Goal: Transaction & Acquisition: Purchase product/service

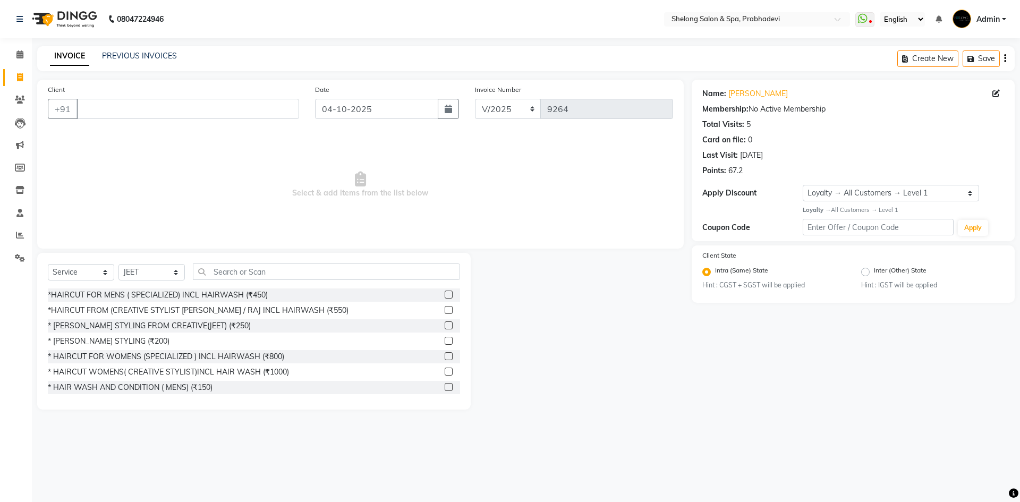
select select "service"
select select "16092"
select select "1: Object"
drag, startPoint x: 156, startPoint y: 271, endPoint x: 156, endPoint y: 266, distance: 5.8
click at [156, 271] on select "Select Stylist ( Ankita ) ( ASHVINI ) farid fojdur hakim JEET MITHUN NANDITA CH…" at bounding box center [151, 272] width 66 height 16
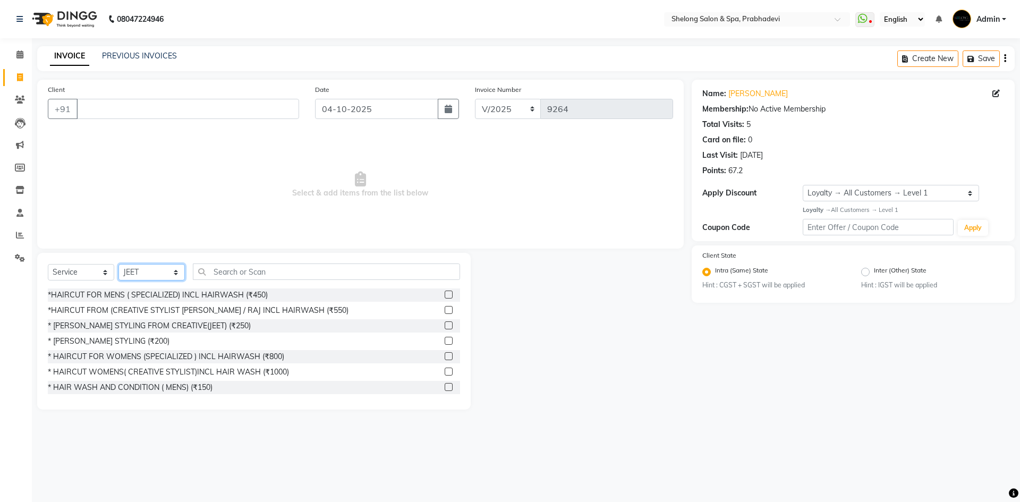
select select "88528"
click at [118, 264] on select "Select Stylist ( Ankita ) ( ASHVINI ) farid fojdur hakim JEET MITHUN NANDITA CH…" at bounding box center [151, 272] width 66 height 16
click at [119, 339] on div "* BEARD STYLING (₹200)" at bounding box center [109, 341] width 122 height 11
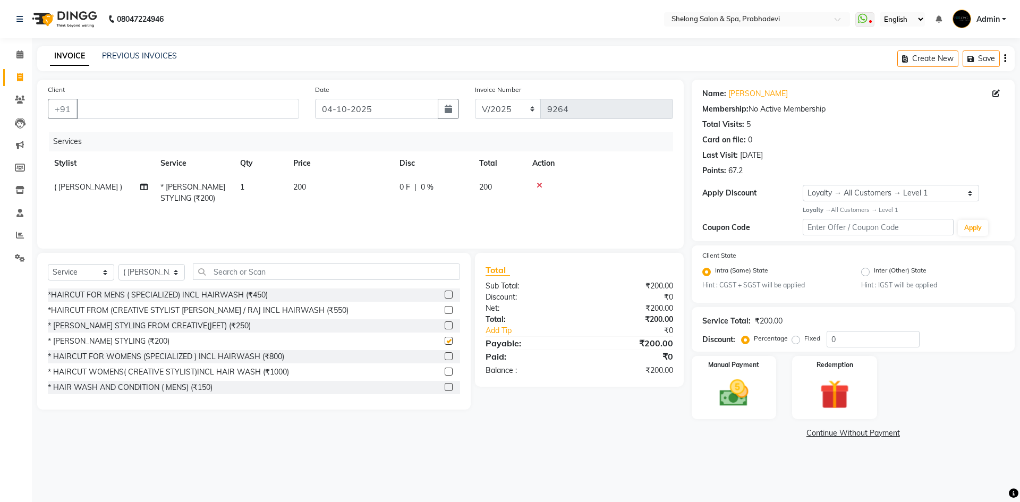
checkbox input "false"
click at [243, 114] on input "Client" at bounding box center [187, 109] width 223 height 20
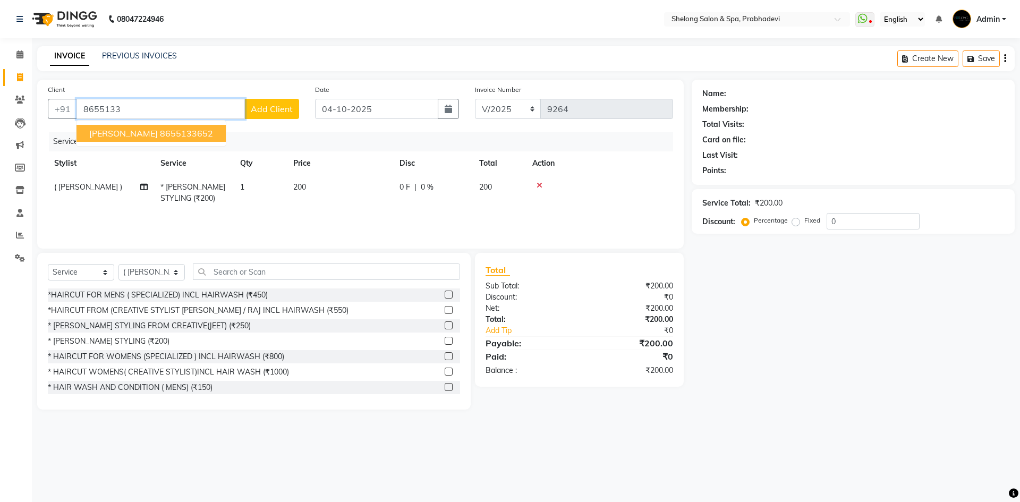
click at [167, 130] on ngb-highlight "8655133652" at bounding box center [186, 133] width 53 height 11
type input "8655133652"
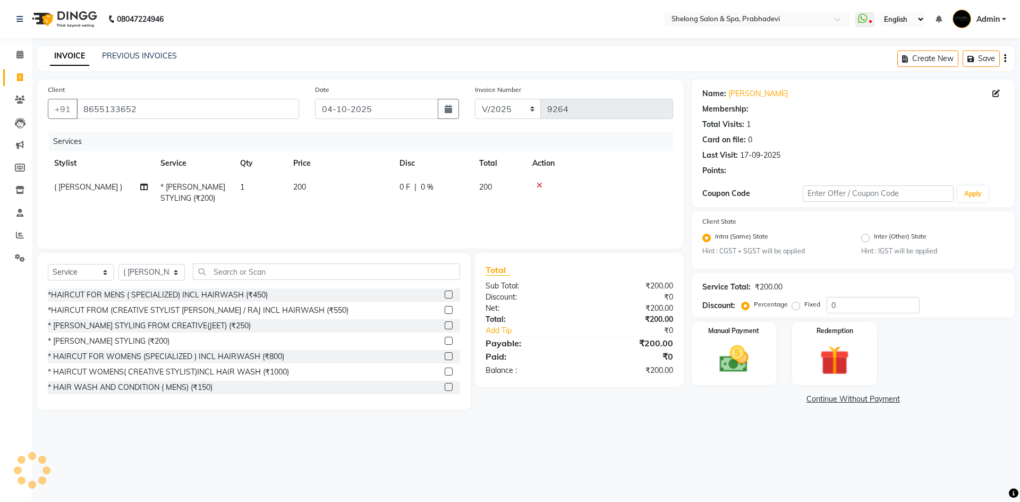
select select "1: Object"
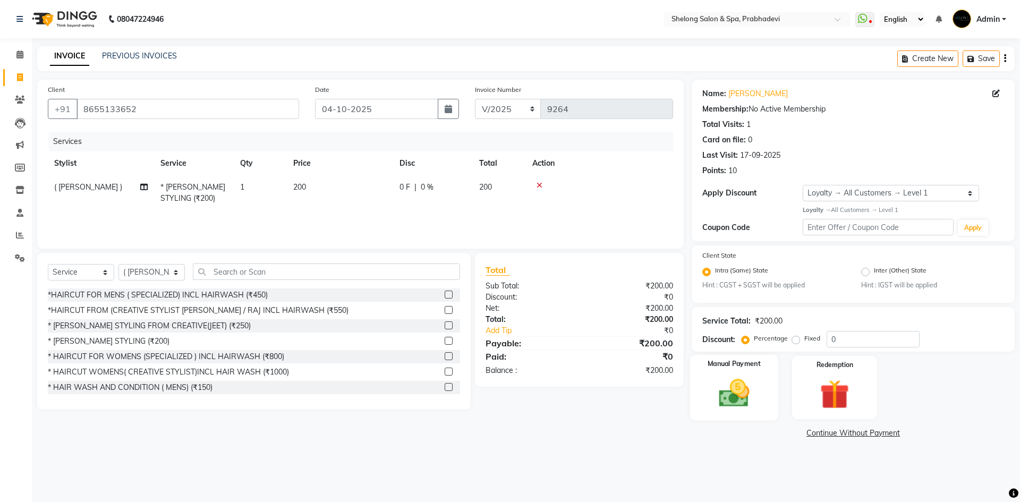
click at [749, 386] on img at bounding box center [733, 392] width 49 height 35
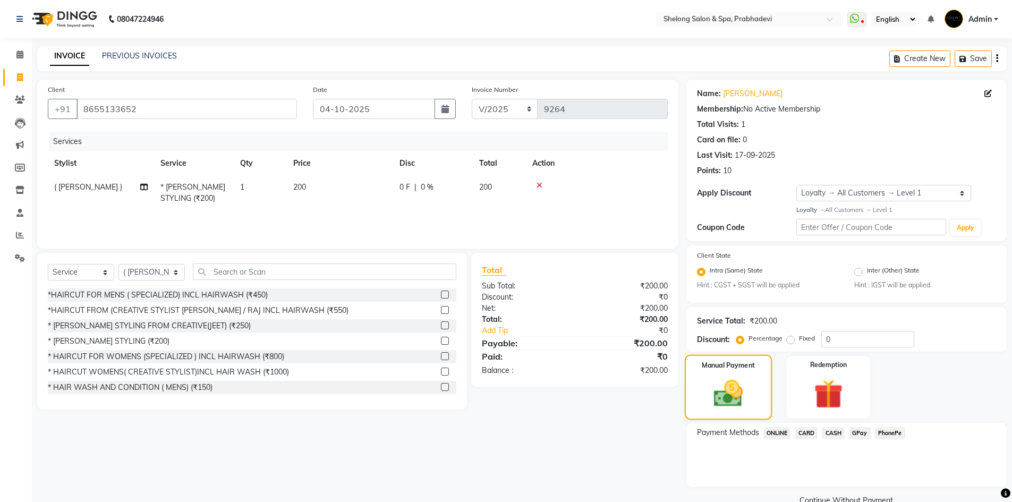
scroll to position [22, 0]
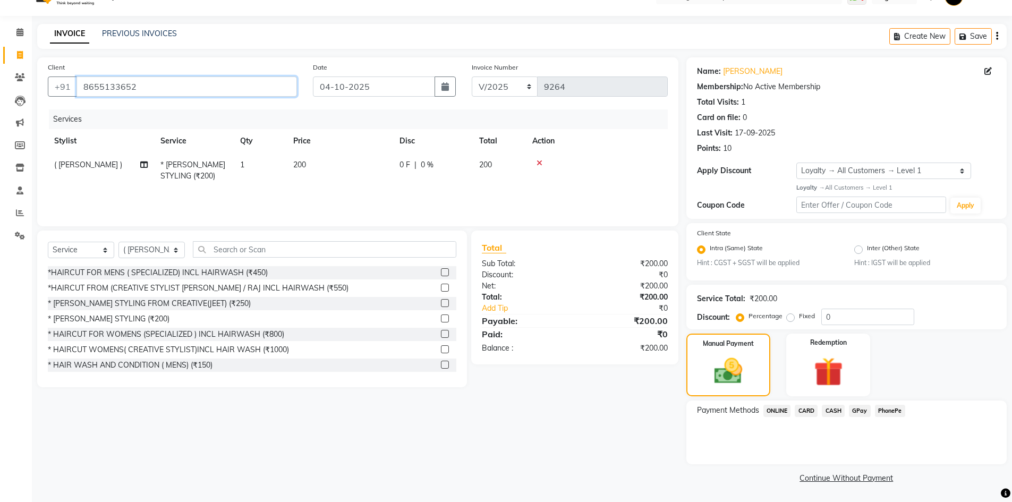
click at [202, 90] on input "8655133652" at bounding box center [186, 86] width 220 height 20
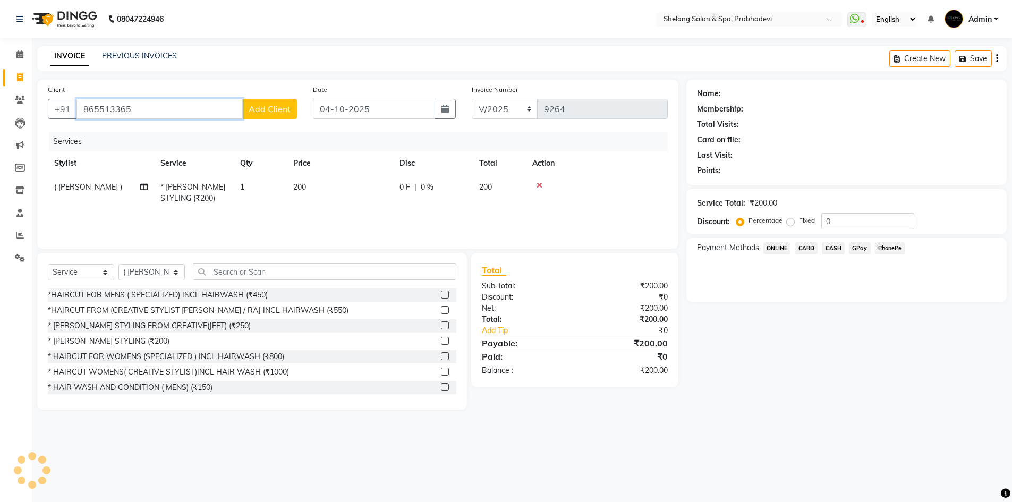
scroll to position [0, 0]
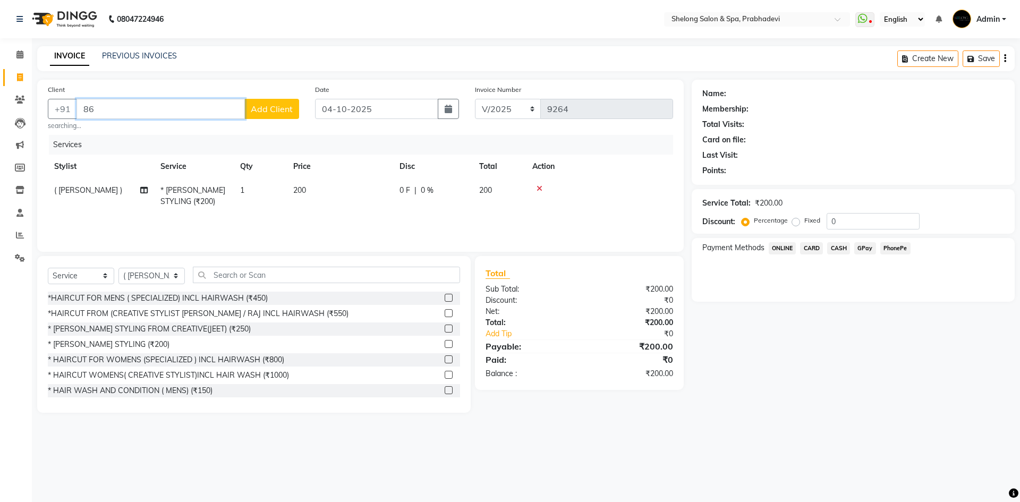
type input "8"
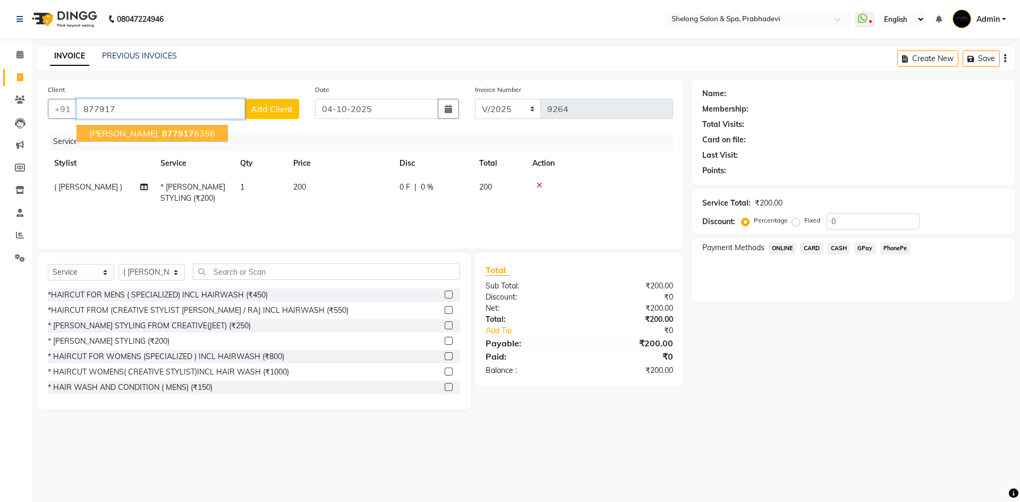
click at [162, 128] on span "877917" at bounding box center [178, 133] width 32 height 11
type input "8779176356"
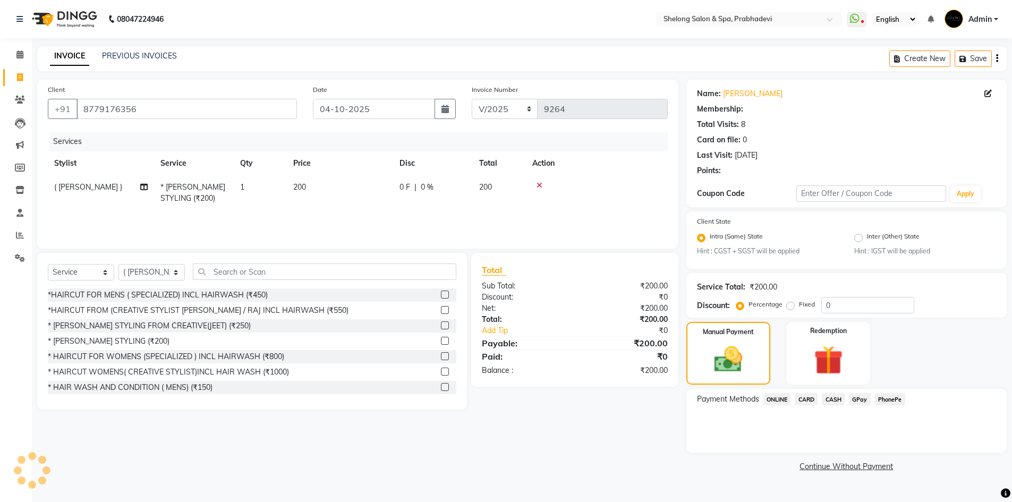
select select "1: Object"
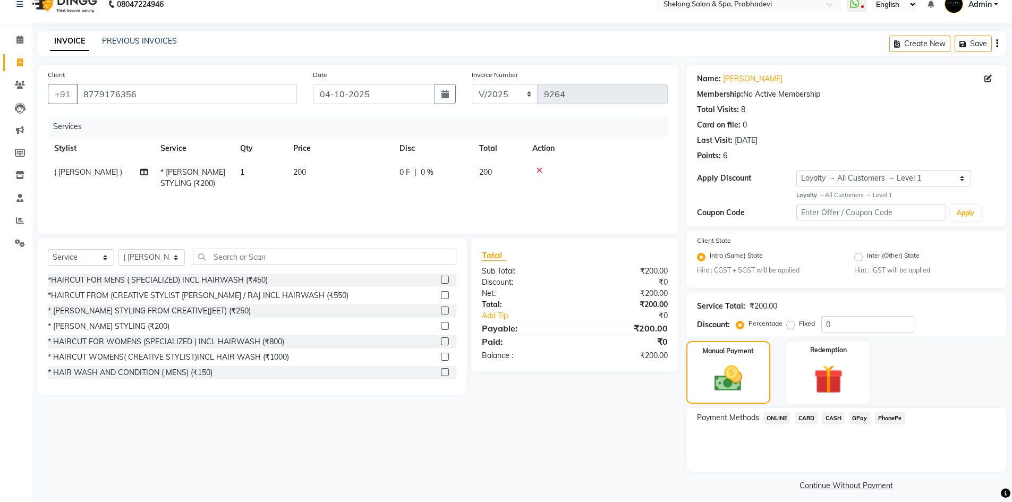
scroll to position [22, 0]
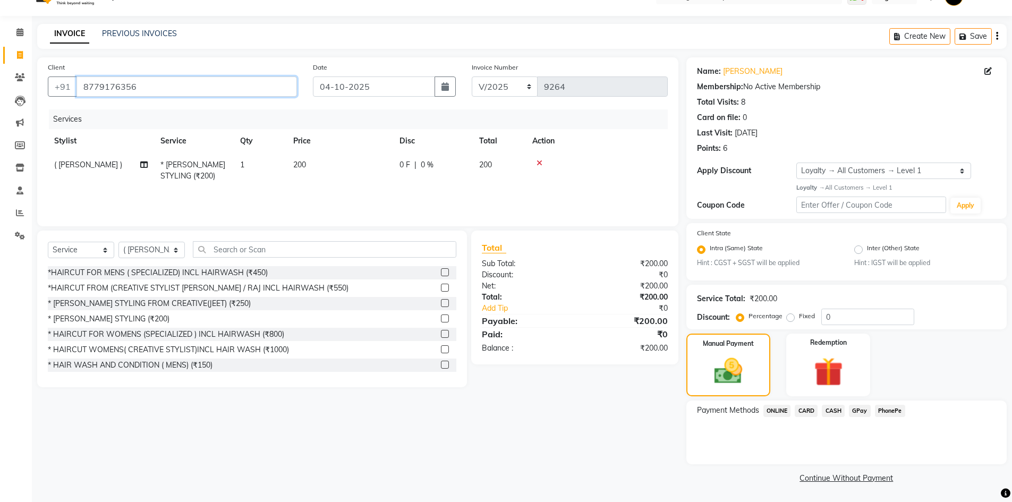
click at [141, 85] on input "8779176356" at bounding box center [186, 86] width 220 height 20
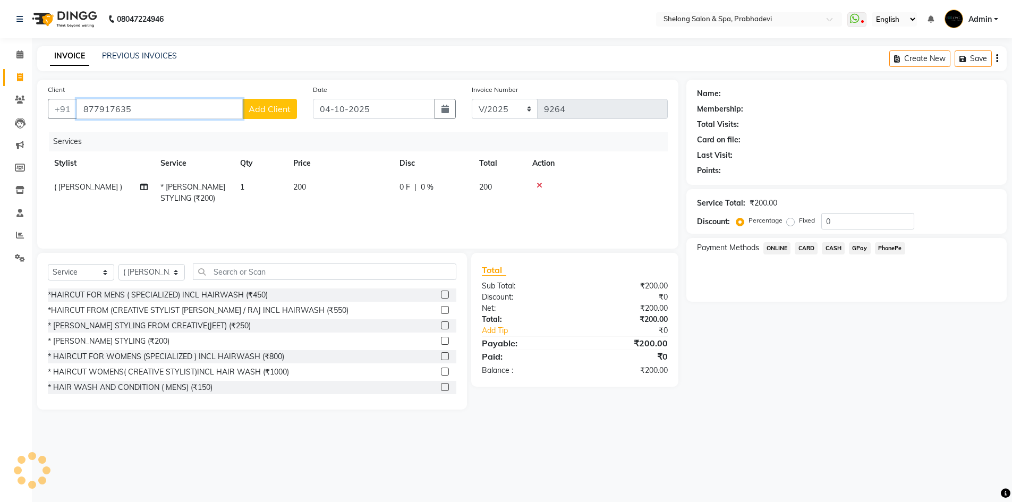
scroll to position [0, 0]
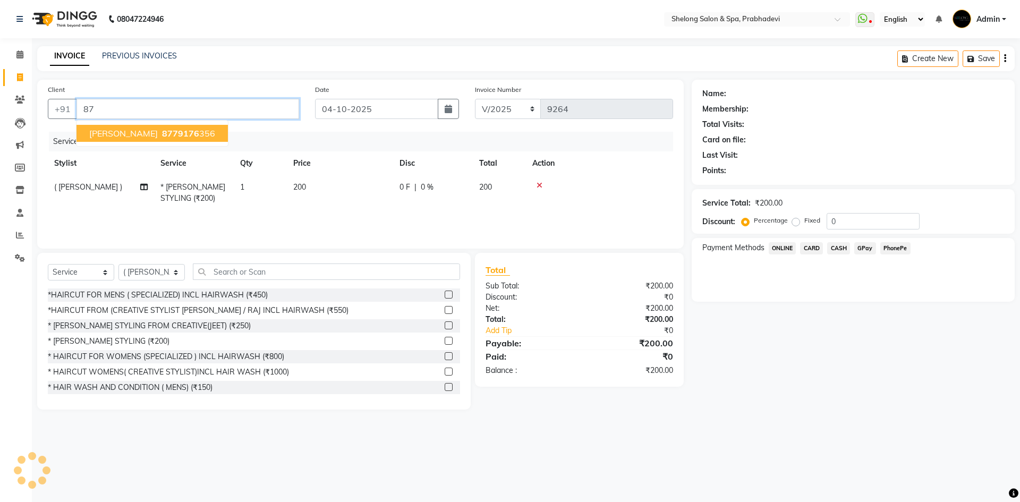
type input "8"
click at [160, 134] on ngb-highlight "8655133652" at bounding box center [186, 133] width 53 height 11
type input "8655133652"
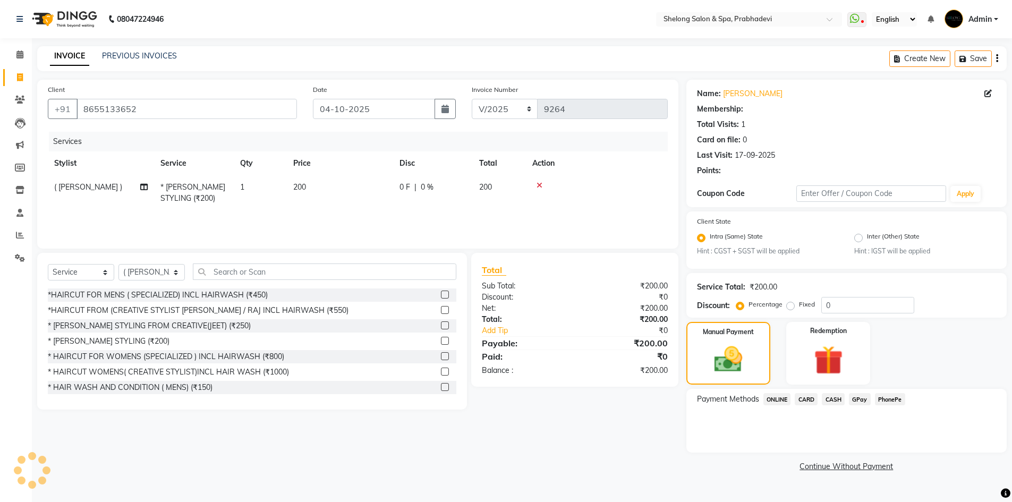
select select "1: Object"
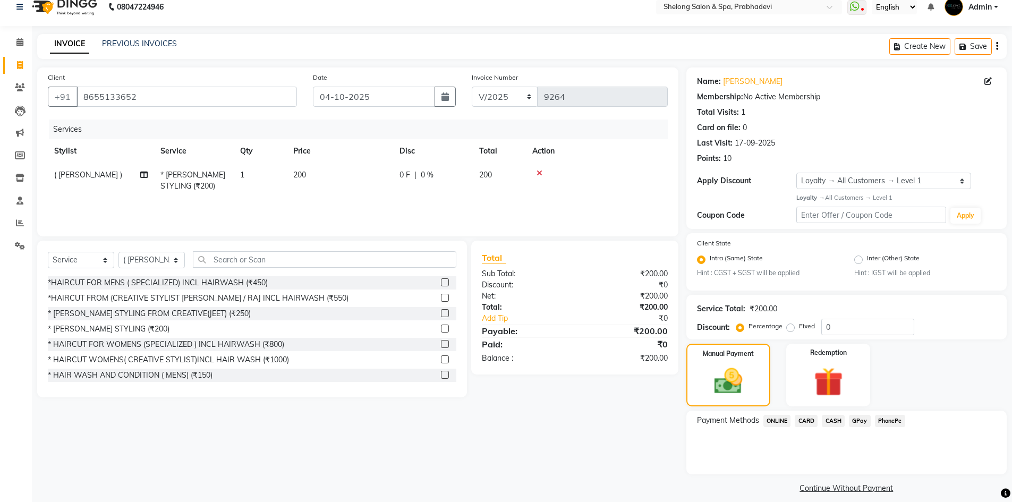
scroll to position [22, 0]
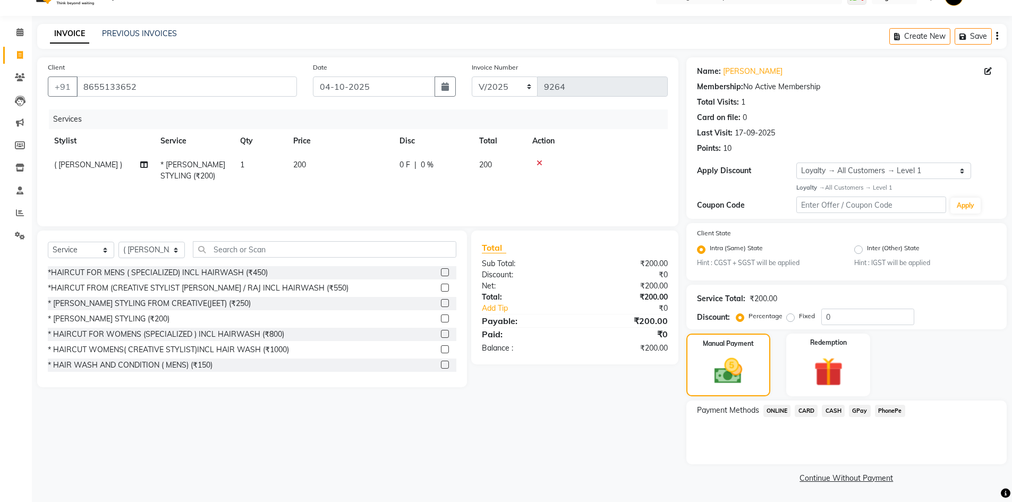
click at [834, 410] on span "CASH" at bounding box center [833, 411] width 23 height 12
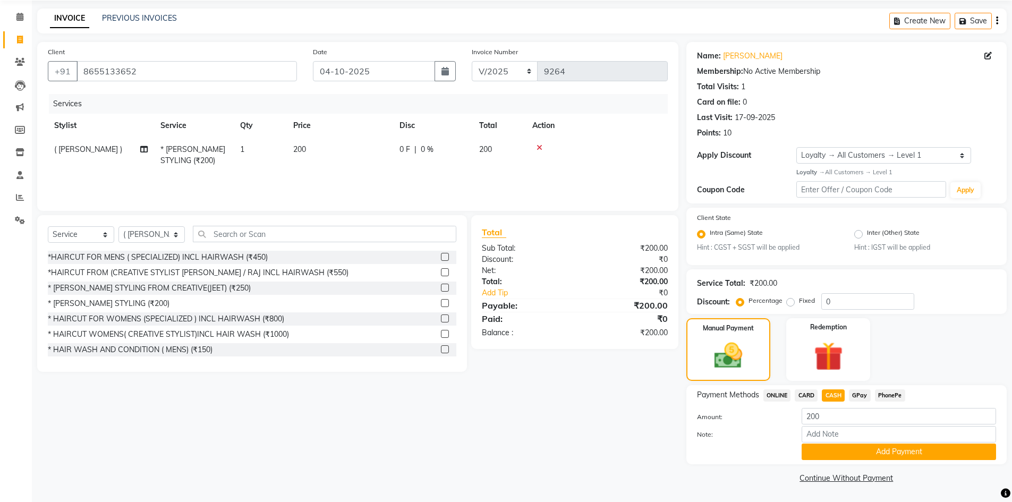
click at [836, 455] on button "Add Payment" at bounding box center [898, 451] width 194 height 16
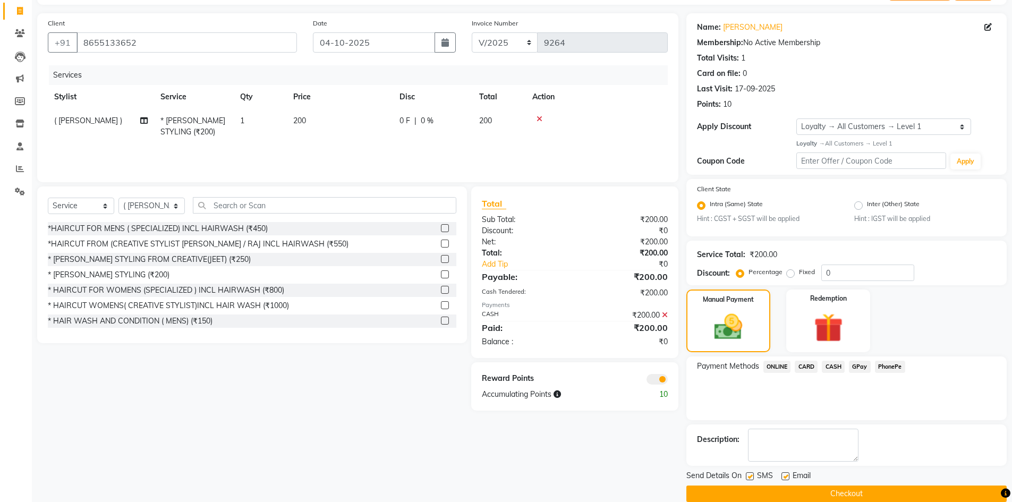
scroll to position [82, 0]
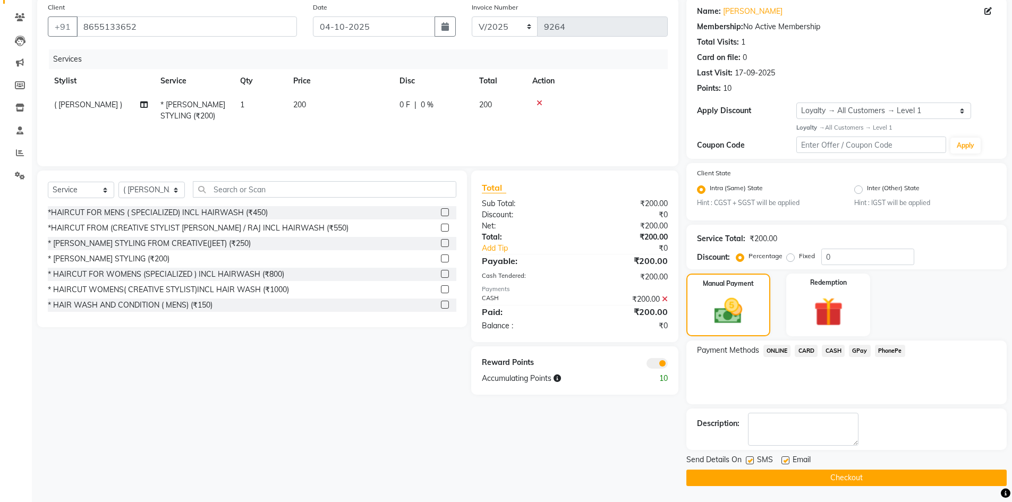
click at [792, 474] on button "Checkout" at bounding box center [846, 477] width 320 height 16
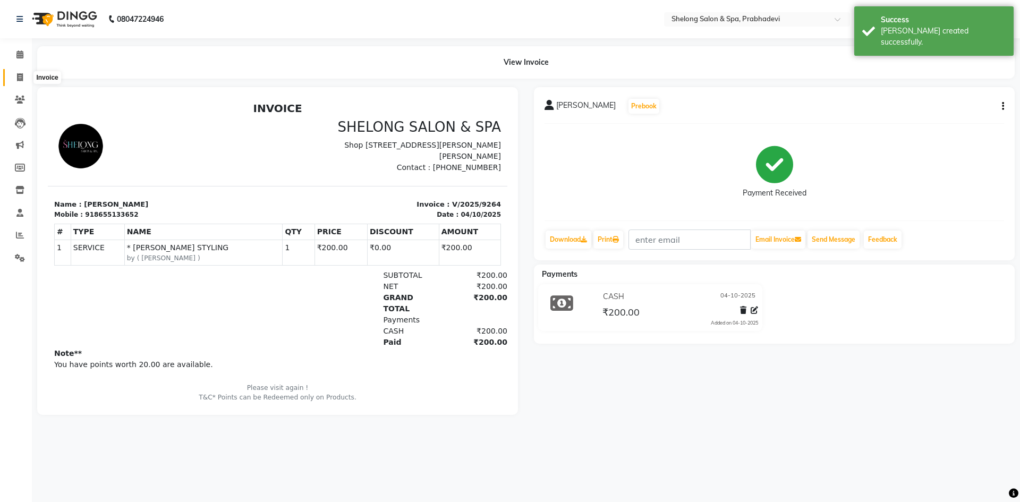
click at [20, 78] on icon at bounding box center [20, 77] width 6 height 8
select select "service"
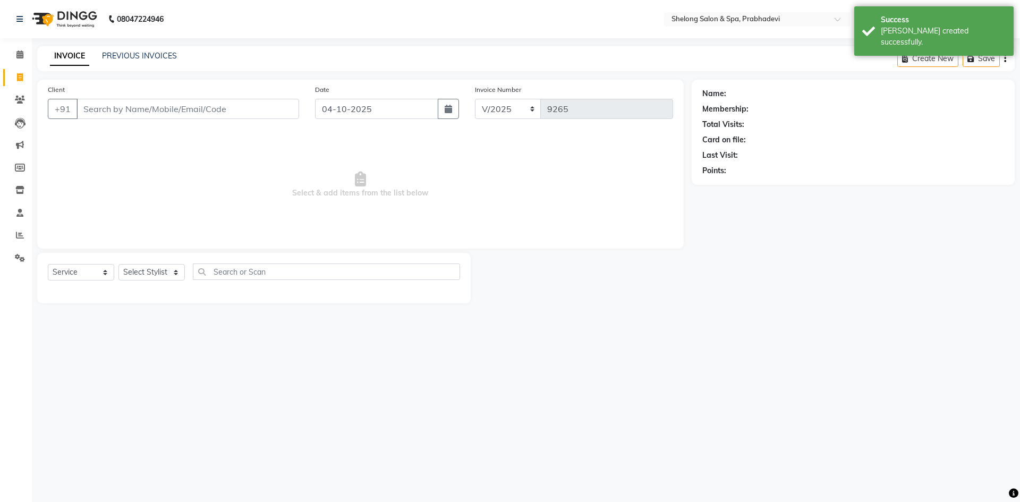
select select "16092"
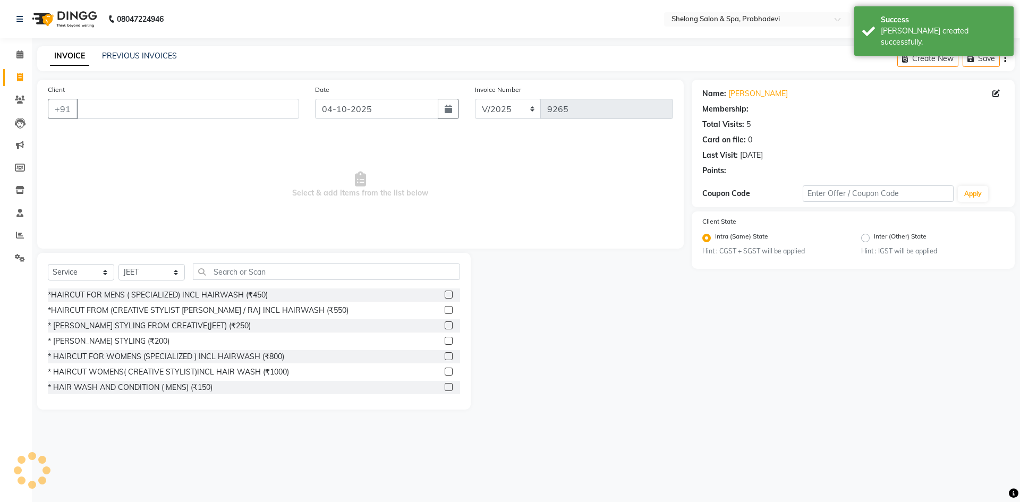
select select "1: Object"
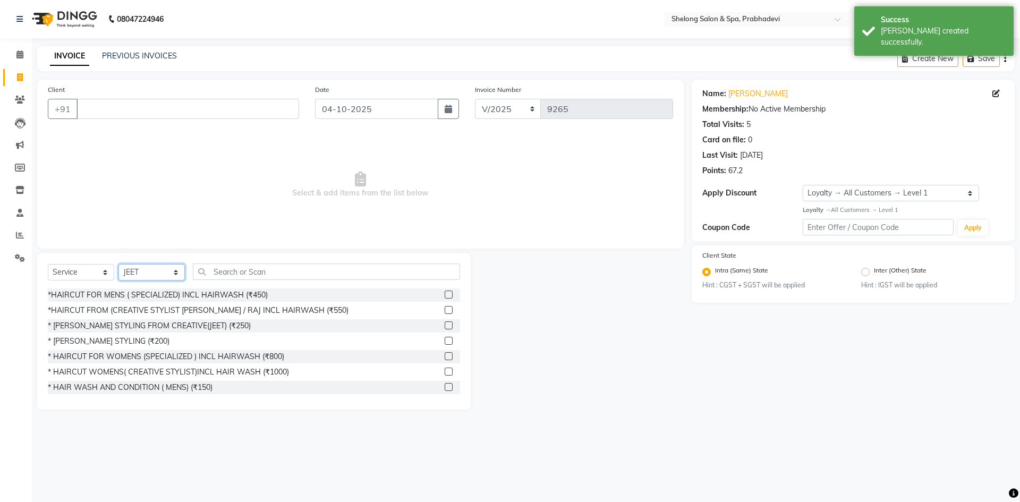
click at [160, 272] on select "Select Stylist ( [PERSON_NAME] ) ( [PERSON_NAME] ) [PERSON_NAME] fojdur [PERSON…" at bounding box center [151, 272] width 66 height 16
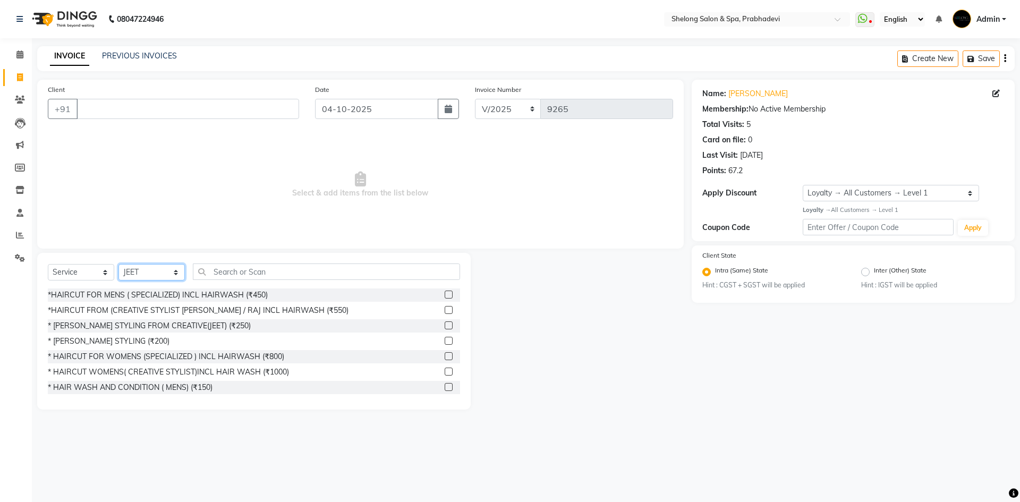
select select "24970"
click at [118, 264] on select "Select Stylist ( [PERSON_NAME] ) ( [PERSON_NAME] ) [PERSON_NAME] fojdur [PERSON…" at bounding box center [151, 272] width 66 height 16
click at [106, 300] on div "*HAIRCUT FOR MENS ( SPECIALIZED) INCL HAIRWASH (₹450)" at bounding box center [158, 294] width 220 height 11
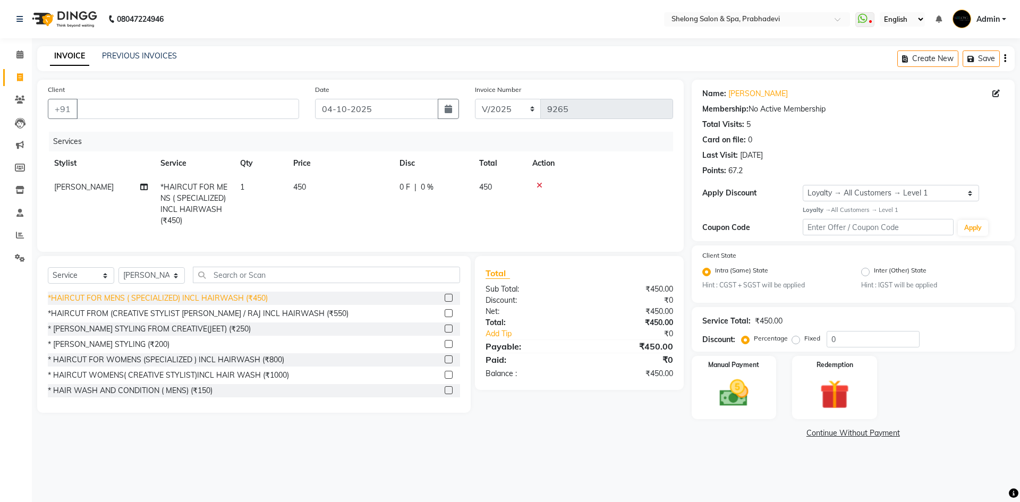
click at [106, 304] on div "*HAIRCUT FOR MENS ( SPECIALIZED) INCL HAIRWASH (₹450)" at bounding box center [158, 298] width 220 height 11
checkbox input "false"
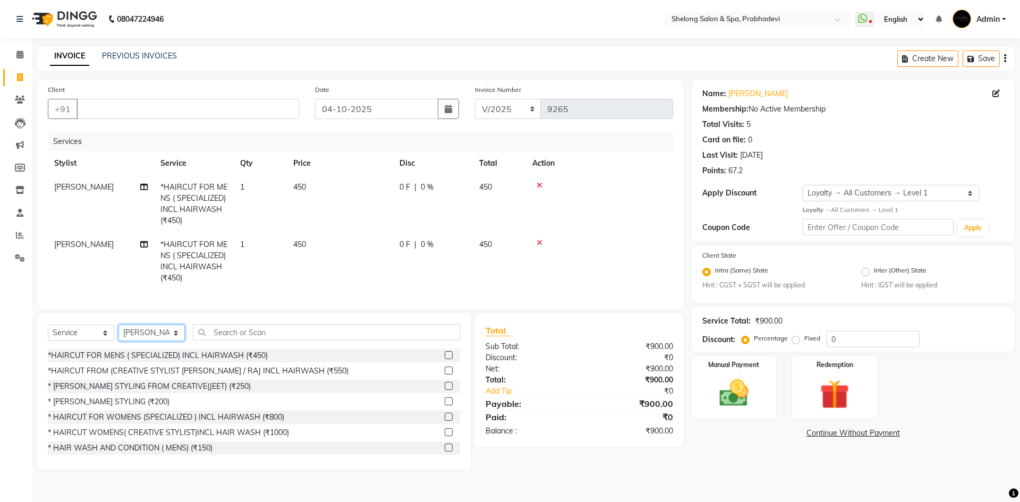
drag, startPoint x: 156, startPoint y: 342, endPoint x: 156, endPoint y: 335, distance: 6.9
click at [156, 341] on select "Select Stylist ( [PERSON_NAME] ) ( [PERSON_NAME] ) [PERSON_NAME] fojdur [PERSON…" at bounding box center [151, 332] width 66 height 16
select select "47990"
click at [118, 332] on select "Select Stylist ( [PERSON_NAME] ) ( [PERSON_NAME] ) [PERSON_NAME] fojdur [PERSON…" at bounding box center [151, 332] width 66 height 16
click at [116, 407] on div "* [PERSON_NAME] STYLING (₹200)" at bounding box center [109, 401] width 122 height 11
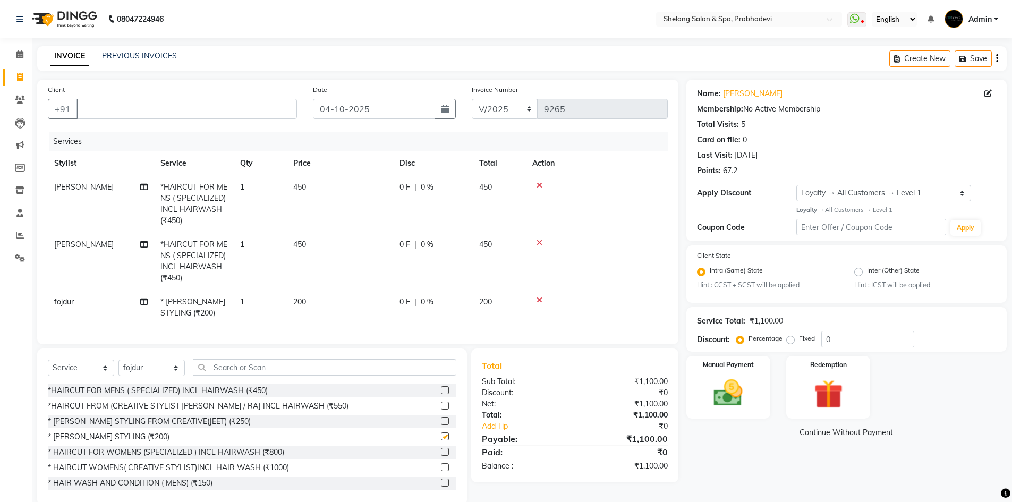
checkbox input "false"
click at [277, 115] on input "Client" at bounding box center [186, 109] width 220 height 20
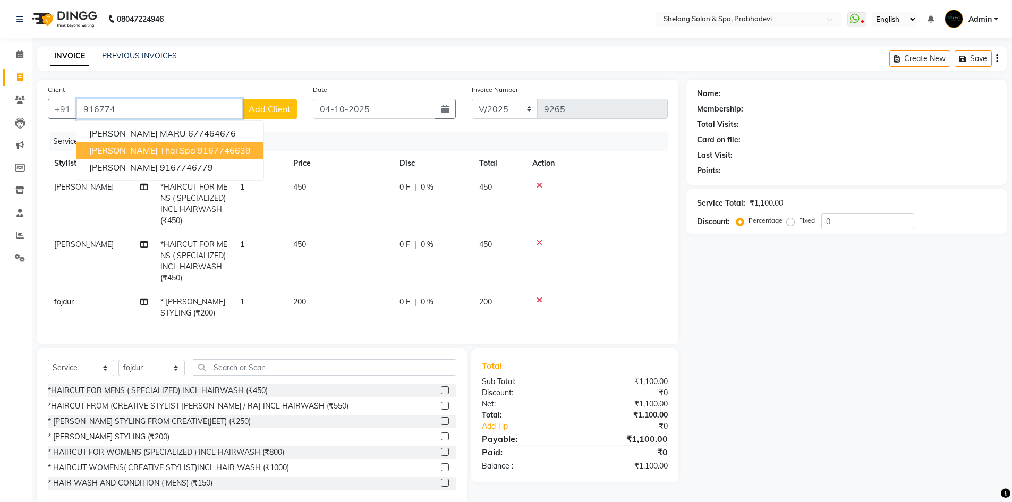
click at [199, 157] on button "Ketan Rodrigues Thai Spa 9167746639" at bounding box center [169, 150] width 187 height 17
type input "9167746639"
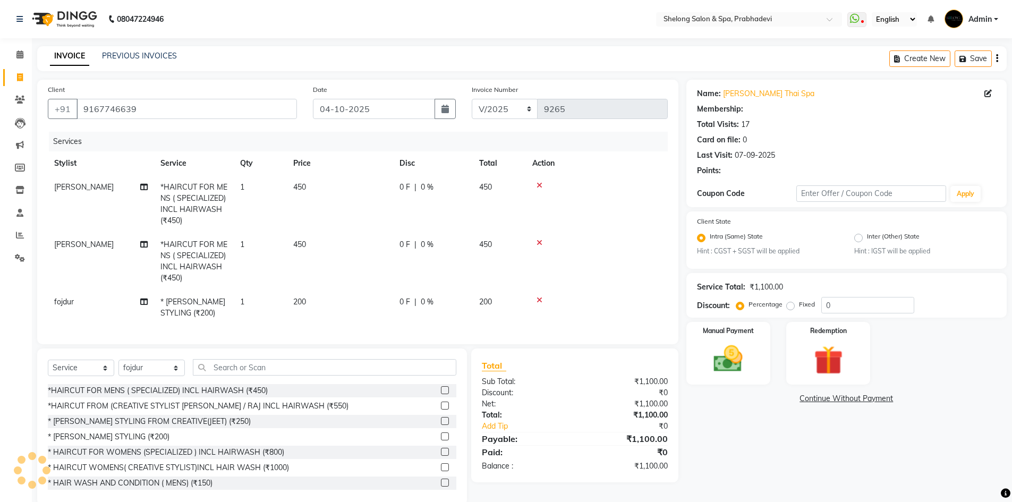
type input "20"
select select "2: Object"
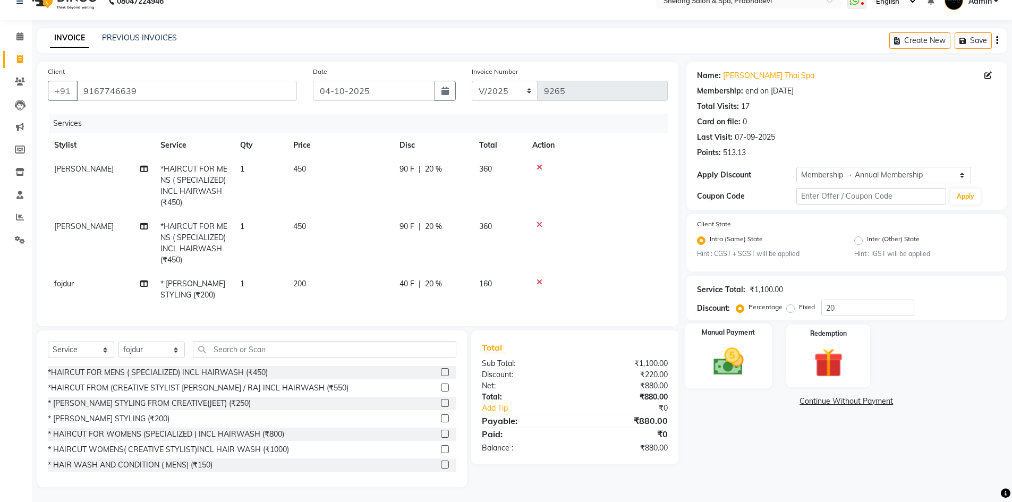
scroll to position [27, 0]
click at [724, 344] on img at bounding box center [728, 361] width 49 height 35
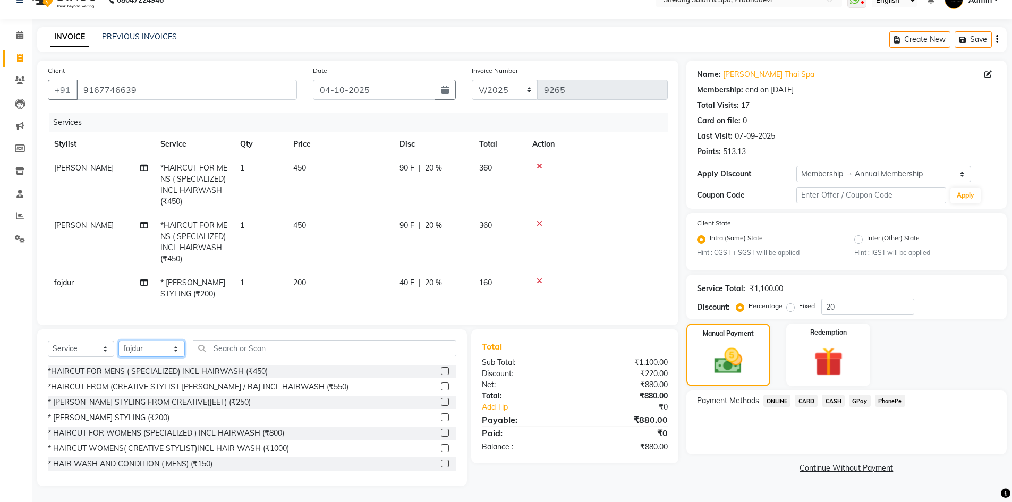
drag, startPoint x: 127, startPoint y: 351, endPoint x: 131, endPoint y: 343, distance: 9.0
click at [127, 351] on select "Select Stylist ( [PERSON_NAME] ) ( [PERSON_NAME] ) [PERSON_NAME] fojdur [PERSON…" at bounding box center [151, 348] width 66 height 16
select select "48813"
click at [118, 340] on select "Select Stylist ( [PERSON_NAME] ) ( [PERSON_NAME] ) [PERSON_NAME] fojdur [PERSON…" at bounding box center [151, 348] width 66 height 16
click at [100, 347] on select "Select Service Product Membership Package Voucher Prepaid Gift Card" at bounding box center [81, 348] width 66 height 16
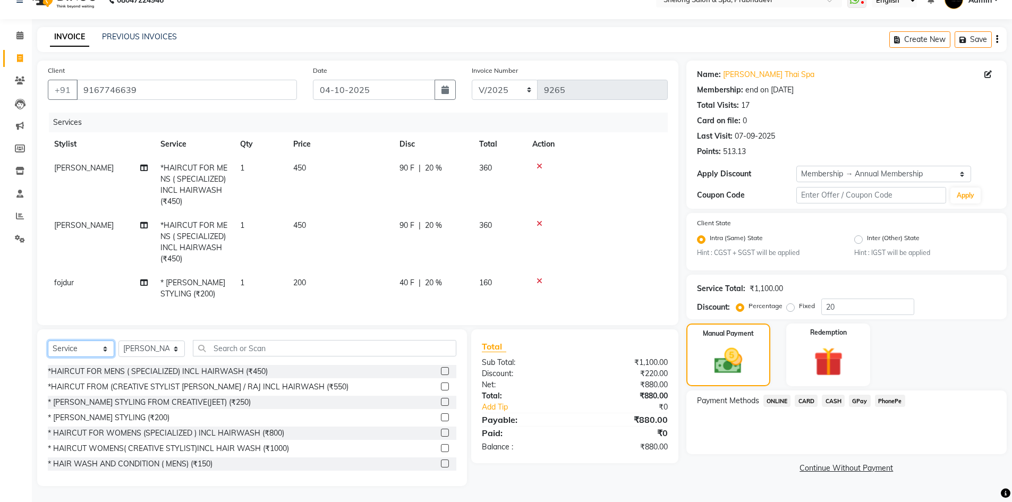
select select "product"
click at [48, 340] on select "Select Service Product Membership Package Voucher Prepaid Gift Card" at bounding box center [81, 348] width 66 height 16
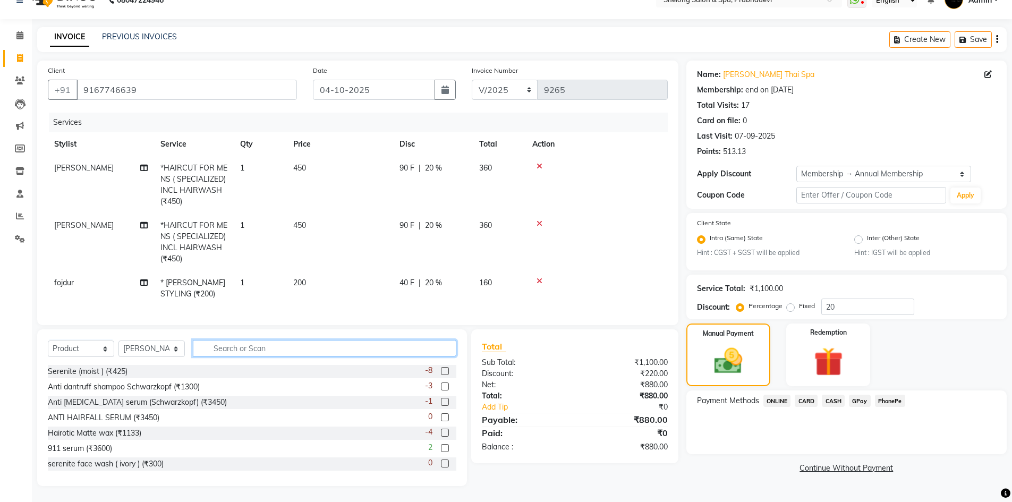
click at [221, 346] on input "text" at bounding box center [324, 348] width 263 height 16
type input "1100"
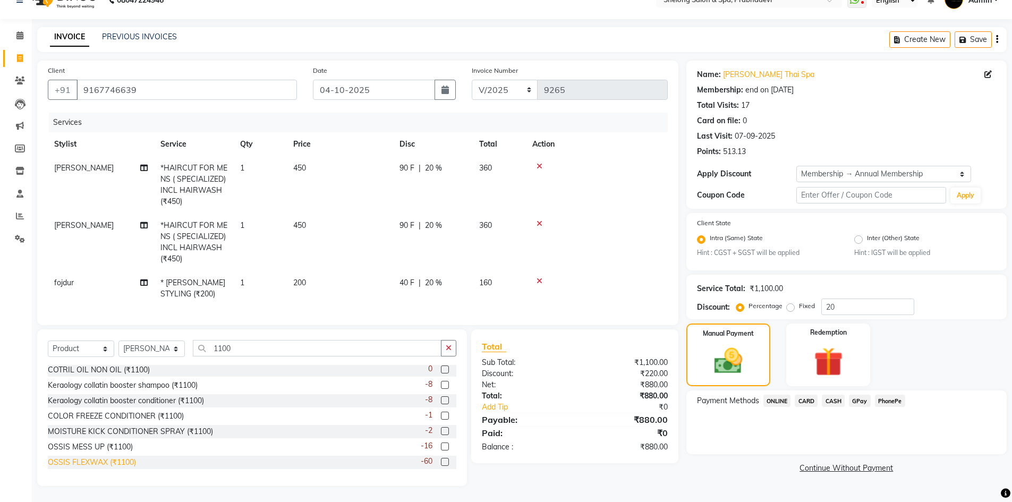
click at [85, 458] on div "OSSIS FLEXWAX (₹1100)" at bounding box center [92, 462] width 88 height 11
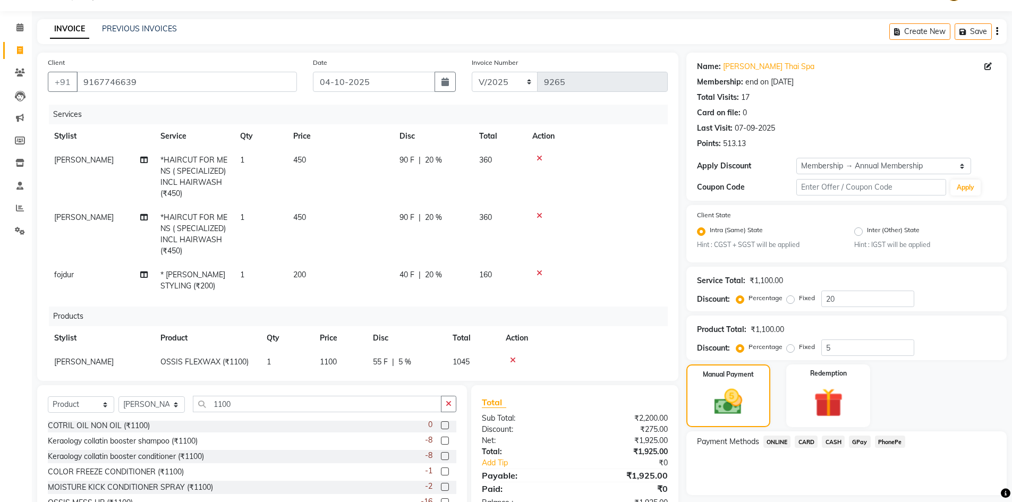
checkbox input "false"
click at [454, 400] on button "button" at bounding box center [448, 404] width 15 height 16
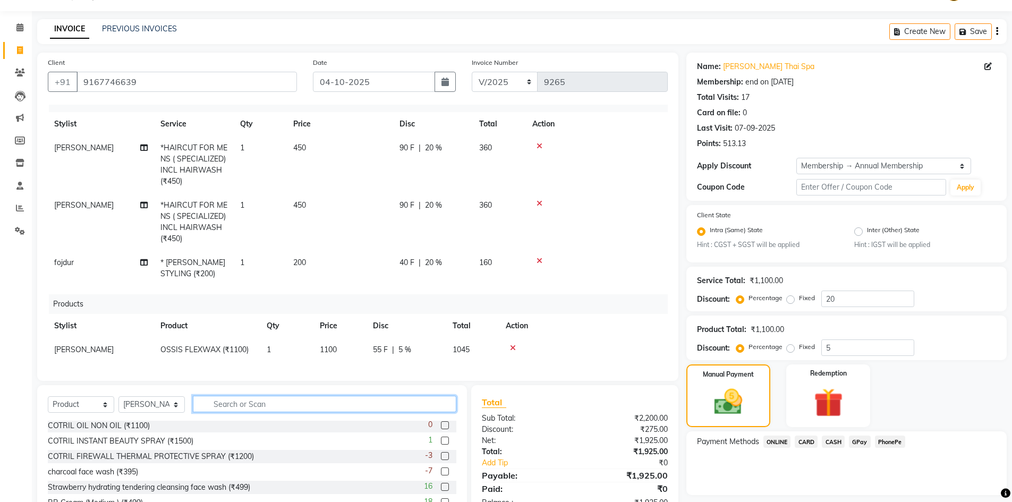
scroll to position [20, 0]
click at [232, 407] on input "text" at bounding box center [324, 404] width 263 height 16
type input "850"
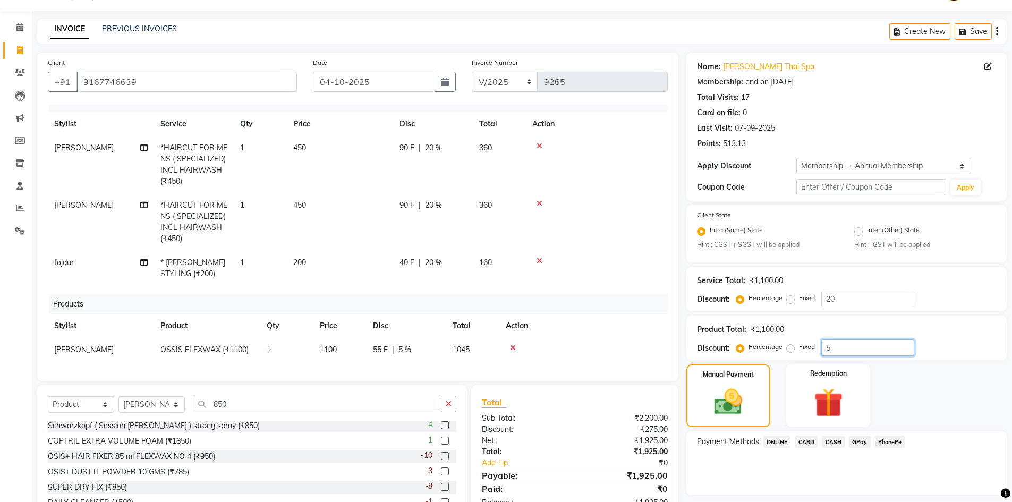
click at [849, 353] on input "5" at bounding box center [867, 347] width 93 height 16
click at [100, 425] on div "Schwarzkopf ( Session Lebel ) strong spray (₹850)" at bounding box center [154, 425] width 212 height 11
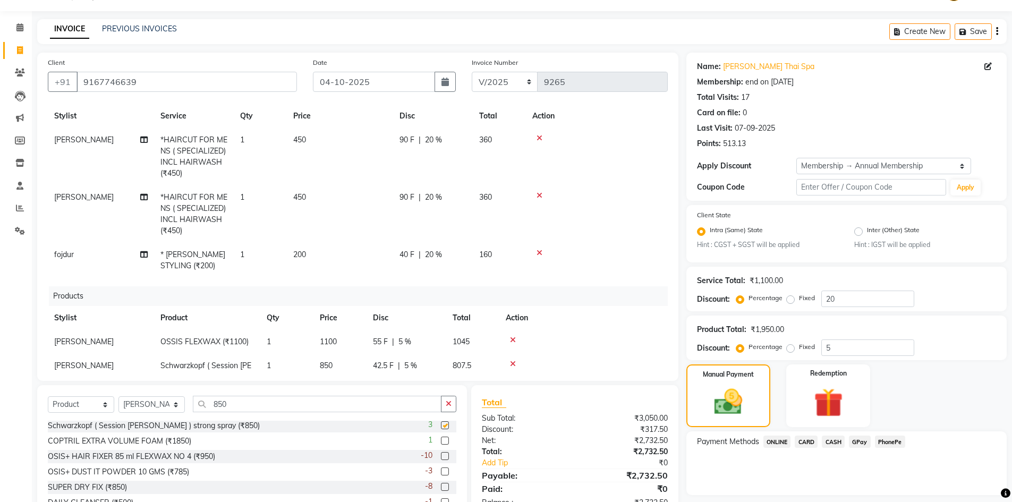
checkbox input "false"
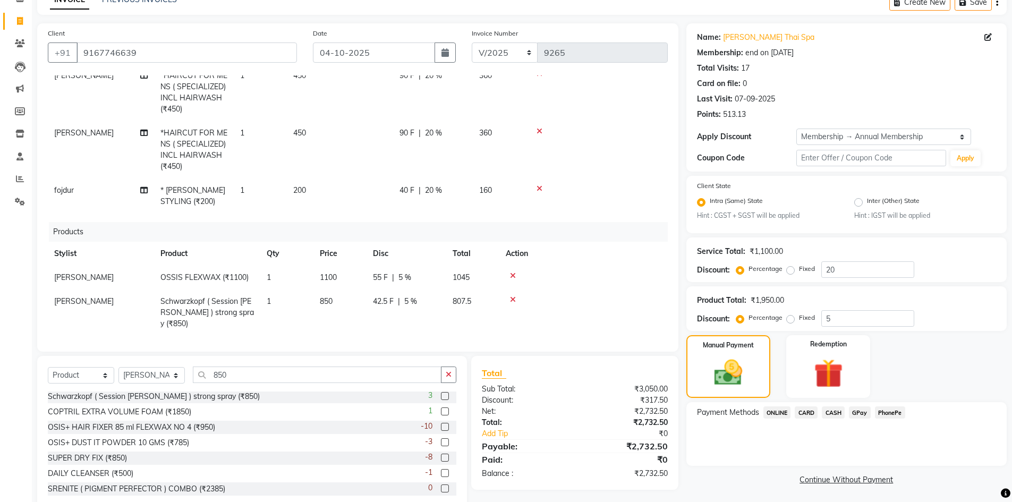
scroll to position [80, 0]
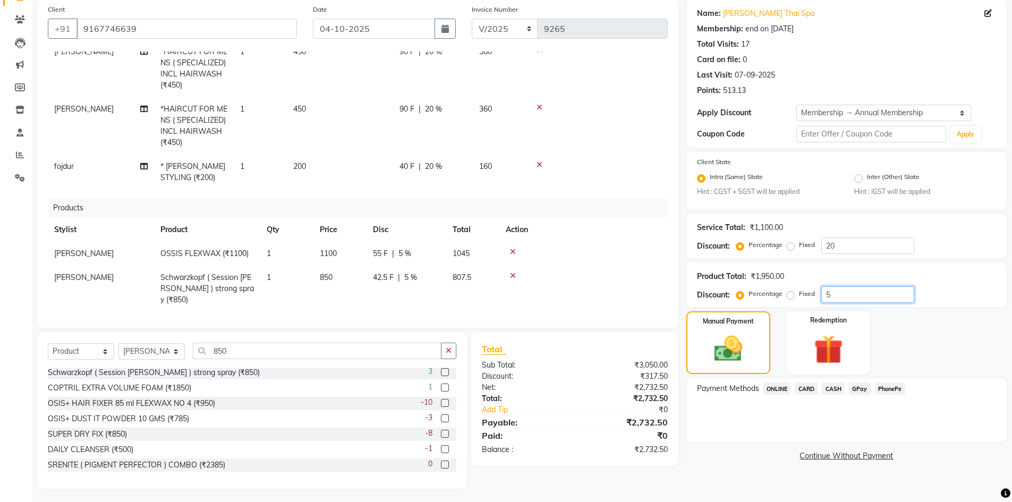
click at [840, 294] on input "5" at bounding box center [867, 294] width 93 height 16
click at [844, 351] on img at bounding box center [828, 350] width 49 height 38
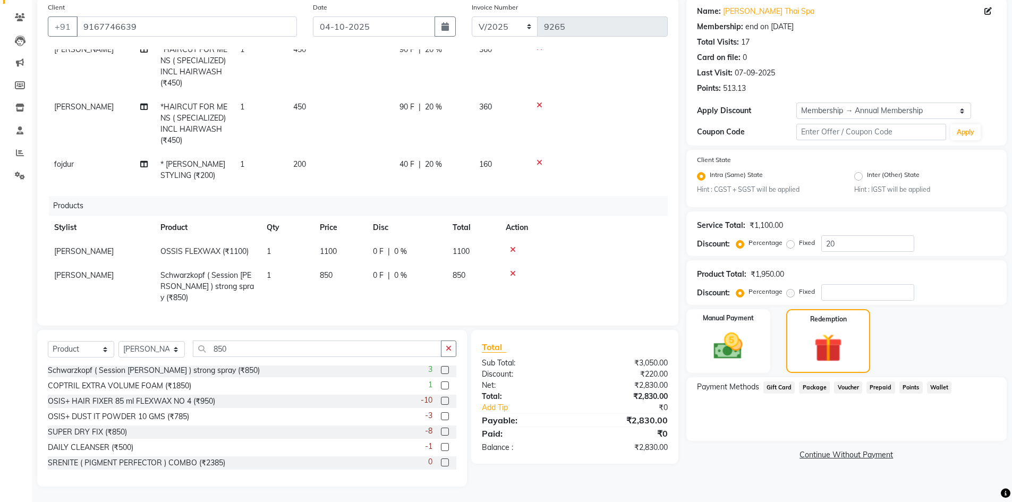
scroll to position [83, 0]
click at [909, 386] on span "Points" at bounding box center [910, 387] width 23 height 12
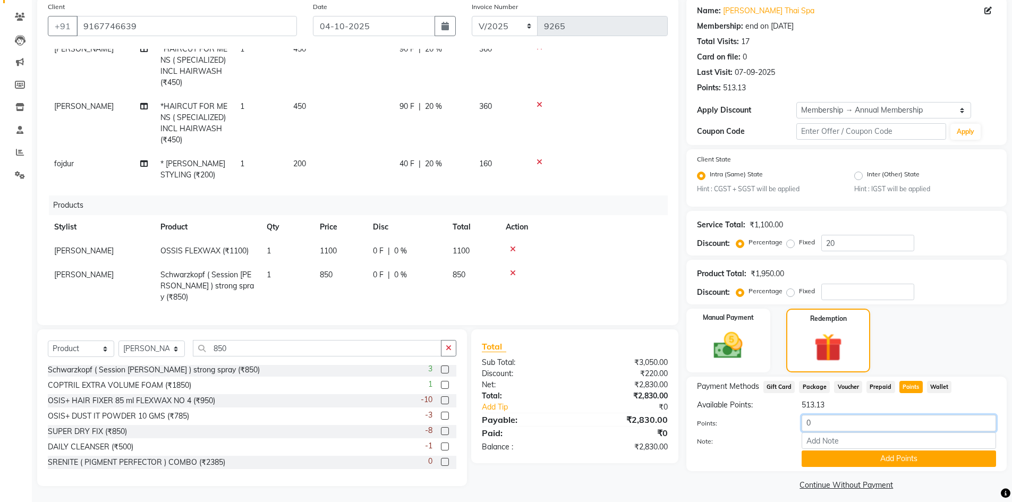
click at [831, 429] on input "0" at bounding box center [898, 423] width 194 height 16
type input "513"
click at [841, 463] on button "Add Points" at bounding box center [898, 458] width 194 height 16
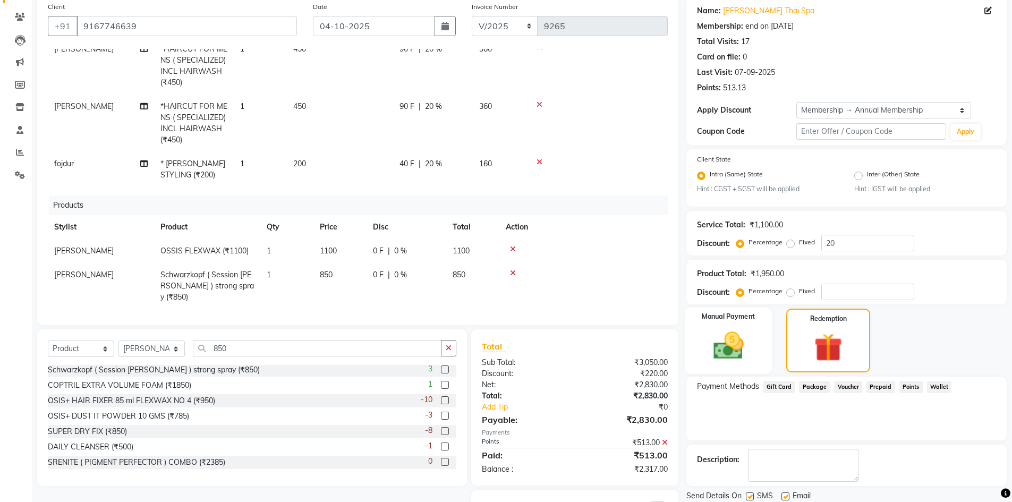
click at [746, 356] on img at bounding box center [728, 346] width 49 height 35
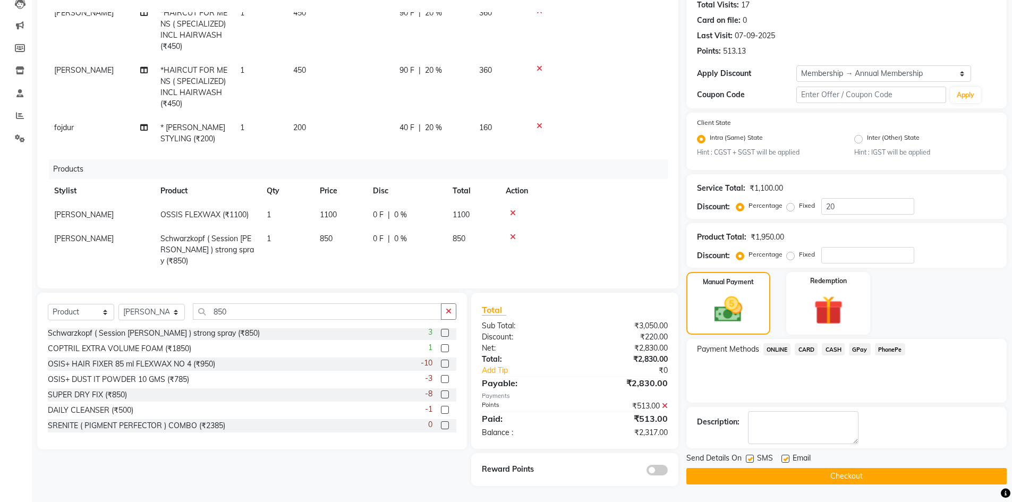
scroll to position [55, 0]
click at [805, 348] on span "CARD" at bounding box center [805, 349] width 23 height 12
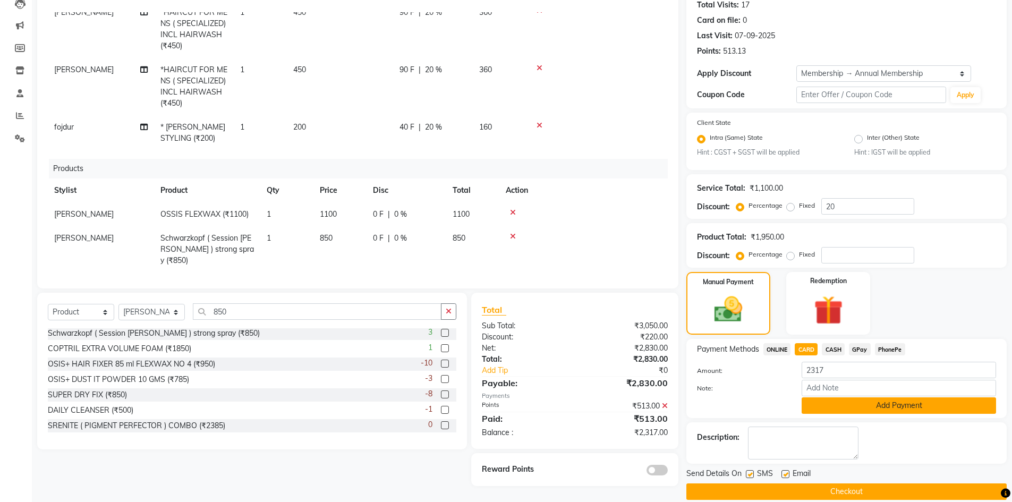
click at [825, 405] on button "Add Payment" at bounding box center [898, 405] width 194 height 16
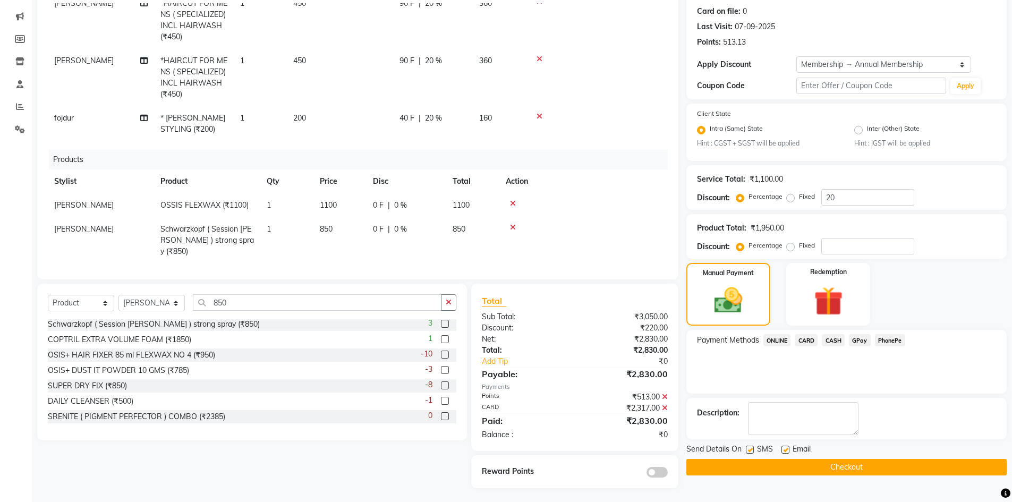
scroll to position [131, 0]
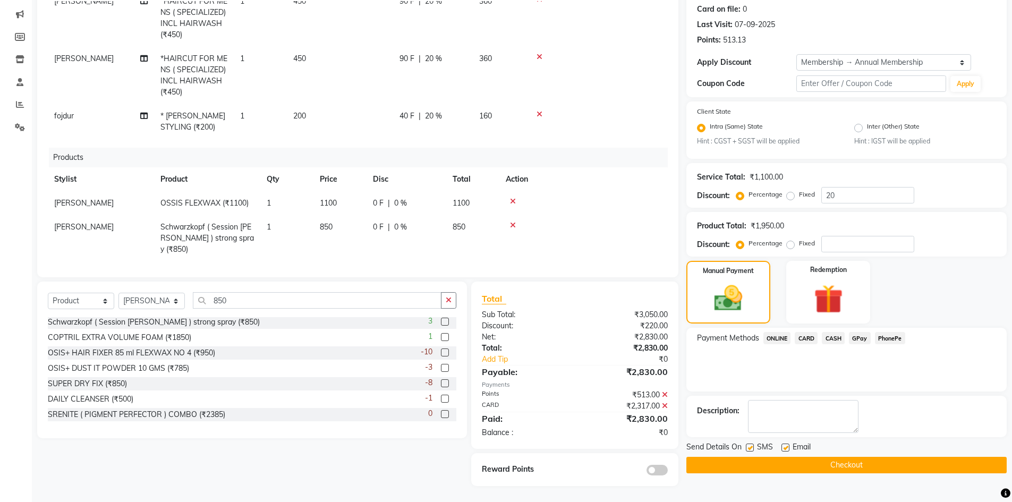
click at [830, 459] on button "Checkout" at bounding box center [846, 465] width 320 height 16
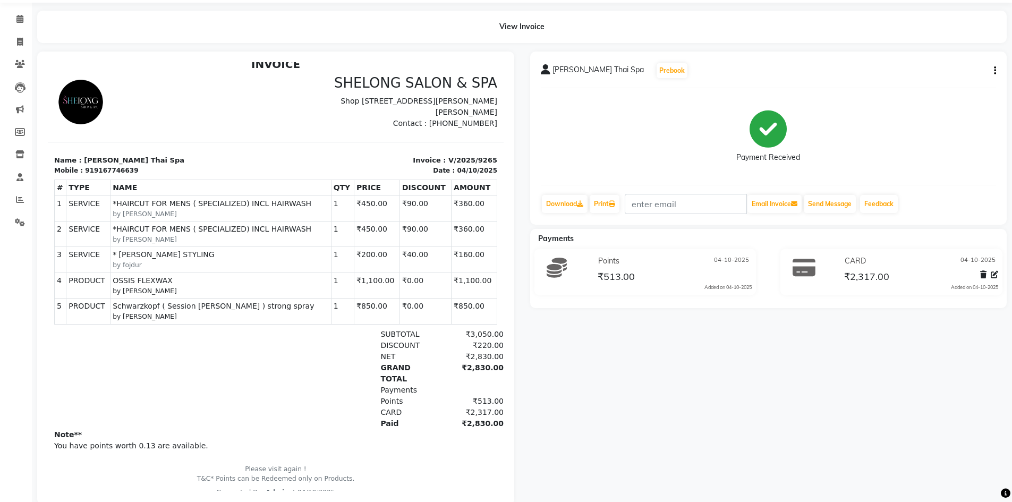
scroll to position [62, 0]
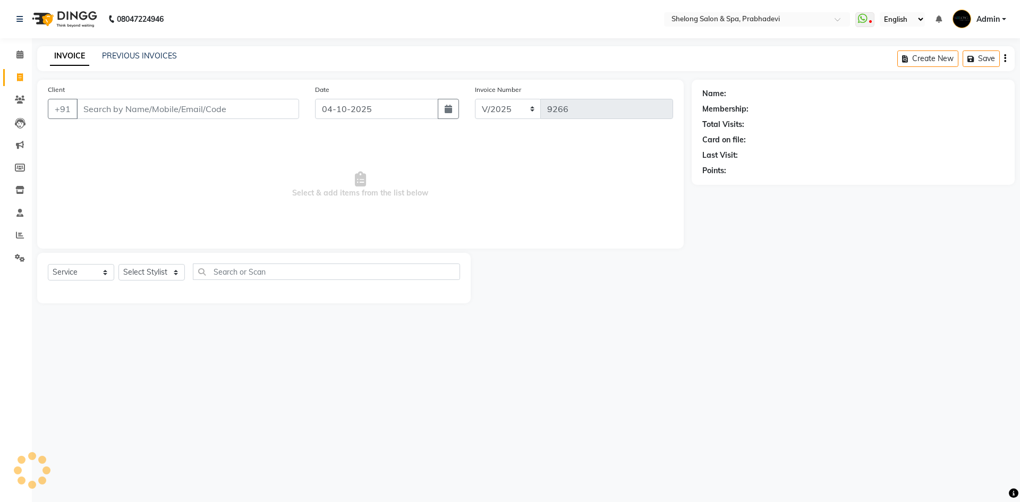
select select "service"
select select "16092"
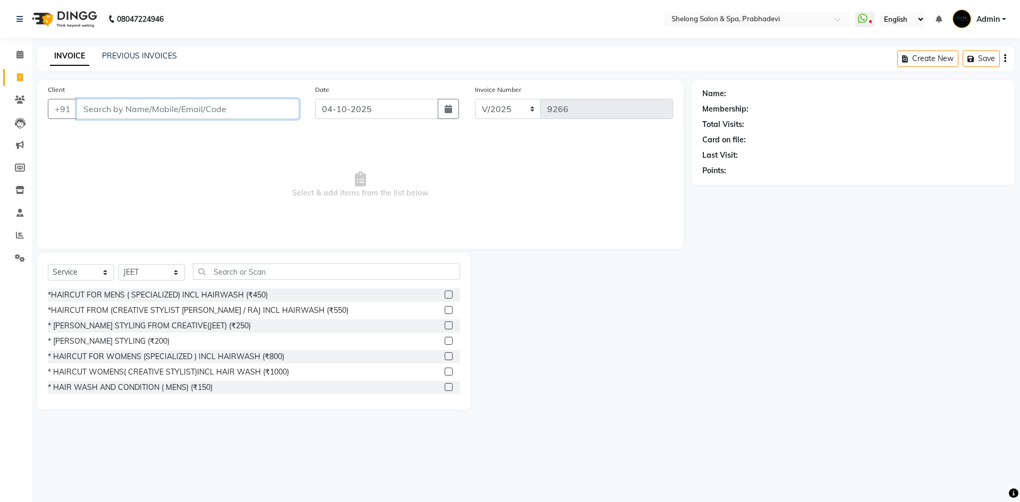
click at [169, 105] on input "Client" at bounding box center [187, 109] width 223 height 20
click at [221, 114] on input "Client" at bounding box center [187, 109] width 223 height 20
click at [145, 275] on select "Select Stylist ( Ankita ) ( ASHVINI ) farid fojdur hakim JEET MITHUN NANDITA CH…" at bounding box center [151, 272] width 66 height 16
click at [287, 210] on span "Select & add items from the list below" at bounding box center [360, 185] width 625 height 106
click at [218, 311] on div "*HAIRCUT FROM (CREATIVE STYLIST JEET / RAJ INCL HAIRWASH (₹550)" at bounding box center [198, 310] width 301 height 11
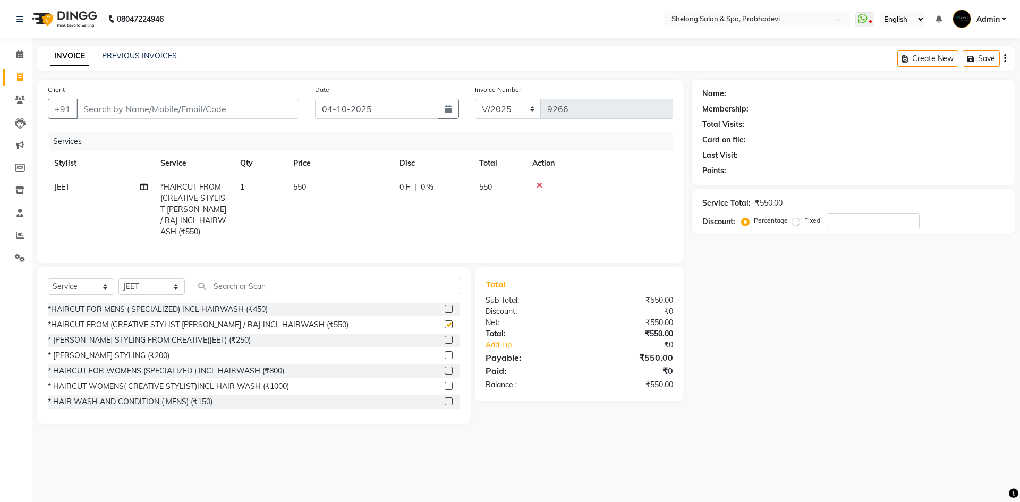
checkbox input "false"
click at [154, 282] on select "Select Stylist ( Ankita ) ( ASHVINI ) farid fojdur hakim JEET MITHUN NANDITA CH…" at bounding box center [151, 286] width 66 height 16
select select "66706"
click at [118, 278] on select "Select Stylist ( Ankita ) ( ASHVINI ) farid fojdur hakim JEET MITHUN NANDITA CH…" at bounding box center [151, 286] width 66 height 16
click at [123, 350] on div "* BEARD STYLING (₹200)" at bounding box center [109, 355] width 122 height 11
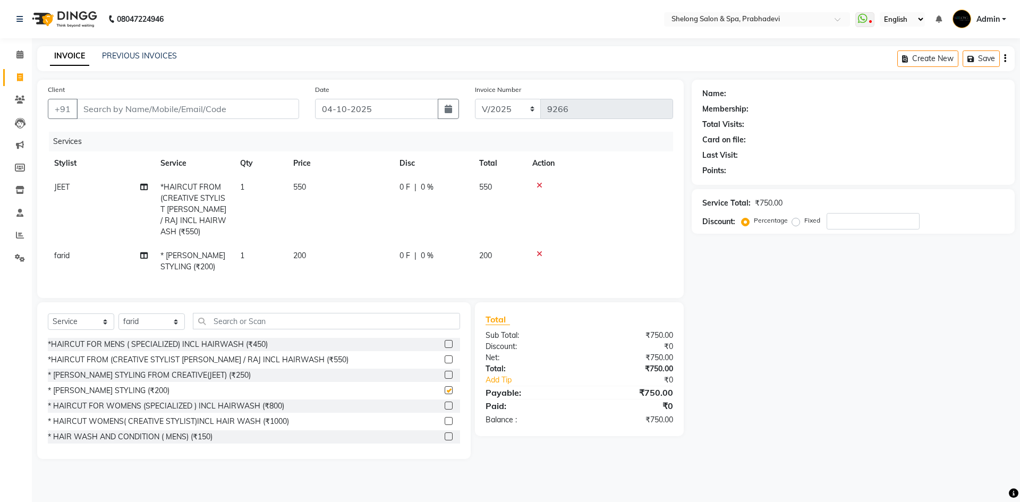
checkbox input "false"
click at [221, 313] on input "text" at bounding box center [326, 321] width 267 height 16
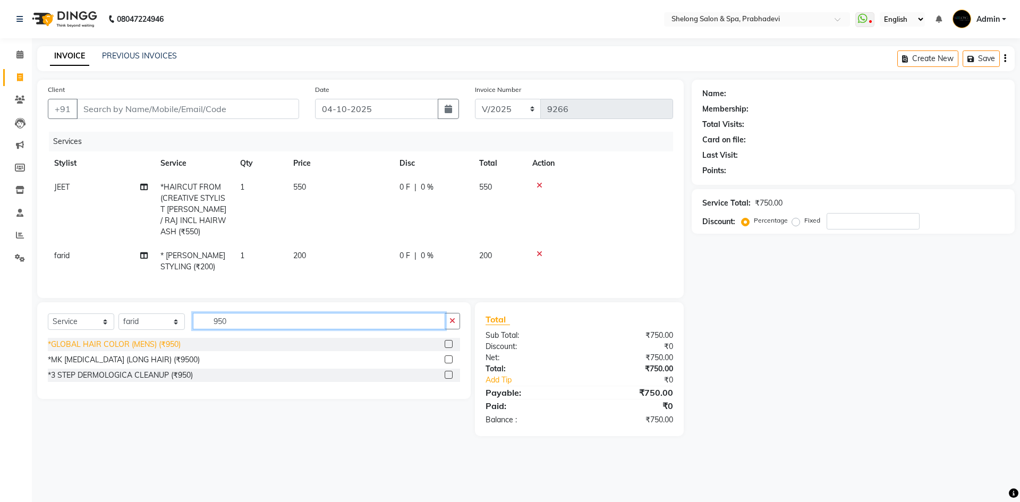
type input "950"
click at [151, 340] on div "*GLOBAL HAIR COLOR (MENS) (₹950)" at bounding box center [114, 344] width 133 height 11
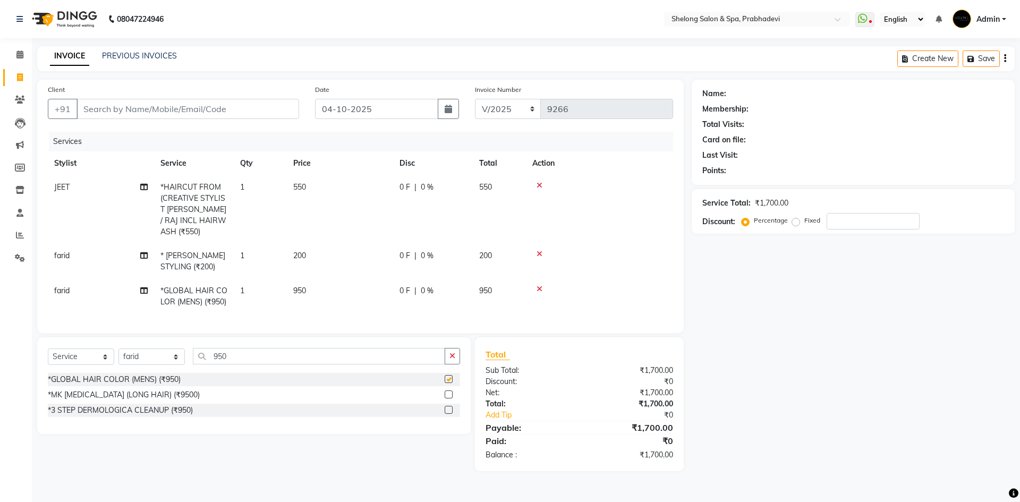
checkbox input "false"
click at [454, 352] on icon "button" at bounding box center [452, 355] width 6 height 7
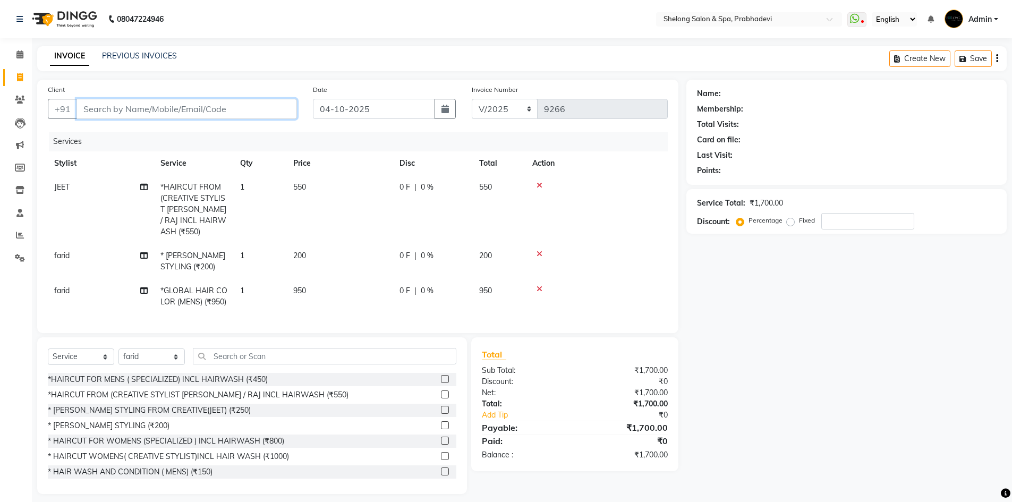
click at [266, 113] on input "Client" at bounding box center [186, 109] width 220 height 20
type input "s"
type input "0"
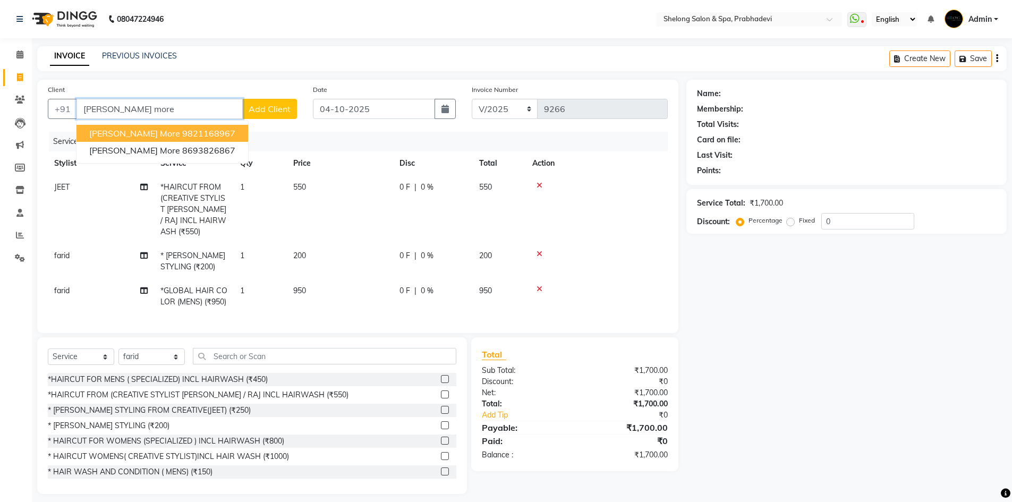
click at [182, 134] on ngb-highlight "9821168967" at bounding box center [208, 133] width 53 height 11
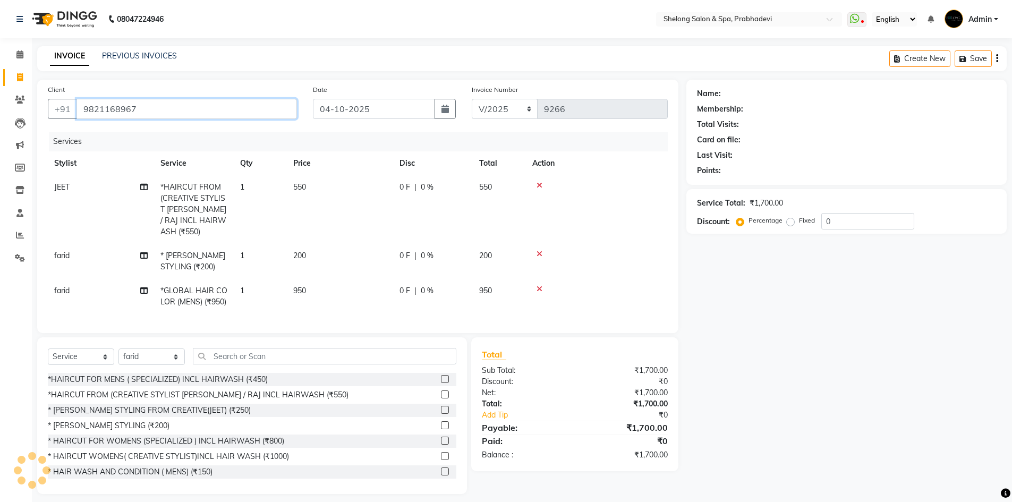
type input "9821168967"
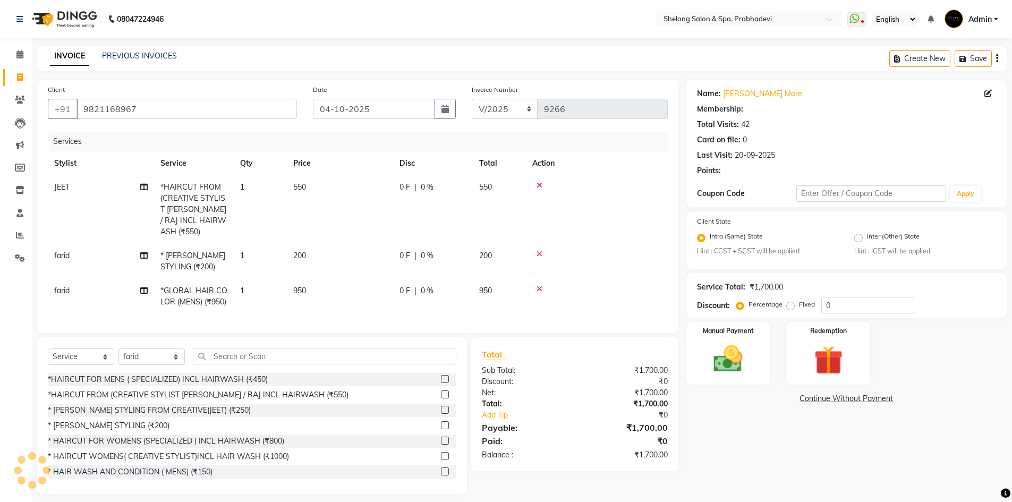
type input "20"
select select "2: Object"
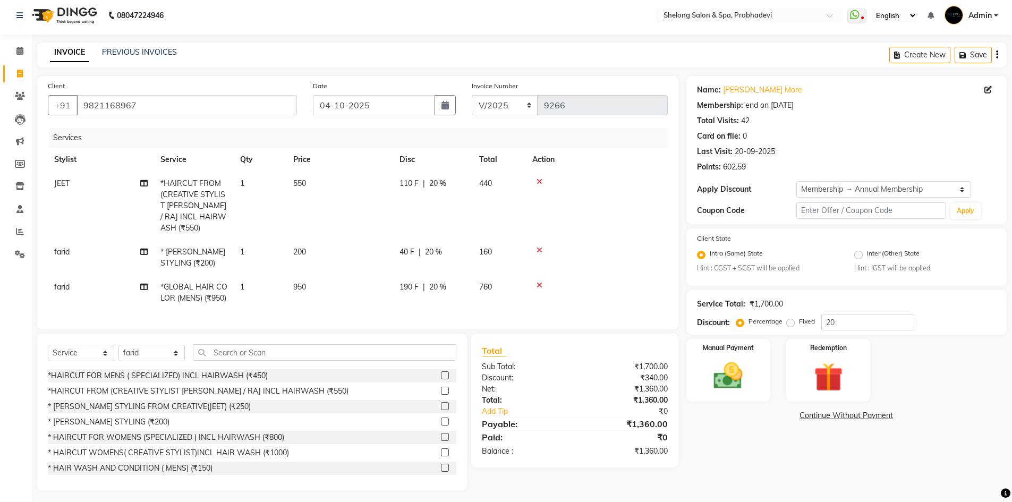
scroll to position [5, 0]
click at [752, 389] on img at bounding box center [728, 375] width 49 height 35
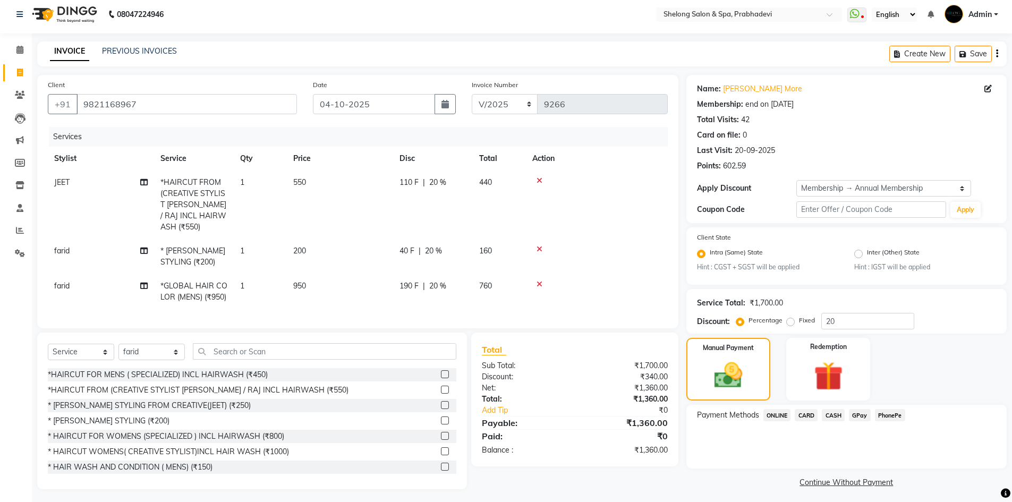
click at [857, 414] on span "GPay" at bounding box center [860, 415] width 22 height 12
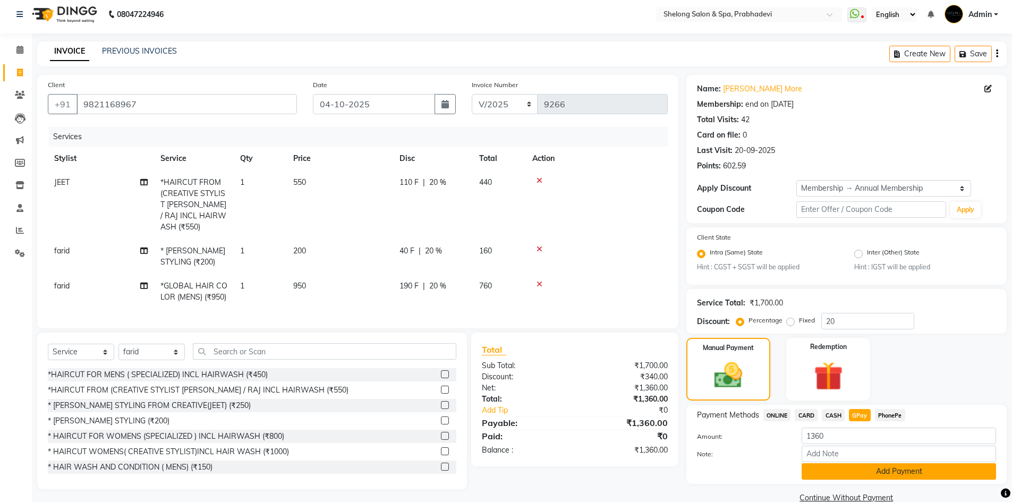
click at [856, 466] on button "Add Payment" at bounding box center [898, 471] width 194 height 16
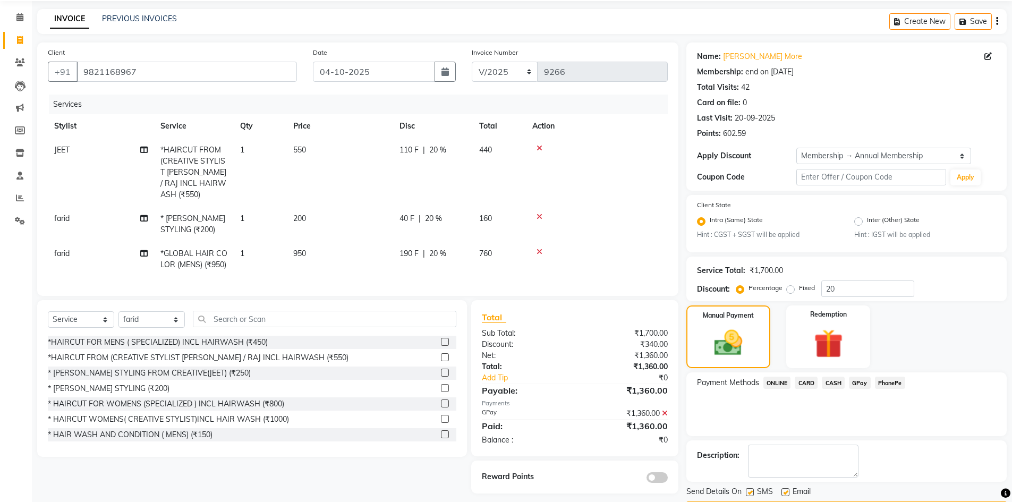
scroll to position [69, 0]
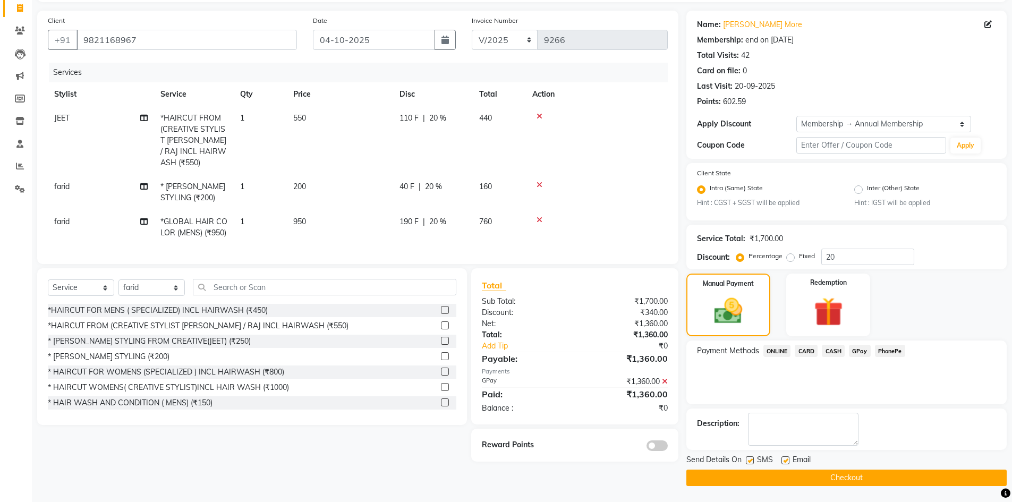
click at [655, 440] on span at bounding box center [656, 445] width 21 height 11
click at [668, 447] on input "checkbox" at bounding box center [668, 447] width 0 height 0
click at [844, 476] on button "Checkout" at bounding box center [846, 477] width 320 height 16
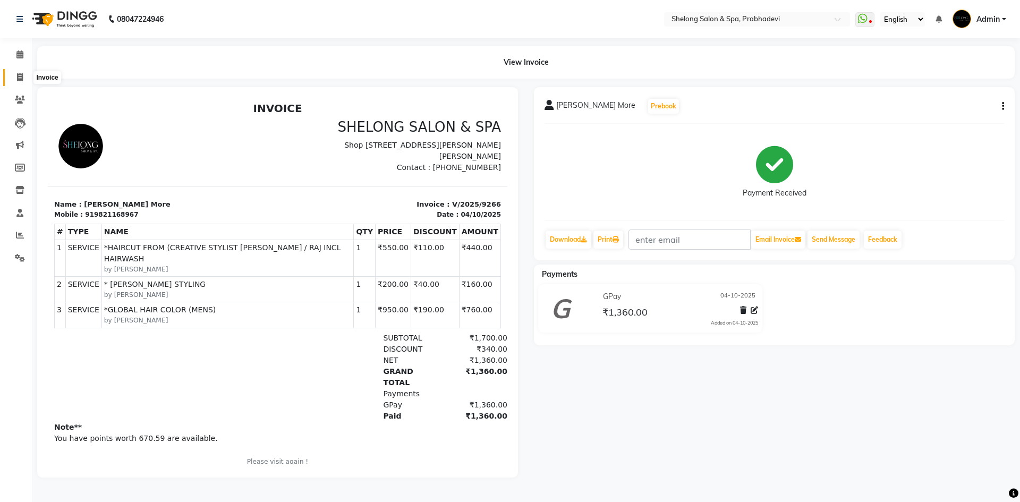
click at [19, 75] on icon at bounding box center [20, 77] width 6 height 8
select select "service"
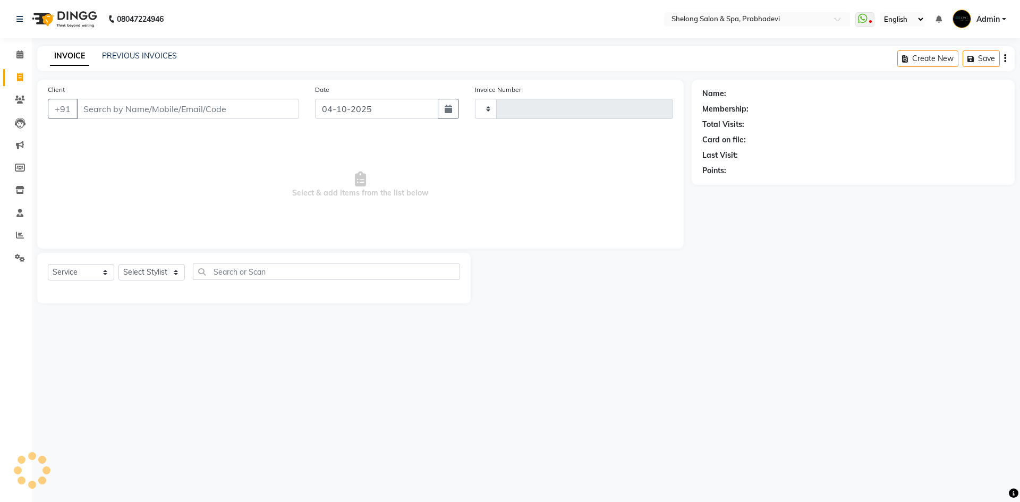
type input "9267"
select select "3475"
select select "16092"
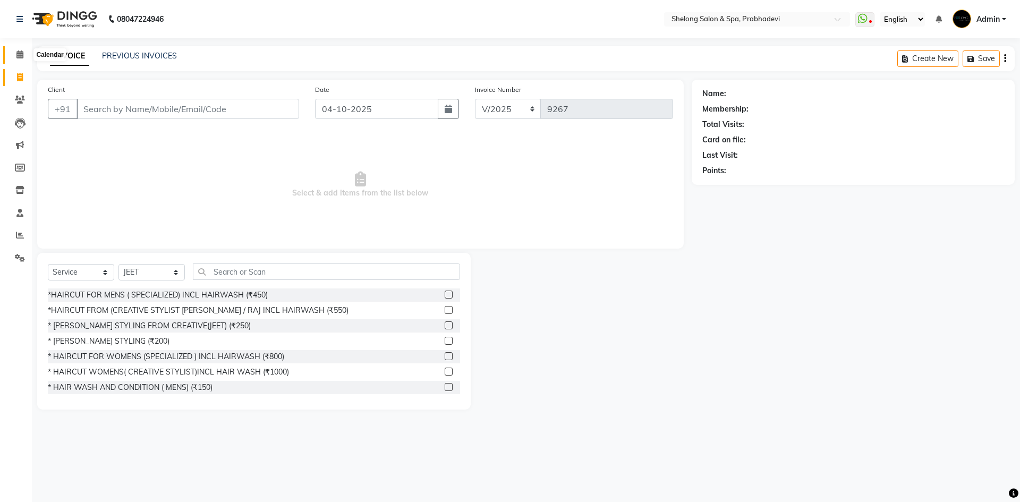
click at [21, 54] on icon at bounding box center [19, 54] width 7 height 8
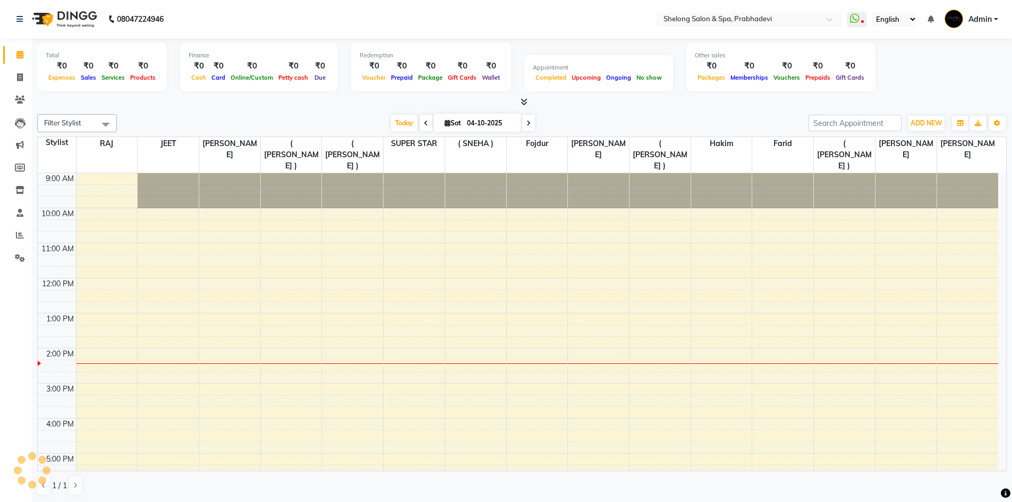
click at [296, 465] on tbody "9:00 AM 10:00 AM 11:00 AM 12:00 PM 1:00 PM 2:00 PM 3:00 PM 4:00 PM 5:00 PM 6:00…" at bounding box center [518, 435] width 960 height 525
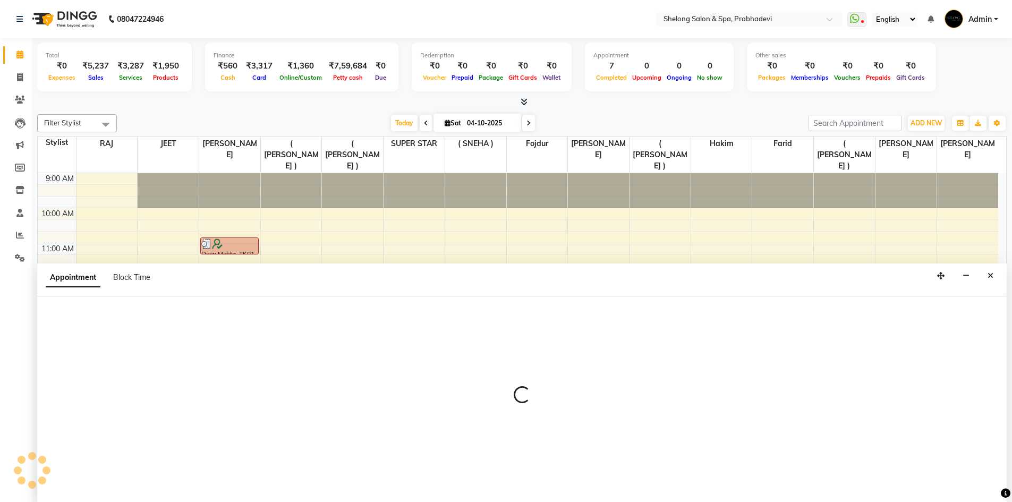
scroll to position [1, 0]
click at [484, 373] on div at bounding box center [521, 399] width 969 height 206
click at [15, 79] on span at bounding box center [20, 77] width 19 height 12
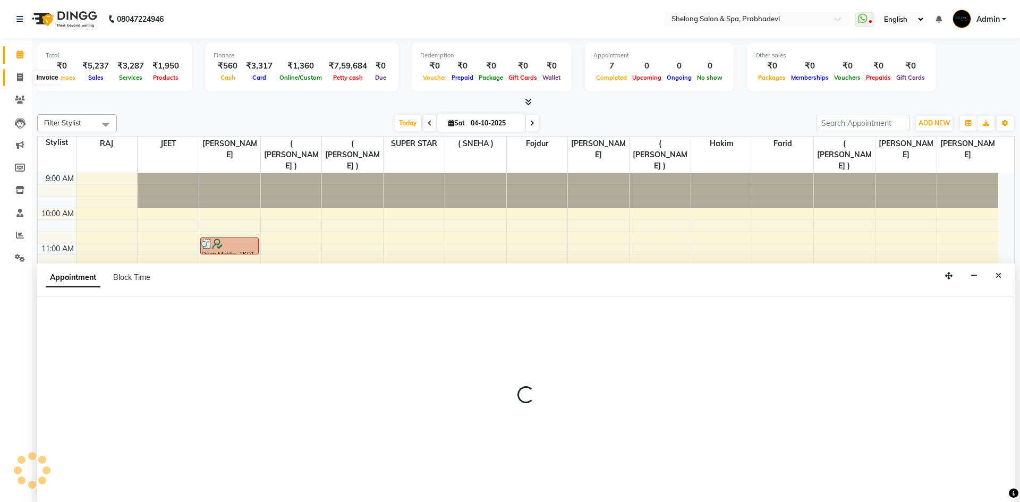
select select "service"
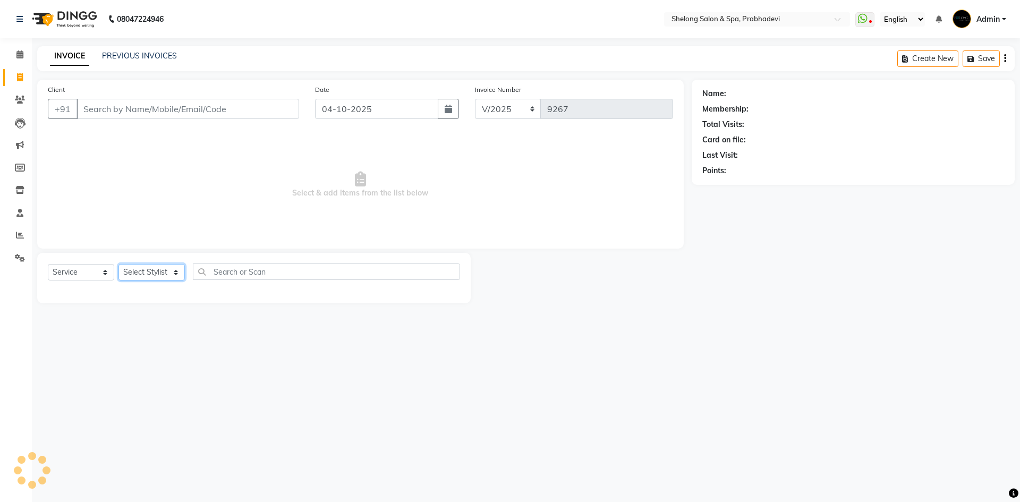
click at [162, 269] on select "Select Stylist" at bounding box center [151, 272] width 66 height 16
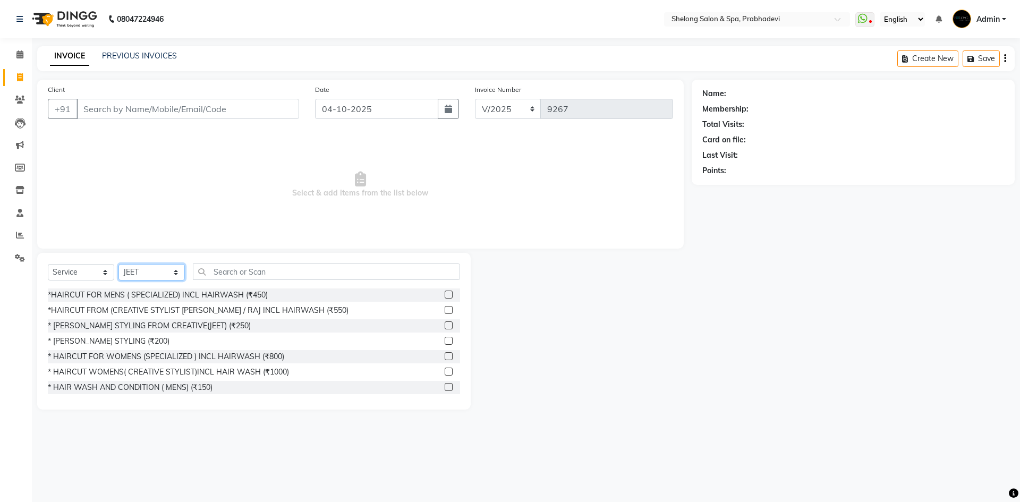
select select "31386"
click at [118, 264] on select "Select Stylist ( [PERSON_NAME] ) ( [PERSON_NAME] ) [PERSON_NAME] fojdur [PERSON…" at bounding box center [151, 272] width 66 height 16
click at [217, 270] on input "text" at bounding box center [326, 271] width 267 height 16
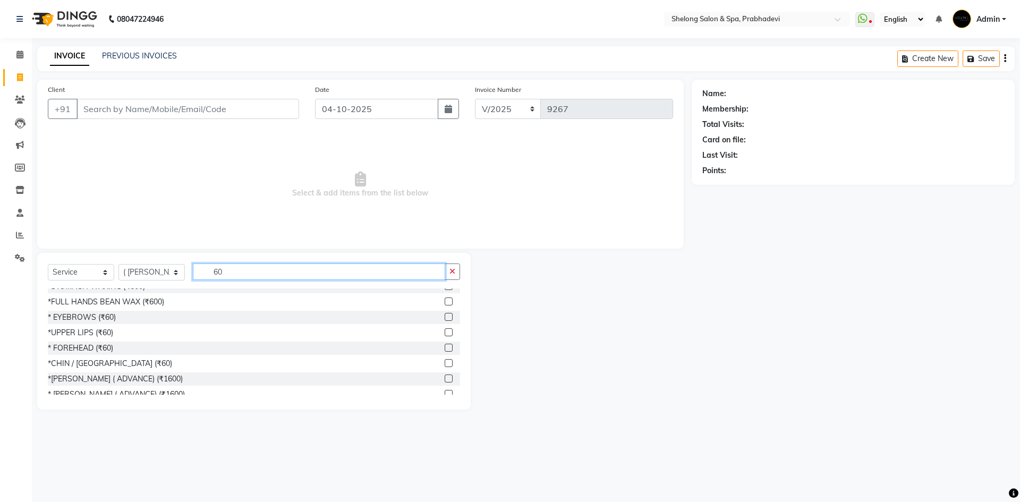
scroll to position [372, 0]
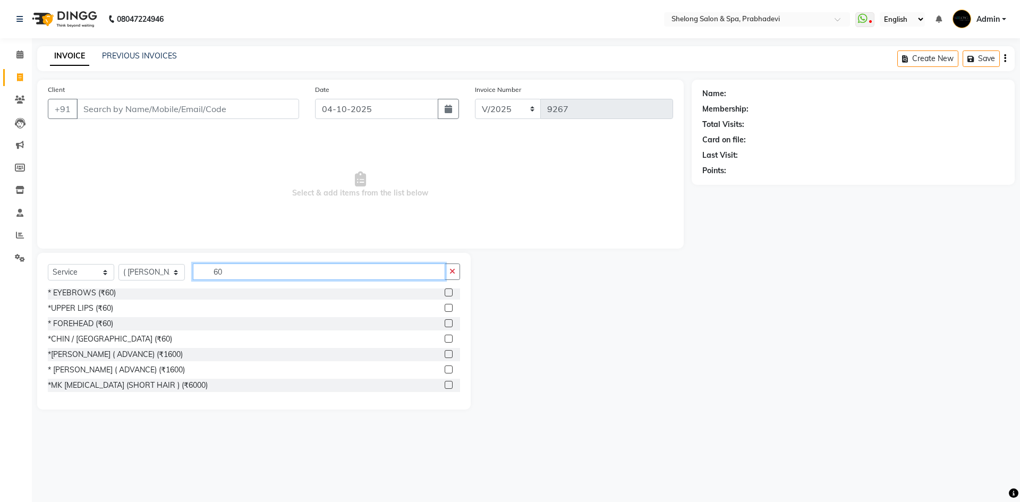
type input "60"
click at [105, 289] on div "Select Service Product Membership Package Voucher Prepaid Gift Card Select Styl…" at bounding box center [253, 331] width 433 height 157
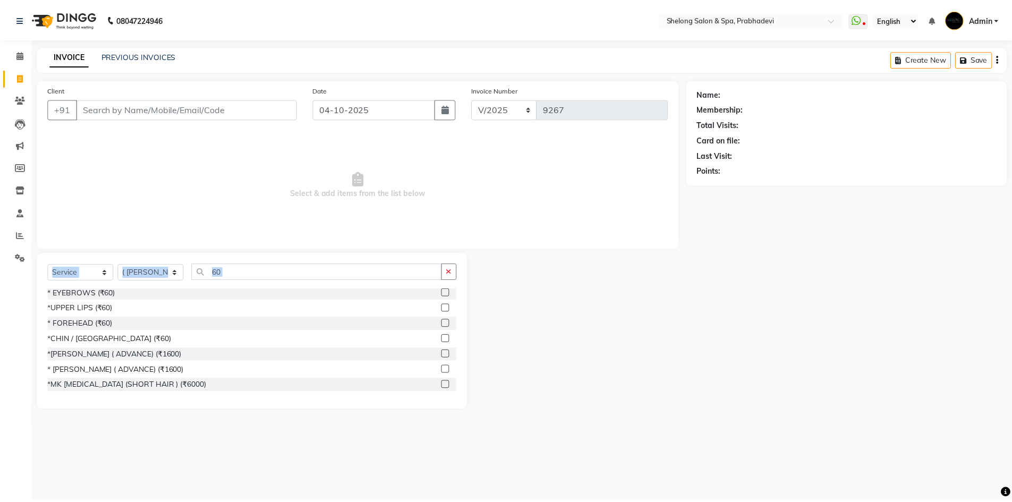
scroll to position [362, 0]
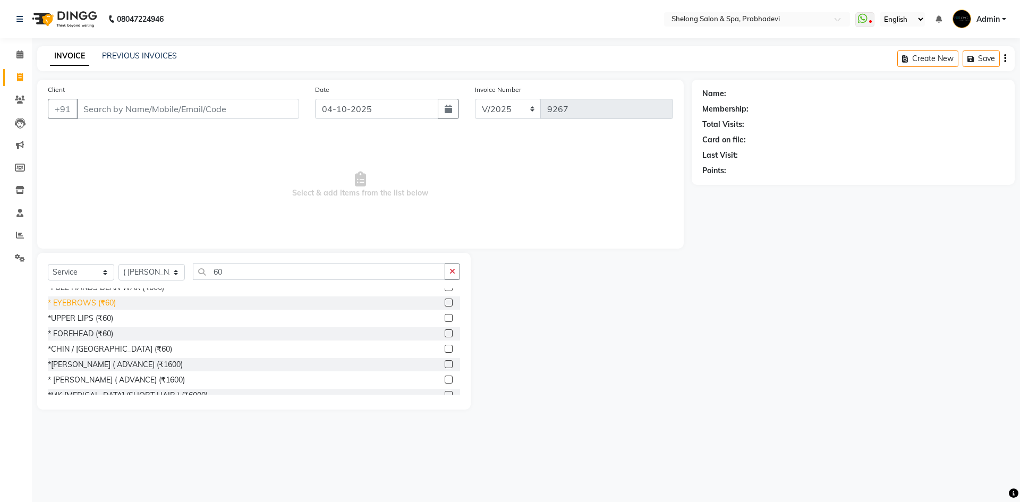
click at [106, 305] on div "* EYEBROWS (₹60)" at bounding box center [82, 302] width 68 height 11
checkbox input "false"
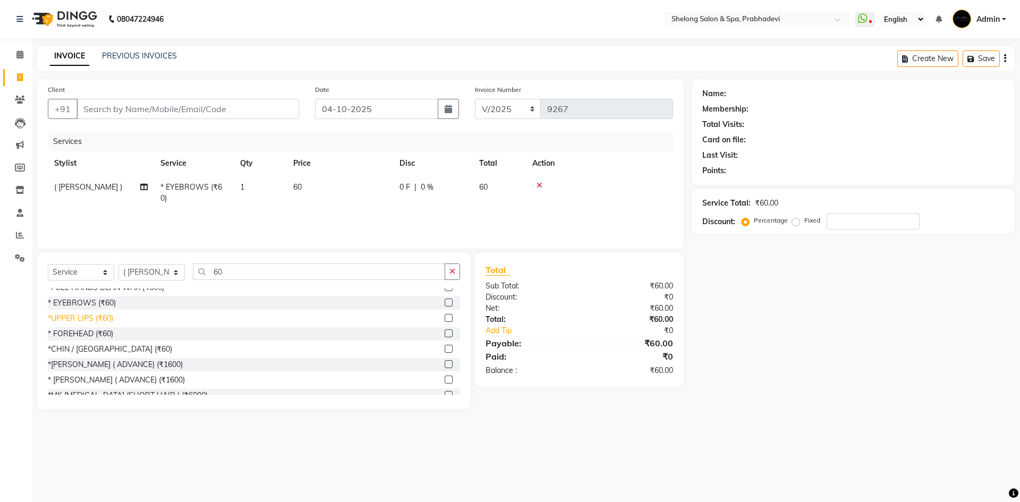
click at [107, 319] on div "*UPPER LIPS (₹60)" at bounding box center [80, 318] width 65 height 11
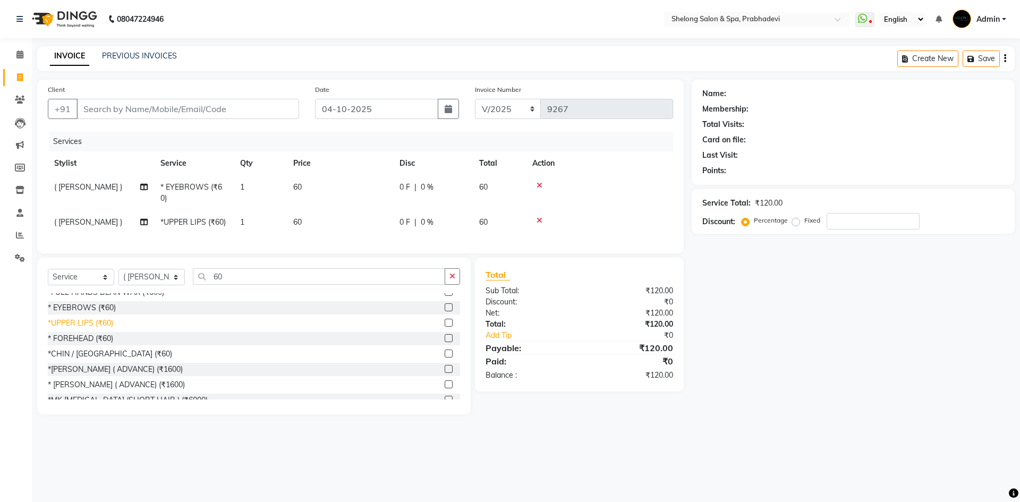
click at [108, 329] on div "*UPPER LIPS (₹60)" at bounding box center [80, 323] width 65 height 11
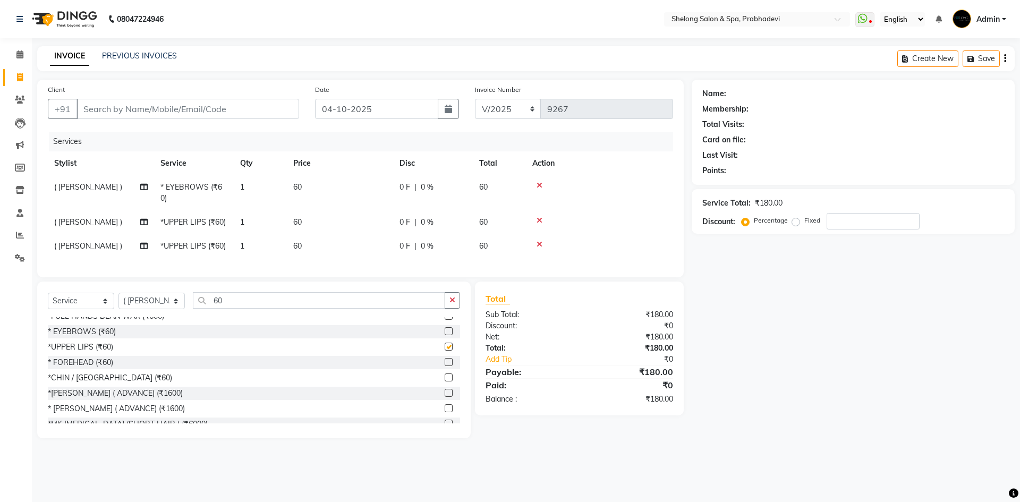
checkbox input "false"
click at [541, 245] on icon at bounding box center [539, 244] width 6 height 7
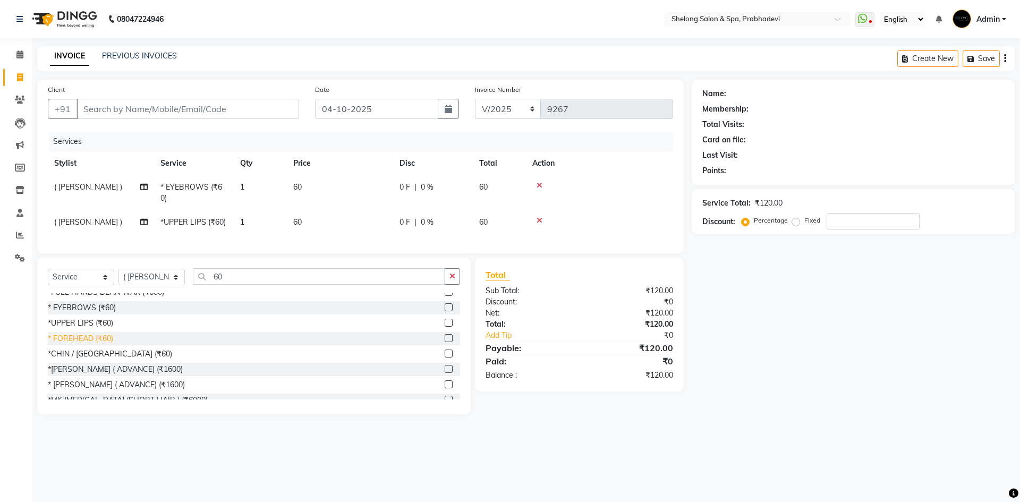
click at [90, 344] on div "* FOREHEAD (₹60)" at bounding box center [80, 338] width 65 height 11
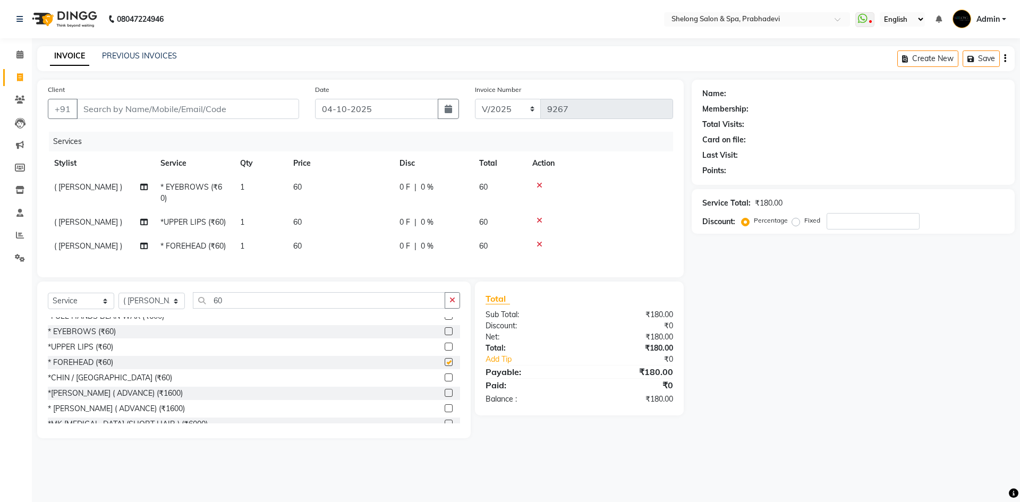
checkbox input "false"
click at [108, 112] on input "Client" at bounding box center [187, 109] width 223 height 20
type input "7"
type input "0"
type input "7738276704"
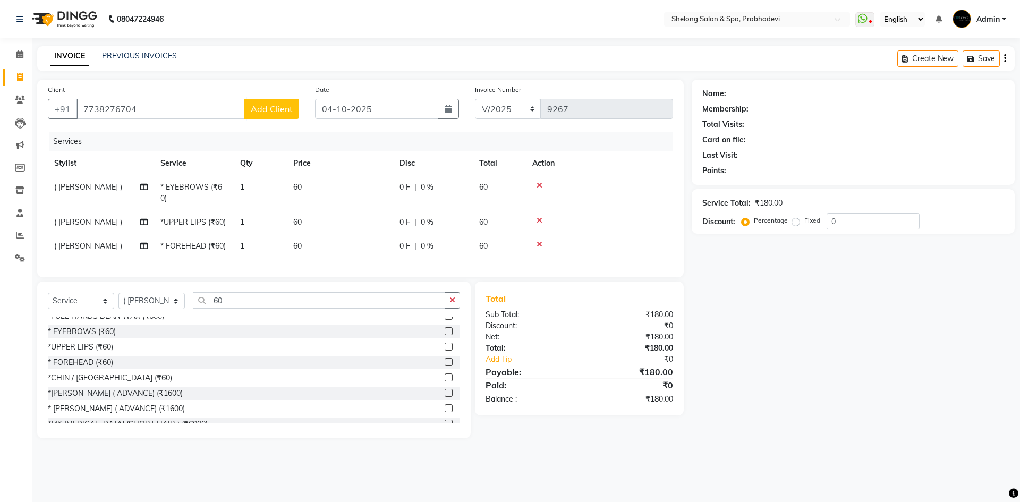
click at [287, 114] on button "Add Client" at bounding box center [271, 109] width 55 height 20
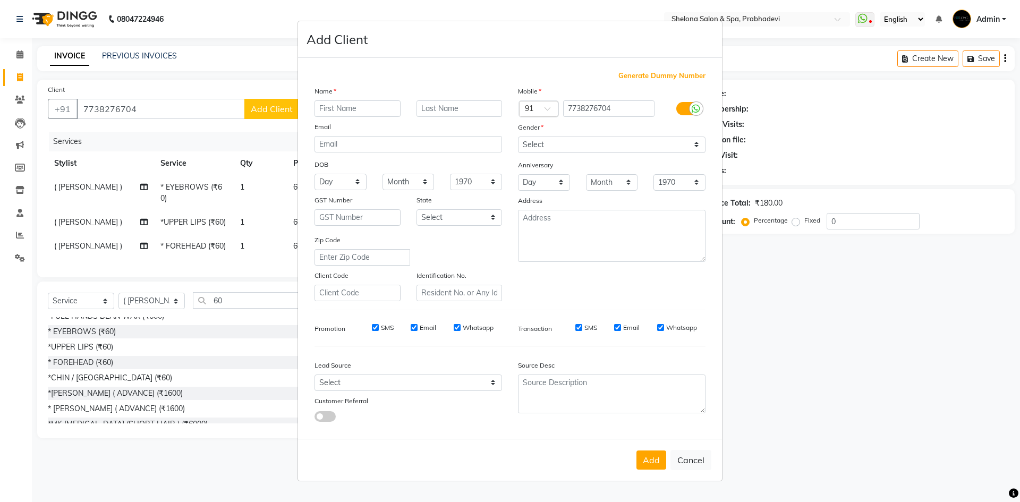
click at [336, 113] on input "text" at bounding box center [357, 108] width 86 height 16
type input "sonali"
drag, startPoint x: 525, startPoint y: 139, endPoint x: 531, endPoint y: 152, distance: 14.5
click at [525, 139] on select "Select [DEMOGRAPHIC_DATA] [DEMOGRAPHIC_DATA] Other Prefer Not To Say" at bounding box center [611, 144] width 187 height 16
select select "female"
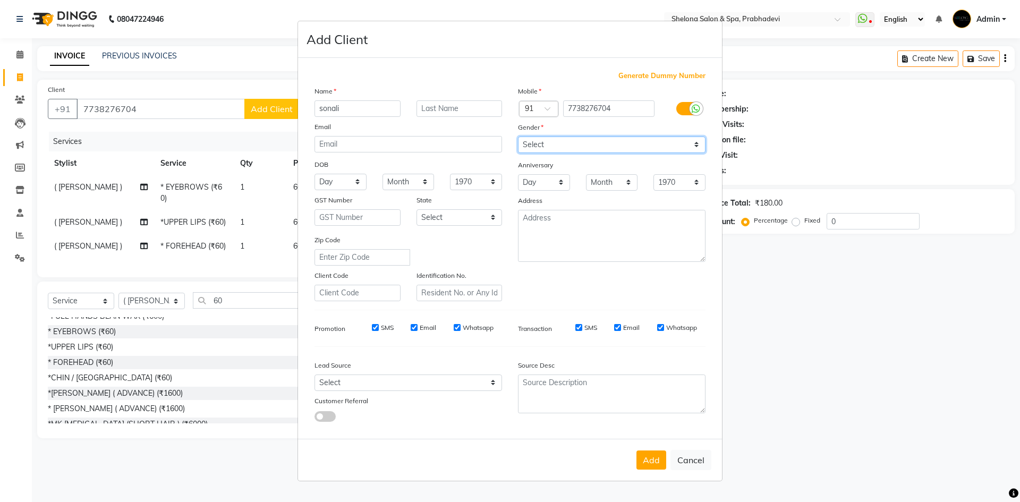
click at [518, 136] on select "Select [DEMOGRAPHIC_DATA] [DEMOGRAPHIC_DATA] Other Prefer Not To Say" at bounding box center [611, 144] width 187 height 16
drag, startPoint x: 646, startPoint y: 454, endPoint x: 715, endPoint y: 425, distance: 75.0
click at [647, 454] on button "Add" at bounding box center [651, 459] width 30 height 19
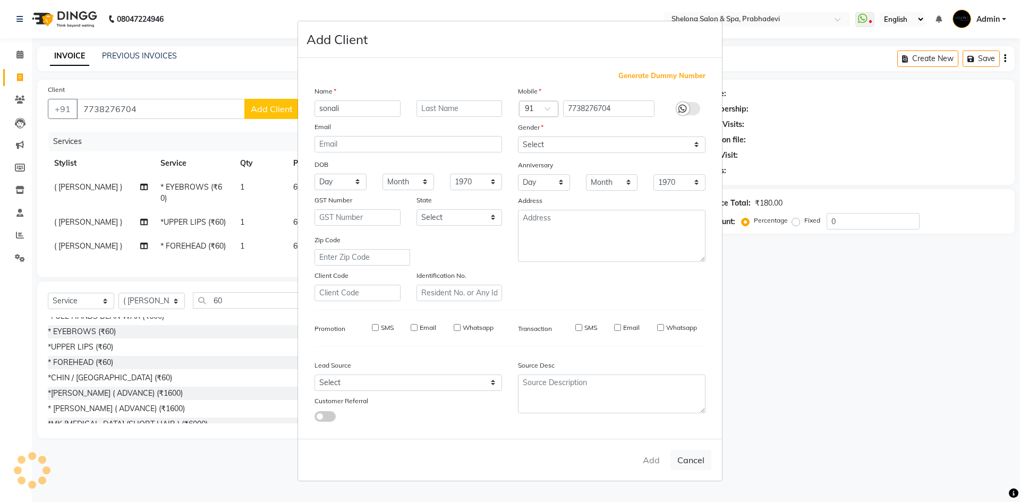
select select
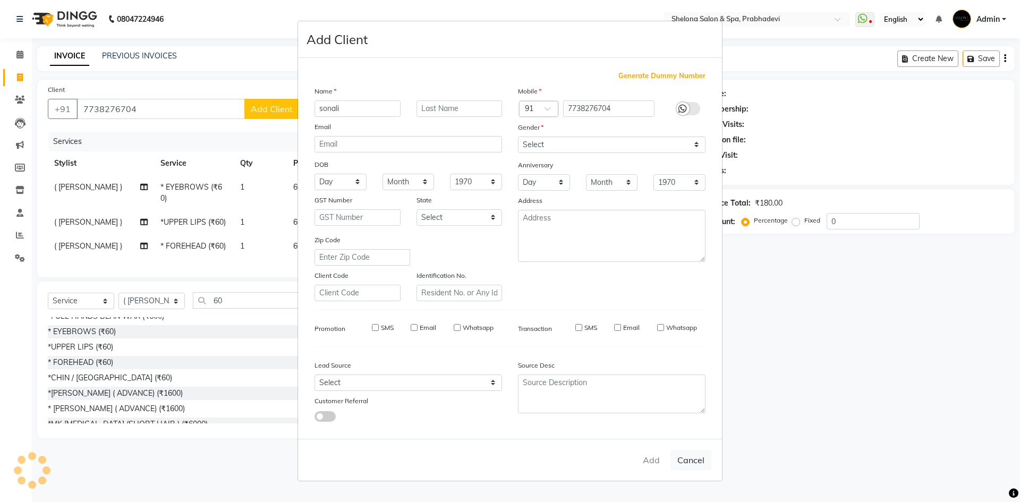
select select
checkbox input "false"
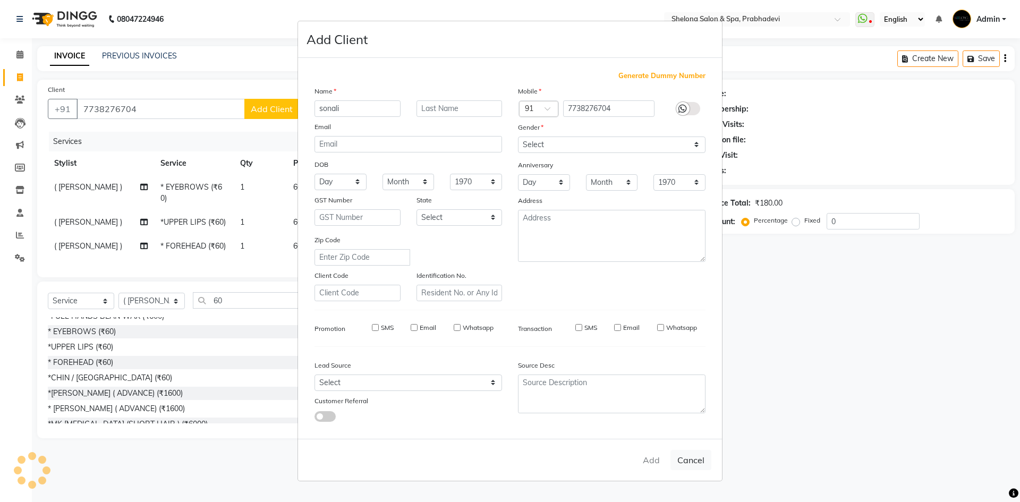
checkbox input "false"
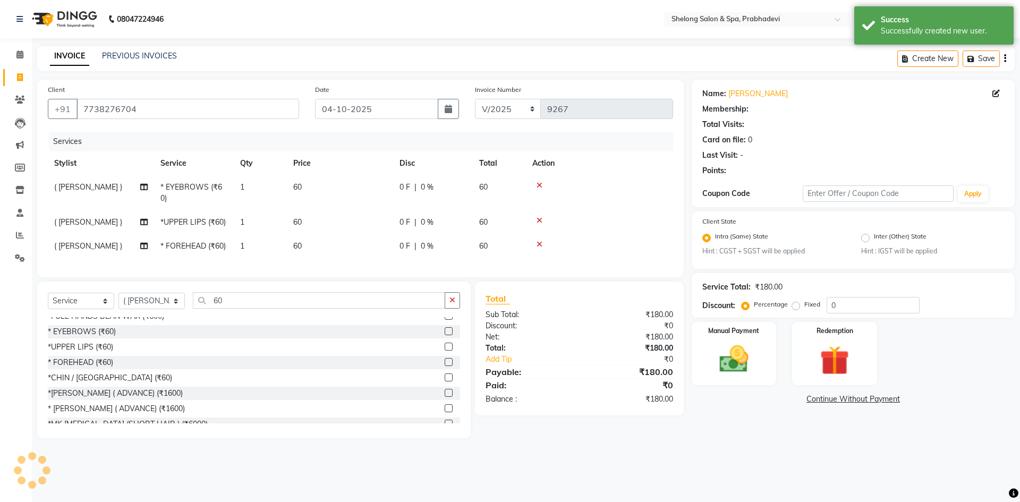
select select "1: Object"
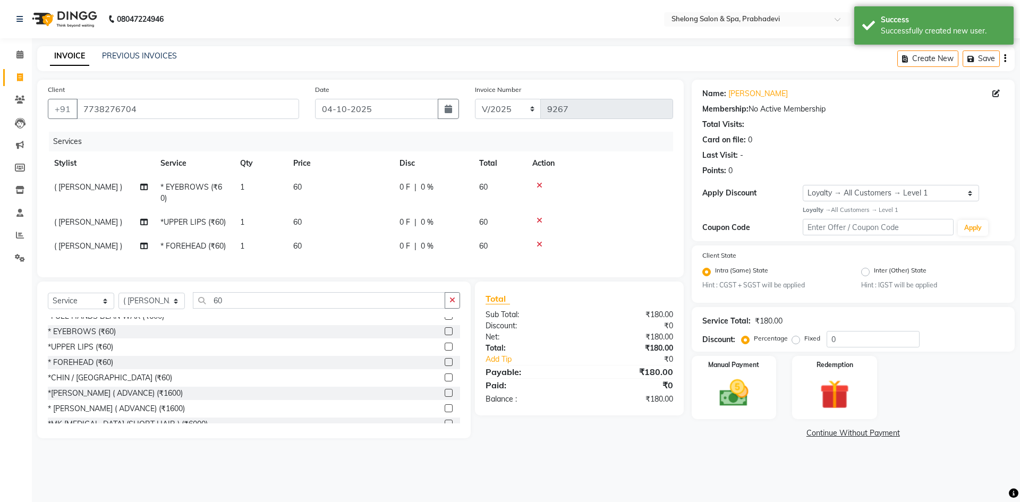
click at [804, 340] on label "Fixed" at bounding box center [812, 339] width 16 height 10
click at [794, 340] on input "Fixed" at bounding box center [797, 338] width 7 height 7
radio input "true"
click at [850, 340] on input "0" at bounding box center [872, 339] width 93 height 16
click at [763, 410] on div "Manual Payment" at bounding box center [733, 387] width 88 height 65
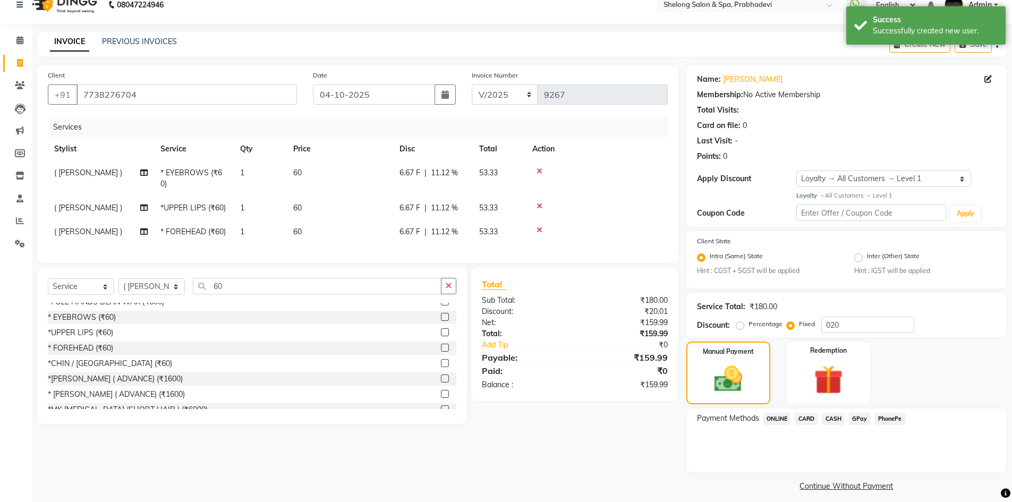
scroll to position [22, 0]
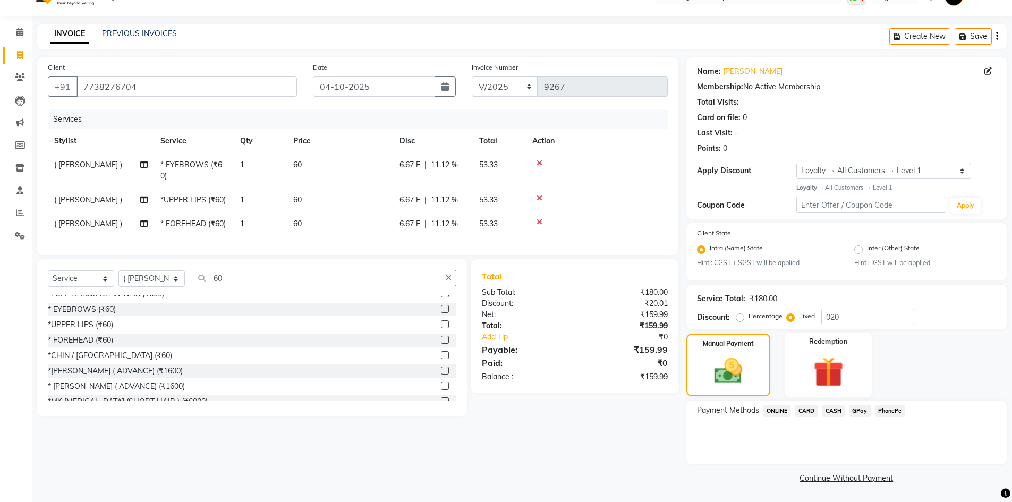
drag, startPoint x: 857, startPoint y: 369, endPoint x: 861, endPoint y: 337, distance: 32.1
click at [860, 341] on div "Redemption" at bounding box center [828, 364] width 88 height 65
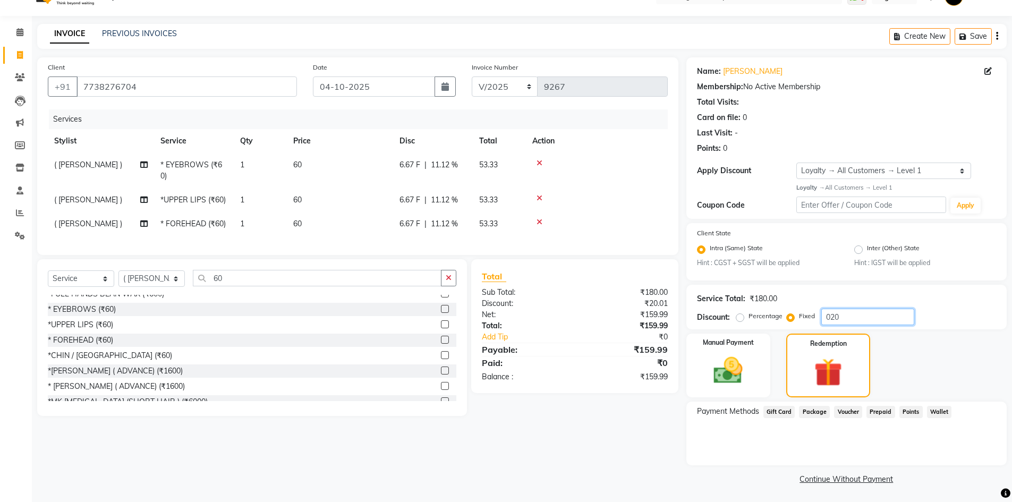
click at [842, 317] on input "020" at bounding box center [867, 317] width 93 height 16
type input "0"
type input "30"
click at [736, 364] on img at bounding box center [728, 370] width 49 height 35
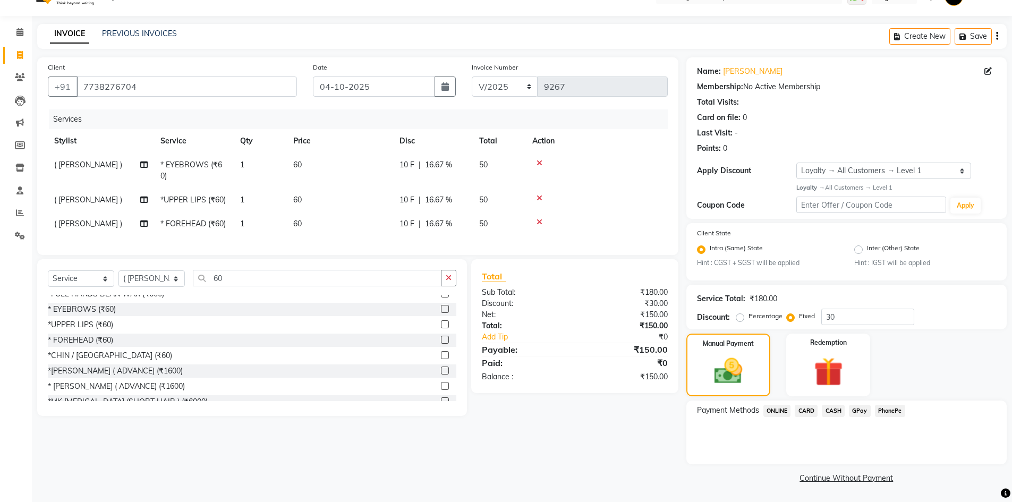
click at [834, 412] on span "CASH" at bounding box center [833, 411] width 23 height 12
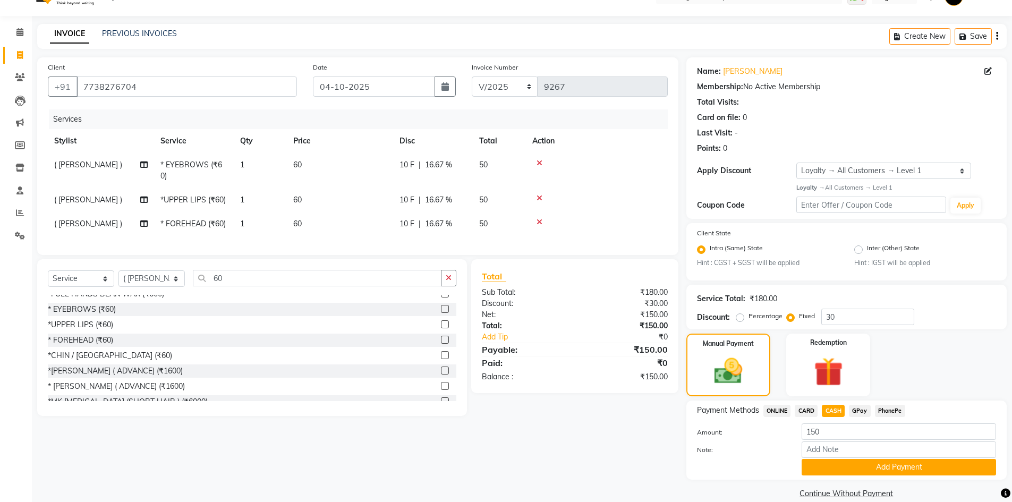
scroll to position [38, 0]
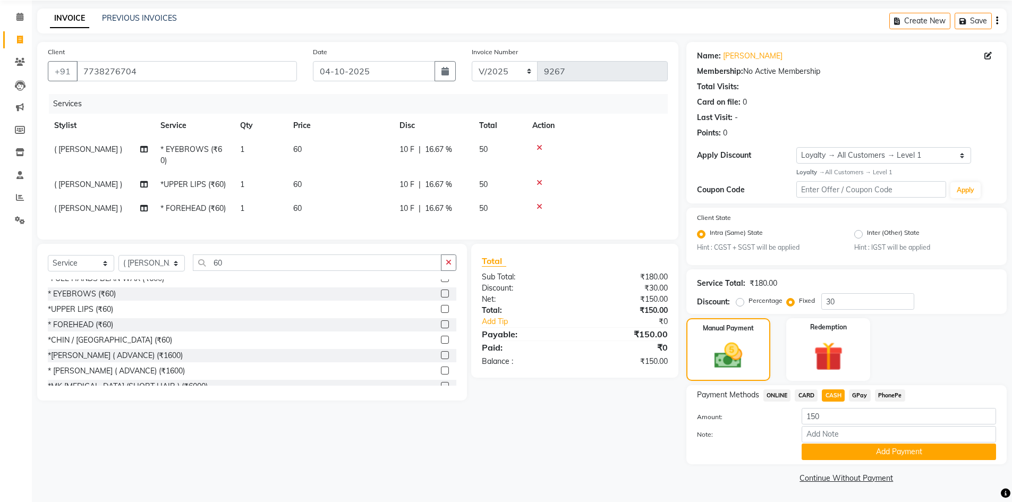
click at [853, 397] on span "GPay" at bounding box center [860, 395] width 22 height 12
click at [868, 450] on button "Add Payment" at bounding box center [898, 451] width 194 height 16
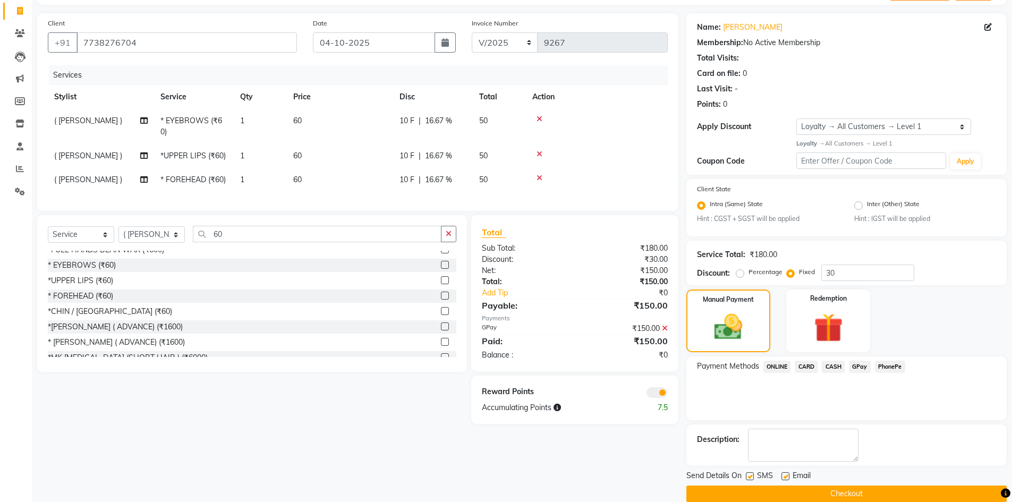
scroll to position [82, 0]
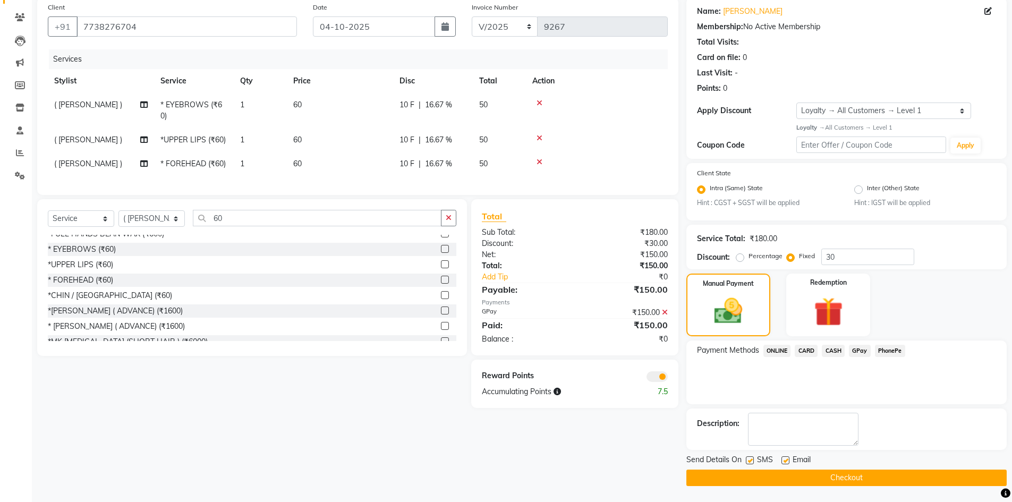
click at [781, 474] on button "Checkout" at bounding box center [846, 477] width 320 height 16
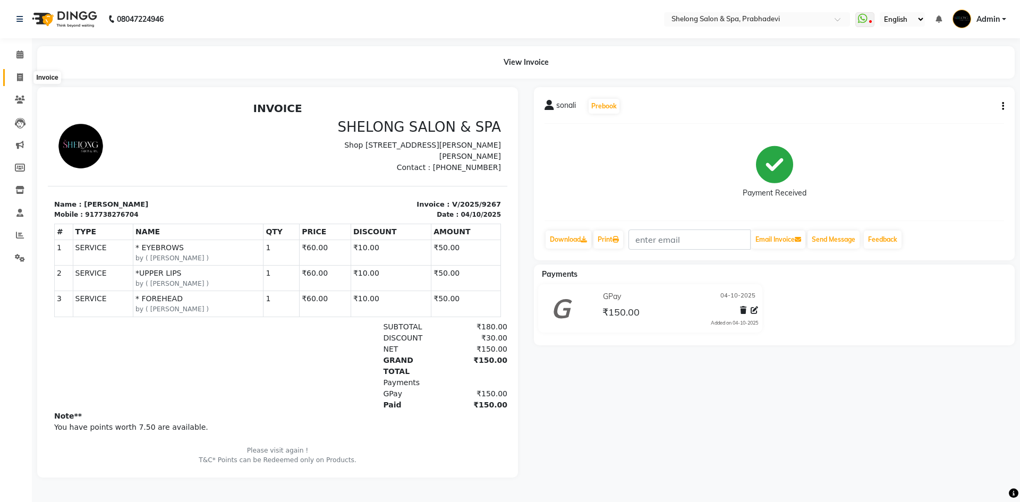
click at [21, 79] on icon at bounding box center [20, 77] width 6 height 8
select select "service"
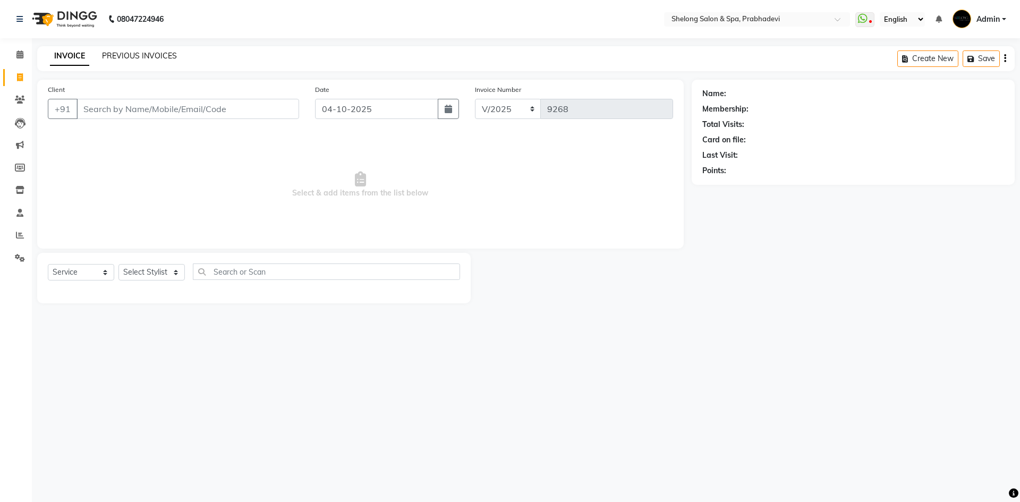
click at [125, 57] on link "PREVIOUS INVOICES" at bounding box center [139, 56] width 75 height 10
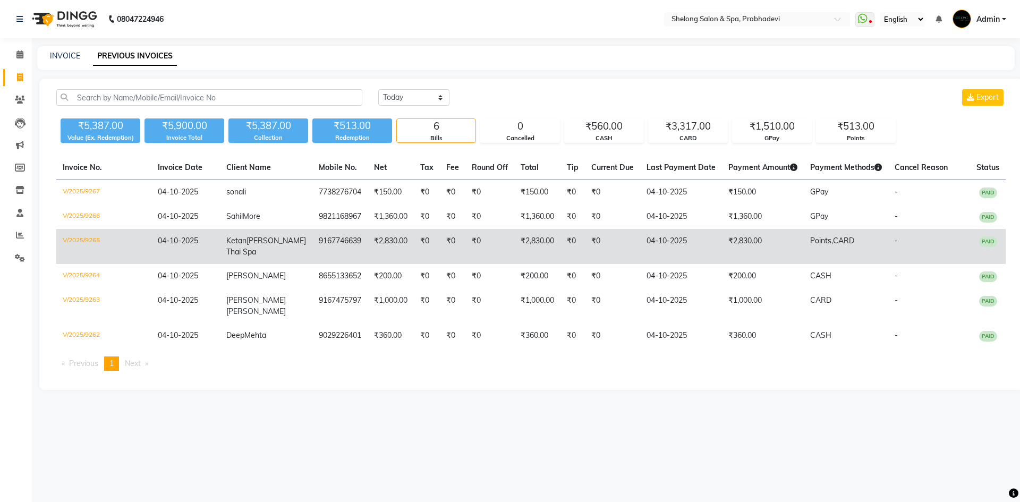
click at [266, 250] on span "Rodrigues Thai Spa" at bounding box center [266, 246] width 80 height 21
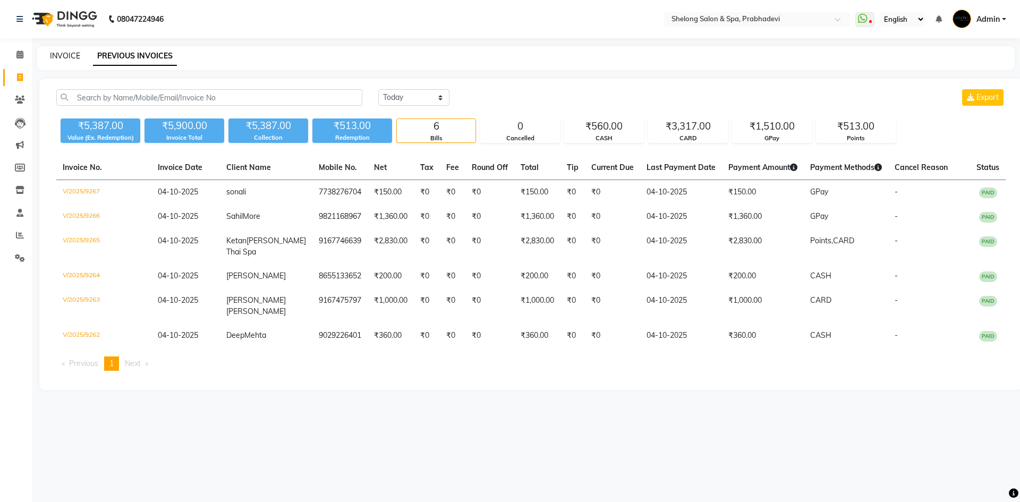
click at [67, 57] on link "INVOICE" at bounding box center [65, 56] width 30 height 10
select select "service"
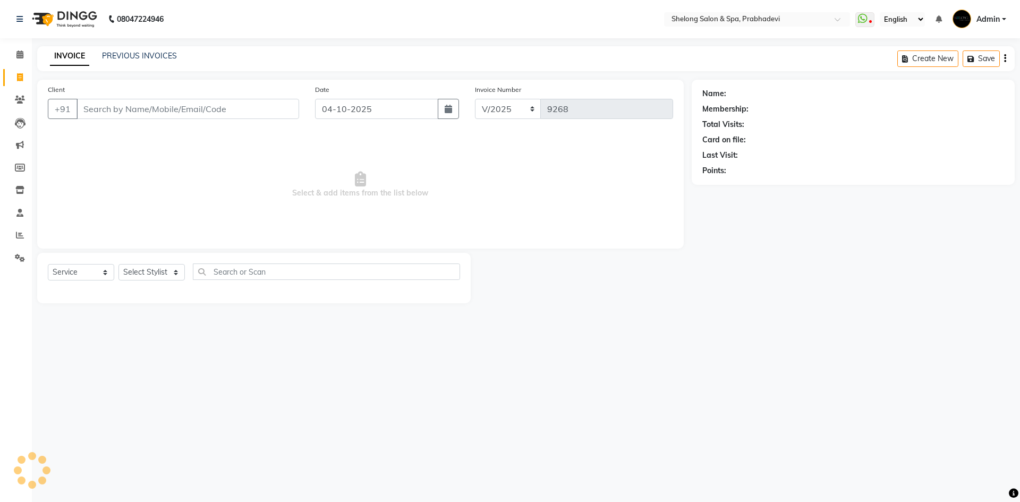
select select "16092"
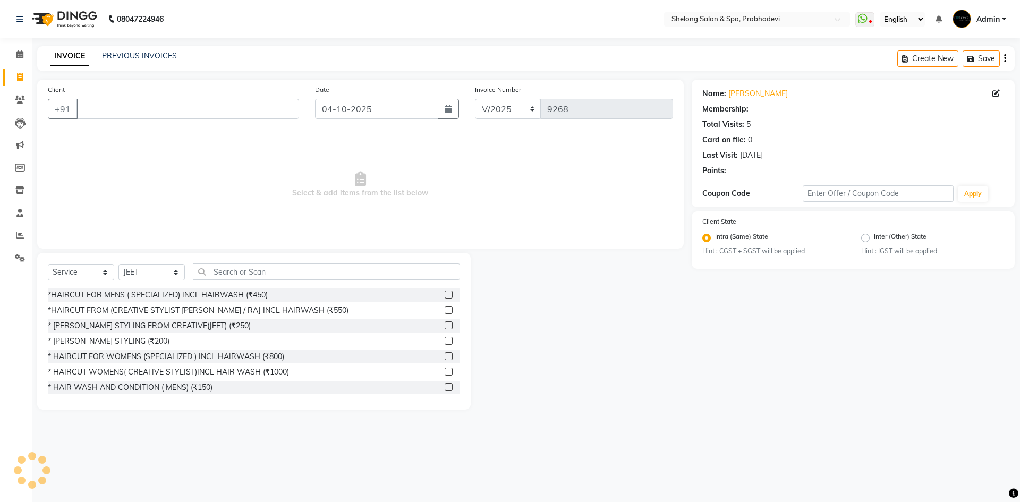
select select "1: Object"
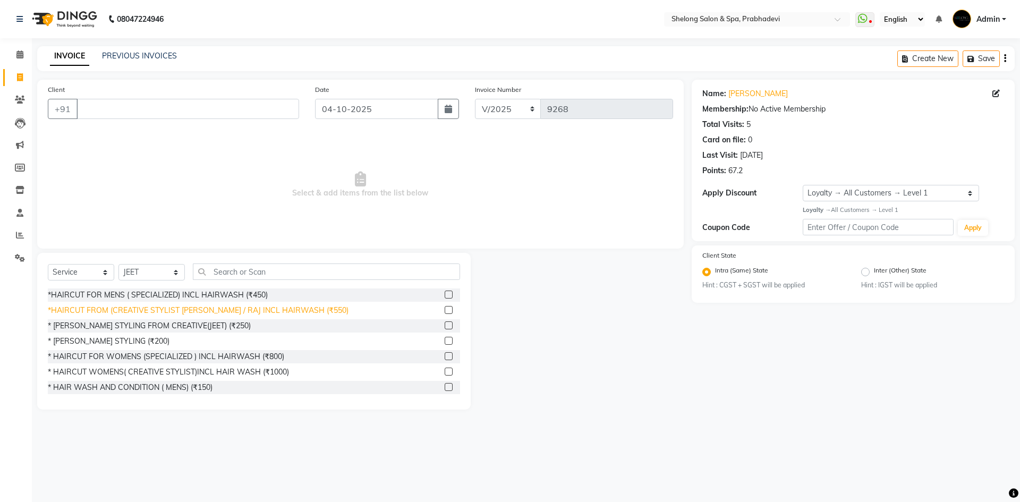
click at [174, 309] on div "*HAIRCUT FROM (CREATIVE STYLIST [PERSON_NAME] / RAJ INCL HAIRWASH (₹550)" at bounding box center [198, 310] width 301 height 11
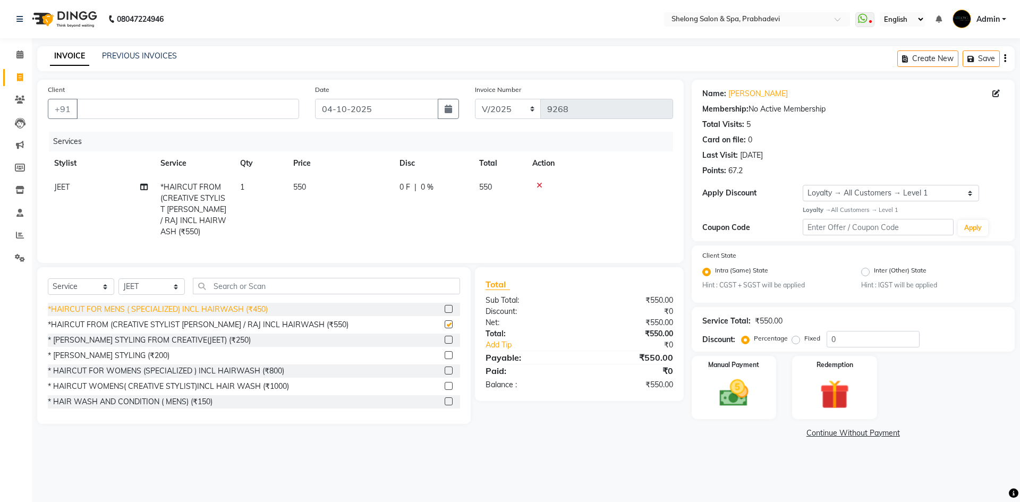
checkbox input "false"
click at [148, 286] on select "Select Stylist ( [PERSON_NAME] ) ( [PERSON_NAME] ) [PERSON_NAME] fojdur [PERSON…" at bounding box center [151, 286] width 66 height 16
click at [240, 127] on div "Client +91" at bounding box center [173, 106] width 267 height 44
click at [134, 280] on select "Select Stylist ( [PERSON_NAME] ) ( [PERSON_NAME] ) [PERSON_NAME] fojdur [PERSON…" at bounding box center [151, 286] width 66 height 16
select select "47990"
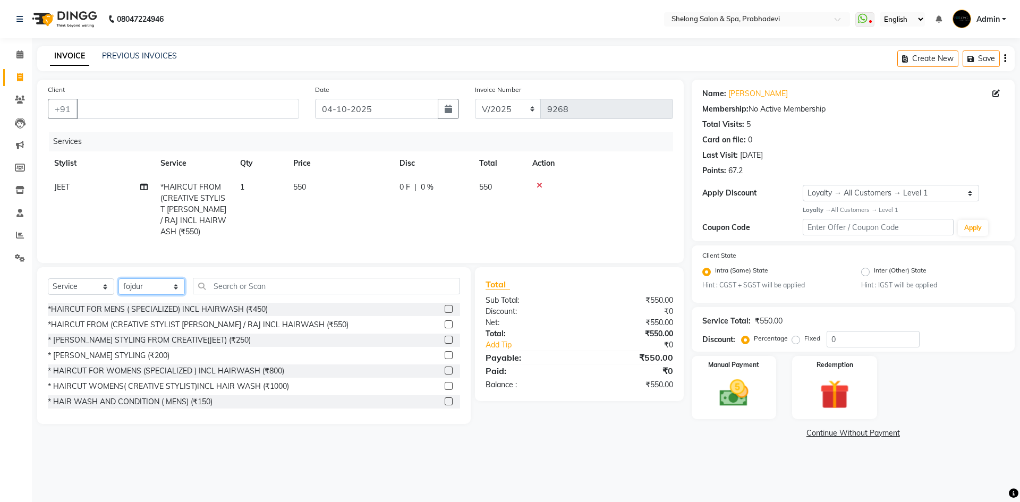
click at [118, 278] on select "Select Stylist ( [PERSON_NAME] ) ( [PERSON_NAME] ) [PERSON_NAME] fojdur [PERSON…" at bounding box center [151, 286] width 66 height 16
click at [119, 352] on div "* [PERSON_NAME] STYLING (₹200)" at bounding box center [109, 355] width 122 height 11
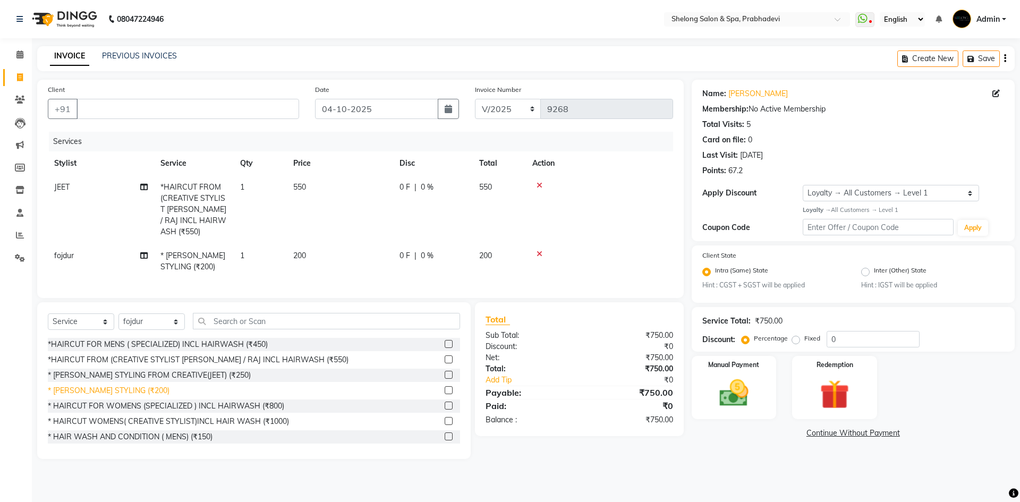
click at [124, 385] on div "* [PERSON_NAME] STYLING (₹200)" at bounding box center [109, 390] width 122 height 11
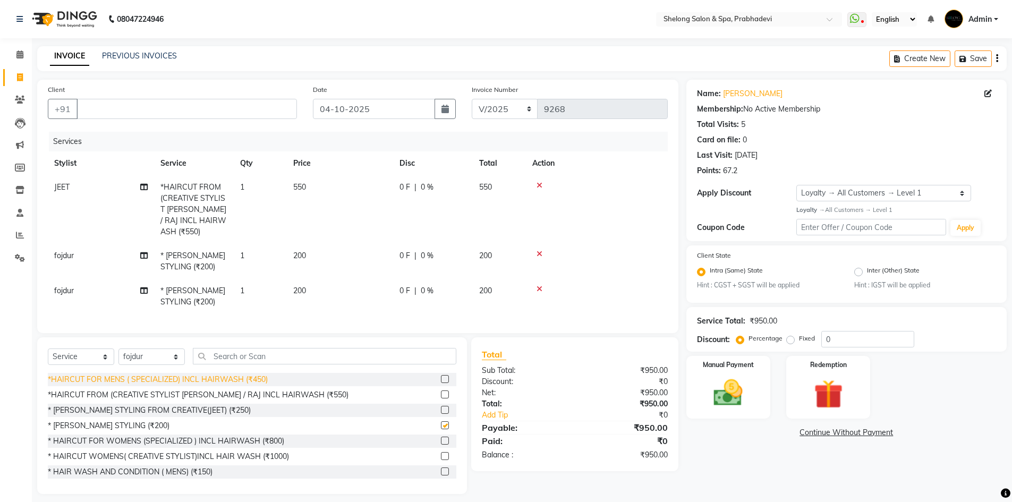
checkbox input "false"
click at [125, 355] on select "Select Stylist ( [PERSON_NAME] ) ( [PERSON_NAME] ) [PERSON_NAME] fojdur [PERSON…" at bounding box center [151, 356] width 66 height 16
select select "16092"
click at [118, 348] on select "Select Stylist ( [PERSON_NAME] ) ( [PERSON_NAME] ) [PERSON_NAME] fojdur [PERSON…" at bounding box center [151, 356] width 66 height 16
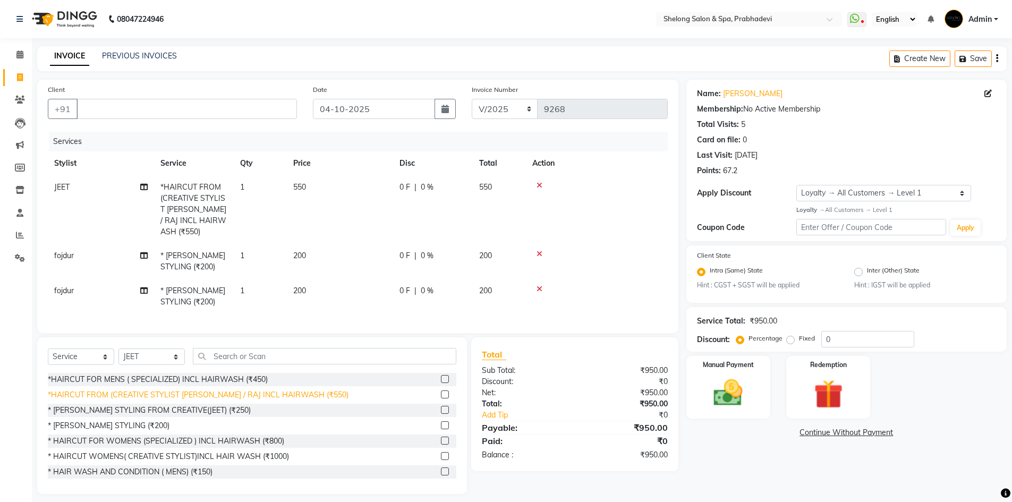
click at [144, 390] on div "*HAIRCUT FROM (CREATIVE STYLIST [PERSON_NAME] / RAJ INCL HAIRWASH (₹550)" at bounding box center [198, 394] width 301 height 11
checkbox input "false"
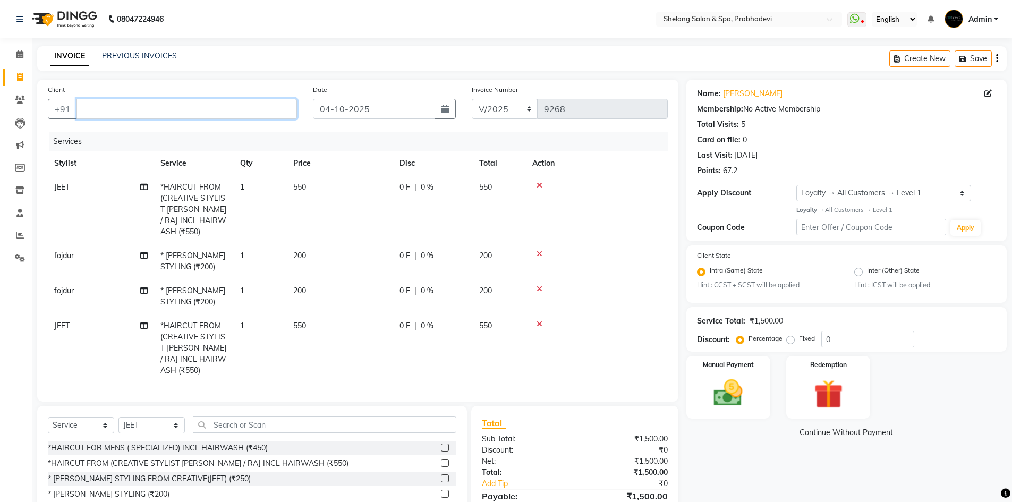
click at [274, 103] on input "Client" at bounding box center [186, 109] width 220 height 20
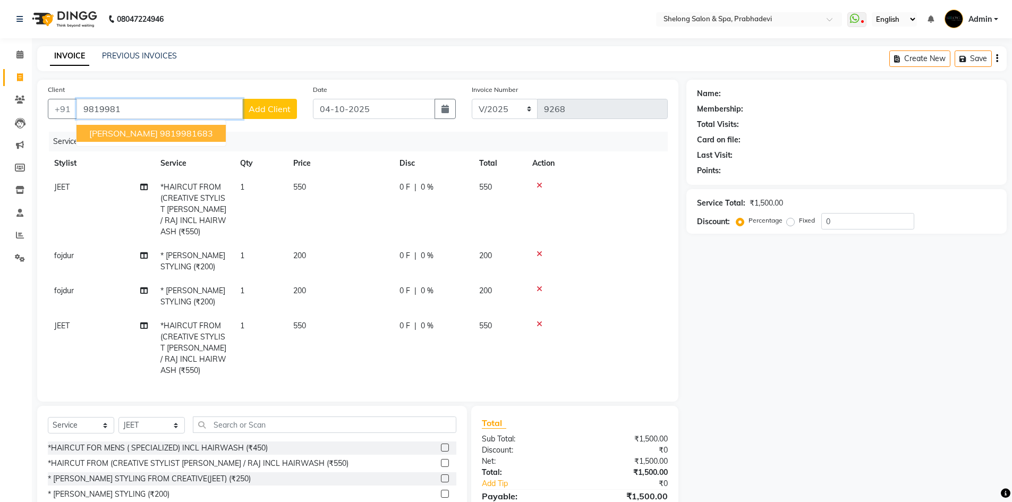
click at [206, 133] on ngb-highlight "9819981683" at bounding box center [186, 133] width 53 height 11
type input "9819981683"
select select "1: Object"
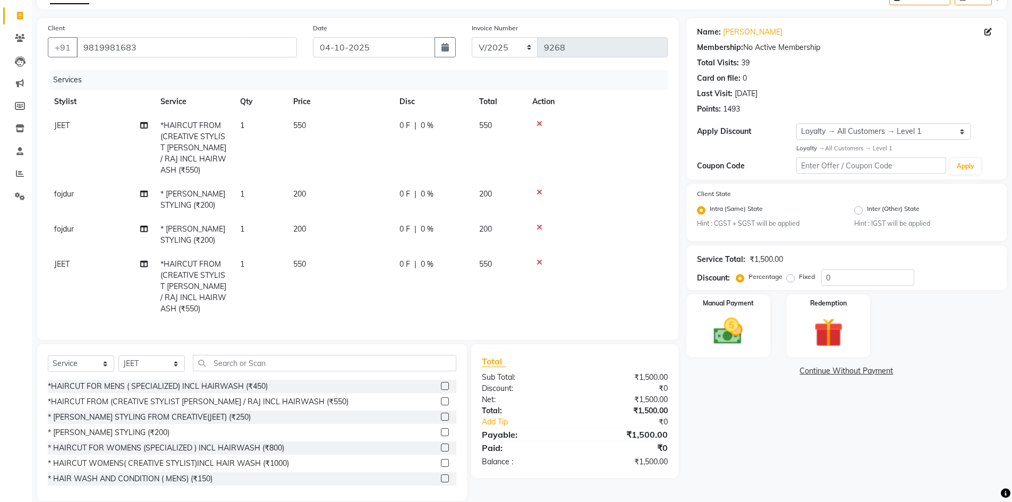
scroll to position [62, 0]
click at [836, 269] on input "0" at bounding box center [867, 277] width 93 height 16
type input "020"
click at [728, 314] on img at bounding box center [728, 330] width 49 height 35
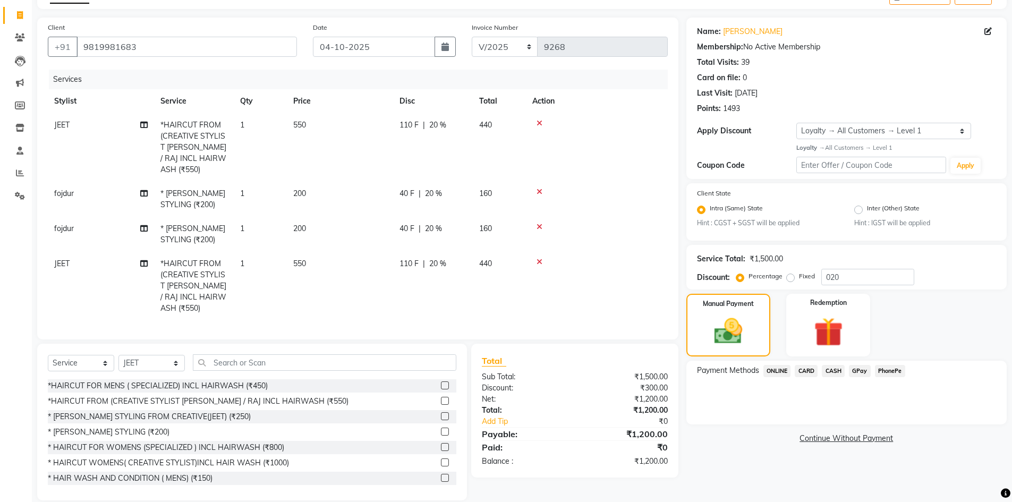
click at [859, 369] on span "GPay" at bounding box center [860, 371] width 22 height 12
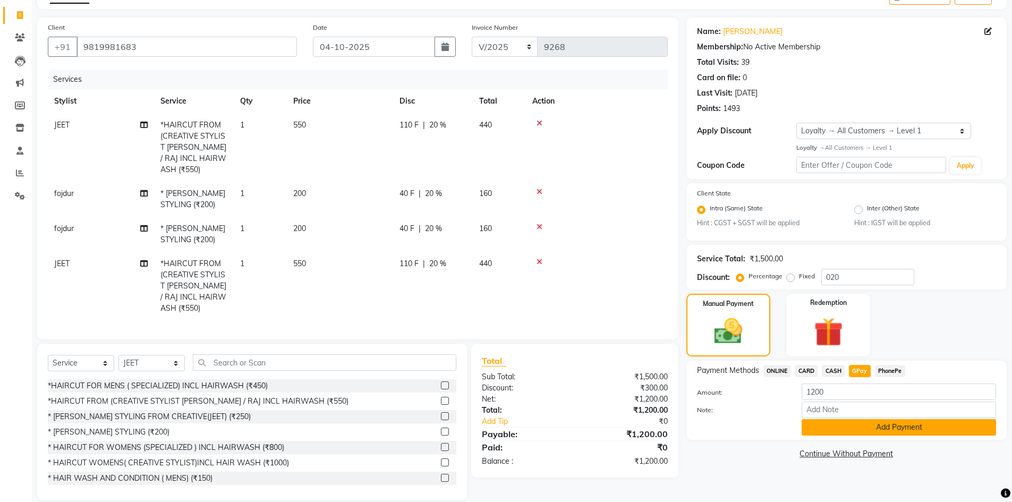
click at [847, 428] on button "Add Payment" at bounding box center [898, 427] width 194 height 16
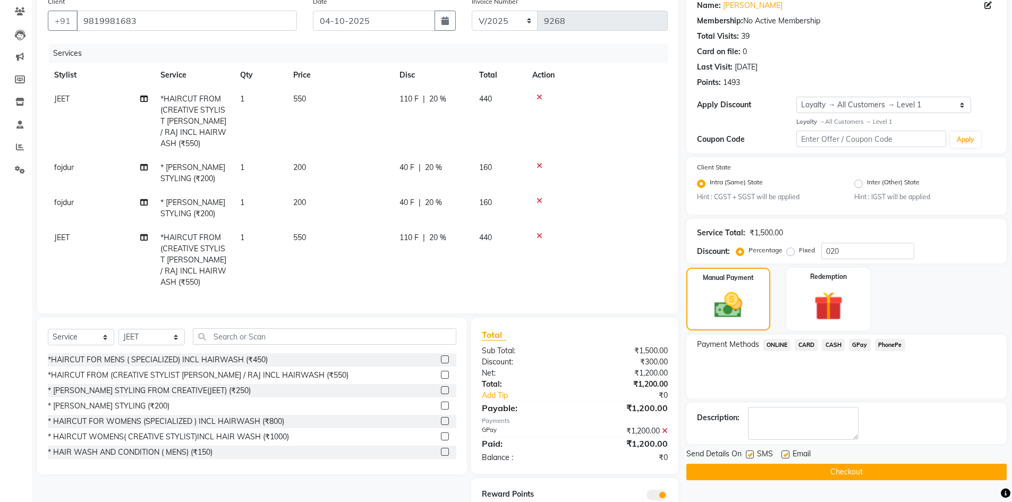
scroll to position [114, 0]
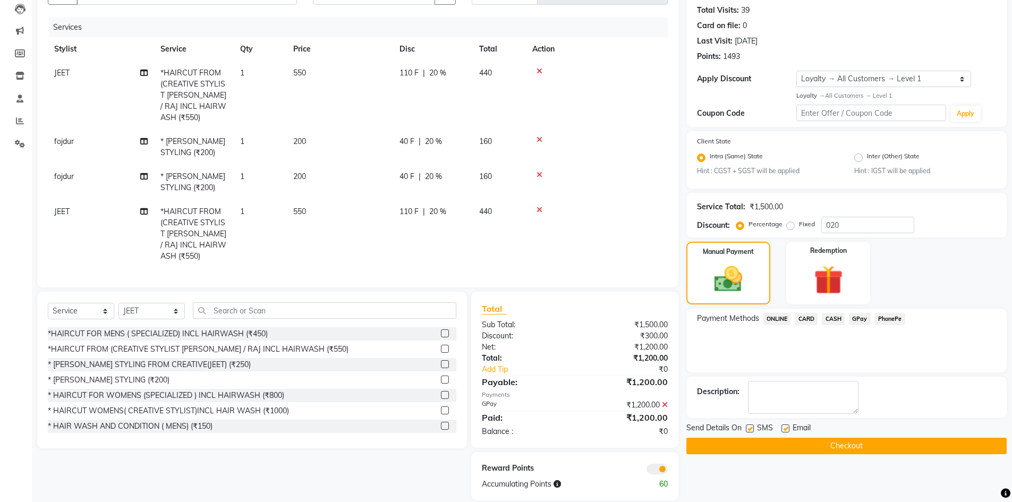
click at [710, 445] on button "Checkout" at bounding box center [846, 446] width 320 height 16
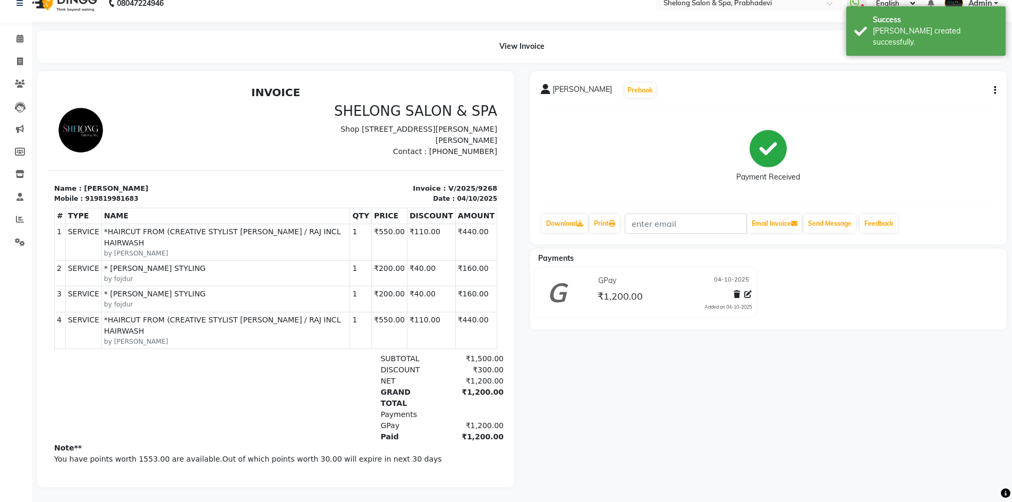
scroll to position [25, 0]
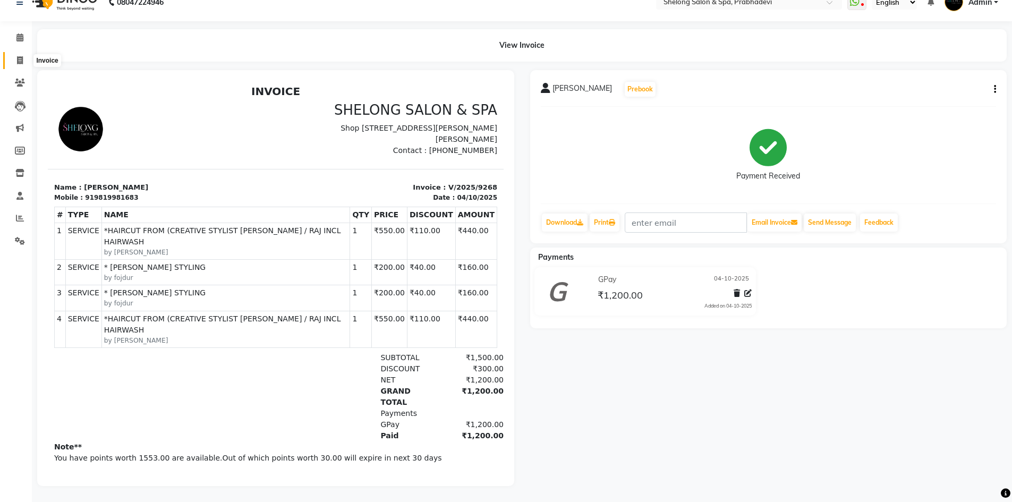
click at [18, 56] on icon at bounding box center [20, 60] width 6 height 8
select select "service"
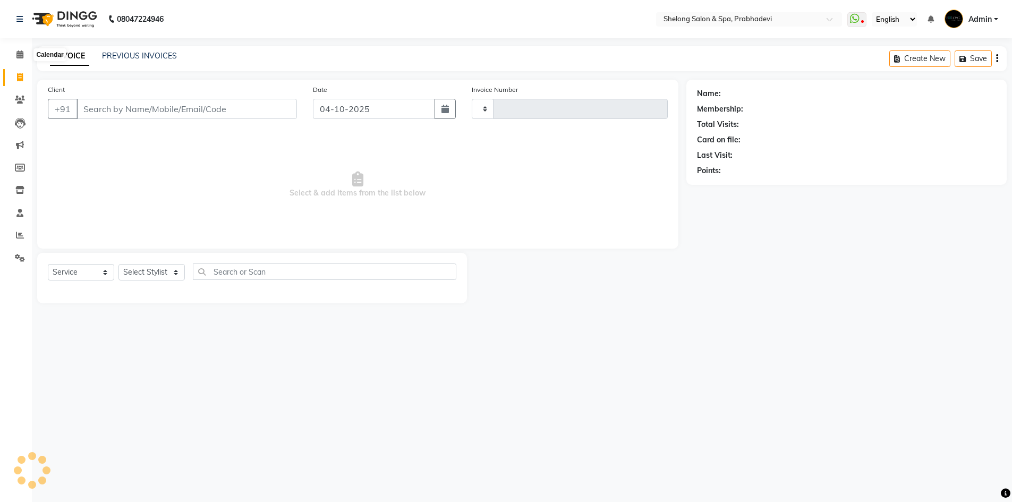
type input "9269"
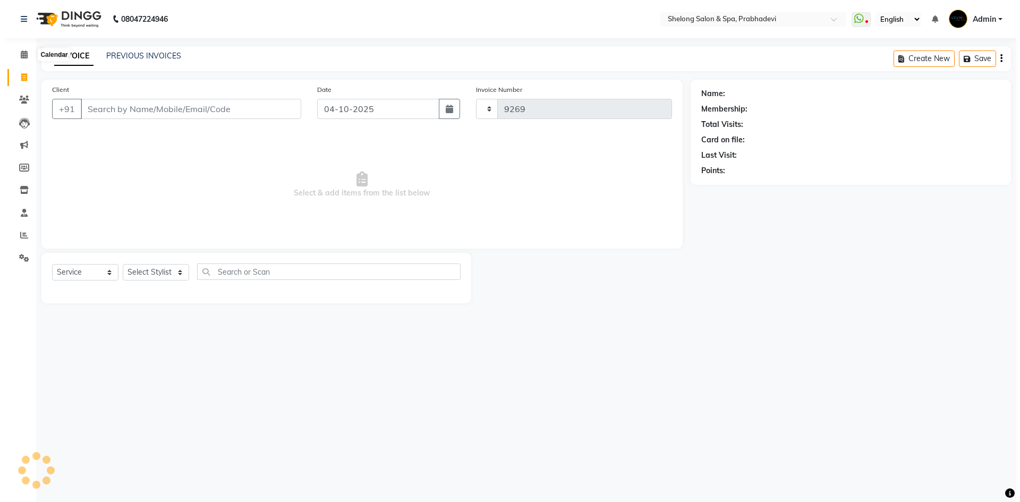
select select "3475"
select select "16092"
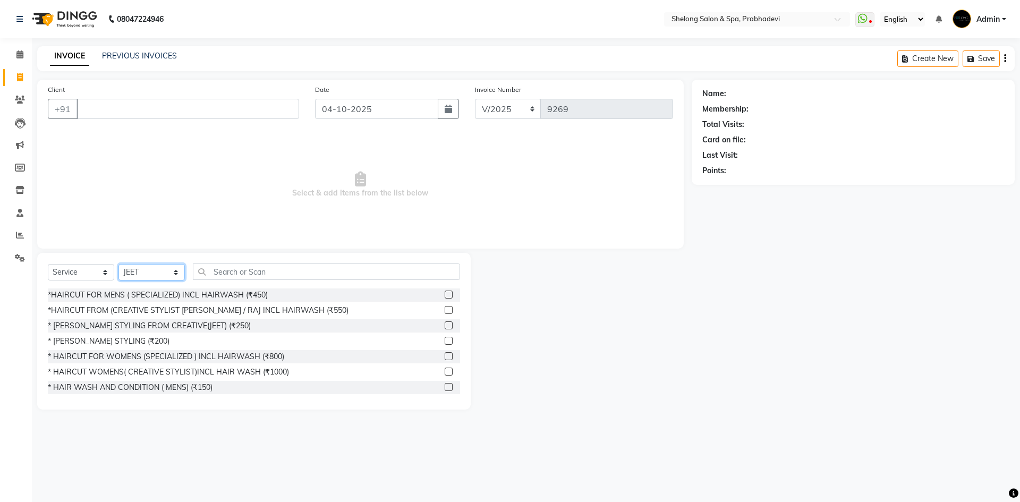
click at [170, 276] on select "Select Stylist ( [PERSON_NAME] ) ( [PERSON_NAME] ) [PERSON_NAME] fojdur [PERSON…" at bounding box center [151, 272] width 66 height 16
select select "38080"
click at [118, 264] on select "Select Stylist ( [PERSON_NAME] ) ( [PERSON_NAME] ) [PERSON_NAME] fojdur [PERSON…" at bounding box center [151, 272] width 66 height 16
click at [233, 274] on input "text" at bounding box center [326, 271] width 267 height 16
click at [313, 271] on input "text" at bounding box center [326, 271] width 267 height 16
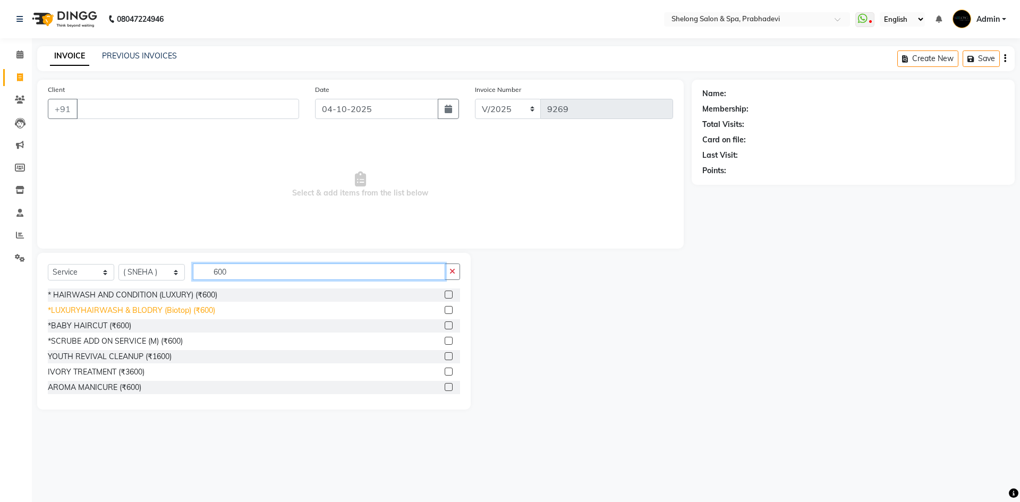
type input "600"
click at [186, 309] on div "*LUXURYHAIRWASH & BLODRY (Biotop) (₹600)" at bounding box center [131, 310] width 167 height 11
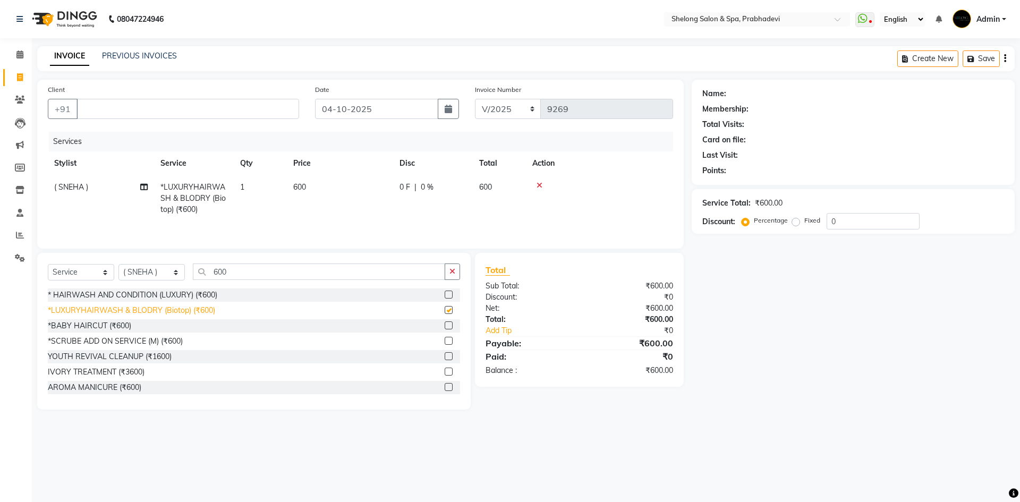
checkbox input "false"
click at [455, 268] on icon "button" at bounding box center [452, 271] width 6 height 7
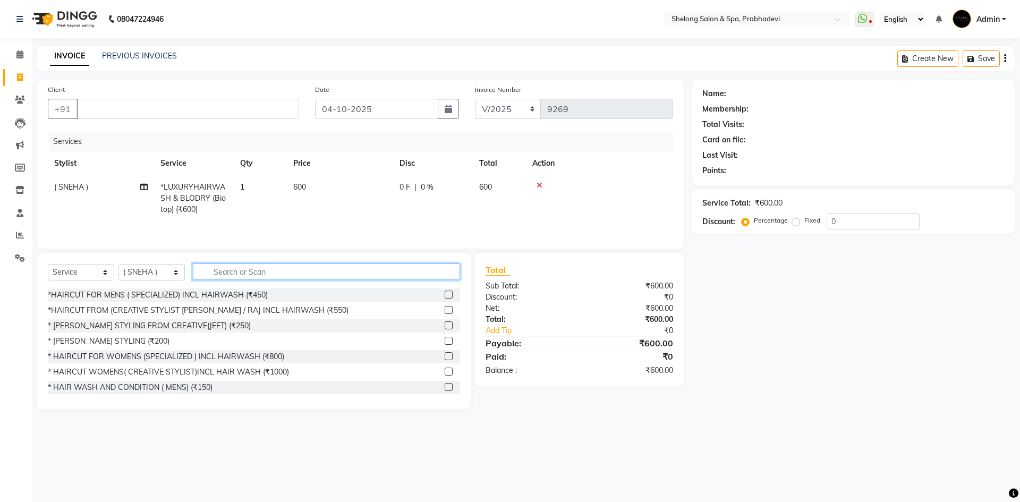
click at [435, 269] on input "text" at bounding box center [326, 271] width 267 height 16
type input "a"
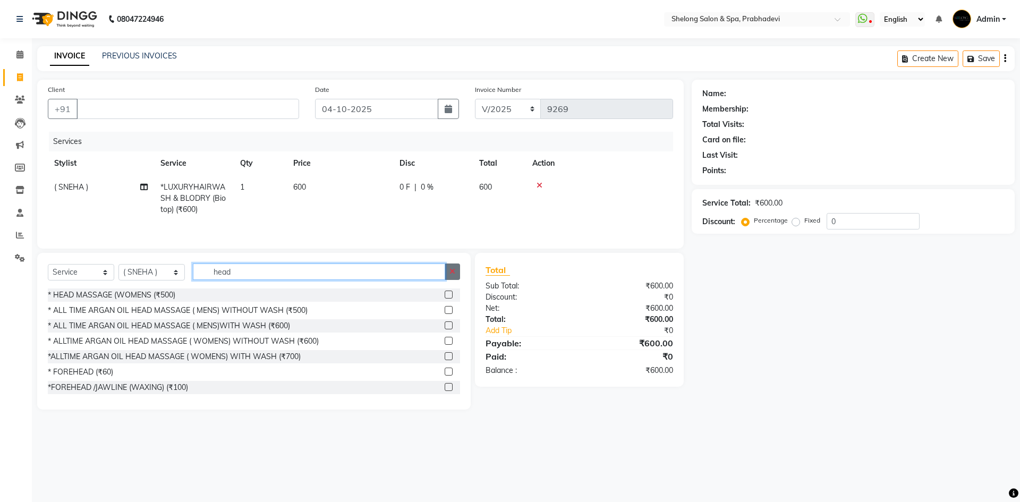
type input "head"
click at [448, 272] on button "button" at bounding box center [452, 271] width 15 height 16
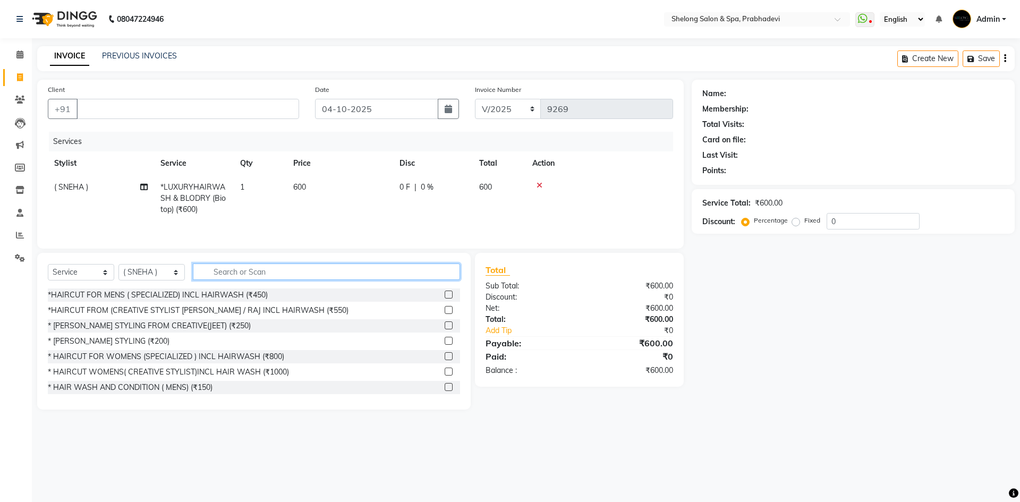
click at [448, 272] on input "text" at bounding box center [326, 271] width 267 height 16
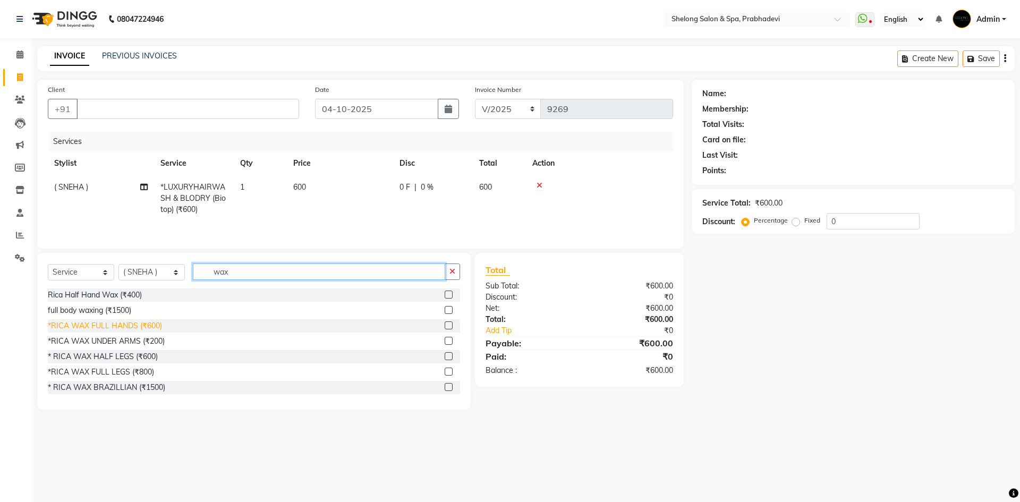
type input "wax"
click at [87, 327] on div "*RICA WAX FULL HANDS (₹600)" at bounding box center [105, 325] width 114 height 11
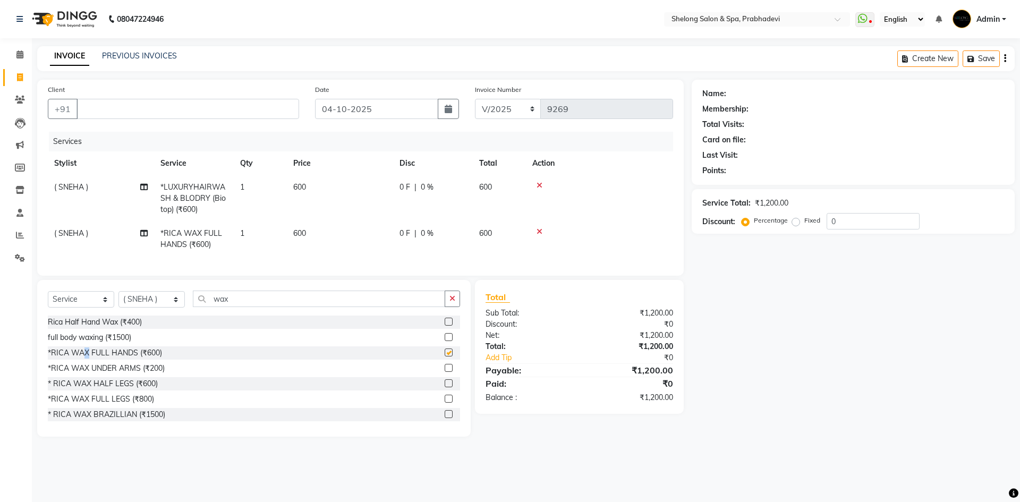
checkbox input "false"
click at [450, 302] on icon "button" at bounding box center [452, 298] width 6 height 7
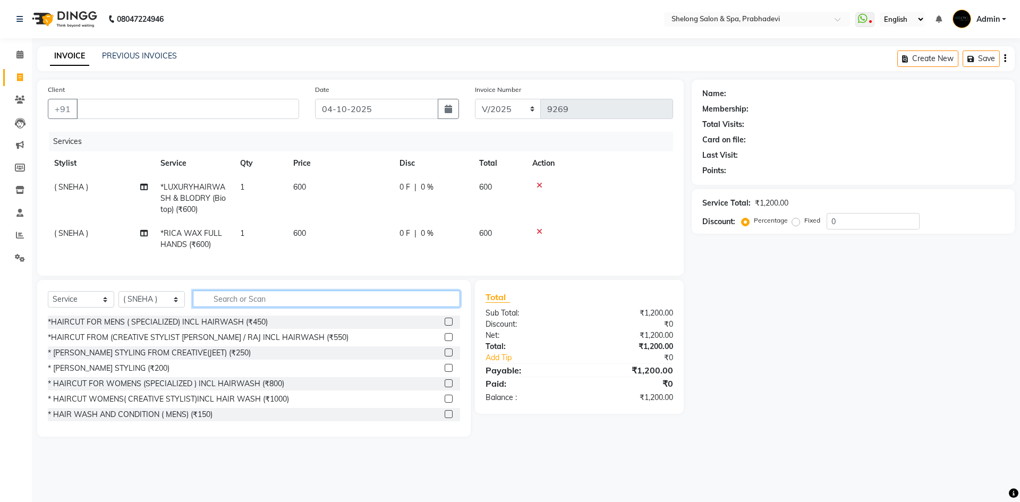
click at [425, 307] on input "text" at bounding box center [326, 298] width 267 height 16
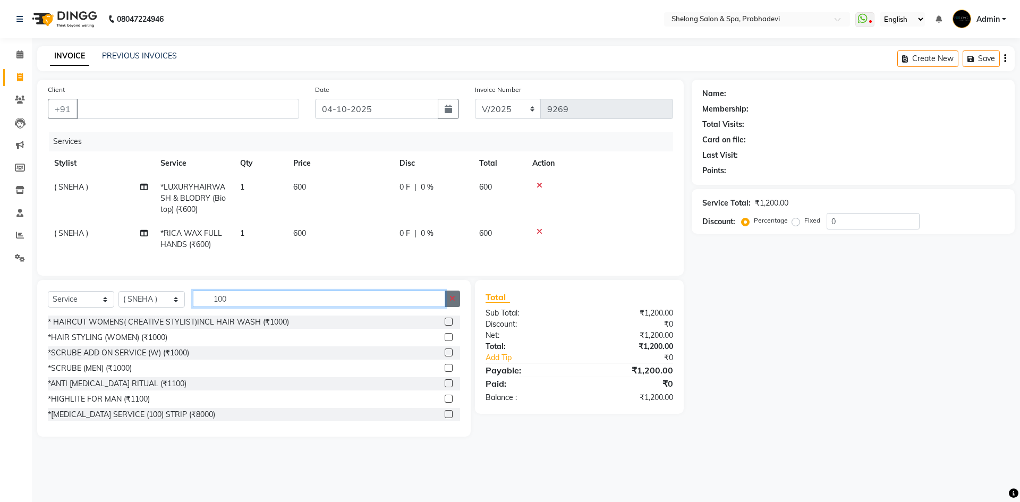
type input "100"
click at [458, 307] on button "button" at bounding box center [452, 298] width 15 height 16
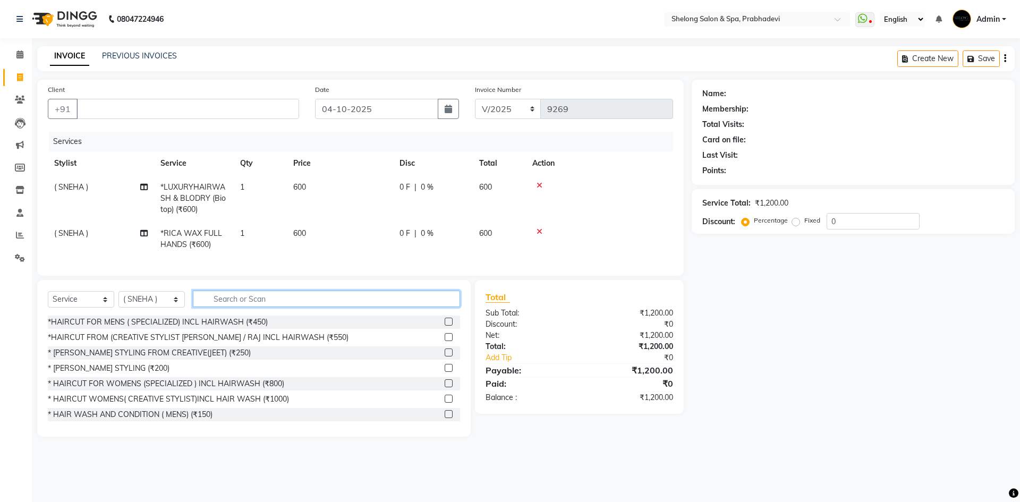
drag, startPoint x: 454, startPoint y: 310, endPoint x: 453, endPoint y: 301, distance: 9.6
click at [454, 307] on input "text" at bounding box center [326, 298] width 267 height 16
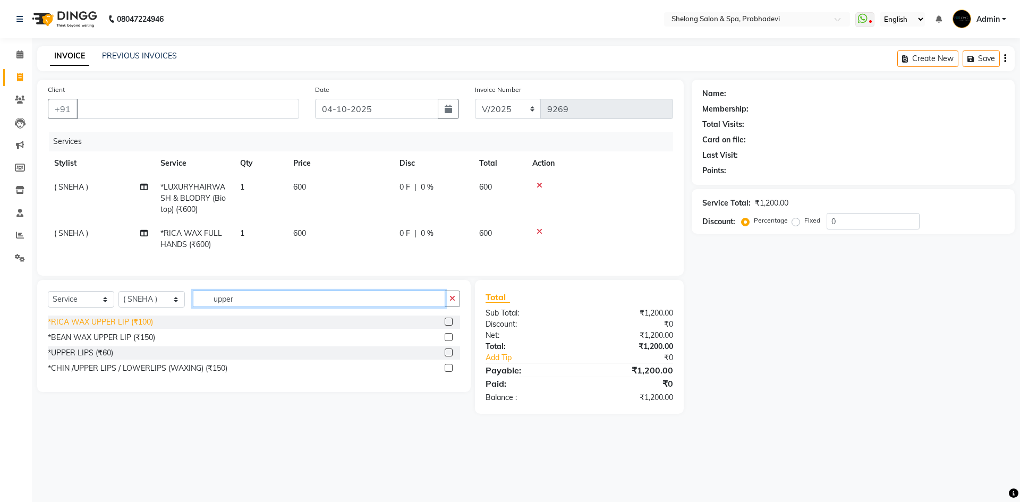
type input "upper"
click at [132, 328] on div "*RICA WAX UPPER LIP (₹100)" at bounding box center [100, 322] width 105 height 11
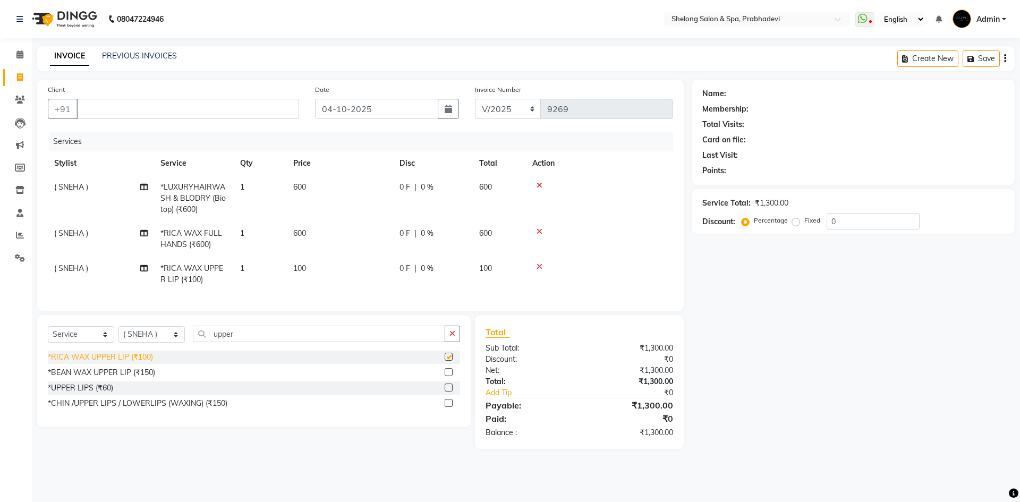
checkbox input "false"
click at [177, 110] on input "Client" at bounding box center [187, 109] width 223 height 20
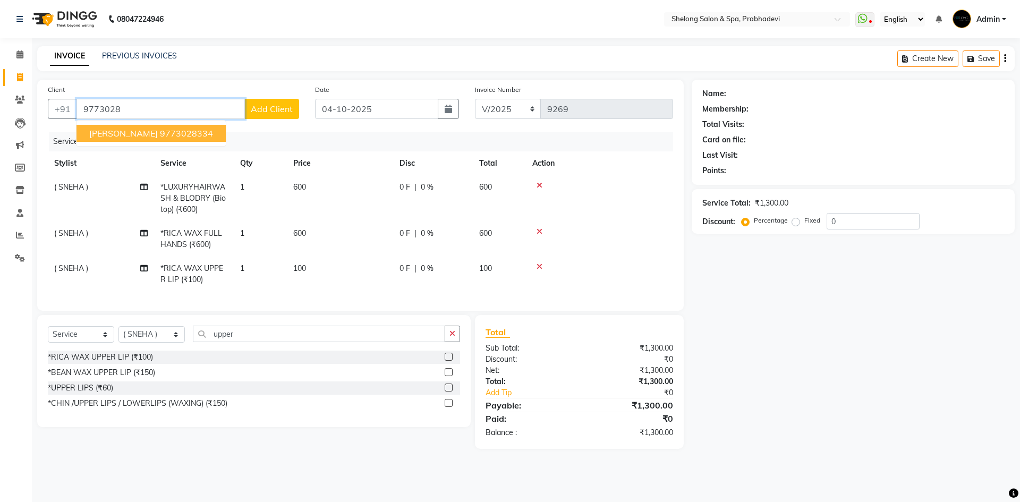
click at [174, 124] on ngb-typeahead-window "sayli karle 9773028334" at bounding box center [151, 133] width 150 height 27
click at [170, 133] on ngb-highlight "9773028334" at bounding box center [186, 133] width 53 height 11
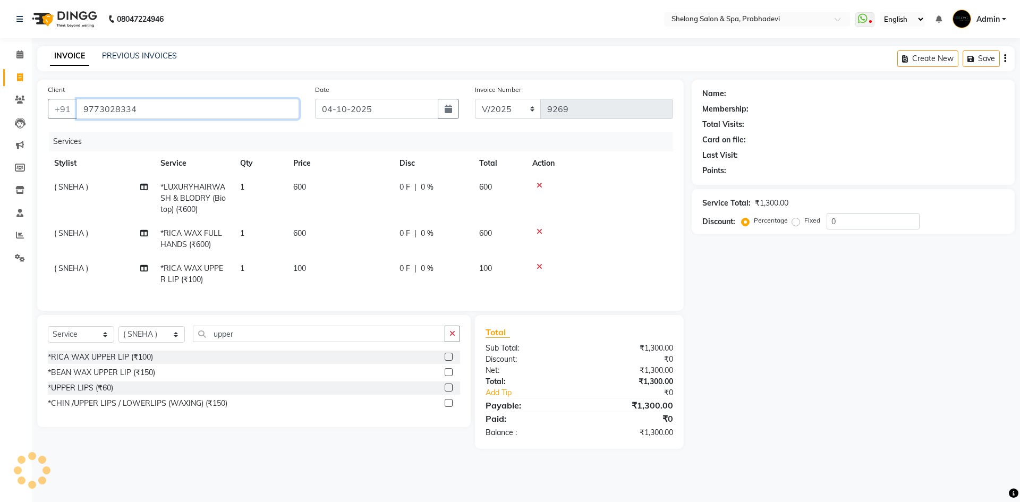
type input "9773028334"
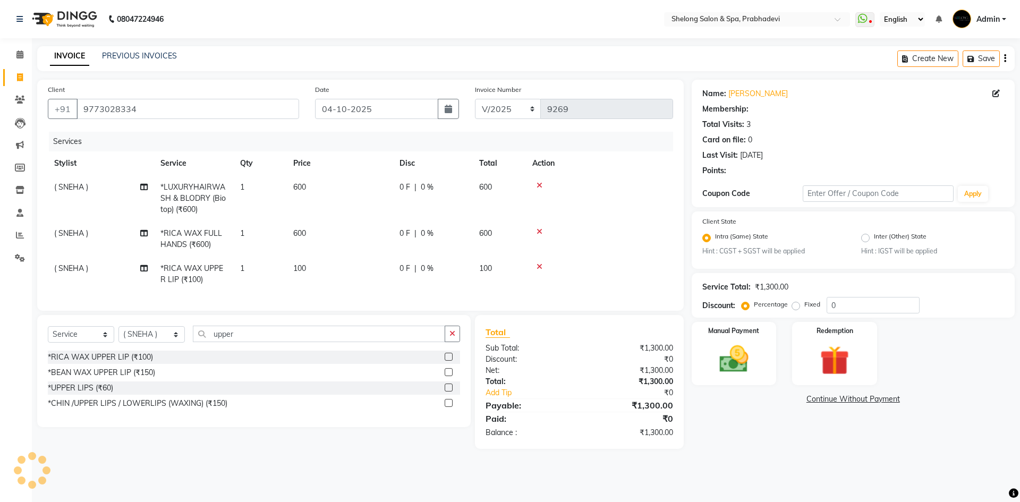
type input "20"
select select "2: Object"
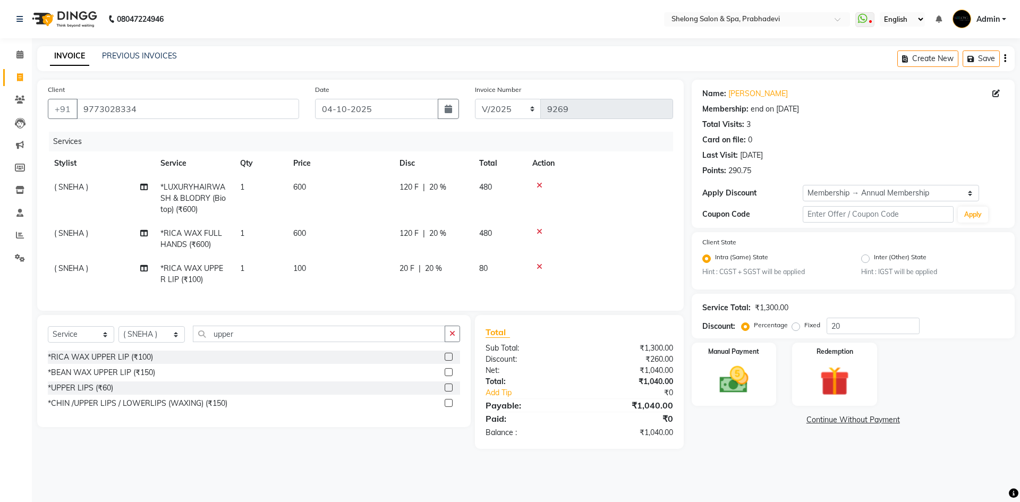
drag, startPoint x: 122, startPoint y: 380, endPoint x: 139, endPoint y: 362, distance: 24.8
click at [124, 378] on div "*BEAN WAX UPPER LIP (₹150)" at bounding box center [101, 372] width 107 height 11
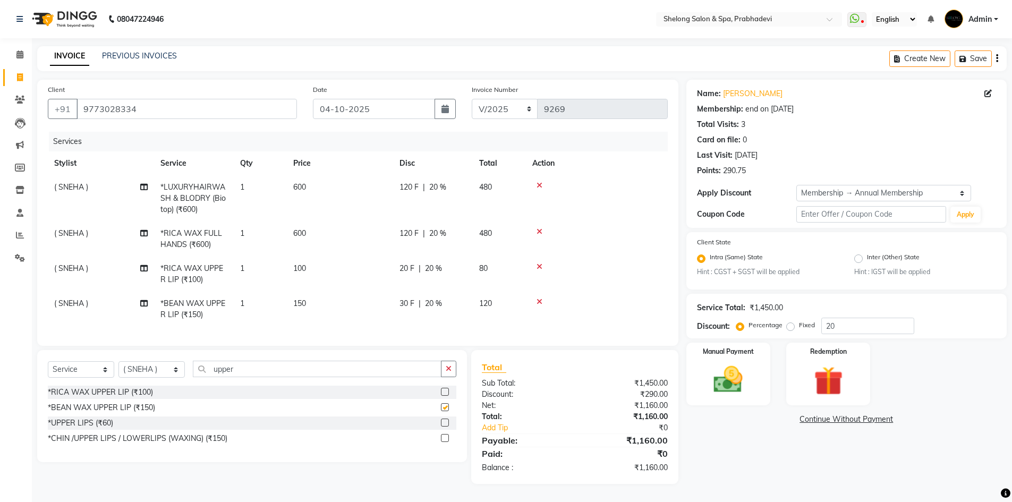
checkbox input "false"
click at [536, 264] on div at bounding box center [596, 266] width 129 height 7
click at [539, 266] on icon at bounding box center [539, 266] width 6 height 7
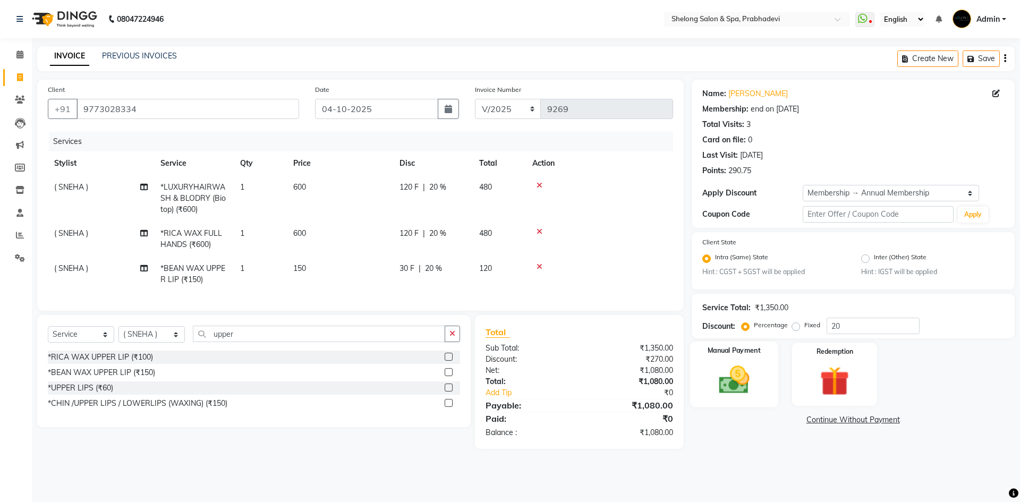
click at [727, 368] on img at bounding box center [733, 380] width 49 height 35
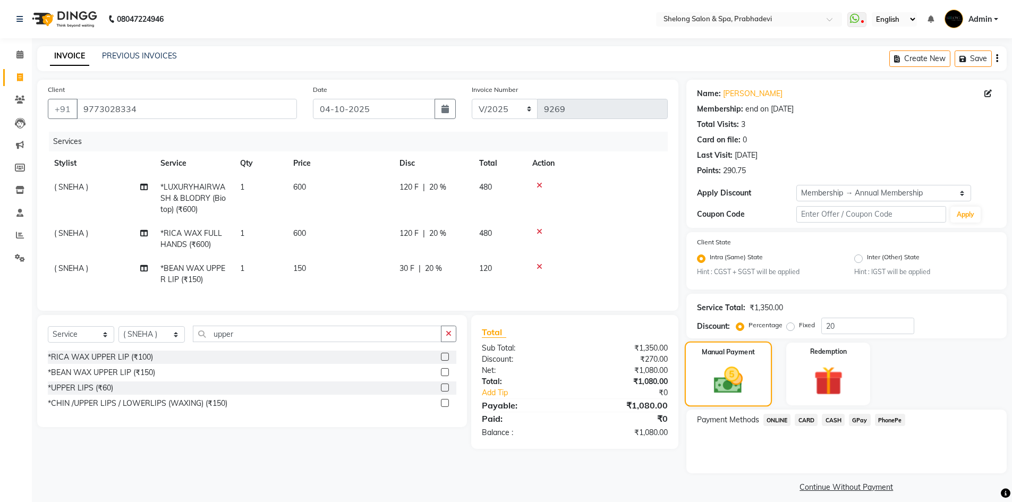
scroll to position [9, 0]
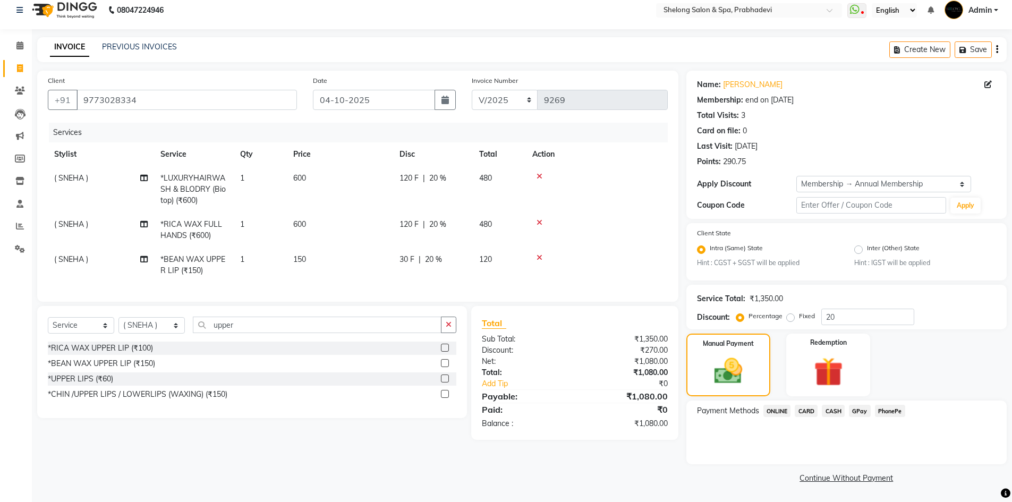
click at [863, 413] on span "GPay" at bounding box center [860, 411] width 22 height 12
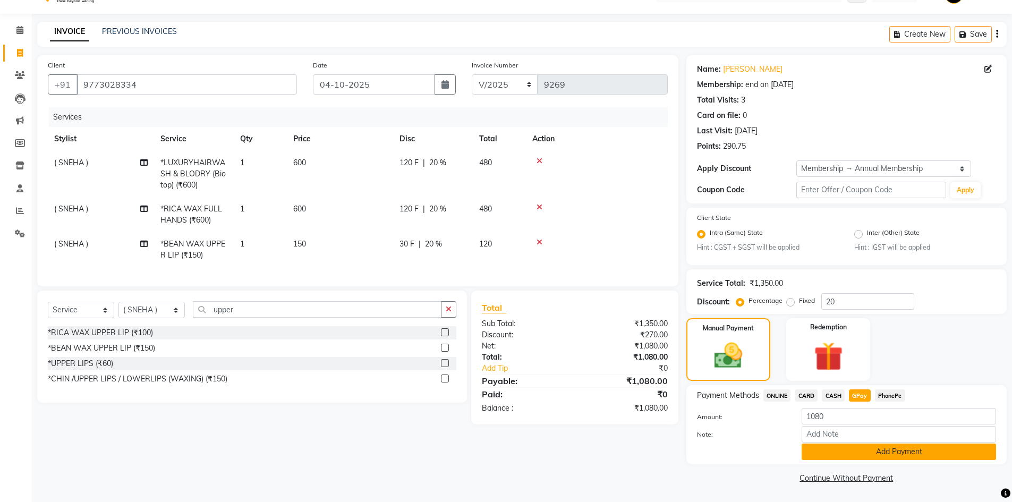
click at [883, 448] on button "Add Payment" at bounding box center [898, 451] width 194 height 16
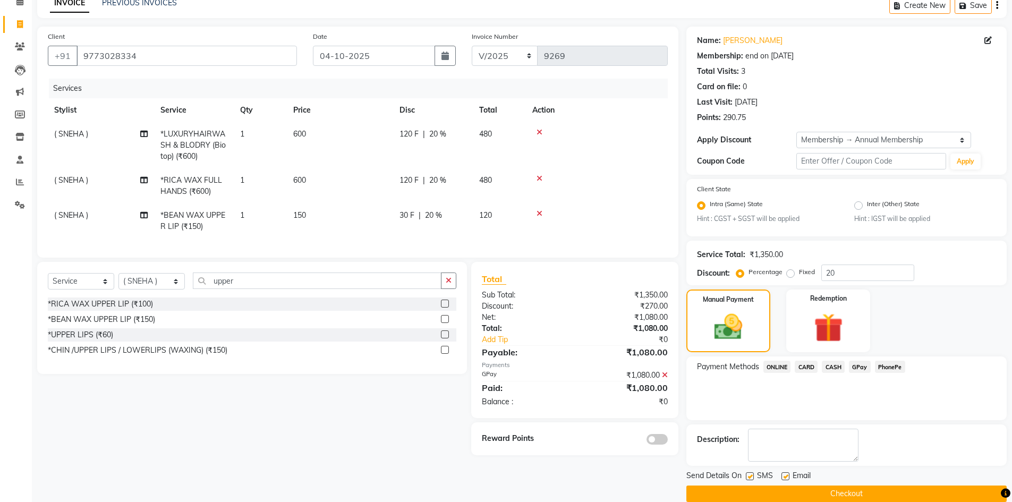
scroll to position [69, 0]
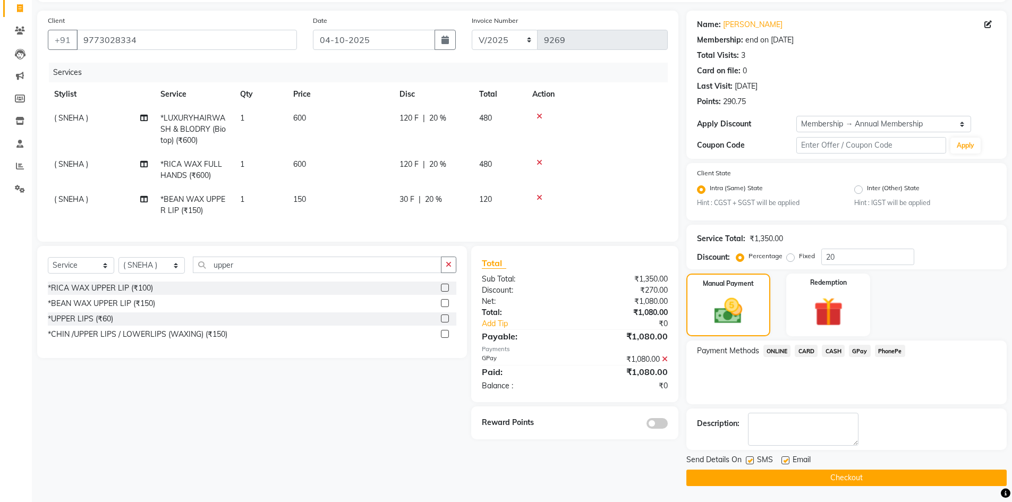
click at [666, 429] on span at bounding box center [656, 423] width 21 height 11
click at [668, 425] on input "checkbox" at bounding box center [668, 425] width 0 height 0
click at [782, 473] on button "Checkout" at bounding box center [846, 477] width 320 height 16
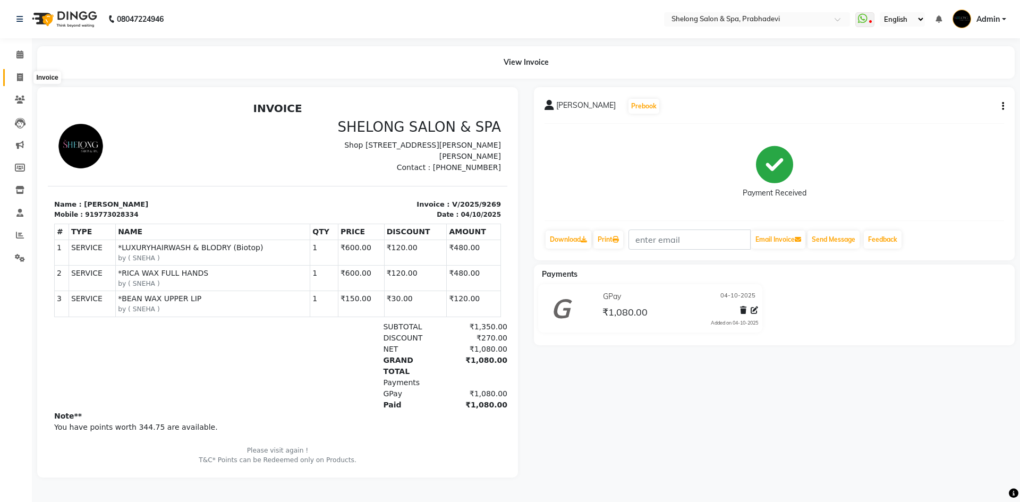
click at [19, 76] on icon at bounding box center [20, 77] width 6 height 8
select select "service"
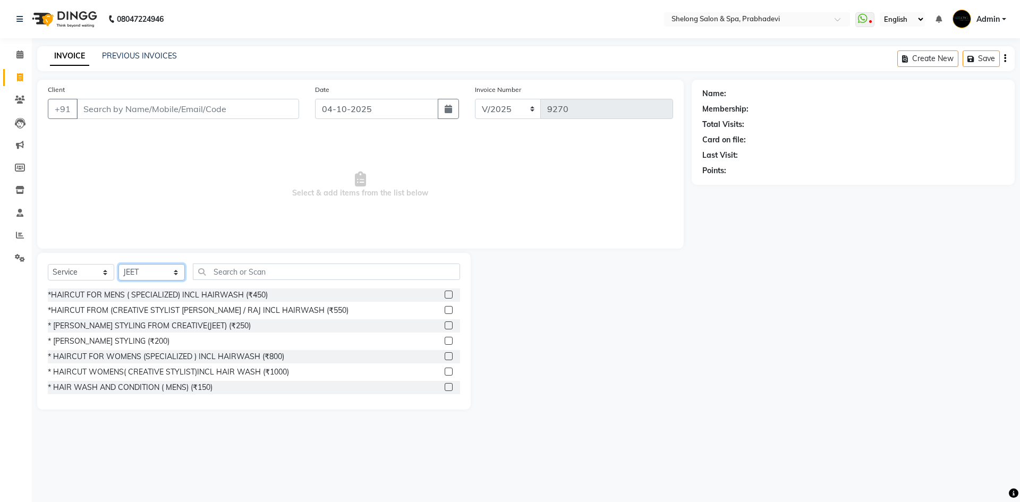
click at [159, 272] on select "Select Stylist ( [PERSON_NAME] ) ( [PERSON_NAME] ) [PERSON_NAME] fojdur [PERSON…" at bounding box center [151, 272] width 66 height 16
select select "24970"
click at [118, 264] on select "Select Stylist ( [PERSON_NAME] ) ( [PERSON_NAME] ) [PERSON_NAME] fojdur [PERSON…" at bounding box center [151, 272] width 66 height 16
click at [155, 293] on div "*HAIRCUT FOR MENS ( SPECIALIZED) INCL HAIRWASH (₹450)" at bounding box center [158, 294] width 220 height 11
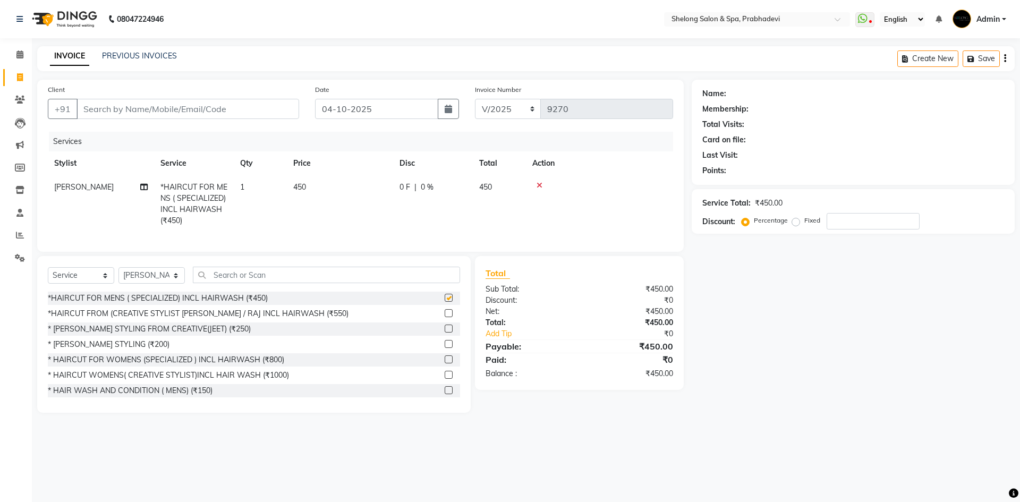
checkbox input "false"
click at [155, 279] on select "Select Stylist ( [PERSON_NAME] ) ( [PERSON_NAME] ) [PERSON_NAME] fojdur [PERSON…" at bounding box center [151, 275] width 66 height 16
select select "88528"
click at [118, 275] on select "Select Stylist ( [PERSON_NAME] ) ( [PERSON_NAME] ) [PERSON_NAME] fojdur [PERSON…" at bounding box center [151, 275] width 66 height 16
drag, startPoint x: 111, startPoint y: 353, endPoint x: 111, endPoint y: 346, distance: 6.4
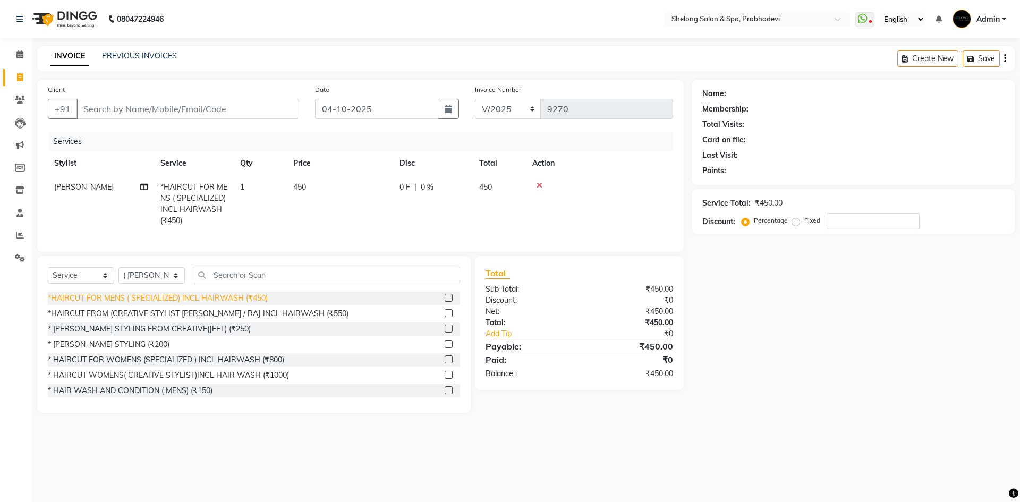
click at [111, 350] on div "* [PERSON_NAME] STYLING (₹200)" at bounding box center [109, 344] width 122 height 11
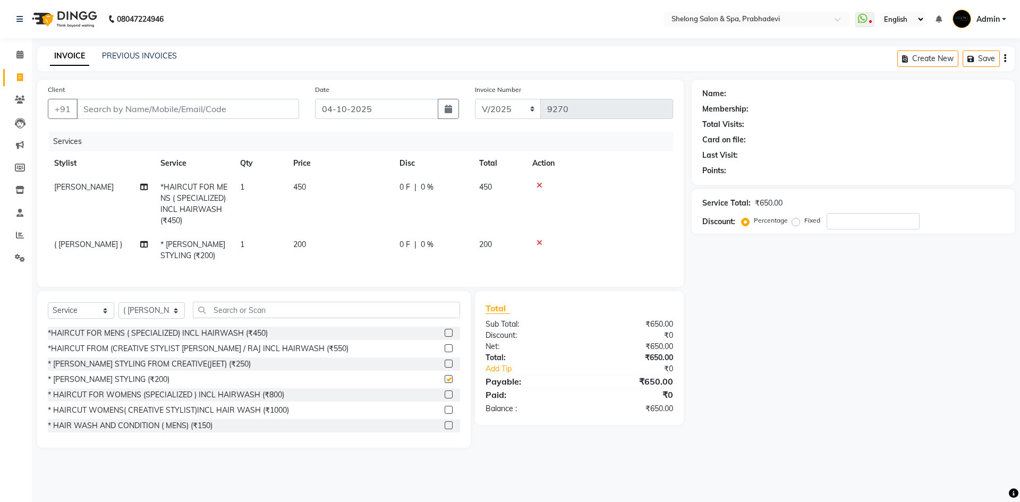
checkbox input "false"
click at [200, 109] on input "Client" at bounding box center [187, 109] width 223 height 20
type input "9"
type input "0"
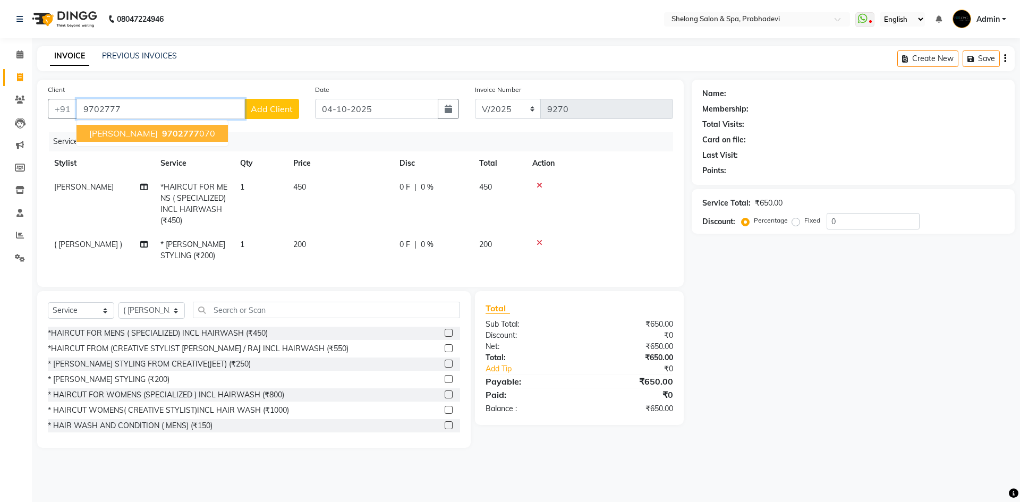
click at [183, 132] on ngb-highlight "9702777 070" at bounding box center [187, 133] width 55 height 11
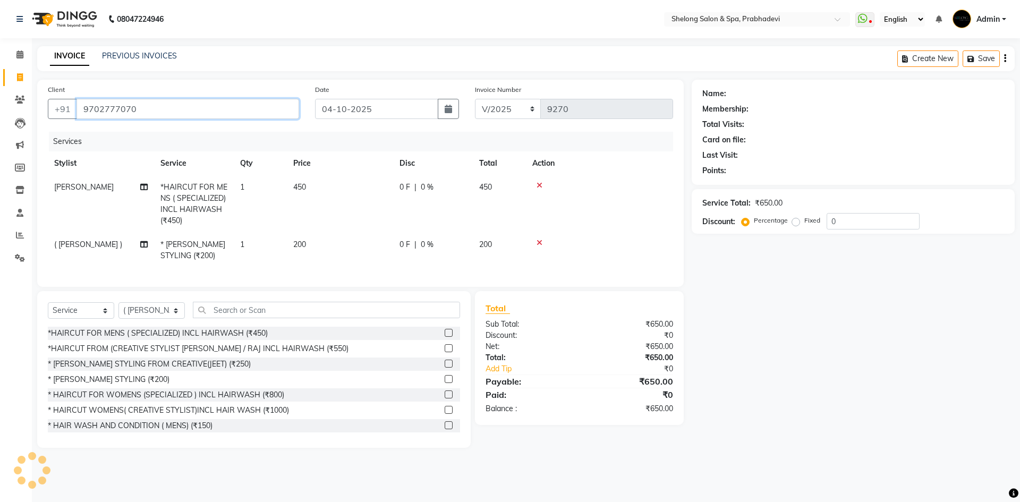
type input "9702777070"
type input "20"
select select "2: Object"
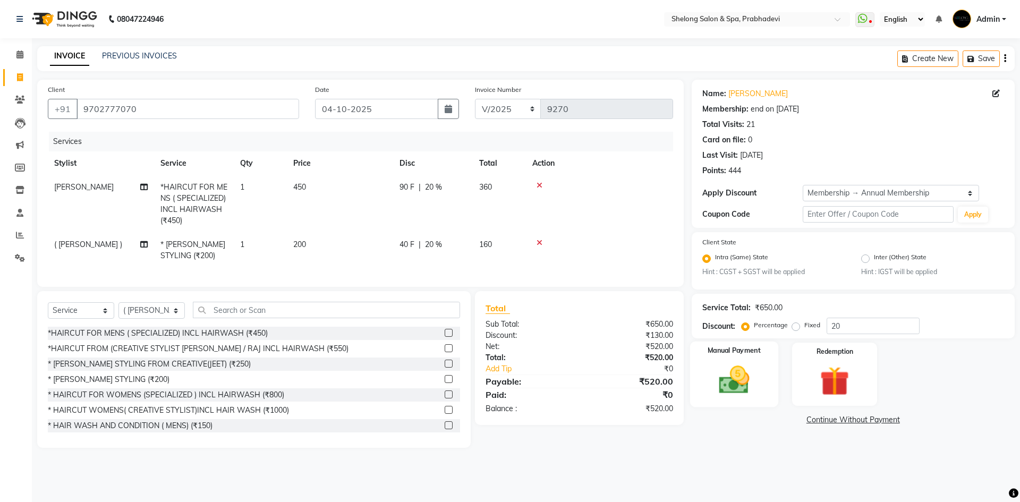
click at [724, 377] on img at bounding box center [733, 380] width 49 height 35
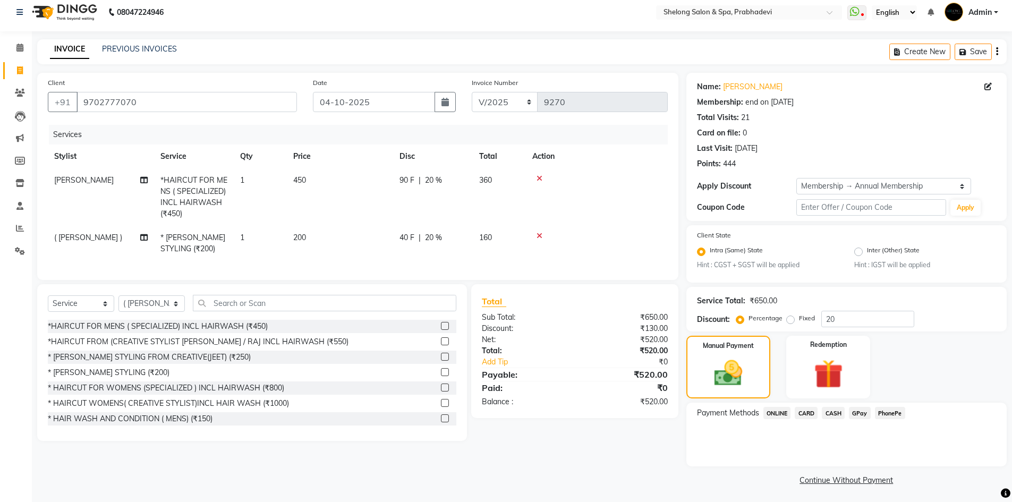
scroll to position [9, 0]
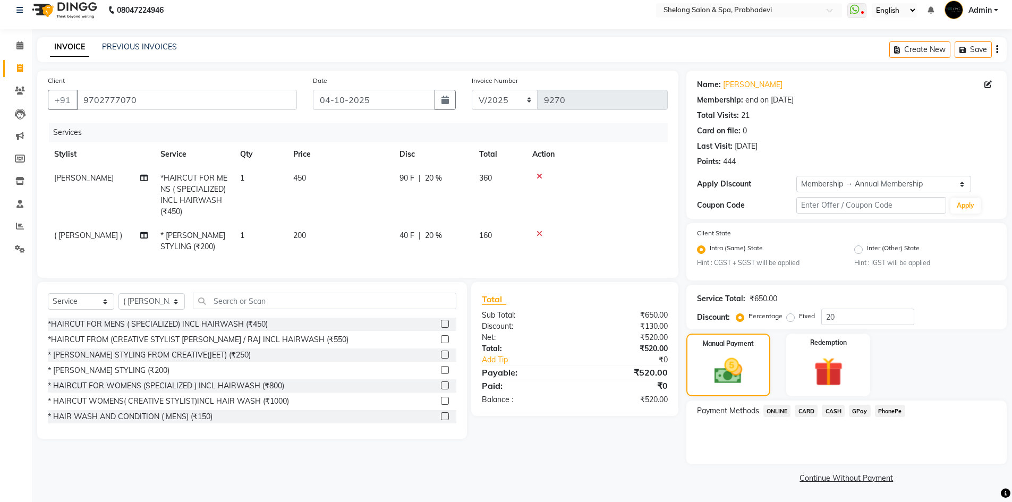
click at [834, 411] on span "CASH" at bounding box center [833, 411] width 23 height 12
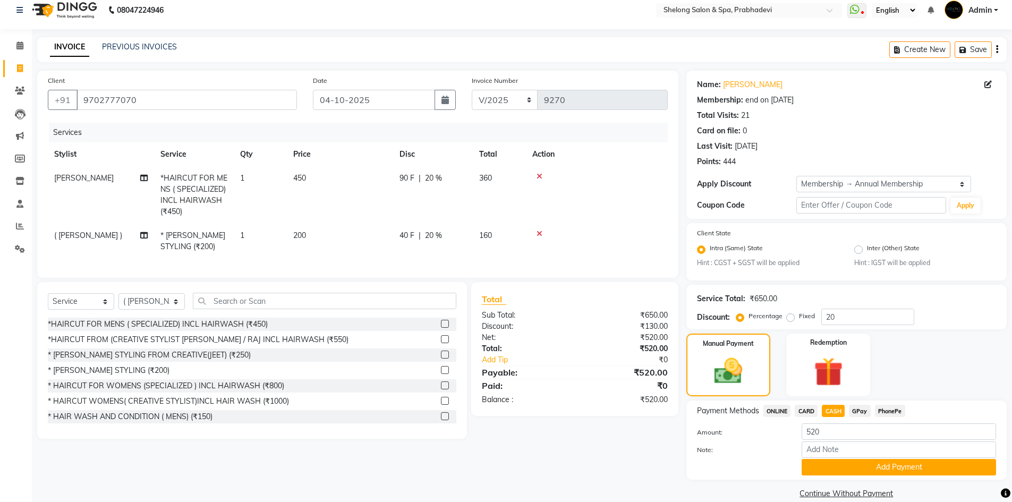
scroll to position [24, 0]
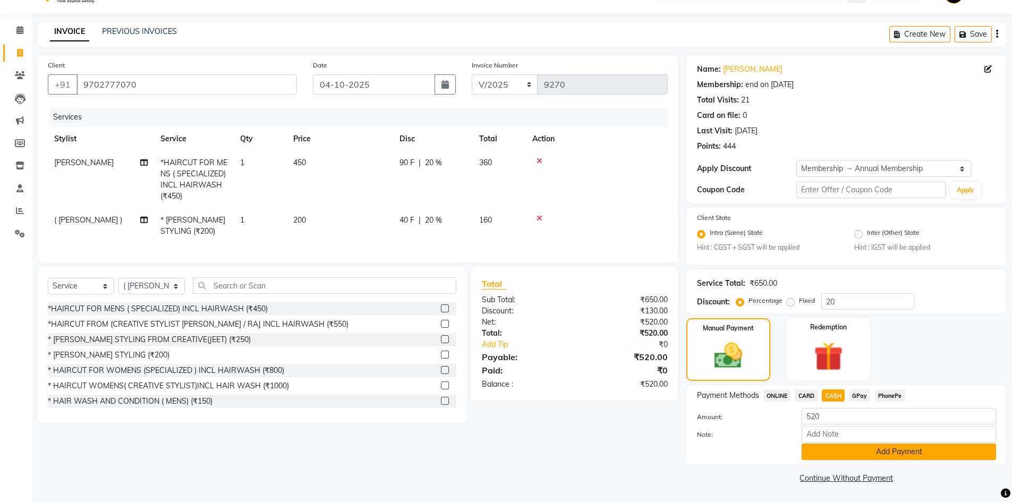
click at [847, 449] on button "Add Payment" at bounding box center [898, 451] width 194 height 16
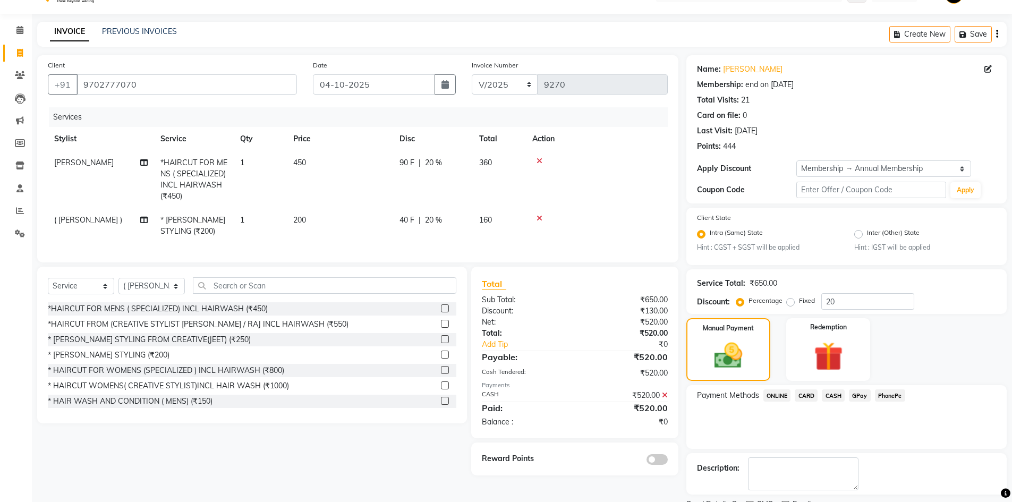
scroll to position [69, 0]
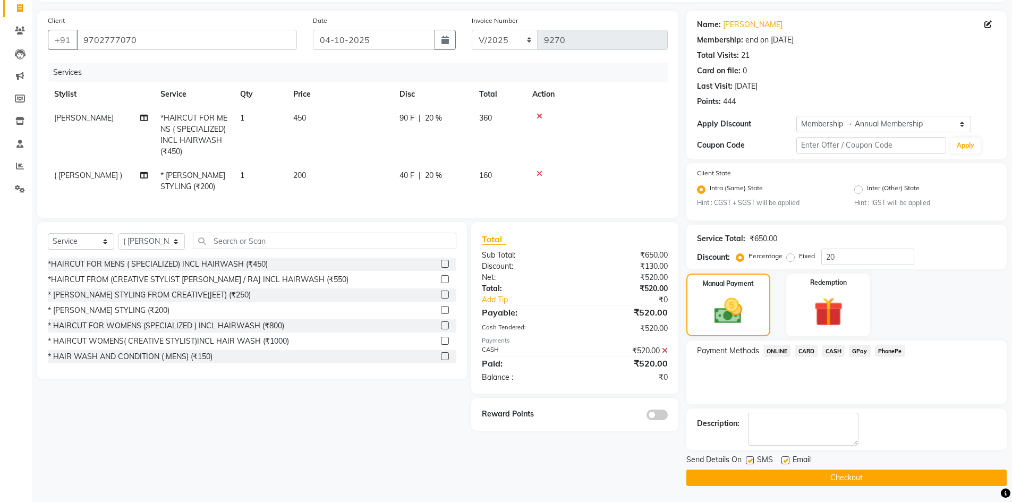
click at [832, 481] on button "Checkout" at bounding box center [846, 477] width 320 height 16
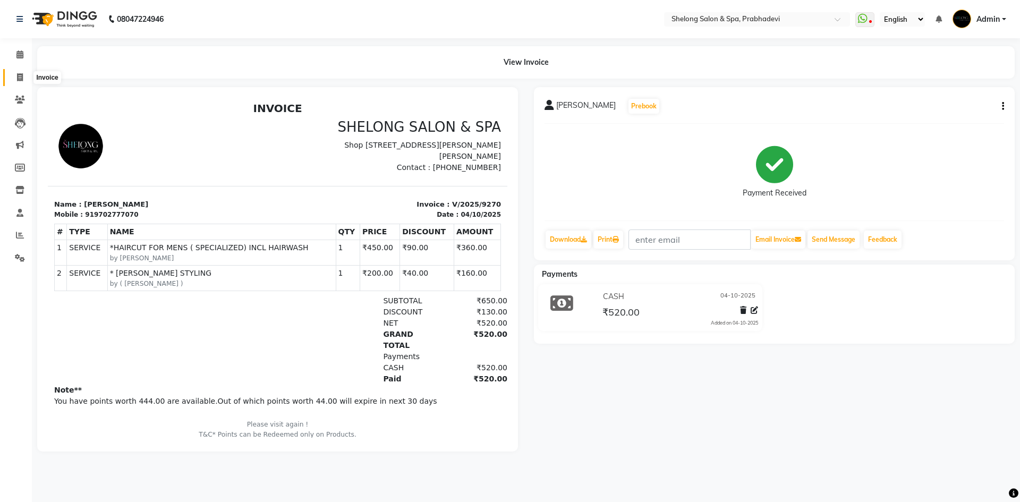
click at [21, 76] on icon at bounding box center [20, 77] width 6 height 8
select select "service"
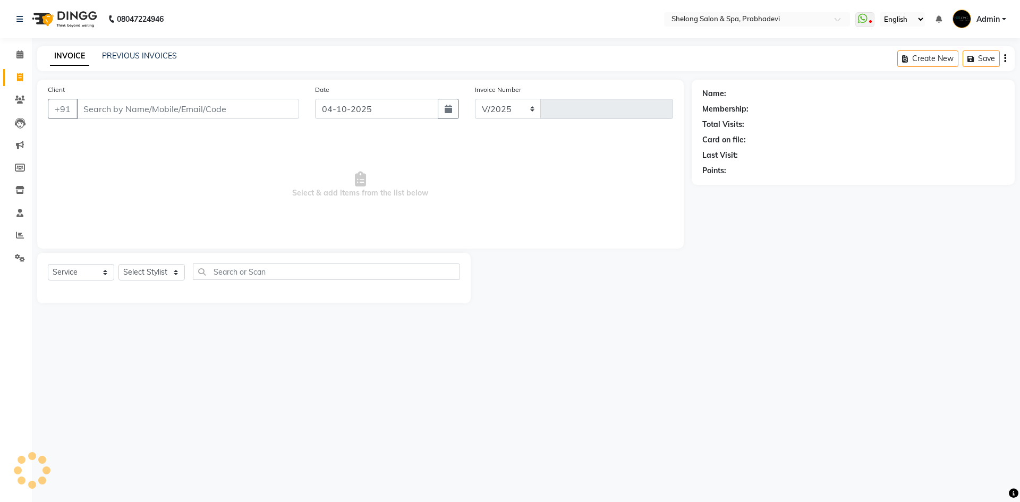
select select "3475"
type input "9271"
drag, startPoint x: 208, startPoint y: 107, endPoint x: 208, endPoint y: 114, distance: 6.4
click at [208, 110] on input "Client" at bounding box center [187, 109] width 223 height 20
drag, startPoint x: 214, startPoint y: 123, endPoint x: 194, endPoint y: 119, distance: 20.5
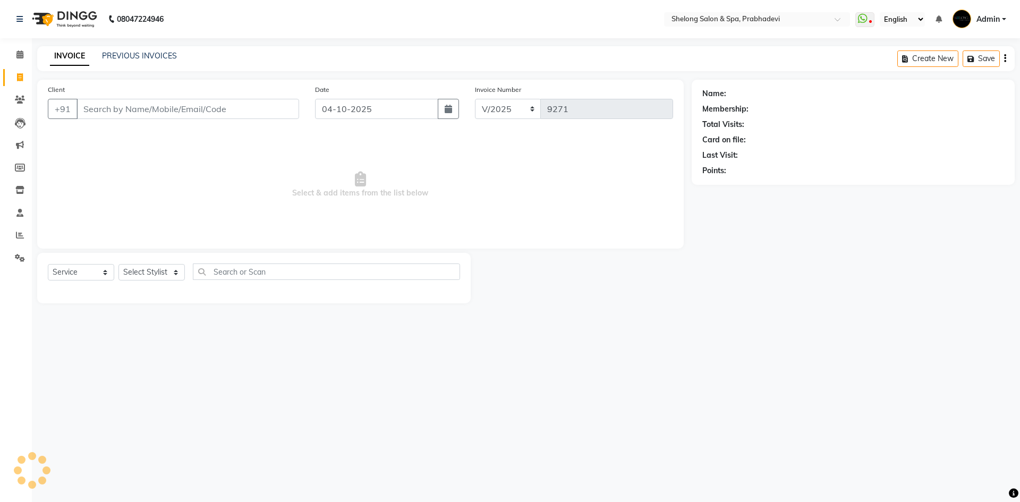
click at [216, 121] on div "Client +91" at bounding box center [173, 106] width 267 height 44
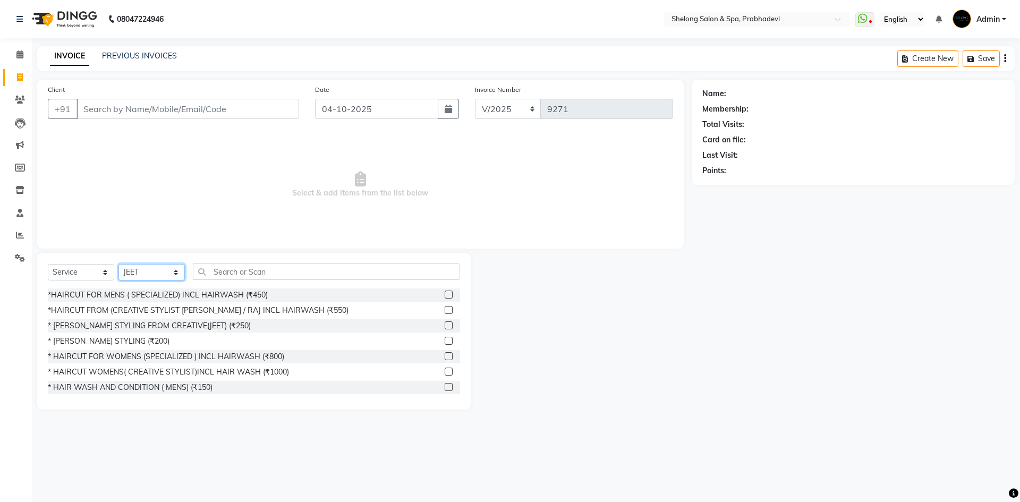
click at [163, 264] on select "Select Stylist ( [PERSON_NAME] ) ( [PERSON_NAME] ) [PERSON_NAME] fojdur [PERSON…" at bounding box center [151, 272] width 66 height 16
select select "24970"
click at [118, 264] on select "Select Stylist ( [PERSON_NAME] ) ( [PERSON_NAME] ) [PERSON_NAME] fojdur [PERSON…" at bounding box center [151, 272] width 66 height 16
click at [115, 339] on div "* [PERSON_NAME] STYLING (₹200)" at bounding box center [109, 341] width 122 height 11
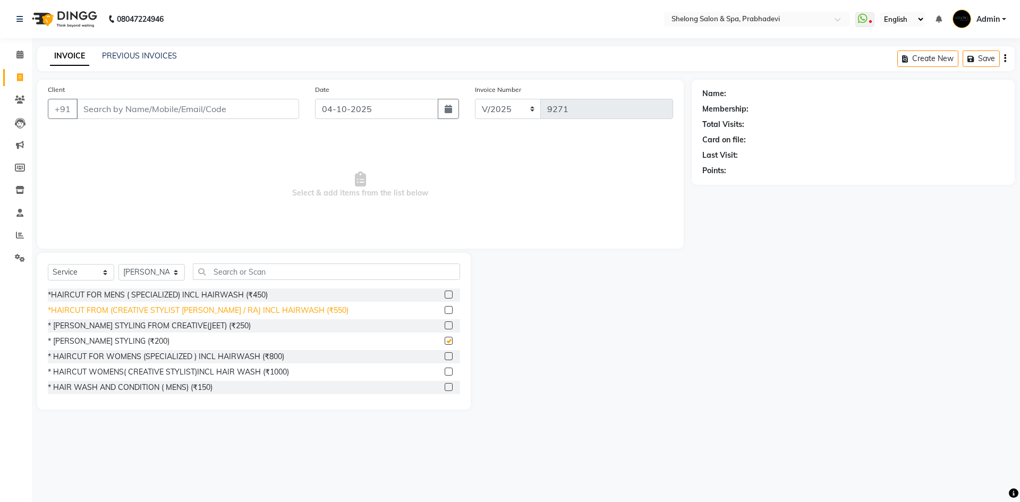
checkbox input "false"
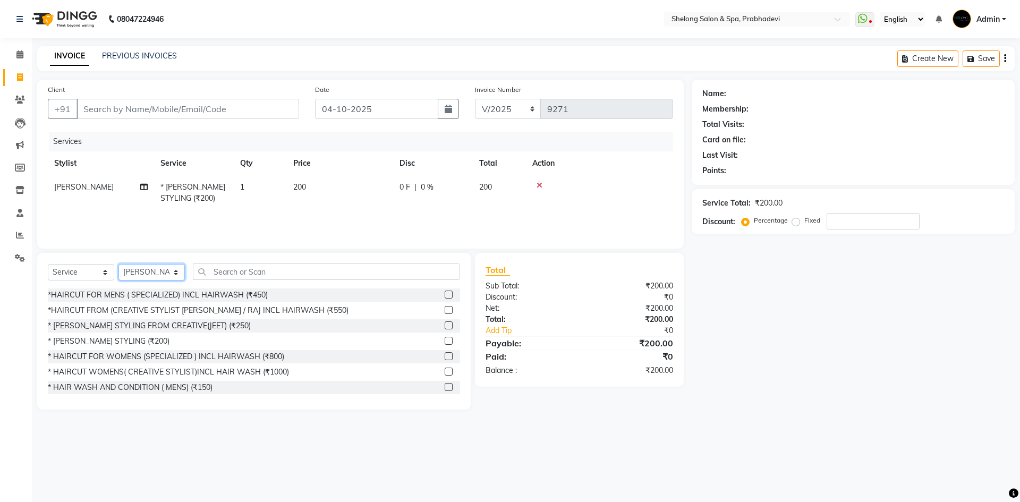
click at [159, 270] on select "Select Stylist ( [PERSON_NAME] ) ( [PERSON_NAME] ) [PERSON_NAME] fojdur [PERSON…" at bounding box center [151, 272] width 66 height 16
select select "31386"
click at [118, 264] on select "Select Stylist ( [PERSON_NAME] ) ( [PERSON_NAME] ) [PERSON_NAME] fojdur [PERSON…" at bounding box center [151, 272] width 66 height 16
click at [224, 275] on input "text" at bounding box center [326, 271] width 267 height 16
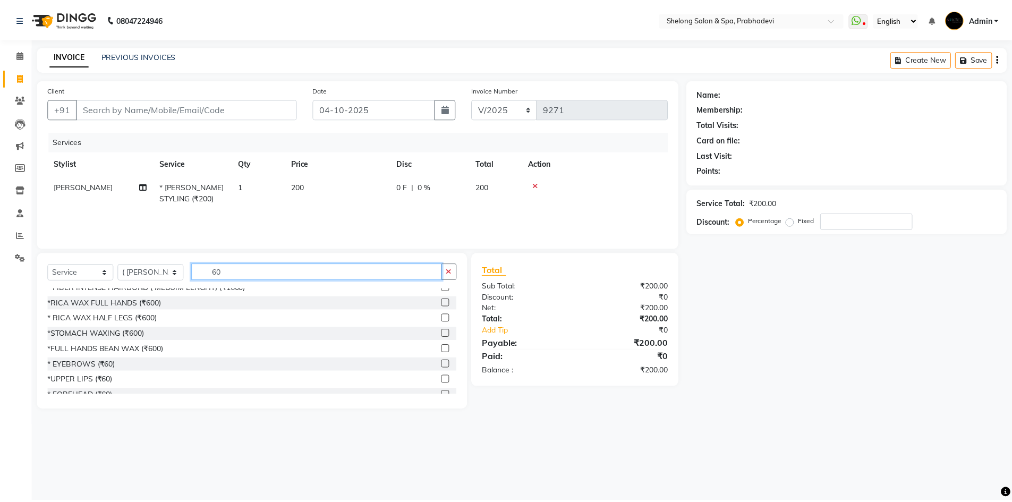
scroll to position [372, 0]
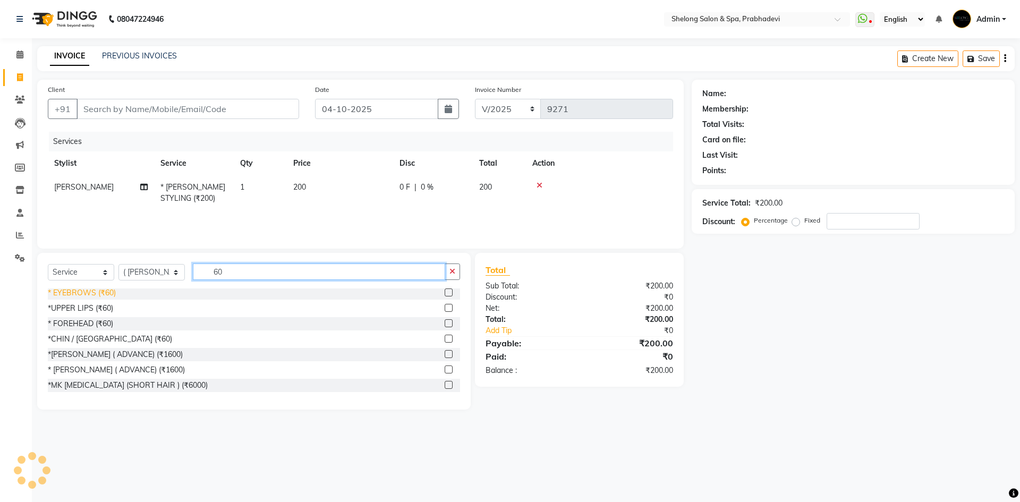
type input "60"
click at [79, 293] on div "* EYEBROWS (₹60)" at bounding box center [82, 292] width 68 height 11
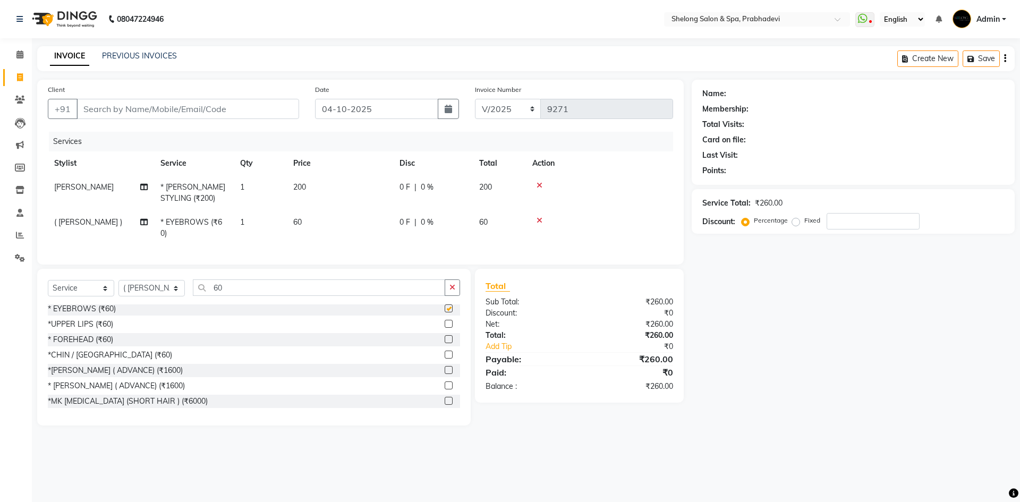
checkbox input "false"
click at [207, 106] on input "Client" at bounding box center [187, 109] width 223 height 20
type input "s"
type input "0"
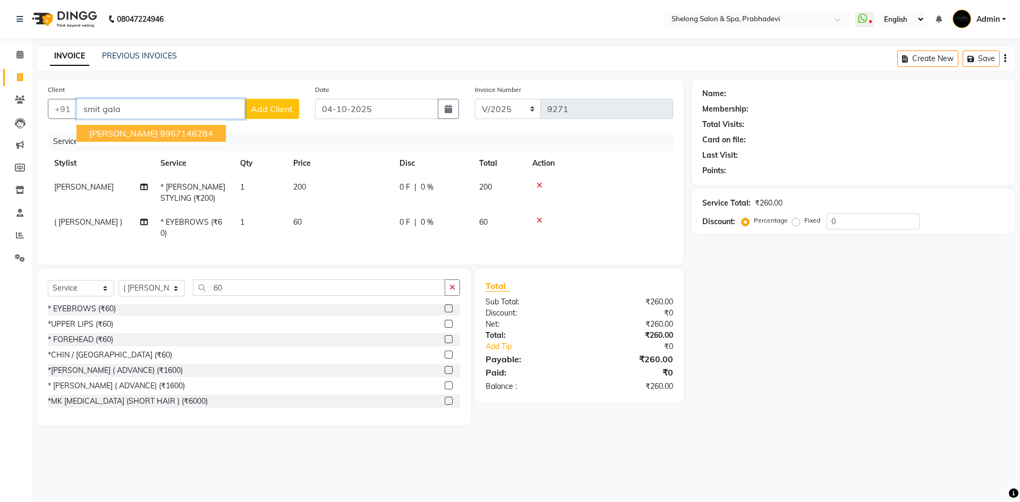
click at [161, 132] on ngb-highlight "9967146284" at bounding box center [186, 133] width 53 height 11
type input "9967146284"
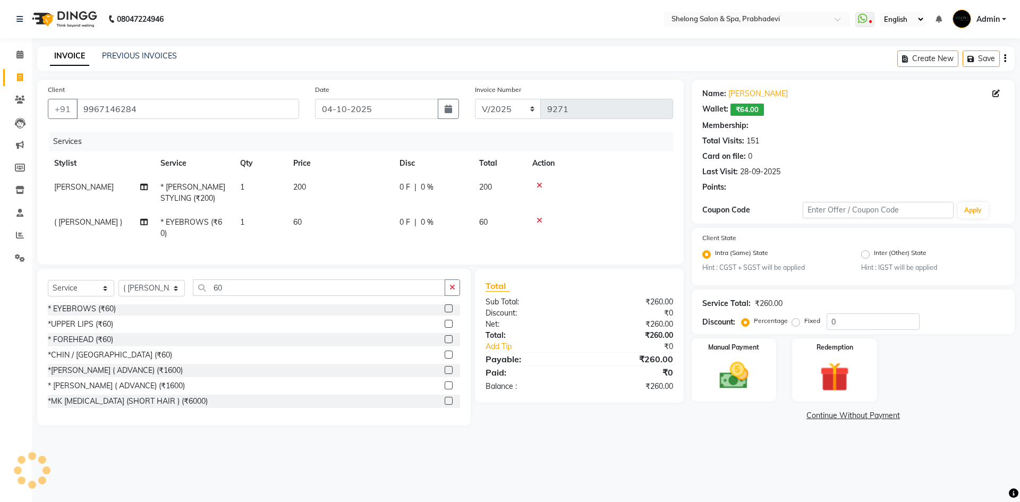
type input "20"
select select "2: Object"
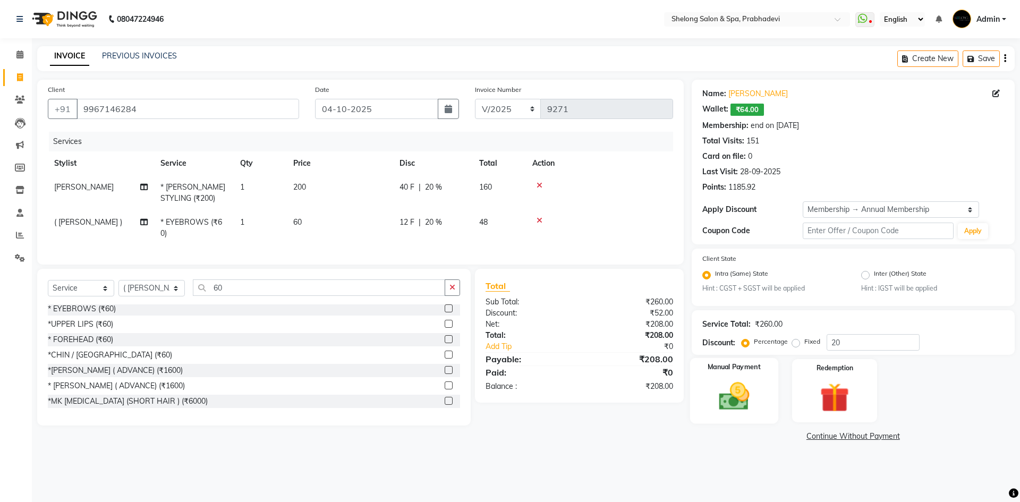
click at [740, 405] on img at bounding box center [733, 396] width 49 height 35
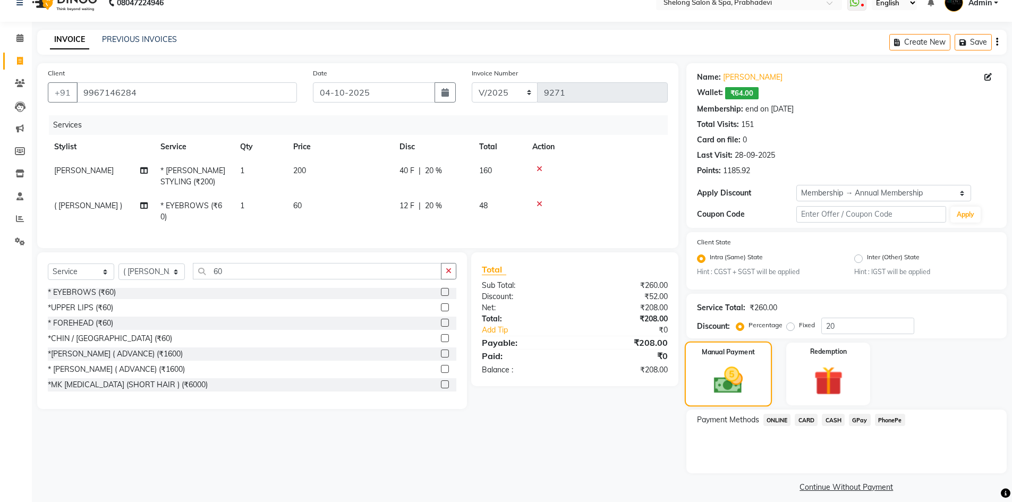
scroll to position [25, 0]
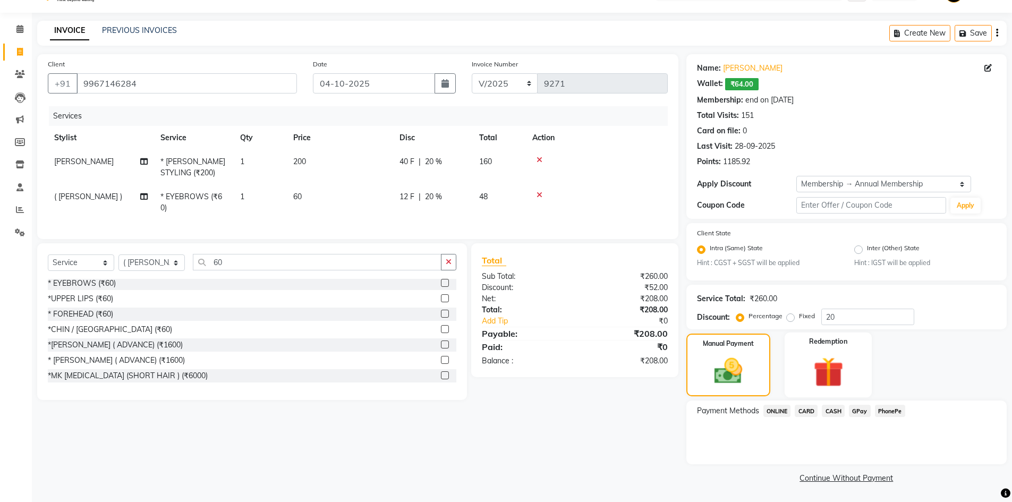
click at [821, 375] on img at bounding box center [828, 373] width 49 height 38
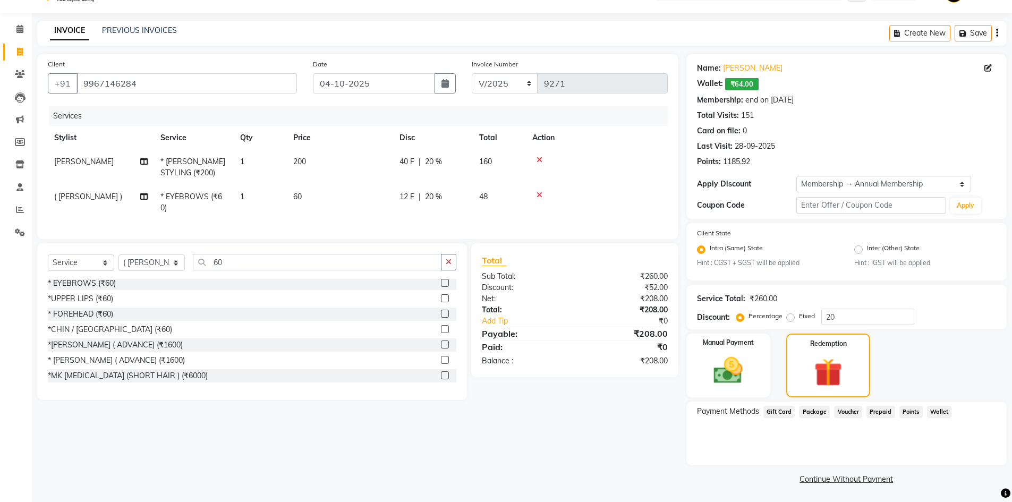
click at [933, 409] on span "Wallet" at bounding box center [939, 412] width 25 height 12
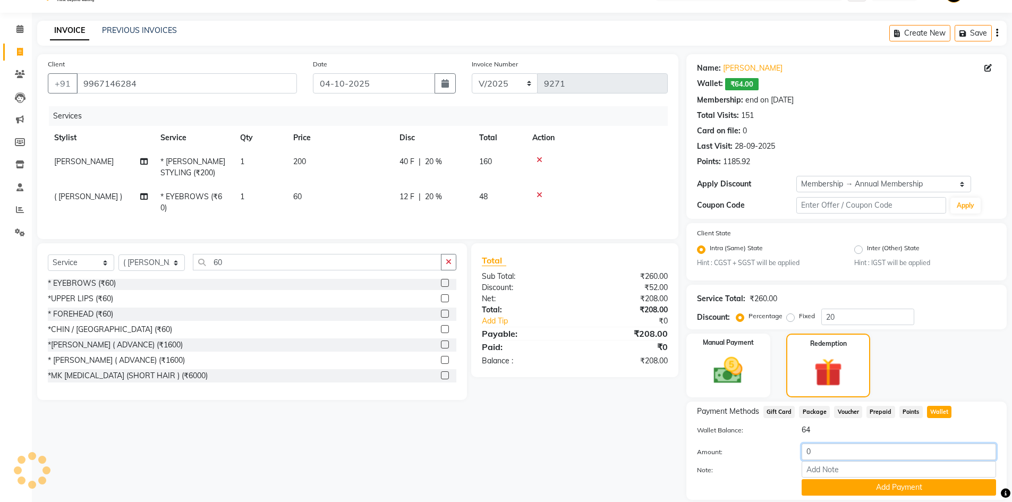
click at [831, 453] on input "0" at bounding box center [898, 451] width 194 height 16
type input "8"
click at [857, 497] on div "Payment Methods Gift Card Package Voucher Prepaid Points Wallet Wallet Balance:…" at bounding box center [846, 450] width 320 height 98
click at [854, 484] on button "Add Payment" at bounding box center [898, 487] width 194 height 16
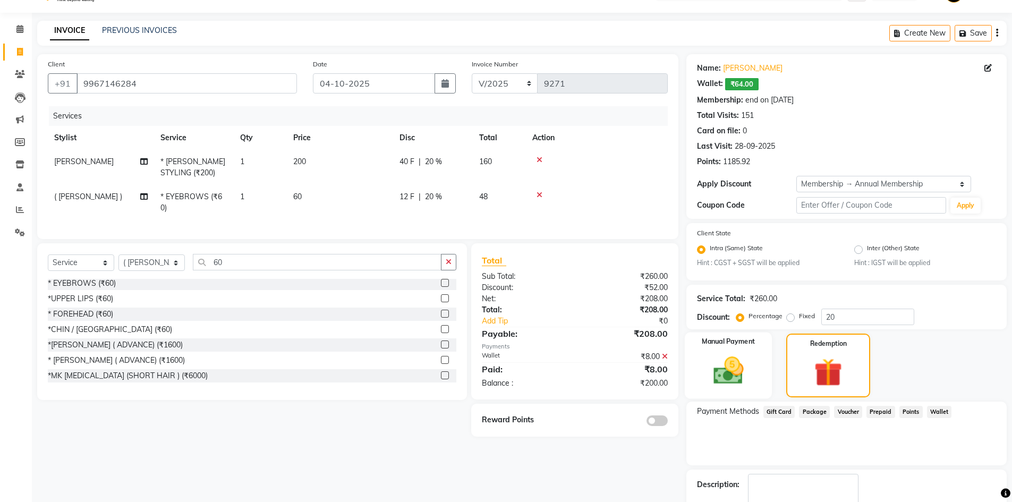
click at [741, 378] on img at bounding box center [728, 371] width 49 height 35
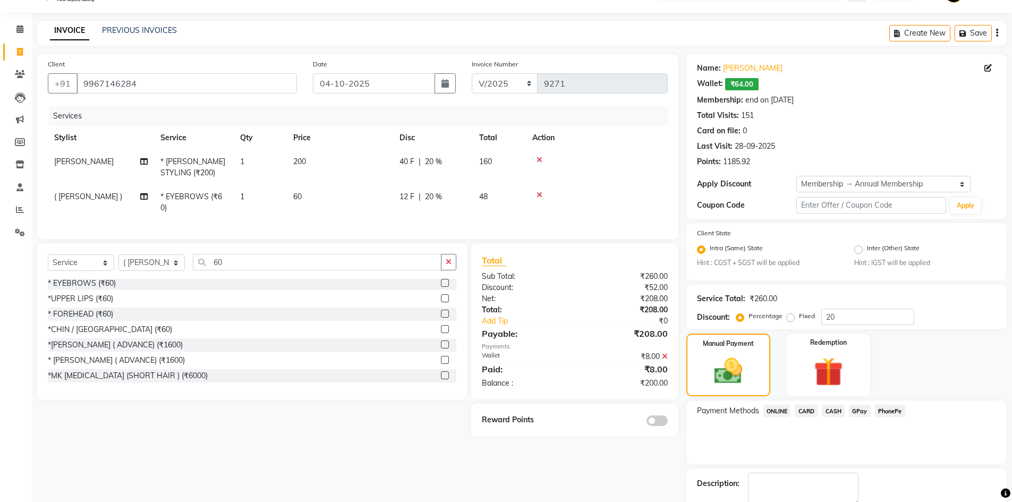
click at [837, 413] on span "CASH" at bounding box center [833, 411] width 23 height 12
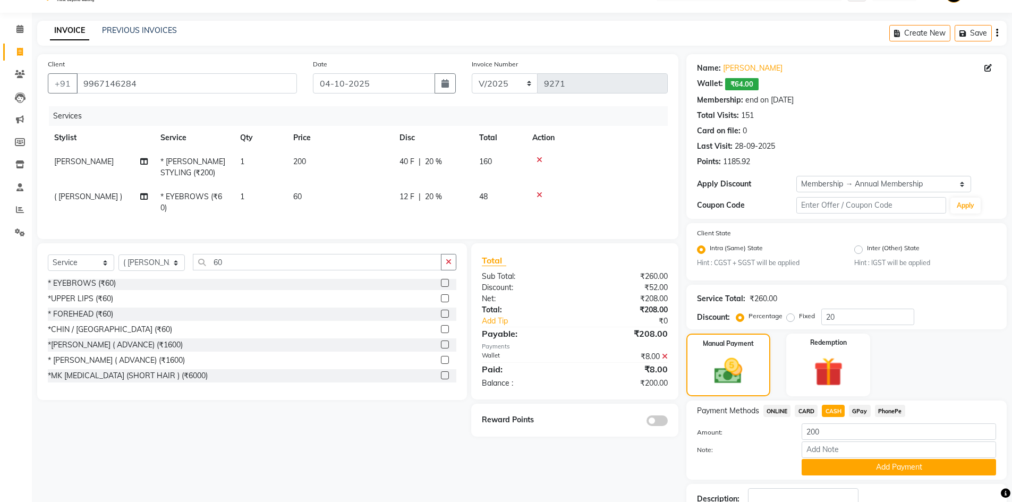
click at [844, 458] on div "Note:" at bounding box center [846, 450] width 315 height 18
click at [844, 463] on button "Add Payment" at bounding box center [898, 467] width 194 height 16
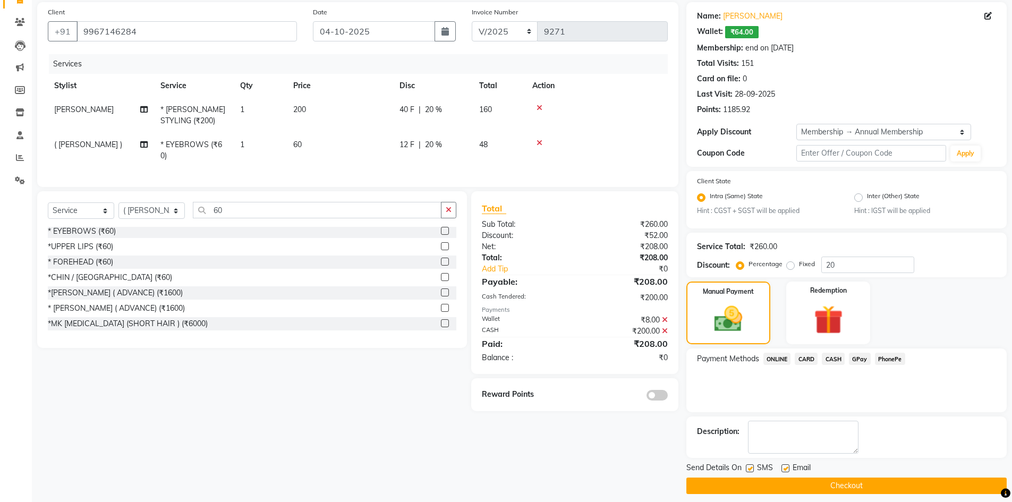
scroll to position [86, 0]
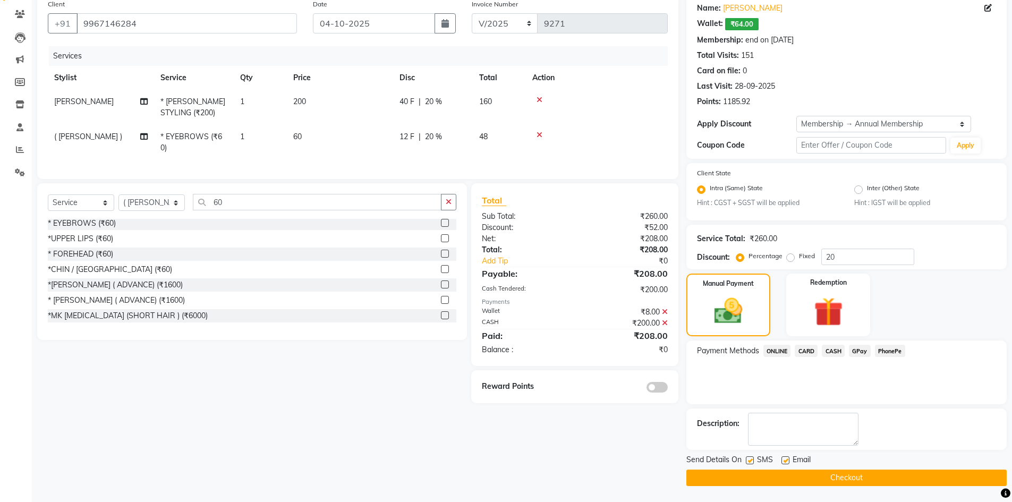
click at [657, 390] on span at bounding box center [656, 387] width 21 height 11
click at [668, 389] on input "checkbox" at bounding box center [668, 389] width 0 height 0
drag, startPoint x: 851, startPoint y: 462, endPoint x: 852, endPoint y: 474, distance: 11.7
click at [852, 469] on div "Send Details On SMS Email Checkout" at bounding box center [846, 470] width 320 height 32
click at [852, 474] on button "Checkout" at bounding box center [846, 477] width 320 height 16
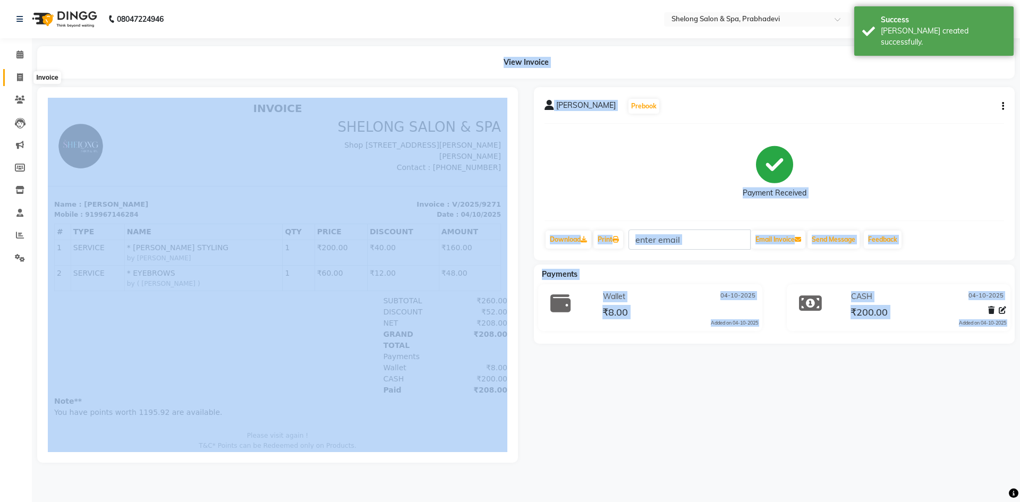
click at [21, 75] on icon at bounding box center [20, 77] width 6 height 8
select select "service"
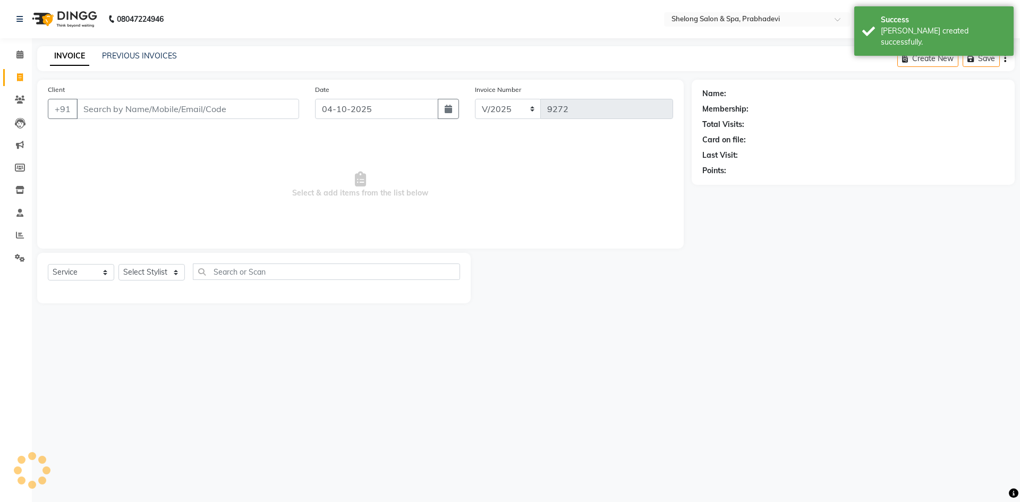
select select "16092"
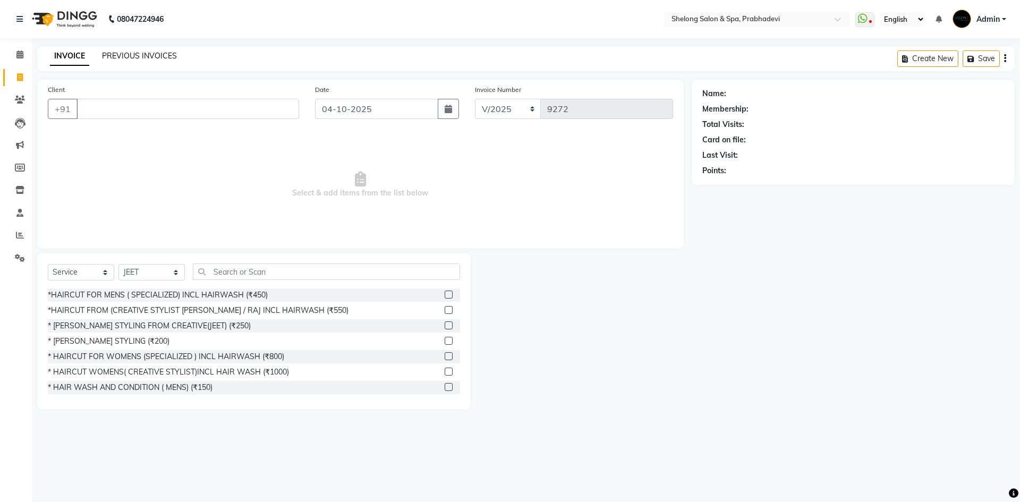
click at [125, 55] on link "PREVIOUS INVOICES" at bounding box center [139, 56] width 75 height 10
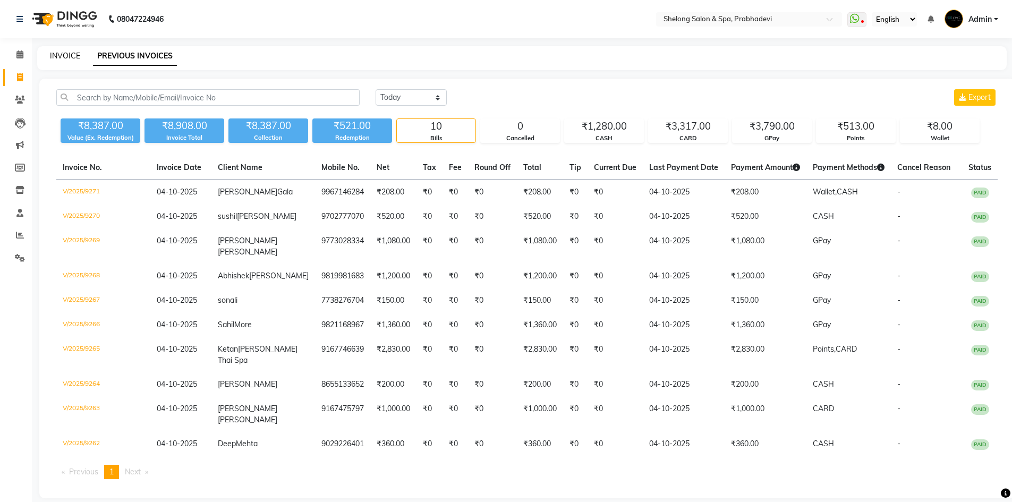
click at [64, 56] on link "INVOICE" at bounding box center [65, 56] width 30 height 10
select select "service"
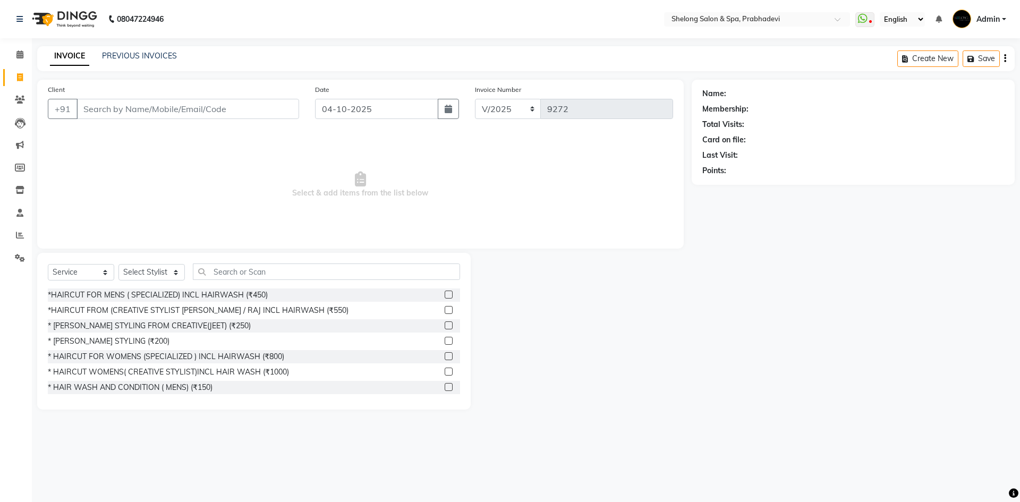
select select "16092"
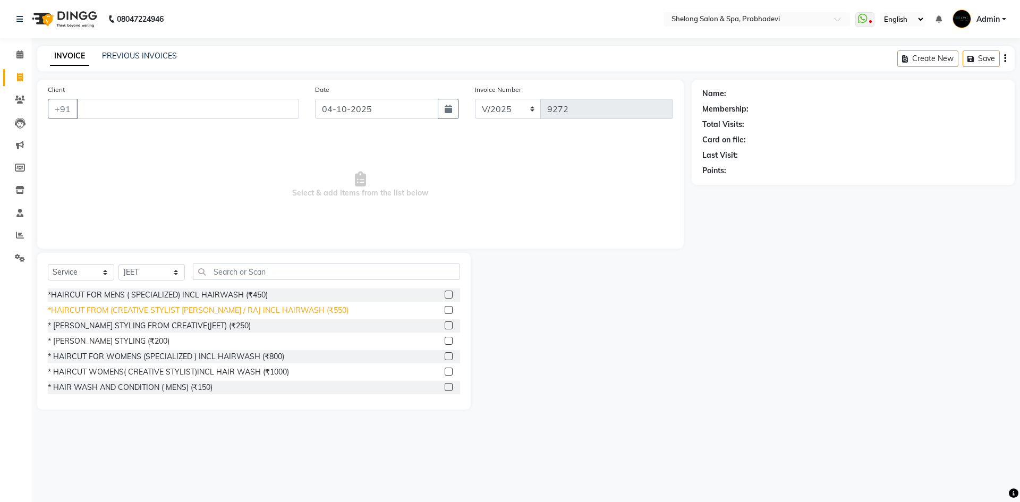
click at [155, 309] on div "*HAIRCUT FROM (CREATIVE STYLIST [PERSON_NAME] / RAJ INCL HAIRWASH (₹550)" at bounding box center [198, 310] width 301 height 11
checkbox input "false"
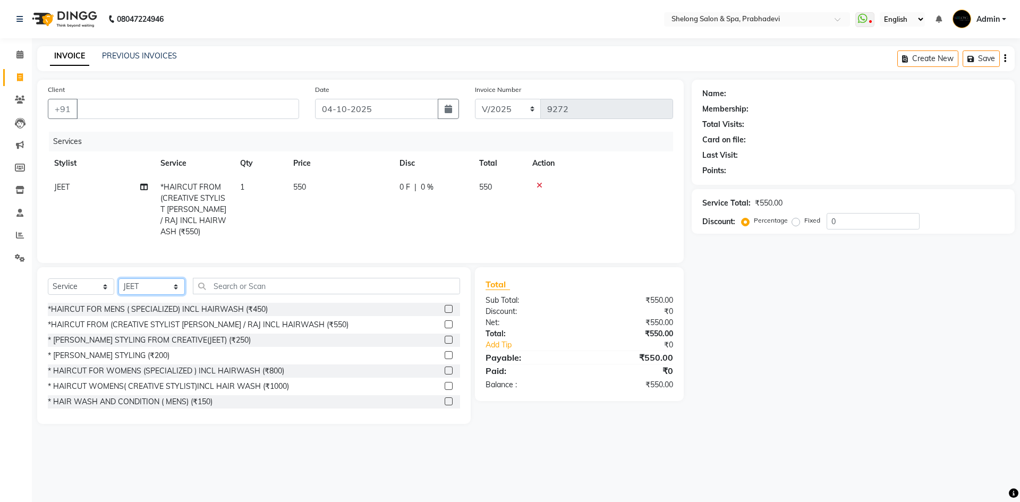
click at [155, 284] on select "Select Stylist ( [PERSON_NAME] ) ( [PERSON_NAME] ) [PERSON_NAME] fojdur [PERSON…" at bounding box center [151, 286] width 66 height 16
select select "31386"
click at [118, 278] on select "Select Stylist ( [PERSON_NAME] ) ( [PERSON_NAME] ) [PERSON_NAME] fojdur [PERSON…" at bounding box center [151, 286] width 66 height 16
click at [223, 286] on input "text" at bounding box center [326, 286] width 267 height 16
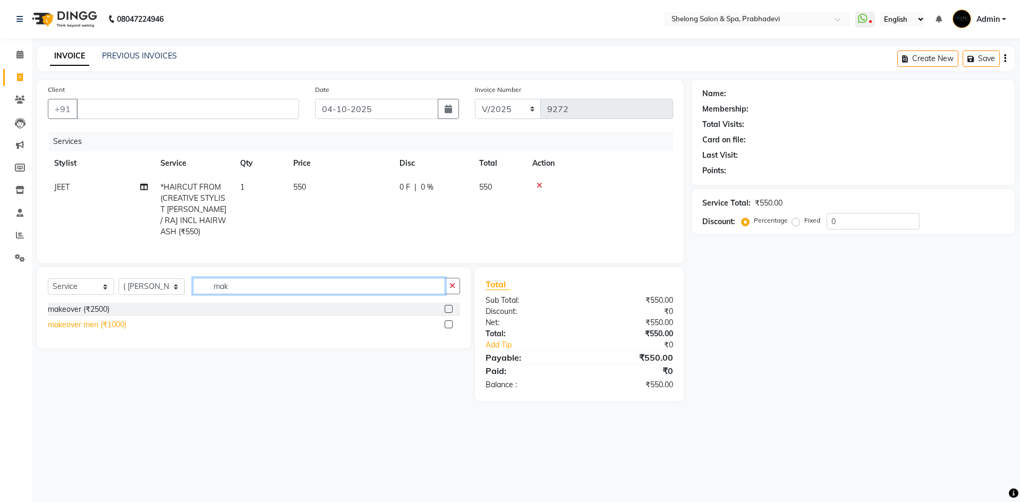
type input "mak"
click at [108, 319] on div "makeover men (₹1000)" at bounding box center [87, 324] width 79 height 11
checkbox input "false"
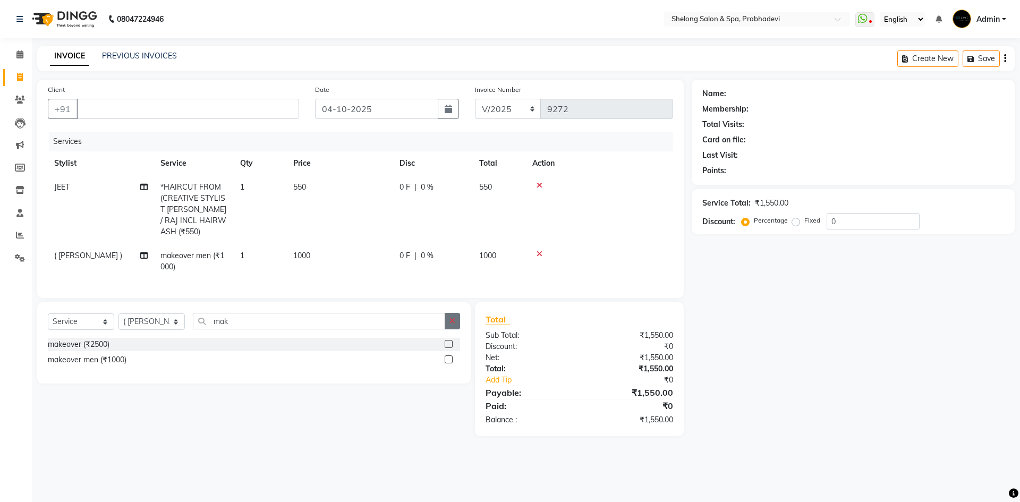
click at [449, 317] on icon "button" at bounding box center [452, 320] width 6 height 7
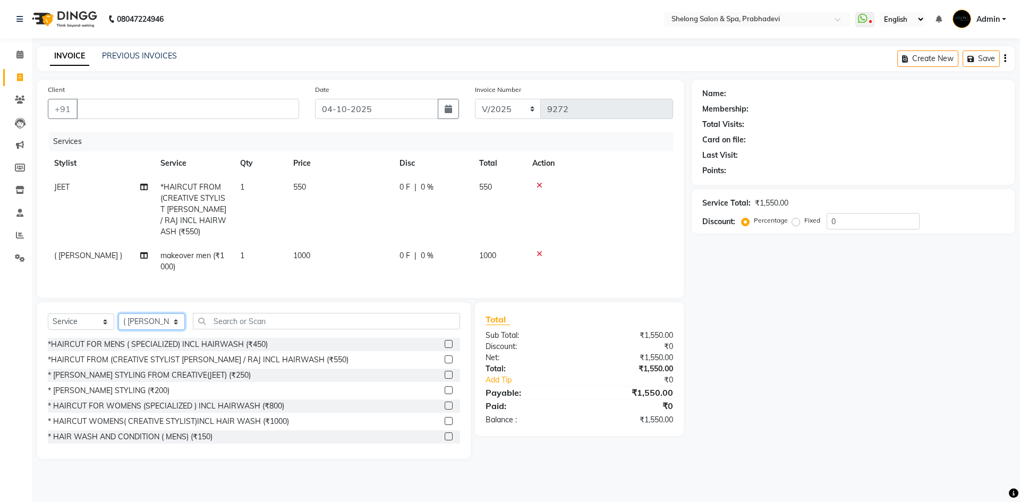
click at [143, 313] on select "Select Stylist ( [PERSON_NAME] ) ( [PERSON_NAME] ) [PERSON_NAME] fojdur [PERSON…" at bounding box center [151, 321] width 66 height 16
select select "66706"
click at [118, 313] on select "Select Stylist ( [PERSON_NAME] ) ( [PERSON_NAME] ) [PERSON_NAME] fojdur [PERSON…" at bounding box center [151, 321] width 66 height 16
click at [114, 385] on div "* [PERSON_NAME] STYLING (₹200)" at bounding box center [109, 390] width 122 height 11
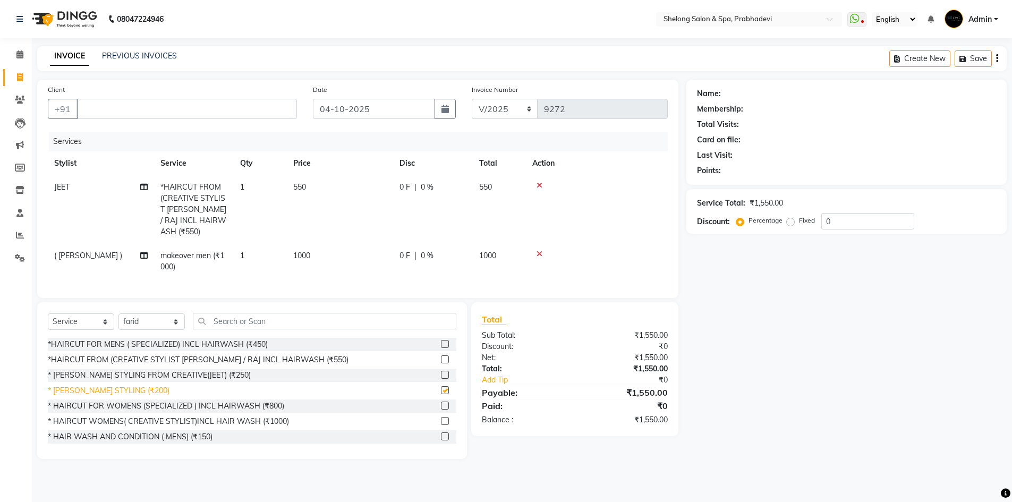
checkbox input "false"
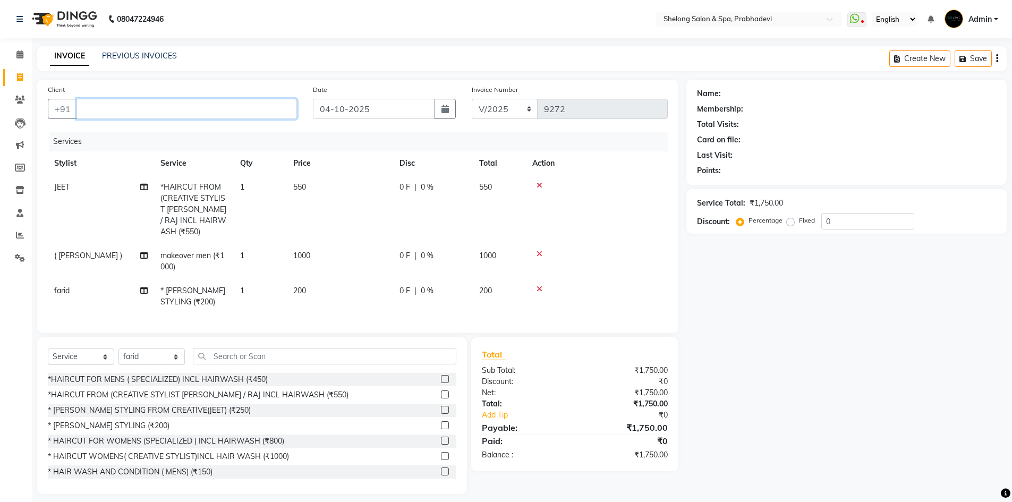
click at [255, 113] on input "Client" at bounding box center [186, 109] width 220 height 20
drag, startPoint x: 137, startPoint y: 349, endPoint x: 138, endPoint y: 344, distance: 5.4
click at [138, 344] on div "Select Service Product Membership Package Voucher Prepaid Gift Card Select Styl…" at bounding box center [252, 415] width 430 height 157
select select "31386"
click at [118, 348] on select "Select Stylist ( [PERSON_NAME] ) ( [PERSON_NAME] ) [PERSON_NAME] fojdur [PERSON…" at bounding box center [151, 356] width 66 height 16
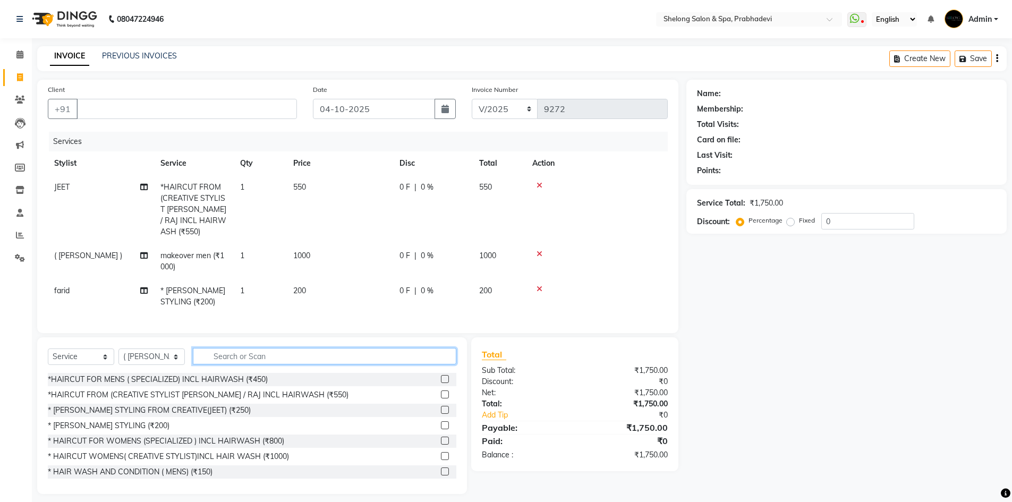
click at [252, 348] on input "text" at bounding box center [324, 356] width 263 height 16
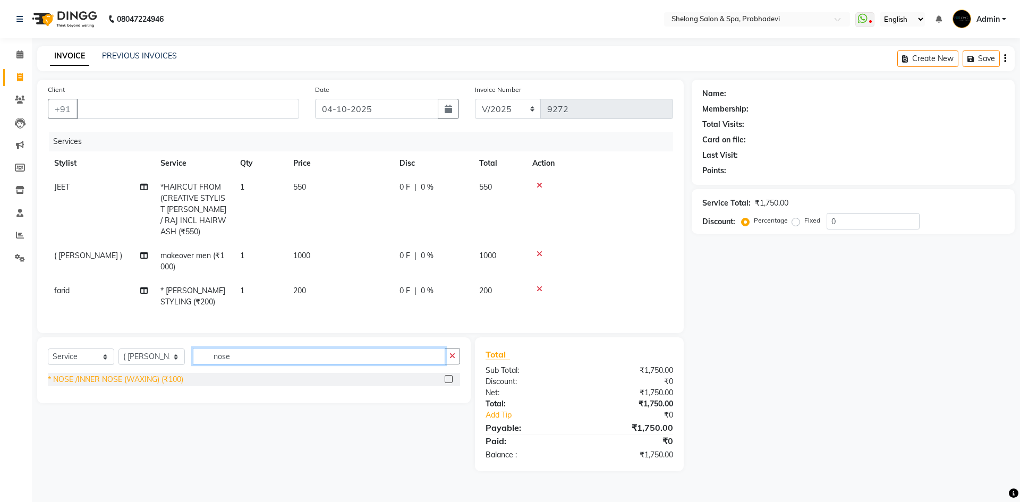
type input "nose"
click at [167, 377] on div "* NOSE /INNER NOSE (WAXING) (₹100)" at bounding box center [115, 379] width 135 height 11
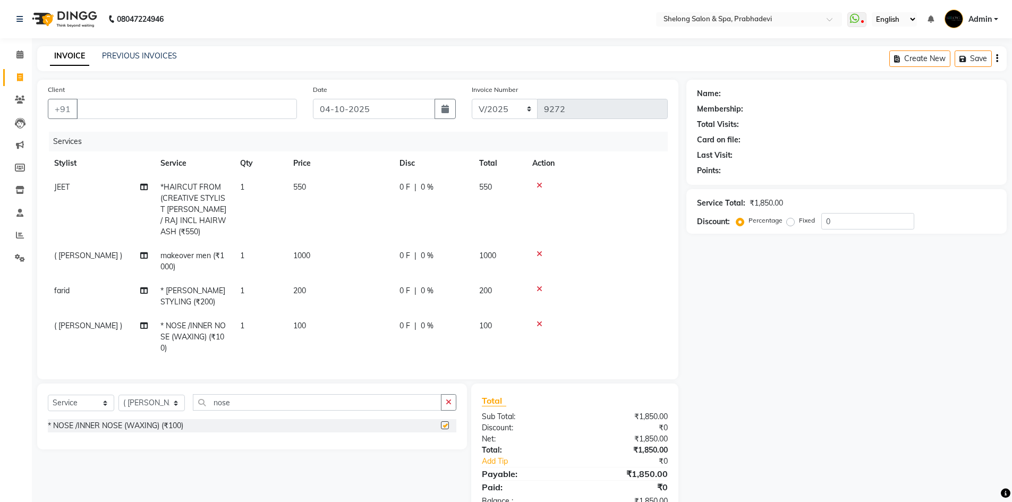
checkbox input "false"
click at [444, 398] on button "button" at bounding box center [448, 402] width 15 height 16
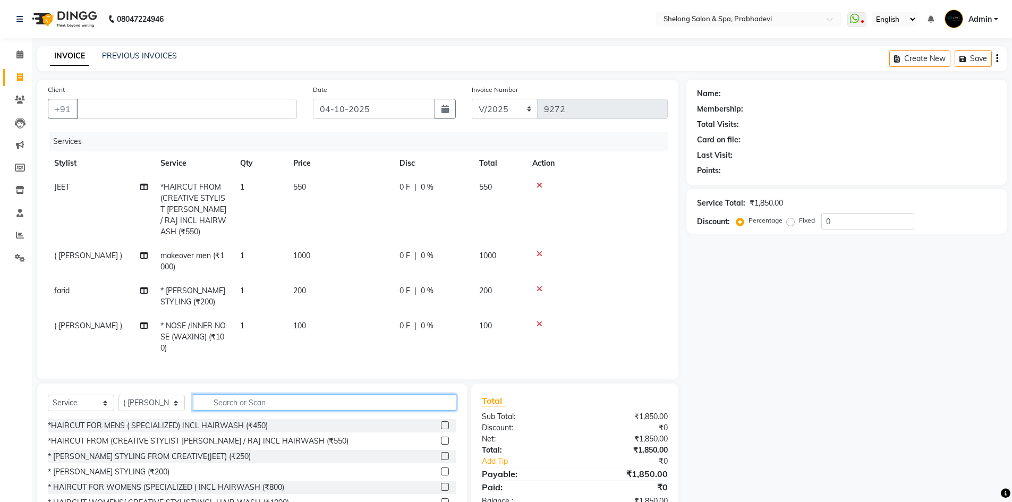
click at [232, 398] on input "text" at bounding box center [324, 402] width 263 height 16
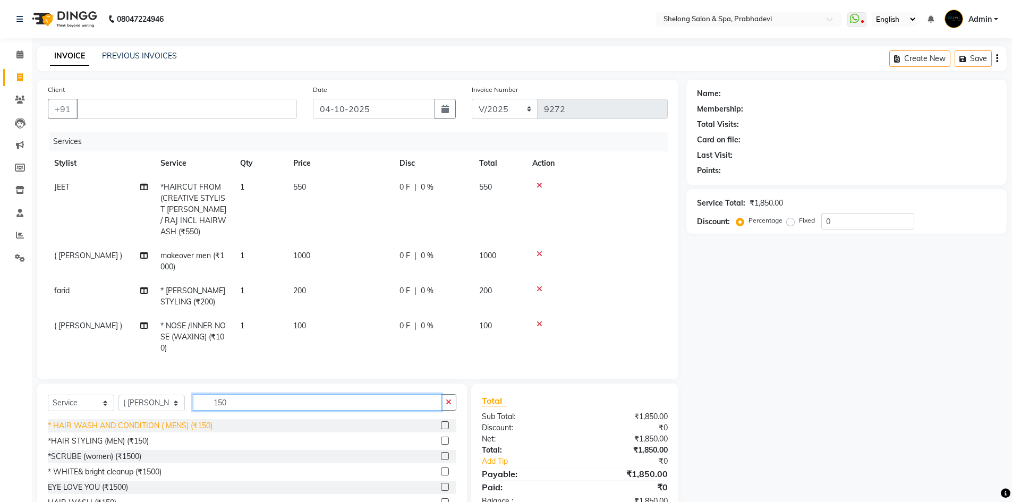
type input "150"
click at [178, 422] on div "* HAIR WASH AND CONDITION ( MENS) (₹150)" at bounding box center [130, 425] width 165 height 11
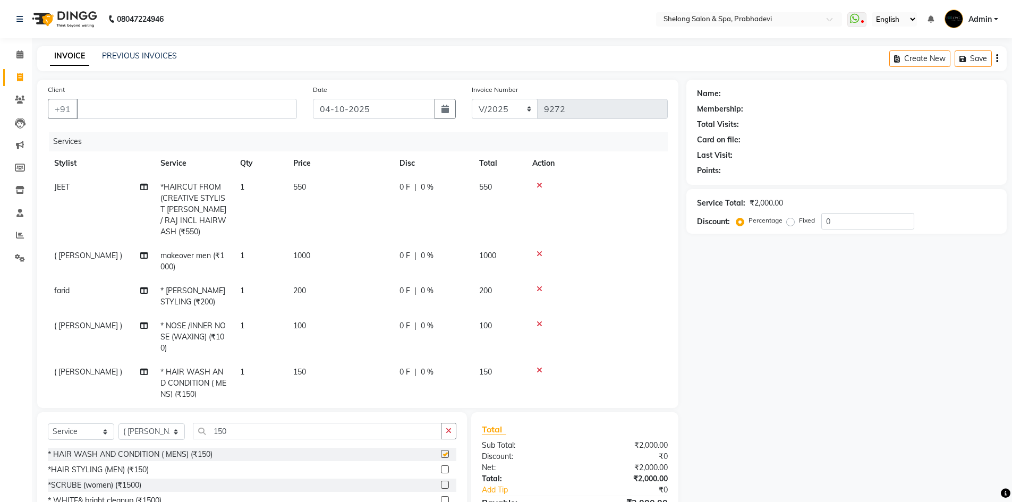
checkbox input "false"
click at [452, 425] on button "button" at bounding box center [448, 431] width 15 height 16
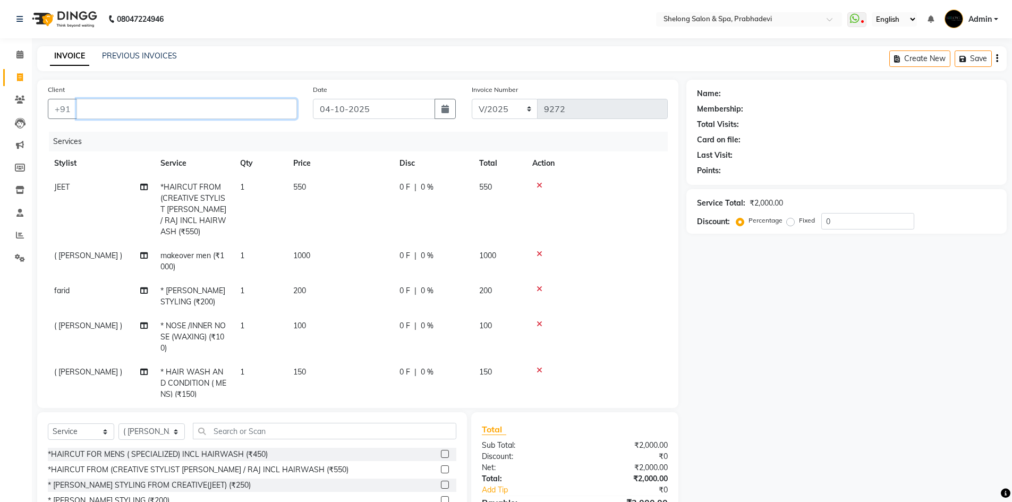
click at [272, 113] on input "Client" at bounding box center [186, 109] width 220 height 20
click at [96, 107] on input "9820597" at bounding box center [159, 109] width 166 height 20
click at [127, 127] on button "Shreyans Hirawat 9920597582" at bounding box center [150, 133] width 149 height 17
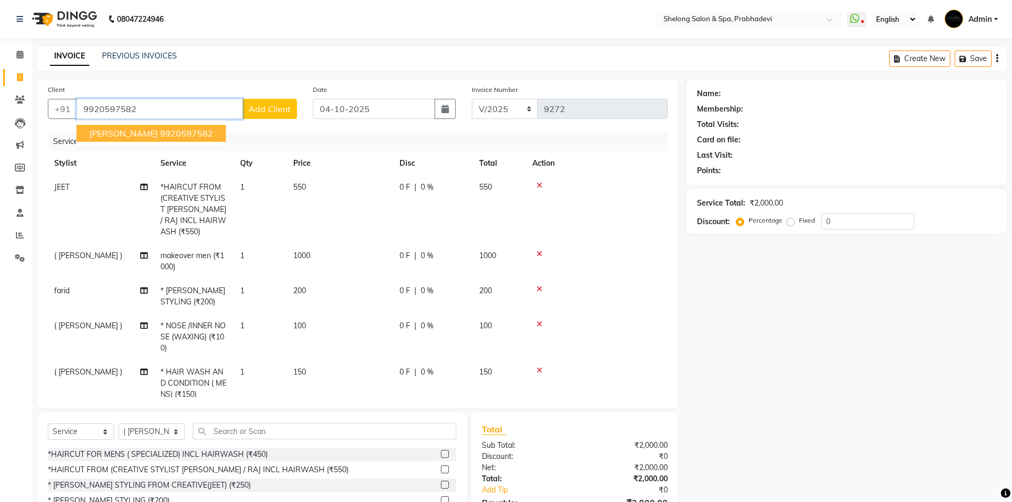
type input "9920597582"
select select "2: Object"
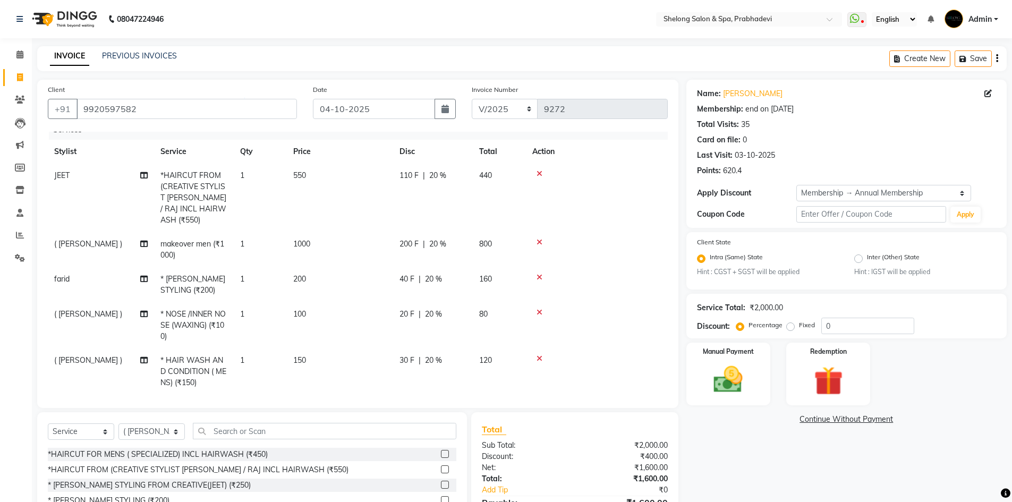
scroll to position [14, 0]
type input "20"
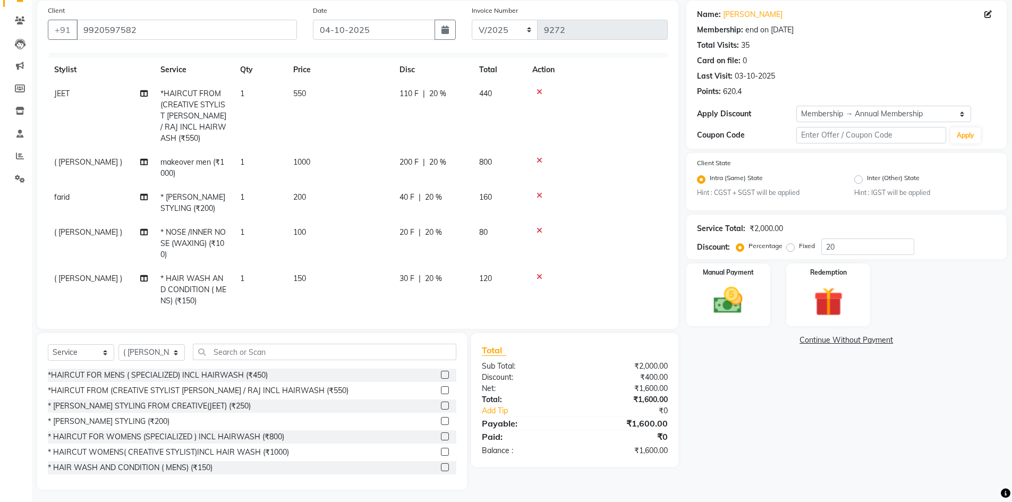
scroll to position [83, 0]
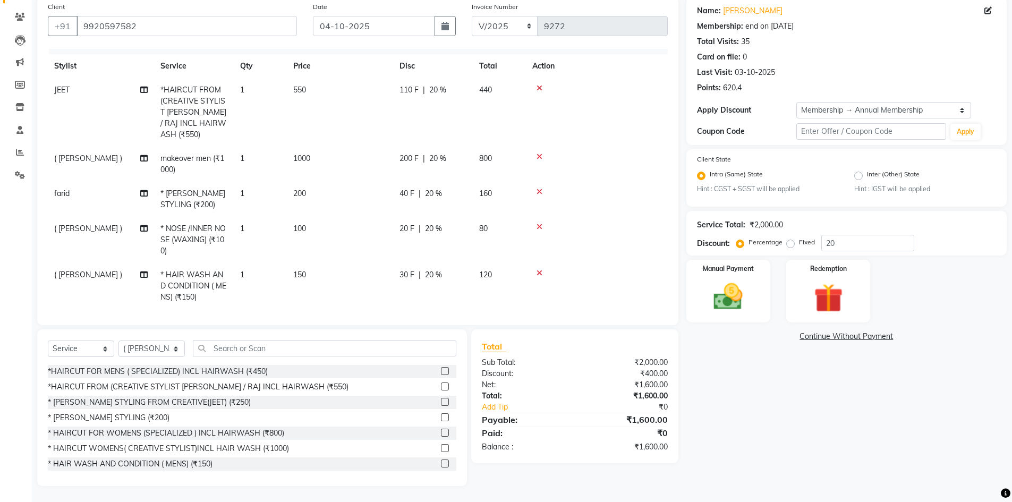
click at [430, 153] on span "20 %" at bounding box center [437, 158] width 17 height 11
select select "31386"
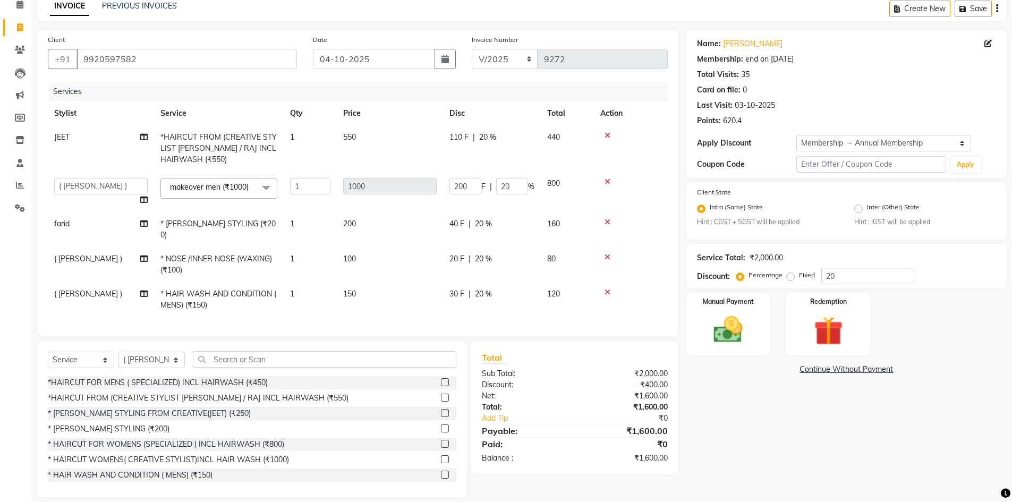
scroll to position [58, 0]
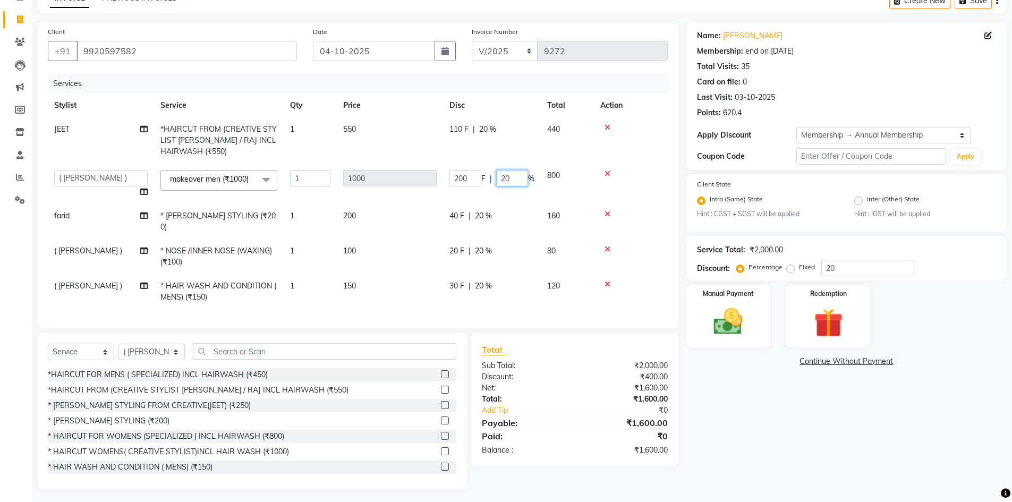
click at [515, 177] on input "20" at bounding box center [512, 178] width 32 height 16
type input "2"
click at [520, 148] on tr "JEET *HAIRCUT FROM (CREATIVE STYLIST JEET / RAJ INCL HAIRWASH (₹550) 1 550 110 …" at bounding box center [358, 140] width 620 height 46
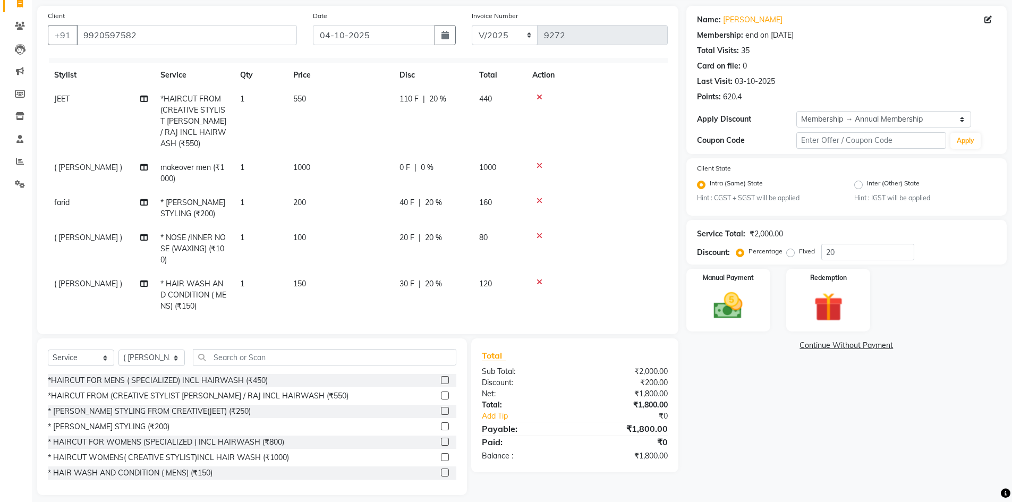
scroll to position [83, 0]
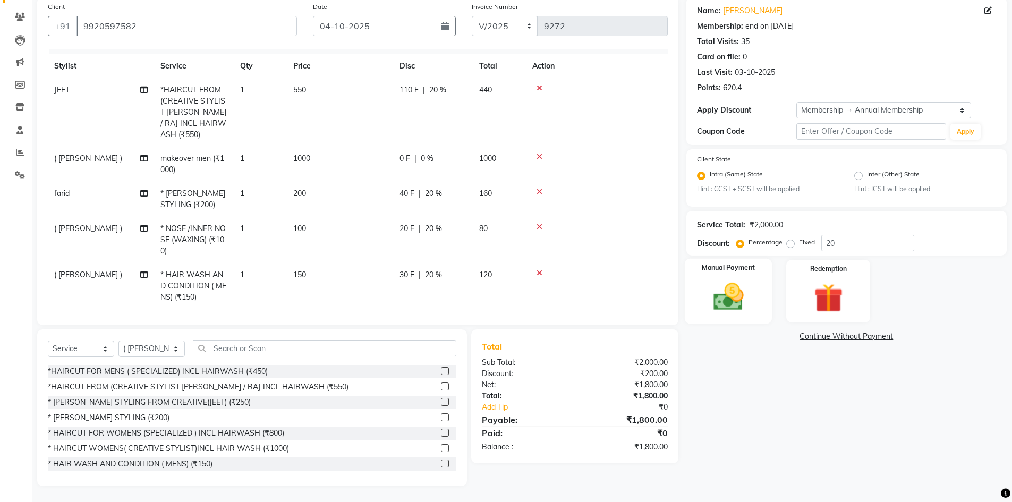
click at [736, 291] on img at bounding box center [728, 297] width 49 height 35
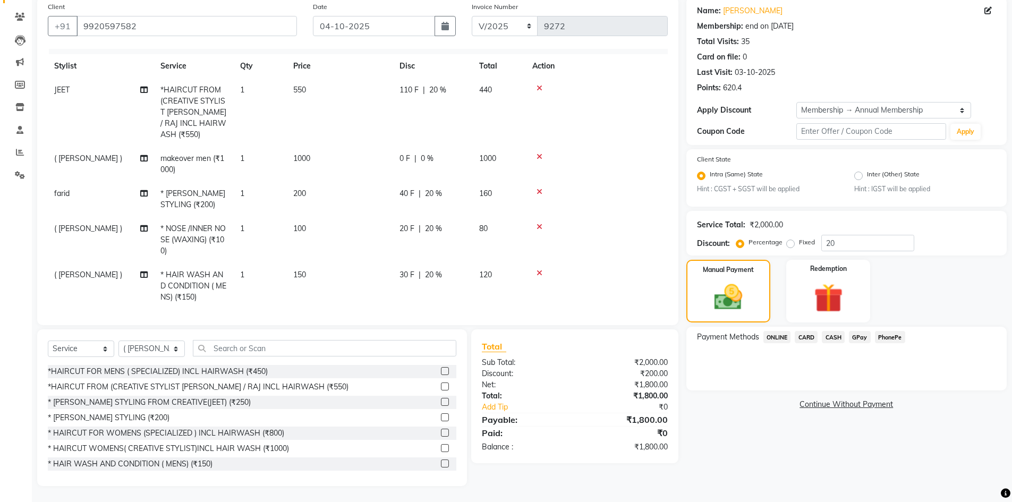
click at [862, 335] on span "GPay" at bounding box center [860, 337] width 22 height 12
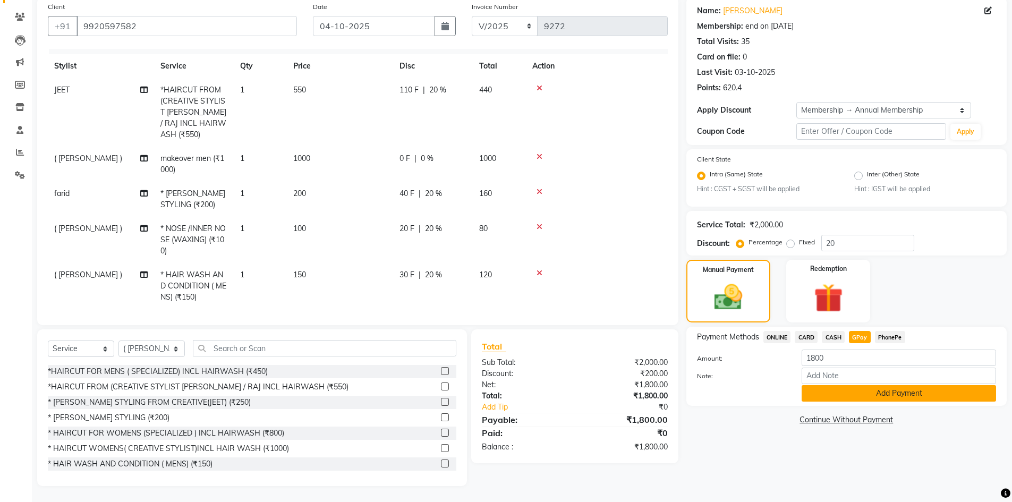
click at [839, 389] on button "Add Payment" at bounding box center [898, 393] width 194 height 16
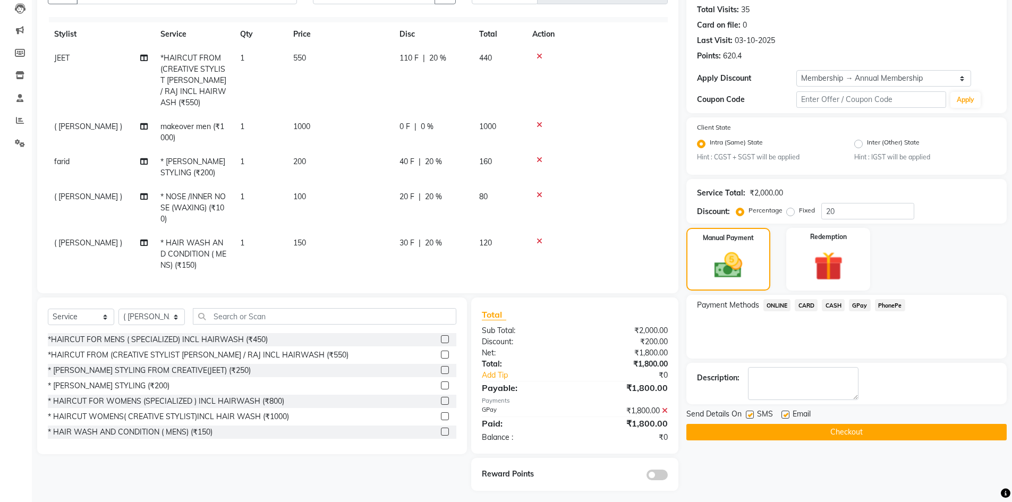
scroll to position [119, 0]
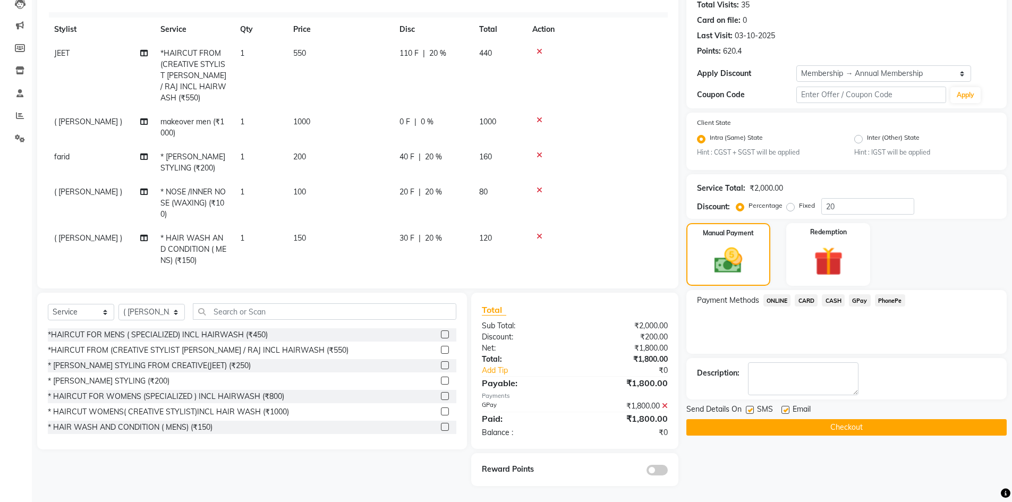
click at [655, 475] on div "Reward Points" at bounding box center [574, 469] width 207 height 33
click at [655, 469] on span at bounding box center [656, 470] width 21 height 11
click at [668, 472] on input "checkbox" at bounding box center [668, 472] width 0 height 0
click at [717, 421] on button "Checkout" at bounding box center [846, 427] width 320 height 16
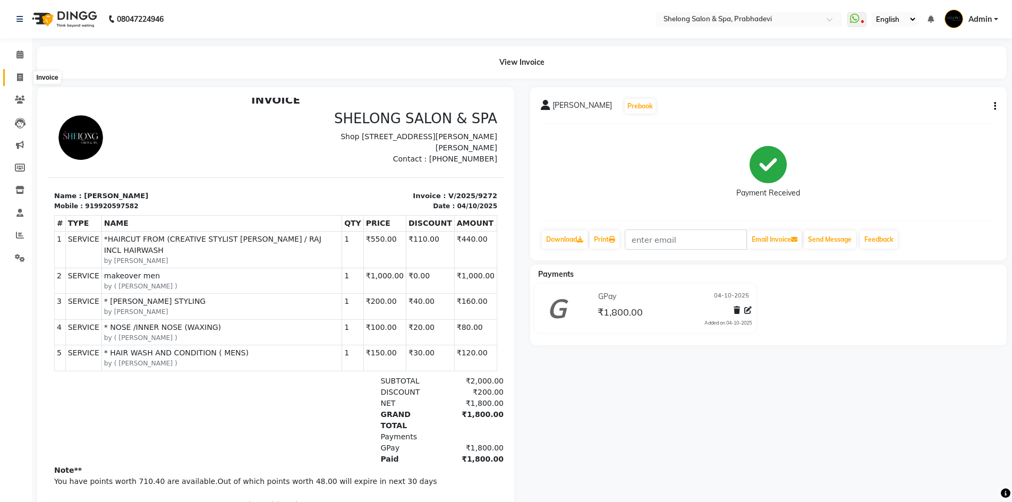
click at [17, 80] on icon at bounding box center [20, 77] width 6 height 8
select select "service"
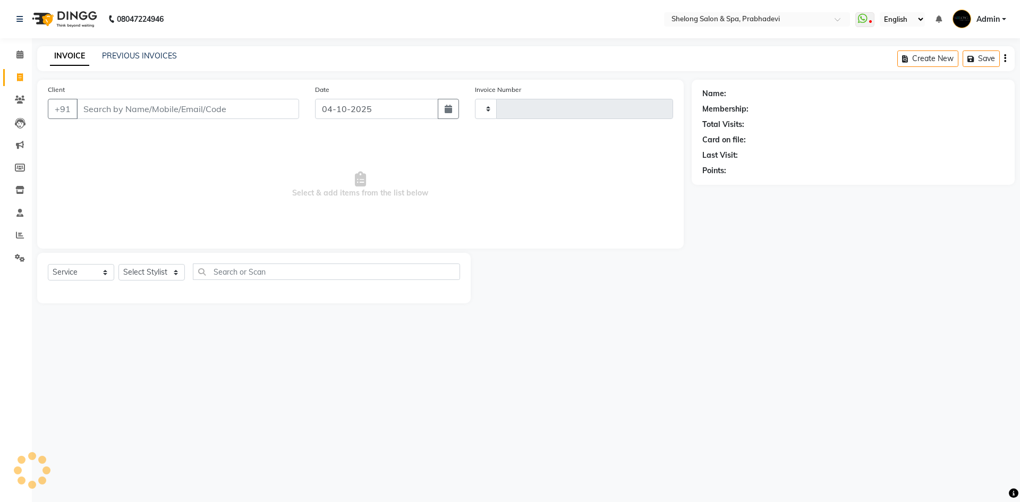
type input "9273"
select select "3475"
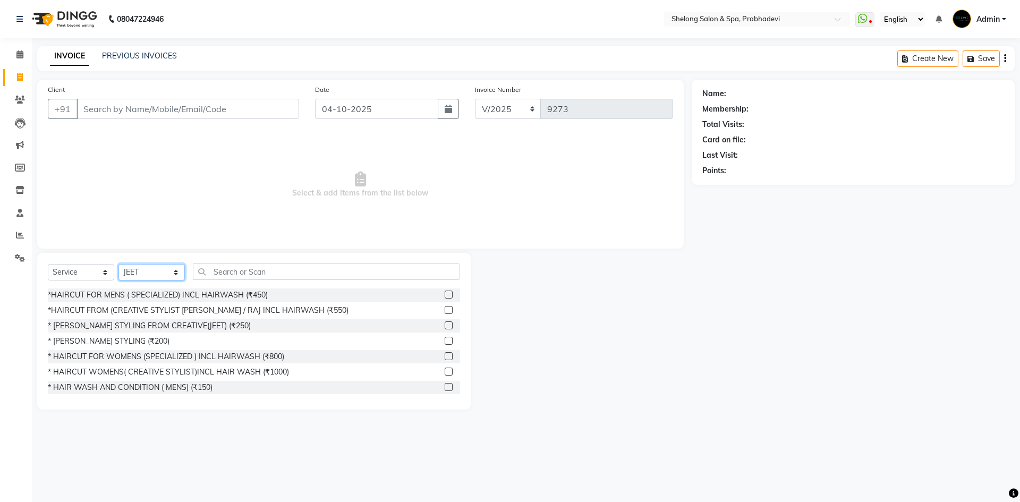
click at [167, 274] on select "Select Stylist ( [PERSON_NAME] ) ( [PERSON_NAME] ) [PERSON_NAME] fojdur [PERSON…" at bounding box center [151, 272] width 66 height 16
select select "24970"
click at [118, 264] on select "Select Stylist ( [PERSON_NAME] ) ( [PERSON_NAME] ) [PERSON_NAME] fojdur [PERSON…" at bounding box center [151, 272] width 66 height 16
click at [158, 291] on div "*HAIRCUT FOR MENS ( SPECIALIZED) INCL HAIRWASH (₹450)" at bounding box center [158, 294] width 220 height 11
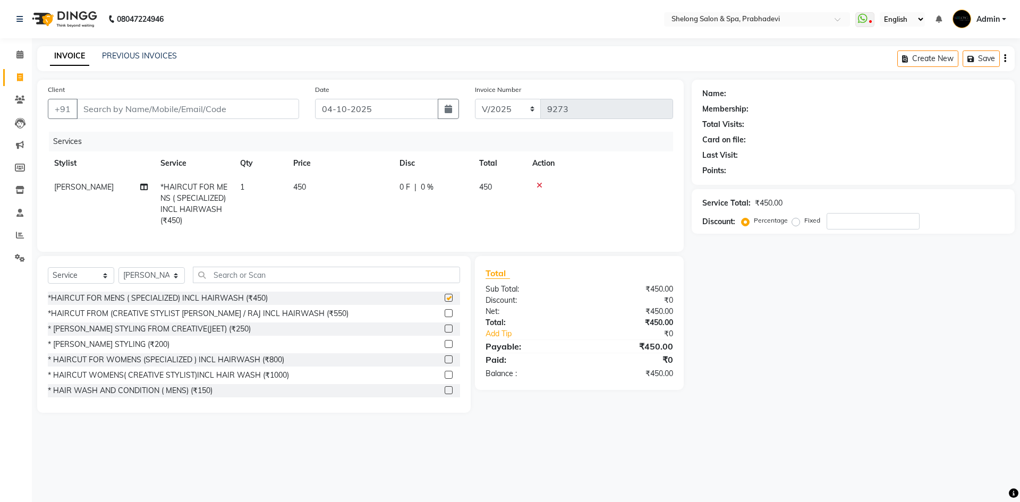
checkbox input "false"
click at [226, 107] on input "Client" at bounding box center [187, 109] width 223 height 20
type input "9"
type input "0"
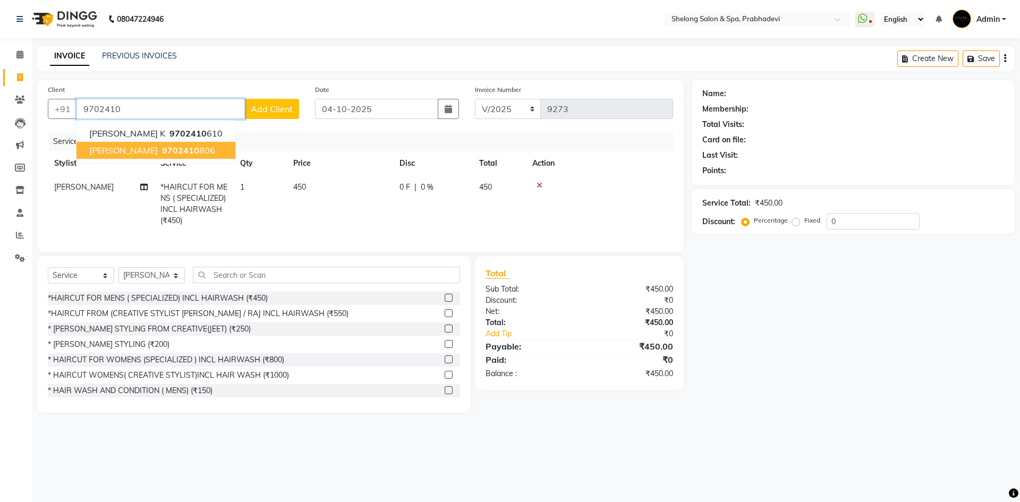
click at [169, 146] on span "9702410" at bounding box center [180, 150] width 37 height 11
type input "9702410806"
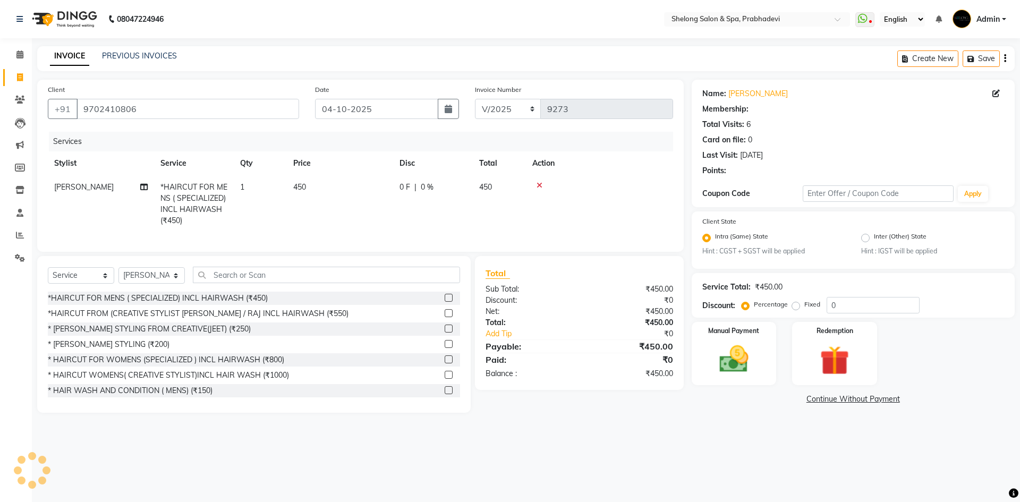
select select "1: Object"
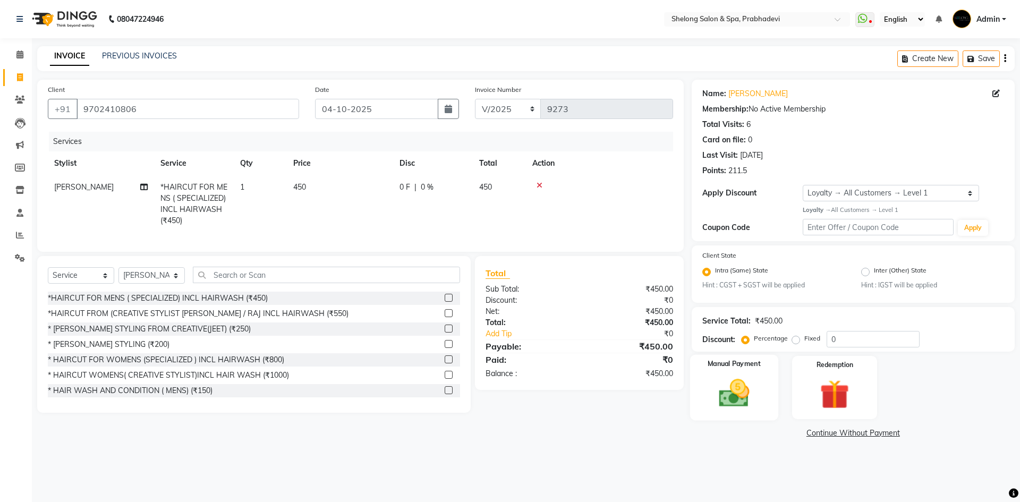
click at [749, 391] on img at bounding box center [733, 392] width 49 height 35
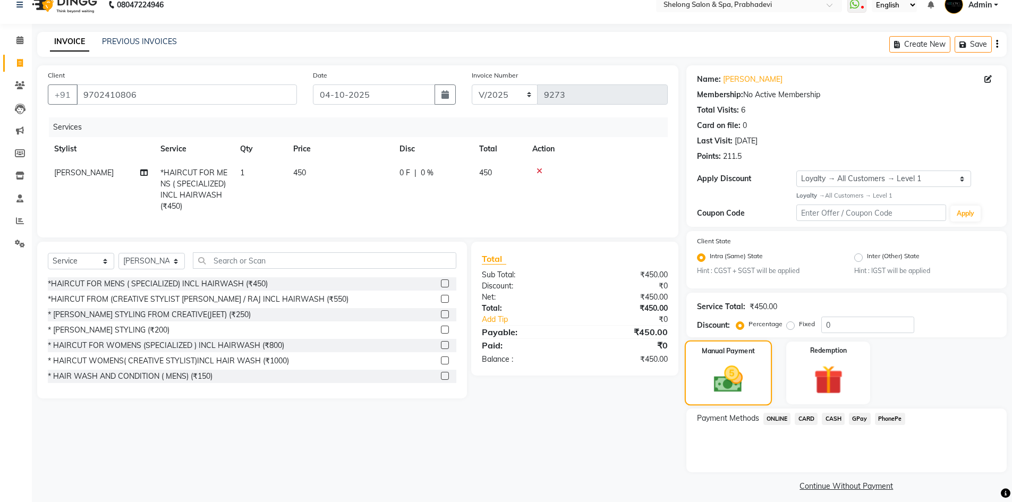
scroll to position [22, 0]
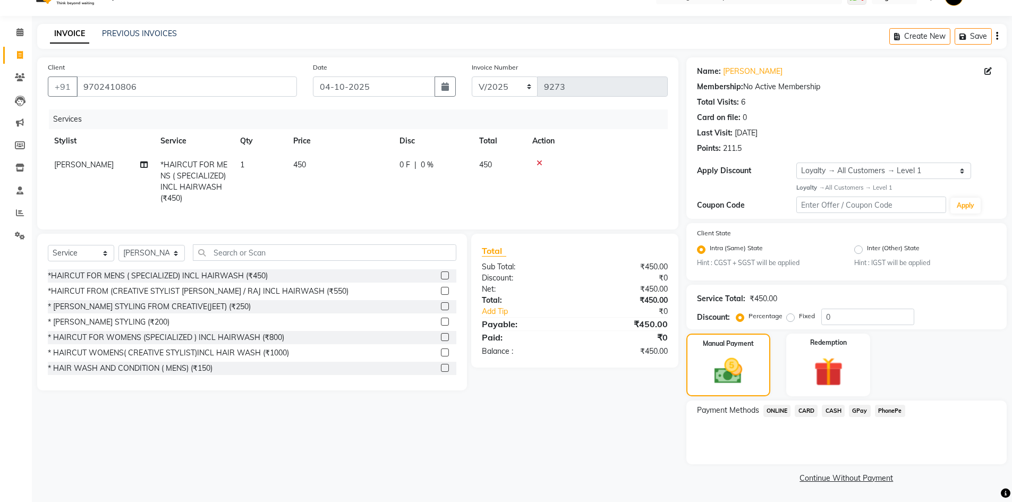
click at [859, 411] on span "GPay" at bounding box center [860, 411] width 22 height 12
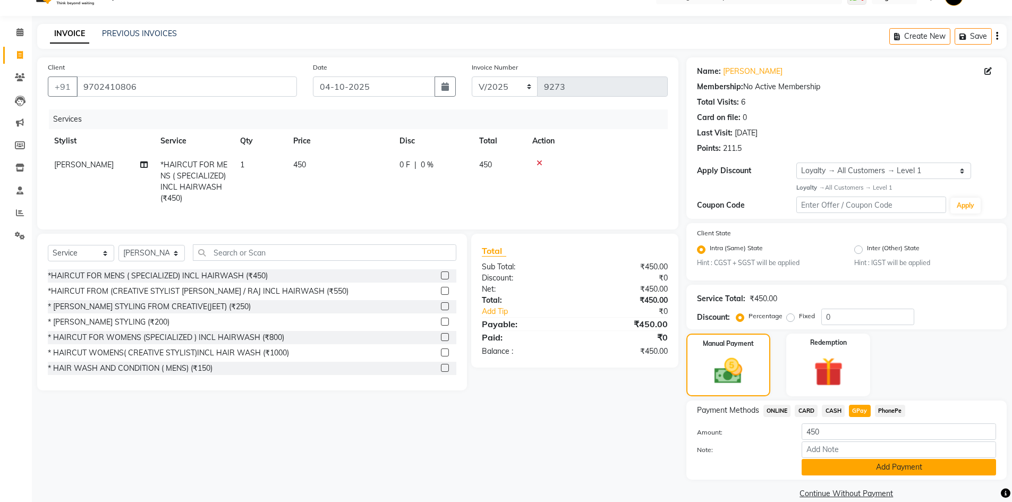
click at [861, 469] on button "Add Payment" at bounding box center [898, 467] width 194 height 16
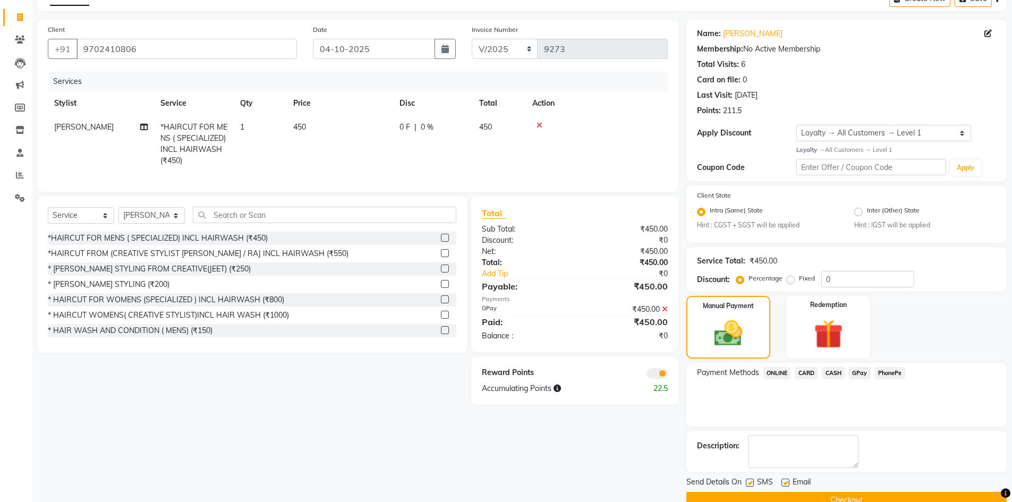
scroll to position [82, 0]
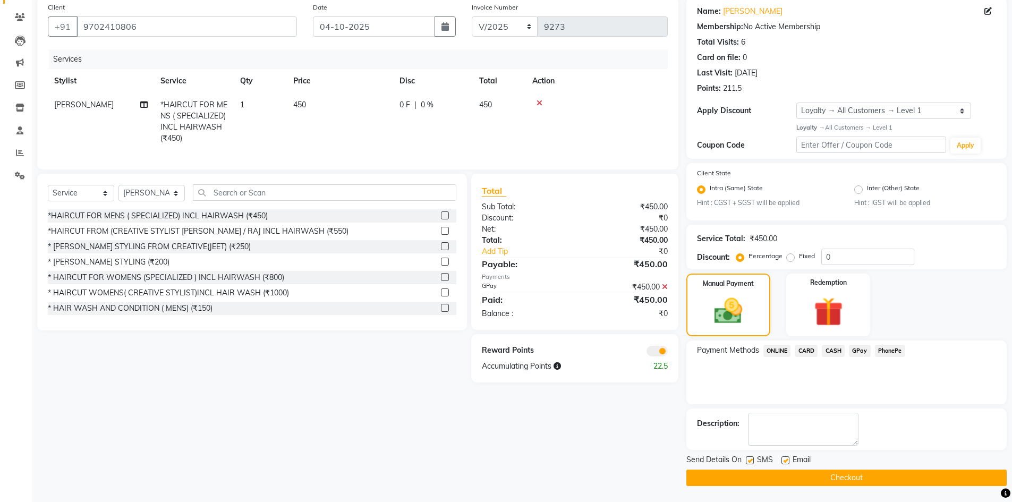
click at [771, 477] on button "Checkout" at bounding box center [846, 477] width 320 height 16
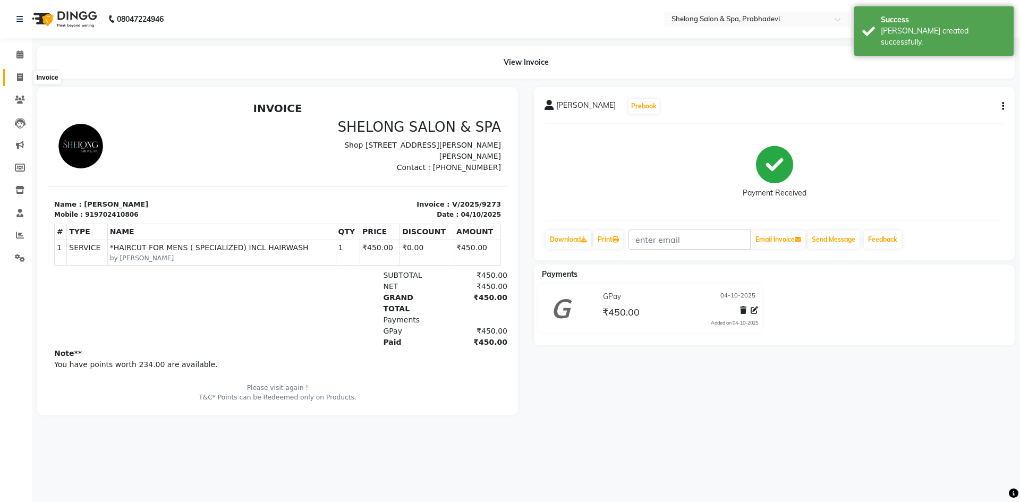
click at [21, 73] on icon at bounding box center [20, 77] width 6 height 8
select select "service"
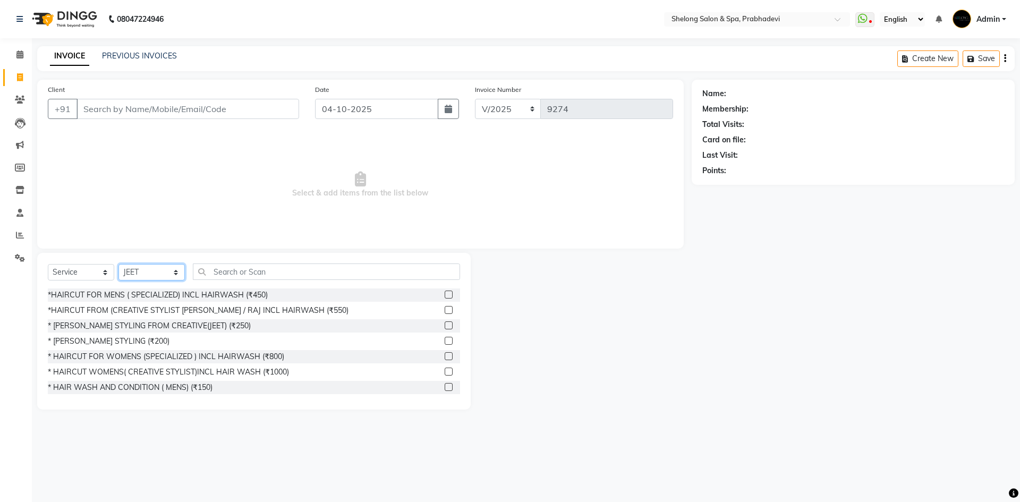
click at [159, 278] on select "Select Stylist ( [PERSON_NAME] ) ( [PERSON_NAME] ) [PERSON_NAME] fojdur [PERSON…" at bounding box center [151, 272] width 66 height 16
select select "88528"
click at [118, 264] on select "Select Stylist ( [PERSON_NAME] ) ( [PERSON_NAME] ) [PERSON_NAME] fojdur [PERSON…" at bounding box center [151, 272] width 66 height 16
click at [125, 346] on div "* [PERSON_NAME] STYLING (₹200)" at bounding box center [109, 341] width 122 height 11
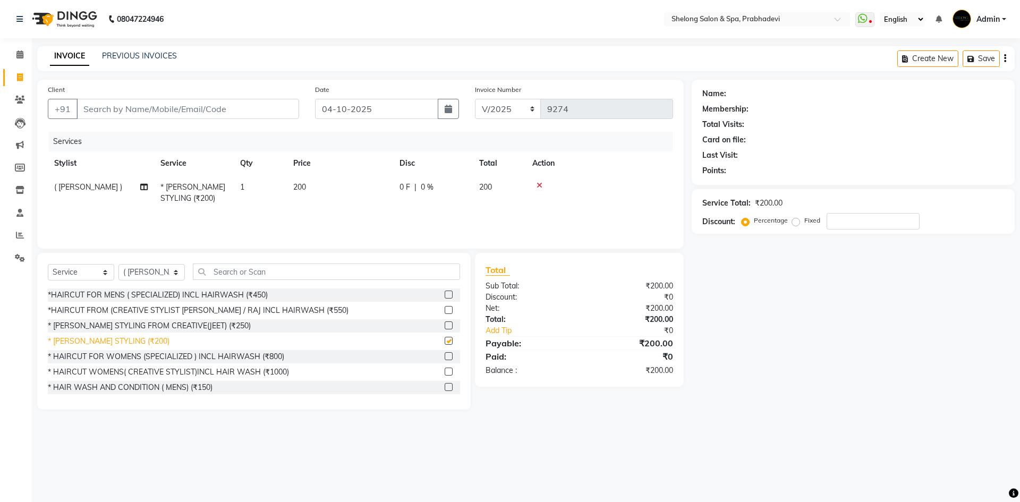
checkbox input "false"
click at [210, 106] on input "Client" at bounding box center [187, 109] width 223 height 20
type input "8"
type input "0"
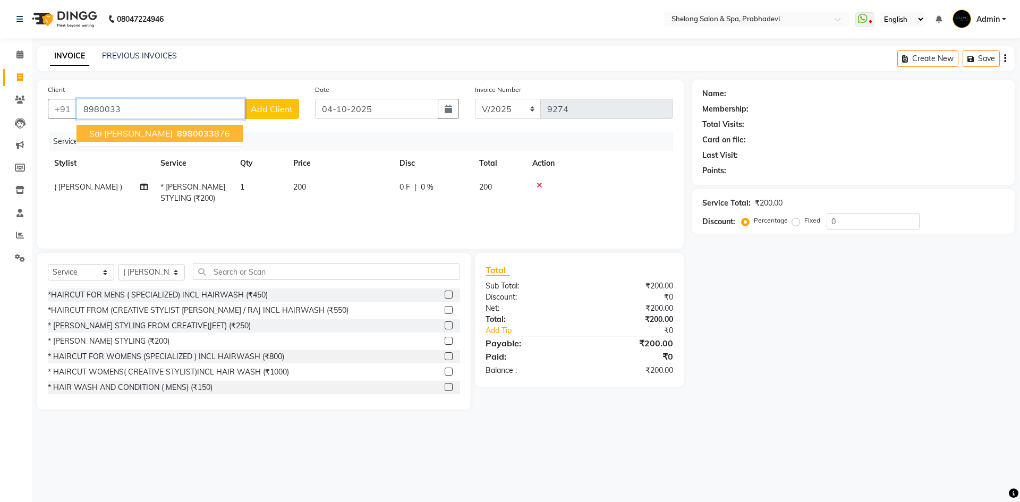
click at [130, 136] on span "sai Akshay Bhai" at bounding box center [130, 133] width 83 height 11
type input "8980033876"
select select "2: Object"
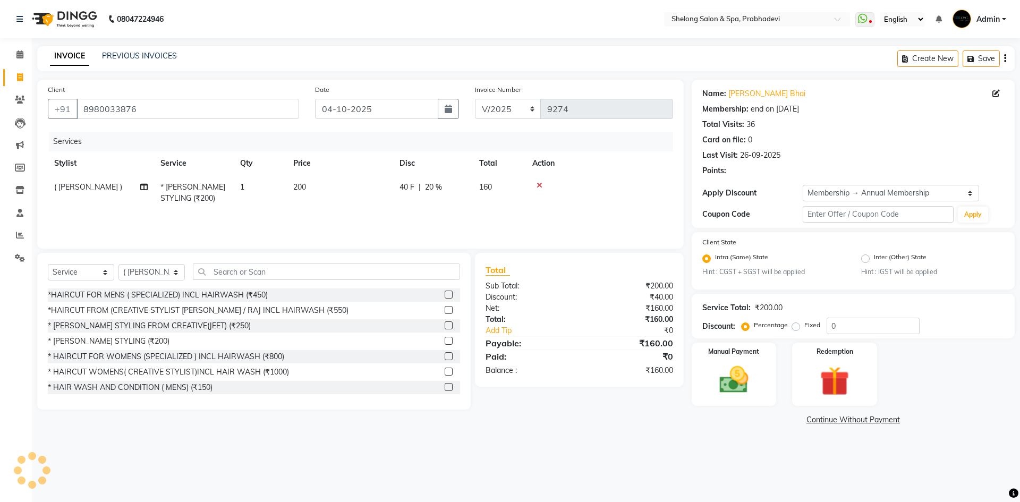
type input "20"
click at [736, 386] on img at bounding box center [733, 380] width 49 height 35
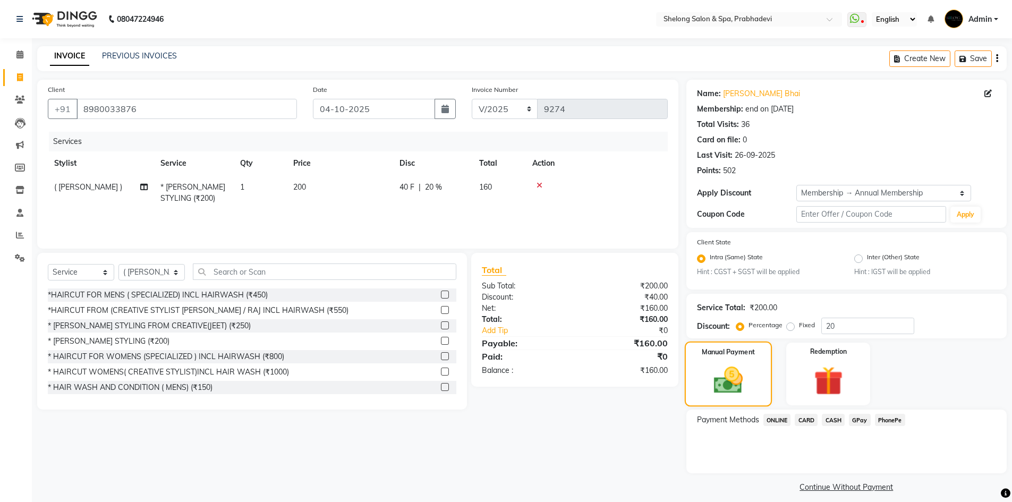
scroll to position [9, 0]
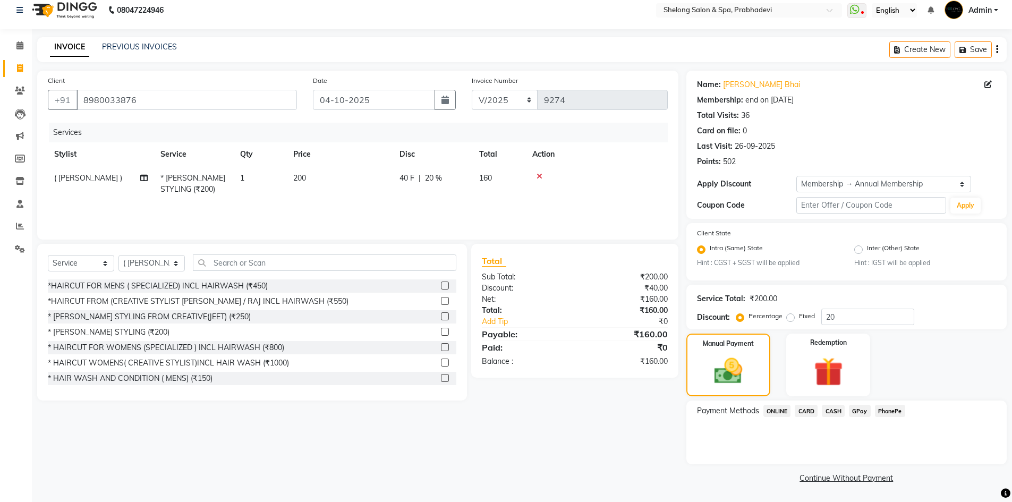
click at [863, 414] on span "GPay" at bounding box center [860, 411] width 22 height 12
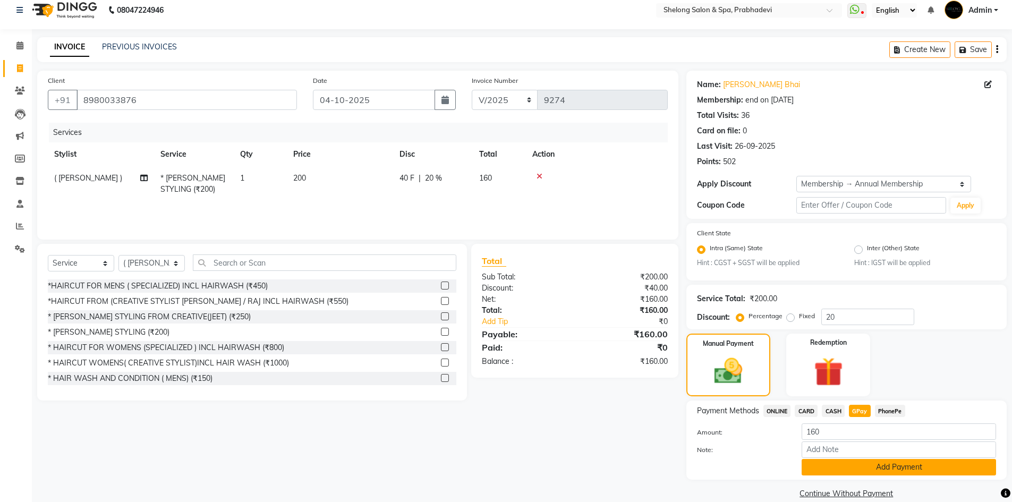
click at [815, 463] on button "Add Payment" at bounding box center [898, 467] width 194 height 16
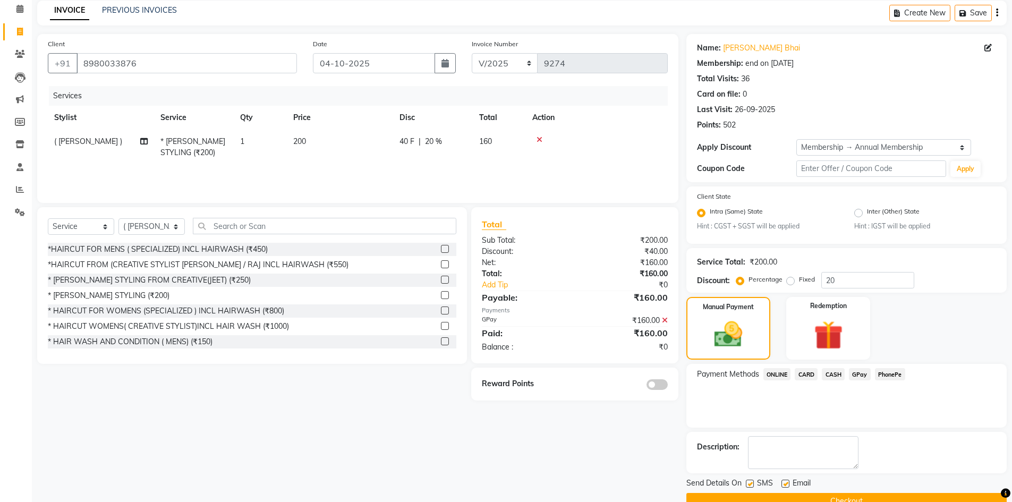
scroll to position [69, 0]
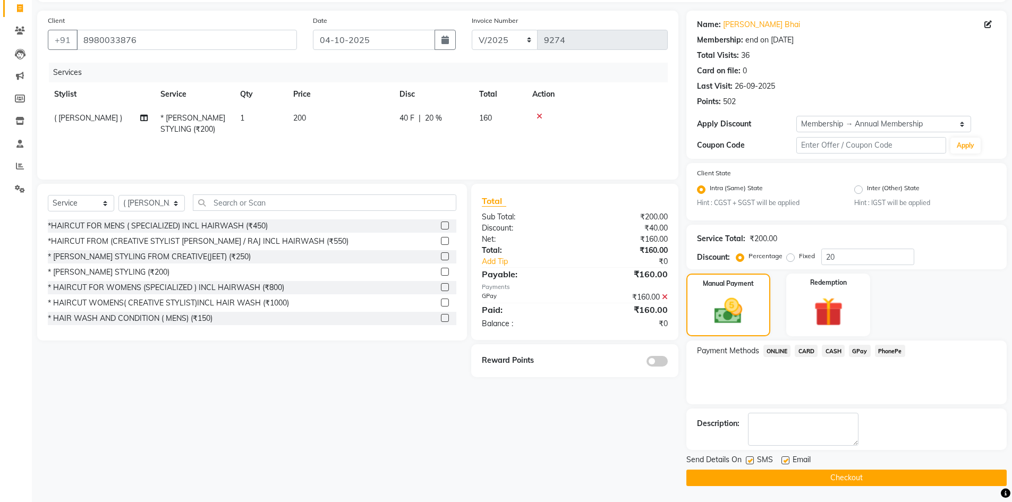
click at [654, 361] on span at bounding box center [656, 361] width 21 height 11
click at [668, 363] on input "checkbox" at bounding box center [668, 363] width 0 height 0
click at [843, 481] on button "Checkout" at bounding box center [846, 477] width 320 height 16
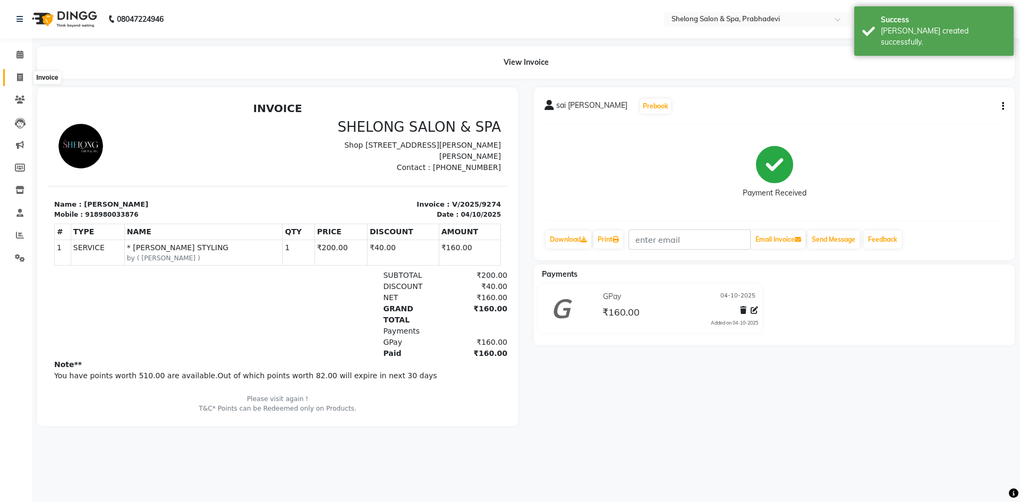
click at [16, 74] on span at bounding box center [20, 78] width 19 height 12
select select "service"
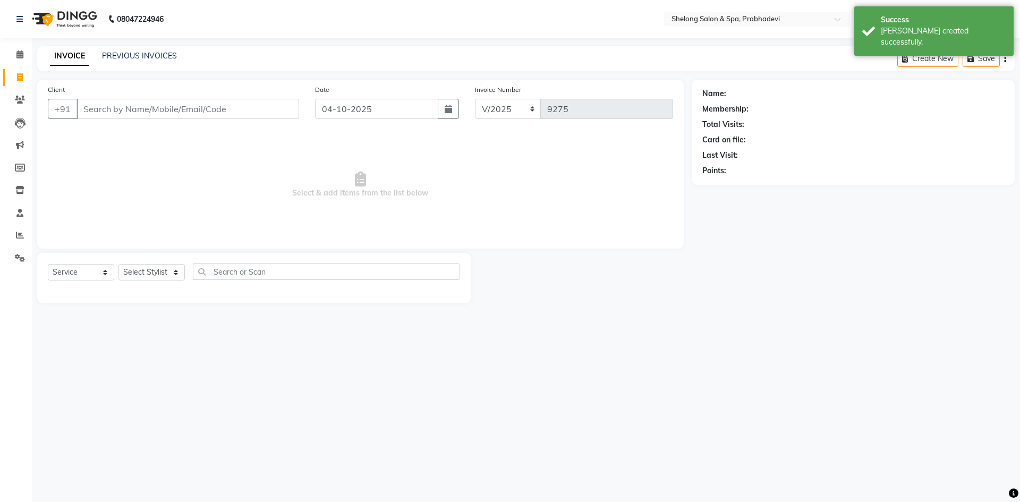
select select "16092"
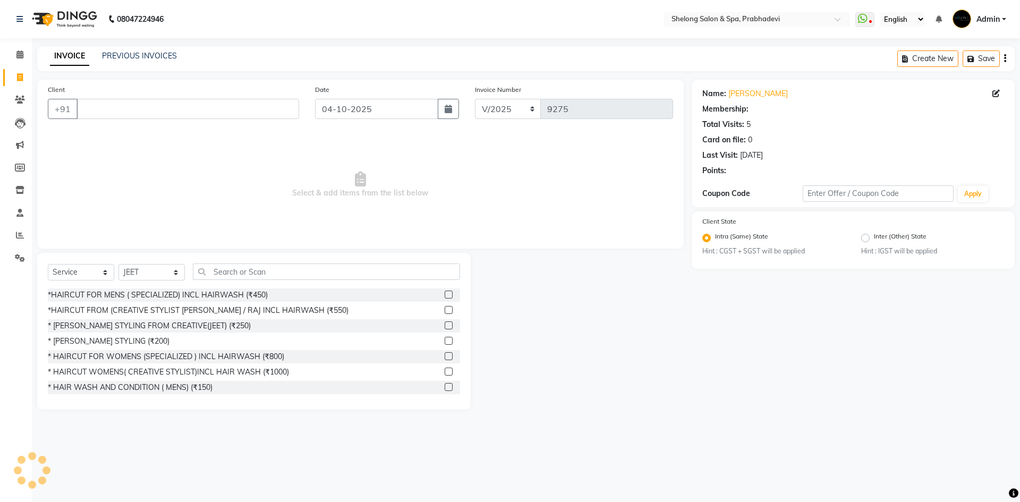
select select "1: Object"
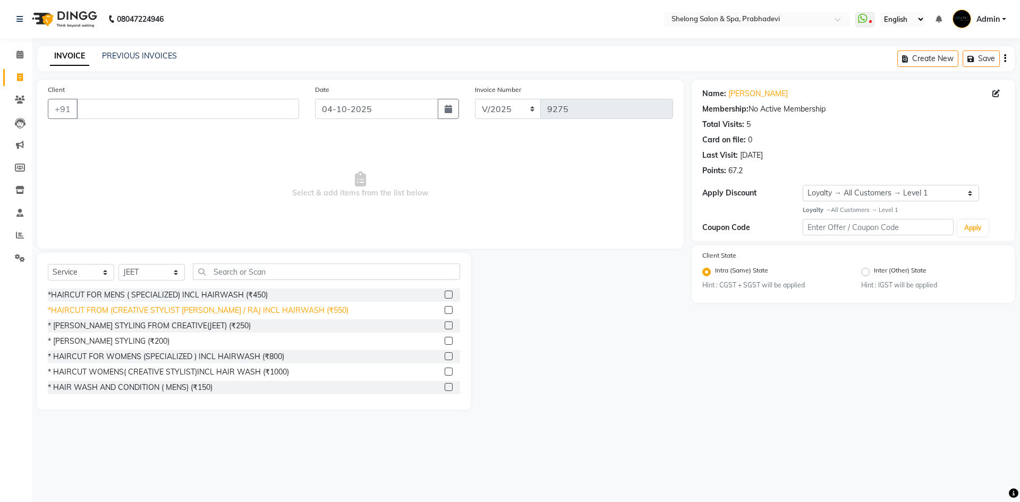
click at [136, 306] on div "*HAIRCUT FROM (CREATIVE STYLIST [PERSON_NAME] / RAJ INCL HAIRWASH (₹550)" at bounding box center [198, 310] width 301 height 11
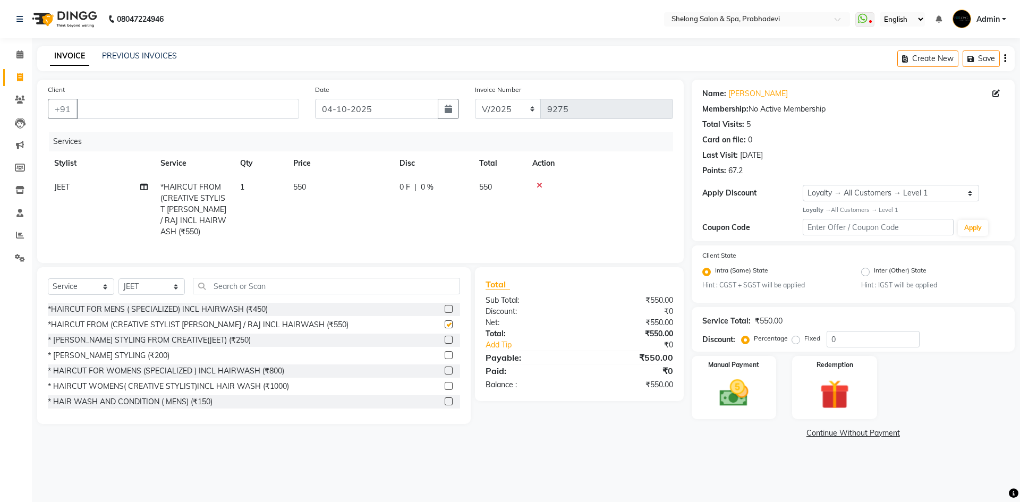
checkbox input "false"
click at [233, 108] on input "Client" at bounding box center [187, 109] width 223 height 20
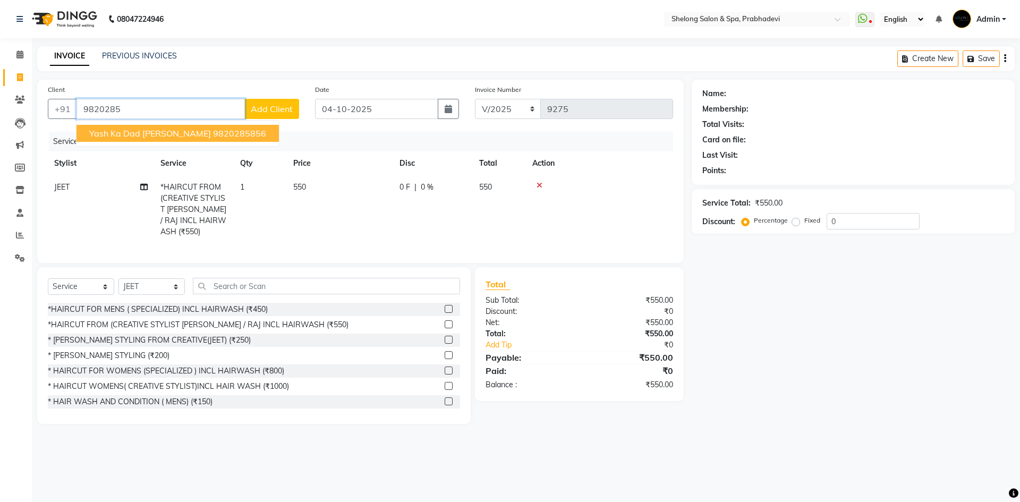
click at [181, 138] on span "Yash Ka Dad Rakesh Jain" at bounding box center [150, 133] width 122 height 11
type input "9820285856"
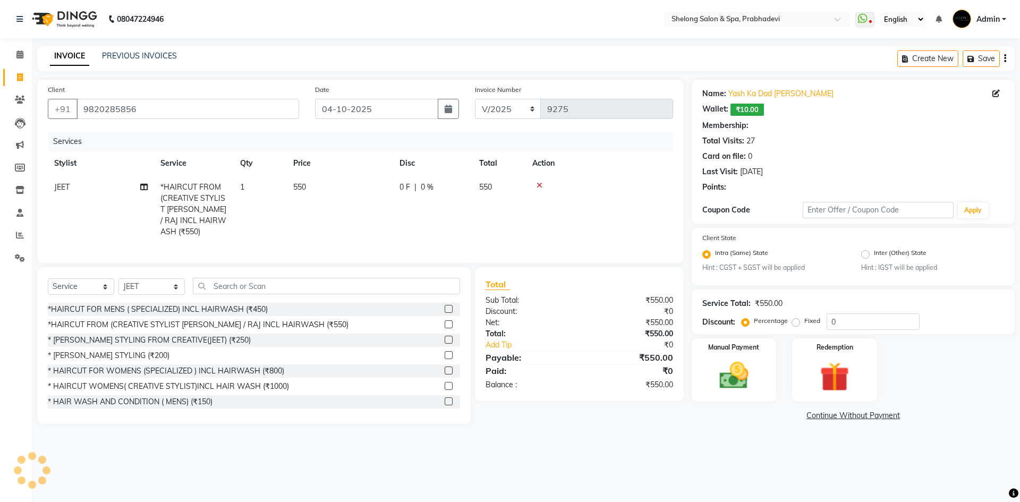
select select "2: Object"
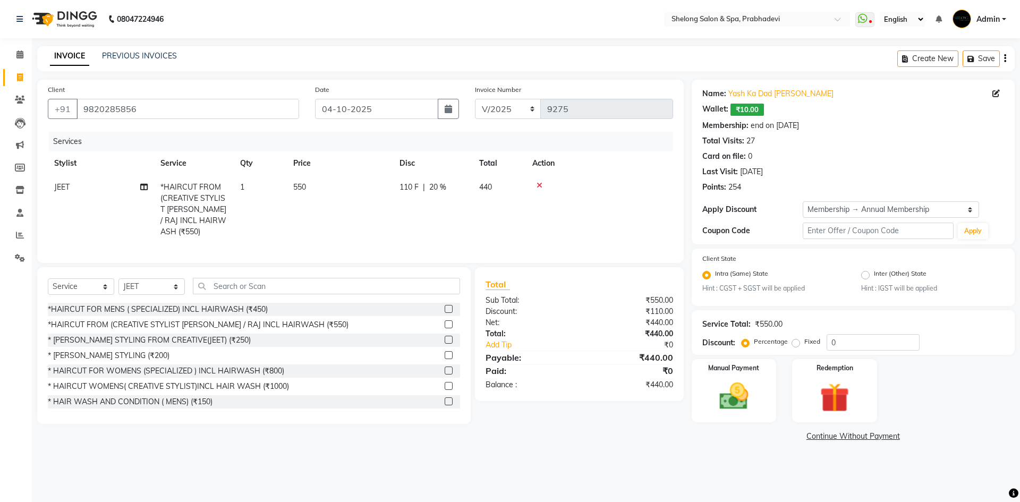
type input "20"
click at [724, 388] on img at bounding box center [733, 396] width 49 height 35
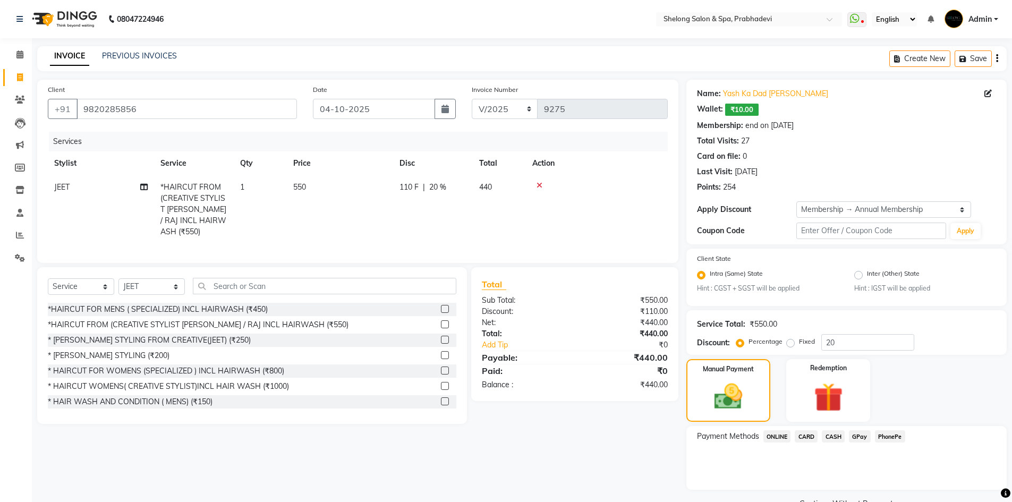
click at [837, 435] on span "CASH" at bounding box center [833, 436] width 23 height 12
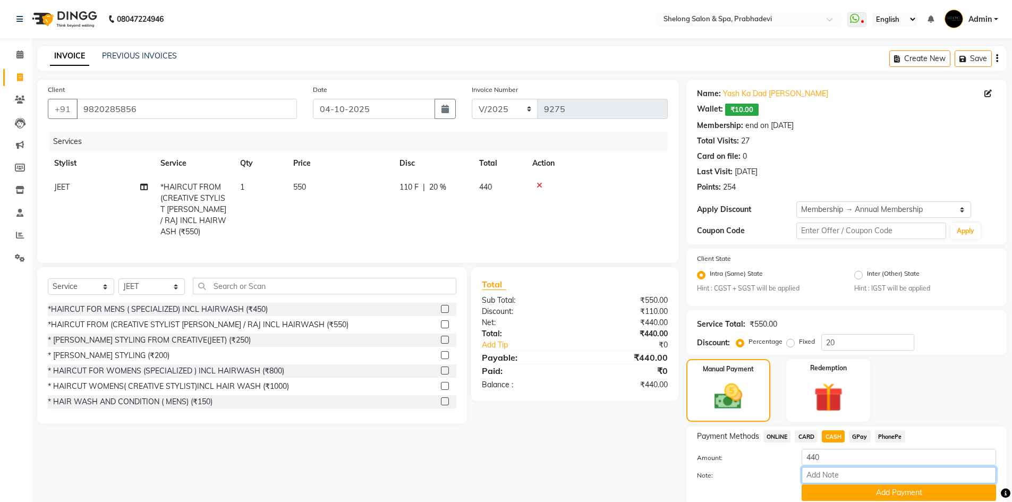
click at [834, 482] on input "Note:" at bounding box center [898, 475] width 194 height 16
click at [831, 488] on button "Add Payment" at bounding box center [898, 492] width 194 height 16
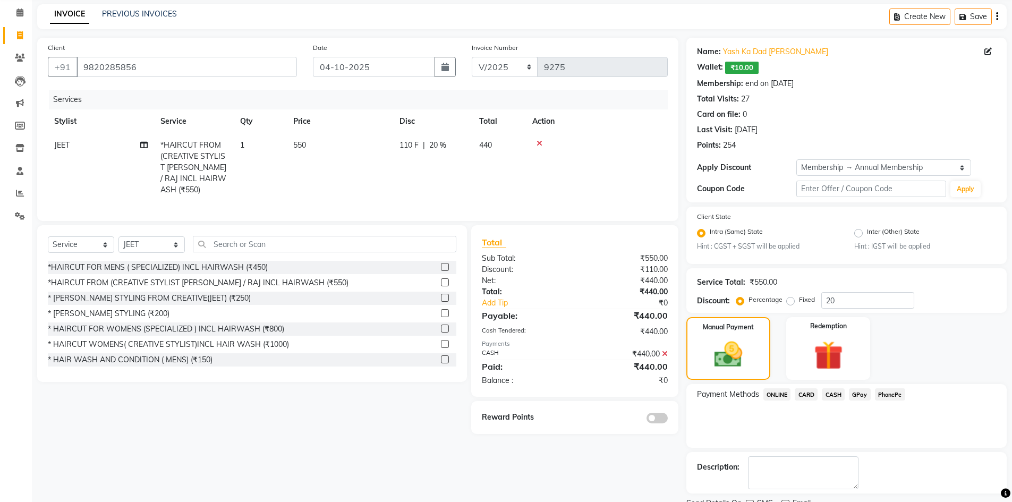
scroll to position [86, 0]
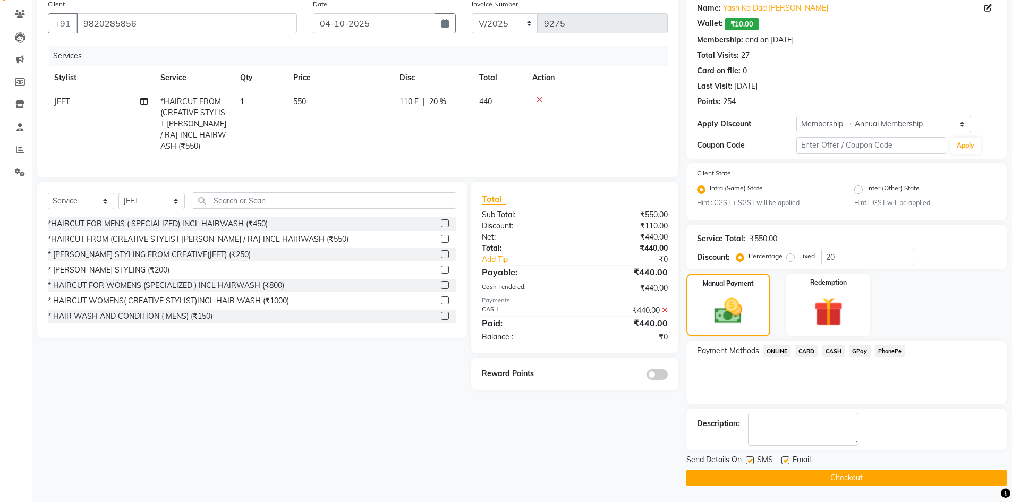
click at [662, 370] on span at bounding box center [656, 374] width 21 height 11
click at [668, 376] on input "checkbox" at bounding box center [668, 376] width 0 height 0
click at [748, 469] on button "Checkout" at bounding box center [846, 477] width 320 height 16
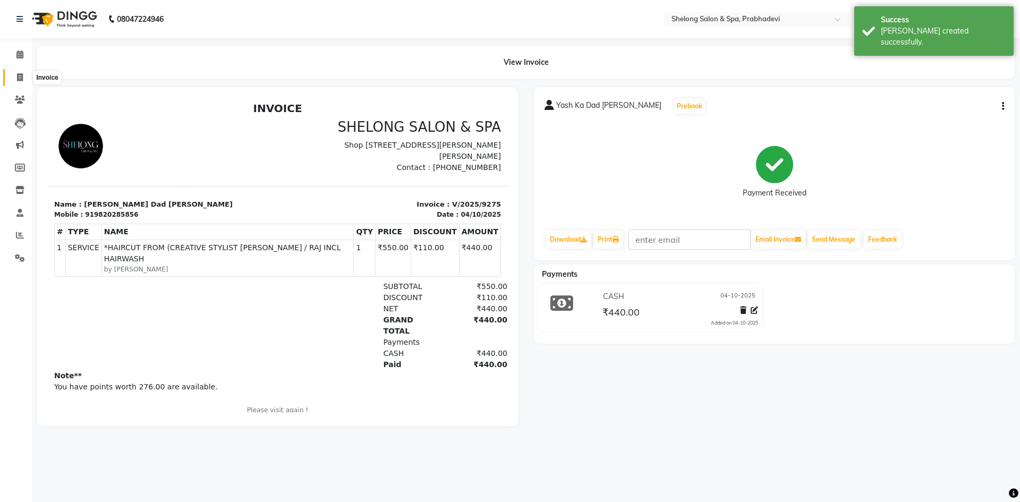
click at [18, 78] on icon at bounding box center [20, 77] width 6 height 8
select select "service"
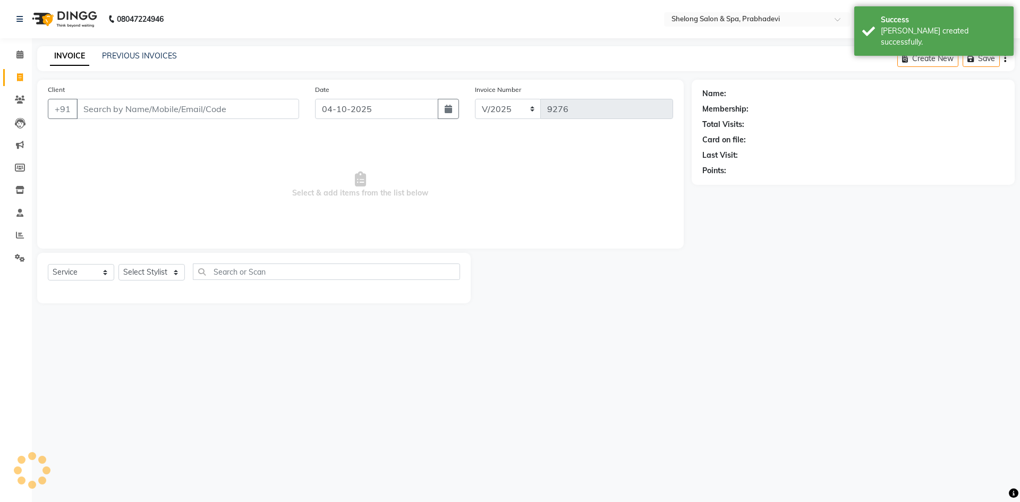
select select "16092"
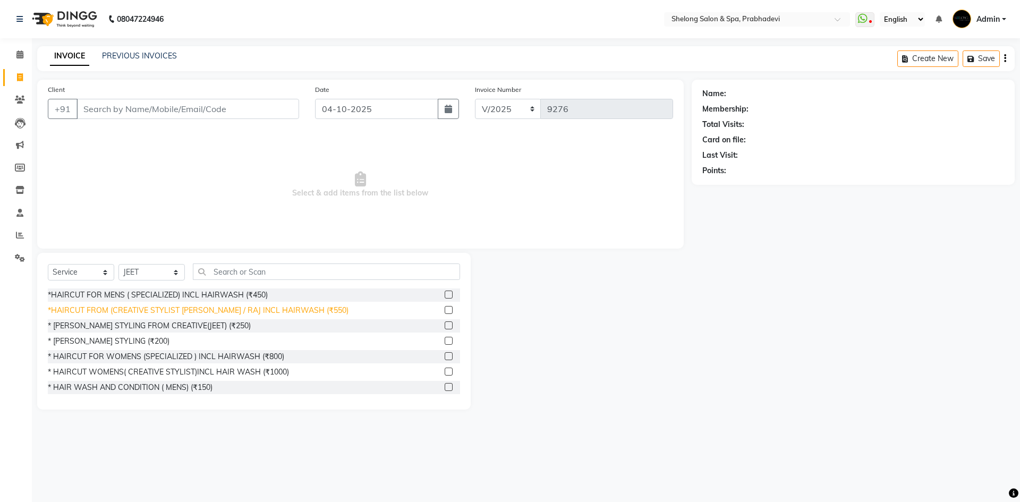
click at [136, 309] on div "*HAIRCUT FROM (CREATIVE STYLIST [PERSON_NAME] / RAJ INCL HAIRWASH (₹550)" at bounding box center [198, 310] width 301 height 11
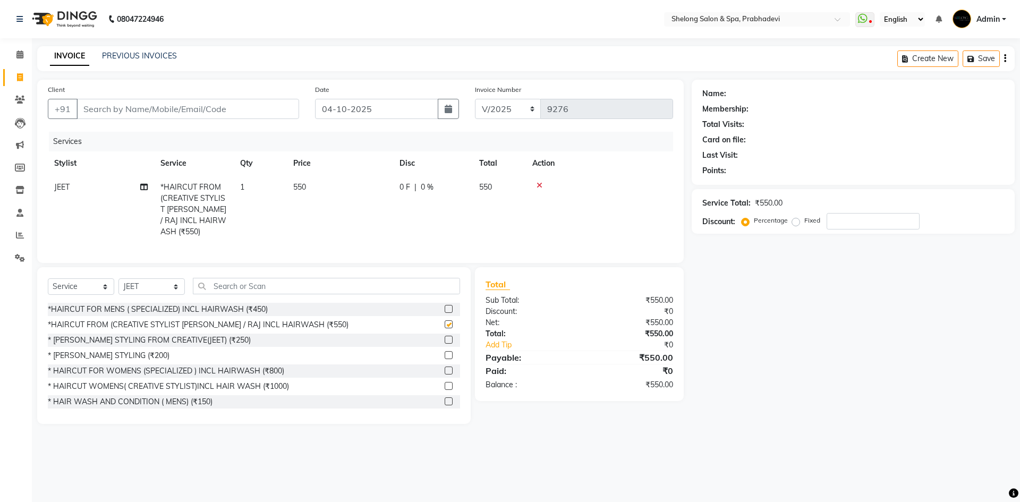
checkbox input "false"
click at [142, 290] on select "Select Stylist ( [PERSON_NAME] ) ( [PERSON_NAME] ) [PERSON_NAME] fojdur [PERSON…" at bounding box center [151, 286] width 66 height 16
select select "88528"
click at [118, 278] on select "Select Stylist ( [PERSON_NAME] ) ( [PERSON_NAME] ) [PERSON_NAME] fojdur [PERSON…" at bounding box center [151, 286] width 66 height 16
click at [106, 354] on div "* [PERSON_NAME] STYLING (₹200)" at bounding box center [109, 355] width 122 height 11
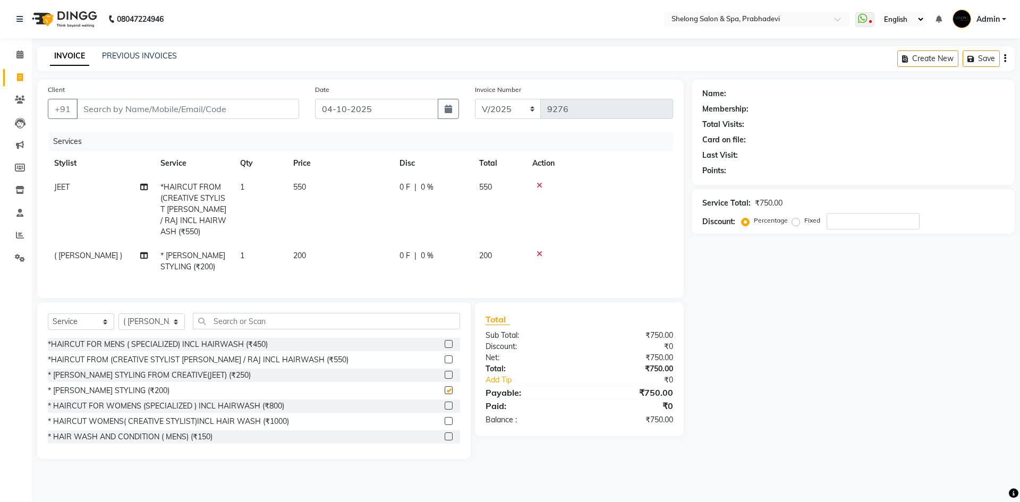
checkbox input "false"
click at [221, 102] on input "Client" at bounding box center [187, 109] width 223 height 20
type input "9"
type input "0"
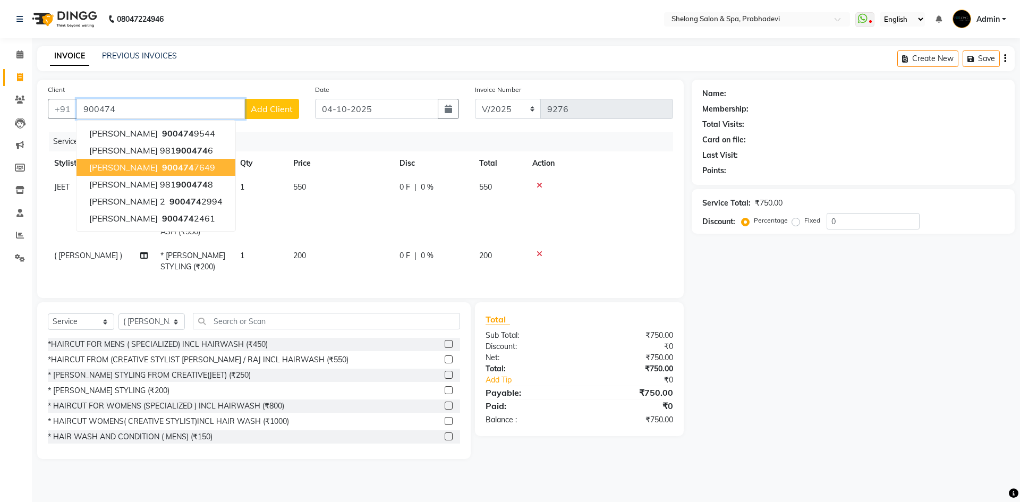
click at [120, 166] on span "Nikhil Sawant" at bounding box center [123, 167] width 69 height 11
type input "9004747649"
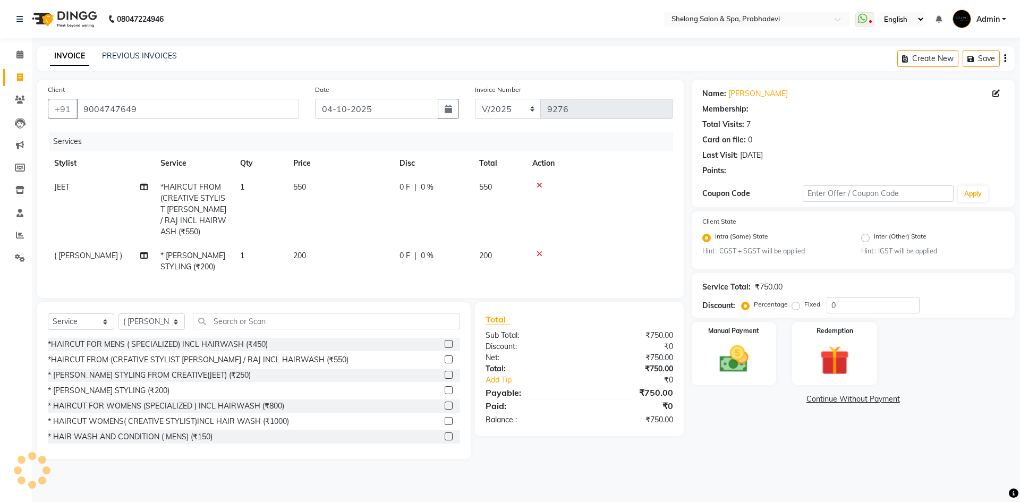
select select "1: Object"
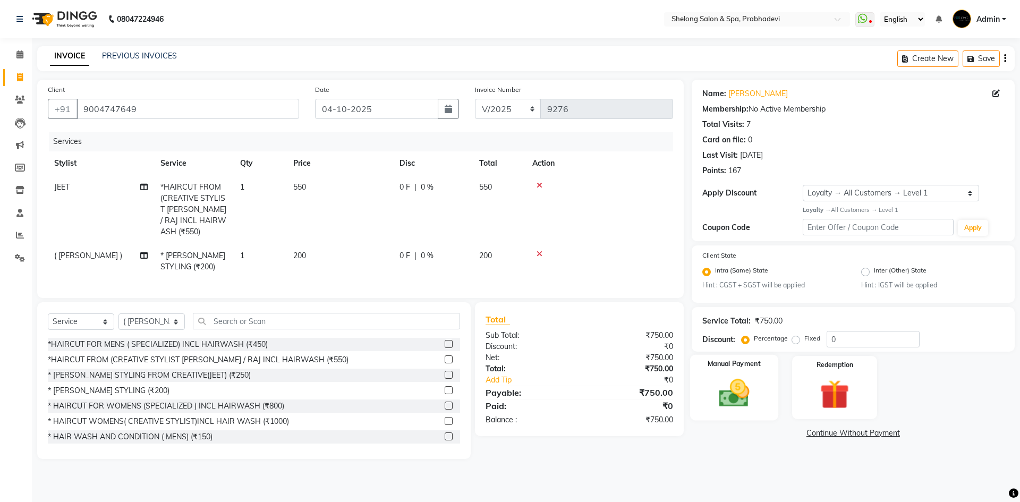
click at [722, 383] on img at bounding box center [733, 392] width 49 height 35
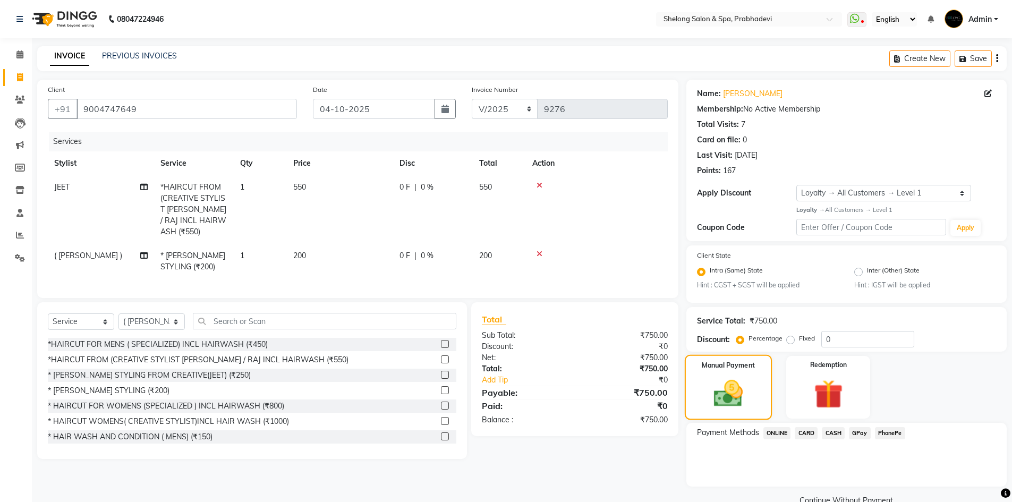
scroll to position [22, 0]
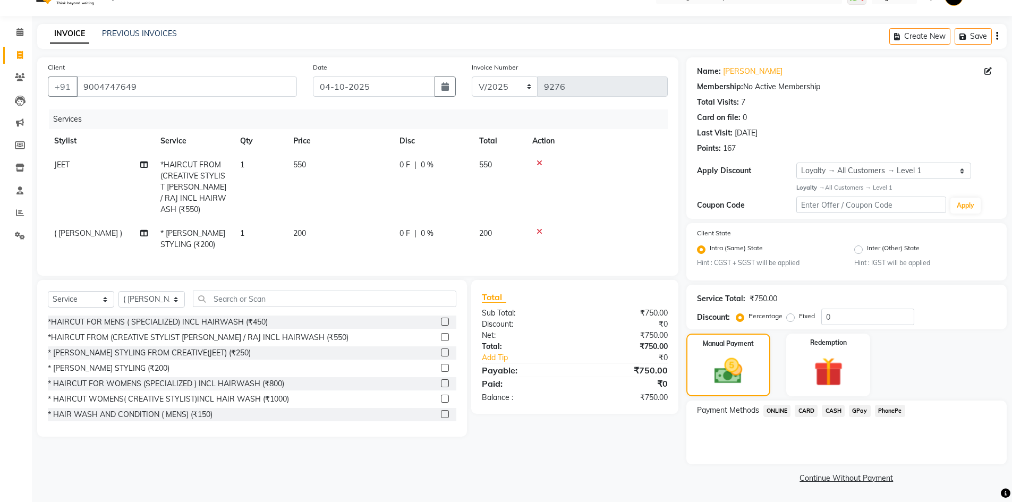
click at [849, 411] on span "GPay" at bounding box center [860, 411] width 22 height 12
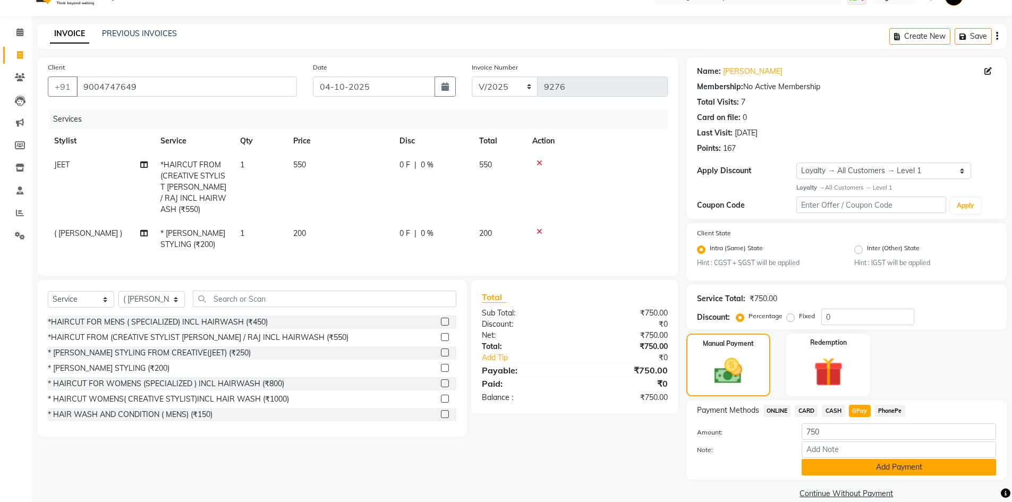
click at [819, 463] on button "Add Payment" at bounding box center [898, 467] width 194 height 16
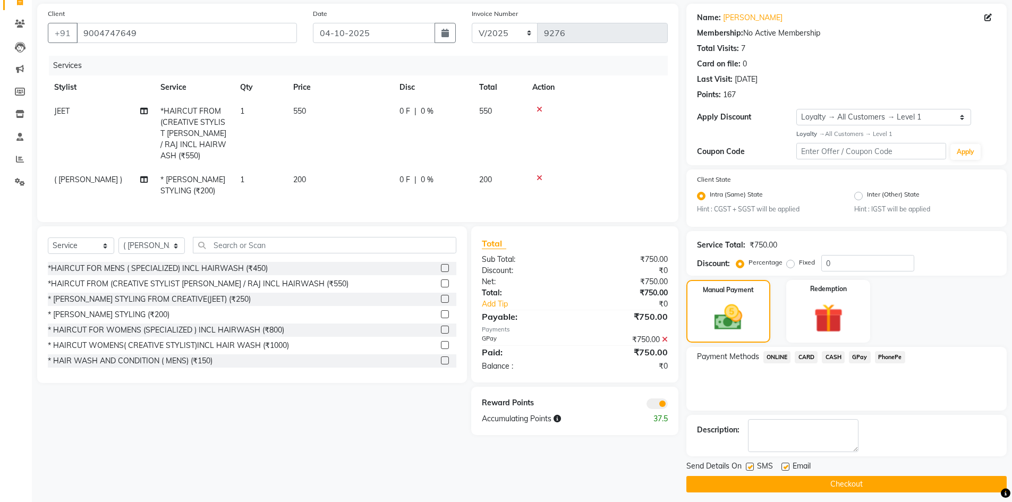
scroll to position [82, 0]
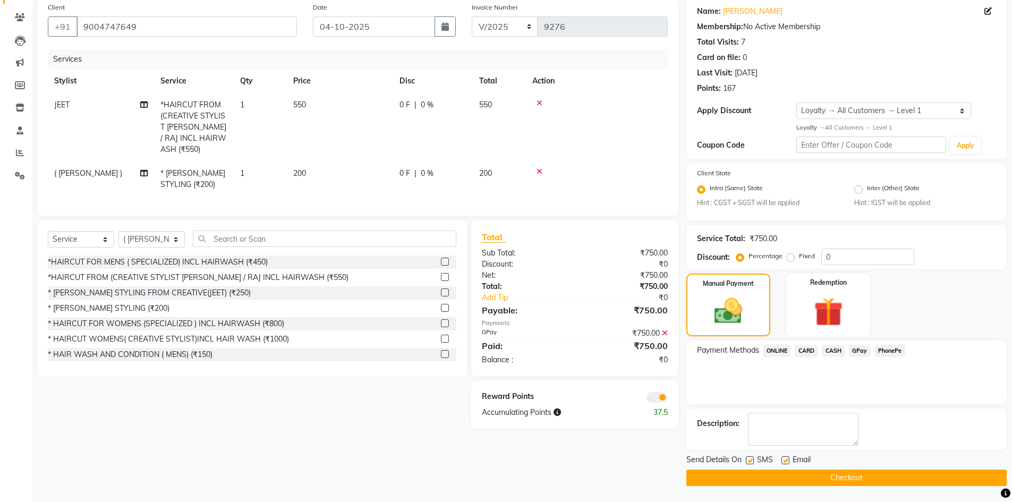
click at [806, 474] on button "Checkout" at bounding box center [846, 477] width 320 height 16
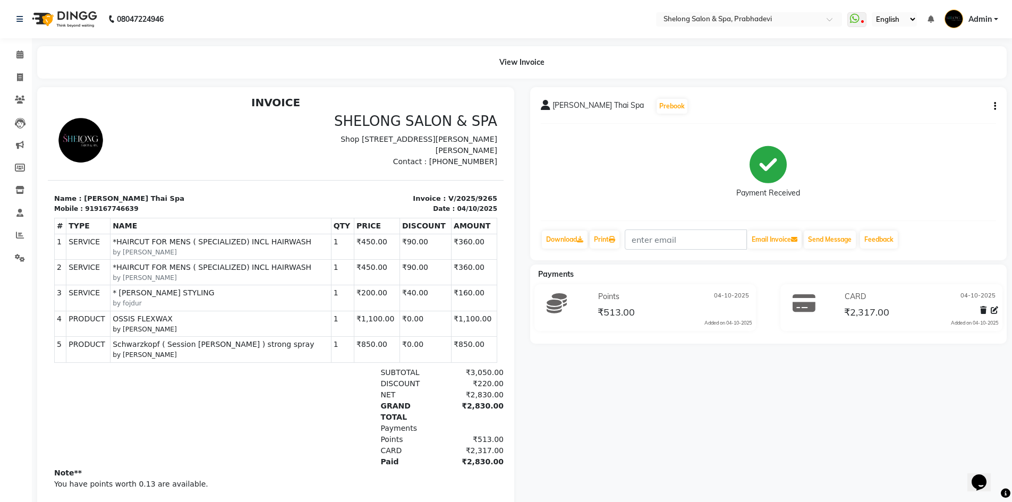
scroll to position [8, 0]
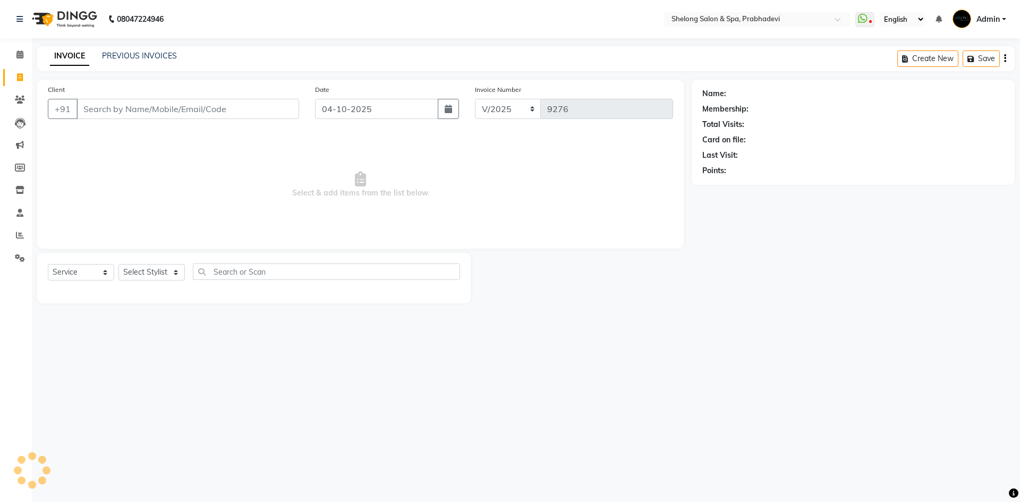
select select "service"
select select "16092"
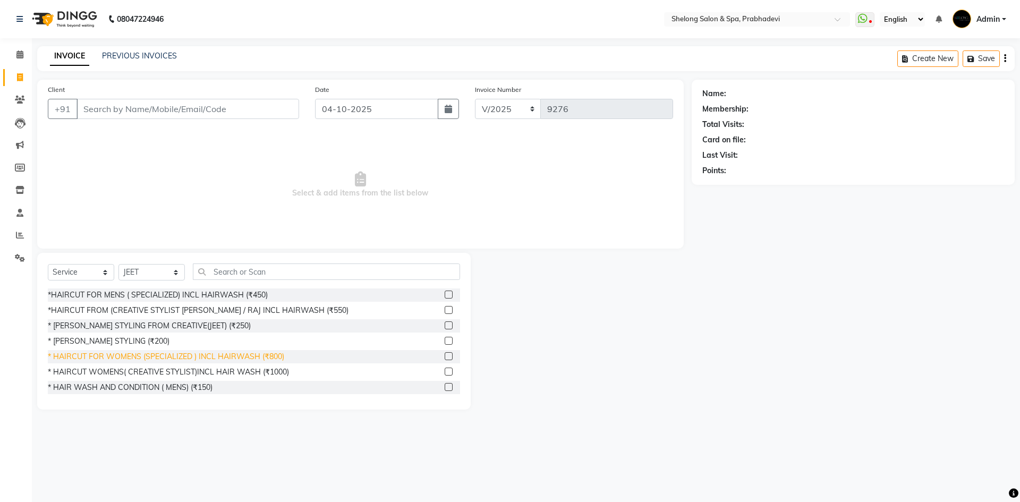
click at [235, 360] on div "* HAIRCUT FOR WOMENS (SPECIALIZED ) INCL HAIRWASH (₹800)" at bounding box center [166, 356] width 236 height 11
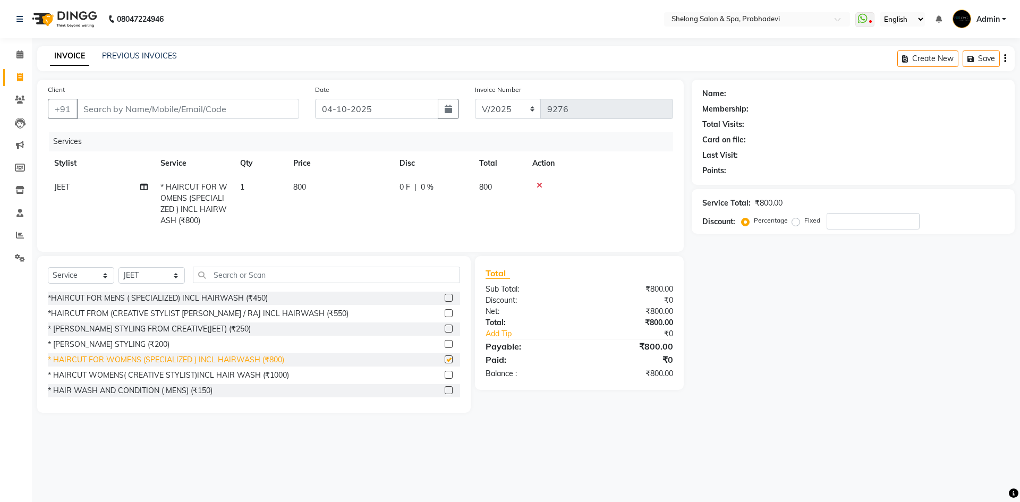
checkbox input "false"
click at [275, 115] on input "Client" at bounding box center [187, 109] width 223 height 20
type input "9"
type input "0"
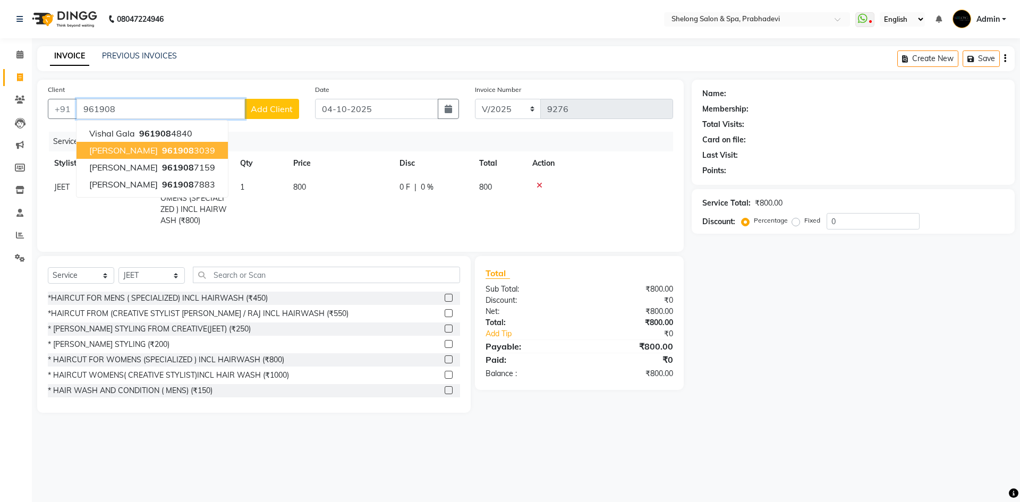
click at [117, 153] on span "Nakul Shah" at bounding box center [123, 150] width 69 height 11
type input "9619083039"
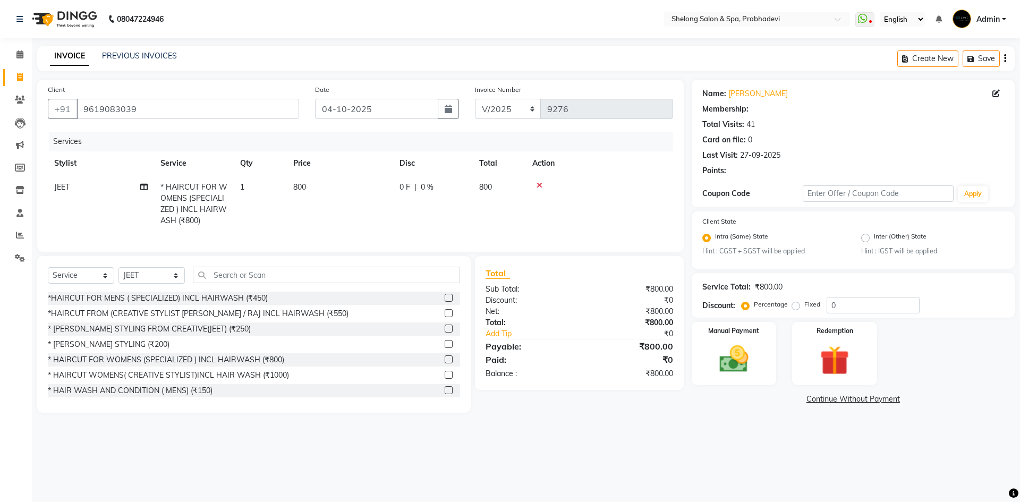
type input "20"
select select "2: Object"
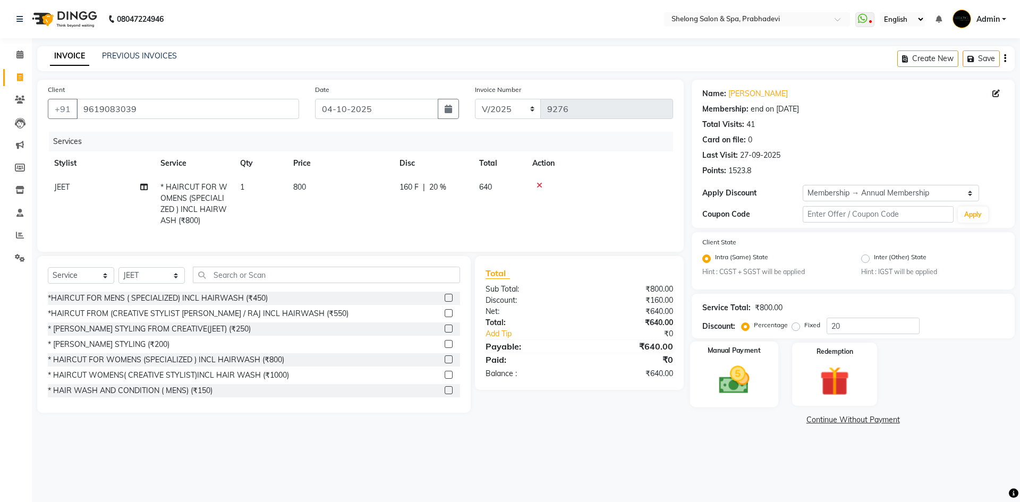
click at [749, 379] on img at bounding box center [733, 380] width 49 height 35
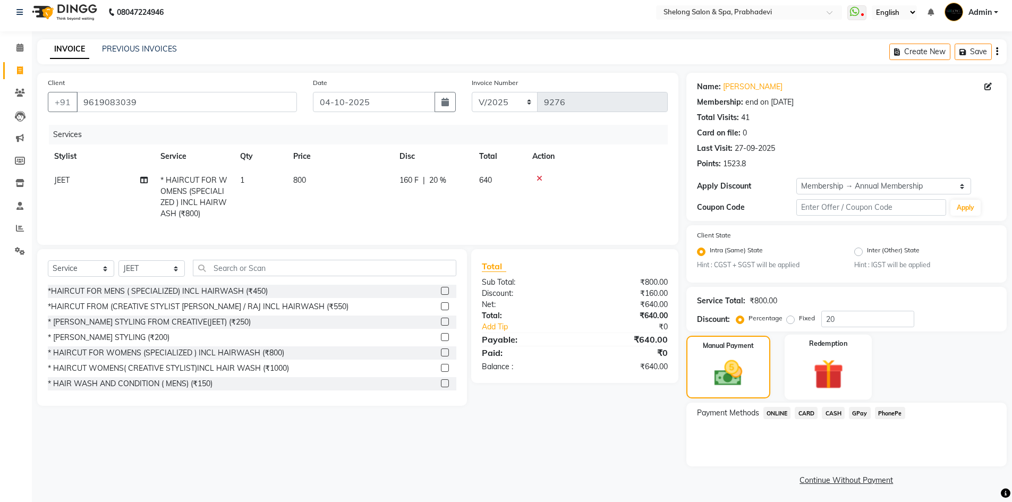
scroll to position [9, 0]
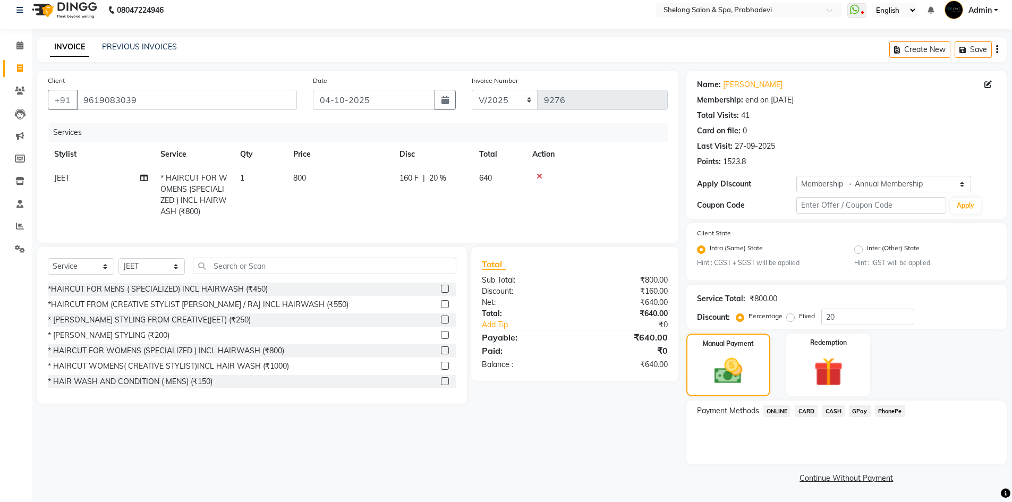
click at [833, 411] on span "CASH" at bounding box center [833, 411] width 23 height 12
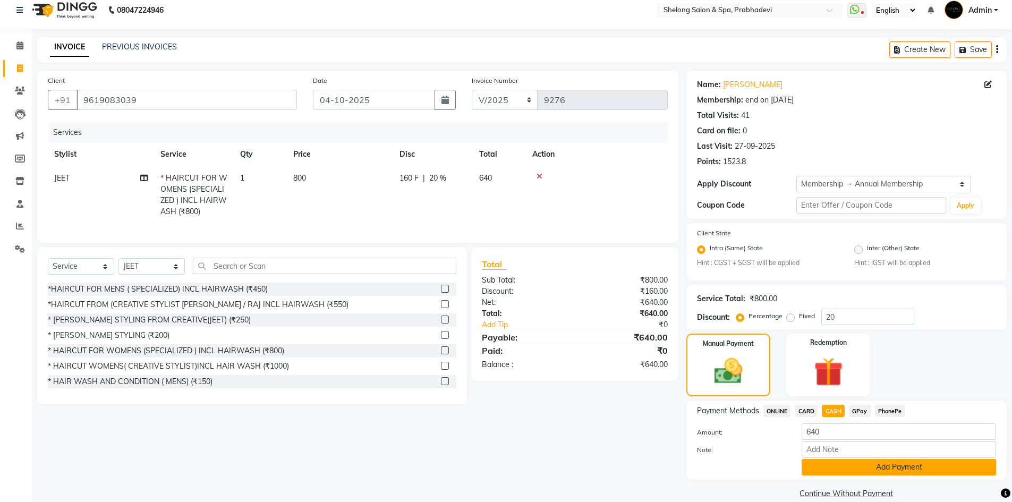
click at [834, 468] on button "Add Payment" at bounding box center [898, 467] width 194 height 16
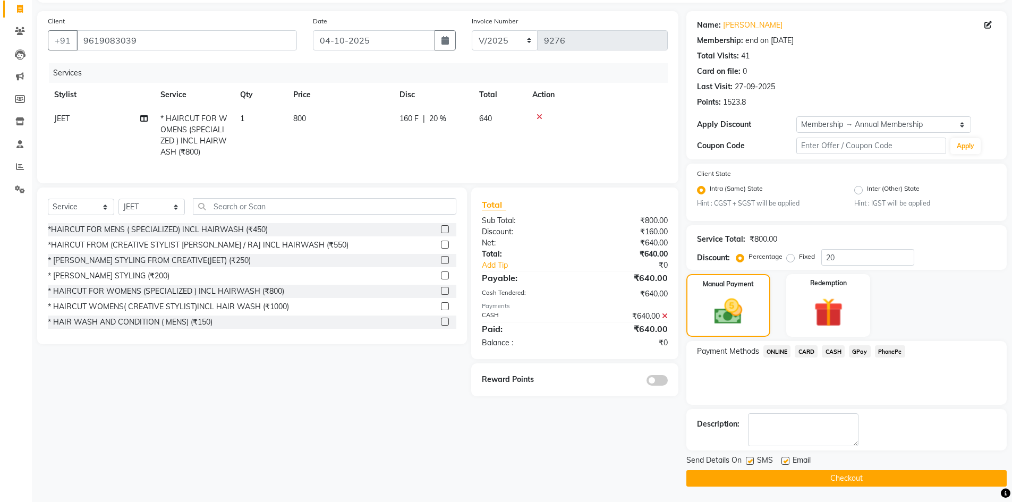
scroll to position [69, 0]
click at [651, 383] on span at bounding box center [656, 379] width 21 height 11
click at [668, 381] on input "checkbox" at bounding box center [668, 381] width 0 height 0
click at [808, 474] on button "Checkout" at bounding box center [846, 477] width 320 height 16
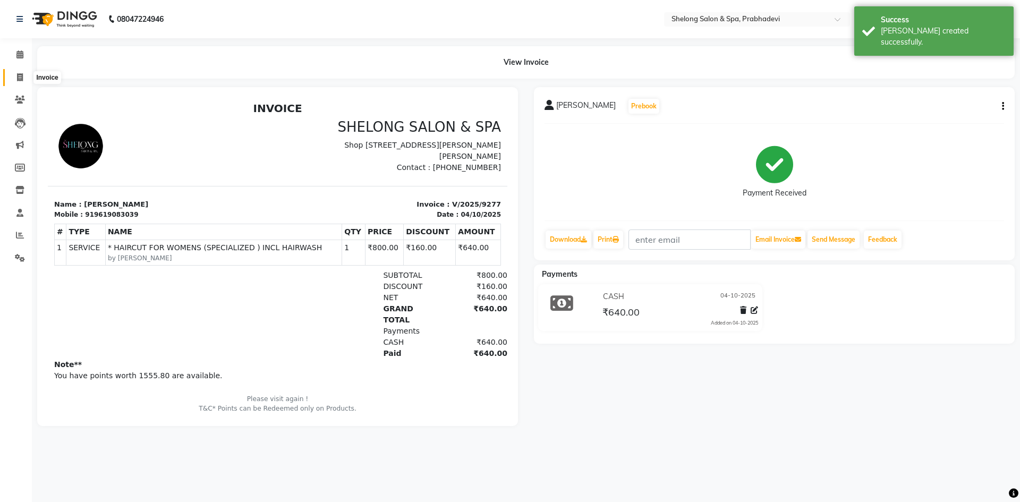
click at [19, 74] on icon at bounding box center [20, 77] width 6 height 8
select select "service"
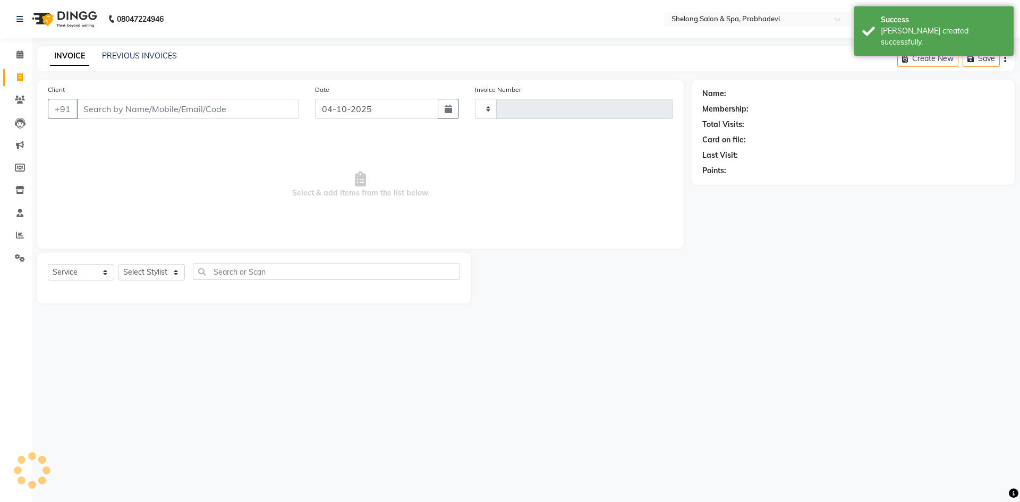
type input "9278"
select select "3475"
select select "16092"
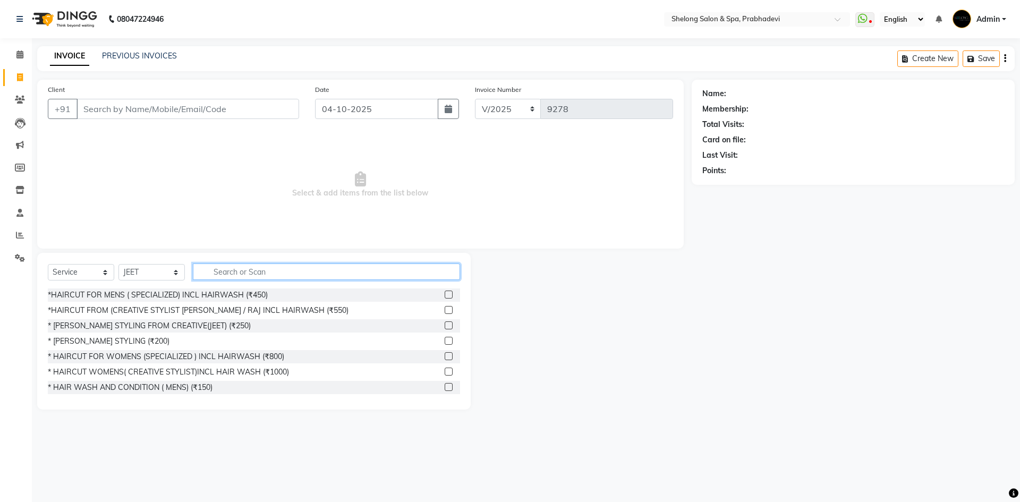
click at [212, 272] on input "text" at bounding box center [326, 271] width 267 height 16
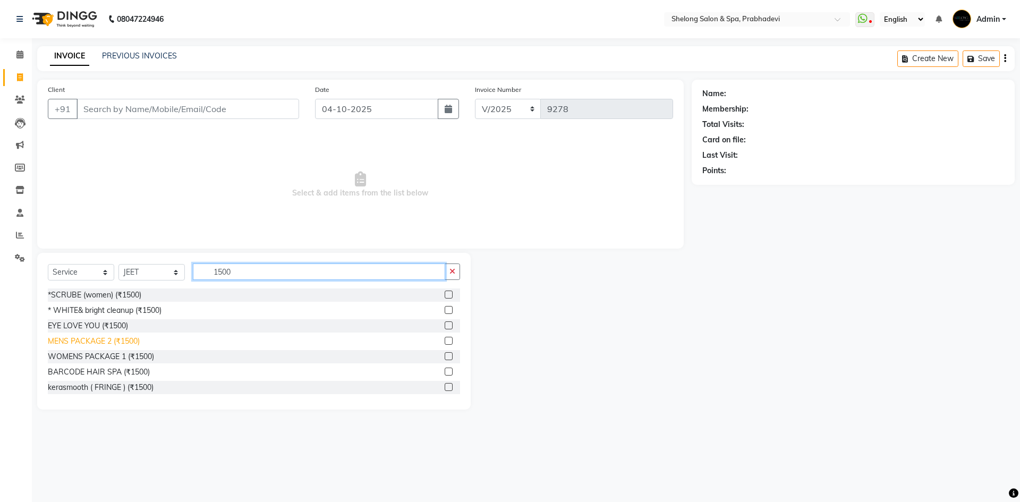
type input "1500"
click at [95, 339] on div "MENS PACKAGE 2 (₹1500)" at bounding box center [94, 341] width 92 height 11
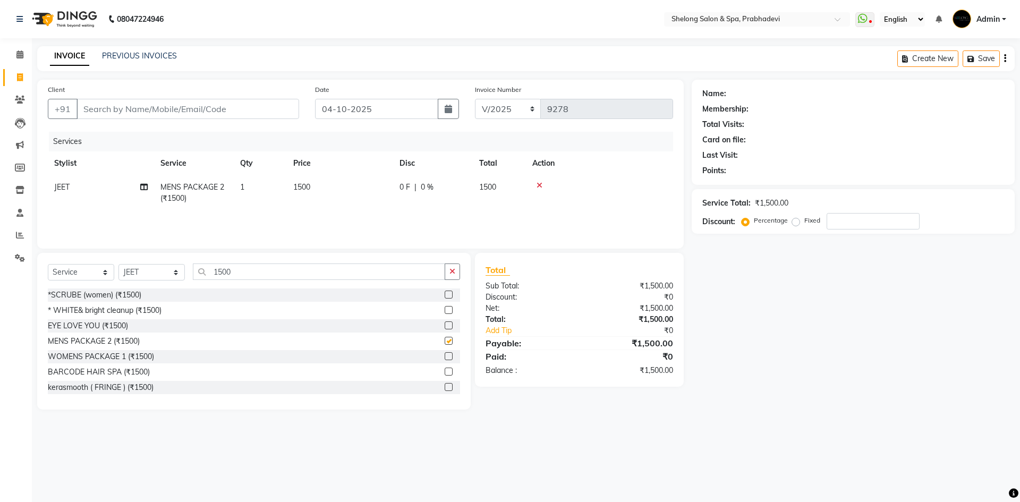
checkbox input "false"
click at [443, 264] on input "1500" at bounding box center [319, 271] width 252 height 16
click at [459, 272] on button "button" at bounding box center [452, 271] width 15 height 16
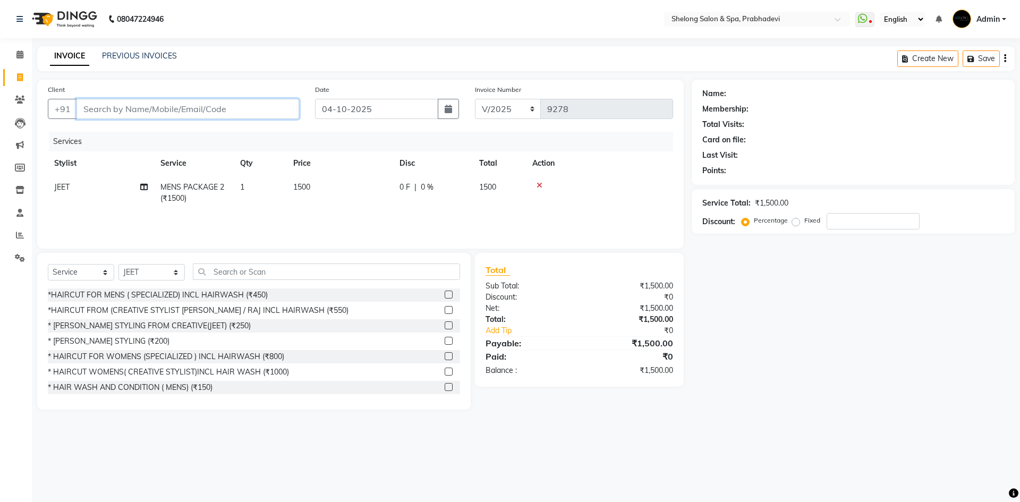
click at [229, 109] on input "Client" at bounding box center [187, 109] width 223 height 20
type input "9"
type input "0"
type input "9892171815"
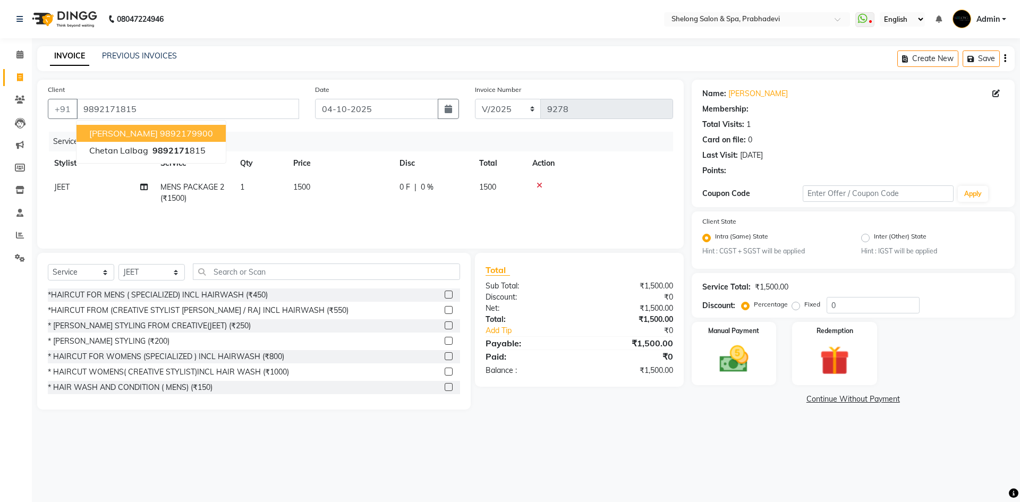
select select "1: Object"
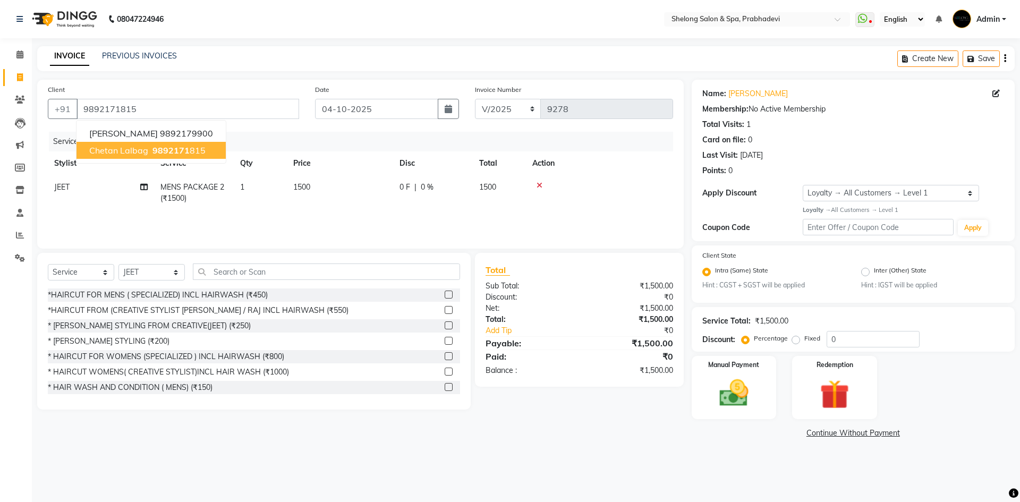
click at [141, 148] on span "Chetan lalbag" at bounding box center [118, 150] width 59 height 11
select select "1: Object"
click at [147, 112] on input "9892171815" at bounding box center [187, 109] width 223 height 20
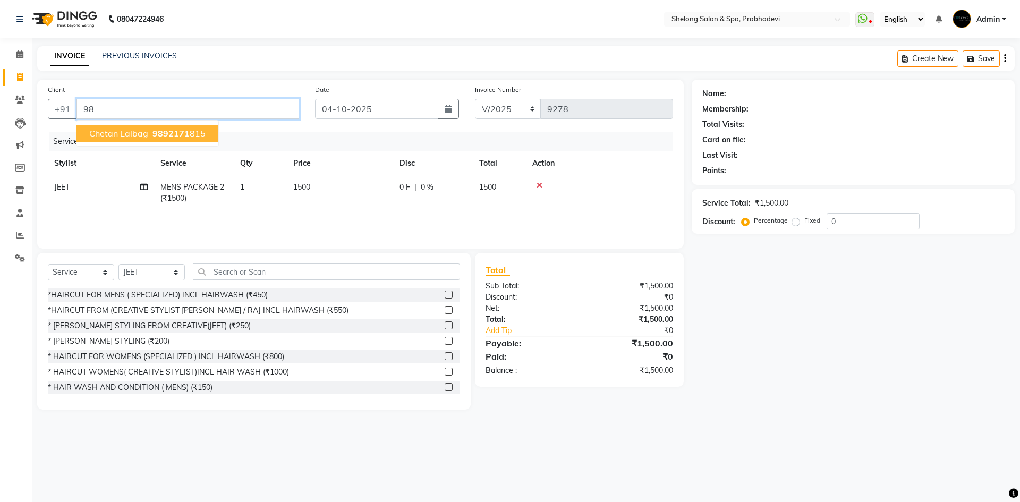
type input "9"
click at [104, 133] on span "Nayan Chavan" at bounding box center [123, 133] width 69 height 11
type input "7738622379"
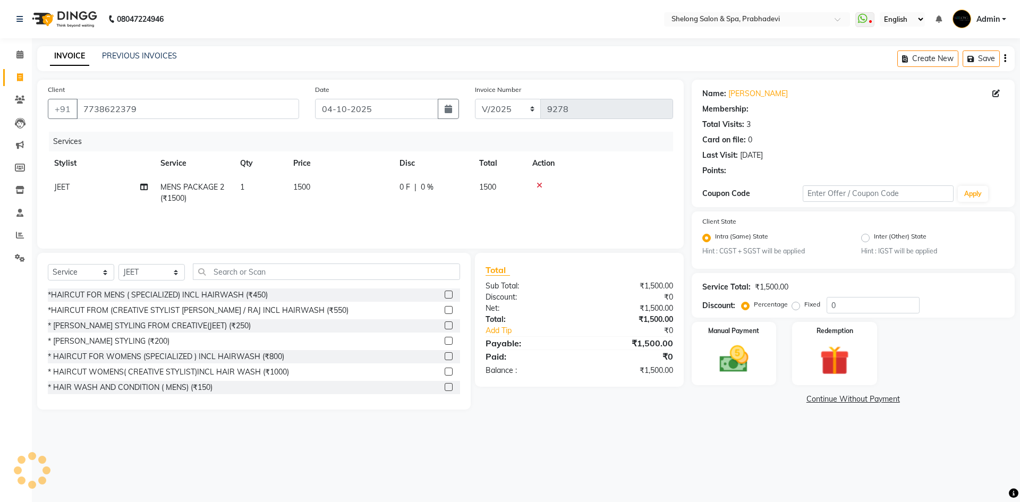
select select "1: Object"
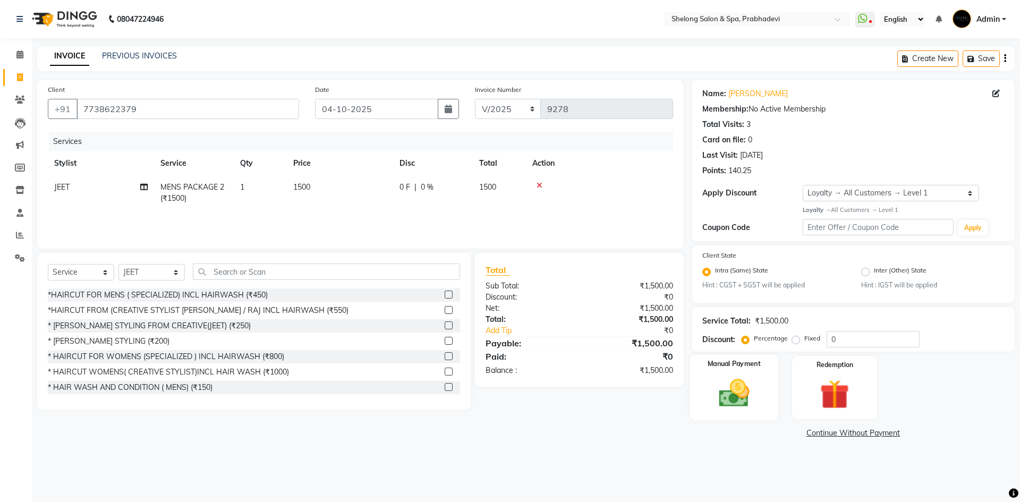
click at [738, 395] on img at bounding box center [733, 392] width 49 height 35
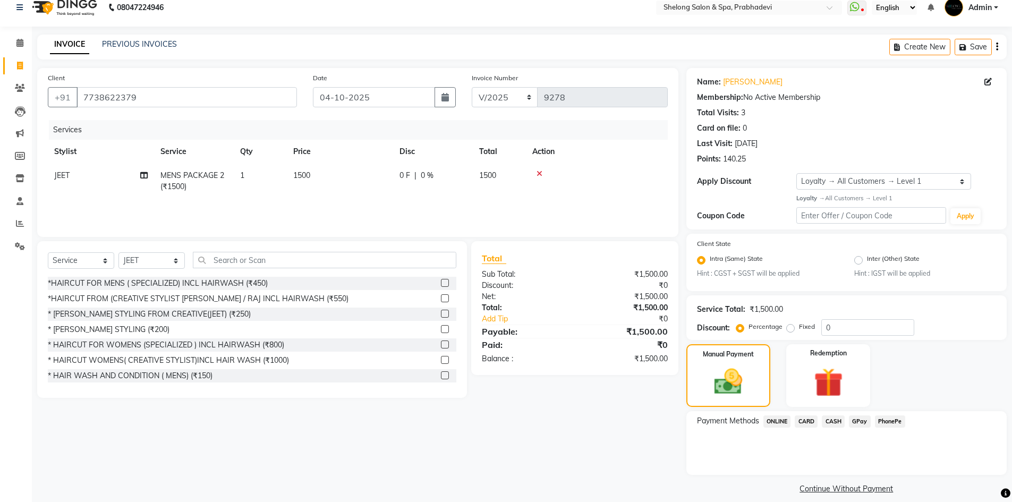
scroll to position [22, 0]
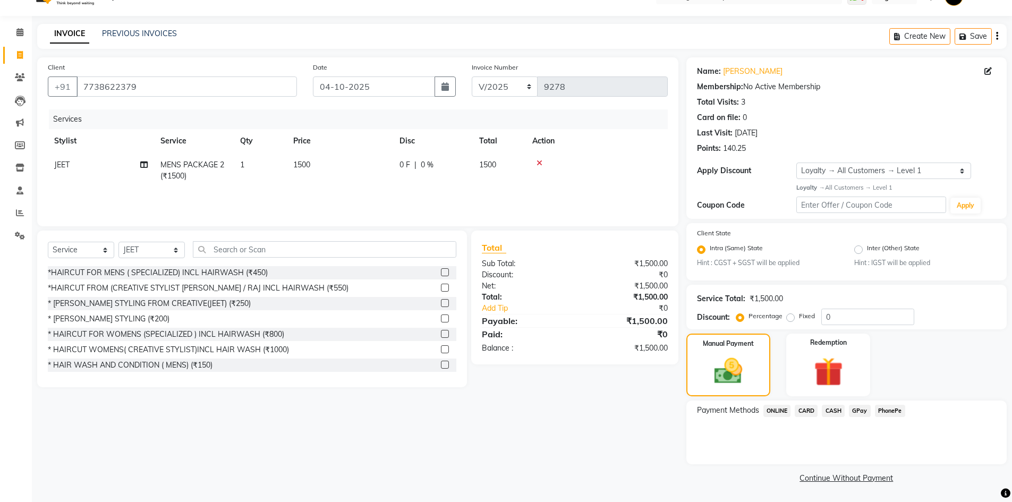
click at [861, 409] on span "GPay" at bounding box center [860, 411] width 22 height 12
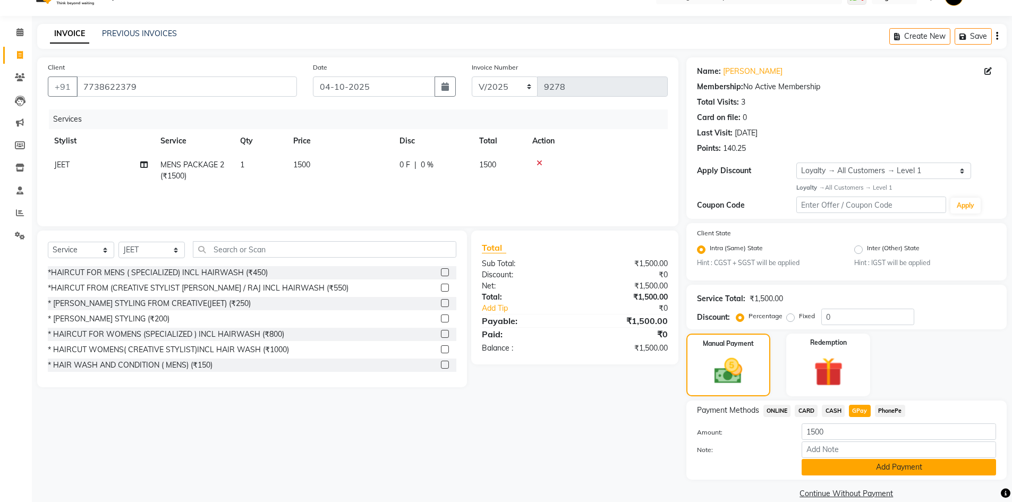
click at [825, 471] on button "Add Payment" at bounding box center [898, 467] width 194 height 16
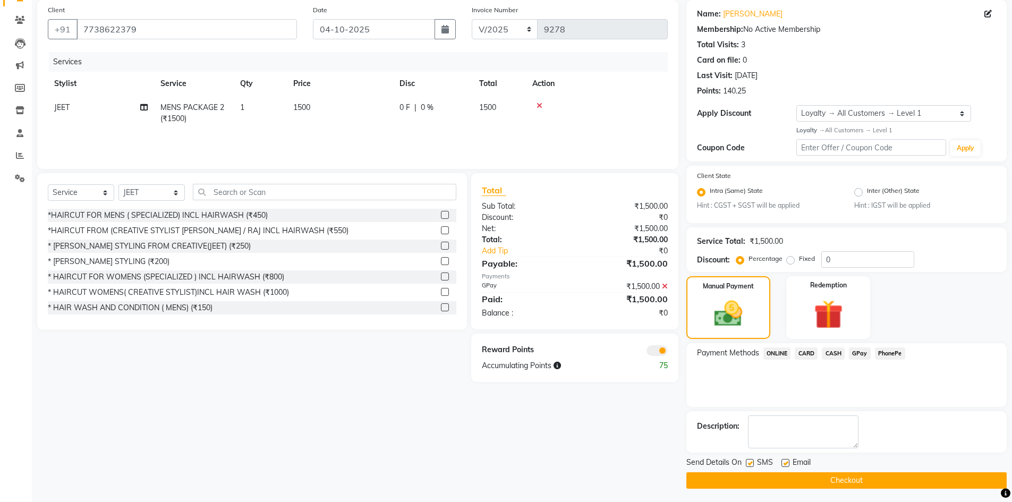
scroll to position [82, 0]
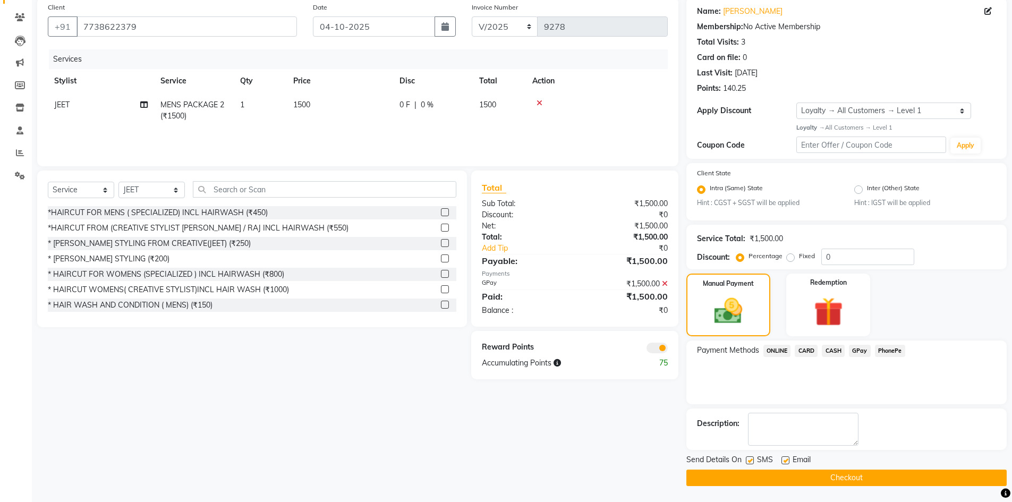
click at [661, 351] on span at bounding box center [656, 348] width 21 height 11
click at [668, 349] on input "checkbox" at bounding box center [668, 349] width 0 height 0
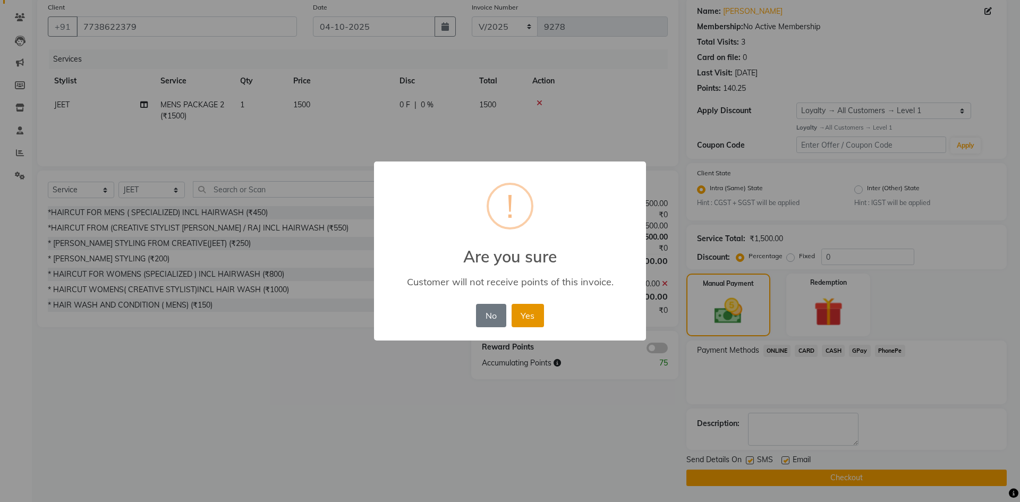
click at [529, 323] on button "Yes" at bounding box center [527, 315] width 32 height 23
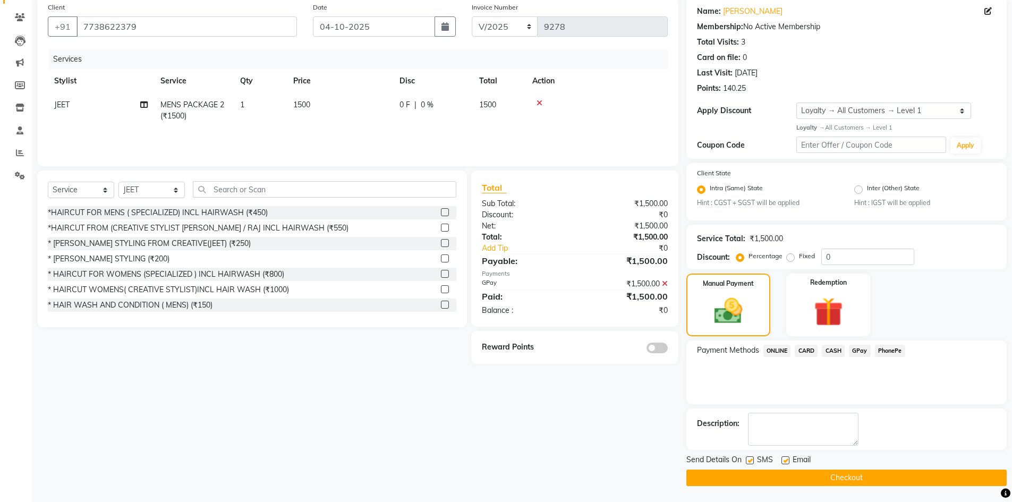
click at [759, 472] on button "Checkout" at bounding box center [846, 477] width 320 height 16
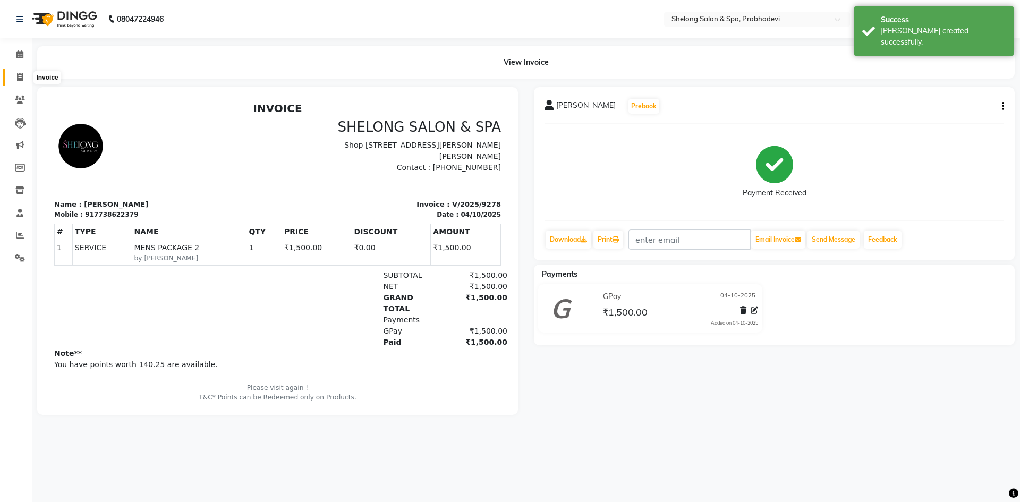
click at [20, 76] on icon at bounding box center [20, 77] width 6 height 8
select select "service"
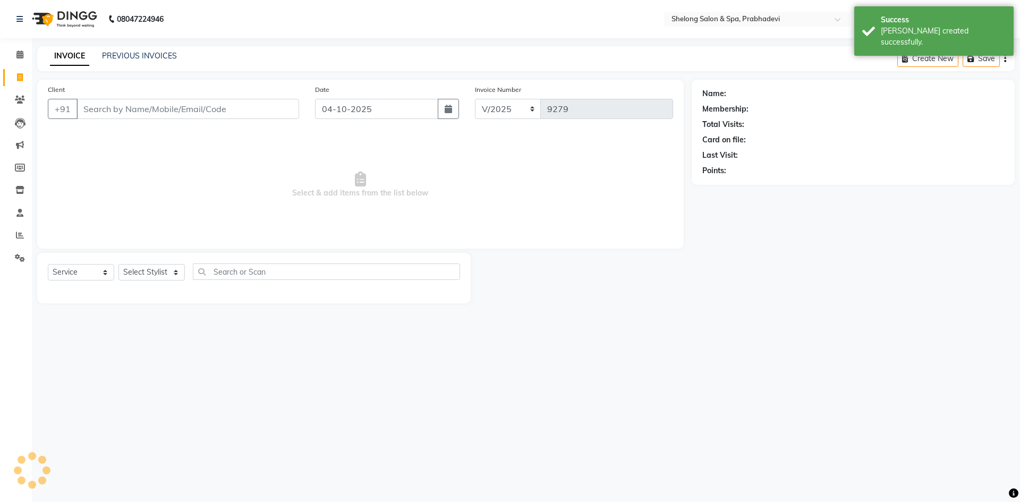
select select "16092"
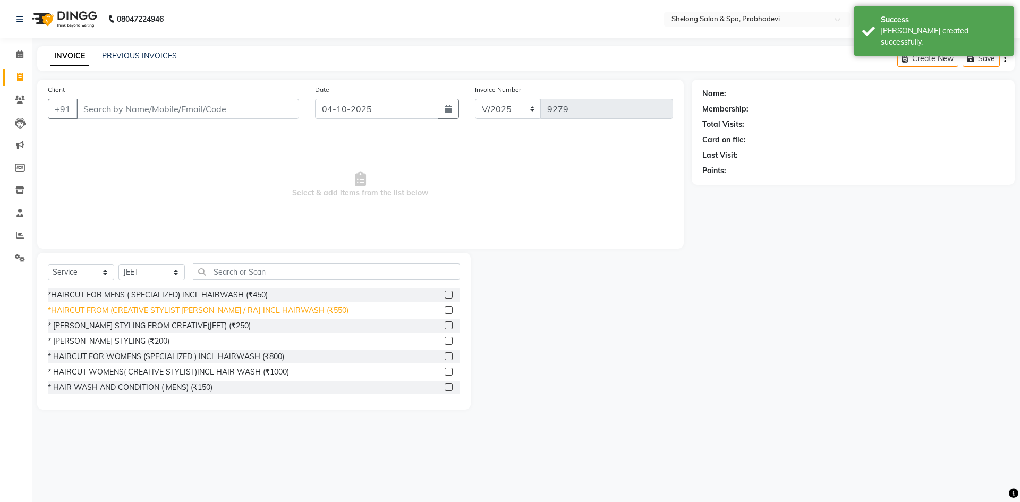
click at [139, 308] on div "*HAIRCUT FROM (CREATIVE STYLIST [PERSON_NAME] / RAJ INCL HAIRWASH (₹550)" at bounding box center [198, 310] width 301 height 11
checkbox input "false"
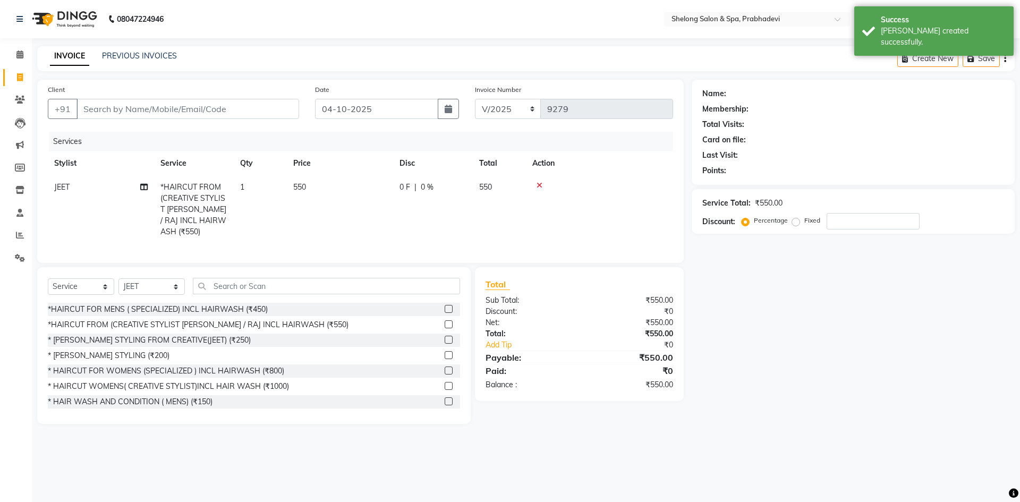
click at [146, 270] on div "Select Service Product Membership Package Voucher Prepaid Gift Card Select Styl…" at bounding box center [253, 345] width 433 height 157
click at [143, 284] on select "Select Stylist ( [PERSON_NAME] ) ( [PERSON_NAME] ) [PERSON_NAME] fojdur [PERSON…" at bounding box center [151, 286] width 66 height 16
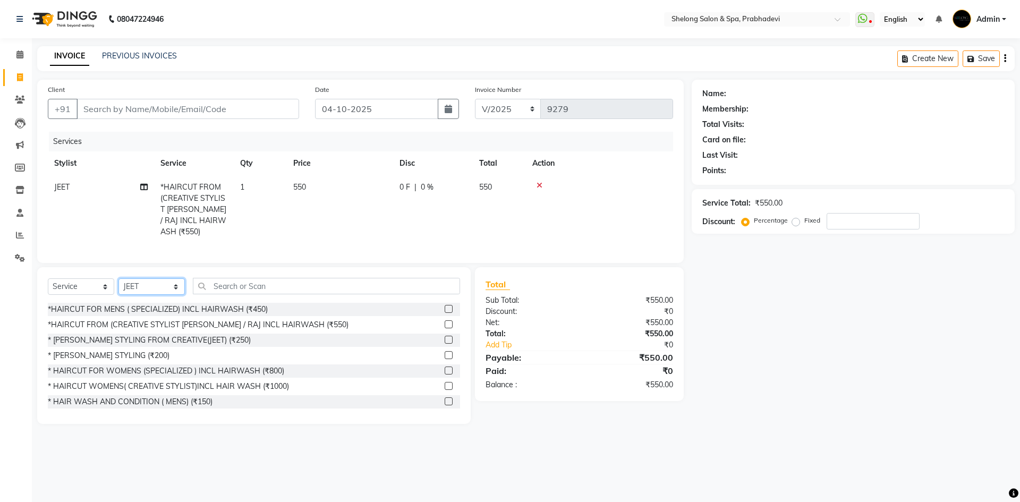
select select "66706"
click at [118, 278] on select "Select Stylist ( [PERSON_NAME] ) ( [PERSON_NAME] ) [PERSON_NAME] fojdur [PERSON…" at bounding box center [151, 286] width 66 height 16
click at [124, 350] on div "* [PERSON_NAME] STYLING (₹200)" at bounding box center [109, 355] width 122 height 11
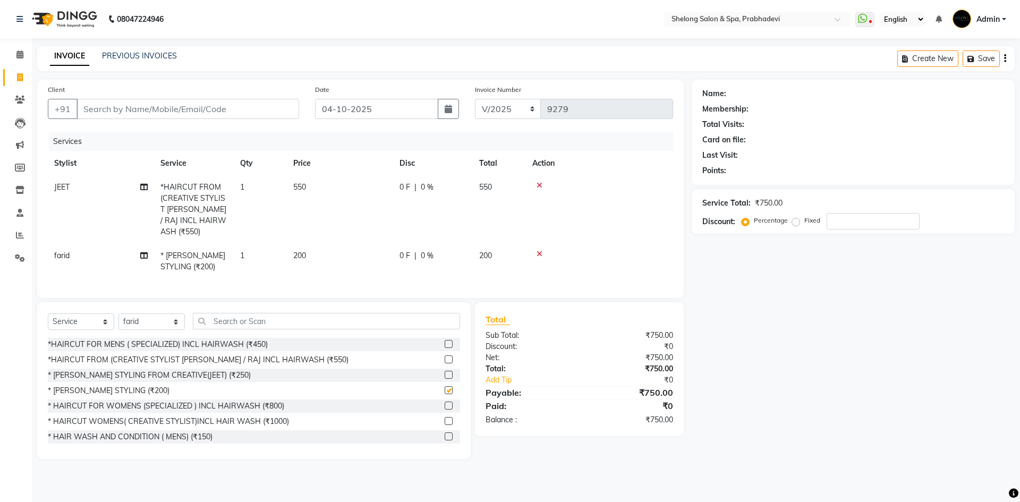
checkbox input "false"
click at [209, 112] on input "Client" at bounding box center [187, 109] width 223 height 20
type input "7"
type input "0"
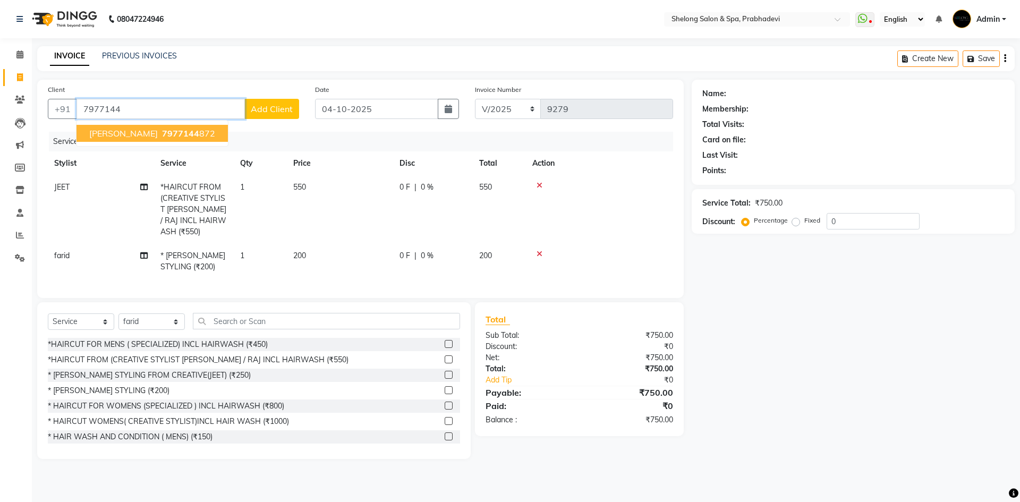
click at [162, 133] on span "7977144" at bounding box center [180, 133] width 37 height 11
type input "7977144872"
select select "2: Object"
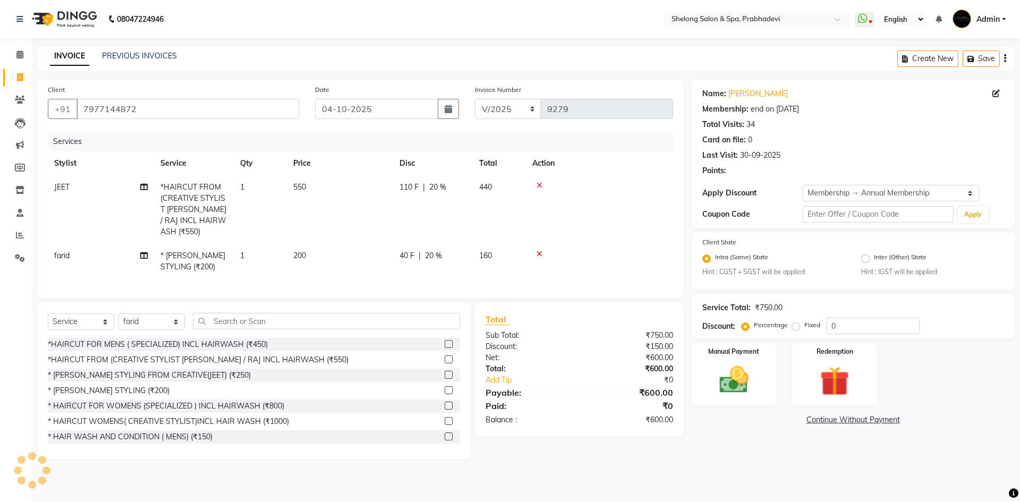
type input "20"
click at [717, 382] on img at bounding box center [733, 380] width 49 height 35
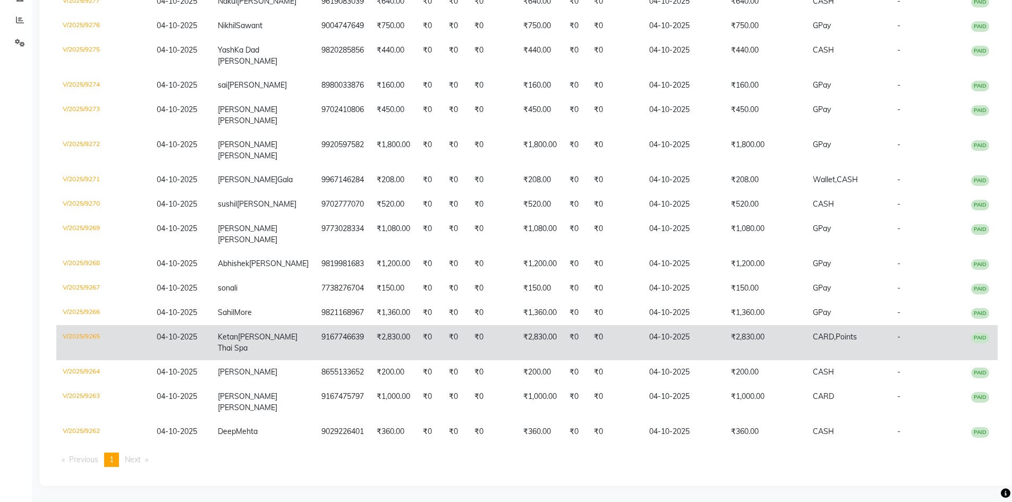
click at [261, 341] on td "[PERSON_NAME] Thai Spa" at bounding box center [263, 342] width 104 height 35
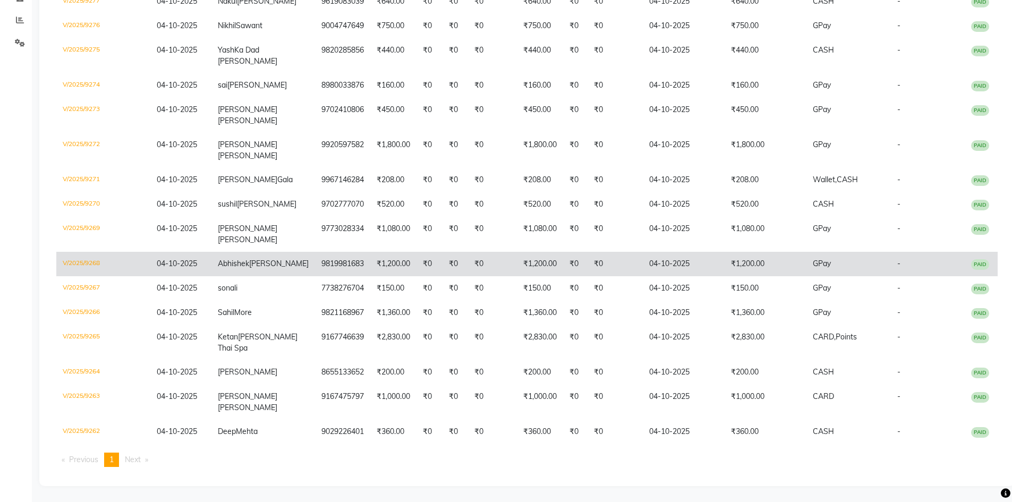
click at [249, 259] on span "[PERSON_NAME]" at bounding box center [278, 264] width 59 height 10
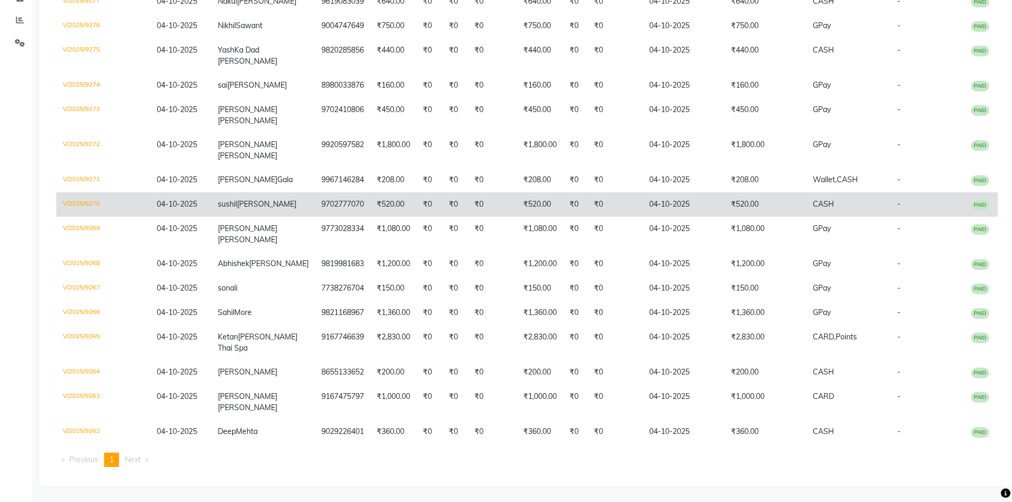
click at [315, 206] on td "9702777070" at bounding box center [342, 204] width 55 height 24
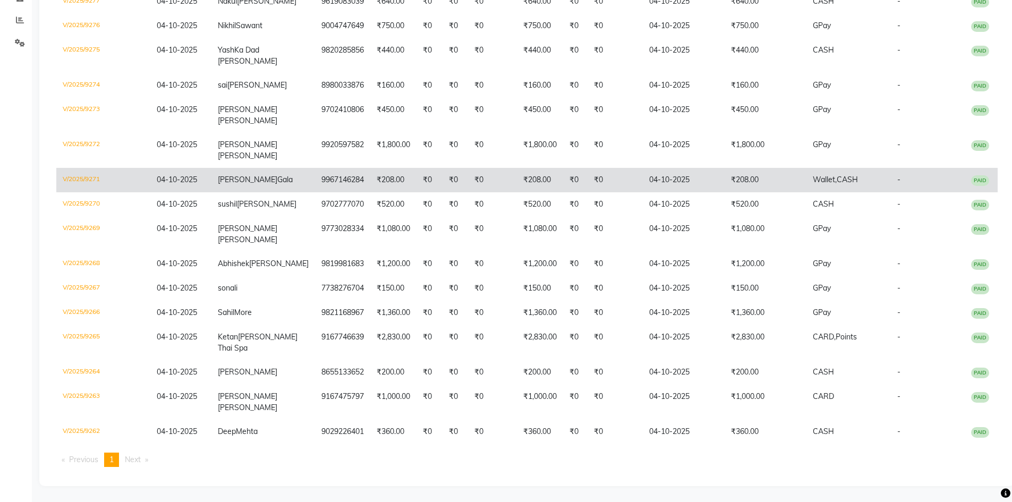
click at [283, 182] on td "[PERSON_NAME]" at bounding box center [263, 180] width 104 height 24
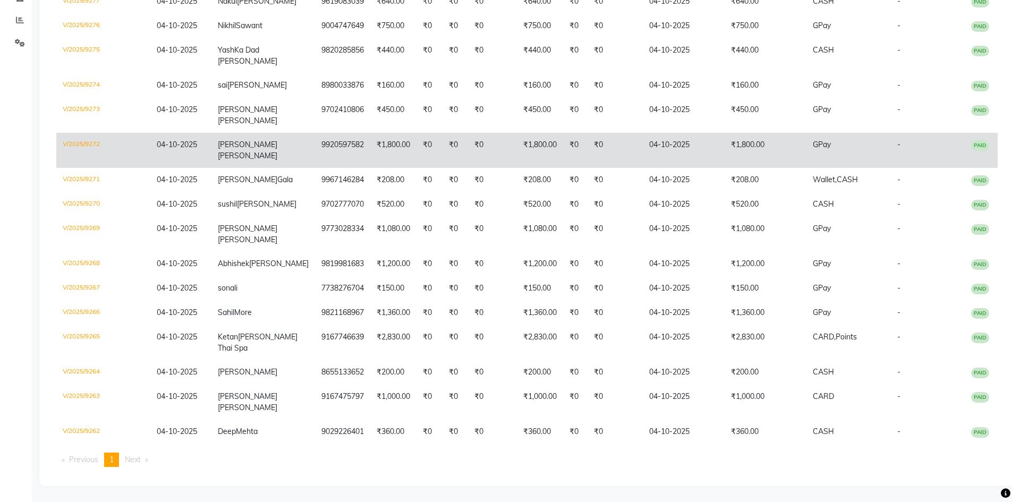
click at [315, 152] on td "9920597582" at bounding box center [342, 150] width 55 height 35
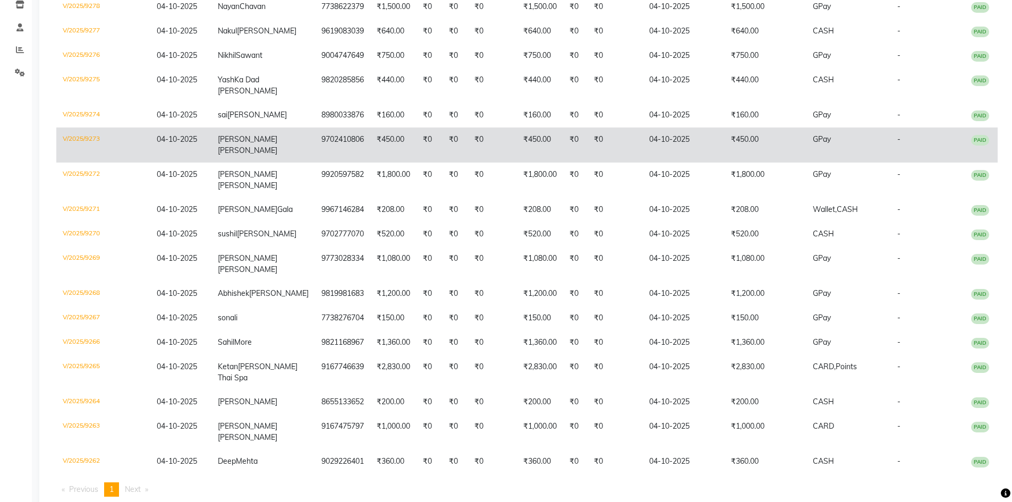
scroll to position [152, 0]
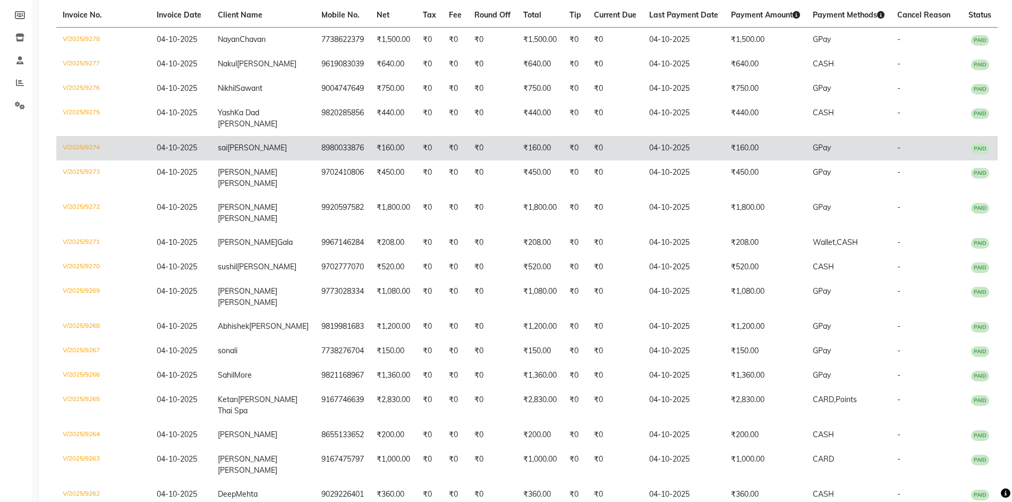
click at [315, 160] on td "8980033876" at bounding box center [342, 148] width 55 height 24
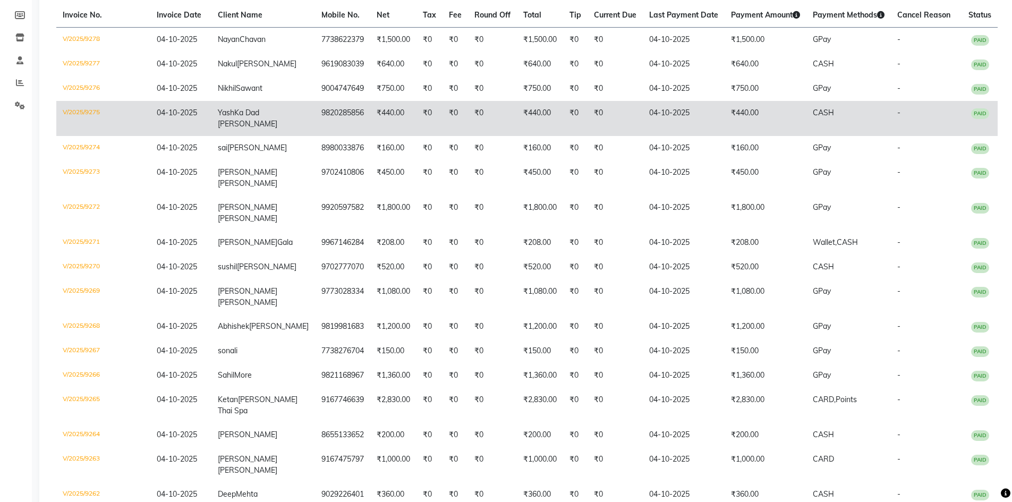
click at [253, 129] on span "Ka Dad [PERSON_NAME]" at bounding box center [247, 118] width 59 height 21
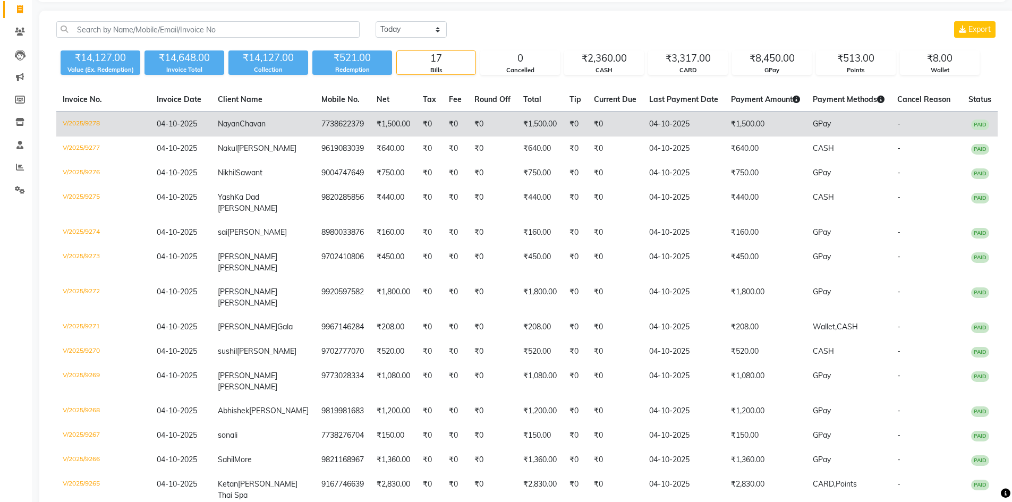
scroll to position [0, 0]
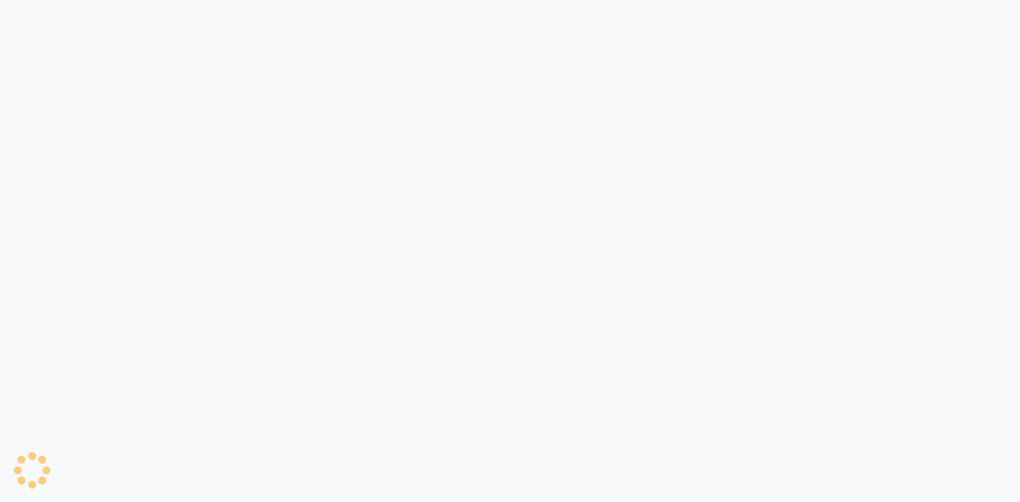
select select "service"
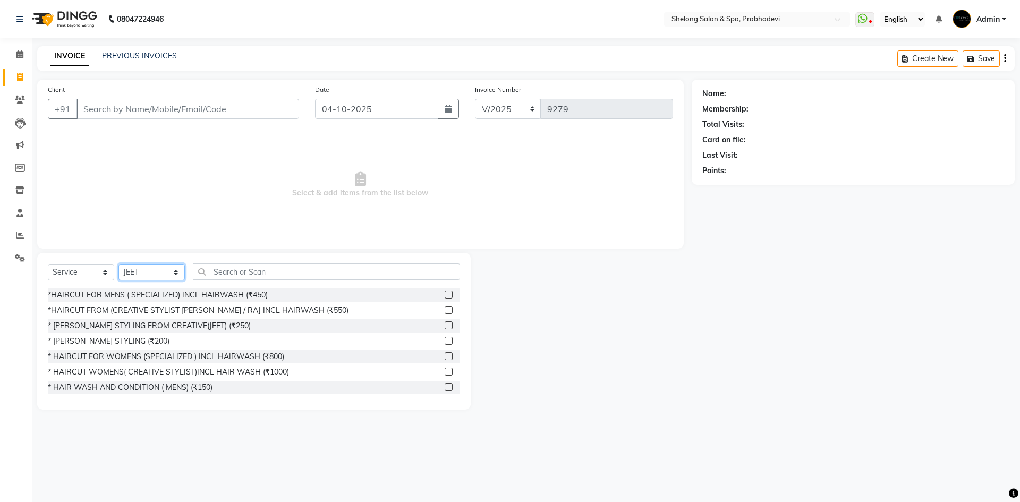
click at [148, 269] on select "Select Stylist ( [PERSON_NAME] ) ( [PERSON_NAME] ) [PERSON_NAME] fojdur [PERSON…" at bounding box center [151, 272] width 66 height 16
select select "88528"
click at [118, 264] on select "Select Stylist ( [PERSON_NAME] ) ( [PERSON_NAME] ) [PERSON_NAME] fojdur [PERSON…" at bounding box center [151, 272] width 66 height 16
click at [108, 339] on div "* [PERSON_NAME] STYLING (₹200)" at bounding box center [109, 341] width 122 height 11
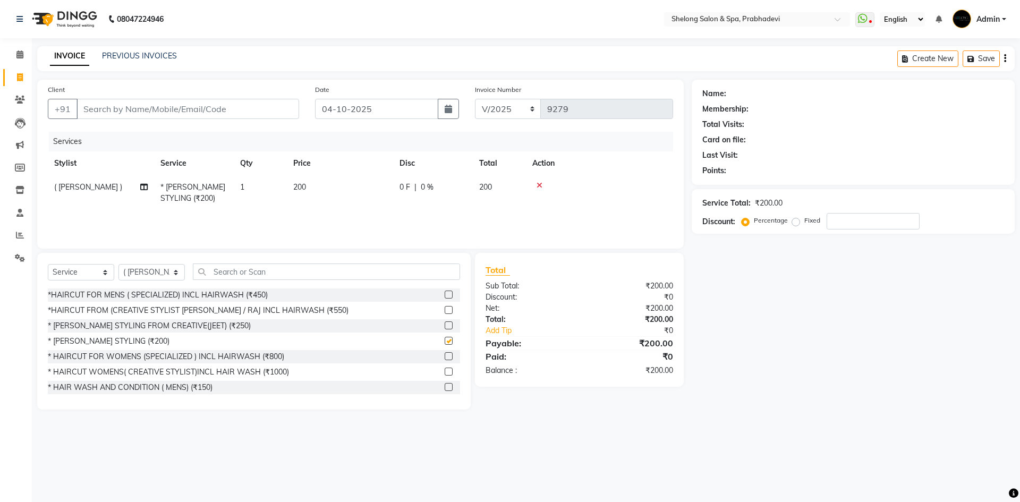
checkbox input "false"
click at [231, 113] on input "Client" at bounding box center [187, 109] width 223 height 20
type input "s"
type input "0"
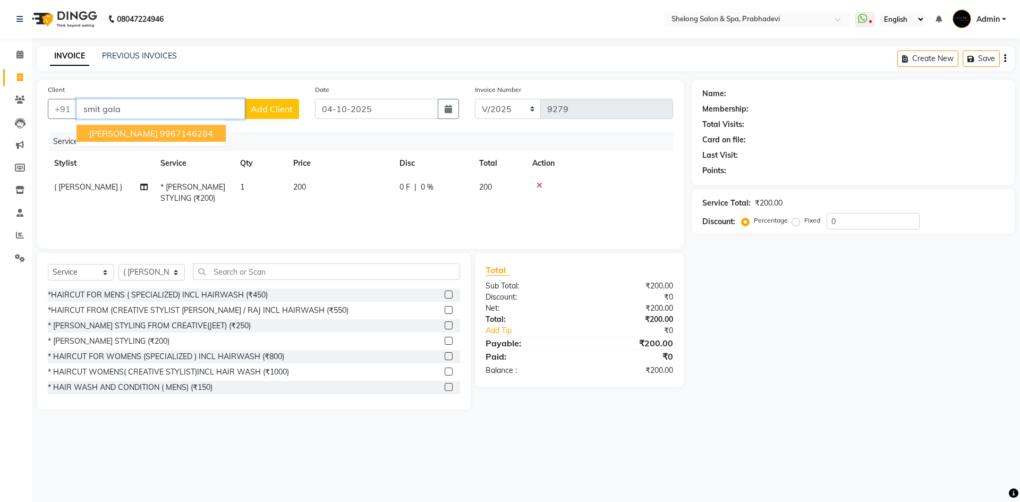
click at [160, 132] on ngb-highlight "9967146284" at bounding box center [186, 133] width 53 height 11
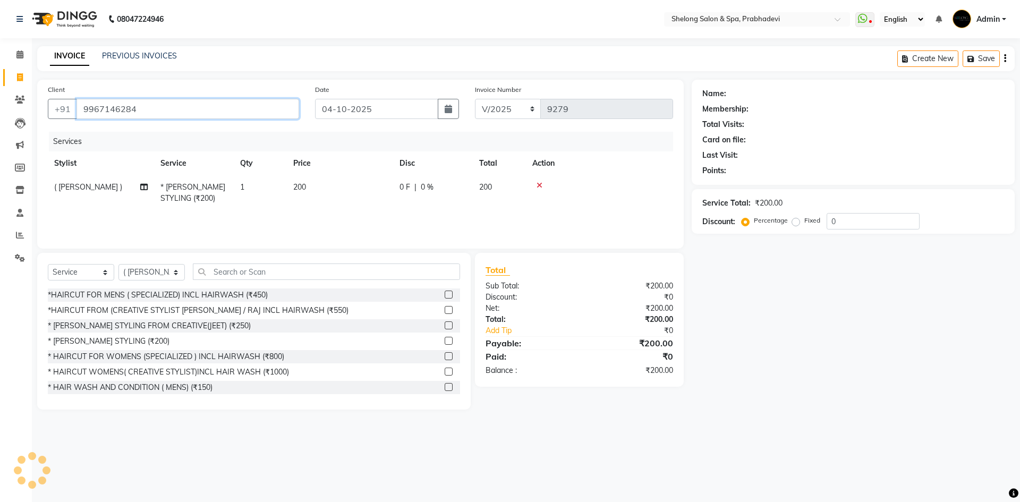
type input "9967146284"
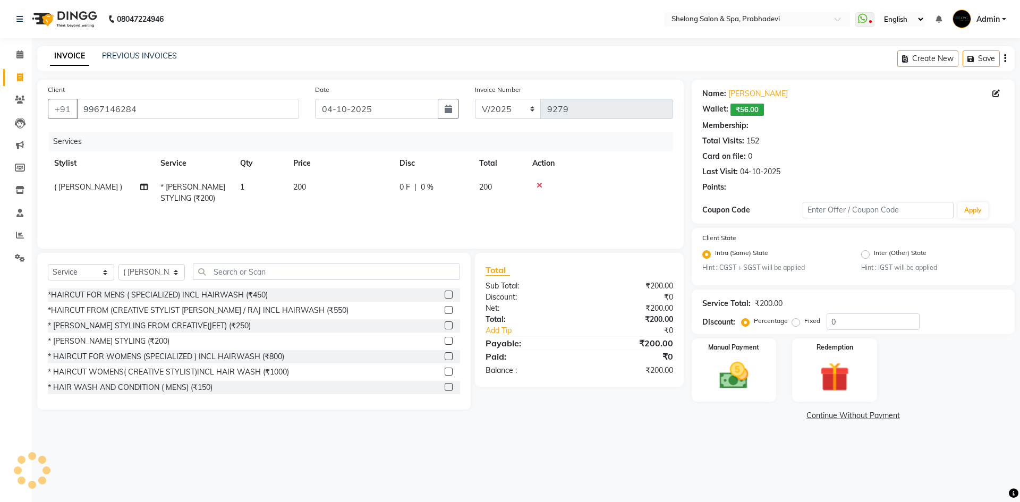
select select "2: Object"
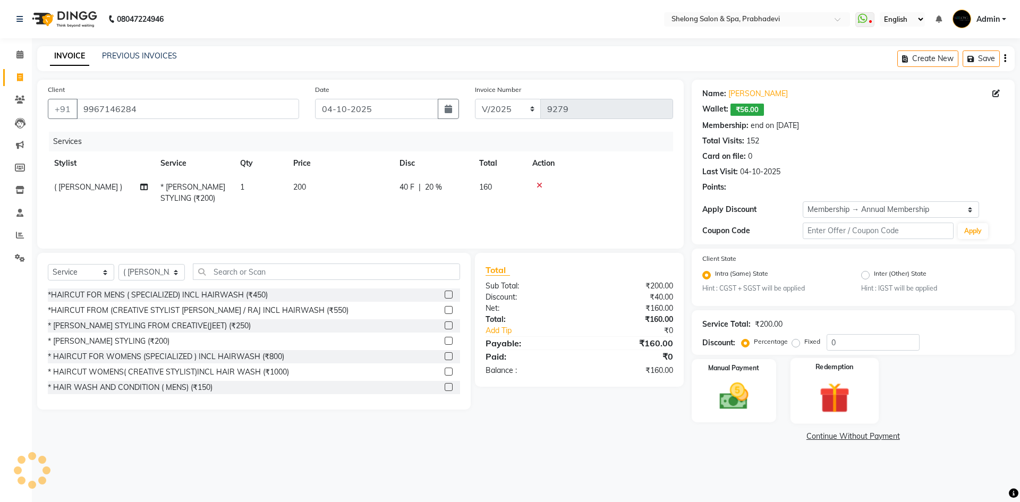
type input "20"
click at [754, 401] on img at bounding box center [733, 396] width 49 height 35
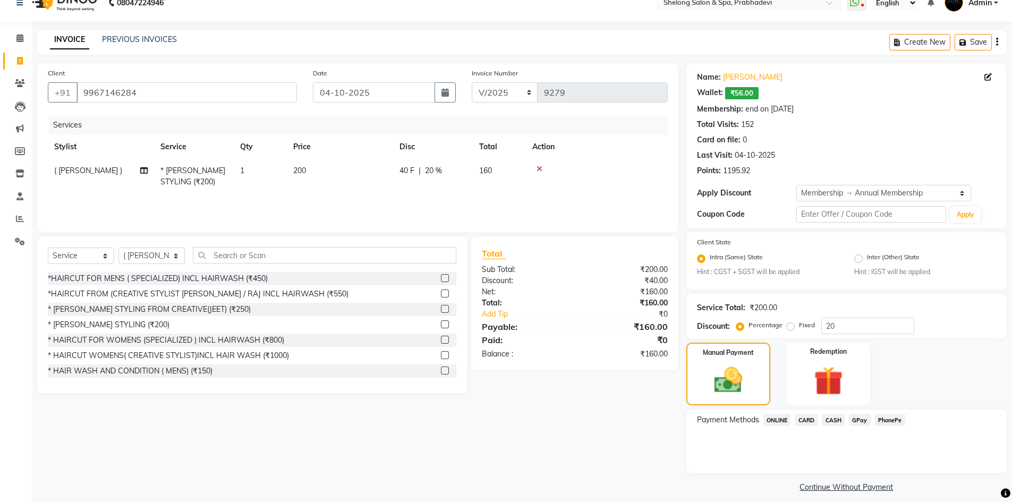
scroll to position [25, 0]
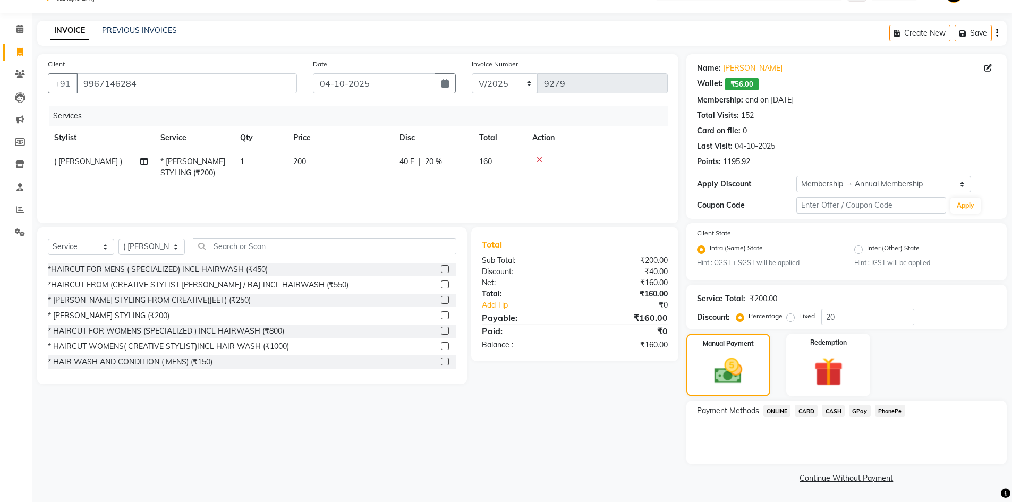
click at [835, 413] on span "CASH" at bounding box center [833, 411] width 23 height 12
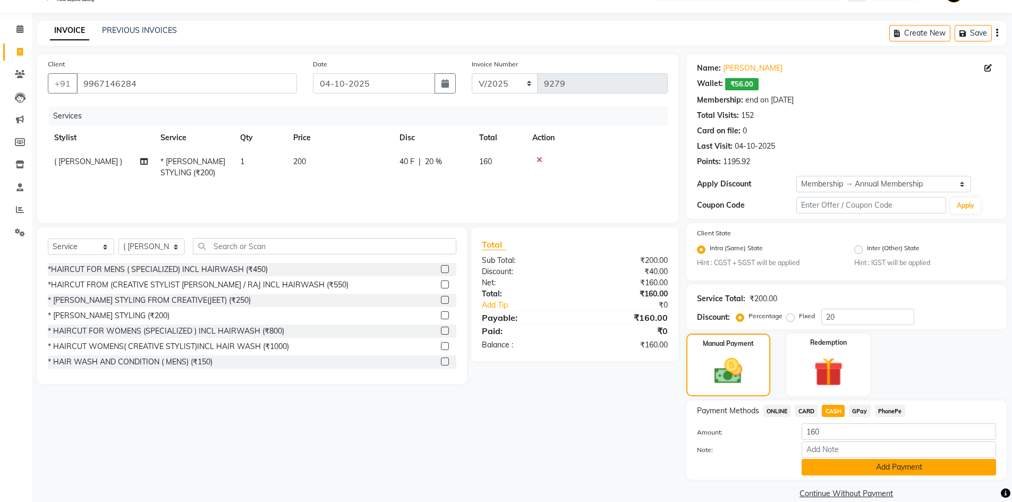
click at [840, 461] on button "Add Payment" at bounding box center [898, 467] width 194 height 16
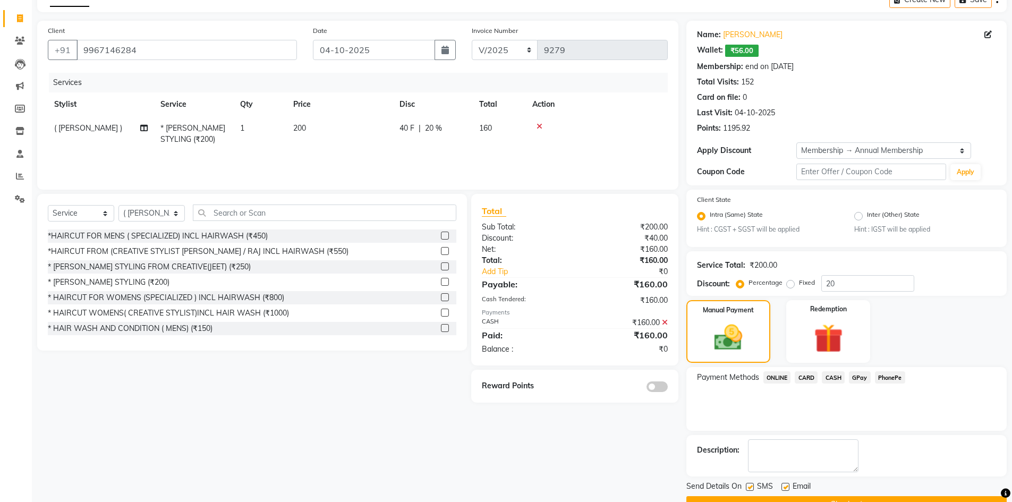
scroll to position [86, 0]
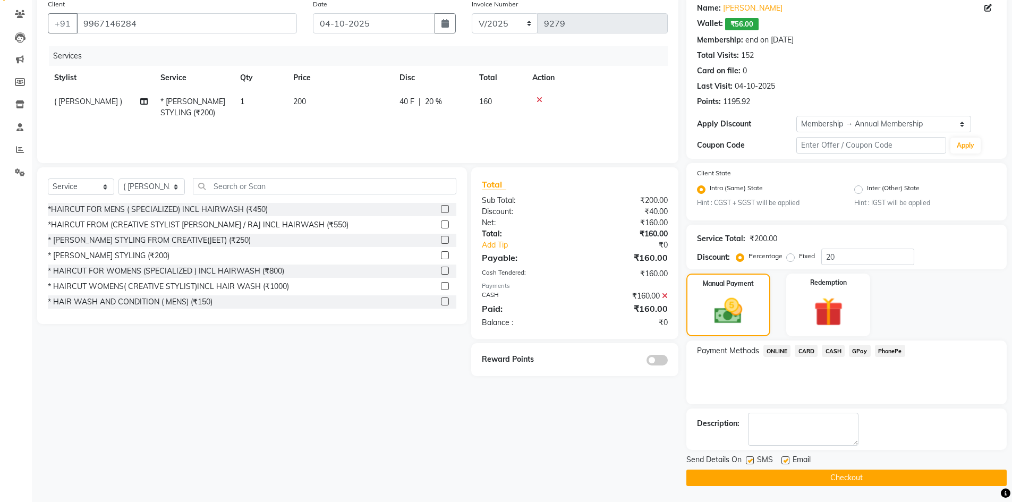
click at [832, 480] on button "Checkout" at bounding box center [846, 477] width 320 height 16
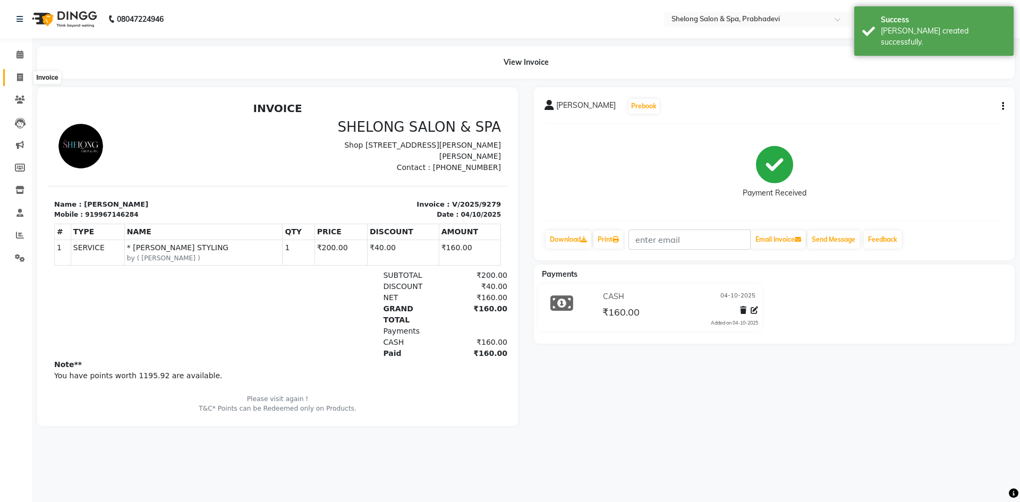
click at [21, 74] on icon at bounding box center [20, 77] width 6 height 8
select select "service"
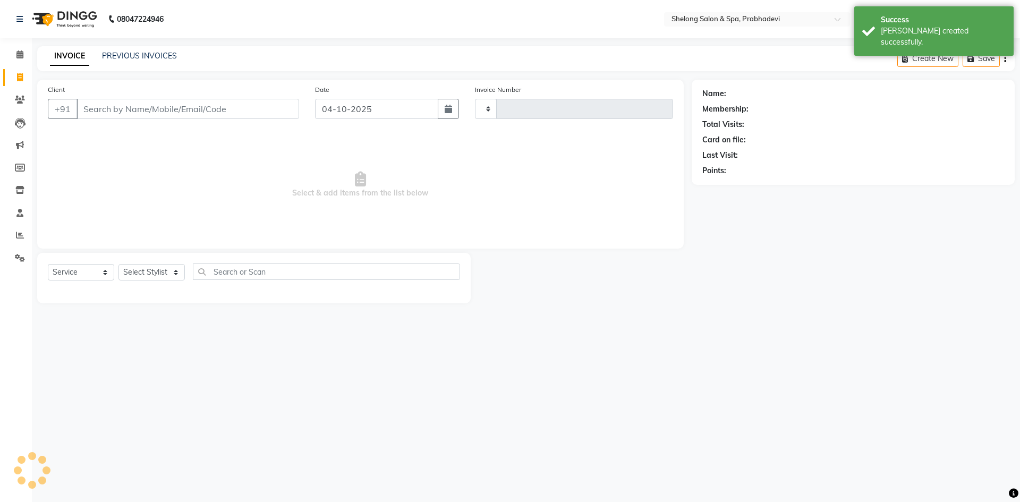
type input "9280"
select select "3475"
select select "16092"
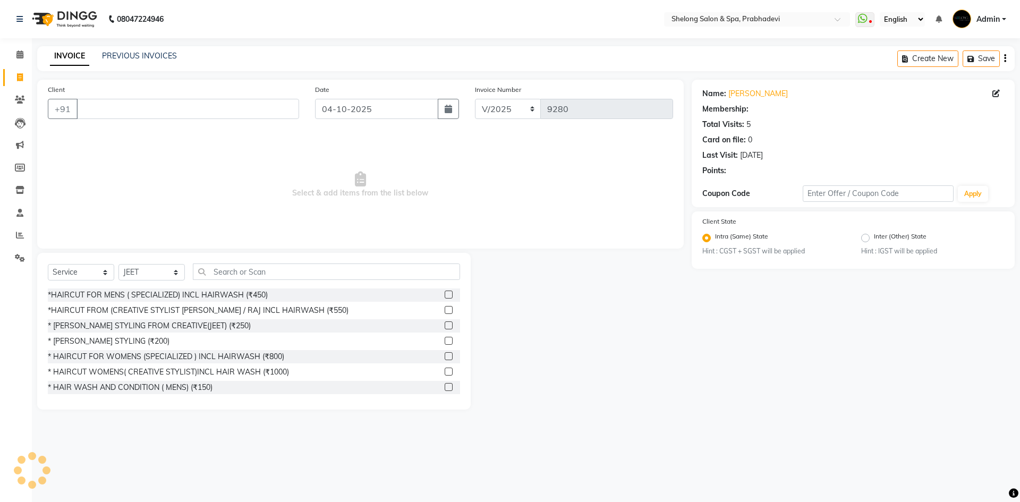
select select "1: Object"
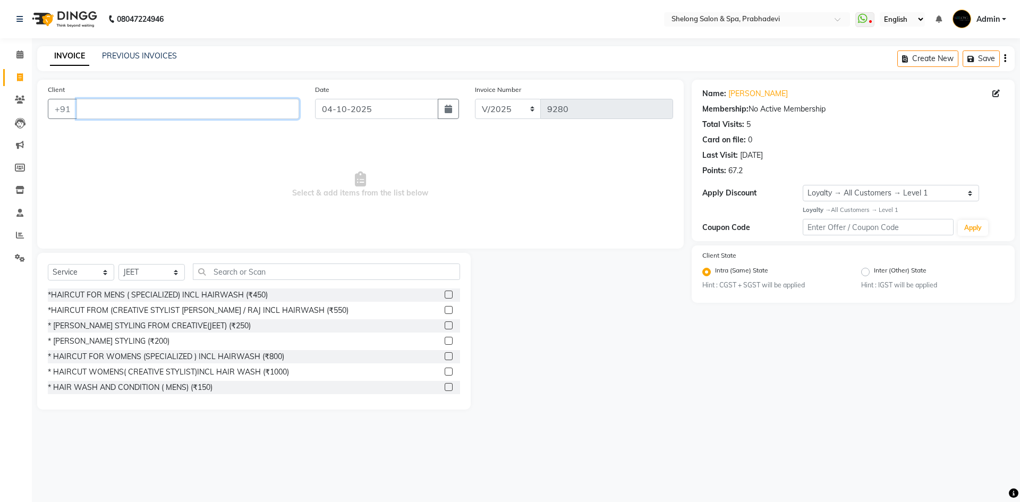
click at [250, 111] on input "Client" at bounding box center [187, 109] width 223 height 20
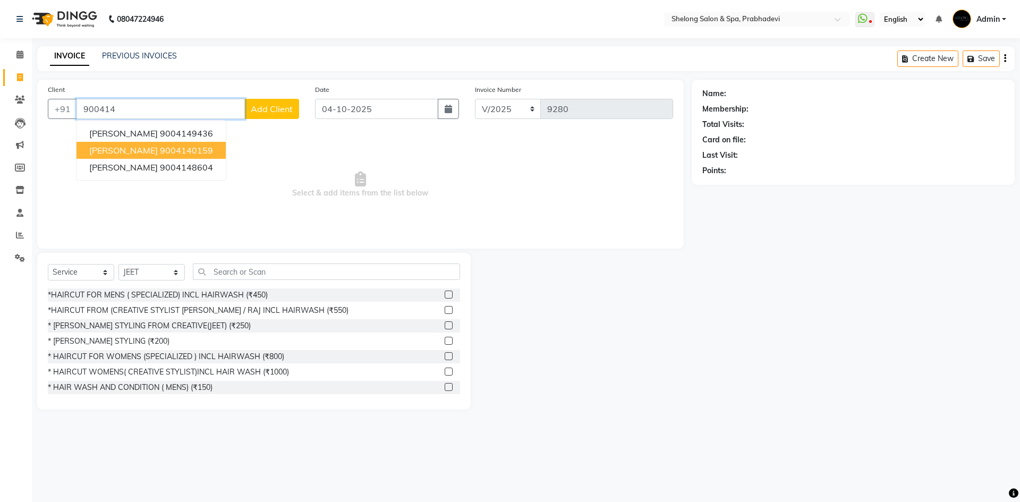
click at [167, 156] on button "[PERSON_NAME] 9004140159" at bounding box center [150, 150] width 149 height 17
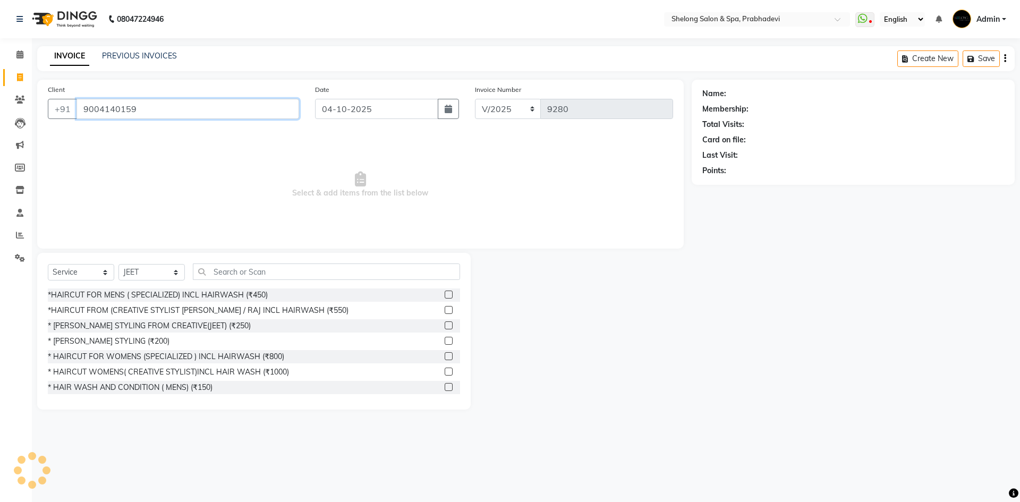
type input "9004140159"
select select "2: Object"
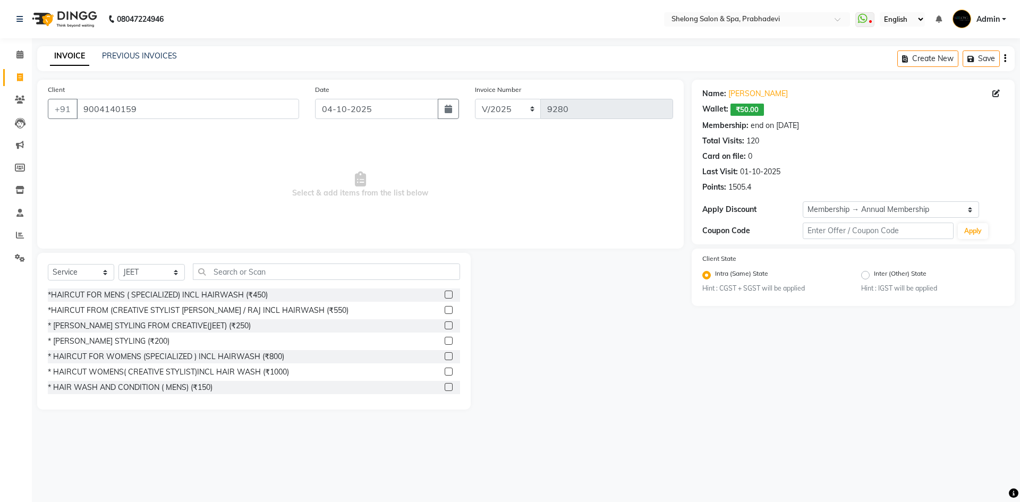
drag, startPoint x: 132, startPoint y: 309, endPoint x: 142, endPoint y: 289, distance: 21.9
click at [133, 309] on div "*HAIRCUT FROM (CREATIVE STYLIST [PERSON_NAME] / RAJ INCL HAIRWASH (₹550)" at bounding box center [198, 310] width 301 height 11
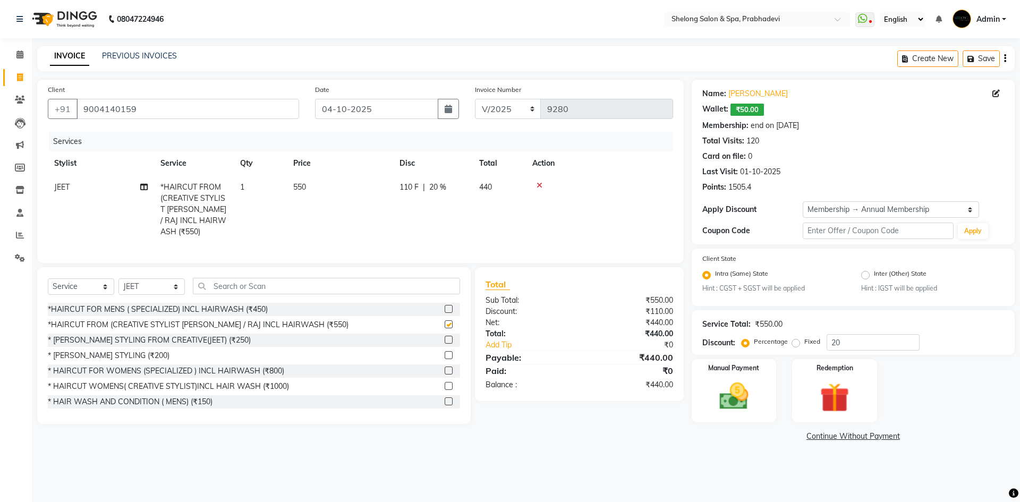
checkbox input "false"
click at [748, 395] on img at bounding box center [733, 396] width 49 height 35
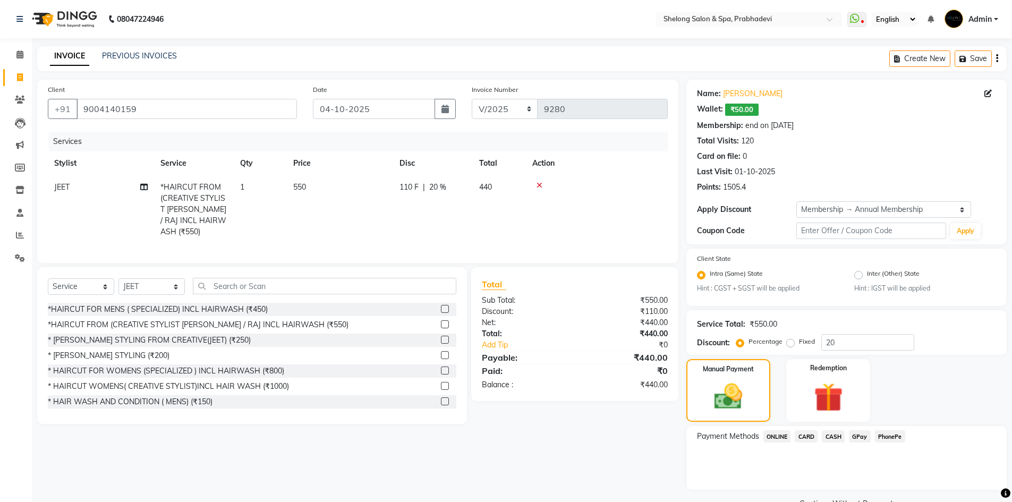
click at [843, 434] on span "CASH" at bounding box center [833, 436] width 23 height 12
click at [814, 484] on button "Add Payment" at bounding box center [898, 492] width 194 height 16
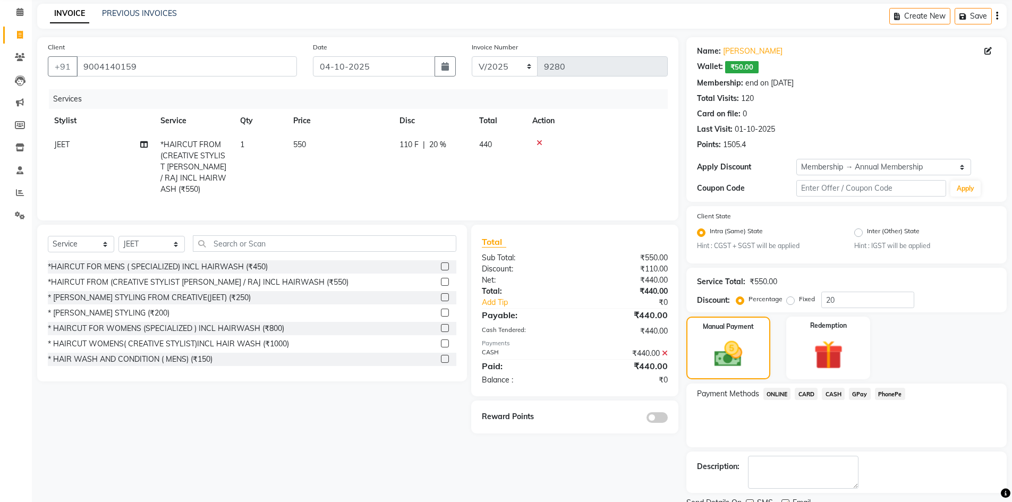
scroll to position [86, 0]
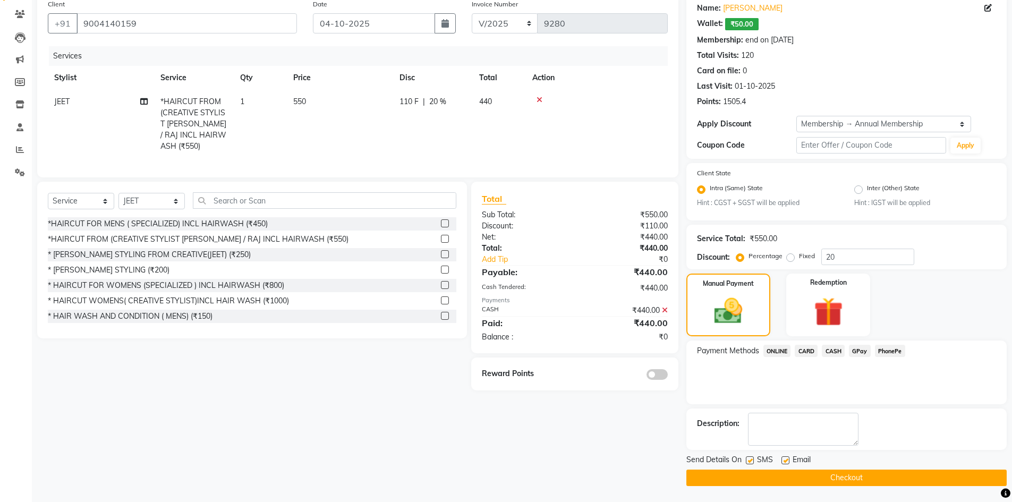
click at [661, 369] on span at bounding box center [656, 374] width 21 height 11
click at [668, 376] on input "checkbox" at bounding box center [668, 376] width 0 height 0
click at [782, 476] on button "Checkout" at bounding box center [846, 477] width 320 height 16
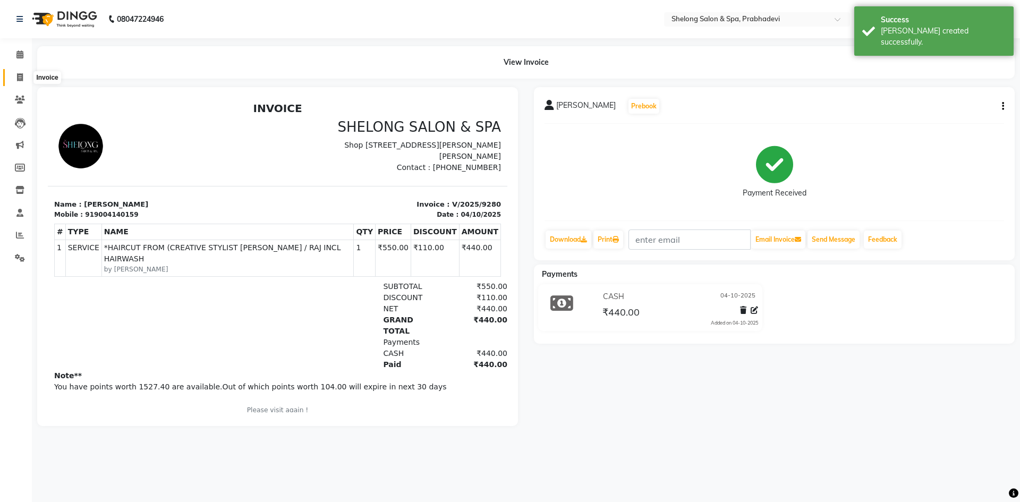
click at [20, 80] on icon at bounding box center [20, 77] width 6 height 8
select select "service"
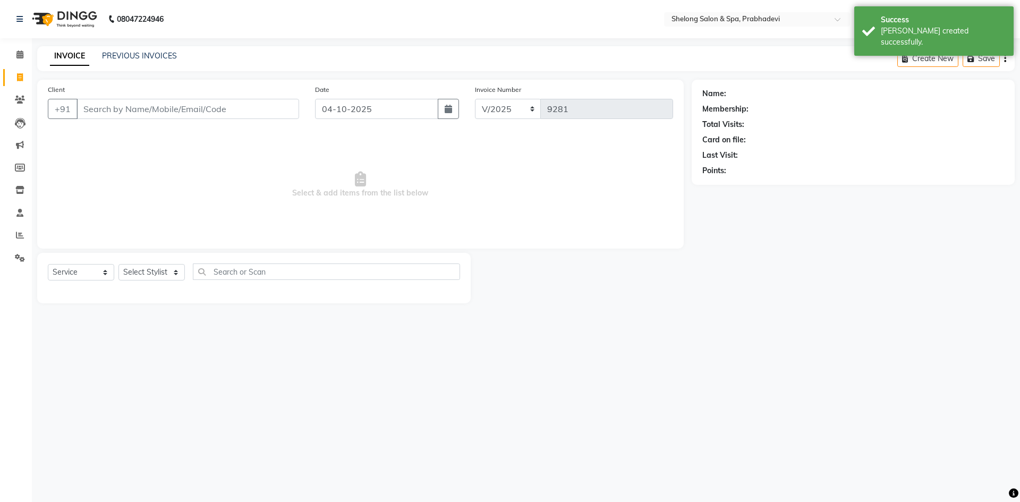
select select "16092"
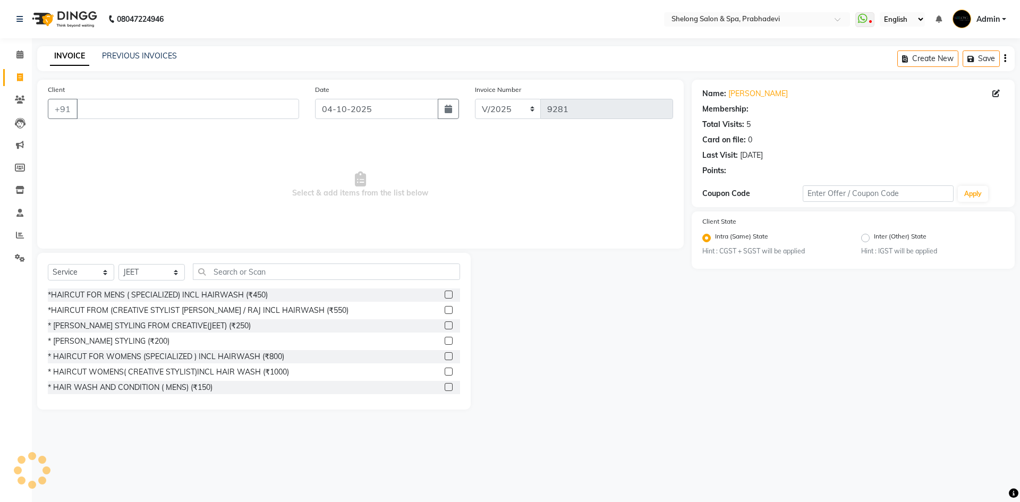
select select "1: Object"
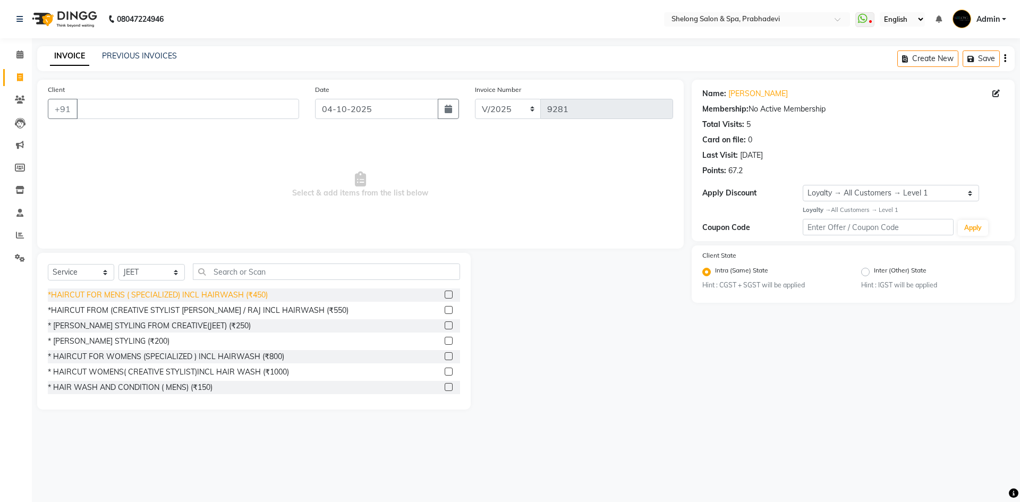
click at [158, 311] on div "*HAIRCUT FROM (CREATIVE STYLIST [PERSON_NAME] / RAJ INCL HAIRWASH (₹550)" at bounding box center [198, 310] width 301 height 11
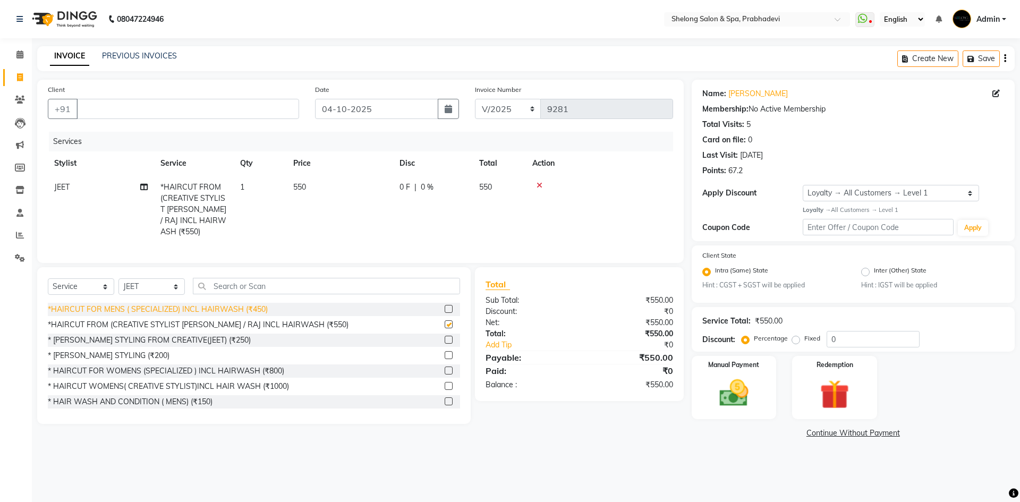
checkbox input "false"
click at [150, 282] on select "Select Stylist ( [PERSON_NAME] ) ( [PERSON_NAME] ) [PERSON_NAME] fojdur [PERSON…" at bounding box center [151, 286] width 66 height 16
select select "66706"
click at [118, 278] on select "Select Stylist ( [PERSON_NAME] ) ( [PERSON_NAME] ) [PERSON_NAME] fojdur [PERSON…" at bounding box center [151, 286] width 66 height 16
click at [104, 351] on div "* [PERSON_NAME] STYLING (₹200)" at bounding box center [109, 355] width 122 height 11
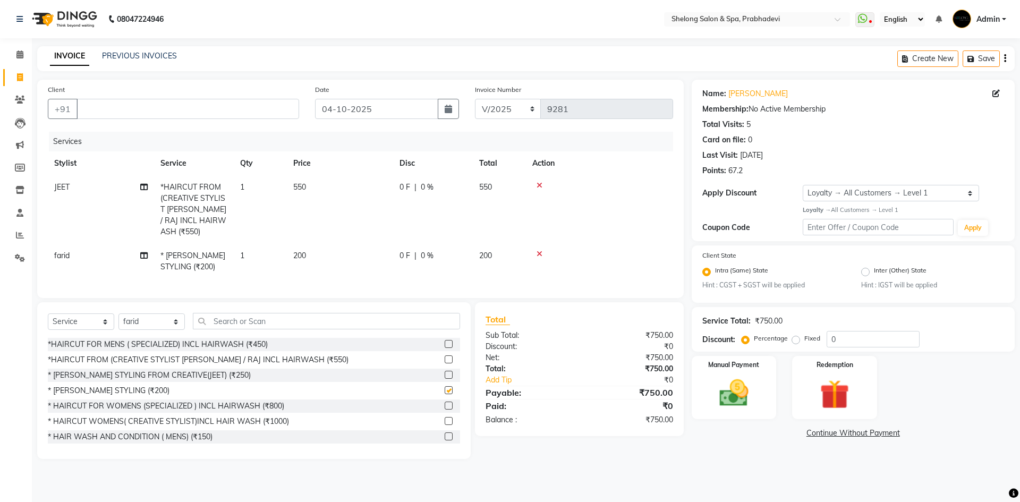
checkbox input "false"
click at [216, 109] on input "Client" at bounding box center [187, 109] width 223 height 20
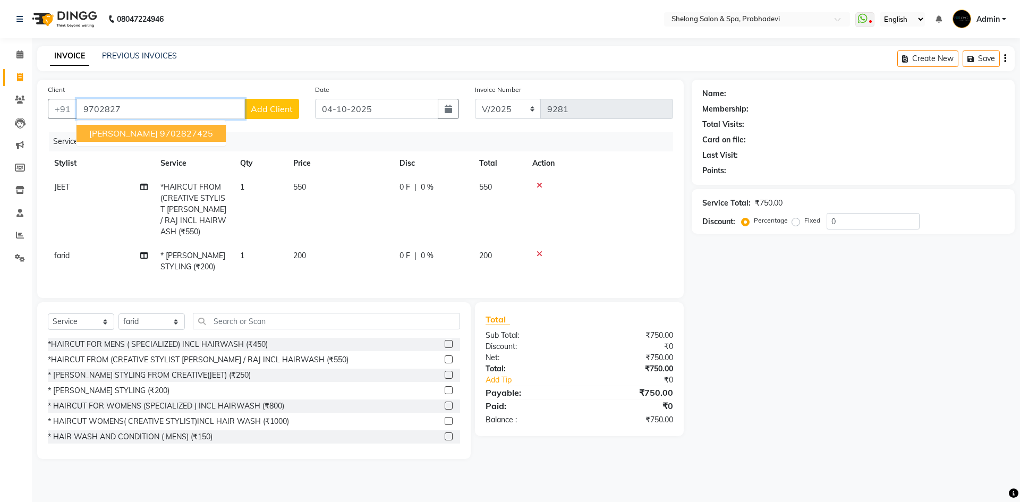
click at [143, 139] on button "[PERSON_NAME] 9702827425" at bounding box center [150, 133] width 149 height 17
type input "9702827425"
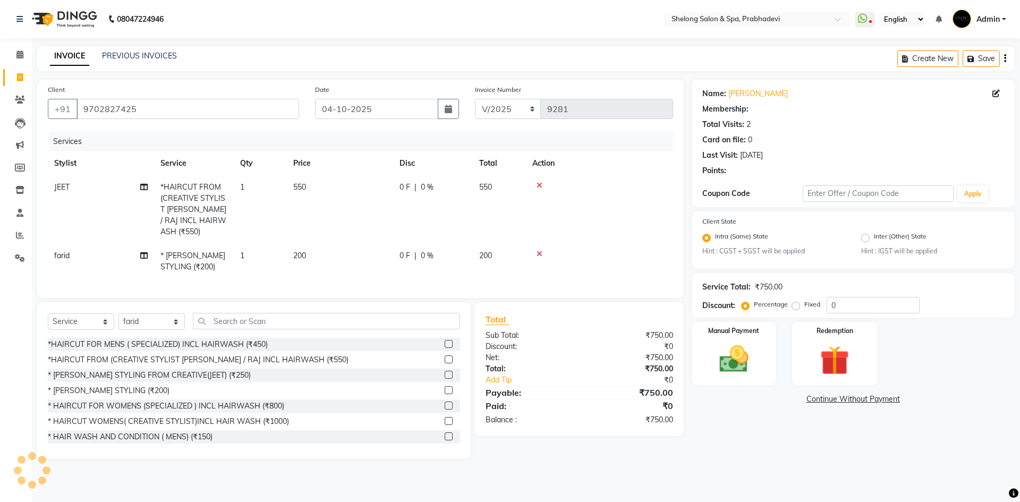
type input "20"
select select "2: Object"
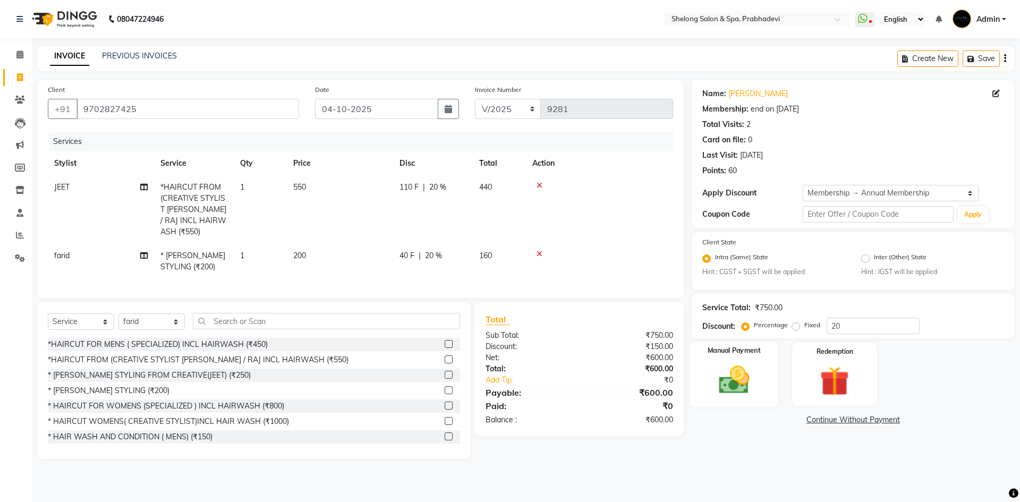
click at [730, 387] on img at bounding box center [733, 380] width 49 height 35
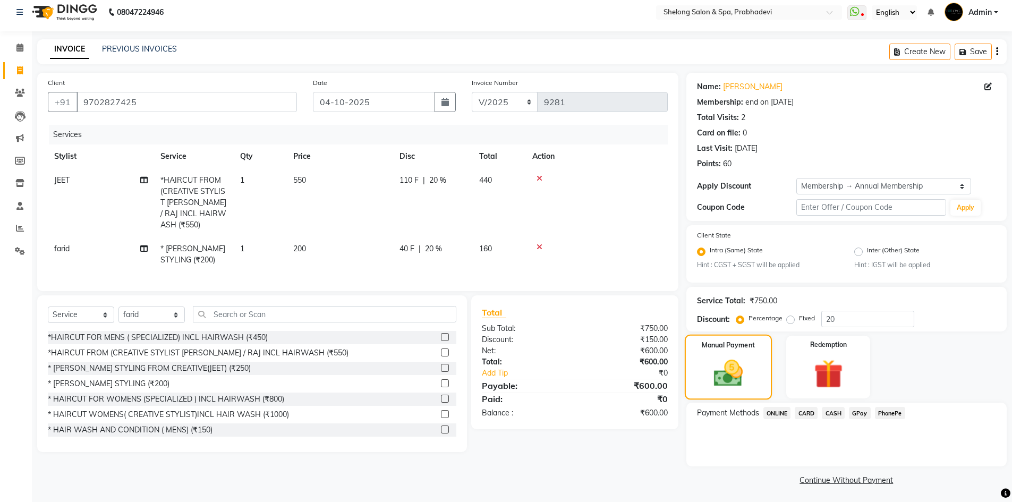
scroll to position [9, 0]
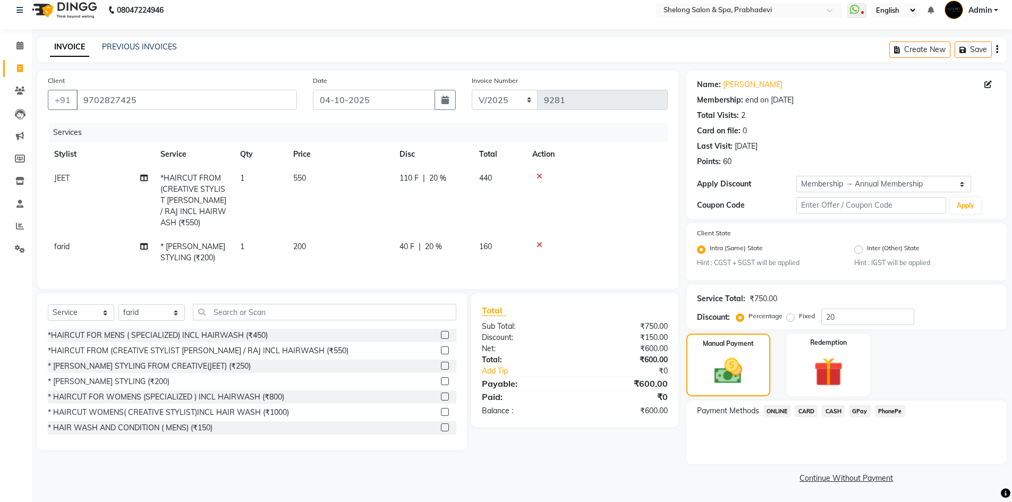
click at [864, 409] on span "GPay" at bounding box center [860, 411] width 22 height 12
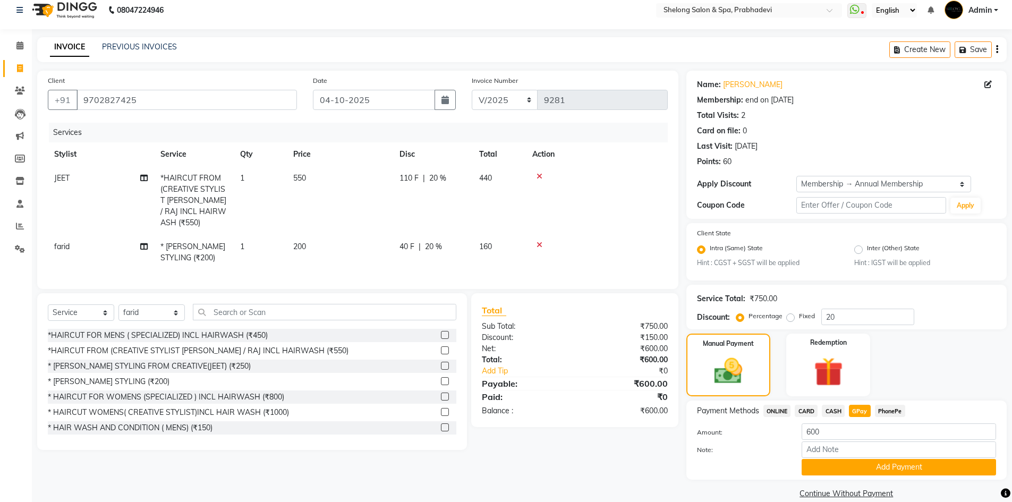
click at [807, 460] on button "Add Payment" at bounding box center [898, 467] width 194 height 16
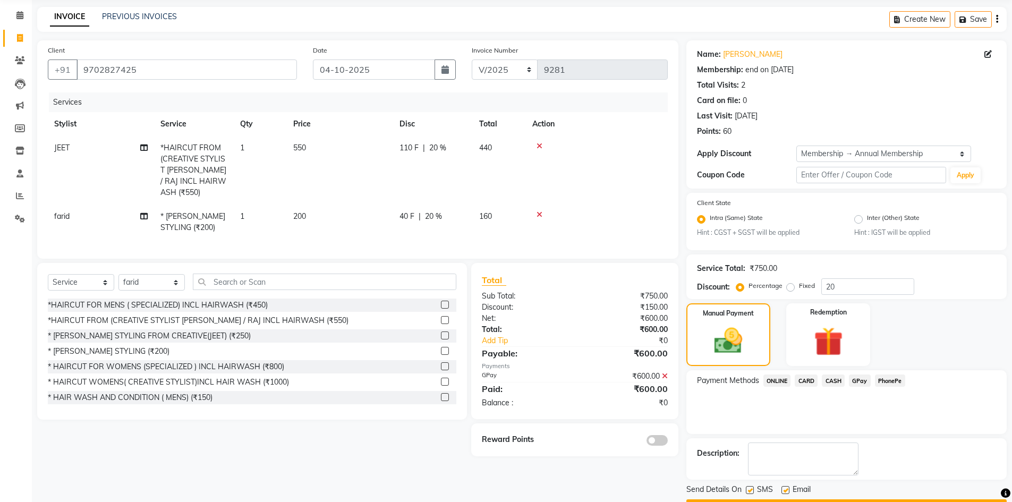
scroll to position [69, 0]
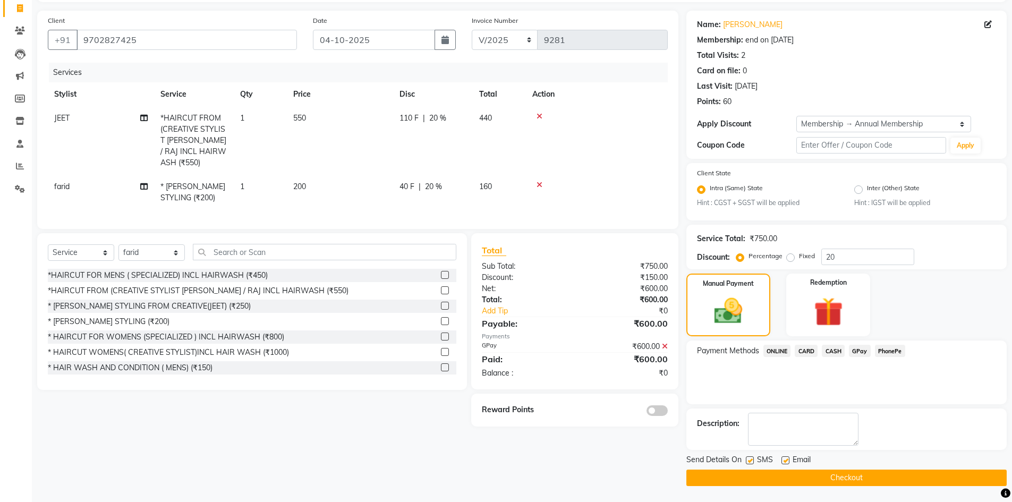
click at [656, 405] on span at bounding box center [656, 410] width 21 height 11
click at [668, 412] on input "checkbox" at bounding box center [668, 412] width 0 height 0
click at [815, 477] on button "Checkout" at bounding box center [846, 477] width 320 height 16
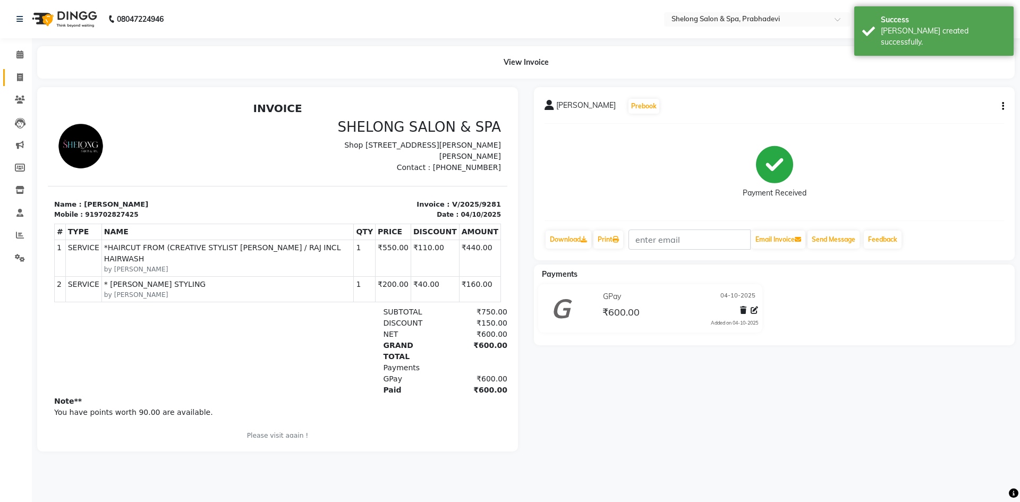
click at [22, 76] on icon at bounding box center [20, 77] width 6 height 8
select select "service"
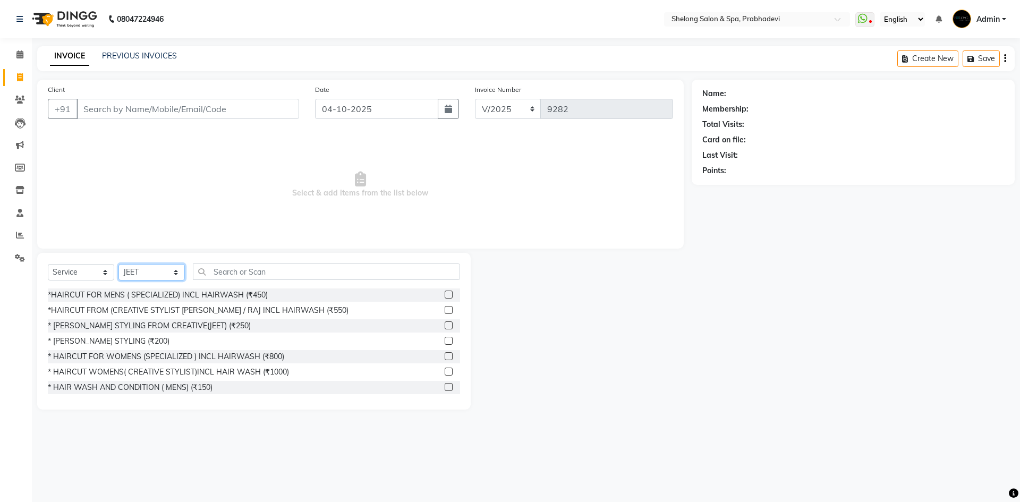
click at [179, 273] on select "Select Stylist ( [PERSON_NAME] ) ( [PERSON_NAME] ) [PERSON_NAME] fojdur [PERSON…" at bounding box center [151, 272] width 66 height 16
select select "31386"
click at [118, 264] on select "Select Stylist ( [PERSON_NAME] ) ( [PERSON_NAME] ) [PERSON_NAME] fojdur [PERSON…" at bounding box center [151, 272] width 66 height 16
click at [237, 275] on input "text" at bounding box center [326, 271] width 267 height 16
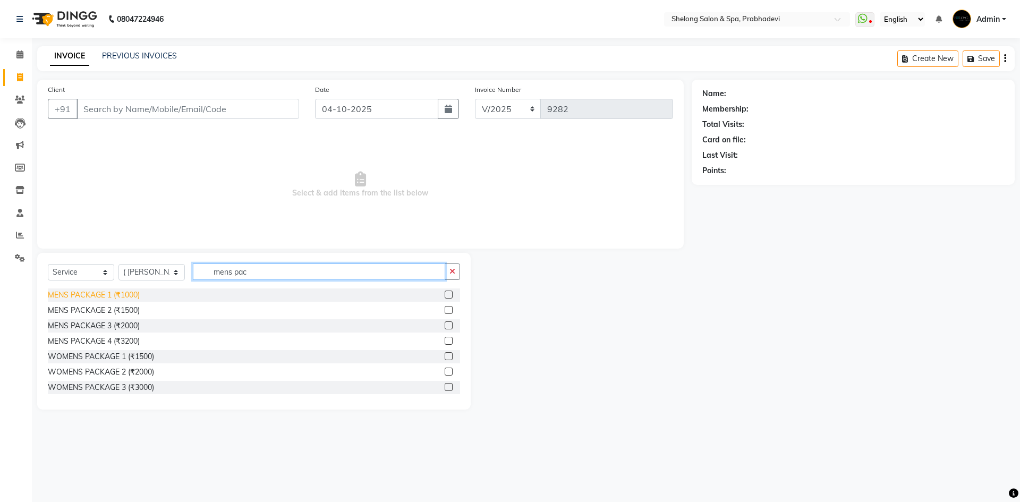
type input "mens pac"
click at [137, 293] on div "MENS PACKAGE 1 (₹1000)" at bounding box center [94, 294] width 92 height 11
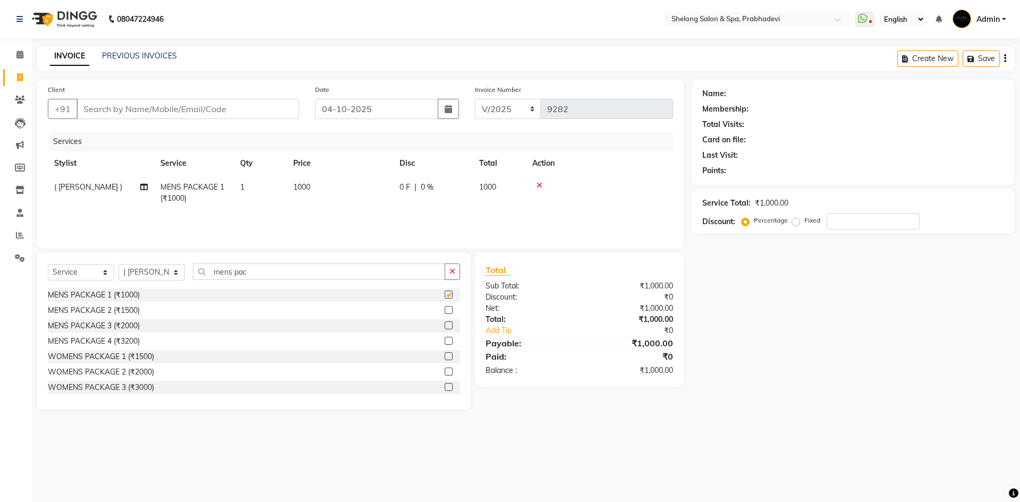
checkbox input "false"
click at [160, 102] on input "Client" at bounding box center [187, 109] width 223 height 20
type input "9"
type input "0"
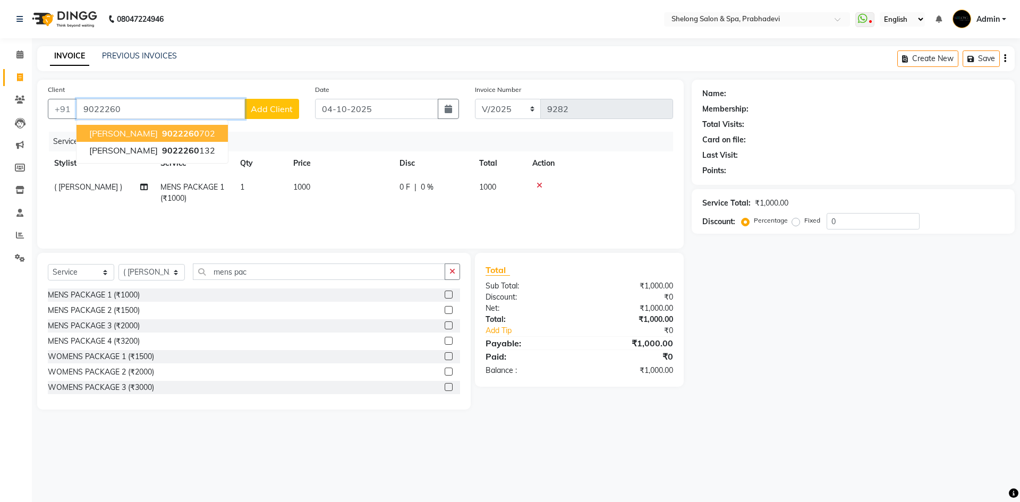
click at [164, 135] on span "9022260" at bounding box center [180, 133] width 37 height 11
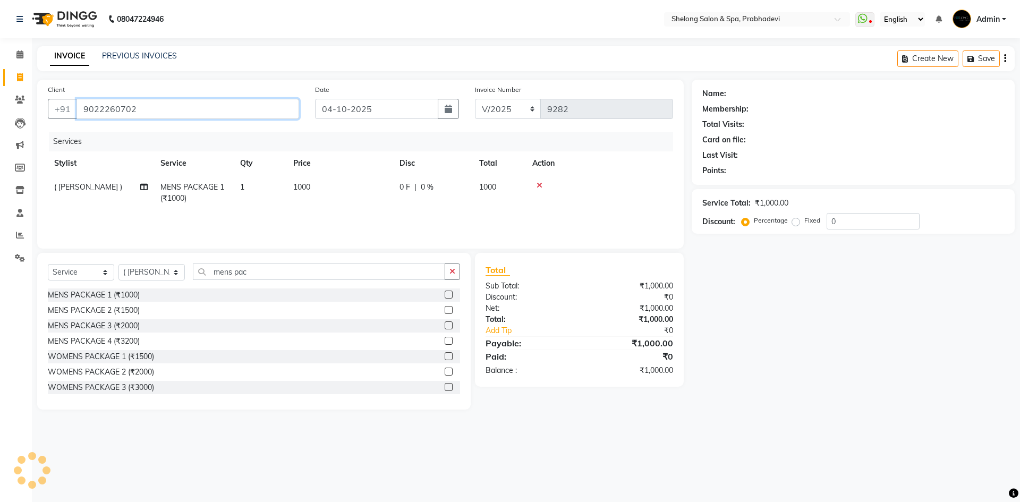
type input "9022260702"
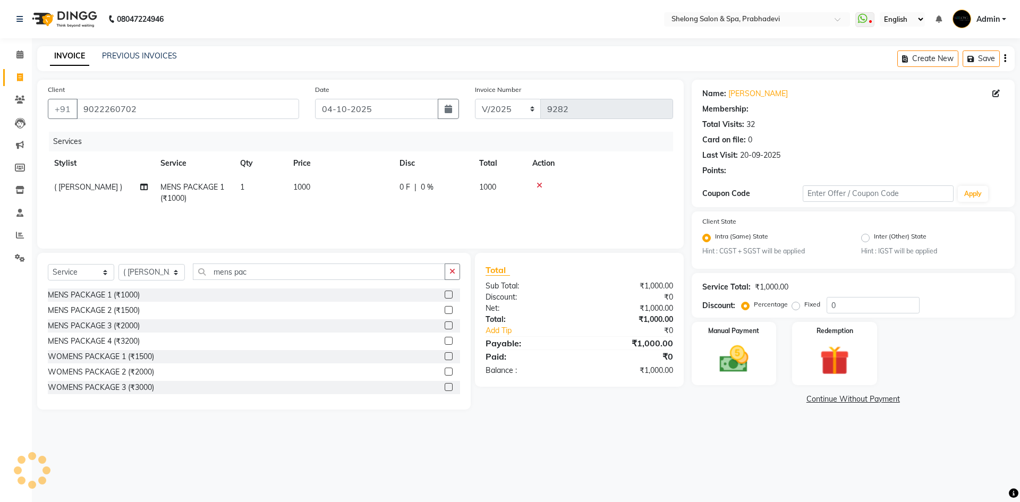
select select "2: Object"
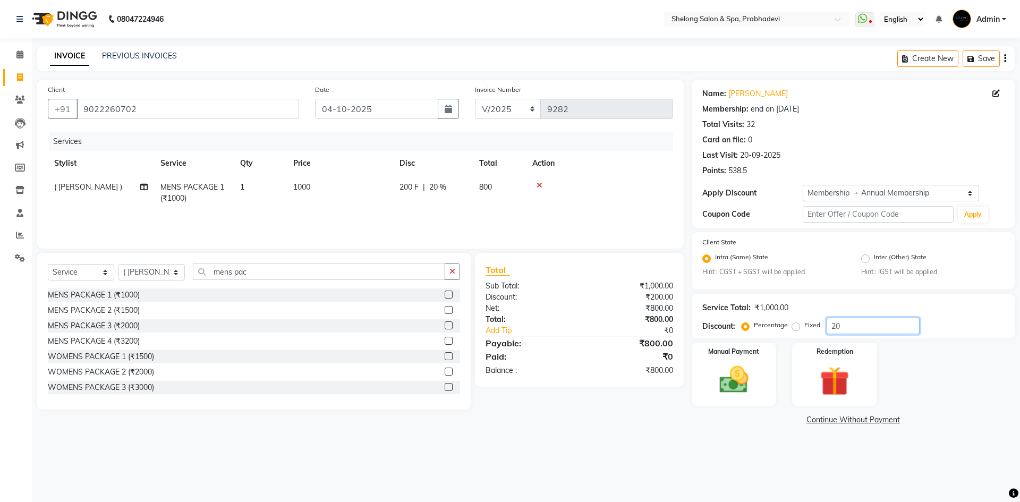
click at [842, 329] on input "20" at bounding box center [872, 326] width 93 height 16
type input "2"
click at [810, 381] on img at bounding box center [833, 382] width 49 height 38
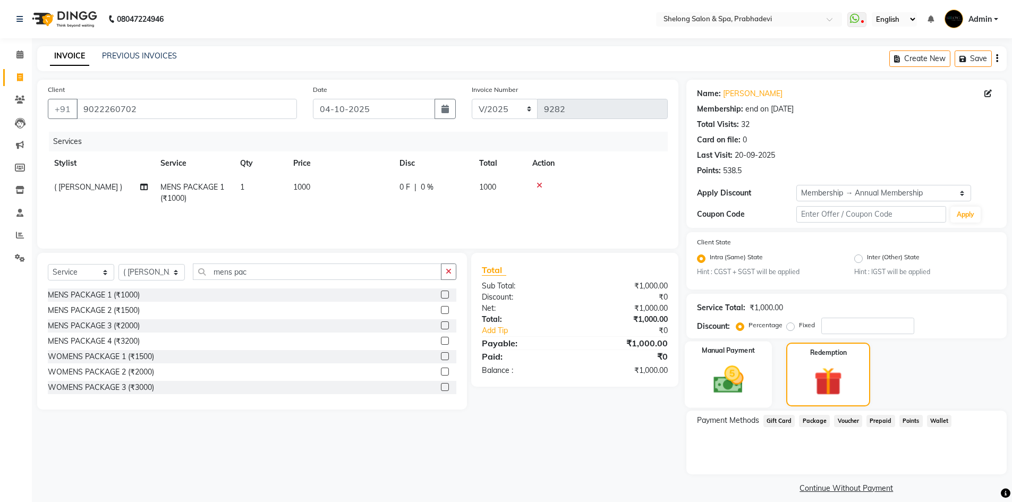
click at [767, 379] on div "Manual Payment" at bounding box center [728, 374] width 88 height 66
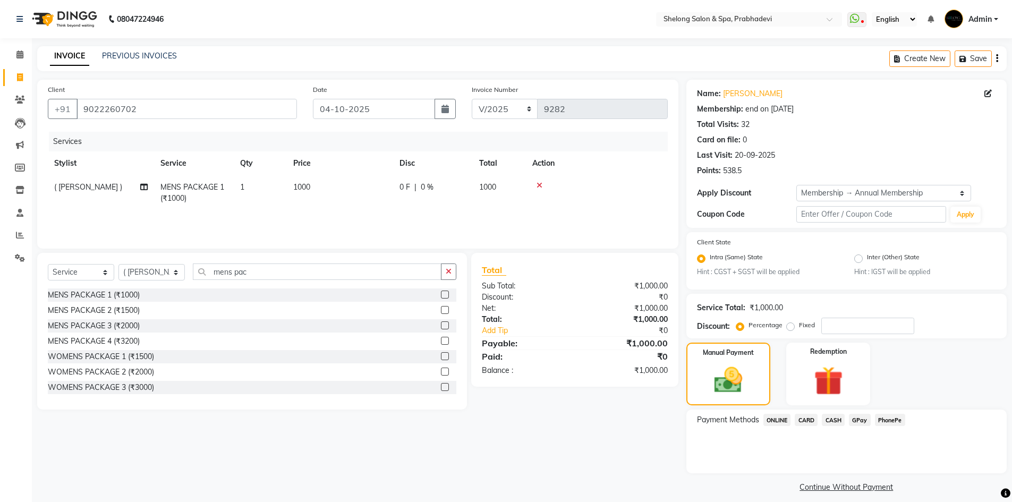
click at [851, 418] on span "GPay" at bounding box center [860, 420] width 22 height 12
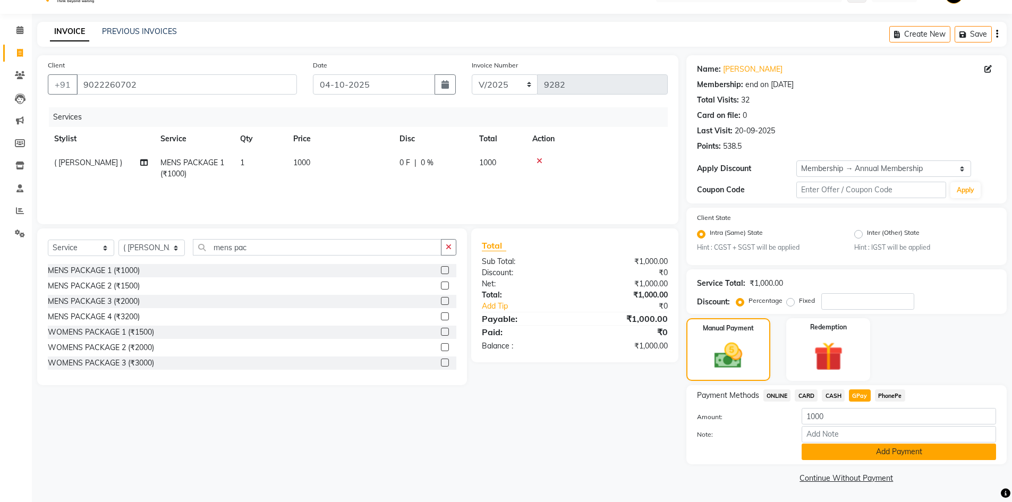
click at [820, 451] on button "Add Payment" at bounding box center [898, 451] width 194 height 16
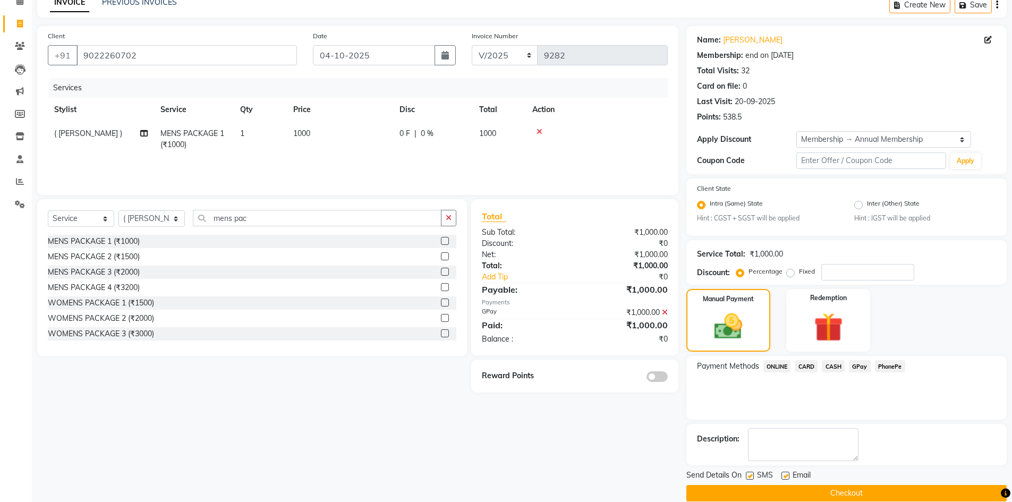
scroll to position [69, 0]
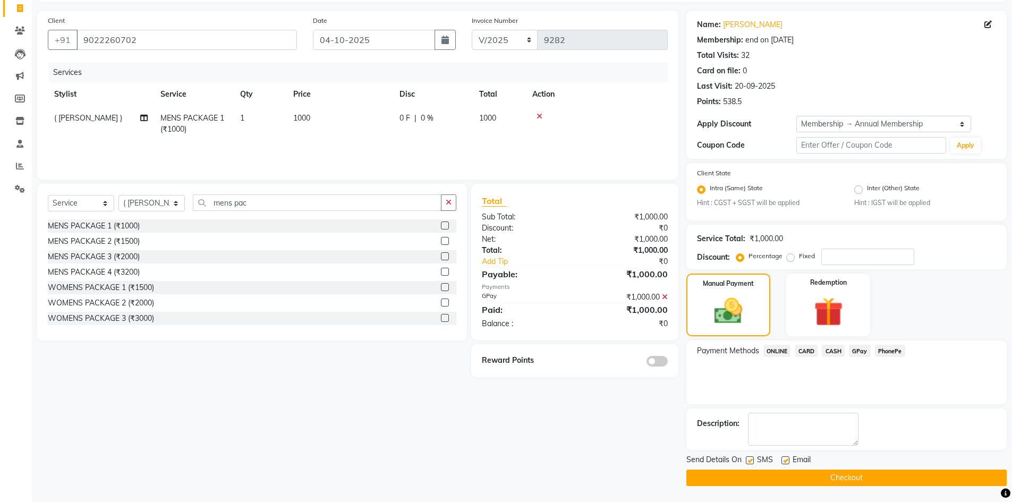
click at [651, 364] on span at bounding box center [656, 361] width 21 height 11
click at [668, 363] on input "checkbox" at bounding box center [668, 363] width 0 height 0
click at [805, 469] on div "Send Details On SMS Email Checkout" at bounding box center [846, 470] width 320 height 32
click at [804, 474] on button "Checkout" at bounding box center [846, 477] width 320 height 16
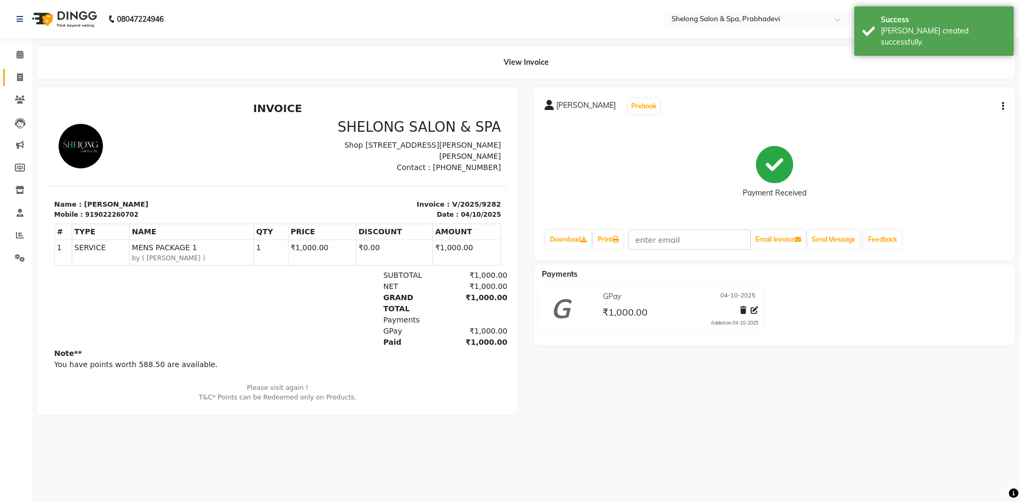
click at [18, 70] on link "Invoice" at bounding box center [15, 78] width 25 height 18
select select "service"
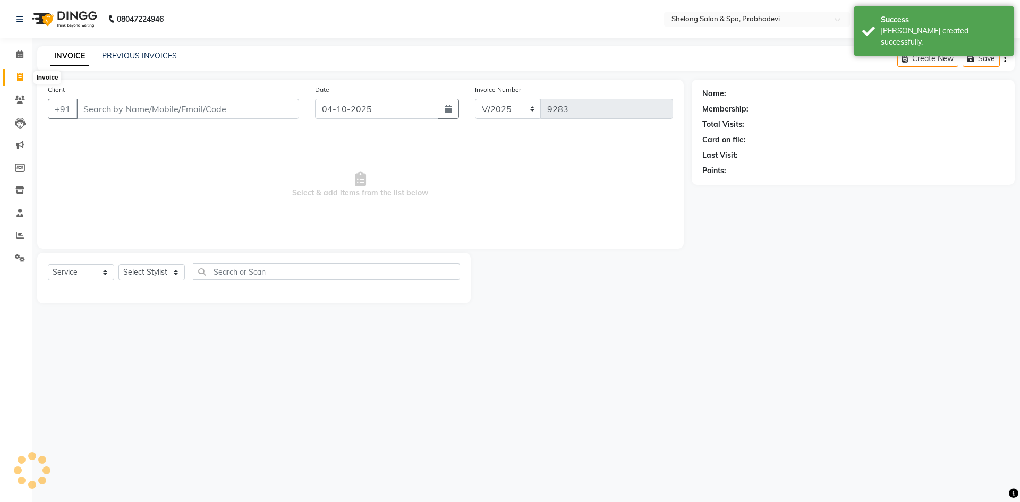
select select "16092"
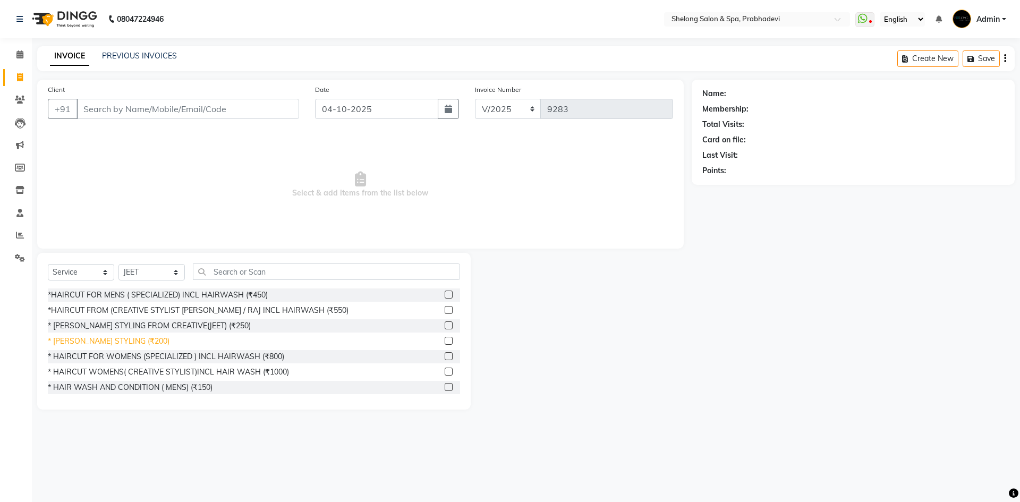
click at [127, 343] on div "* [PERSON_NAME] STYLING (₹200)" at bounding box center [109, 341] width 122 height 11
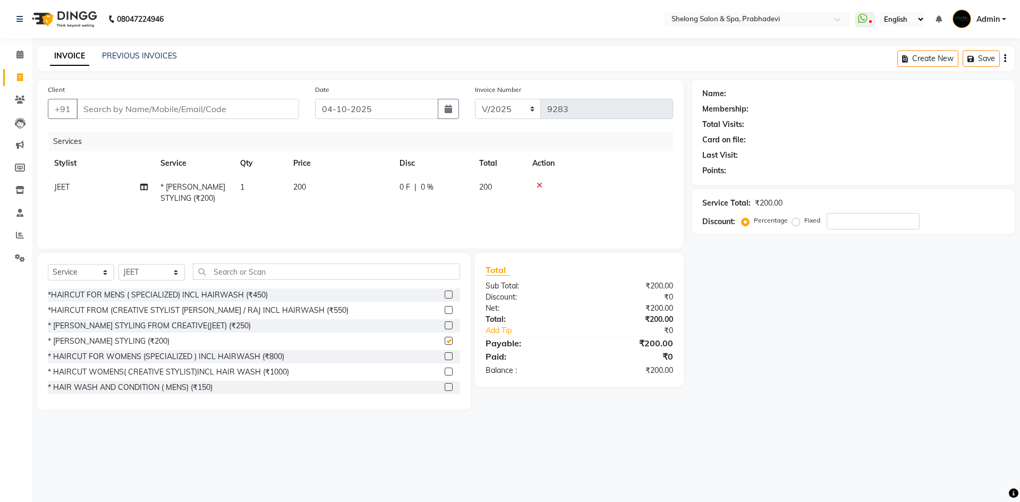
checkbox input "false"
click at [66, 189] on span "JEET" at bounding box center [61, 187] width 15 height 10
select select "16092"
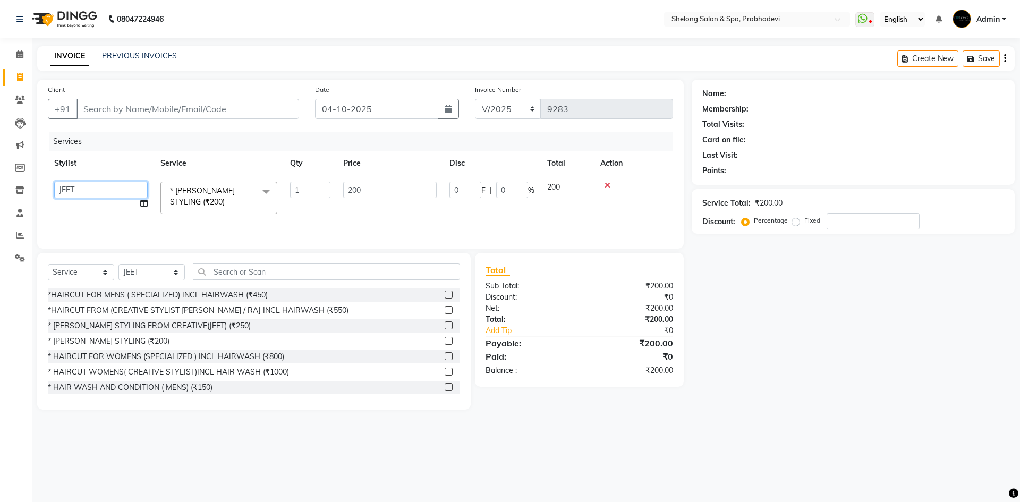
click at [66, 189] on select "( [PERSON_NAME] ) ( [PERSON_NAME] ) [PERSON_NAME] fojdur [PERSON_NAME] [PERSON_…" at bounding box center [100, 190] width 93 height 16
select select "88528"
click at [212, 112] on input "Client" at bounding box center [187, 109] width 223 height 20
type input "w"
type input "0"
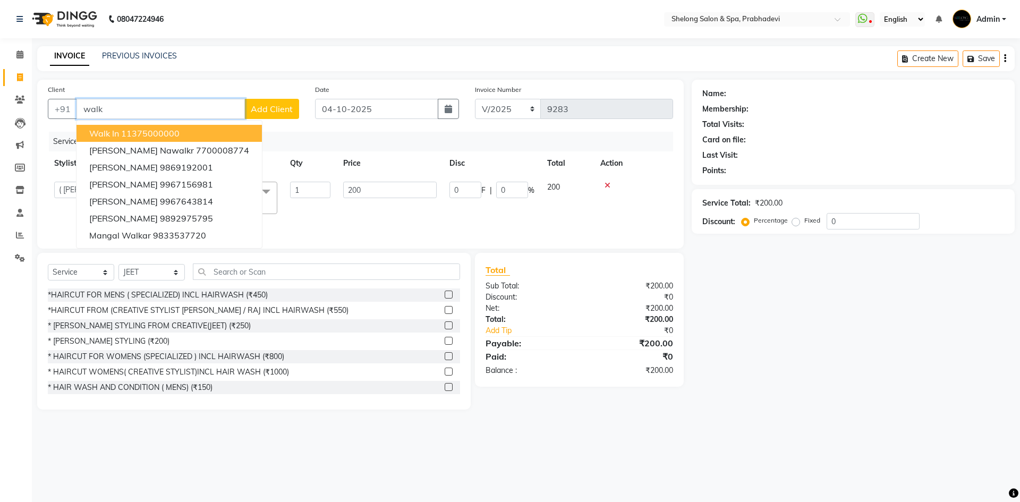
click at [141, 136] on ngb-highlight "11375000000" at bounding box center [150, 133] width 58 height 11
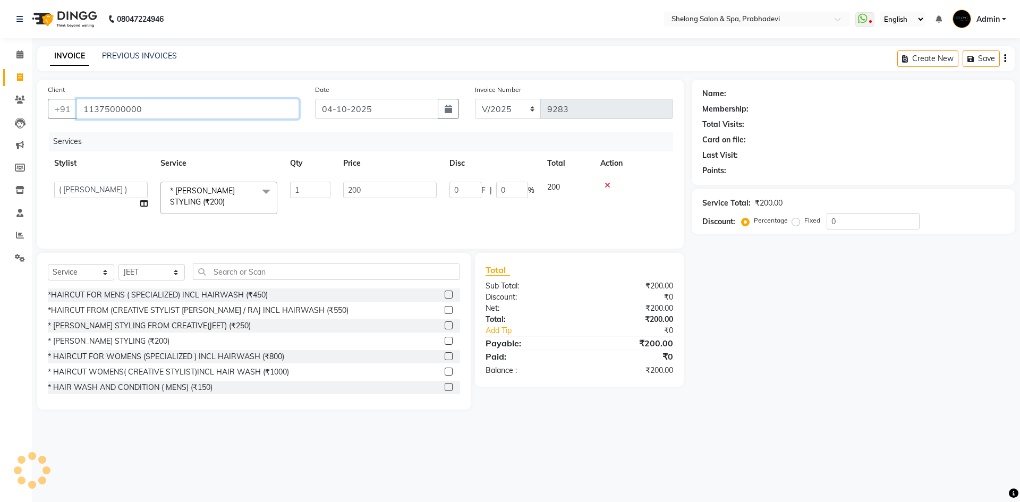
type input "11375000000"
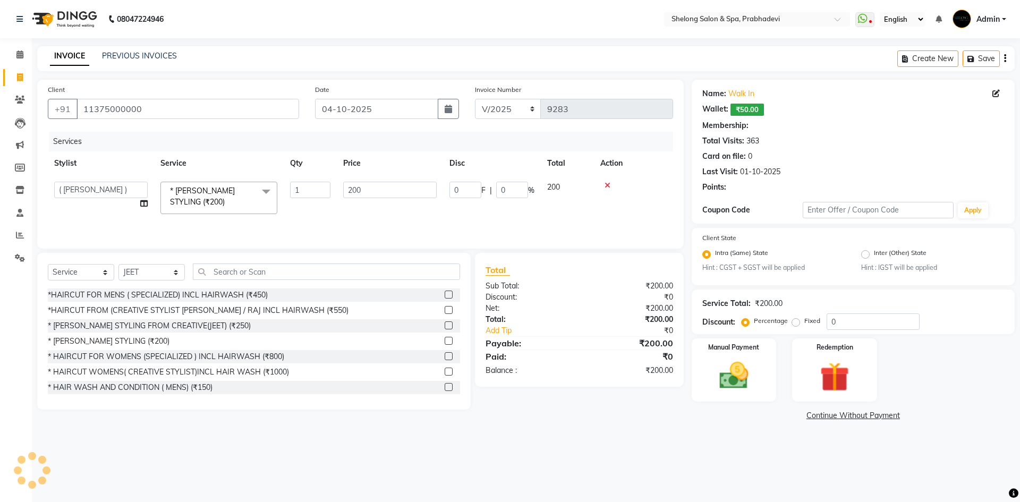
select select "1: Object"
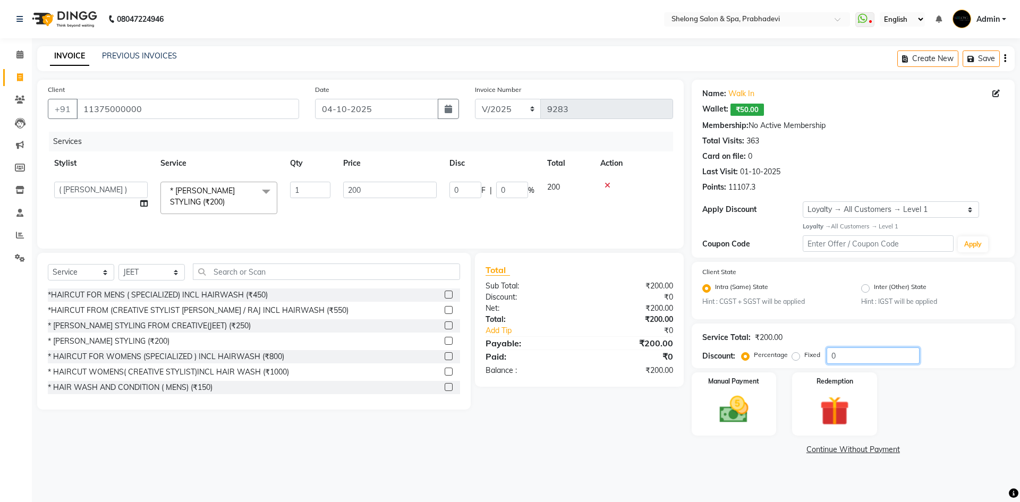
click at [913, 358] on input "0" at bounding box center [872, 355] width 93 height 16
type input "2"
type input "4"
type input "2"
type input "20"
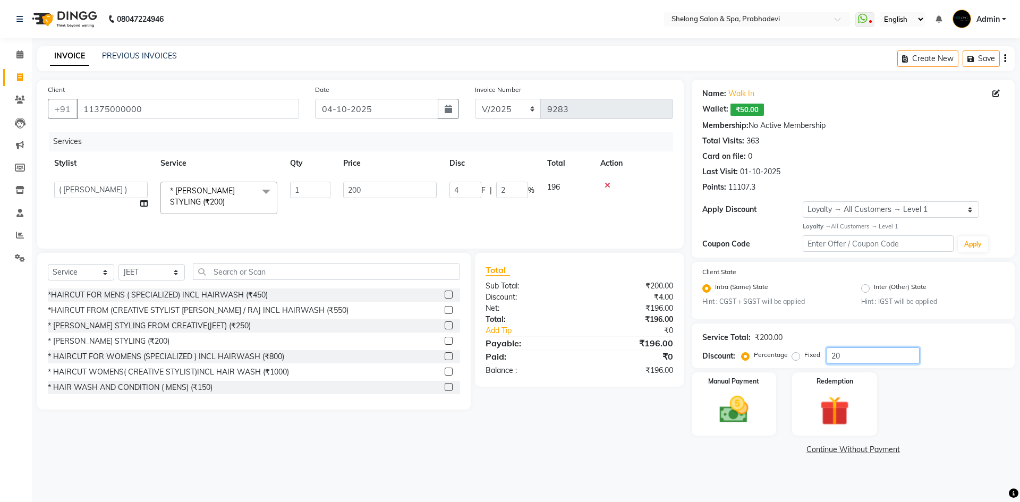
type input "40"
type input "20"
click at [725, 383] on label "Manual Payment" at bounding box center [733, 380] width 53 height 10
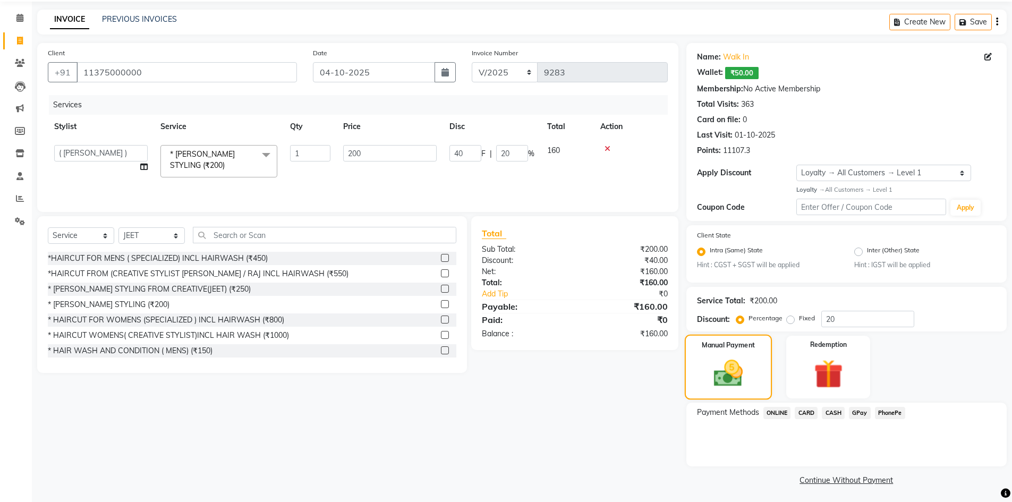
scroll to position [39, 0]
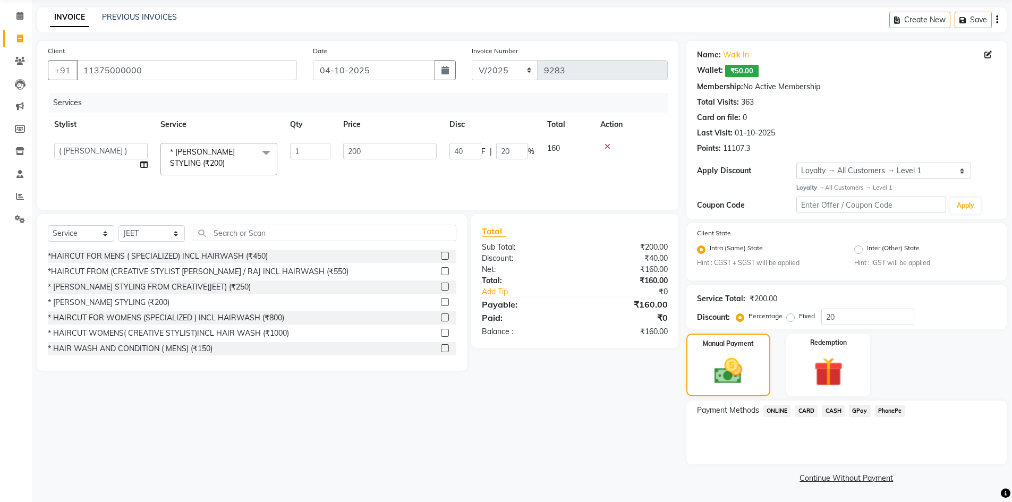
click at [867, 412] on span "GPay" at bounding box center [860, 411] width 22 height 12
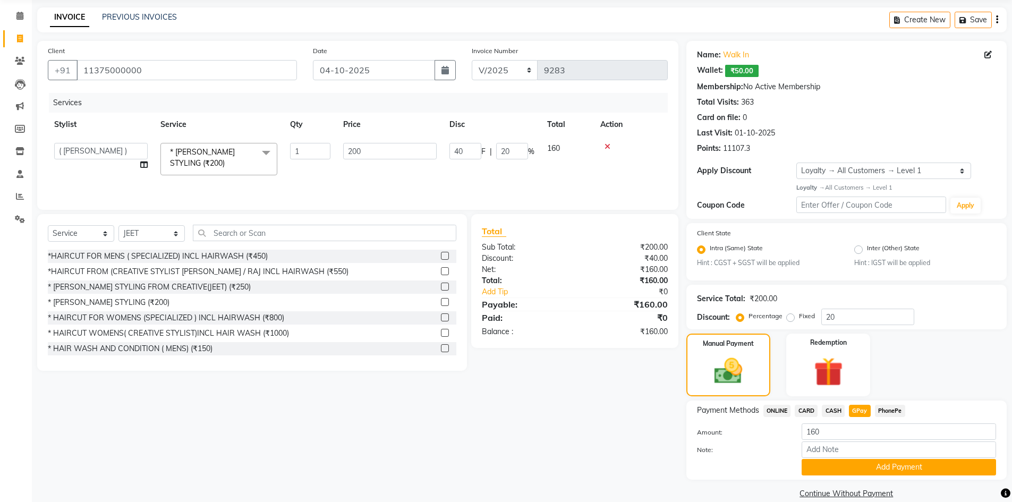
click at [838, 404] on div "Payment Methods ONLINE CARD CASH GPay PhonePe Amount: 160 Note: Add Payment" at bounding box center [846, 439] width 320 height 79
click at [767, 453] on label "Note:" at bounding box center [741, 450] width 105 height 10
click at [801, 453] on input "Note:" at bounding box center [898, 449] width 194 height 16
click at [835, 408] on span "CASH" at bounding box center [833, 411] width 23 height 12
click at [856, 474] on button "Add Payment" at bounding box center [898, 467] width 194 height 16
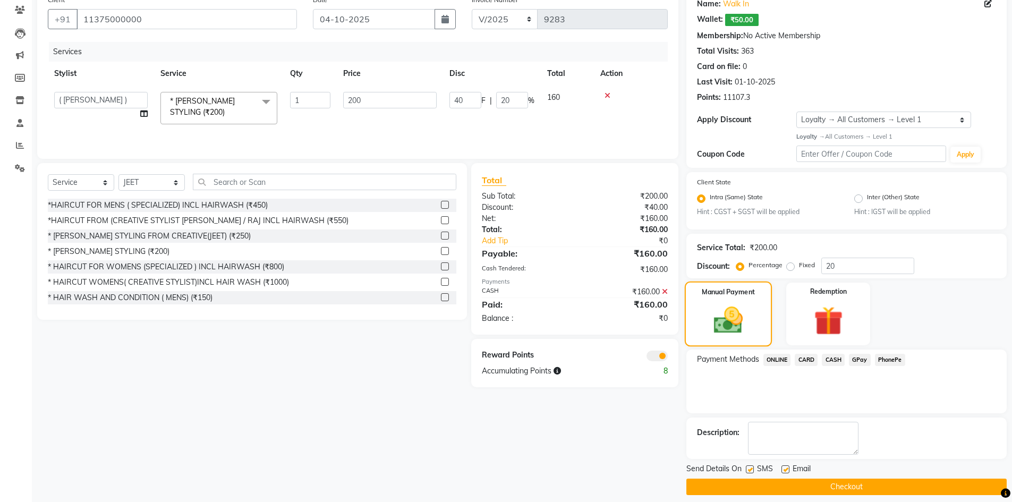
scroll to position [99, 0]
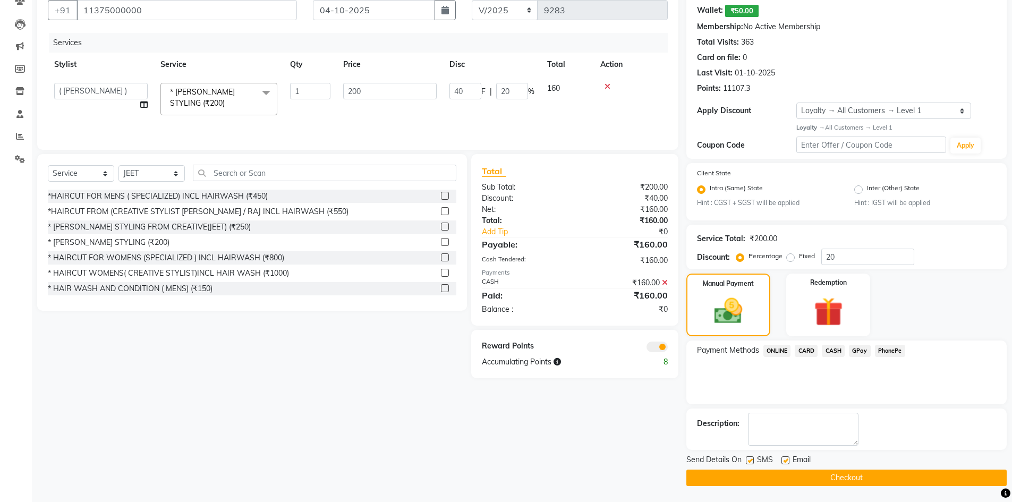
click at [828, 475] on button "Checkout" at bounding box center [846, 477] width 320 height 16
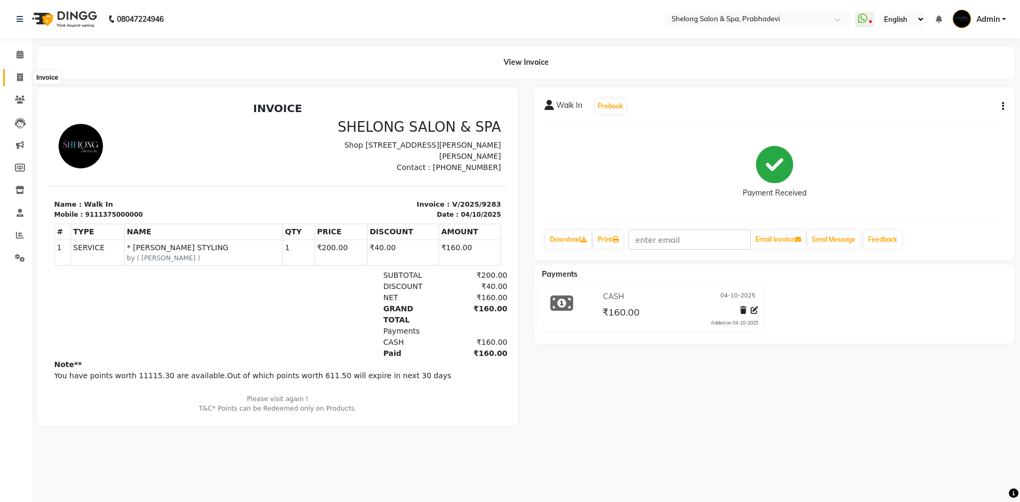
click at [21, 79] on icon at bounding box center [20, 77] width 6 height 8
select select "service"
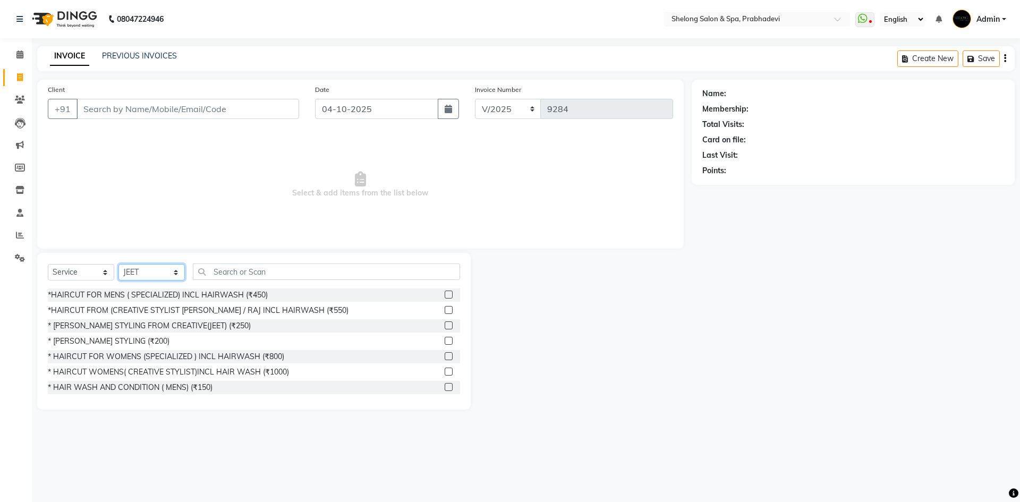
click at [146, 270] on select "Select Stylist ( [PERSON_NAME] ) ( [PERSON_NAME] ) [PERSON_NAME] fojdur [PERSON…" at bounding box center [151, 272] width 66 height 16
select select "24970"
click at [118, 264] on select "Select Stylist ( [PERSON_NAME] ) ( [PERSON_NAME] ) [PERSON_NAME] fojdur [PERSON…" at bounding box center [151, 272] width 66 height 16
click at [161, 289] on div "*HAIRCUT FOR MENS ( SPECIALIZED) INCL HAIRWASH (₹450)" at bounding box center [254, 294] width 412 height 13
click at [161, 292] on div "*HAIRCUT FOR MENS ( SPECIALIZED) INCL HAIRWASH (₹450)" at bounding box center [158, 294] width 220 height 11
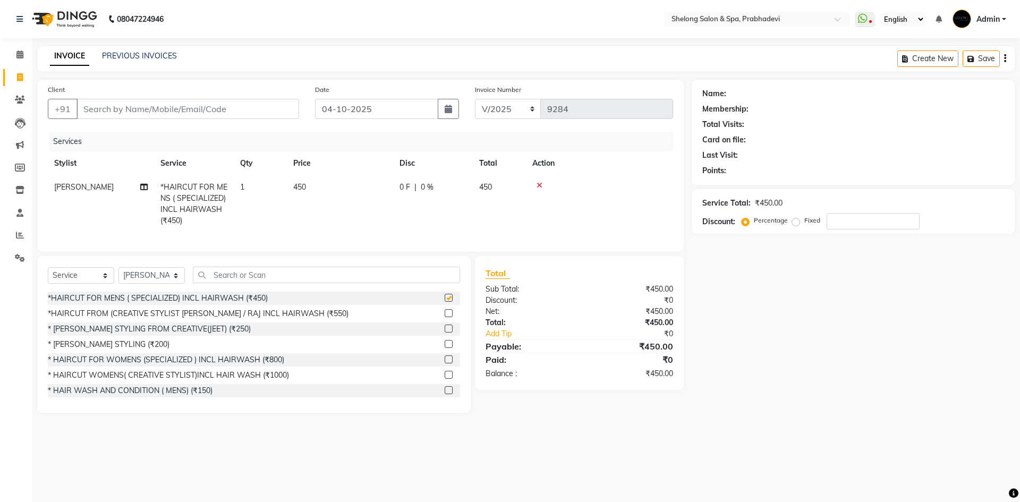
checkbox input "false"
click at [253, 106] on input "Client" at bounding box center [187, 109] width 223 height 20
type input "8"
type input "0"
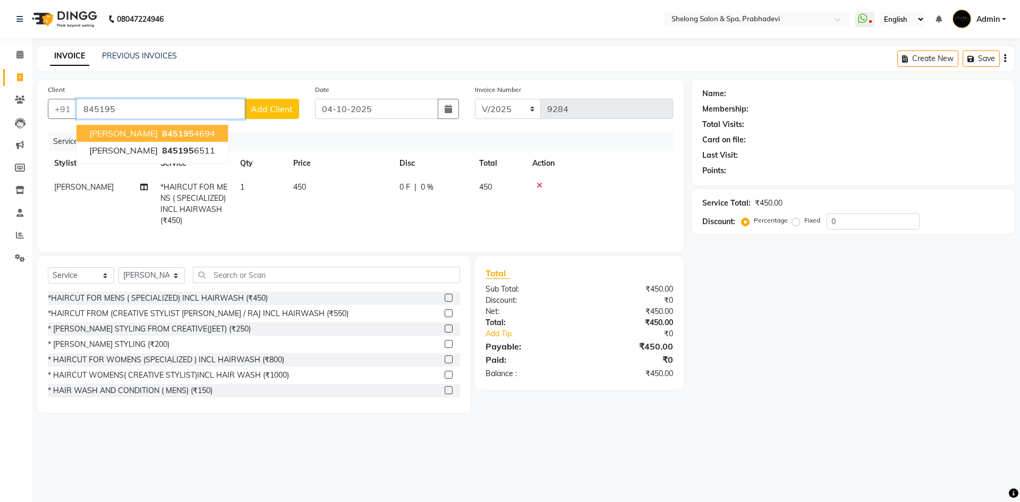
click at [200, 135] on ngb-highlight "845195 4694" at bounding box center [187, 133] width 55 height 11
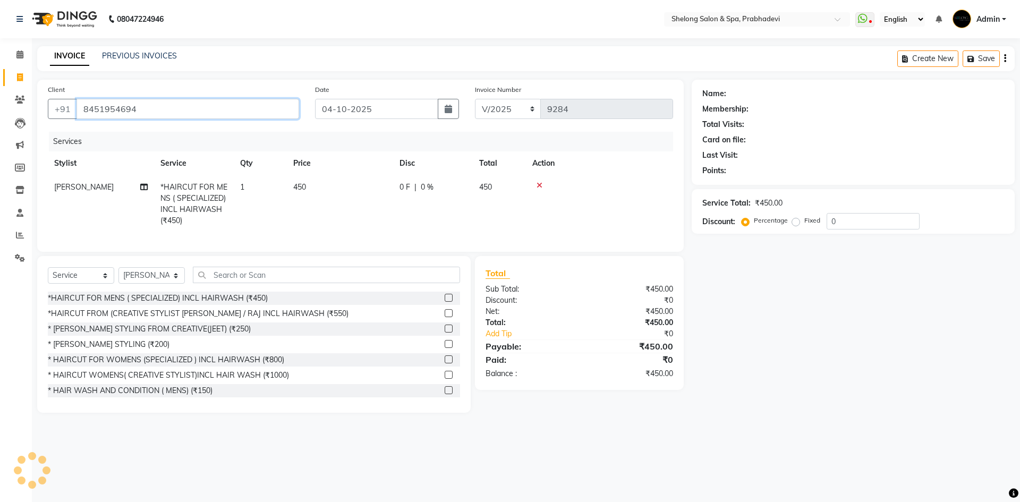
type input "8451954694"
select select "1: Object"
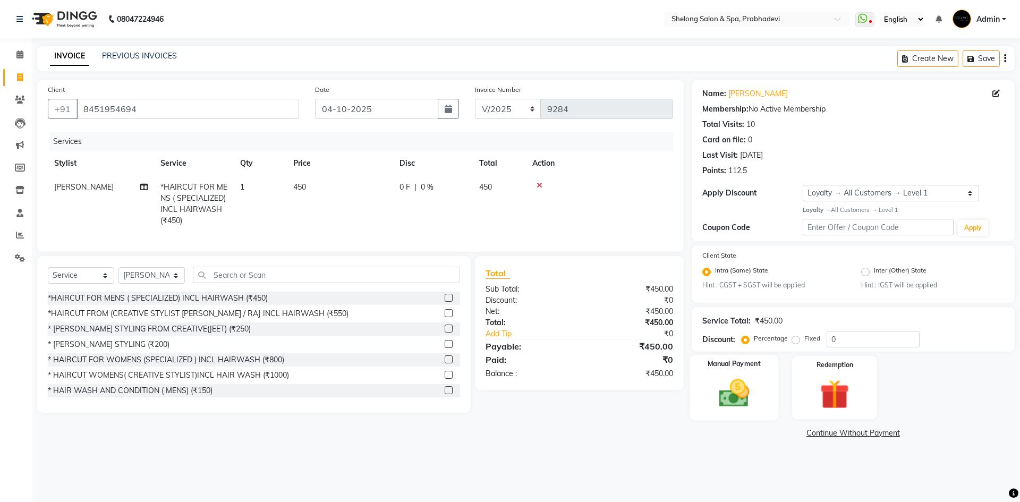
click at [764, 392] on div "Manual Payment" at bounding box center [733, 387] width 88 height 65
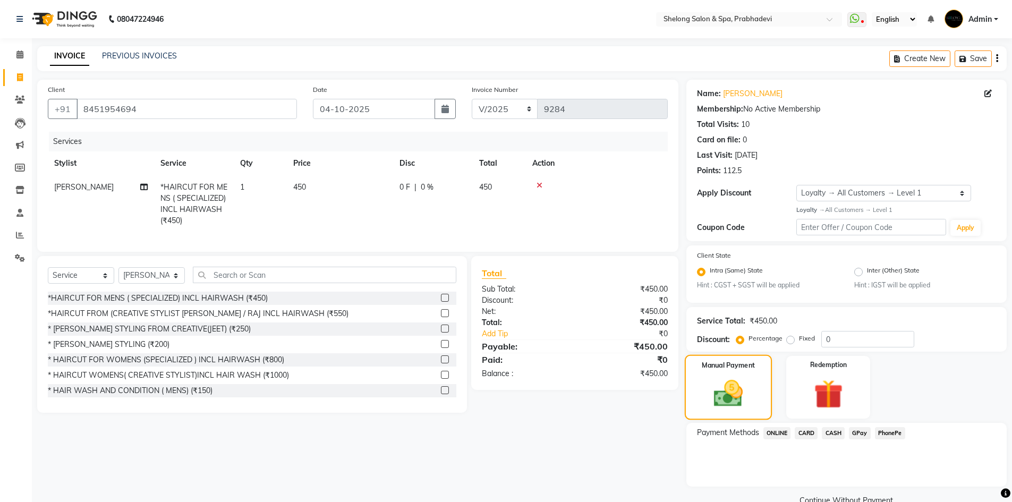
scroll to position [22, 0]
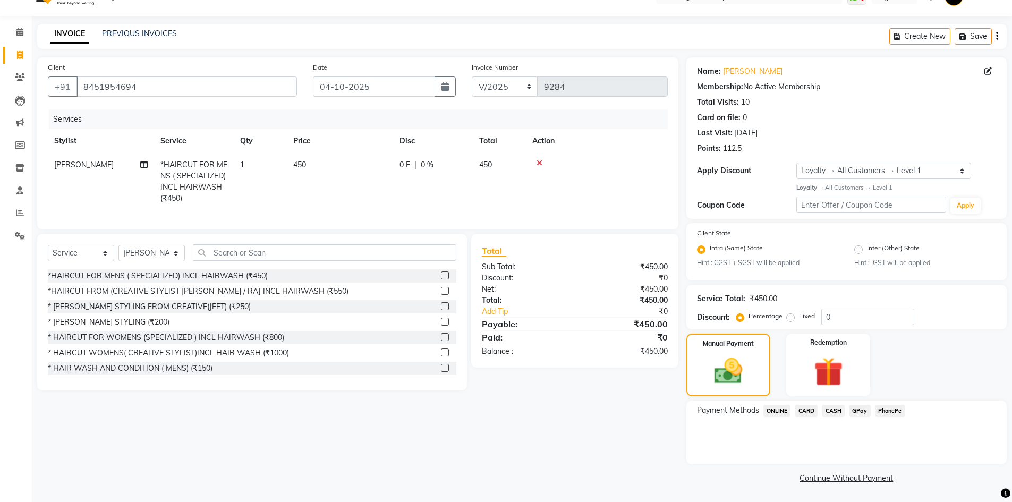
click at [858, 410] on span "GPay" at bounding box center [860, 411] width 22 height 12
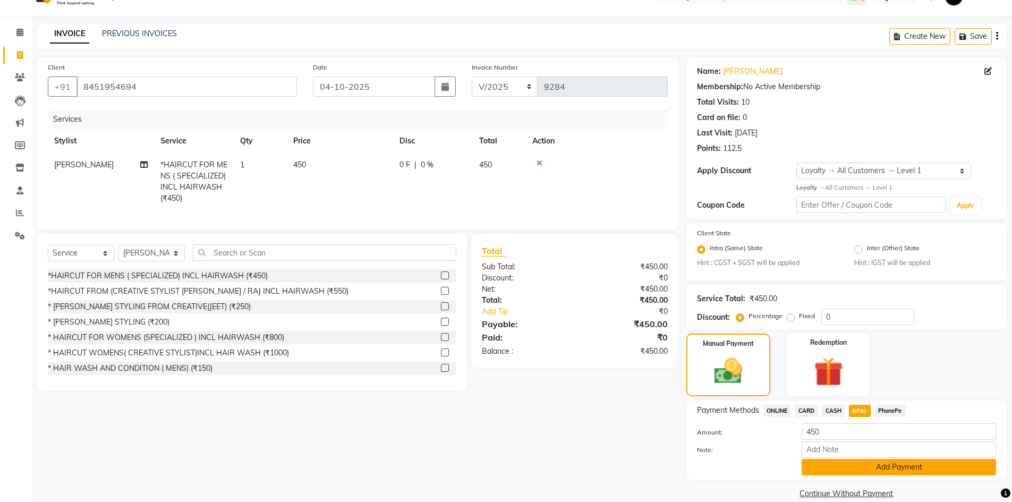
click at [815, 468] on button "Add Payment" at bounding box center [898, 467] width 194 height 16
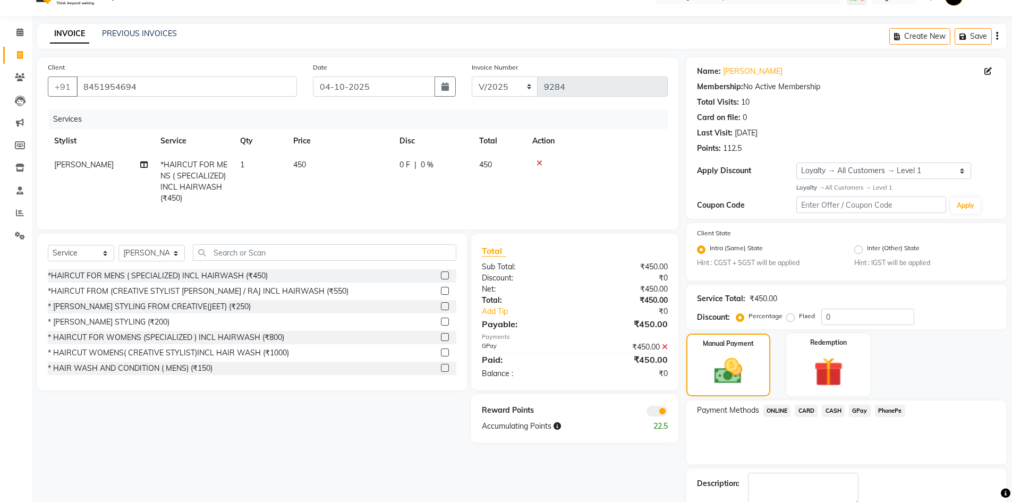
scroll to position [82, 0]
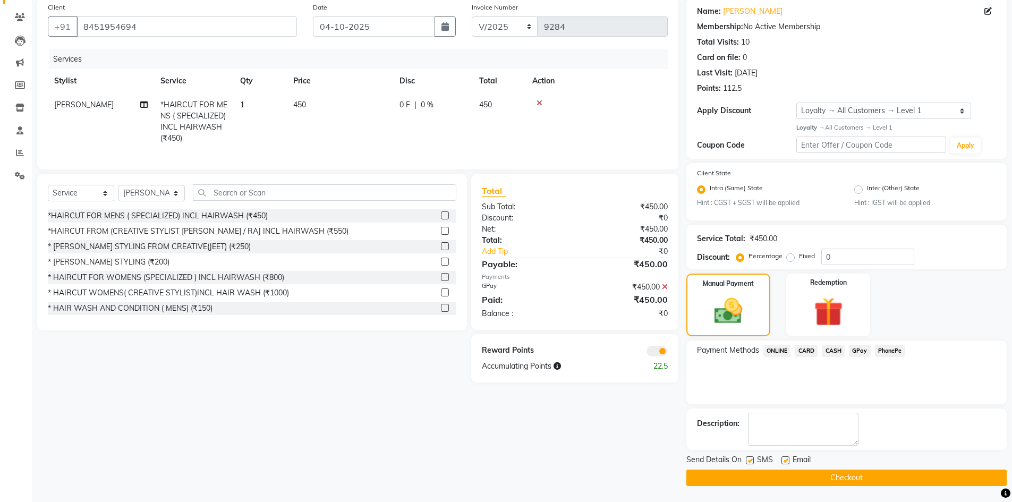
click at [736, 472] on button "Checkout" at bounding box center [846, 477] width 320 height 16
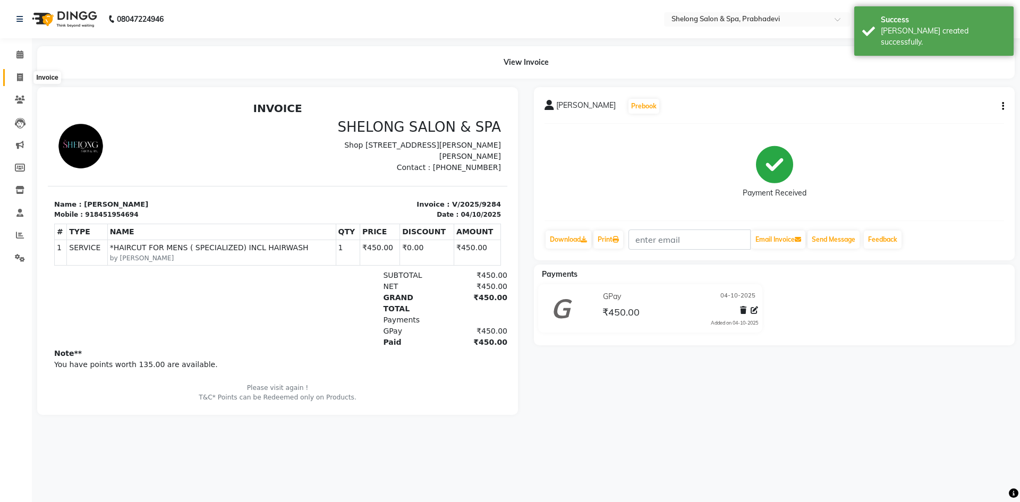
click at [18, 79] on icon at bounding box center [20, 77] width 6 height 8
select select "service"
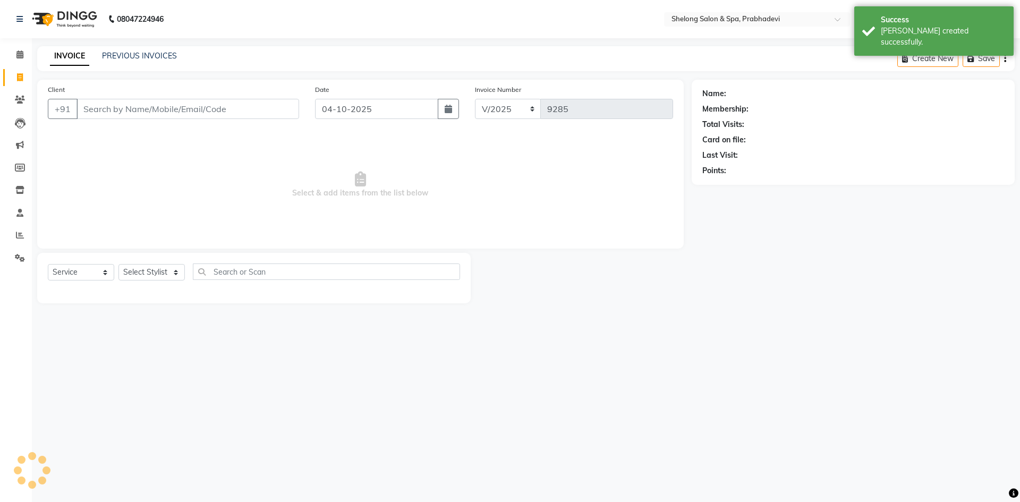
select select "16092"
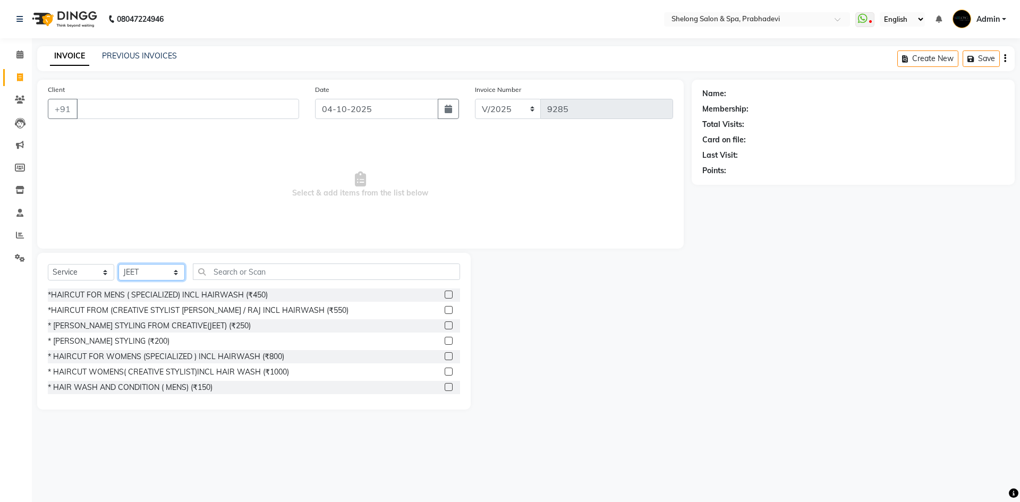
click at [135, 271] on select "Select Stylist ( [PERSON_NAME] ) ( [PERSON_NAME] ) [PERSON_NAME] fojdur [PERSON…" at bounding box center [151, 272] width 66 height 16
select select "66706"
click at [118, 264] on select "Select Stylist ( [PERSON_NAME] ) ( [PERSON_NAME] ) [PERSON_NAME] fojdur [PERSON…" at bounding box center [151, 272] width 66 height 16
click at [230, 271] on input "text" at bounding box center [326, 271] width 267 height 16
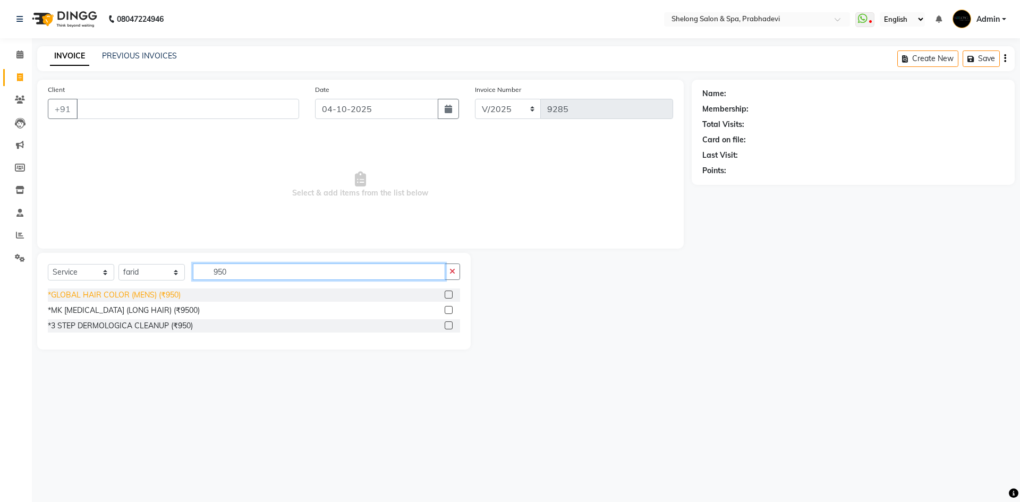
type input "950"
click at [135, 296] on div "*GLOBAL HAIR COLOR (MENS) (₹950)" at bounding box center [114, 294] width 133 height 11
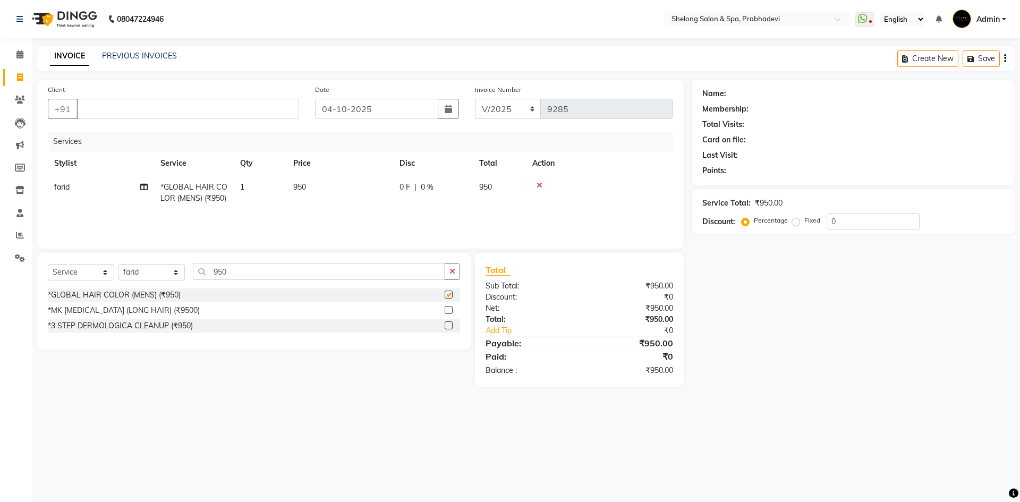
checkbox input "false"
click at [455, 269] on icon "button" at bounding box center [452, 271] width 6 height 7
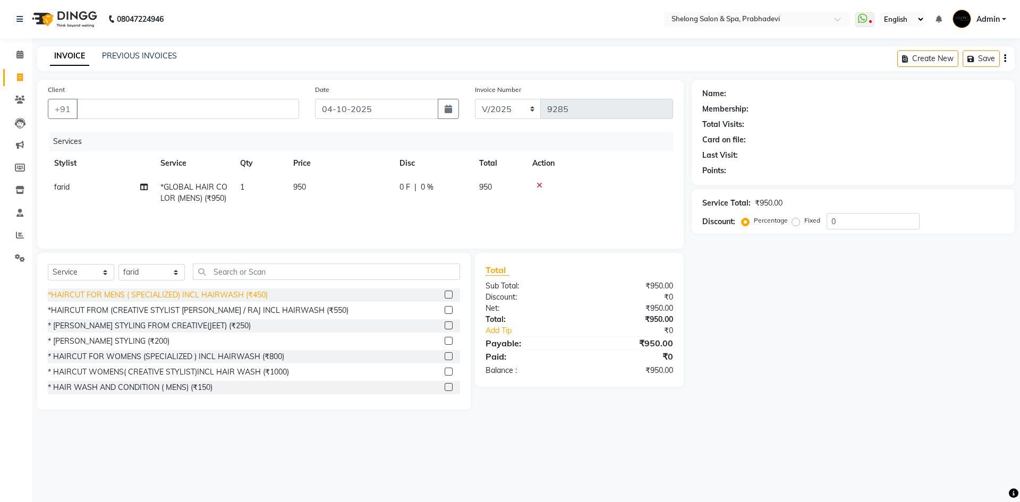
click at [124, 291] on div "*HAIRCUT FOR MENS ( SPECIALIZED) INCL HAIRWASH (₹450)" at bounding box center [158, 294] width 220 height 11
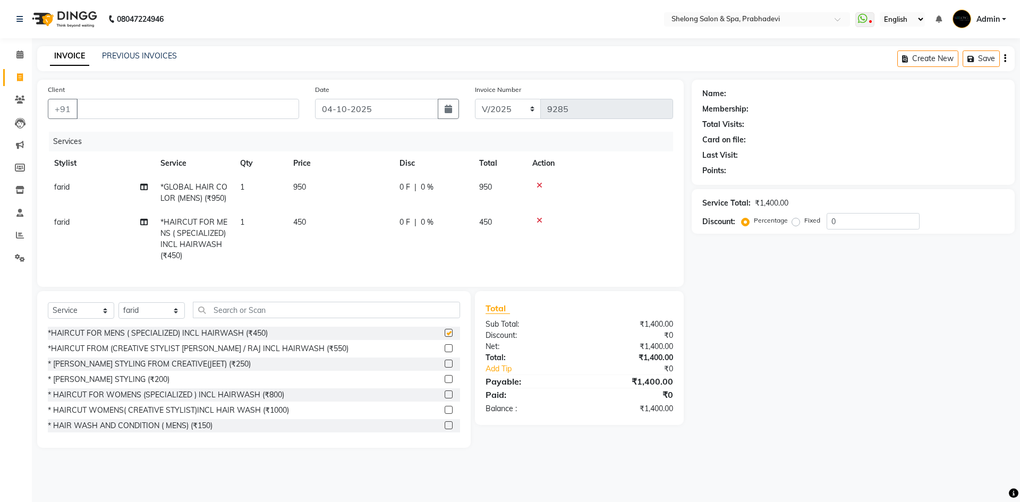
checkbox input "false"
click at [205, 116] on input "Client" at bounding box center [187, 109] width 223 height 20
click at [539, 185] on icon at bounding box center [539, 185] width 6 height 7
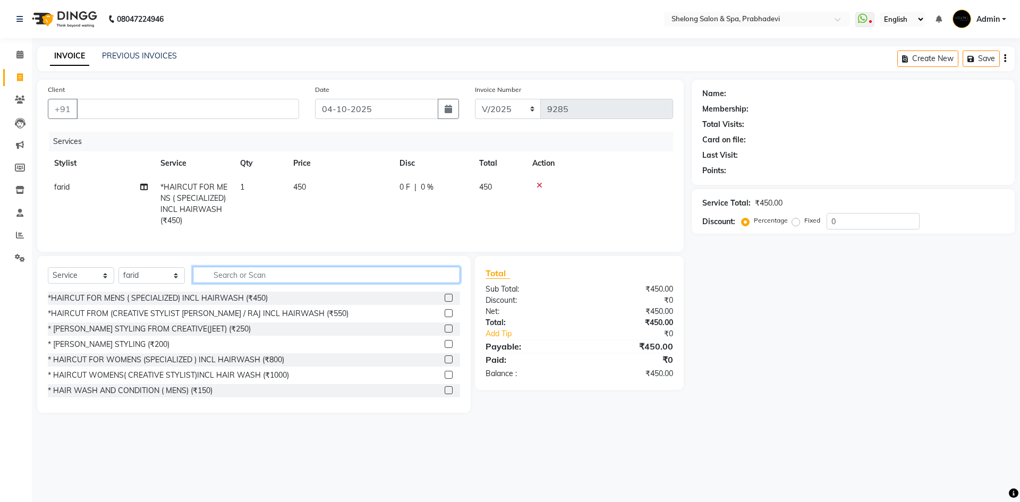
click at [246, 281] on input "text" at bounding box center [326, 275] width 267 height 16
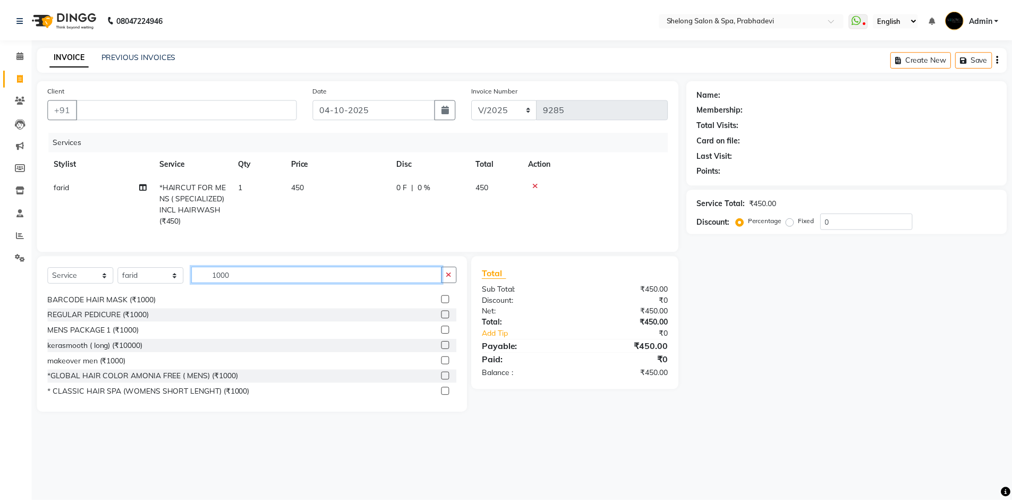
scroll to position [159, 0]
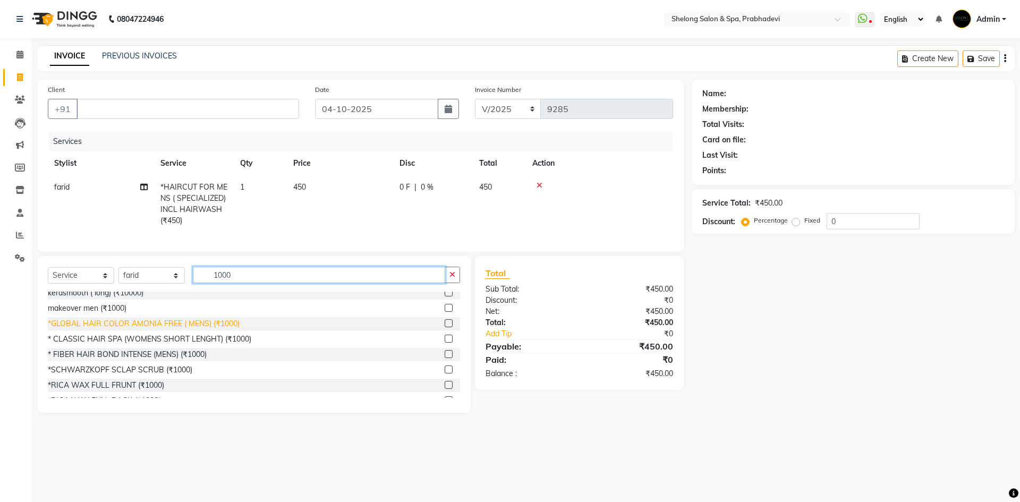
type input "1000"
click at [144, 329] on div "*GLOBAL HAIR COLOR AMONIA FREE ( MENS) (₹1000)" at bounding box center [144, 323] width 192 height 11
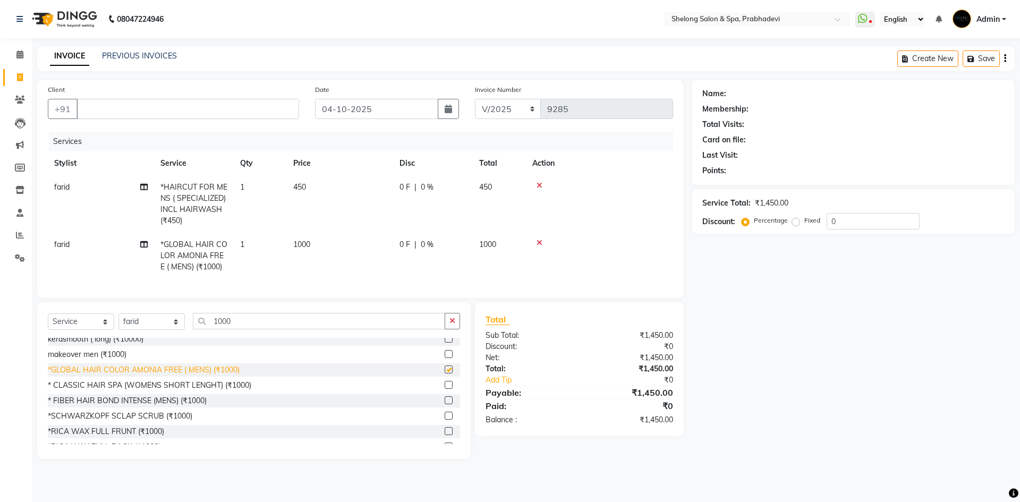
checkbox input "false"
click at [453, 324] on icon "button" at bounding box center [452, 320] width 6 height 7
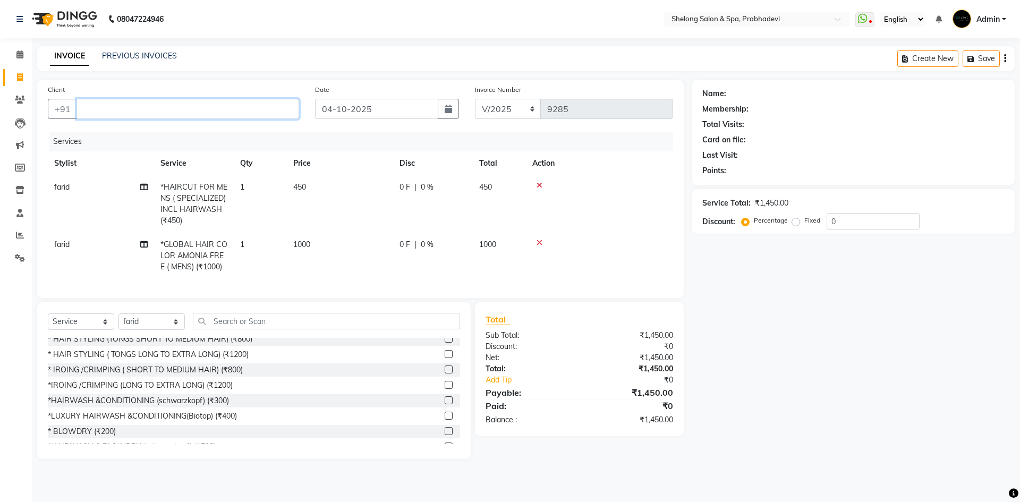
click at [213, 112] on input "Client" at bounding box center [187, 109] width 223 height 20
click at [226, 110] on input "Client" at bounding box center [187, 109] width 223 height 20
type input "7738030508"
click at [260, 107] on span "Add Client" at bounding box center [272, 109] width 42 height 11
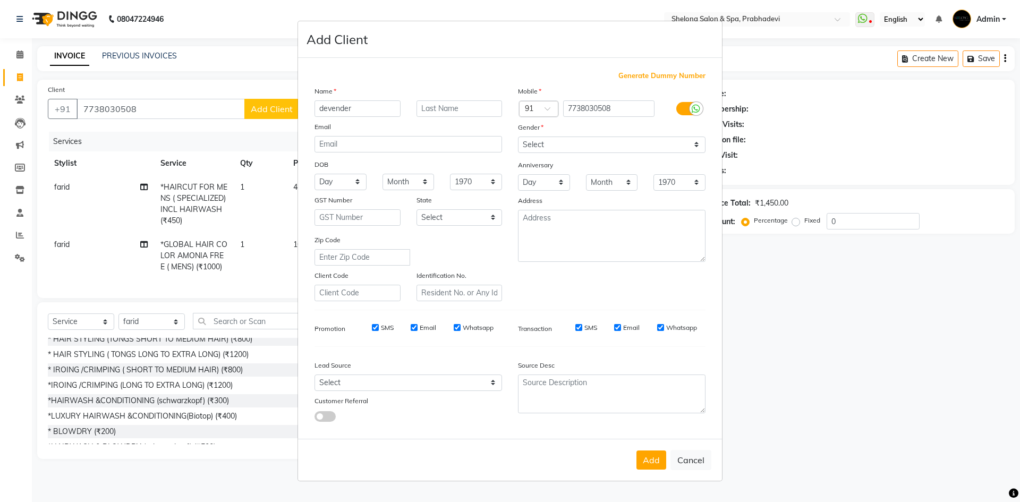
type input "devender"
click at [458, 115] on input "text" at bounding box center [459, 108] width 86 height 16
type input "singh"
click at [644, 460] on button "Add" at bounding box center [651, 459] width 30 height 19
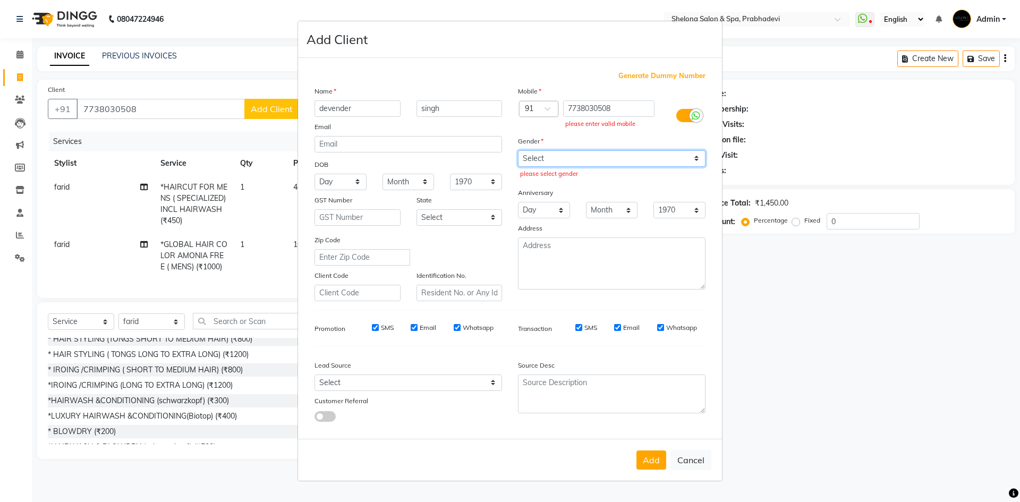
click at [532, 156] on select "Select [DEMOGRAPHIC_DATA] [DEMOGRAPHIC_DATA] Other Prefer Not To Say" at bounding box center [611, 158] width 187 height 16
select select "[DEMOGRAPHIC_DATA]"
click at [518, 150] on select "Select [DEMOGRAPHIC_DATA] [DEMOGRAPHIC_DATA] Other Prefer Not To Say" at bounding box center [611, 158] width 187 height 16
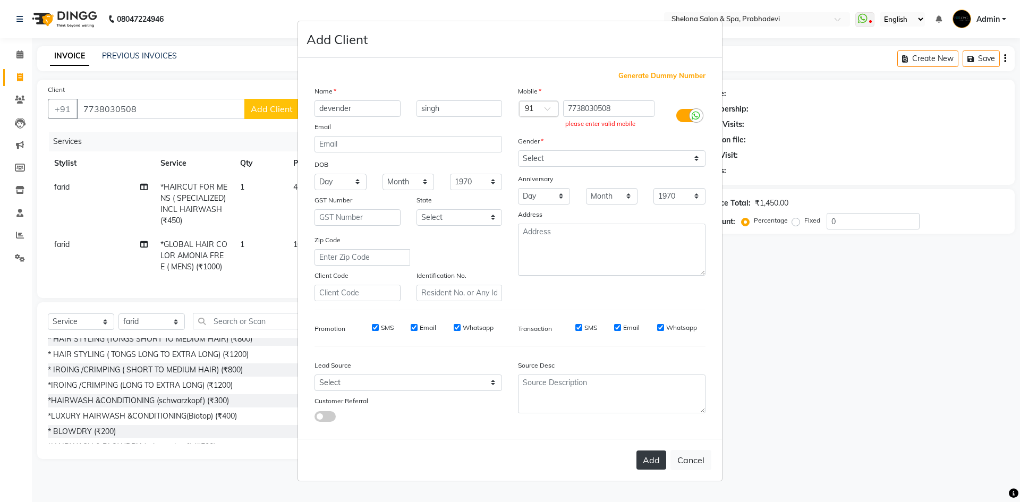
click at [656, 461] on button "Add" at bounding box center [651, 459] width 30 height 19
click at [655, 449] on div "Add Cancel" at bounding box center [510, 460] width 424 height 42
click at [654, 451] on button "Add" at bounding box center [651, 459] width 30 height 19
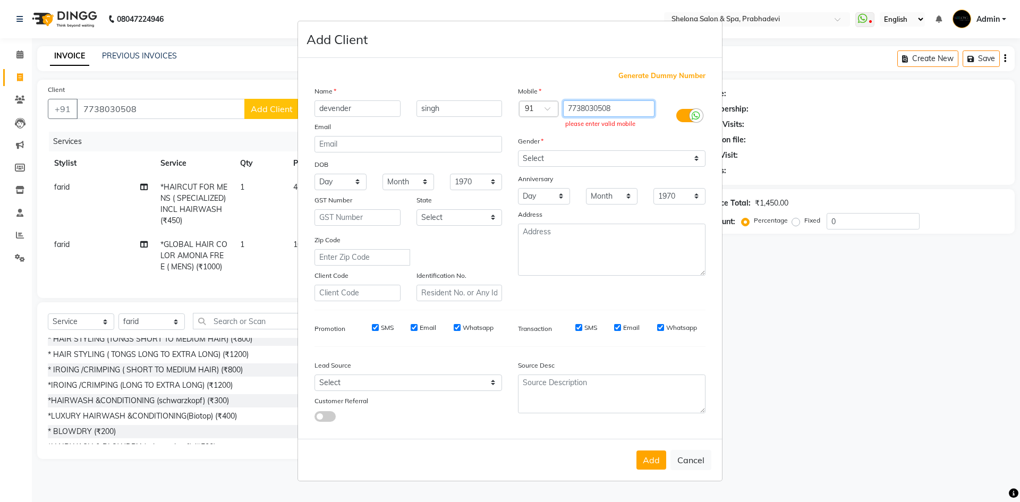
click at [618, 109] on input "7738030508" at bounding box center [609, 108] width 92 height 16
type input "7"
type input "7738030508"
click at [649, 457] on button "Add" at bounding box center [651, 459] width 30 height 19
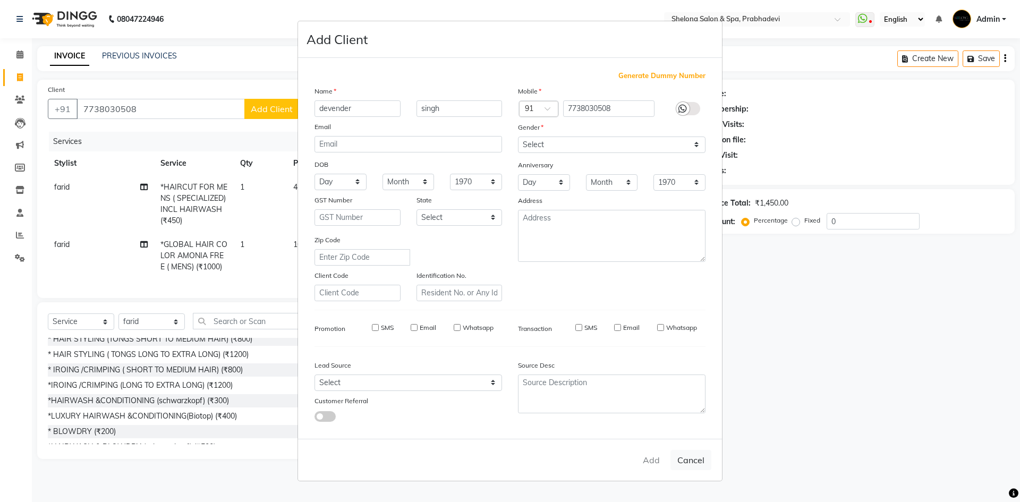
type input "7738030508"
select select
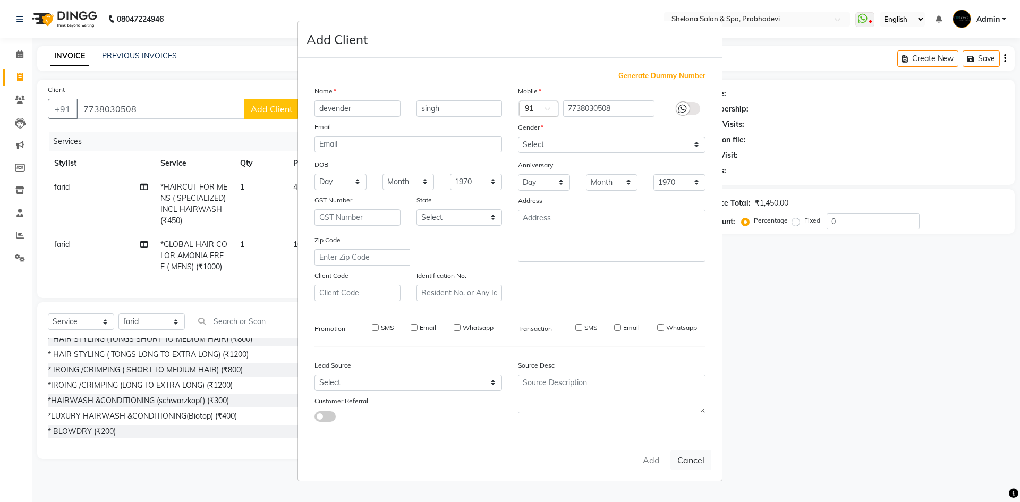
select select
checkbox input "false"
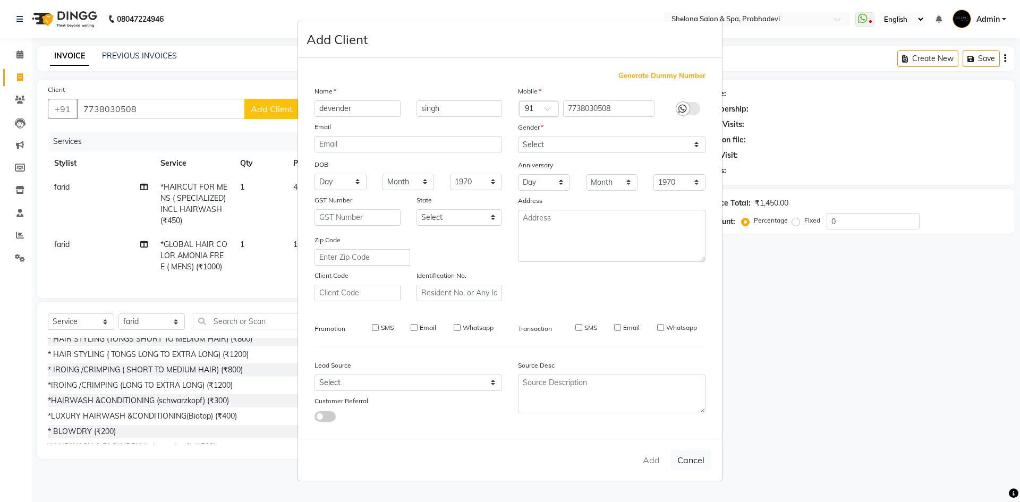
checkbox input "false"
select select "1: Object"
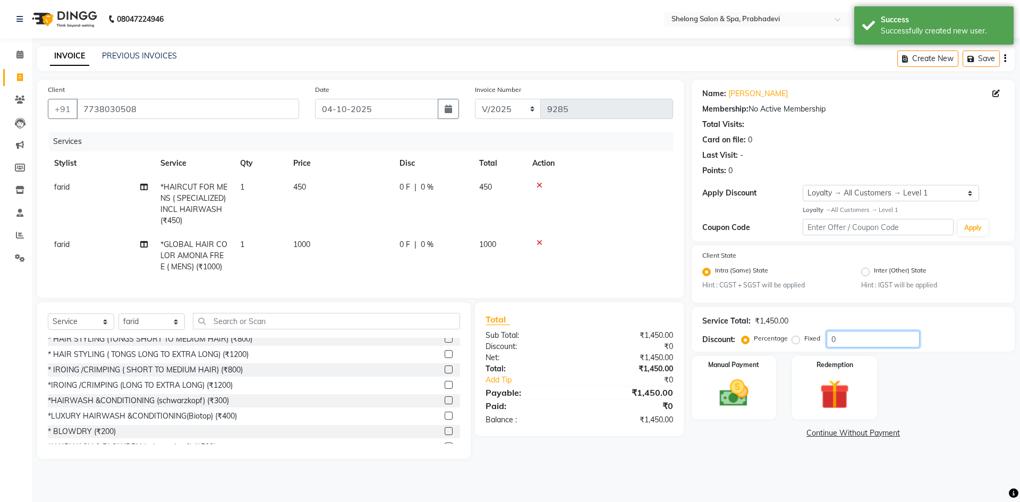
click at [850, 339] on input "0" at bounding box center [872, 339] width 93 height 16
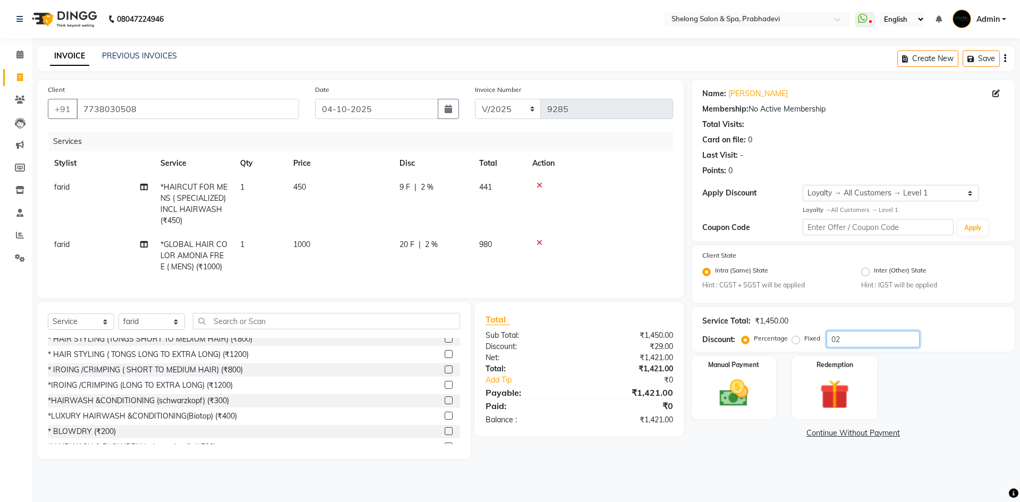
type input "0"
type input "10"
click at [740, 389] on img at bounding box center [733, 392] width 49 height 35
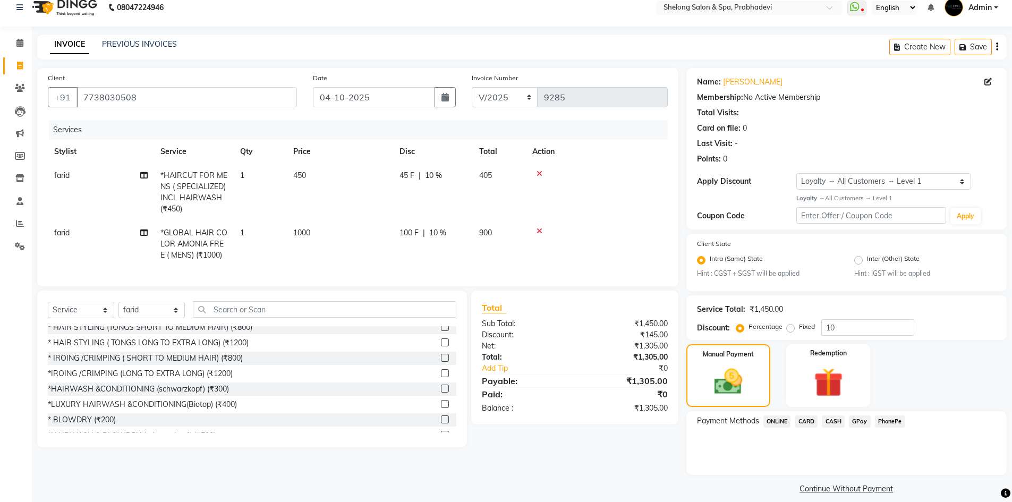
scroll to position [22, 0]
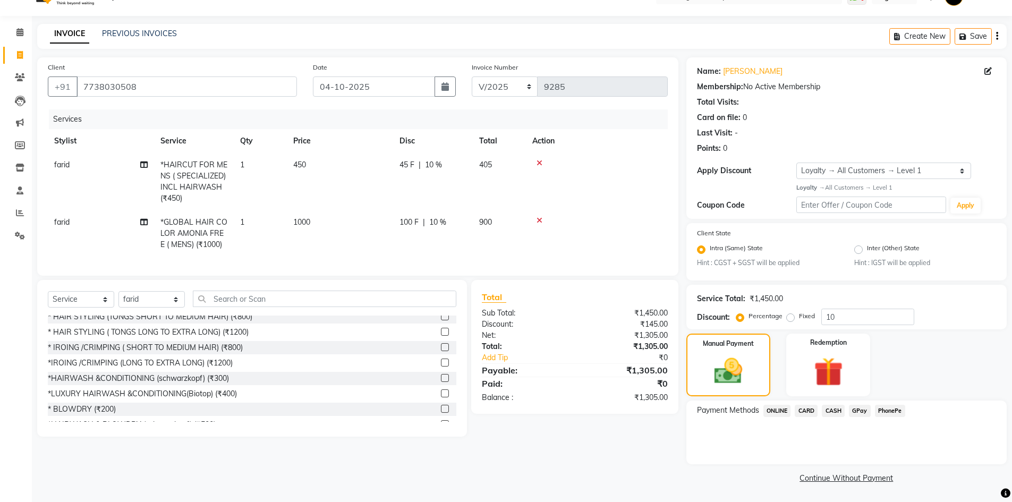
click at [862, 412] on span "GPay" at bounding box center [860, 411] width 22 height 12
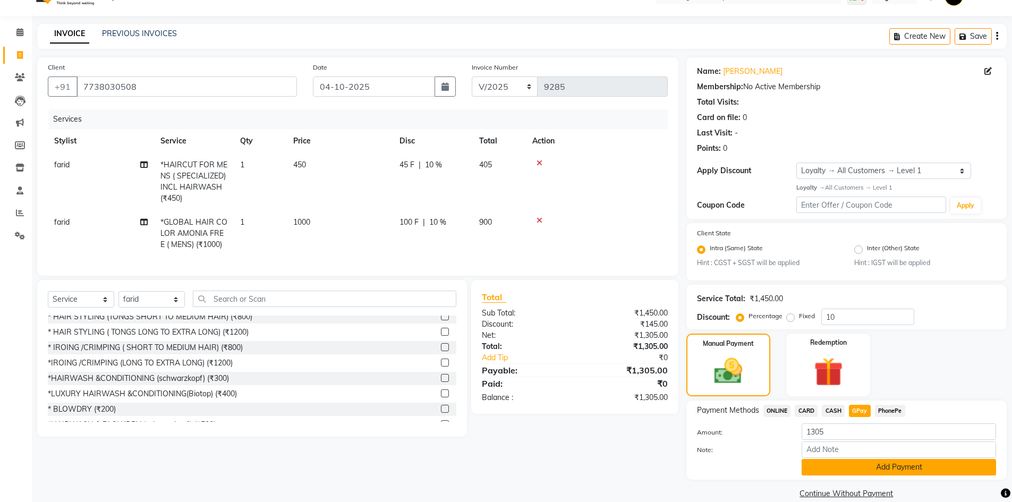
click at [836, 469] on button "Add Payment" at bounding box center [898, 467] width 194 height 16
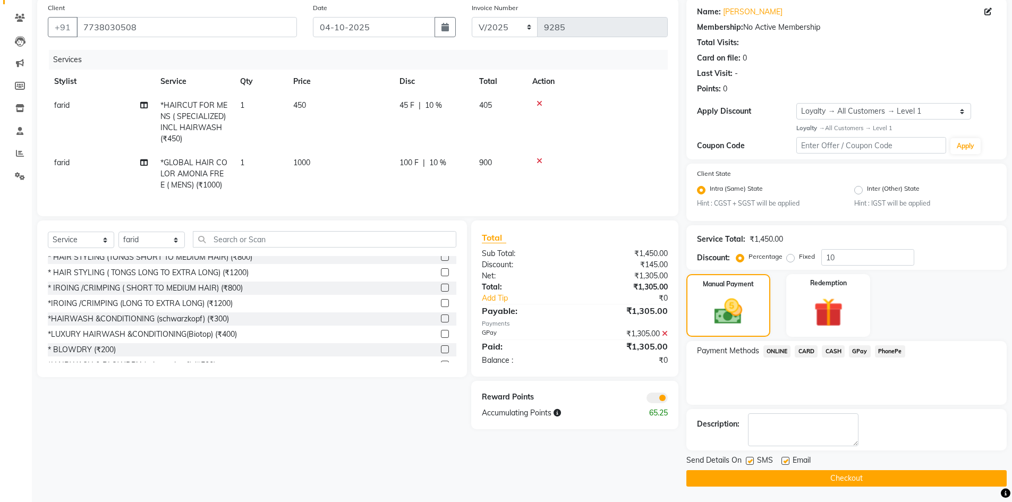
scroll to position [82, 0]
click at [710, 482] on button "Checkout" at bounding box center [846, 477] width 320 height 16
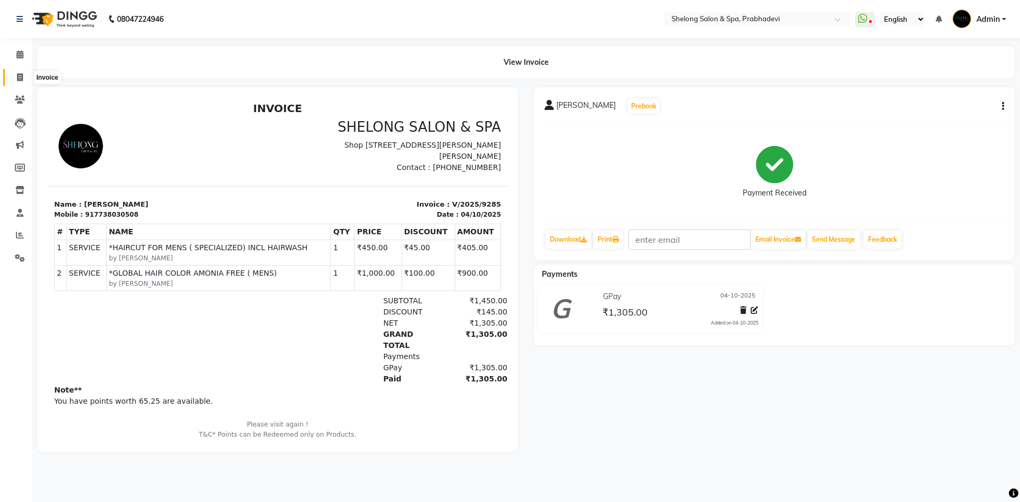
click at [21, 75] on icon at bounding box center [20, 77] width 6 height 8
select select "service"
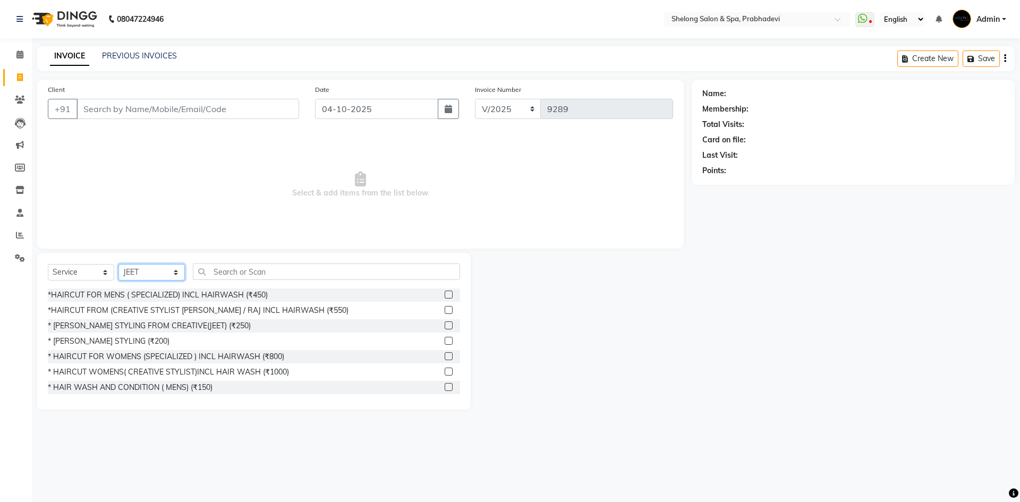
click at [139, 278] on select "Select Stylist ( [PERSON_NAME] ) ( [PERSON_NAME] ) [PERSON_NAME] fojdur [PERSON…" at bounding box center [151, 272] width 66 height 16
select select "88528"
click at [118, 264] on select "Select Stylist ( [PERSON_NAME] ) ( [PERSON_NAME] ) [PERSON_NAME] fojdur [PERSON…" at bounding box center [151, 272] width 66 height 16
click at [115, 339] on div "* [PERSON_NAME] STYLING (₹200)" at bounding box center [109, 341] width 122 height 11
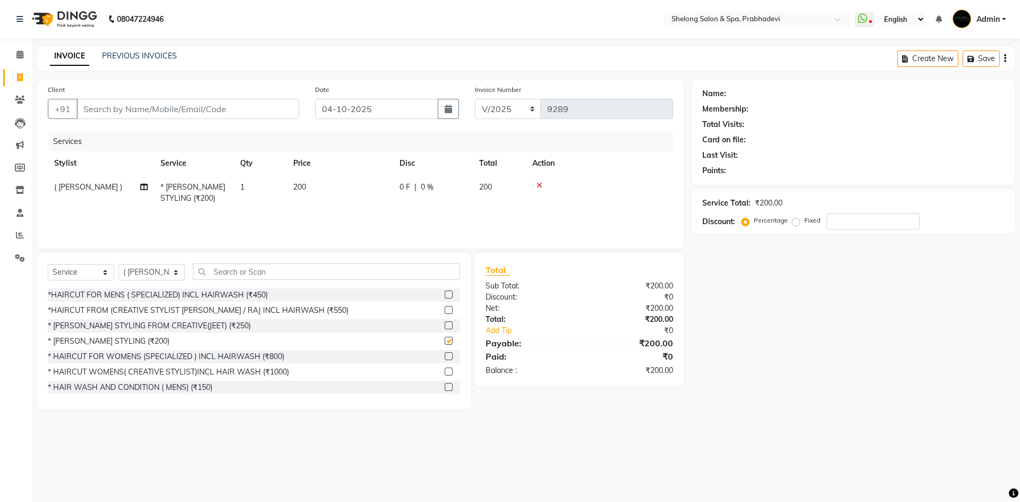
checkbox input "false"
click at [200, 114] on input "Client" at bounding box center [187, 109] width 223 height 20
type input "m"
type input "0"
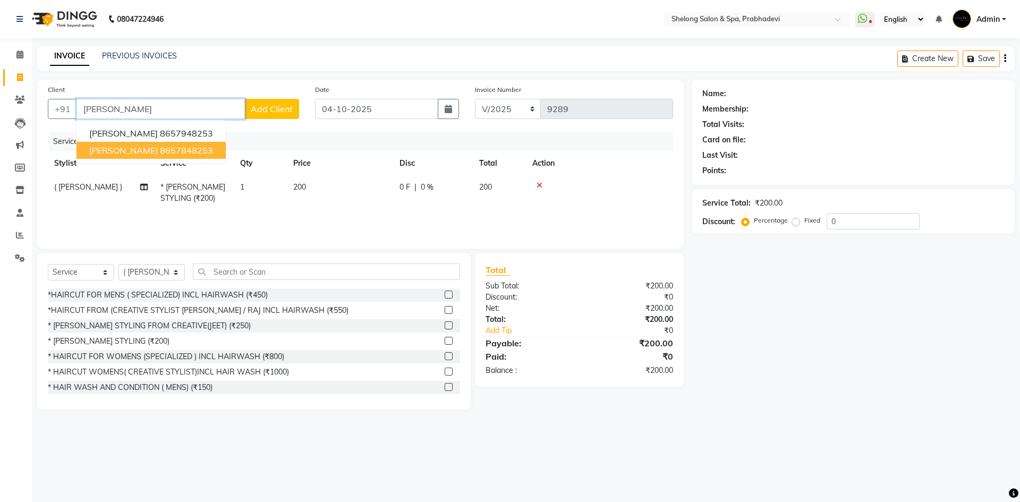
click at [182, 149] on ngb-highlight "8657848253" at bounding box center [186, 150] width 53 height 11
type input "8657848253"
select select "2: Object"
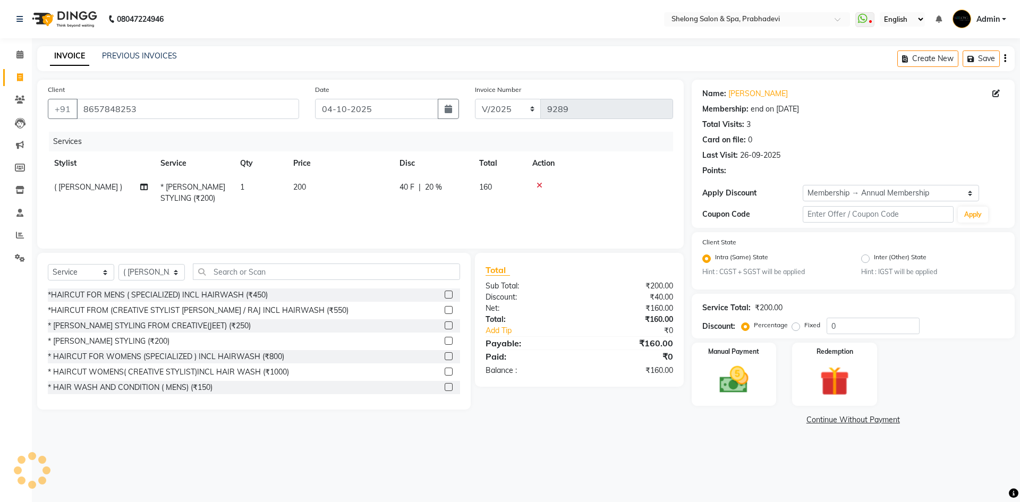
type input "20"
click at [740, 384] on img at bounding box center [733, 380] width 49 height 35
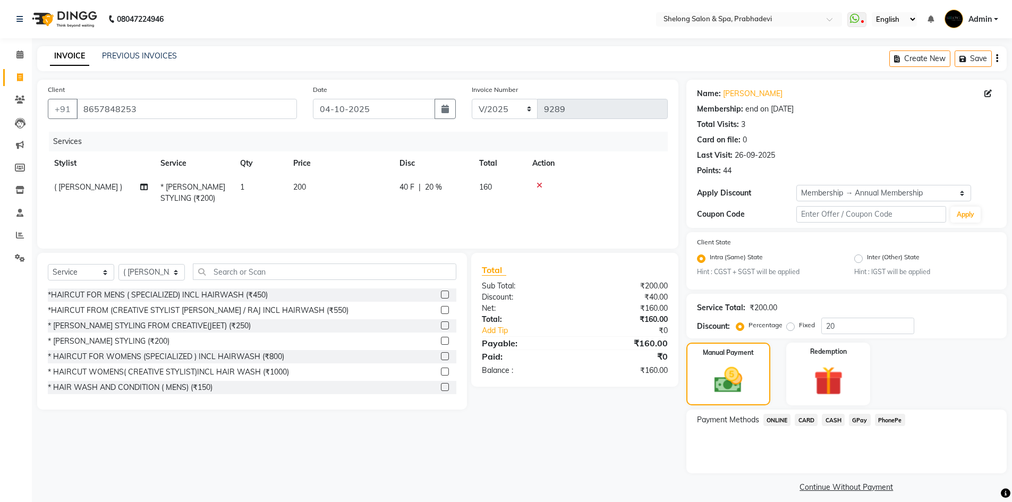
click at [842, 420] on span "CASH" at bounding box center [833, 420] width 23 height 12
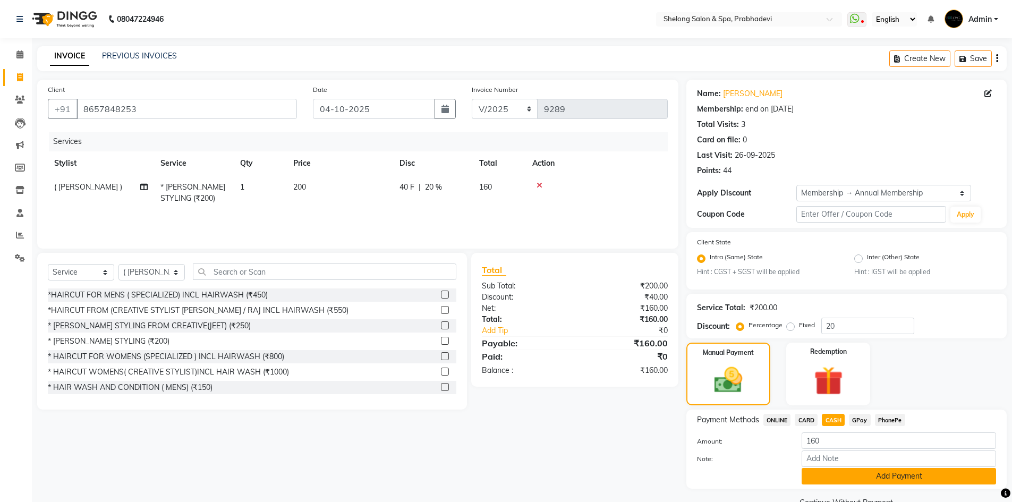
click at [828, 474] on button "Add Payment" at bounding box center [898, 476] width 194 height 16
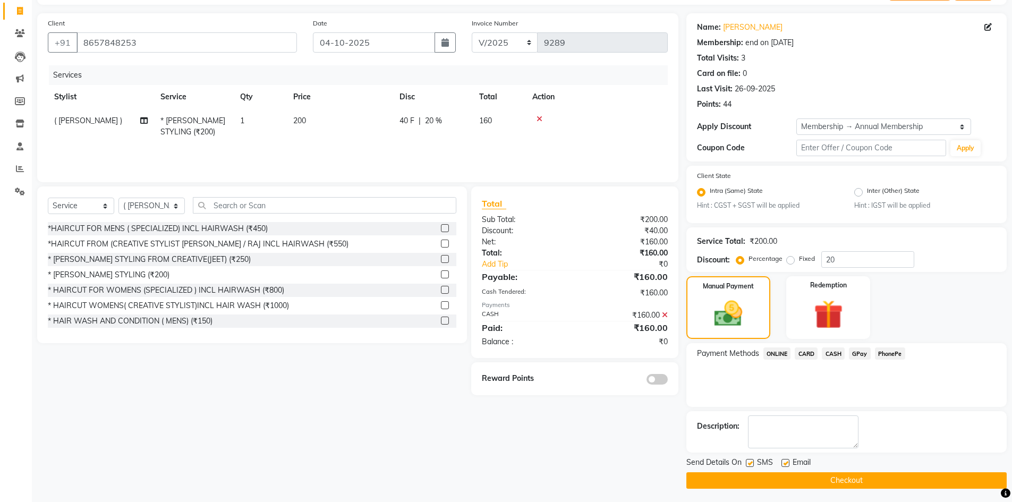
scroll to position [69, 0]
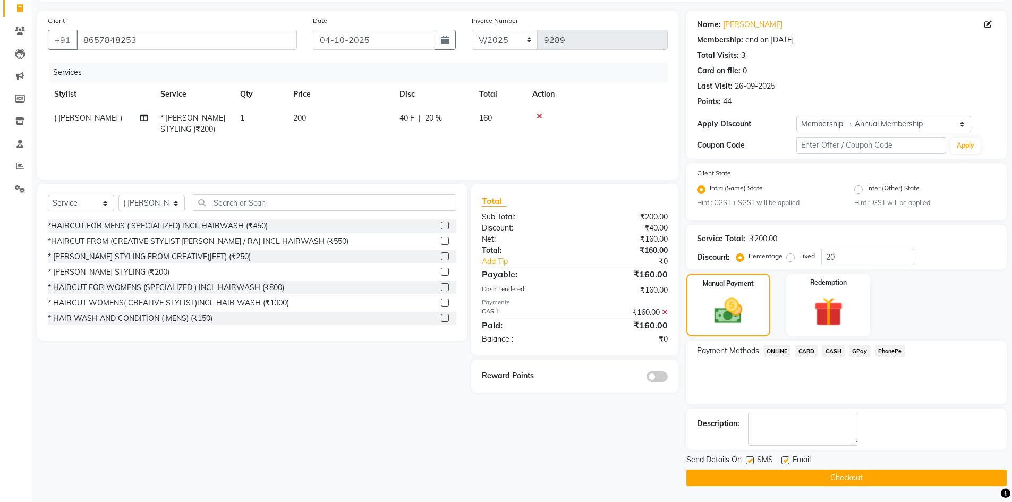
click at [646, 371] on label at bounding box center [656, 376] width 21 height 11
click at [668, 378] on input "checkbox" at bounding box center [668, 378] width 0 height 0
click at [814, 469] on div "Send Details On SMS Email Checkout" at bounding box center [846, 470] width 320 height 32
click at [814, 477] on button "Checkout" at bounding box center [846, 477] width 320 height 16
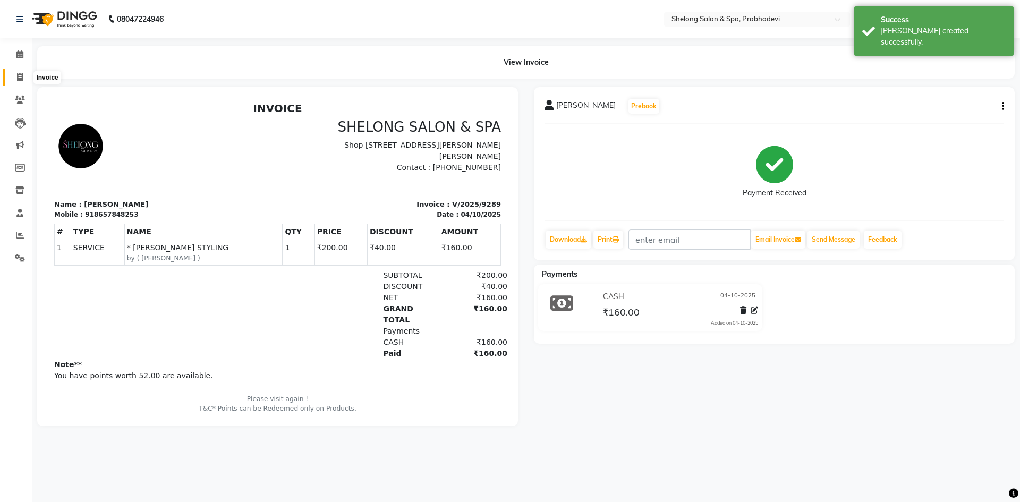
click at [14, 75] on span at bounding box center [20, 78] width 19 height 12
select select "service"
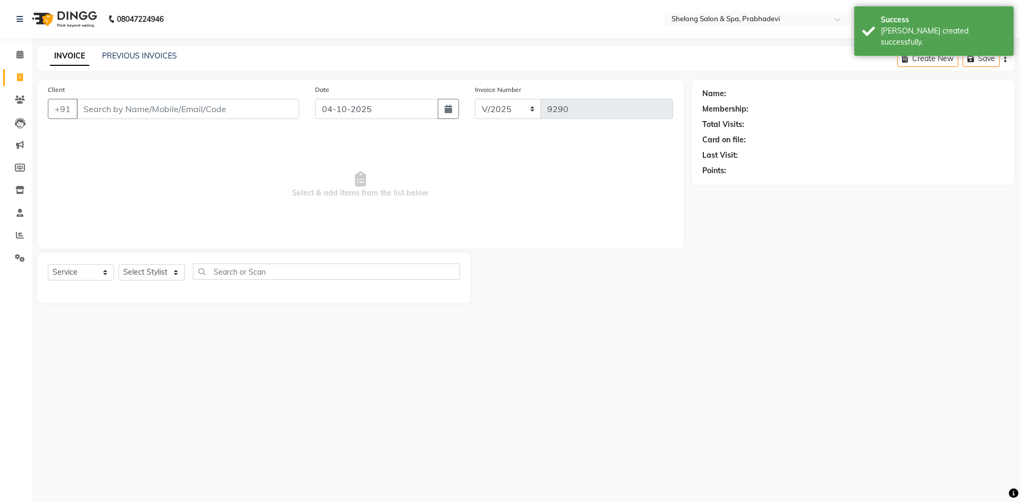
select select "16092"
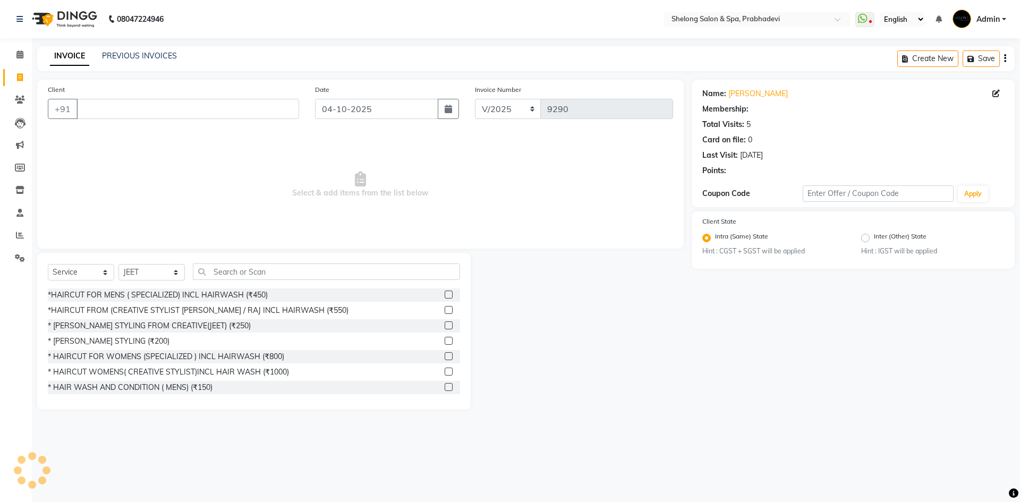
select select "1: Object"
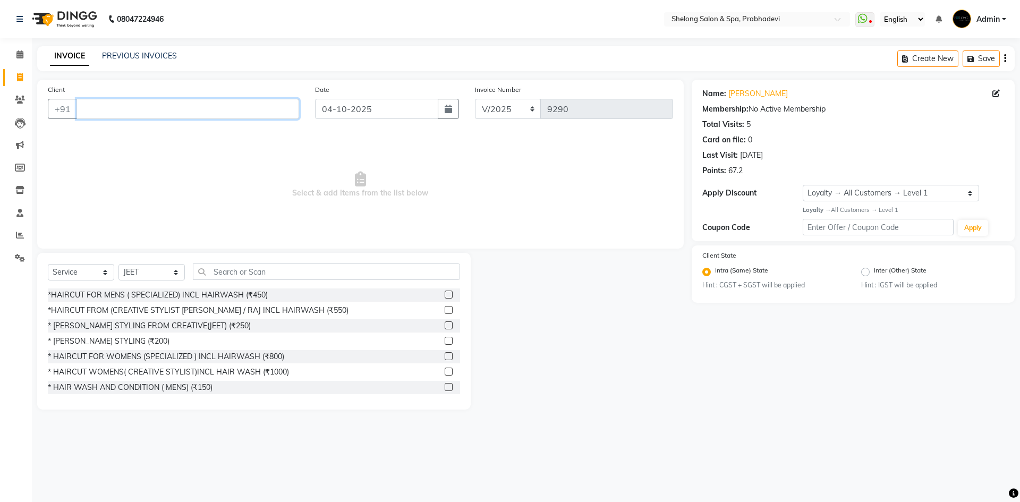
click at [153, 109] on input "Client" at bounding box center [187, 109] width 223 height 20
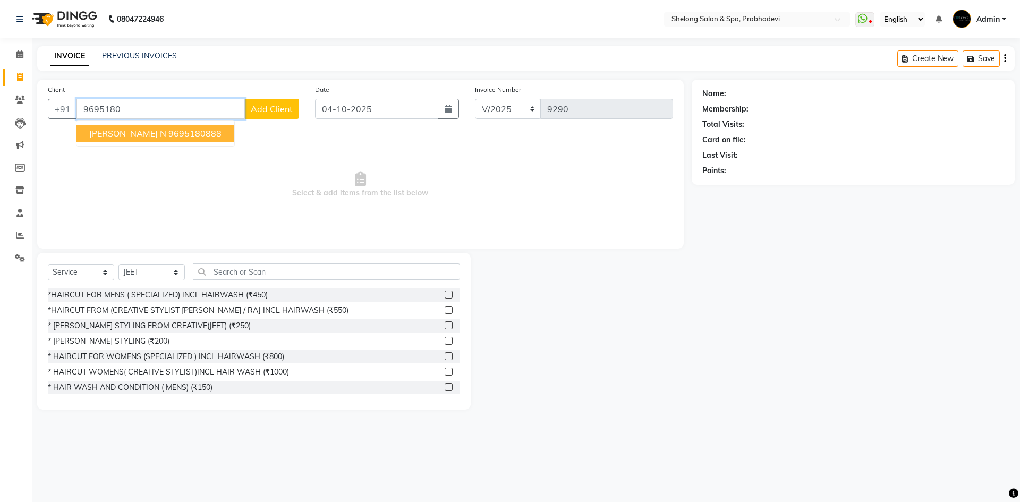
click at [110, 133] on span "[PERSON_NAME] n" at bounding box center [127, 133] width 77 height 11
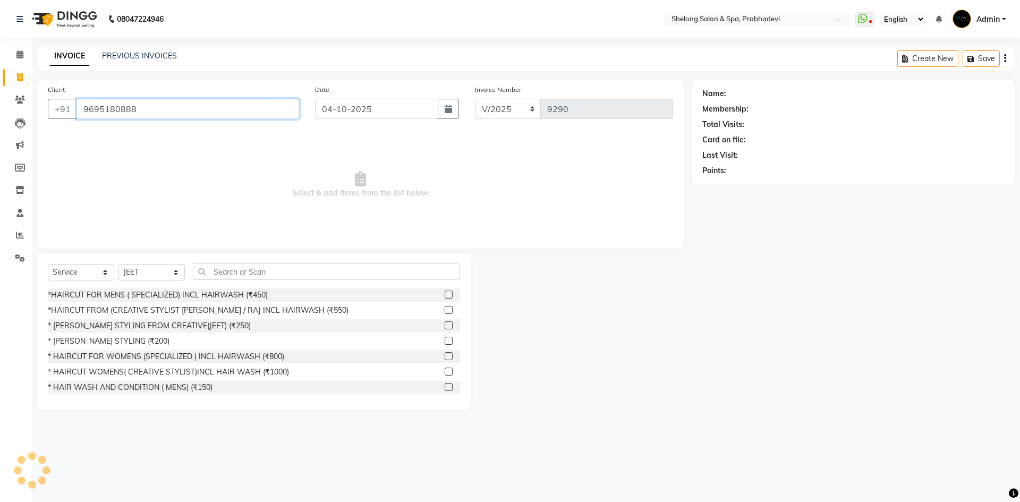
type input "9695180888"
select select "1: Object"
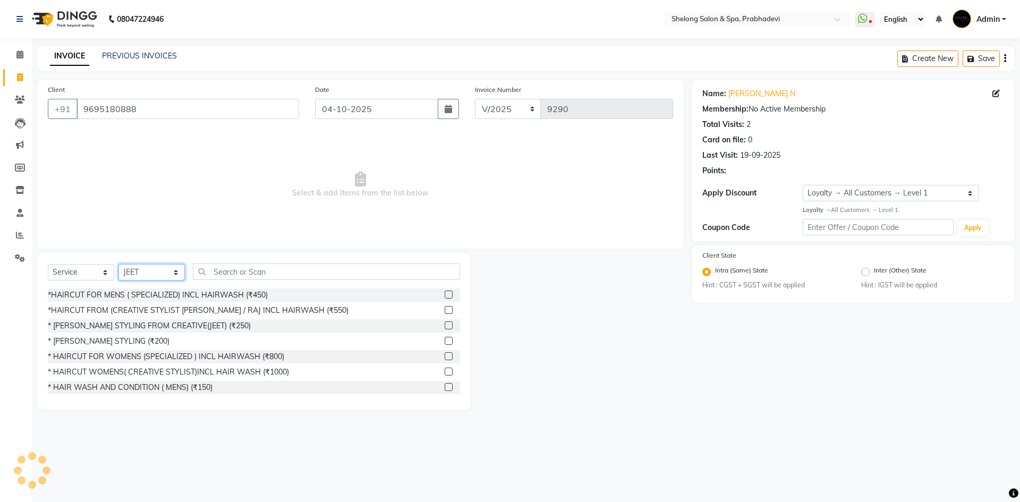
click at [155, 272] on select "Select Stylist ( [PERSON_NAME] ) ( [PERSON_NAME] ) [PERSON_NAME] fojdur [PERSON…" at bounding box center [151, 272] width 66 height 16
select select "88528"
click at [118, 264] on select "Select Stylist ( [PERSON_NAME] ) ( [PERSON_NAME] ) [PERSON_NAME] fojdur [PERSON…" at bounding box center [151, 272] width 66 height 16
click at [124, 338] on div "* [PERSON_NAME] STYLING (₹200)" at bounding box center [109, 341] width 122 height 11
checkbox input "false"
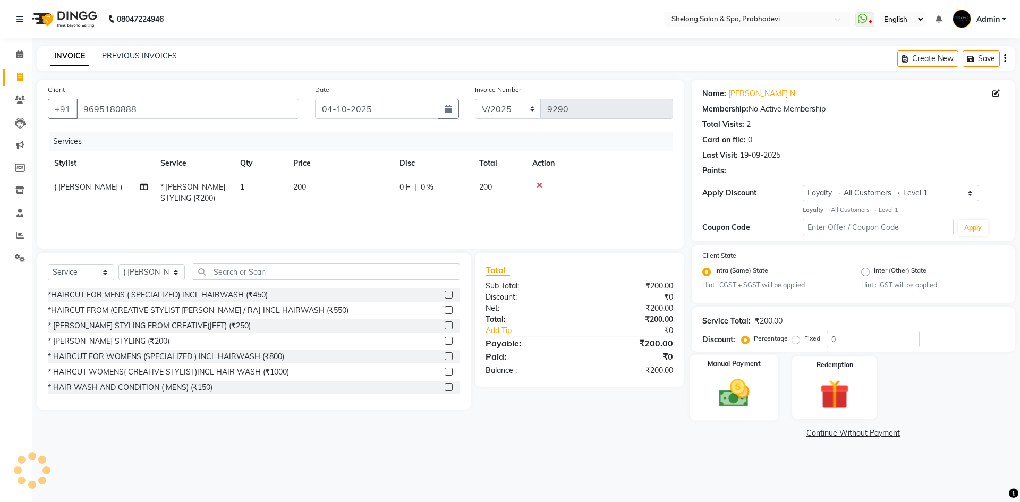
click at [725, 395] on img at bounding box center [733, 392] width 49 height 35
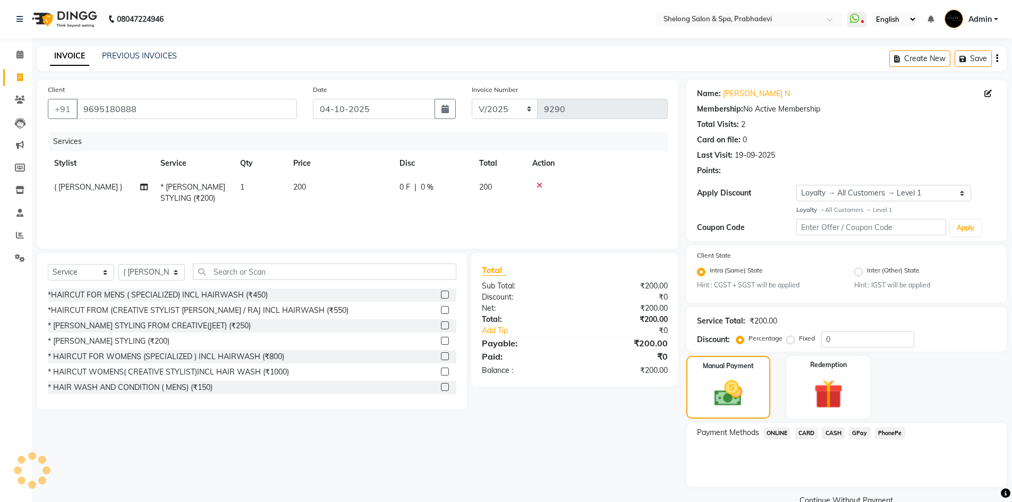
scroll to position [22, 0]
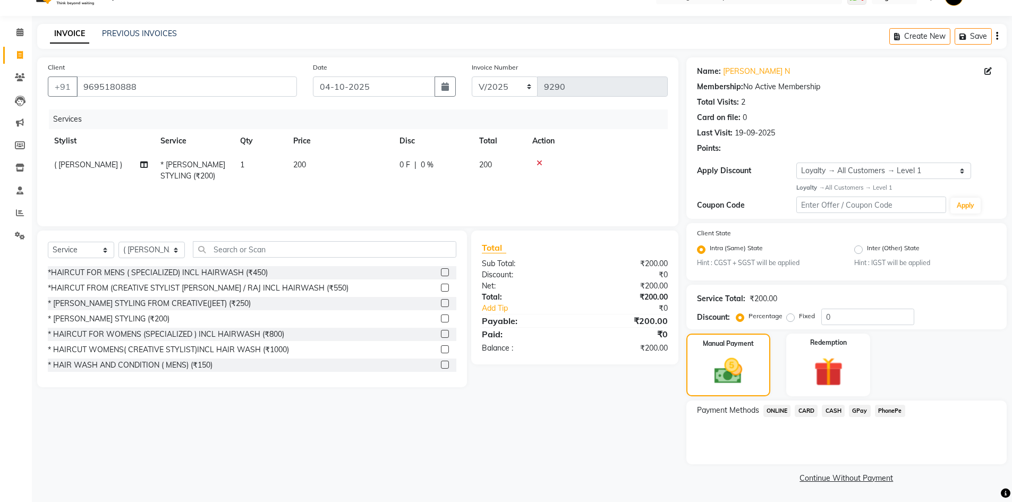
click at [860, 410] on span "GPay" at bounding box center [860, 411] width 22 height 12
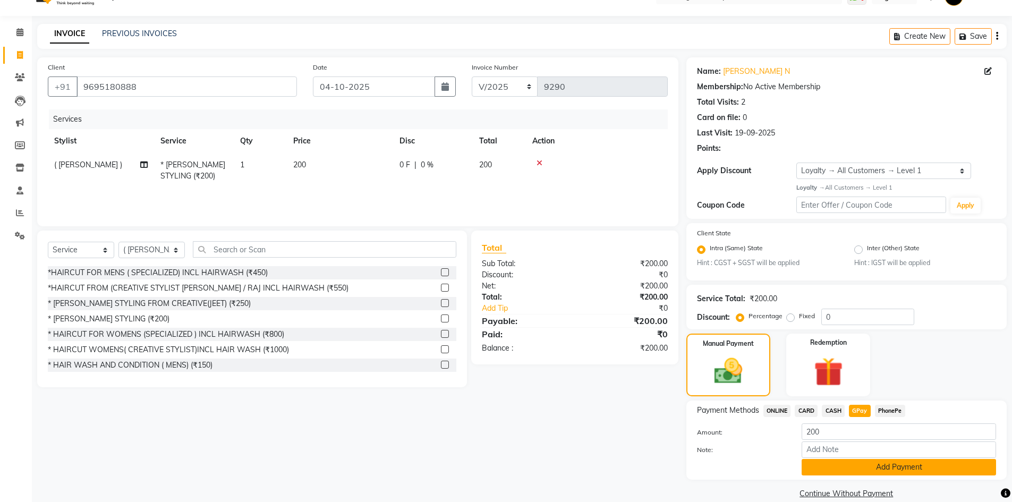
click at [851, 461] on button "Add Payment" at bounding box center [898, 467] width 194 height 16
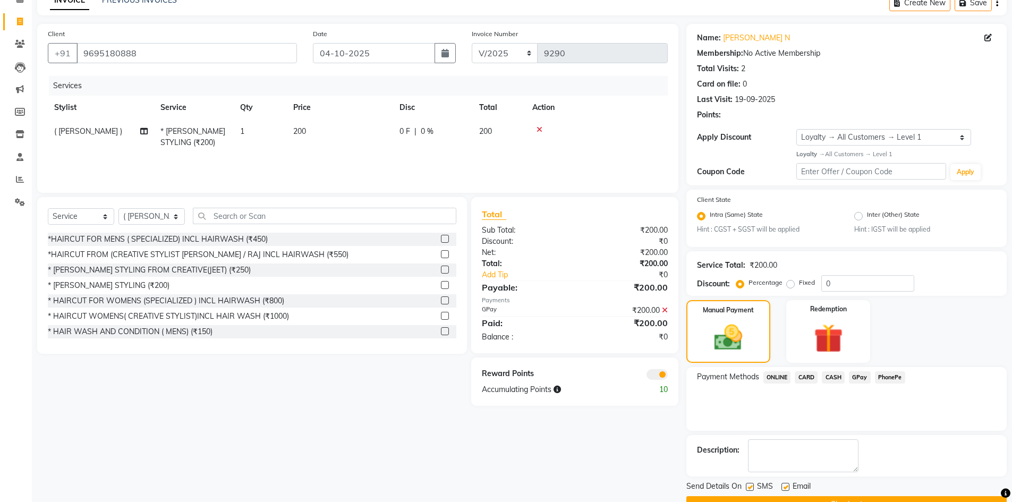
scroll to position [82, 0]
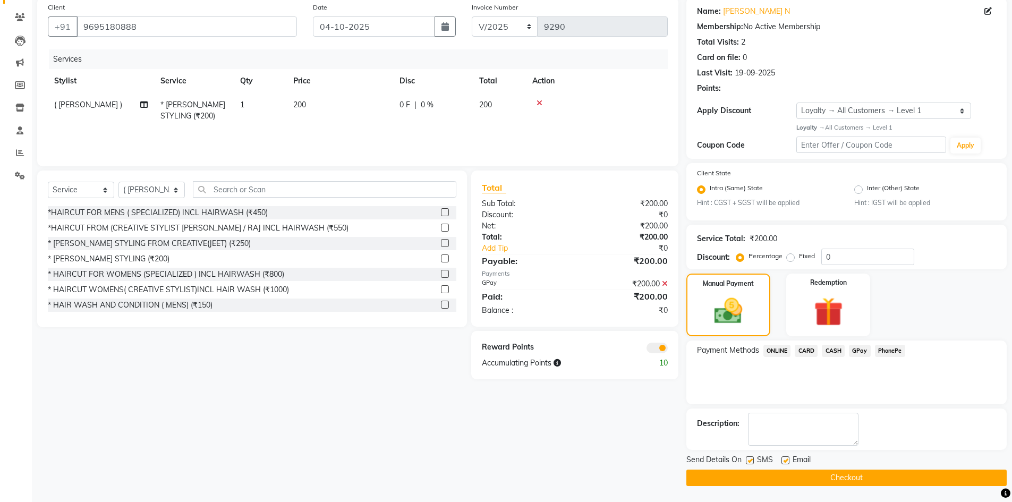
click at [800, 486] on button "Checkout" at bounding box center [846, 477] width 320 height 16
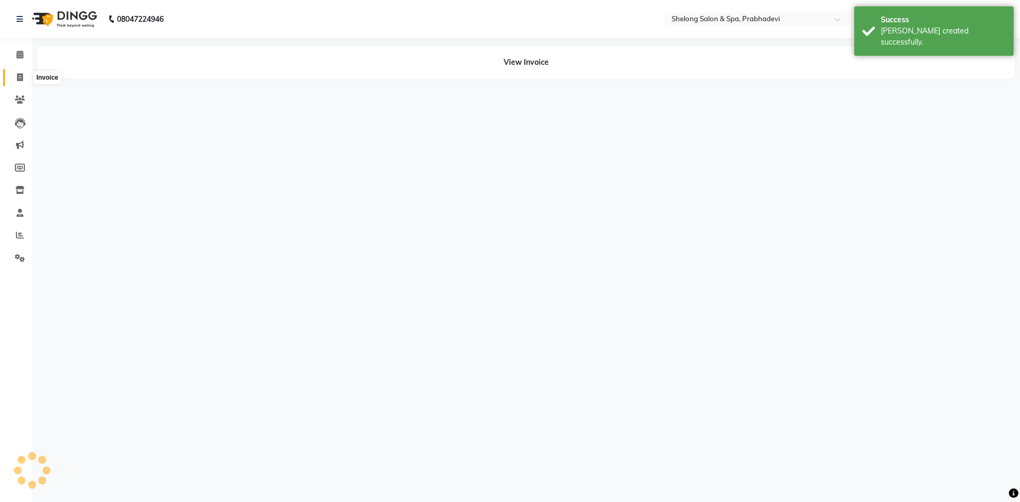
click at [16, 75] on span at bounding box center [20, 78] width 19 height 12
select select "service"
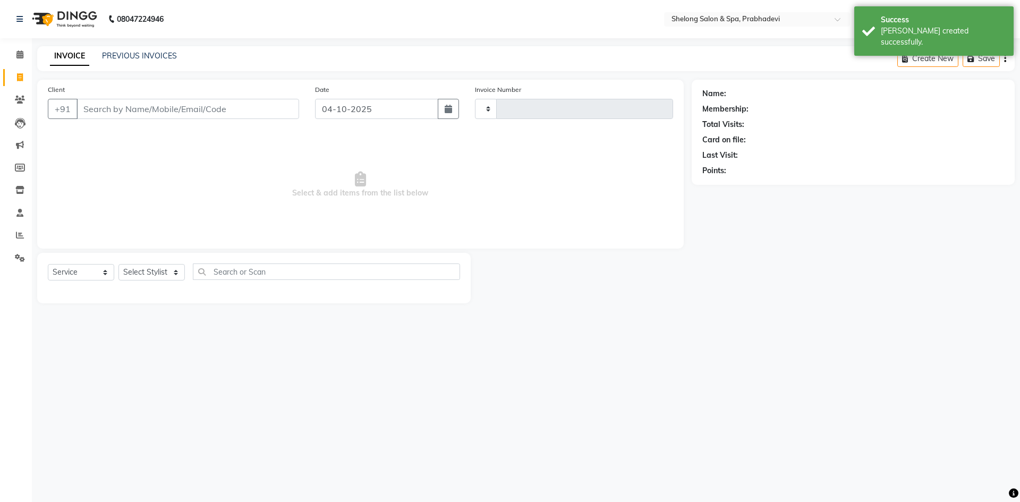
type input "9291"
select select "3475"
select select "16092"
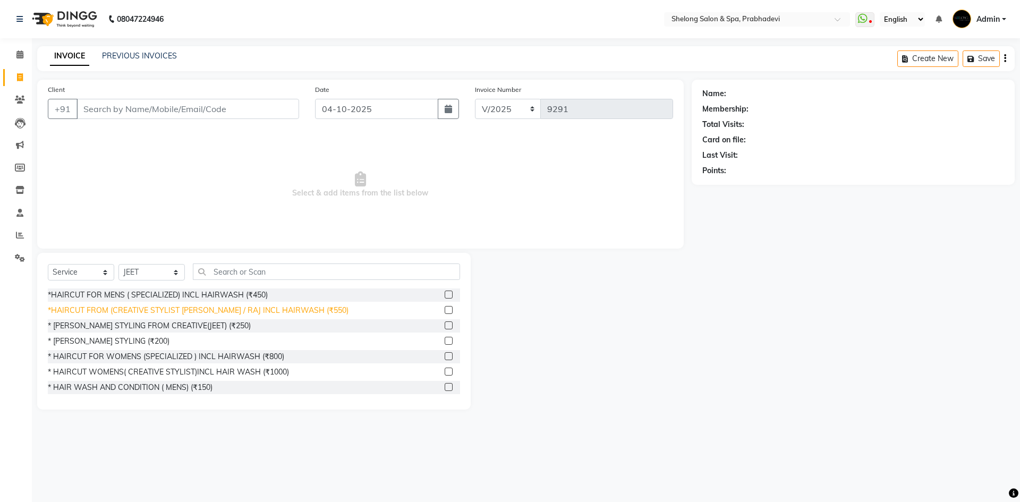
click at [160, 313] on div "*HAIRCUT FROM (CREATIVE STYLIST [PERSON_NAME] / RAJ INCL HAIRWASH (₹550)" at bounding box center [198, 310] width 301 height 11
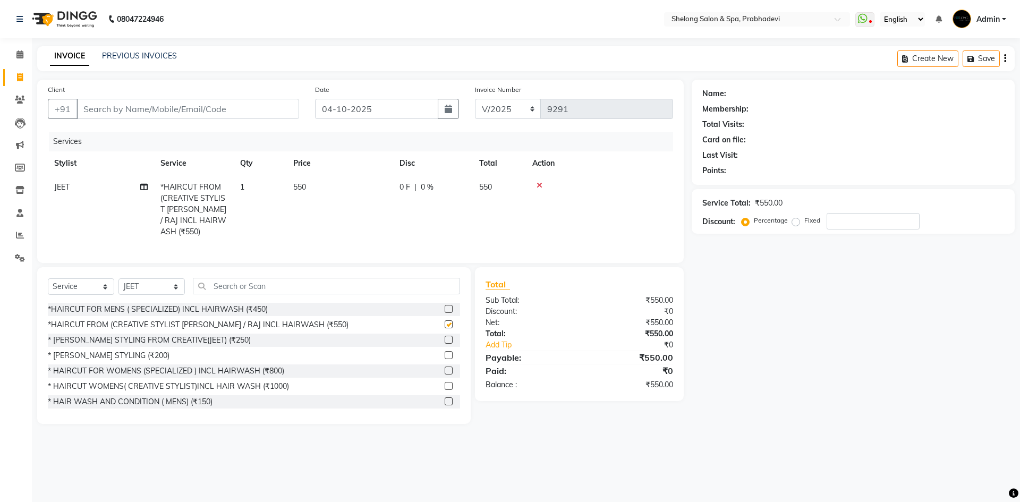
checkbox input "false"
click at [157, 293] on div "Select Service Product Membership Package Voucher Prepaid Gift Card Select Styl…" at bounding box center [254, 290] width 412 height 25
click at [157, 286] on select "Select Stylist ( [PERSON_NAME] ) ( [PERSON_NAME] ) [PERSON_NAME] fojdur [PERSON…" at bounding box center [151, 286] width 66 height 16
select select "24970"
click at [118, 278] on select "Select Stylist ( [PERSON_NAME] ) ( [PERSON_NAME] ) [PERSON_NAME] fojdur [PERSON…" at bounding box center [151, 286] width 66 height 16
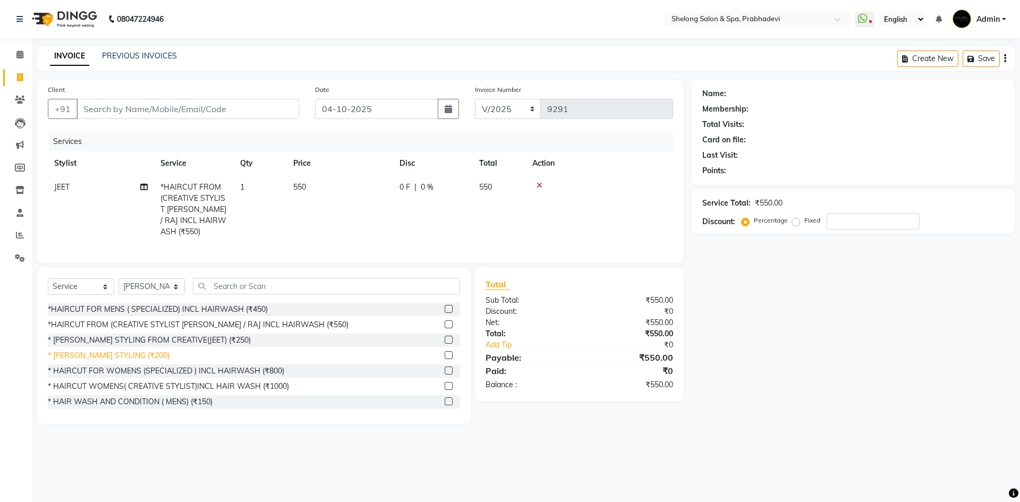
click at [125, 350] on div "* [PERSON_NAME] STYLING (₹200)" at bounding box center [109, 355] width 122 height 11
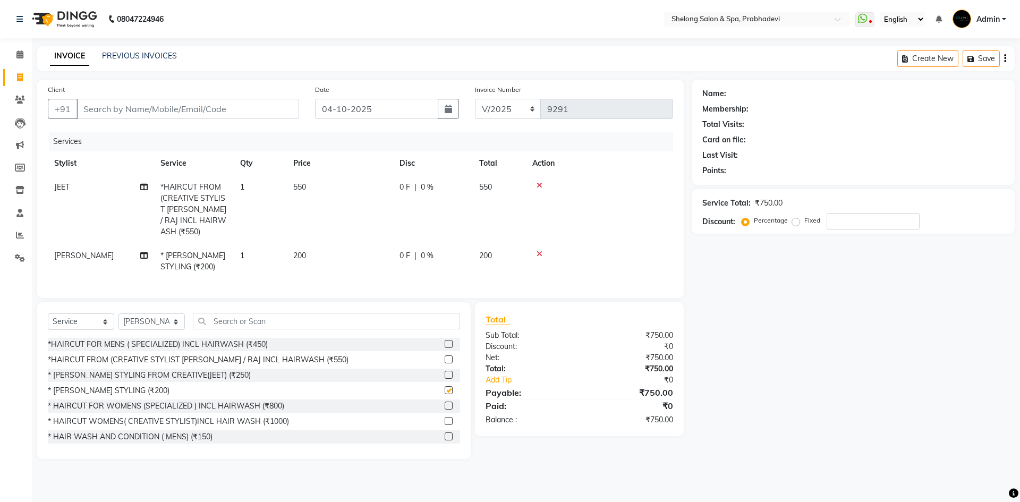
checkbox input "false"
click at [220, 117] on input "Client" at bounding box center [187, 109] width 223 height 20
type input "9"
type input "0"
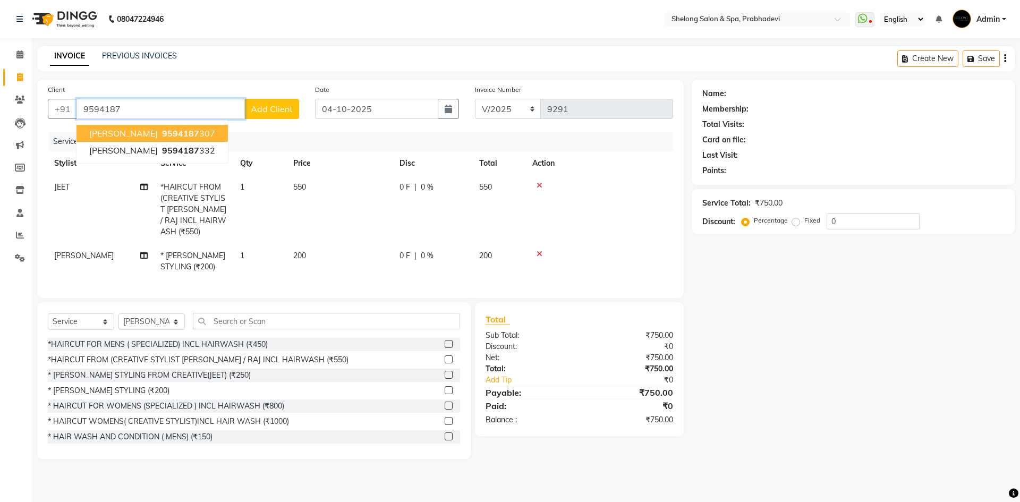
click at [185, 131] on ngb-highlight "9594187 307" at bounding box center [187, 133] width 55 height 11
type input "9594187307"
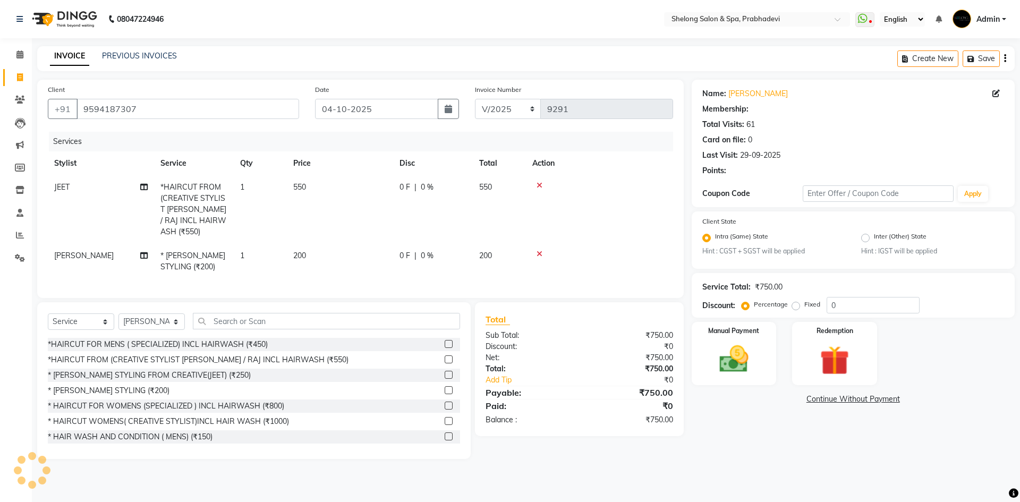
type input "20"
select select "2: Object"
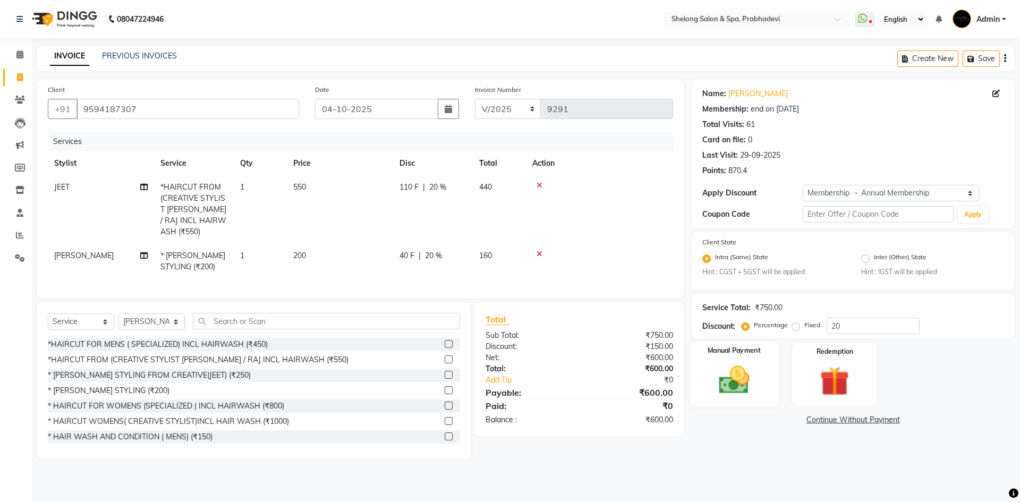
click at [750, 387] on img at bounding box center [733, 380] width 49 height 35
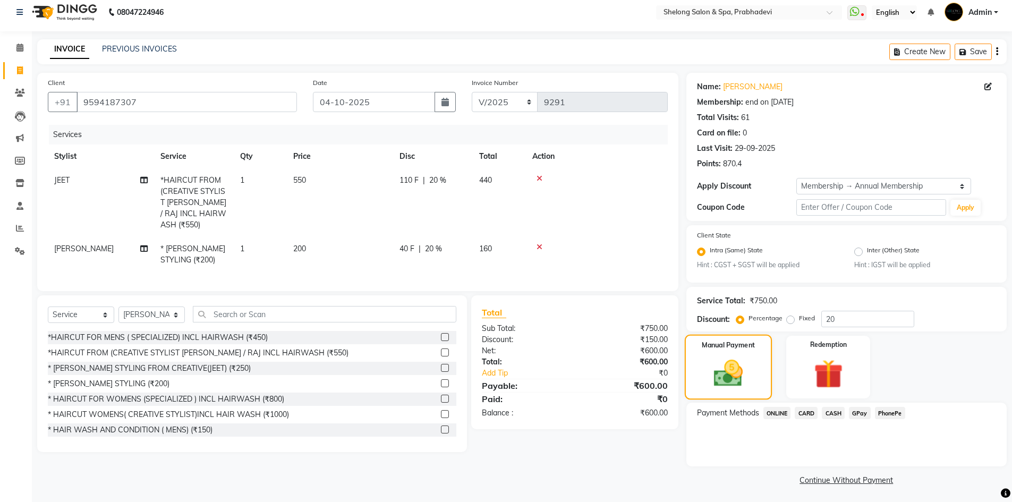
scroll to position [9, 0]
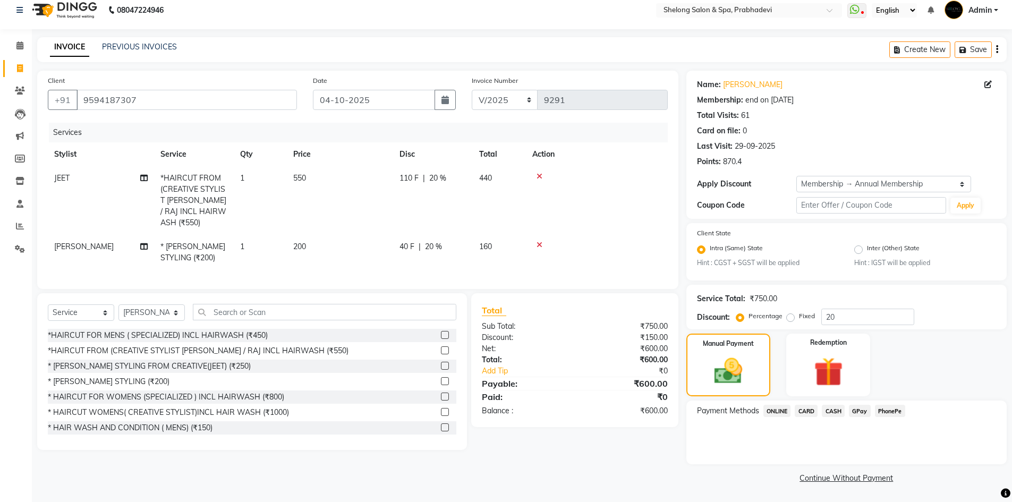
click at [833, 412] on span "CASH" at bounding box center [833, 411] width 23 height 12
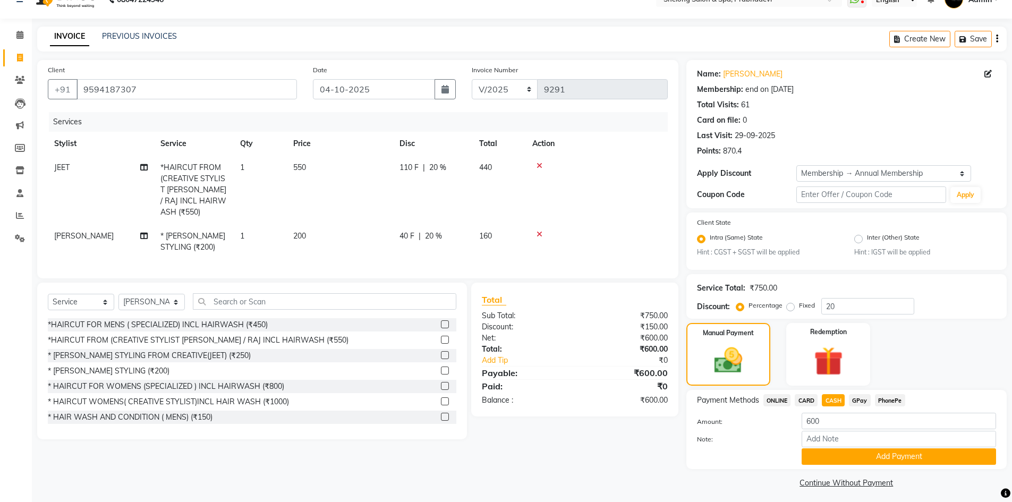
scroll to position [24, 0]
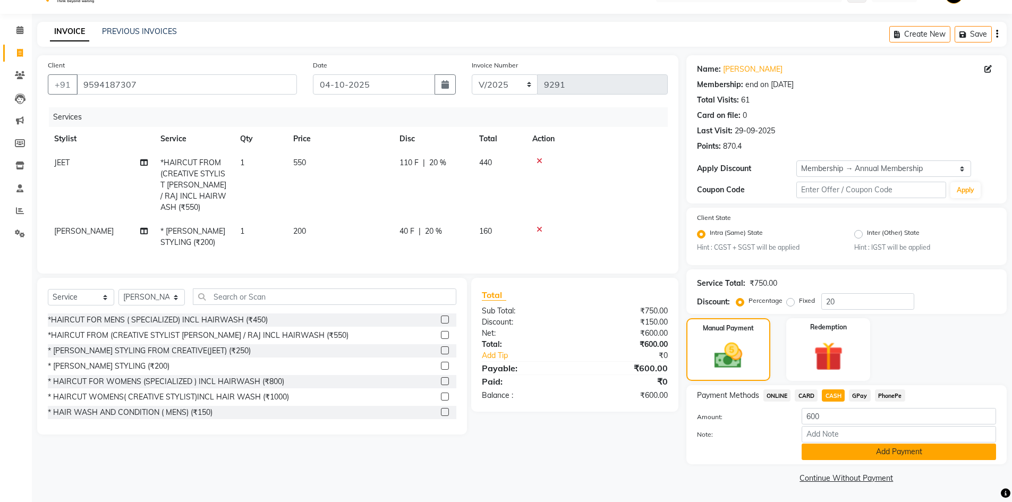
click at [848, 449] on button "Add Payment" at bounding box center [898, 451] width 194 height 16
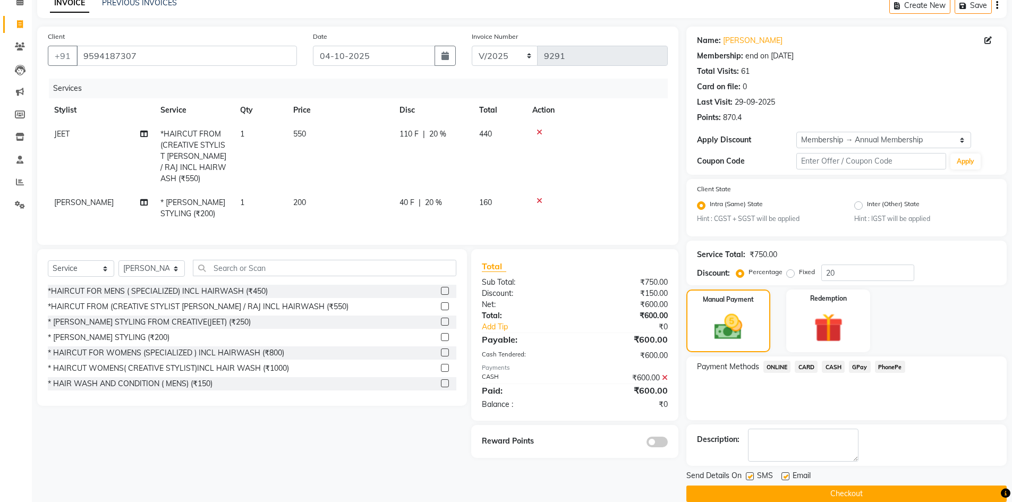
scroll to position [69, 0]
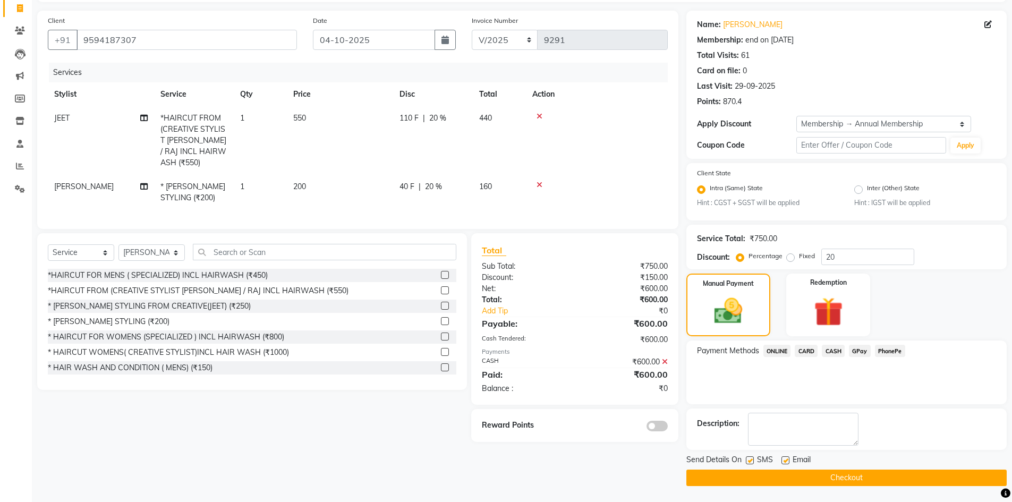
click at [653, 423] on span at bounding box center [656, 426] width 21 height 11
click at [668, 428] on input "checkbox" at bounding box center [668, 428] width 0 height 0
click at [744, 477] on button "Checkout" at bounding box center [846, 477] width 320 height 16
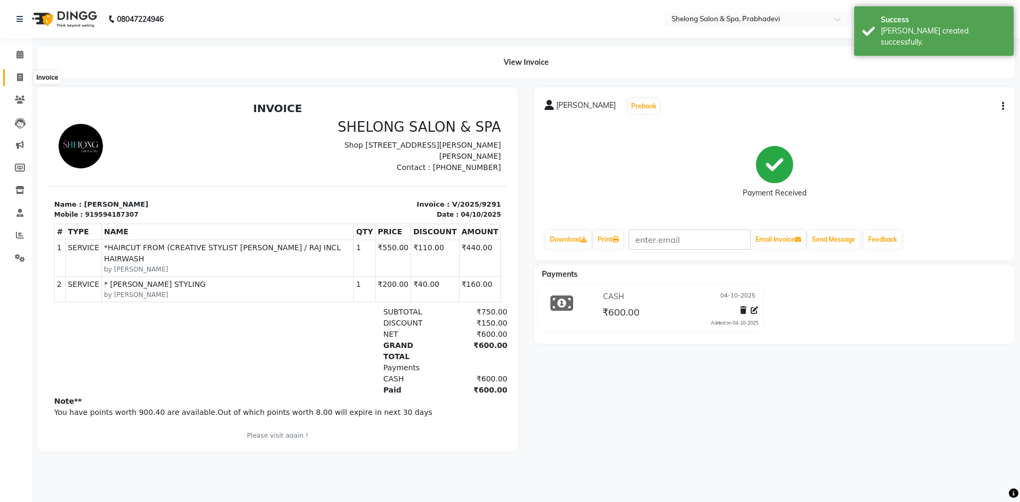
click at [21, 80] on icon at bounding box center [20, 77] width 6 height 8
select select "service"
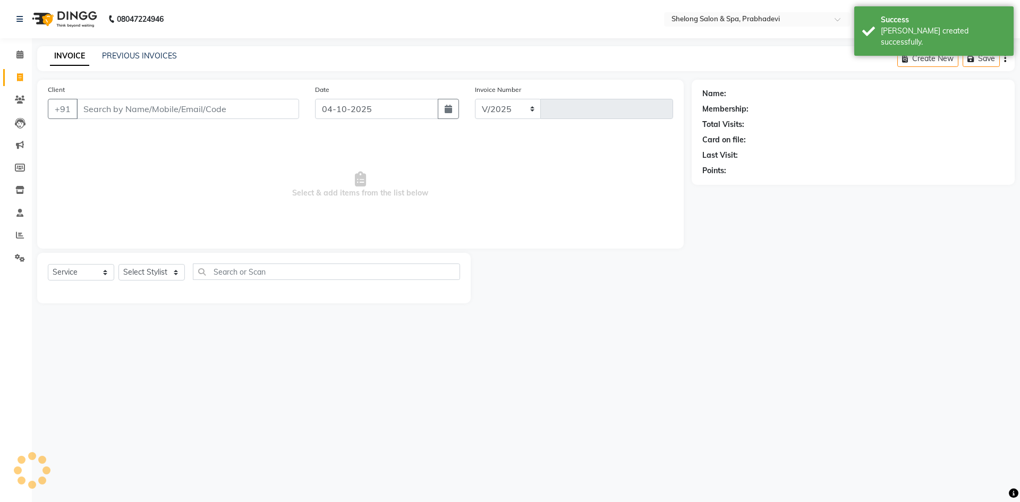
select select "3475"
type input "9292"
select select "16092"
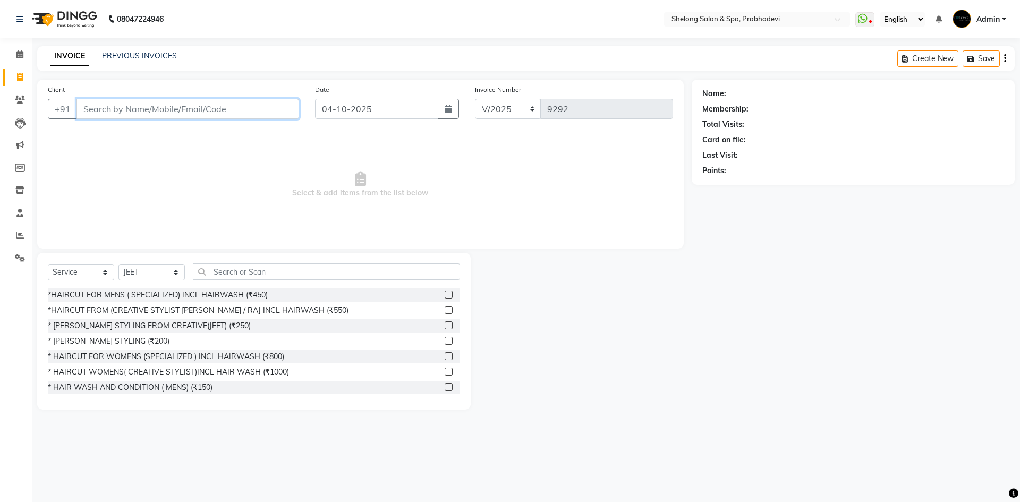
click at [216, 110] on input "Client" at bounding box center [187, 109] width 223 height 20
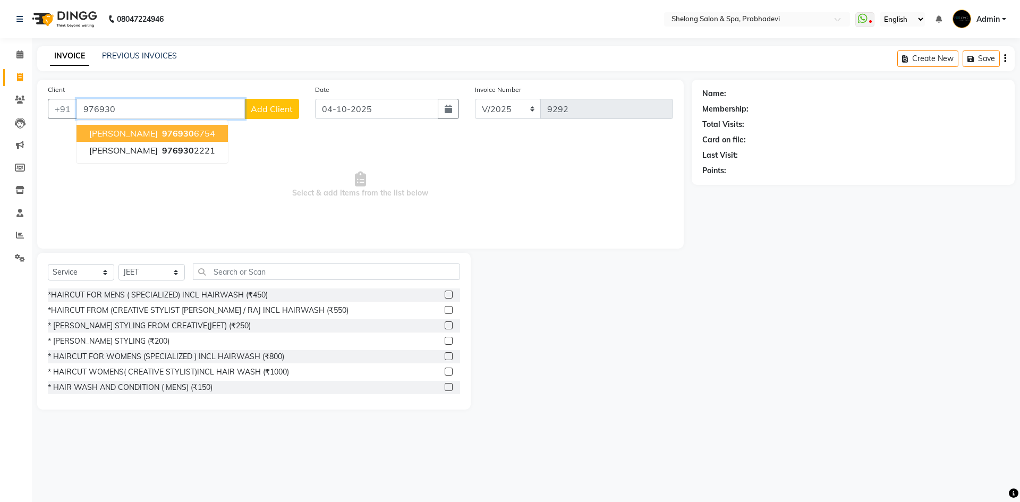
click at [164, 140] on button "[PERSON_NAME] 976930 6754" at bounding box center [151, 133] width 151 height 17
type input "9769306754"
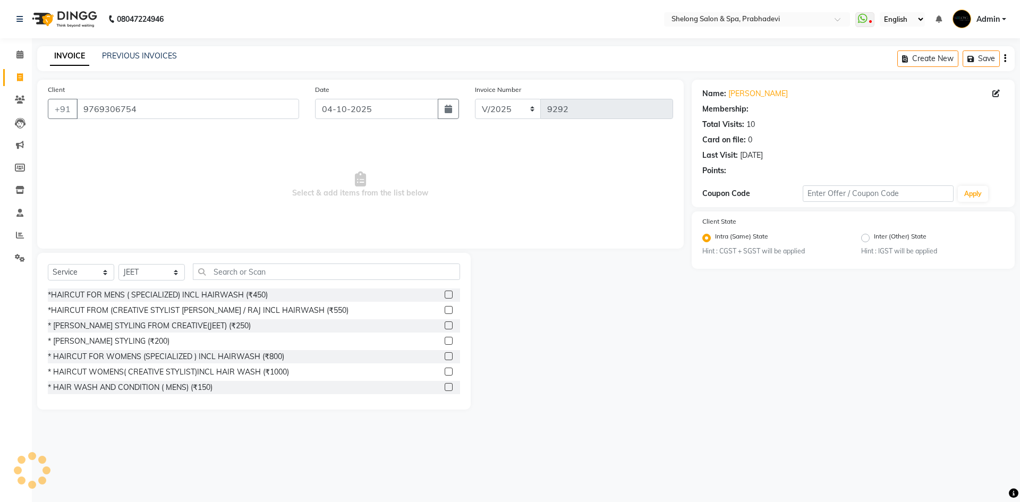
select select "1: Object"
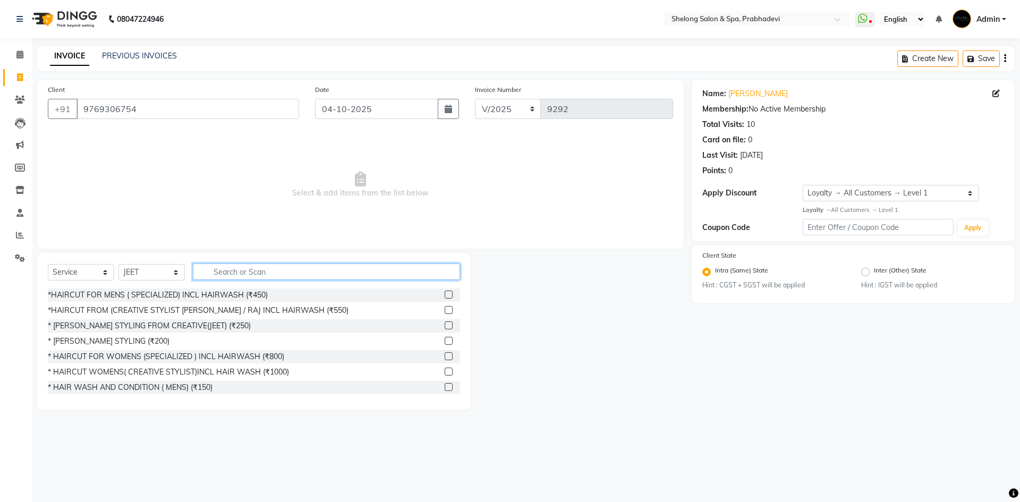
click at [289, 272] on input "text" at bounding box center [326, 271] width 267 height 16
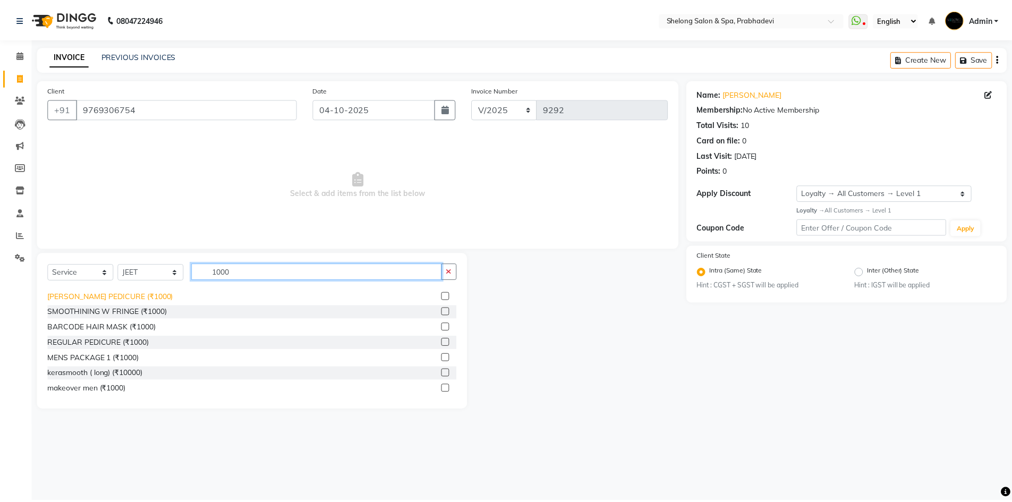
scroll to position [106, 0]
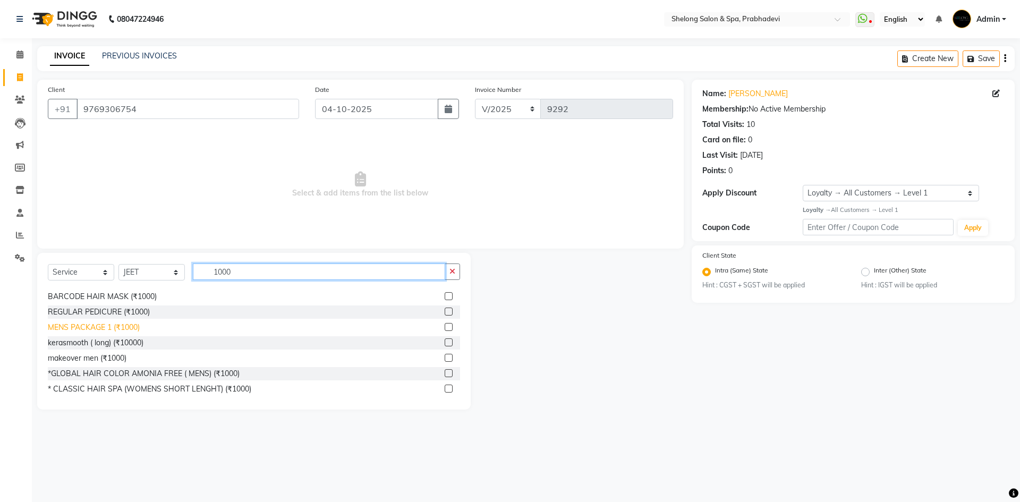
type input "1000"
click at [89, 328] on div "MENS PACKAGE 1 (₹1000)" at bounding box center [94, 327] width 92 height 11
checkbox input "false"
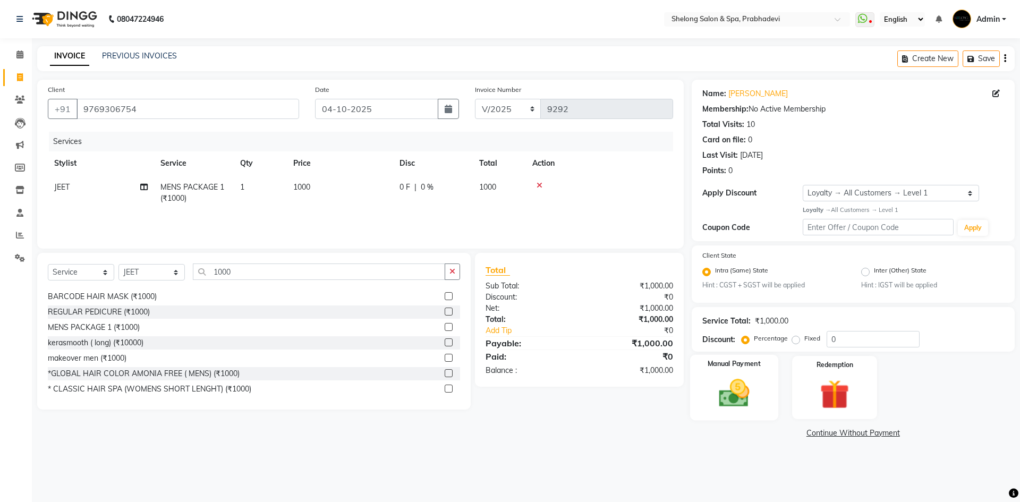
click at [763, 393] on div "Manual Payment" at bounding box center [733, 387] width 88 height 65
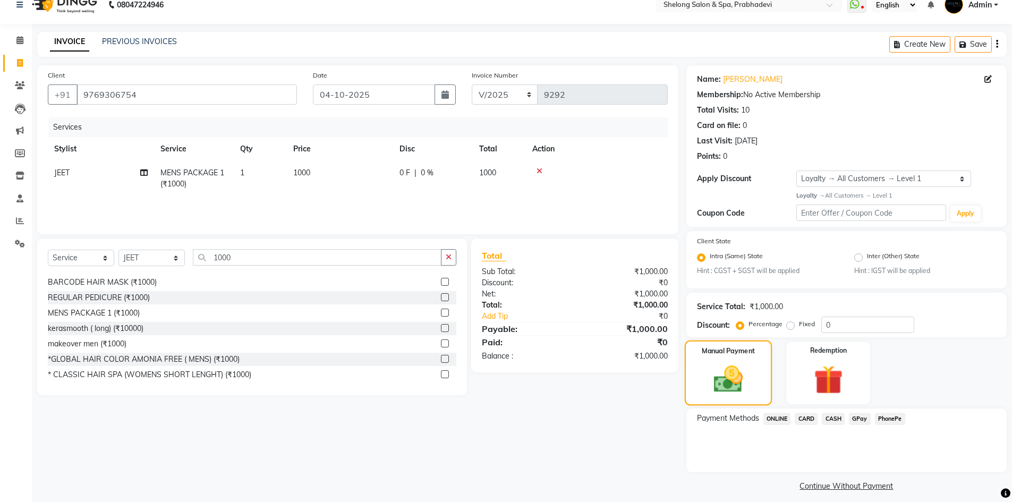
scroll to position [22, 0]
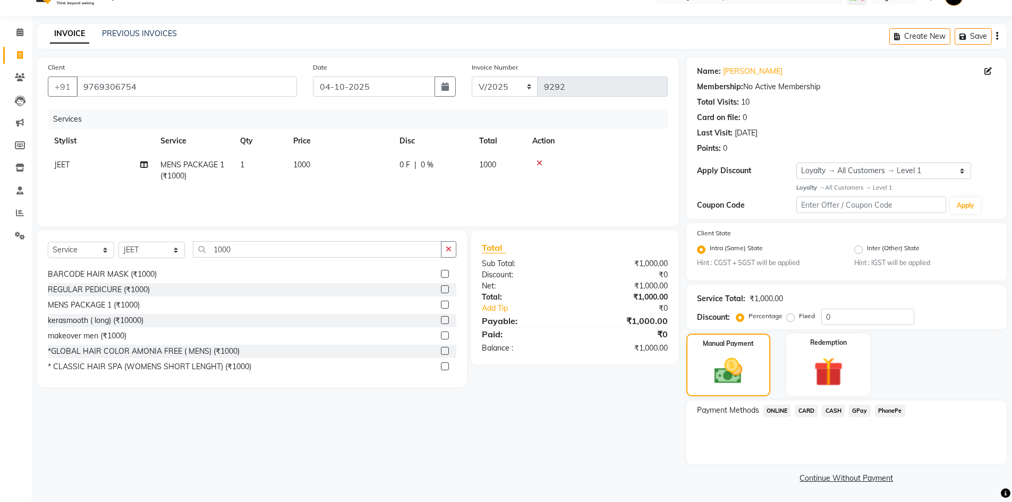
click at [859, 407] on span "GPay" at bounding box center [860, 411] width 22 height 12
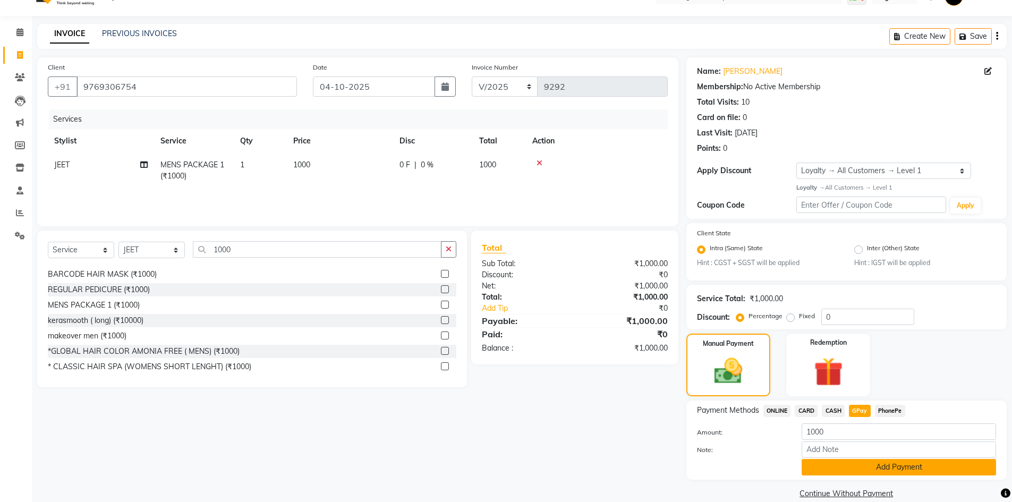
click at [819, 467] on button "Add Payment" at bounding box center [898, 467] width 194 height 16
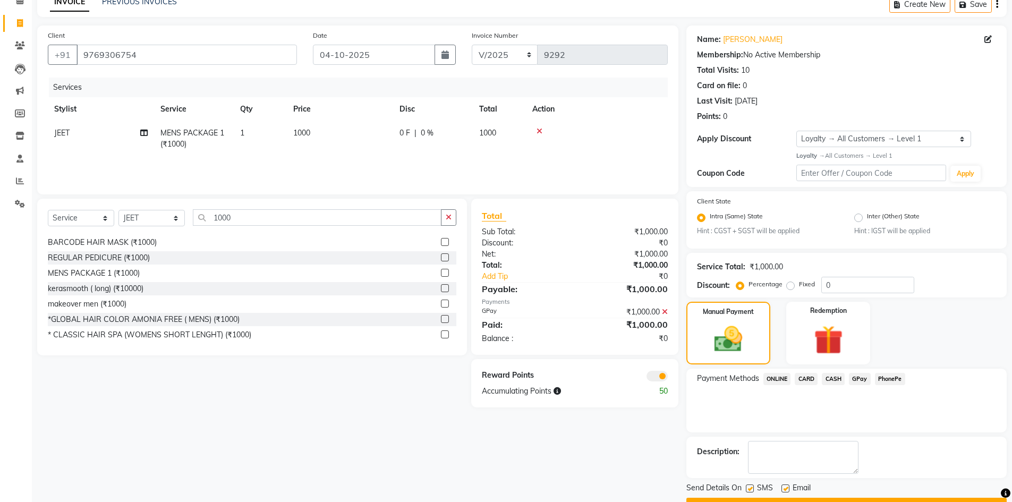
scroll to position [82, 0]
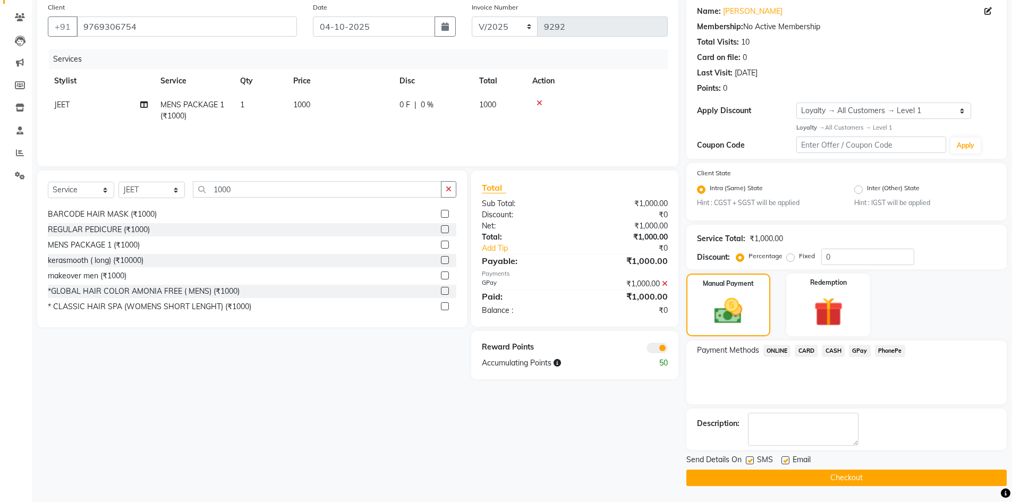
click at [804, 481] on button "Checkout" at bounding box center [846, 477] width 320 height 16
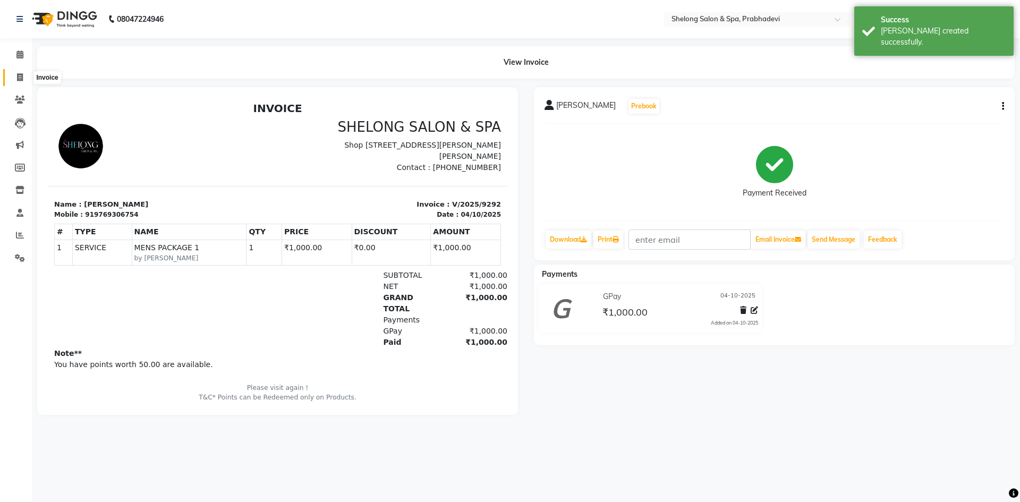
click at [20, 76] on icon at bounding box center [20, 77] width 6 height 8
select select "service"
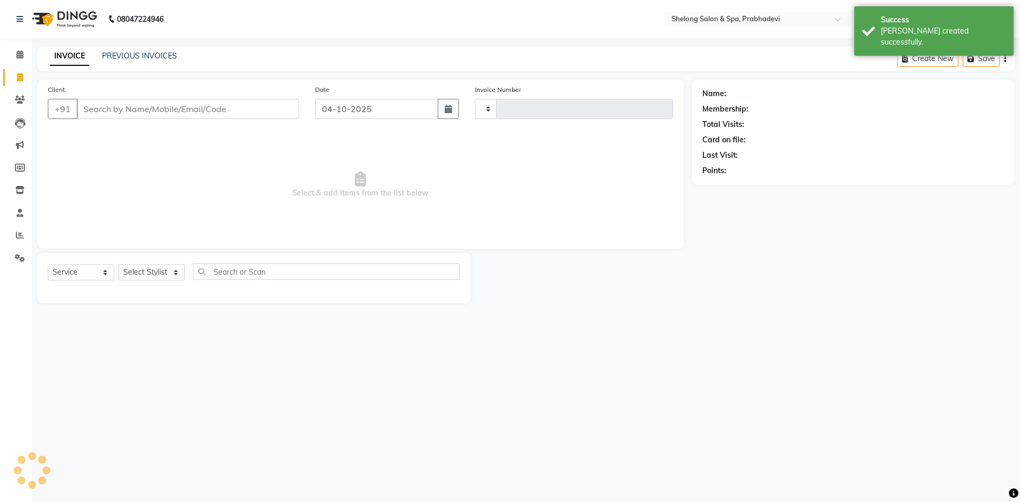
type input "9293"
select select "3475"
select select "16092"
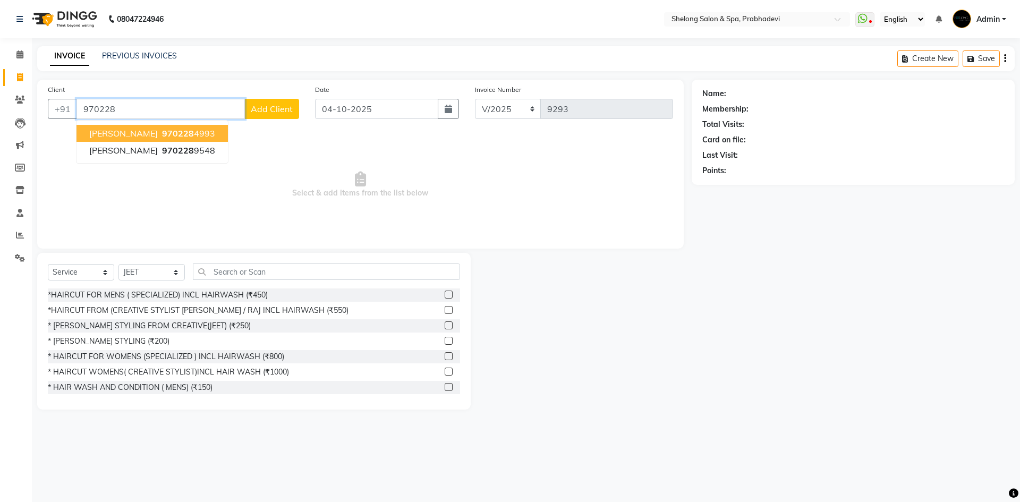
click at [201, 129] on ngb-highlight "970228 4993" at bounding box center [187, 133] width 55 height 11
type input "9702284993"
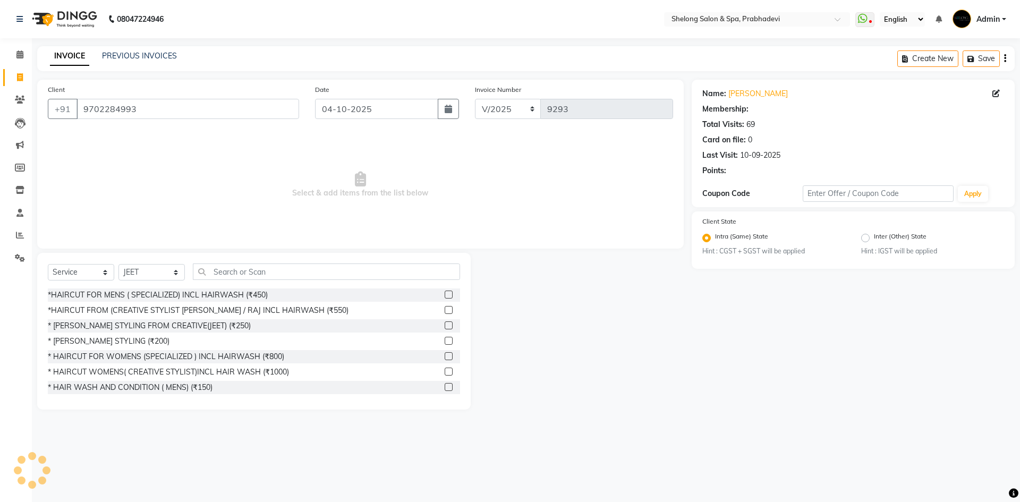
select select "2: Object"
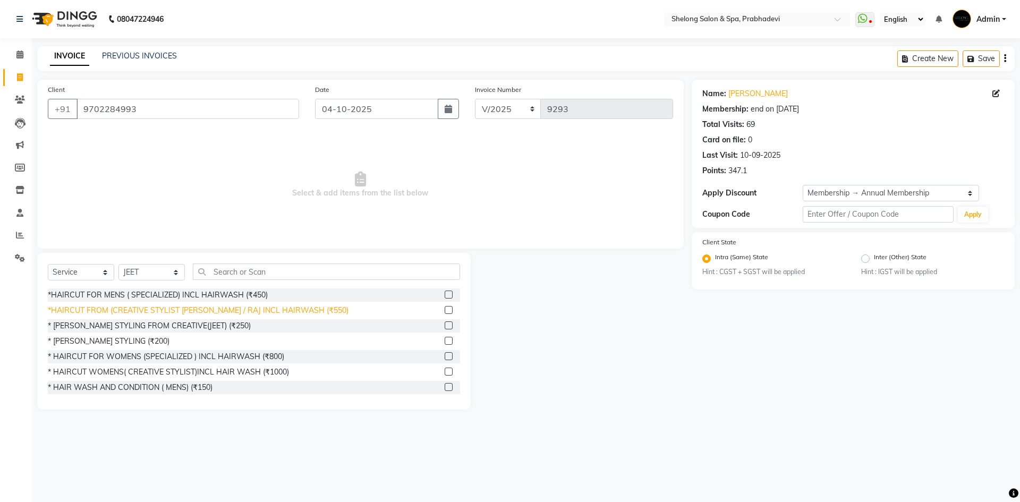
click at [124, 315] on div "*HAIRCUT FROM (CREATIVE STYLIST [PERSON_NAME] / RAJ INCL HAIRWASH (₹550)" at bounding box center [198, 310] width 301 height 11
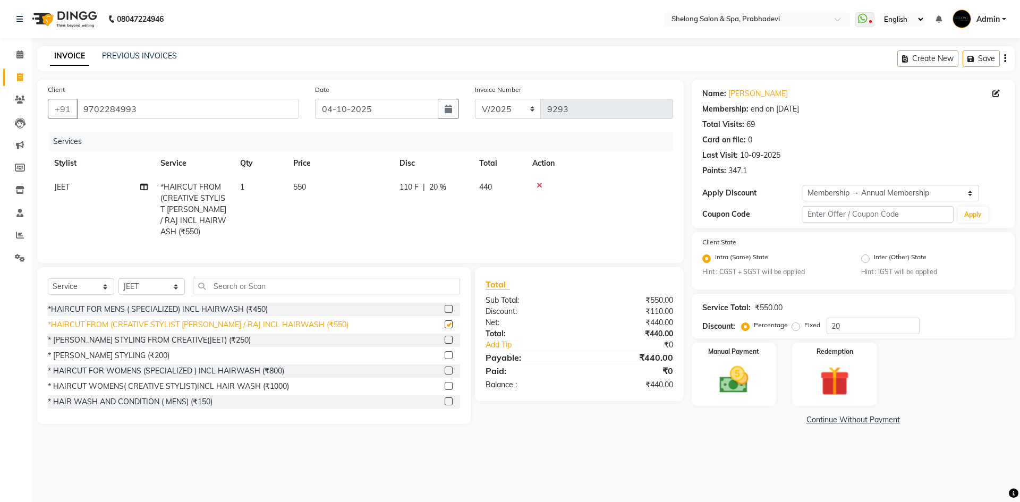
checkbox input "false"
click at [727, 375] on img at bounding box center [733, 380] width 49 height 35
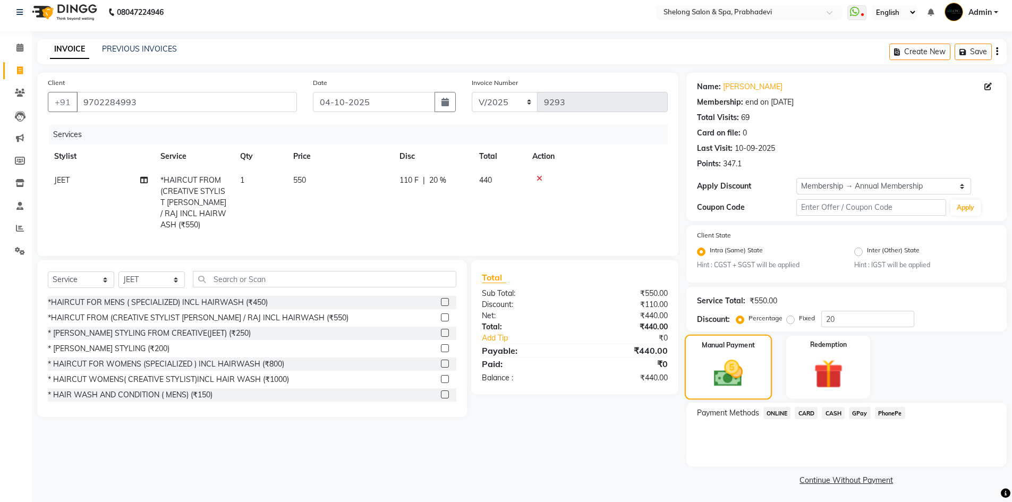
scroll to position [9, 0]
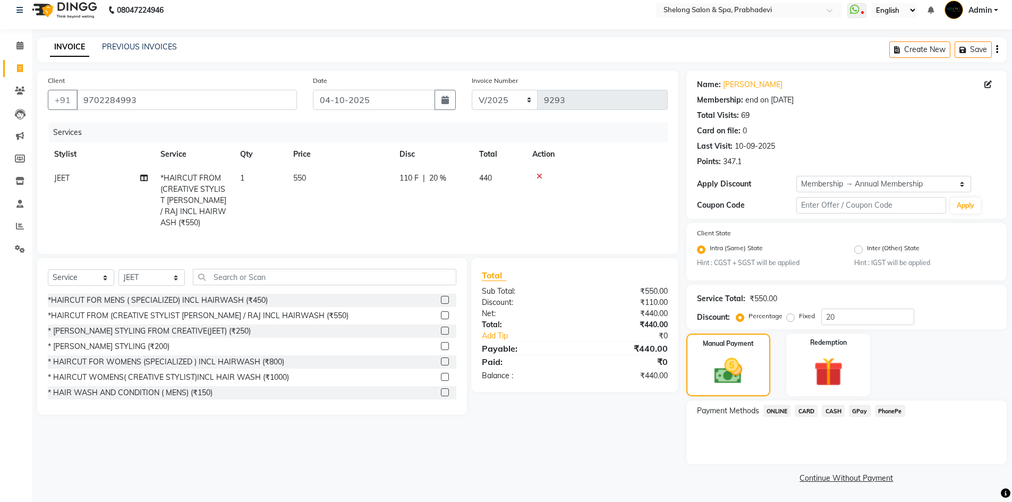
click at [864, 410] on span "GPay" at bounding box center [860, 411] width 22 height 12
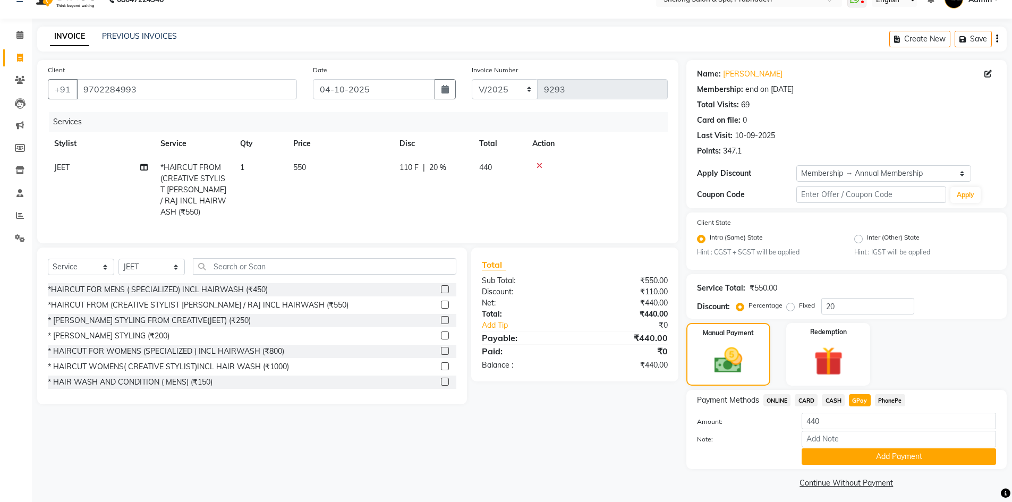
scroll to position [24, 0]
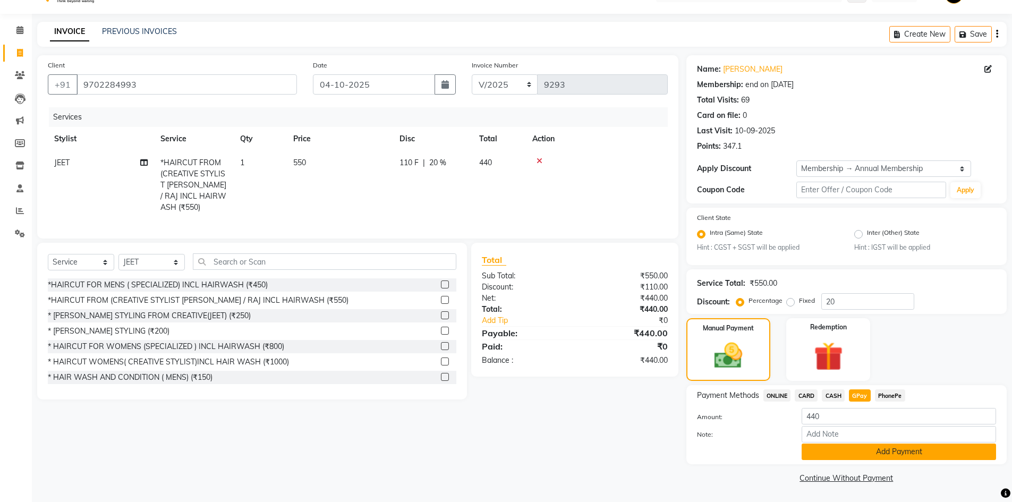
click at [832, 451] on button "Add Payment" at bounding box center [898, 451] width 194 height 16
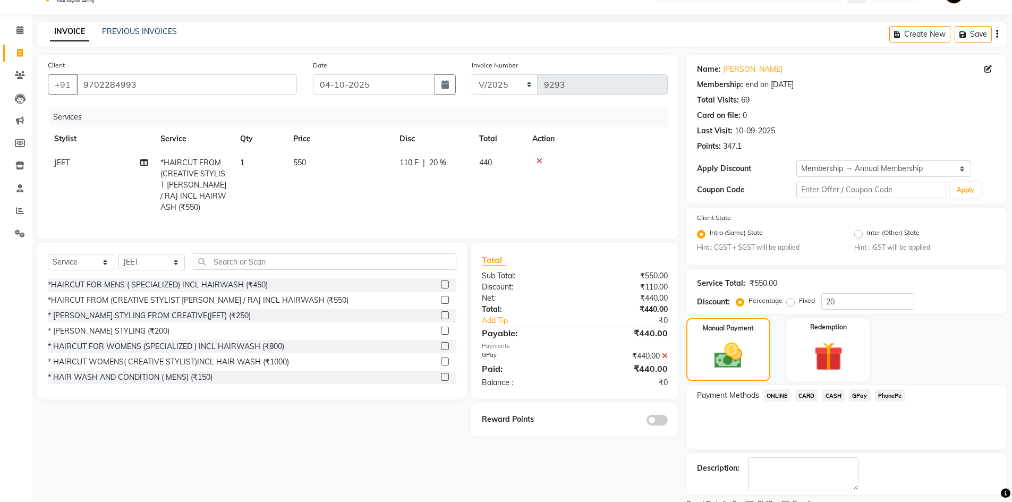
click at [657, 415] on span at bounding box center [656, 420] width 21 height 11
click at [668, 422] on input "checkbox" at bounding box center [668, 422] width 0 height 0
click at [857, 392] on span "GPay" at bounding box center [860, 395] width 22 height 12
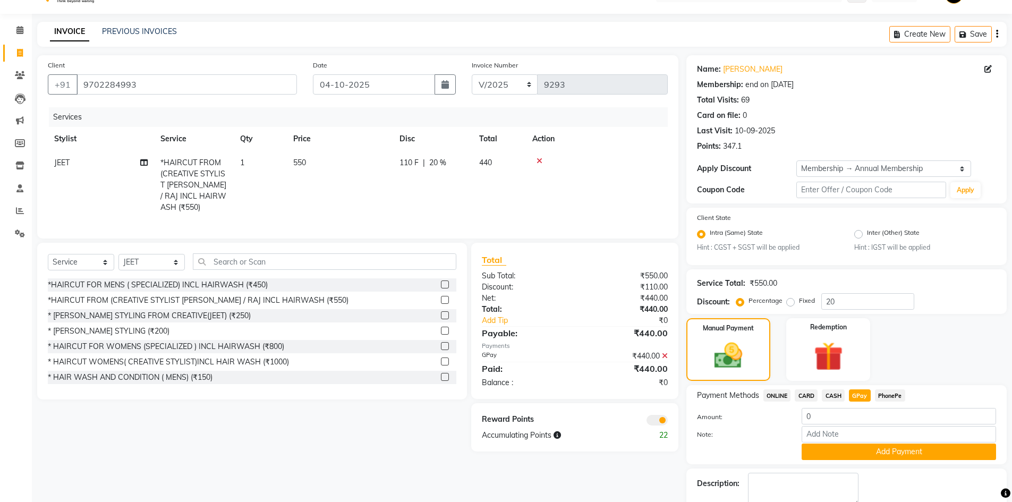
click at [663, 352] on icon at bounding box center [665, 355] width 6 height 7
click at [826, 404] on div "CASH" at bounding box center [830, 396] width 27 height 14
click at [836, 397] on span "CASH" at bounding box center [833, 395] width 23 height 12
type input "440"
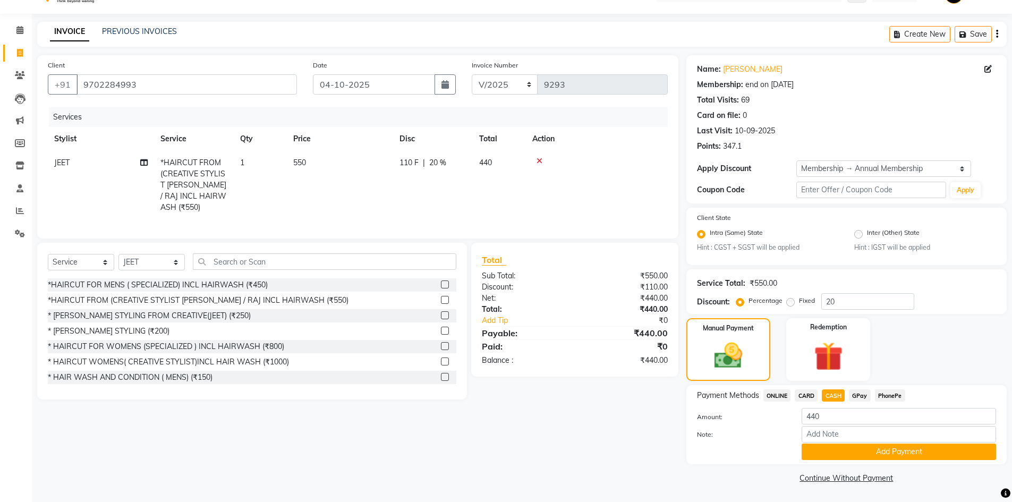
click at [858, 399] on span "GPay" at bounding box center [860, 395] width 22 height 12
click at [836, 452] on button "Add Payment" at bounding box center [898, 451] width 194 height 16
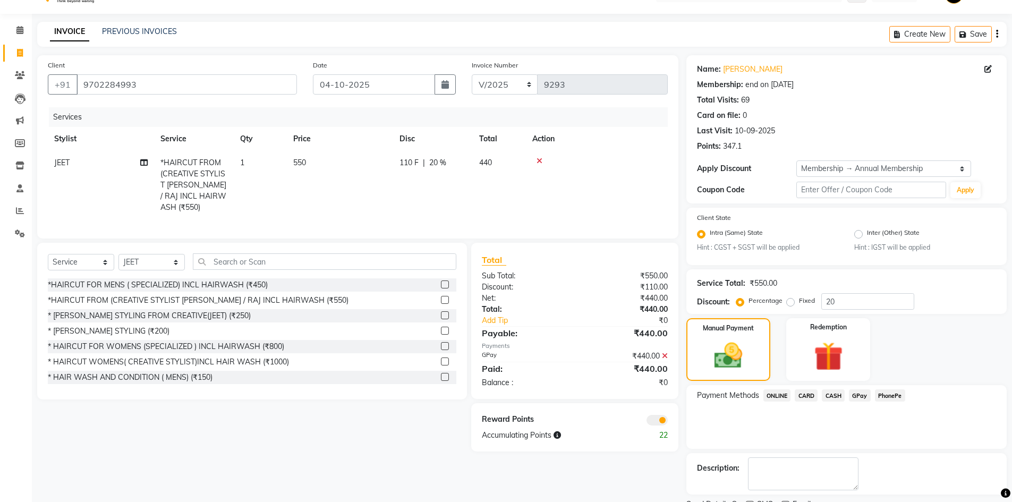
scroll to position [69, 0]
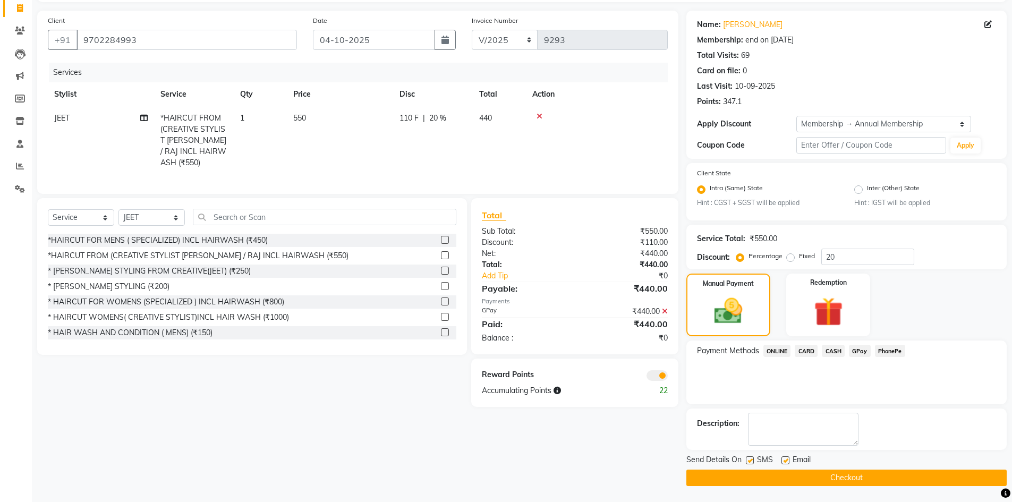
click at [788, 472] on button "Checkout" at bounding box center [846, 477] width 320 height 16
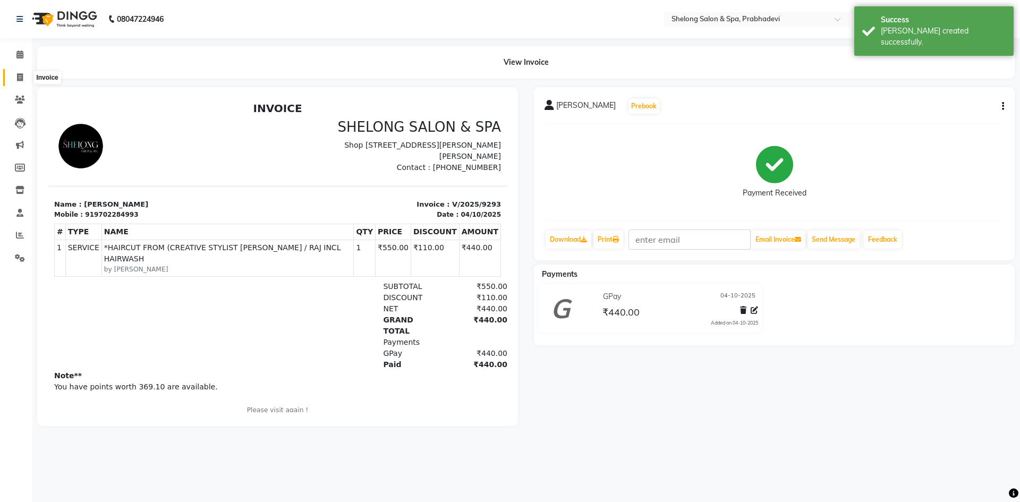
click at [17, 73] on icon at bounding box center [20, 77] width 6 height 8
select select "service"
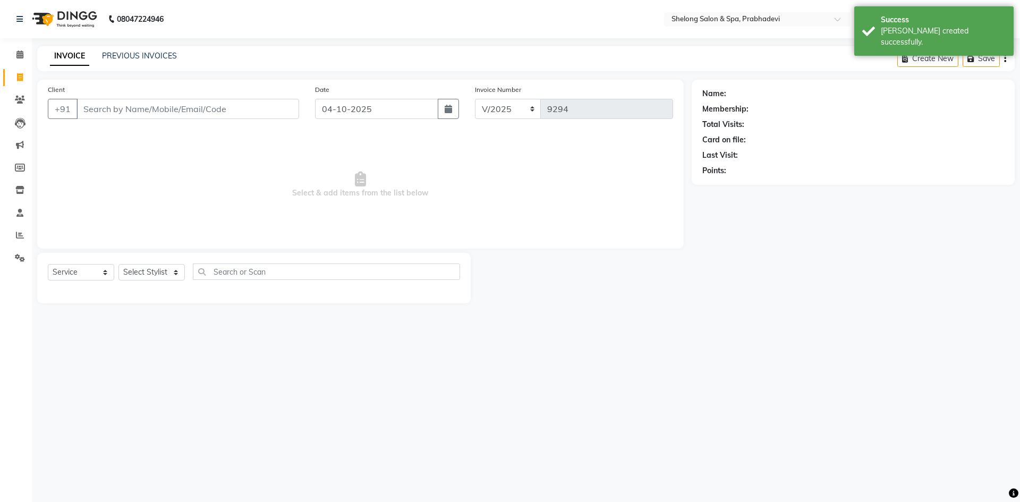
select select "16092"
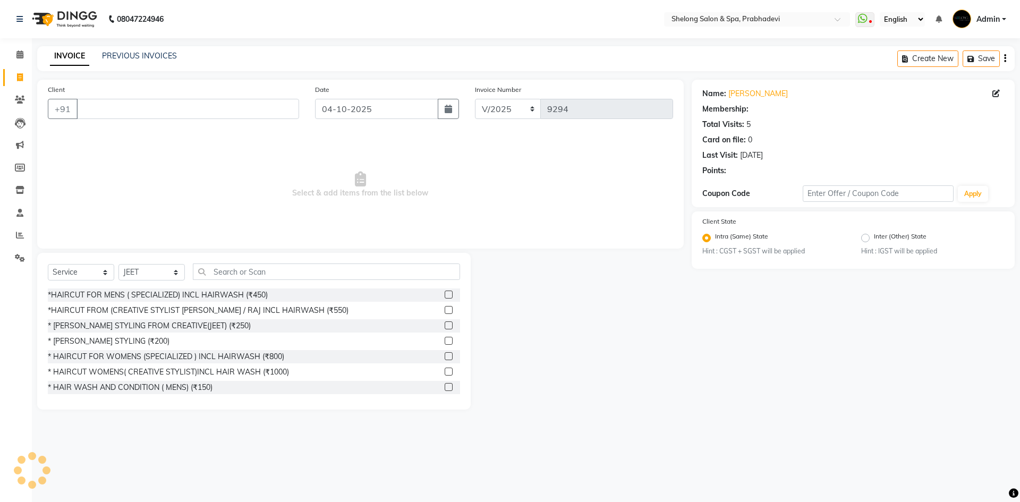
select select "1: Object"
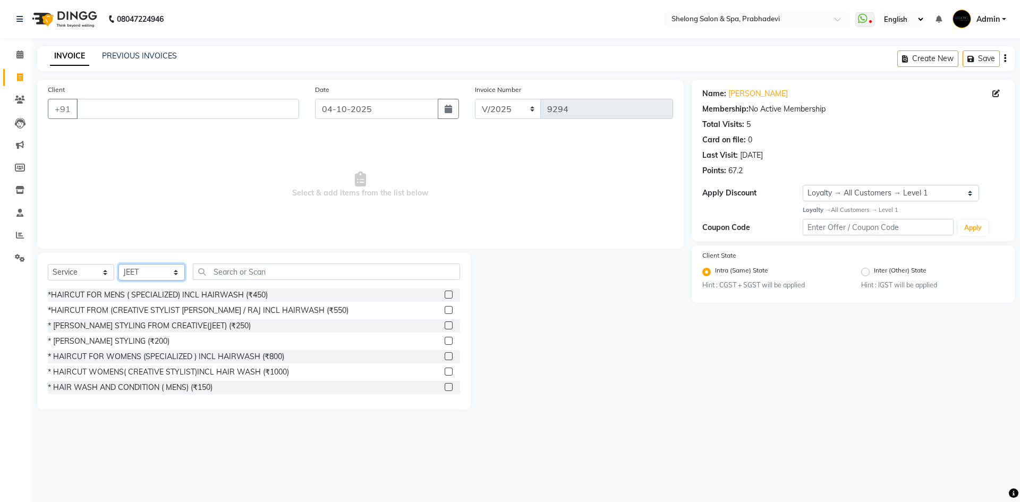
click at [153, 268] on select "Select Stylist ( [PERSON_NAME] ) ( [PERSON_NAME] ) [PERSON_NAME] fojdur [PERSON…" at bounding box center [151, 272] width 66 height 16
select select "38080"
click at [118, 264] on select "Select Stylist ( [PERSON_NAME] ) ( [PERSON_NAME] ) [PERSON_NAME] fojdur [PERSON…" at bounding box center [151, 272] width 66 height 16
click at [300, 271] on input "text" at bounding box center [326, 271] width 267 height 16
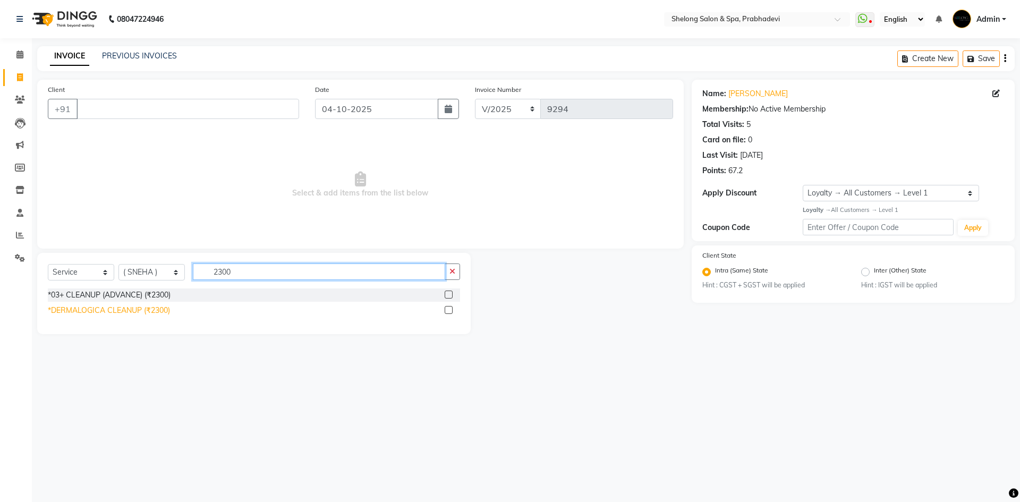
type input "2300"
click at [69, 306] on div "*DERMALOGICA CLEANUP (₹2300)" at bounding box center [109, 310] width 122 height 11
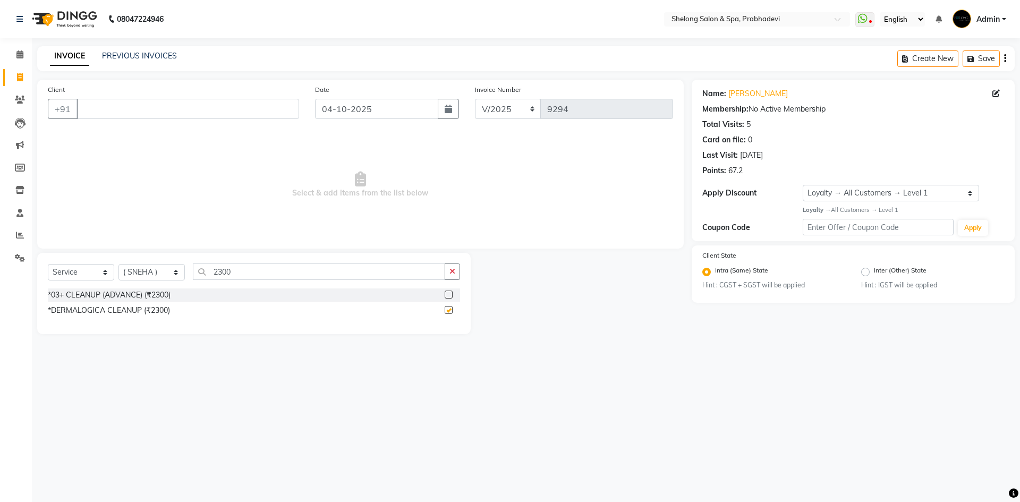
checkbox input "false"
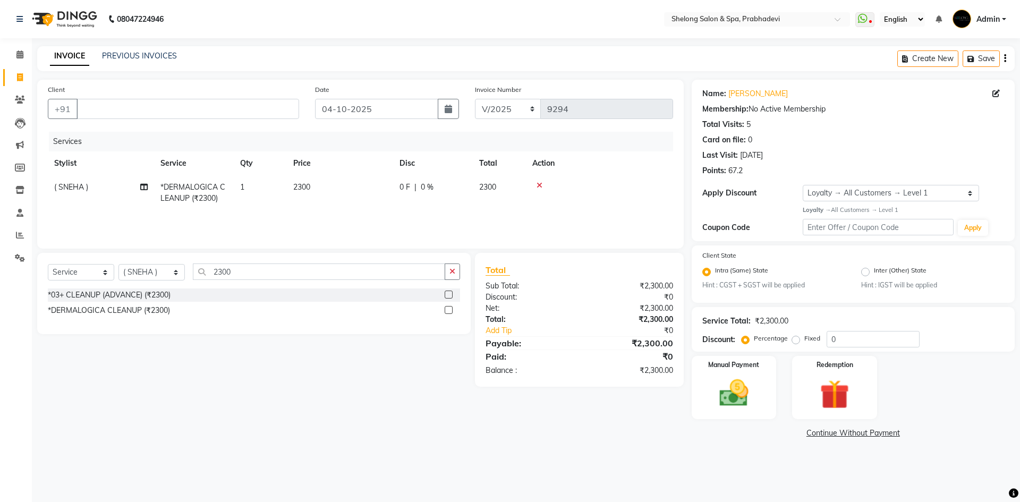
drag, startPoint x: 458, startPoint y: 275, endPoint x: 440, endPoint y: 271, distance: 18.9
click at [449, 272] on button "button" at bounding box center [452, 271] width 15 height 16
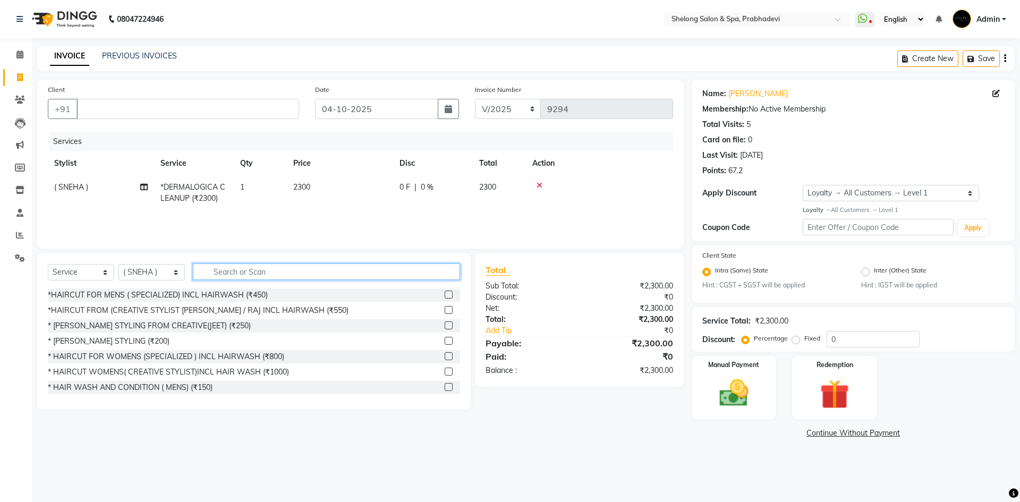
click at [264, 270] on input "text" at bounding box center [326, 271] width 267 height 16
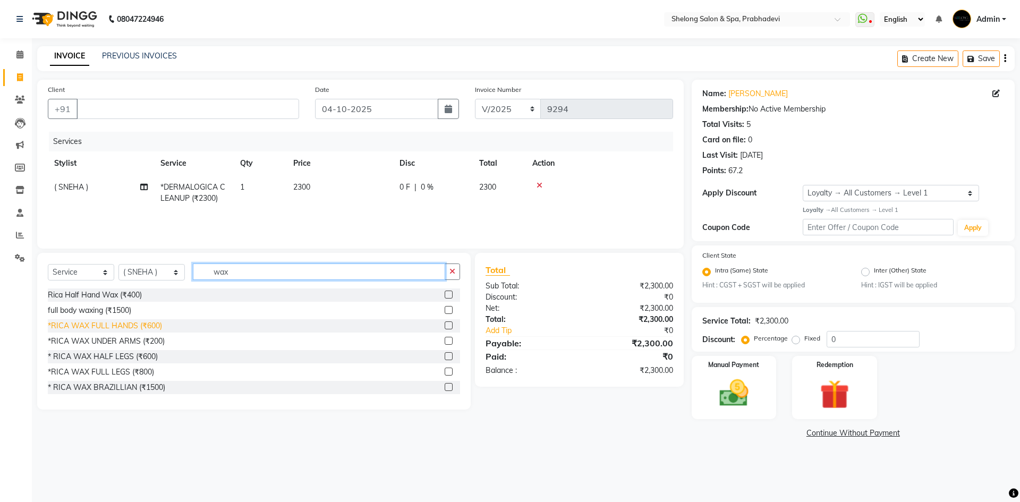
type input "wax"
click at [99, 322] on div "*RICA WAX FULL HANDS (₹600)" at bounding box center [105, 325] width 114 height 11
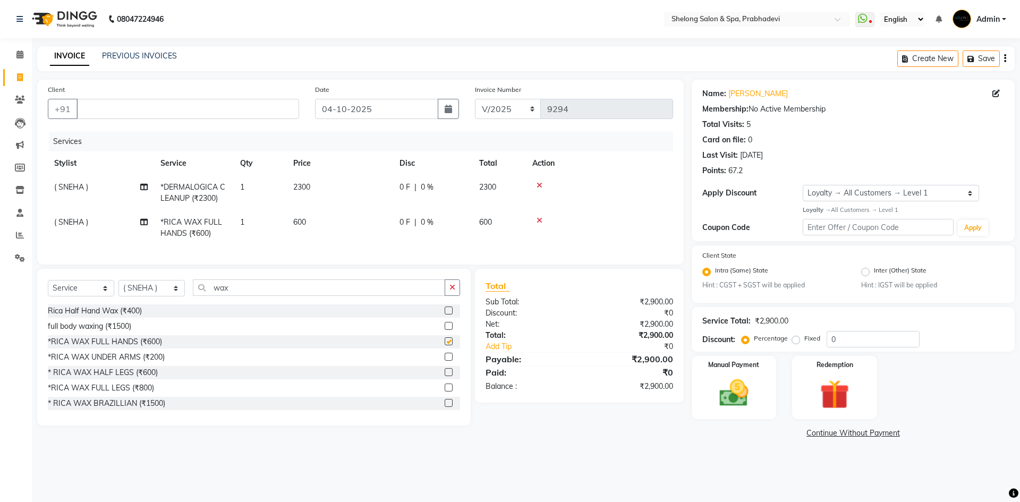
checkbox input "false"
click at [456, 292] on button "button" at bounding box center [452, 287] width 15 height 16
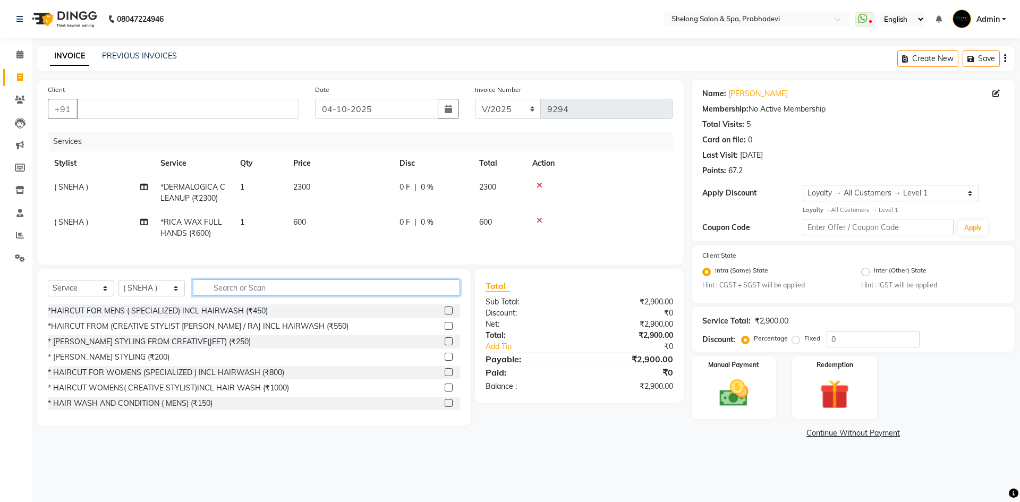
click at [394, 296] on input "text" at bounding box center [326, 287] width 267 height 16
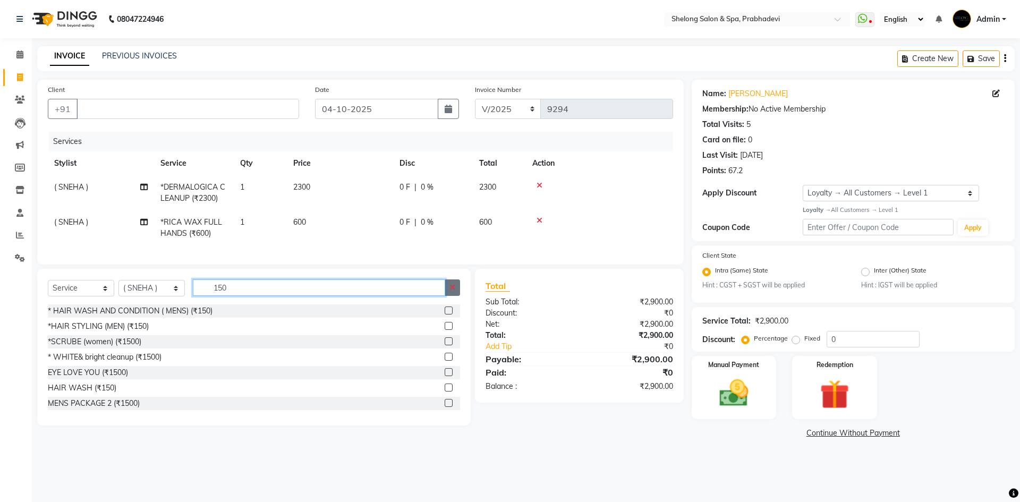
type input "150"
click at [447, 288] on button "button" at bounding box center [452, 287] width 15 height 16
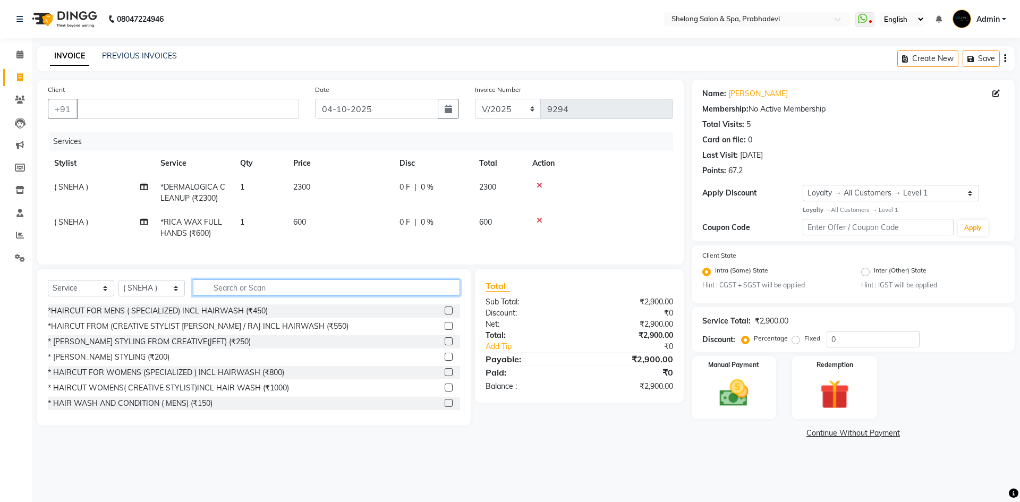
click at [445, 288] on input "text" at bounding box center [326, 287] width 267 height 16
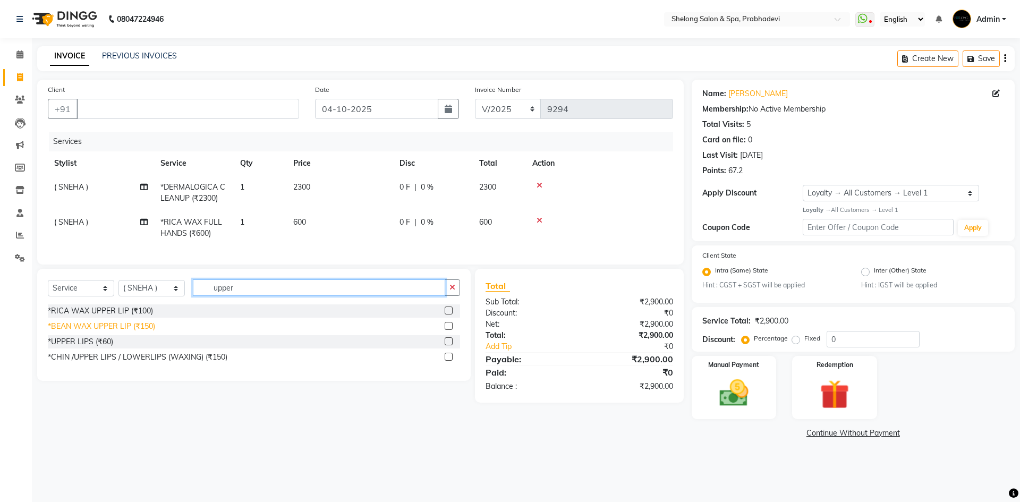
type input "upper"
click at [140, 331] on div "*BEAN WAX UPPER LIP (₹150)" at bounding box center [101, 326] width 107 height 11
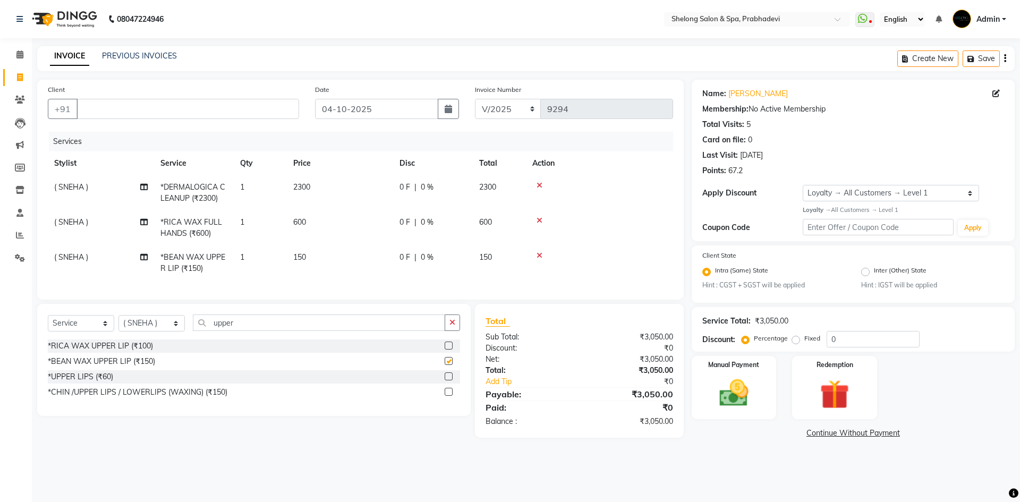
checkbox input "false"
click at [452, 326] on icon "button" at bounding box center [452, 322] width 6 height 7
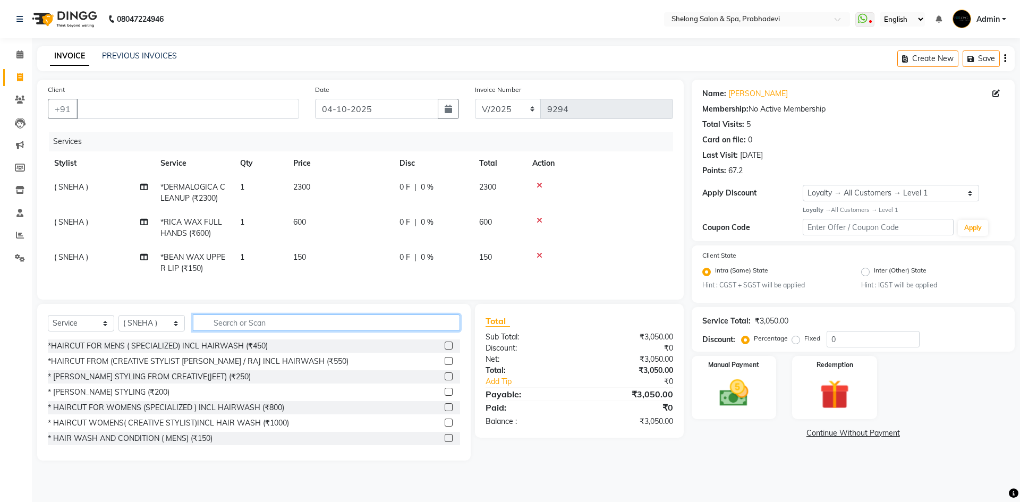
drag, startPoint x: 424, startPoint y: 330, endPoint x: 424, endPoint y: 323, distance: 6.9
click at [424, 327] on input "text" at bounding box center [326, 322] width 267 height 16
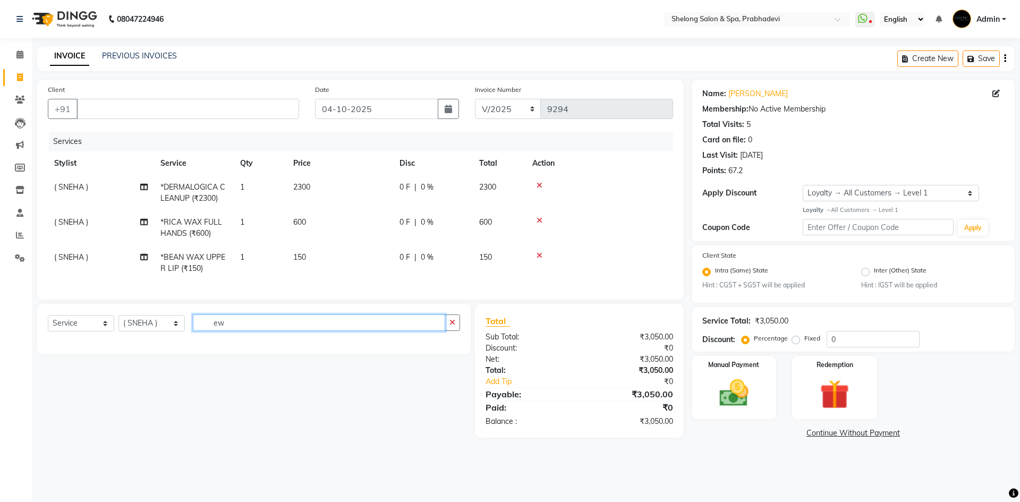
type input "e"
type input "eye"
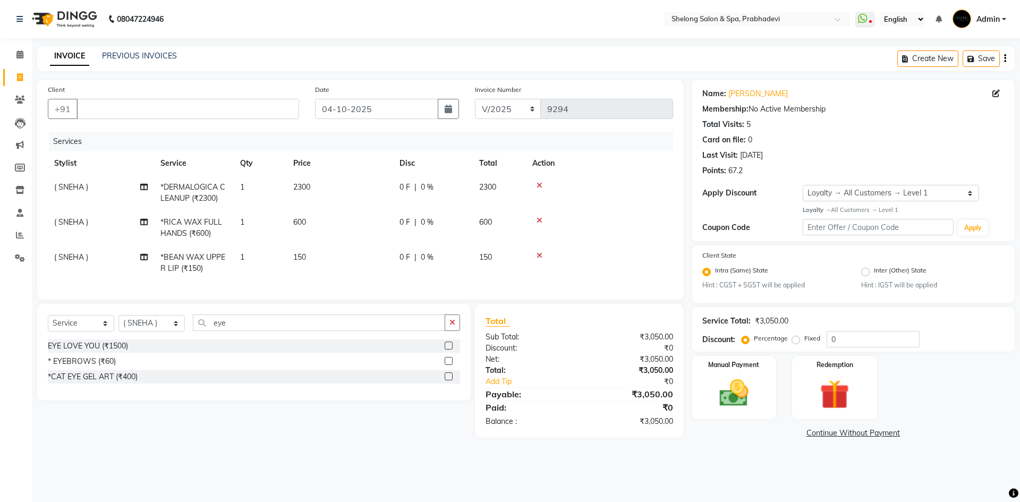
click at [73, 367] on div "* EYEBROWS (₹60)" at bounding box center [82, 361] width 68 height 11
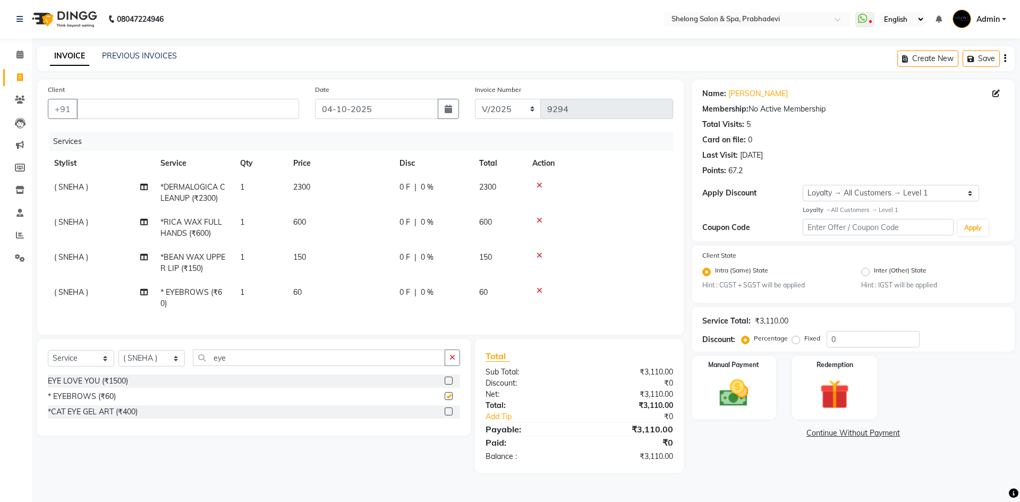
checkbox input "false"
drag, startPoint x: 182, startPoint y: 99, endPoint x: 181, endPoint y: 106, distance: 6.5
click at [181, 106] on input "Client" at bounding box center [187, 109] width 223 height 20
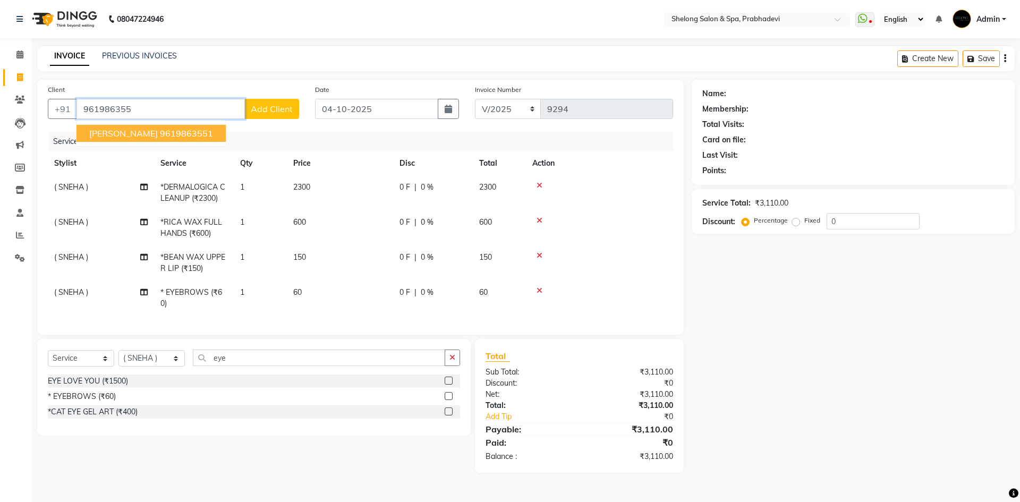
click at [164, 131] on ngb-highlight "9619863551" at bounding box center [186, 133] width 53 height 11
type input "9619863551"
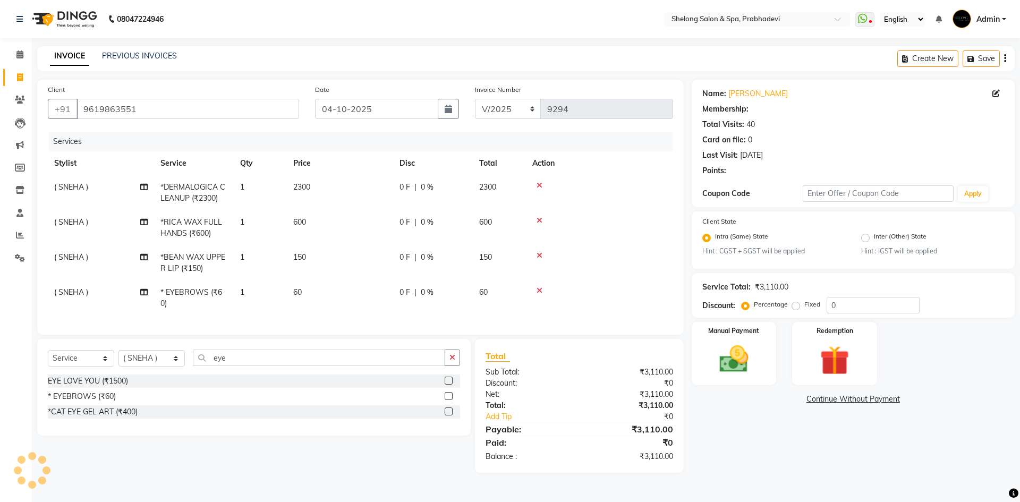
select select "1: Object"
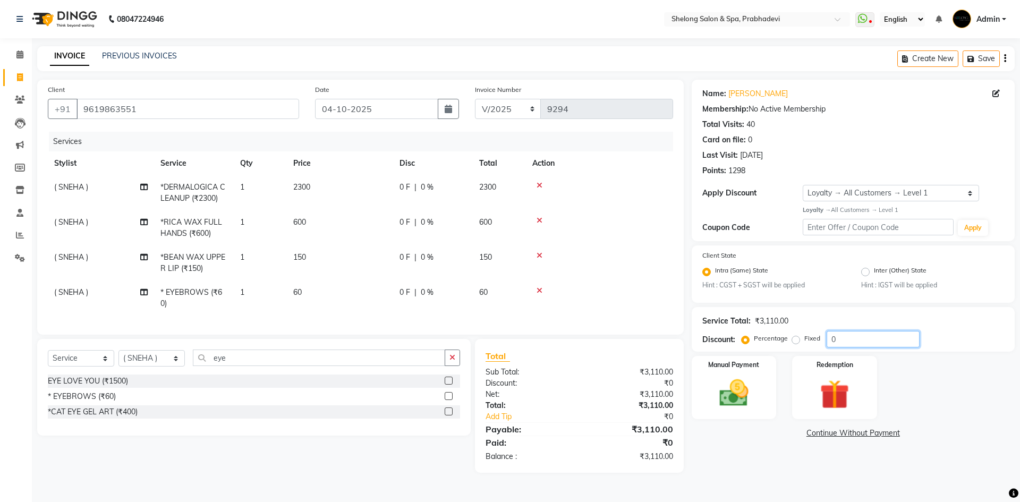
click at [883, 342] on input "0" at bounding box center [872, 339] width 93 height 16
type input "20"
click at [745, 380] on img at bounding box center [733, 392] width 49 height 35
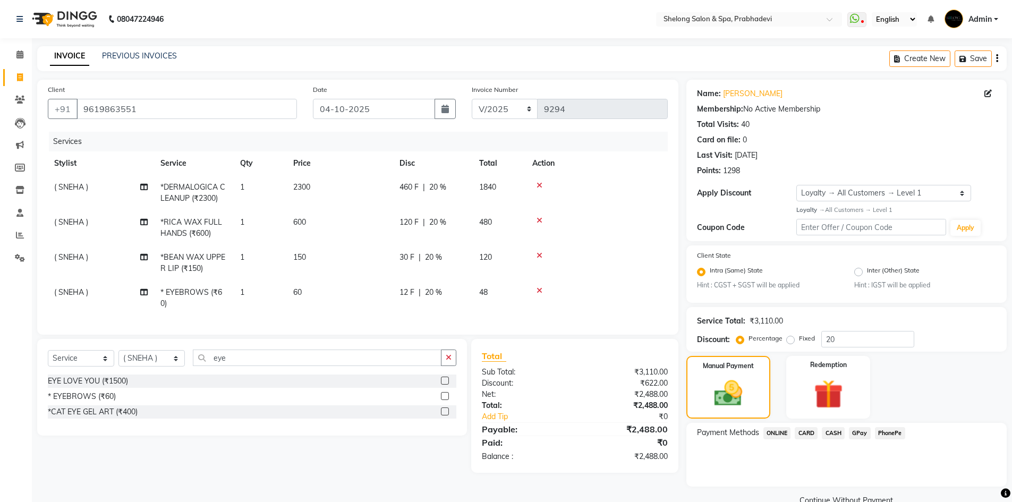
click at [865, 433] on span "GPay" at bounding box center [860, 433] width 22 height 12
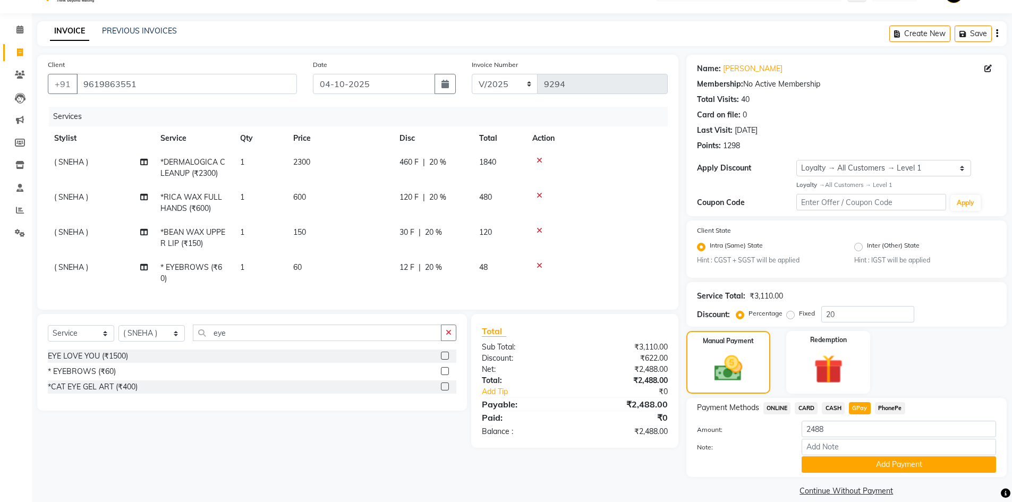
scroll to position [38, 0]
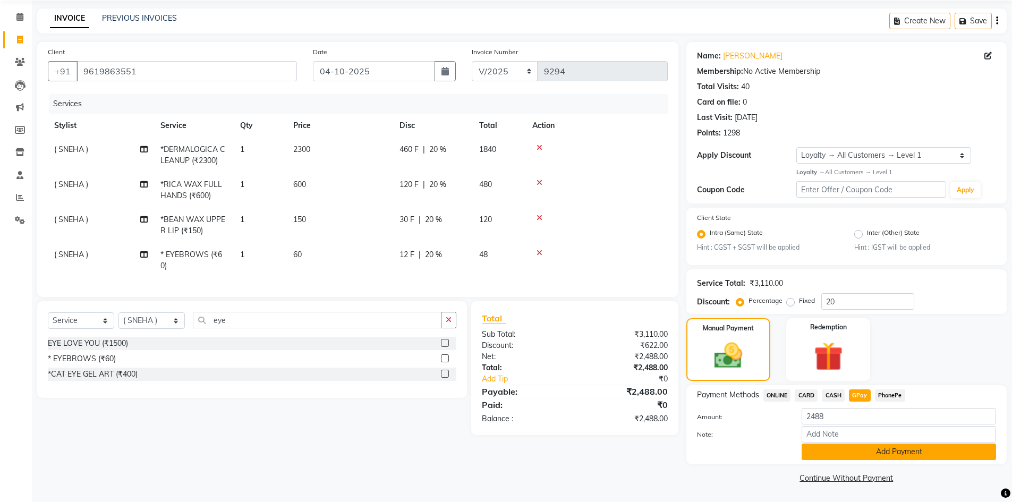
click at [882, 455] on button "Add Payment" at bounding box center [898, 451] width 194 height 16
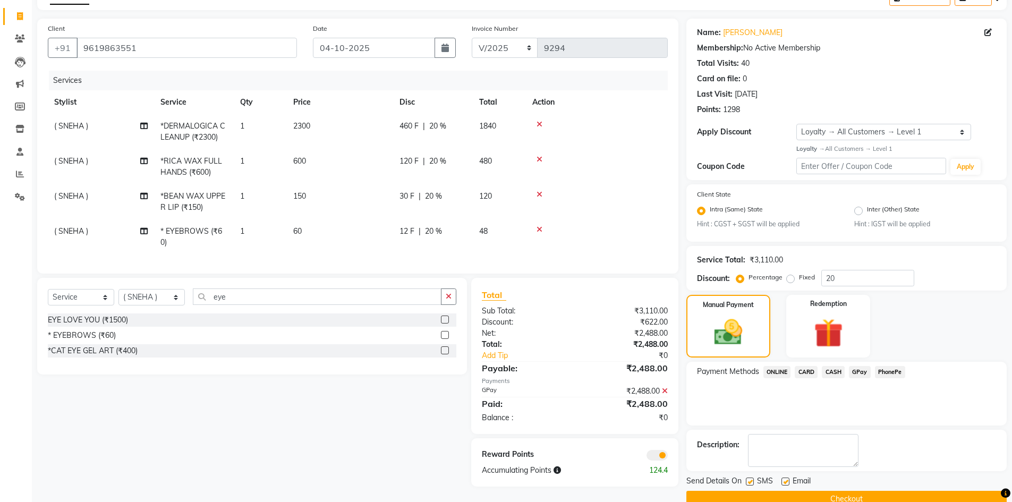
scroll to position [82, 0]
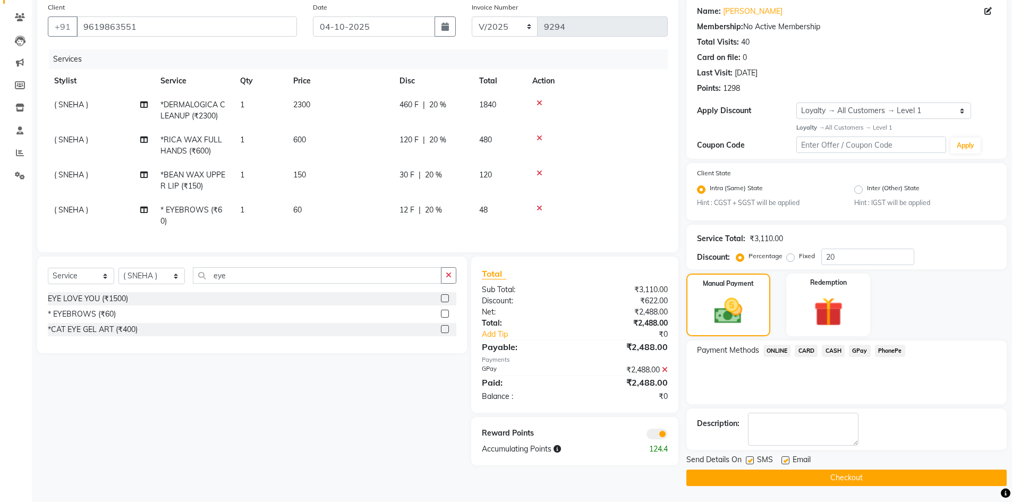
click at [830, 476] on button "Checkout" at bounding box center [846, 477] width 320 height 16
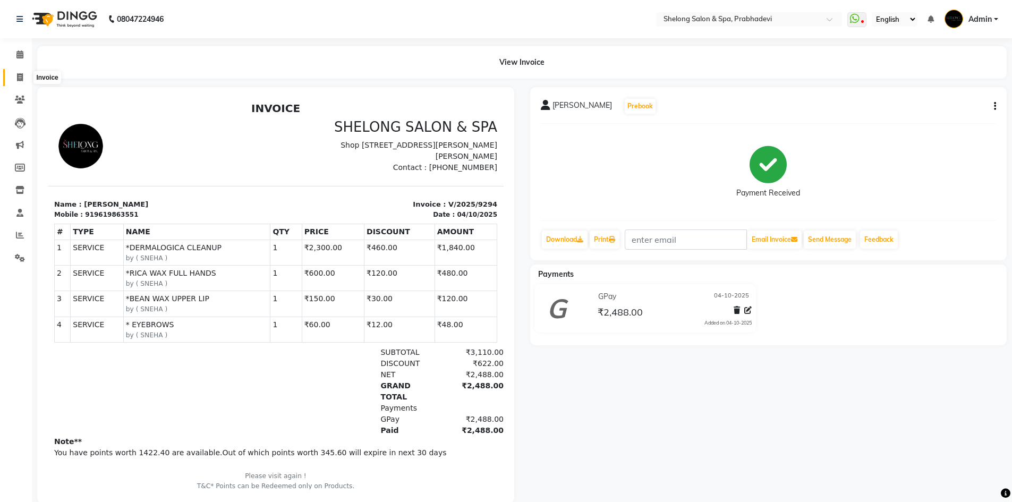
click at [21, 74] on icon at bounding box center [20, 77] width 6 height 8
select select "service"
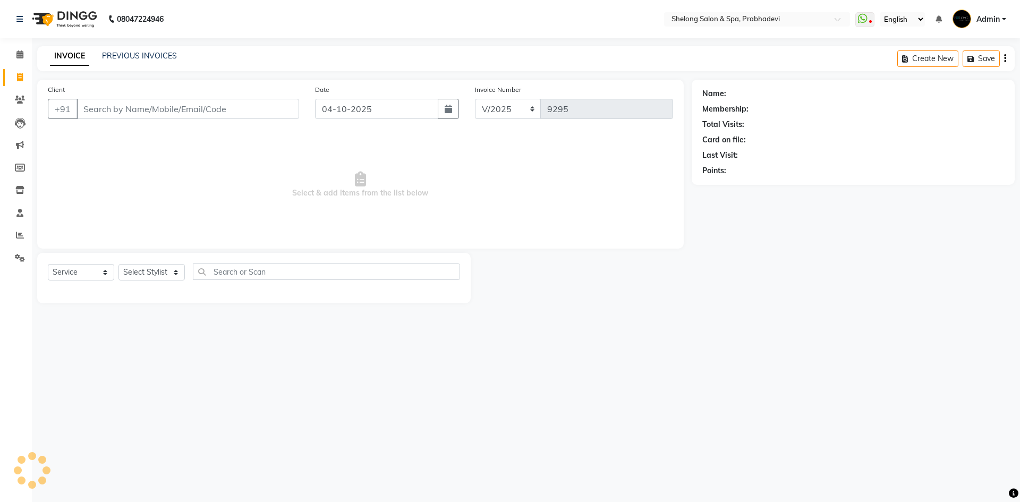
select select "16092"
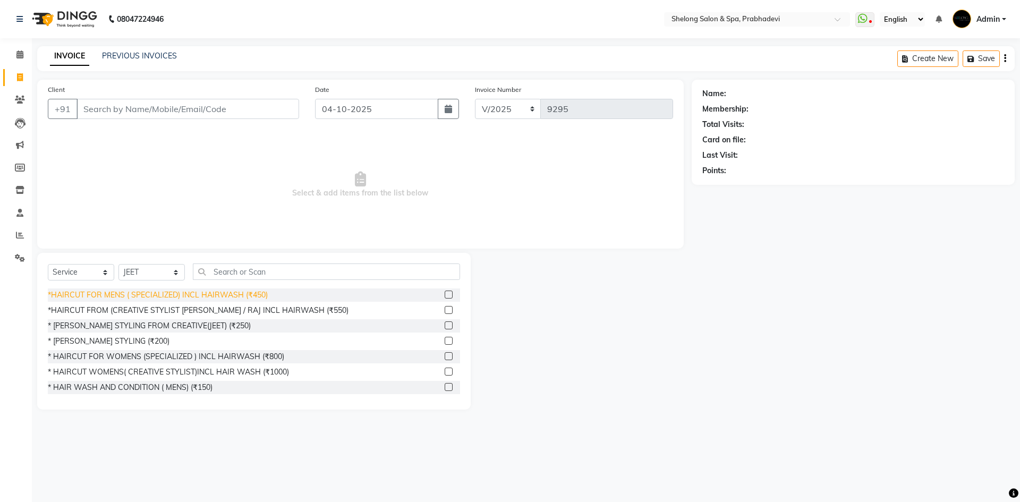
drag, startPoint x: 164, startPoint y: 311, endPoint x: 158, endPoint y: 302, distance: 10.8
click at [164, 310] on div "*HAIRCUT FROM (CREATIVE STYLIST [PERSON_NAME] / RAJ INCL HAIRWASH (₹550)" at bounding box center [198, 310] width 301 height 11
checkbox input "false"
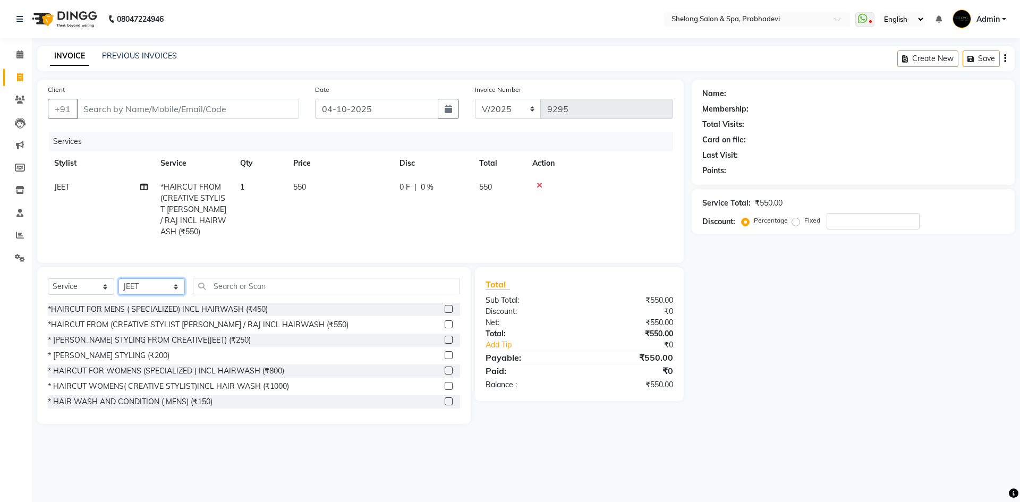
click at [157, 284] on select "Select Stylist ( [PERSON_NAME] ) ( [PERSON_NAME] ) [PERSON_NAME] fojdur [PERSON…" at bounding box center [151, 286] width 66 height 16
select select "88528"
click at [118, 278] on select "Select Stylist ( [PERSON_NAME] ) ( [PERSON_NAME] ) [PERSON_NAME] fojdur [PERSON…" at bounding box center [151, 286] width 66 height 16
click at [109, 353] on div "* [PERSON_NAME] STYLING (₹200)" at bounding box center [109, 355] width 122 height 11
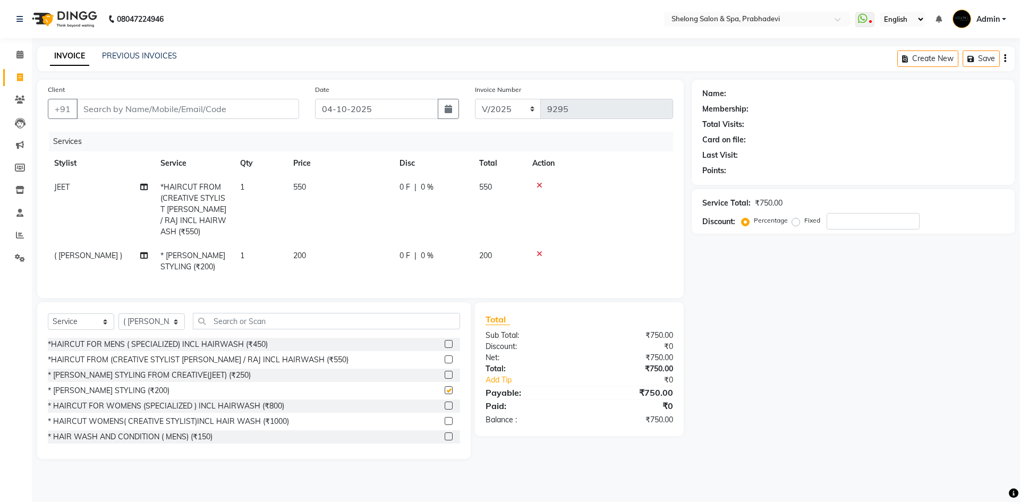
checkbox input "false"
click at [225, 109] on input "Client" at bounding box center [187, 109] width 223 height 20
click at [229, 112] on input "Client" at bounding box center [187, 109] width 223 height 20
type input "9"
type input "0"
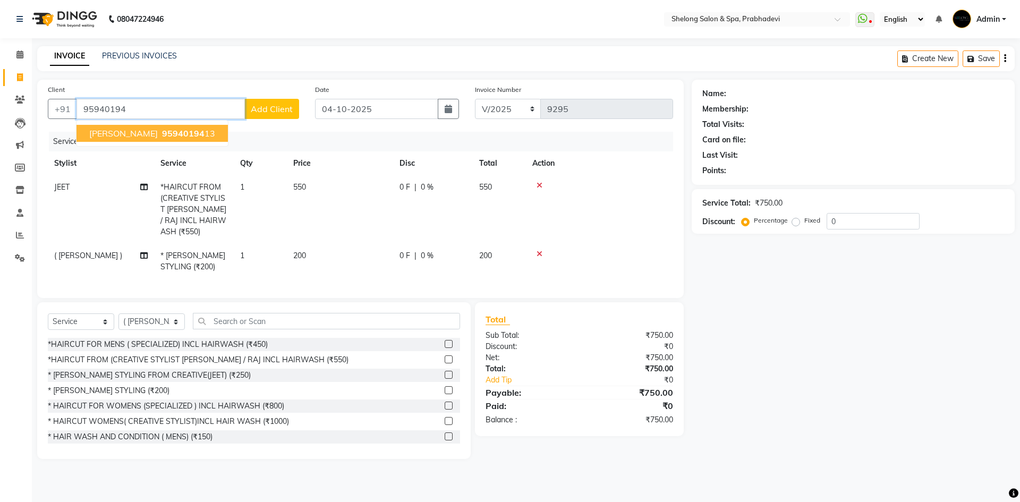
click at [116, 135] on span "[PERSON_NAME]" at bounding box center [123, 133] width 69 height 11
type input "9594019413"
select select "2: Object"
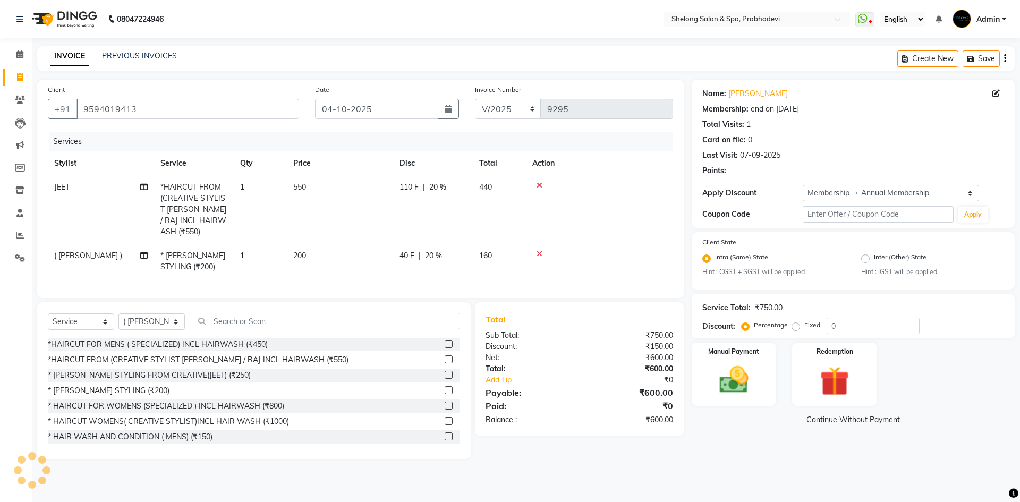
type input "20"
click at [731, 381] on img at bounding box center [733, 380] width 49 height 35
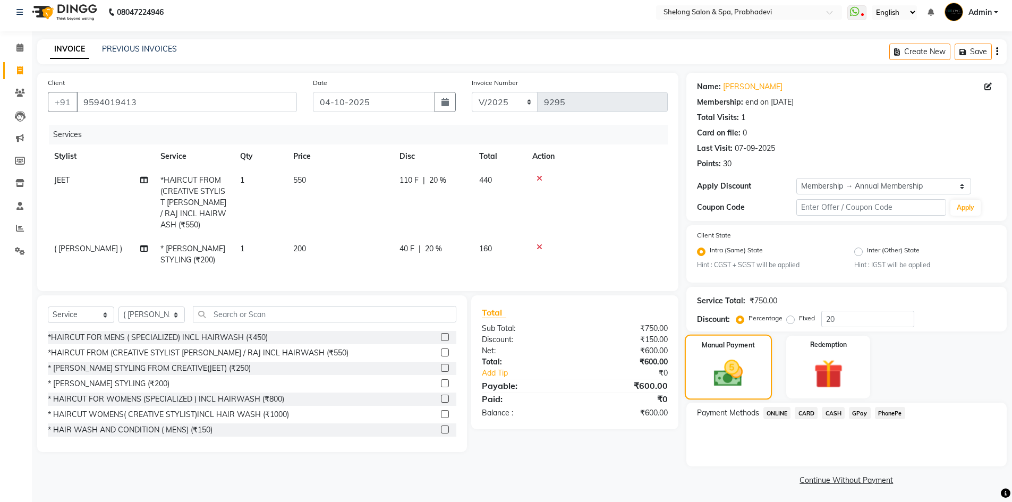
scroll to position [9, 0]
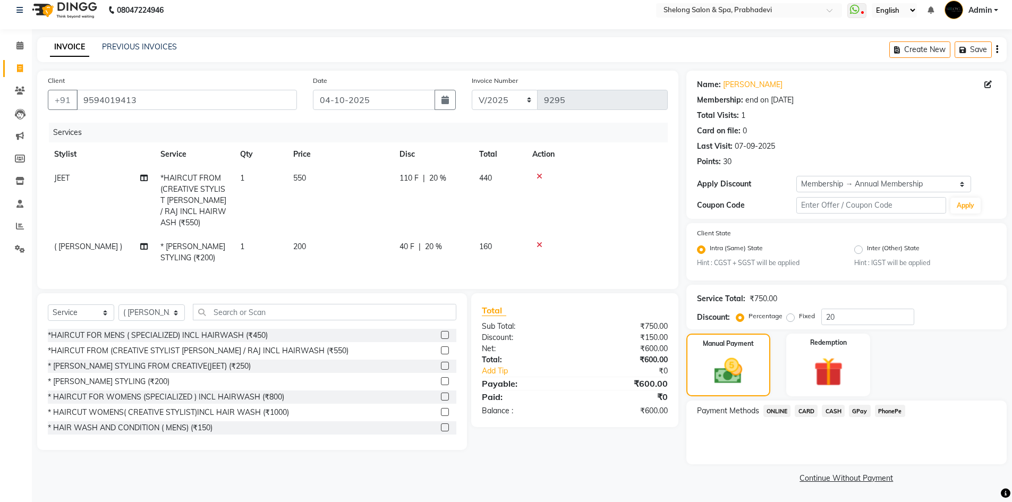
click at [833, 412] on span "CASH" at bounding box center [833, 411] width 23 height 12
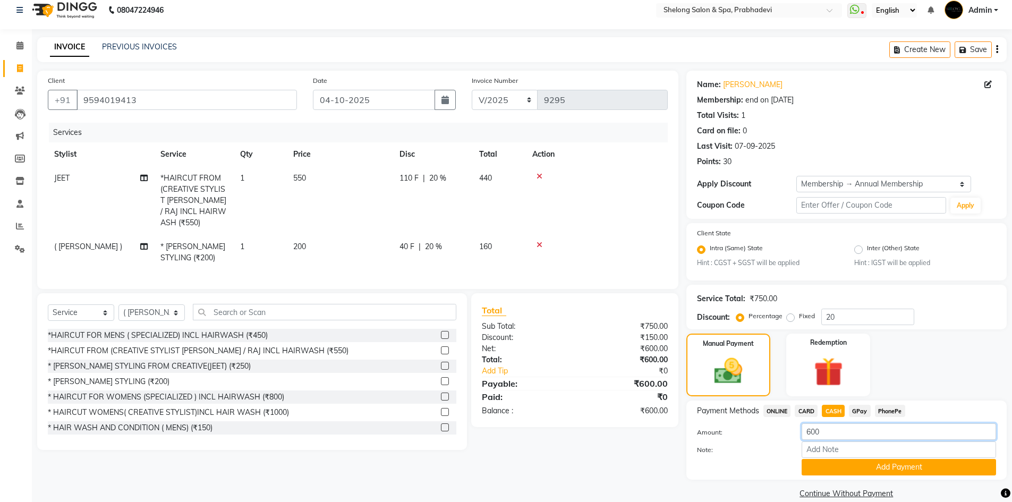
click at [855, 433] on input "600" at bounding box center [898, 431] width 194 height 16
type input "6"
type input "500"
click at [860, 468] on button "Add Payment" at bounding box center [898, 467] width 194 height 16
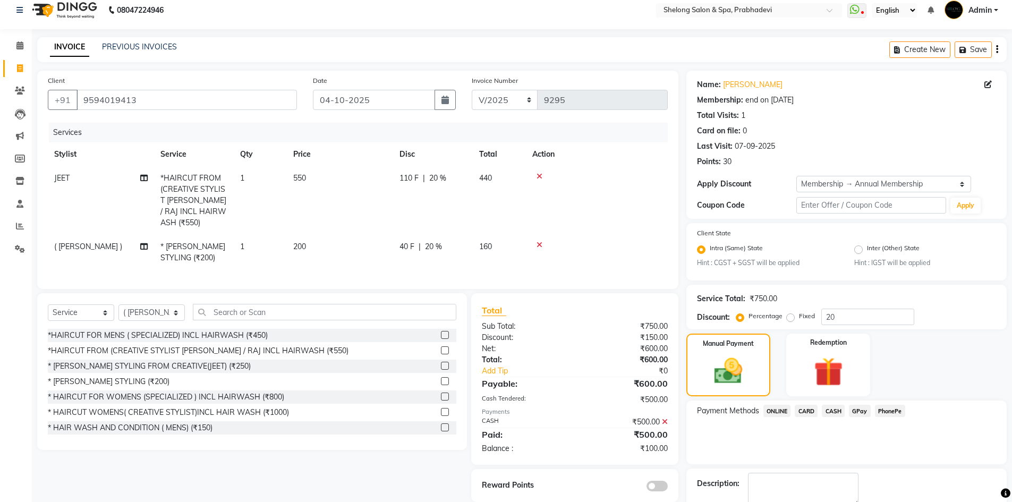
click at [860, 414] on span "GPay" at bounding box center [860, 411] width 22 height 12
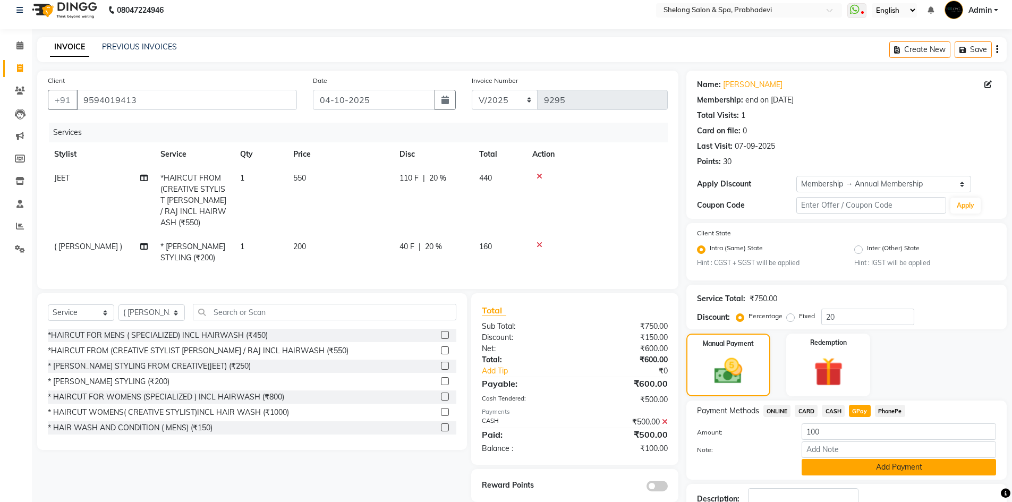
click at [858, 462] on button "Add Payment" at bounding box center [898, 467] width 194 height 16
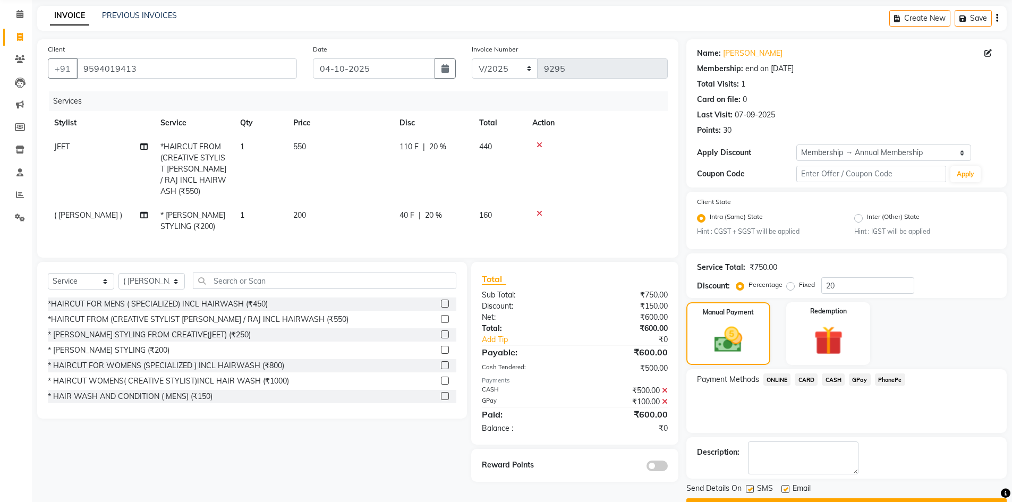
scroll to position [69, 0]
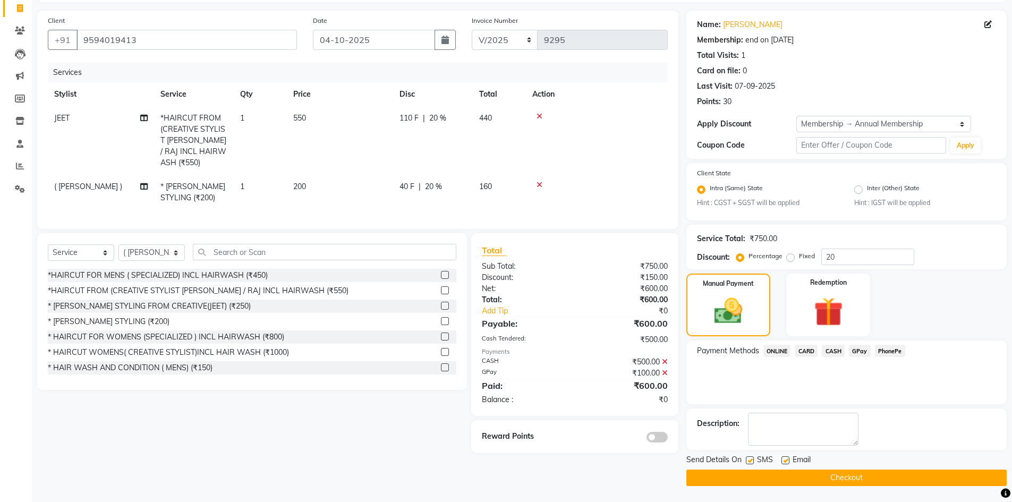
click at [655, 434] on span at bounding box center [656, 437] width 21 height 11
click at [668, 439] on input "checkbox" at bounding box center [668, 439] width 0 height 0
click at [784, 474] on button "Checkout" at bounding box center [846, 477] width 320 height 16
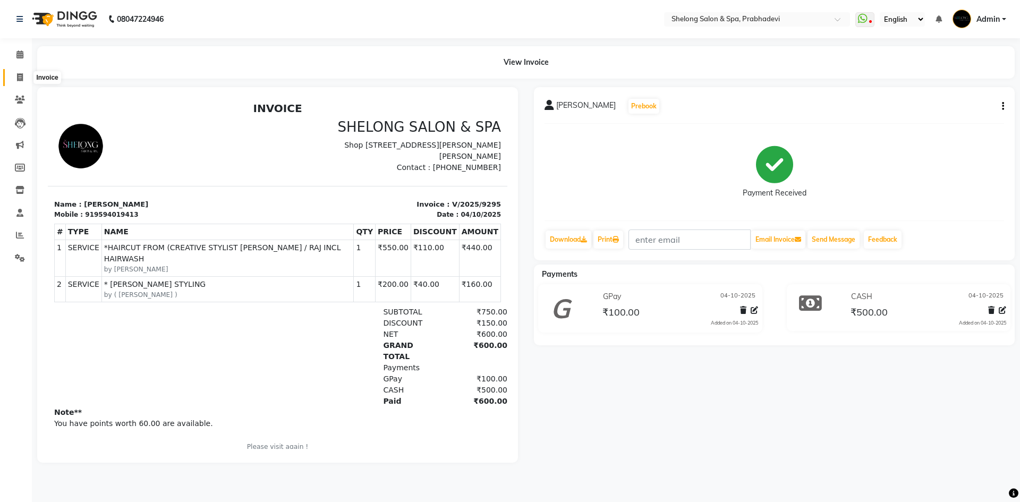
click at [18, 76] on icon at bounding box center [20, 77] width 6 height 8
select select "service"
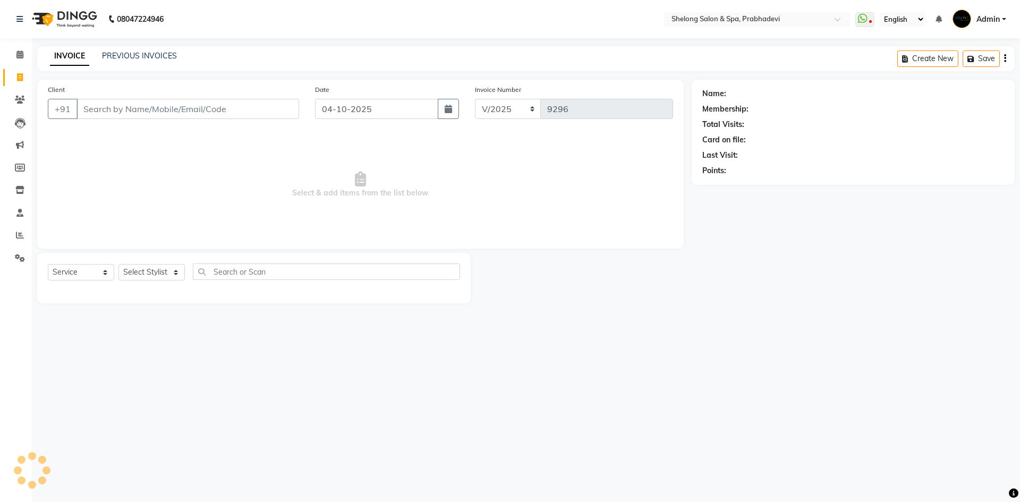
click at [100, 107] on input "Client" at bounding box center [187, 109] width 223 height 20
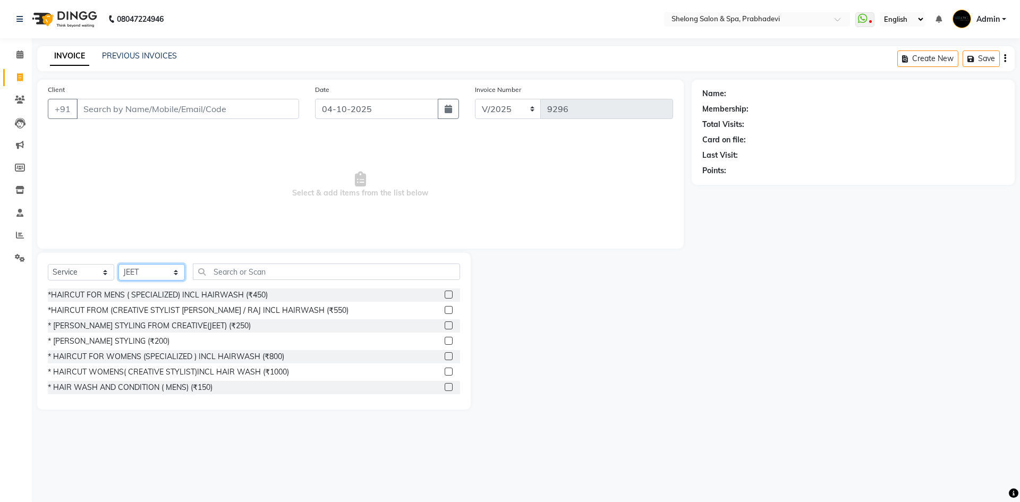
click at [137, 274] on select "Select Stylist ( [PERSON_NAME] ) ( [PERSON_NAME] ) [PERSON_NAME] fojdur [PERSON…" at bounding box center [151, 272] width 66 height 16
select select "47990"
click at [118, 264] on select "Select Stylist ( [PERSON_NAME] ) ( [PERSON_NAME] ) [PERSON_NAME] fojdur [PERSON…" at bounding box center [151, 272] width 66 height 16
click at [102, 340] on div "* [PERSON_NAME] STYLING (₹200)" at bounding box center [109, 341] width 122 height 11
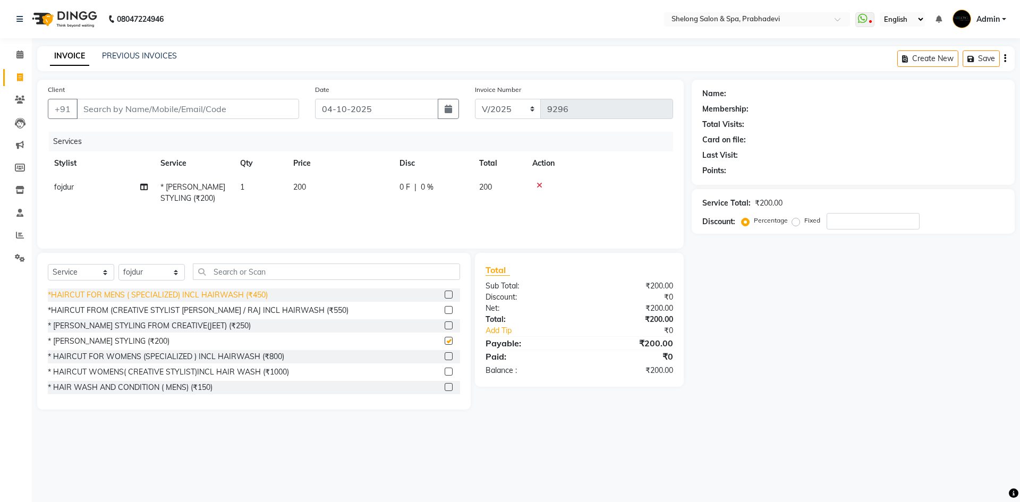
checkbox input "false"
drag, startPoint x: 143, startPoint y: 275, endPoint x: 146, endPoint y: 266, distance: 9.6
click at [143, 275] on select "Select Stylist ( [PERSON_NAME] ) ( [PERSON_NAME] ) [PERSON_NAME] fojdur [PERSON…" at bounding box center [151, 272] width 66 height 16
select select "31386"
click at [118, 264] on select "Select Stylist ( [PERSON_NAME] ) ( [PERSON_NAME] ) [PERSON_NAME] fojdur [PERSON…" at bounding box center [151, 272] width 66 height 16
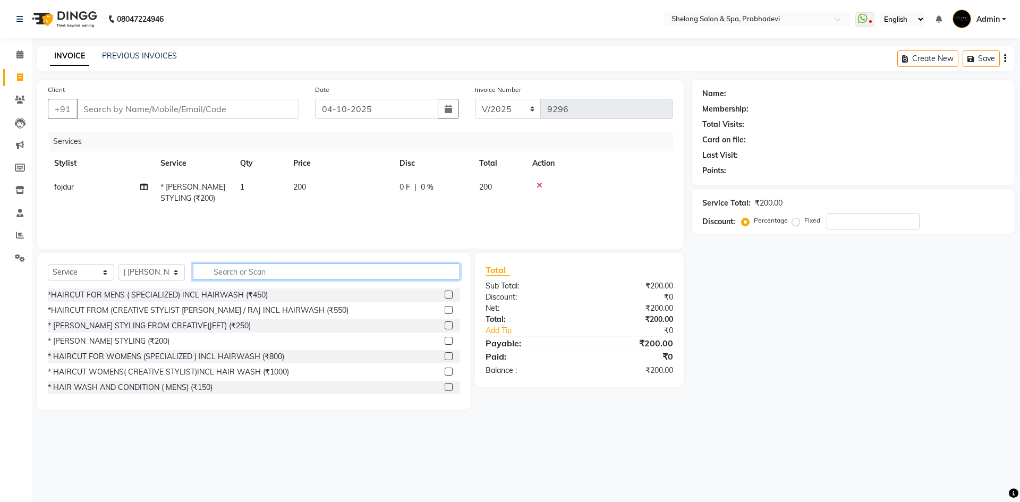
click at [288, 274] on input "text" at bounding box center [326, 271] width 267 height 16
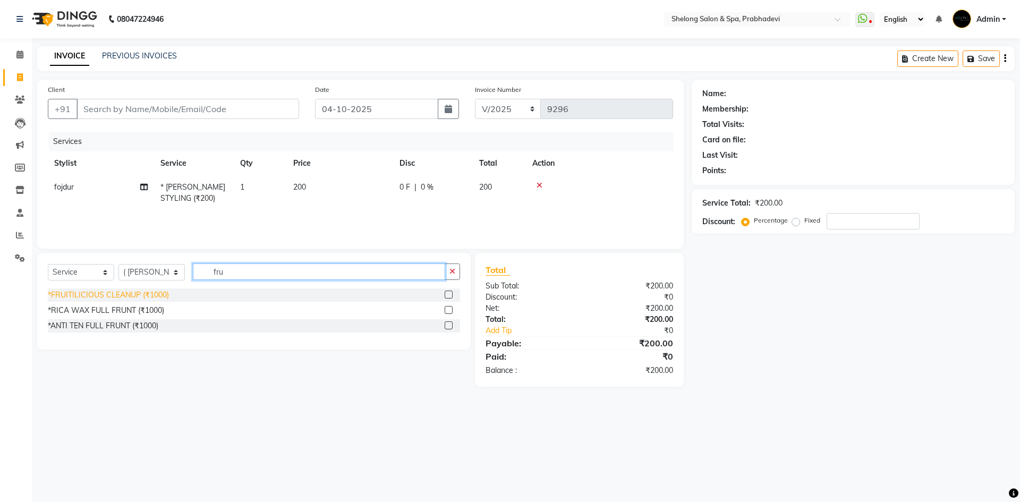
type input "fru"
click at [92, 291] on div "*FRUITILICIOUS CLEANUP (₹1000)" at bounding box center [108, 294] width 121 height 11
checkbox input "false"
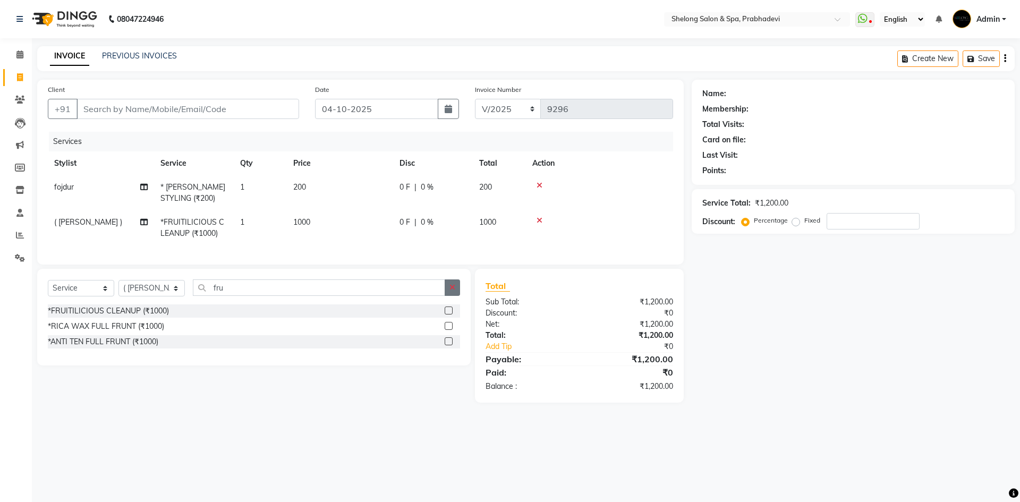
click at [455, 291] on icon "button" at bounding box center [452, 287] width 6 height 7
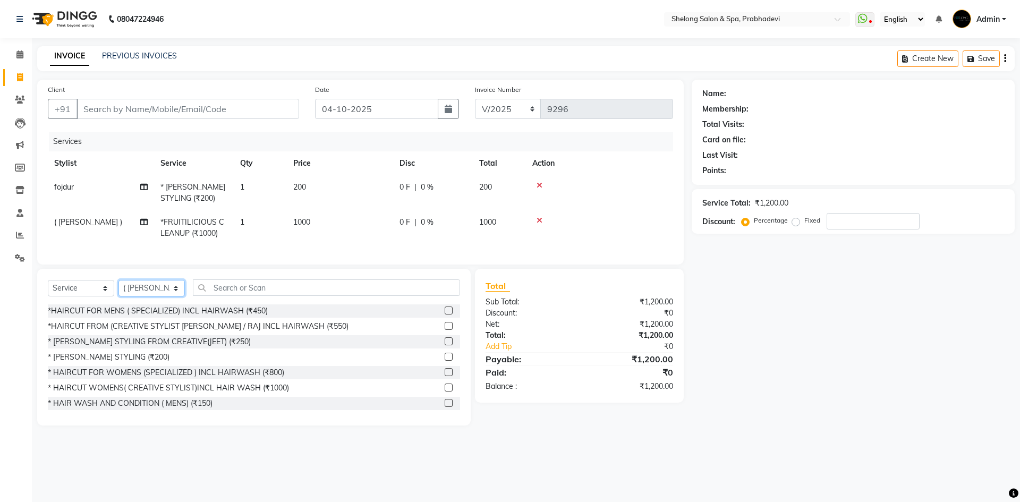
click at [148, 291] on select "Select Stylist ( [PERSON_NAME] ) ( [PERSON_NAME] ) [PERSON_NAME] fojdur [PERSON…" at bounding box center [151, 288] width 66 height 16
select select "24970"
click at [118, 288] on select "Select Stylist ( [PERSON_NAME] ) ( [PERSON_NAME] ) [PERSON_NAME] fojdur [PERSON…" at bounding box center [151, 288] width 66 height 16
click at [323, 296] on input "text" at bounding box center [326, 287] width 267 height 16
click at [244, 317] on div "*HAIRCUT FOR MENS ( SPECIALIZED) INCL HAIRWASH (₹450)" at bounding box center [158, 310] width 220 height 11
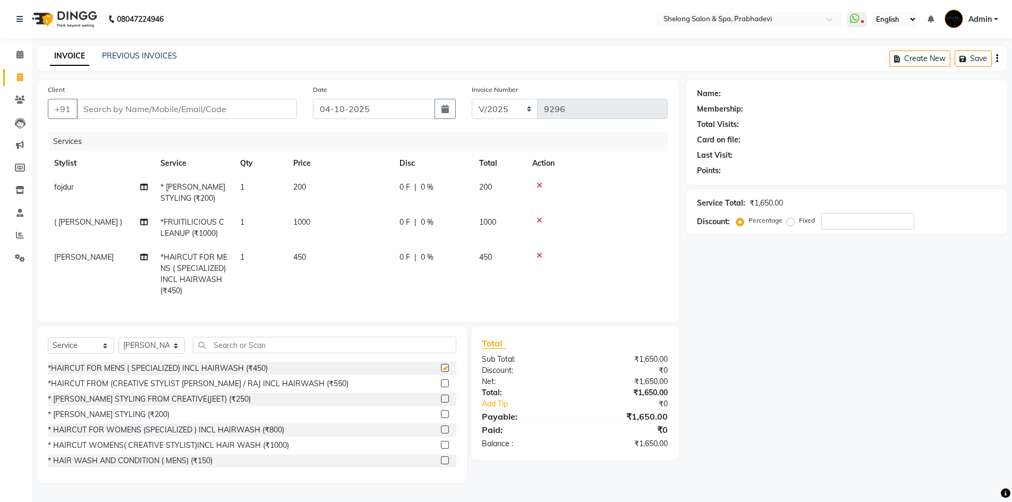
checkbox input "false"
click at [135, 101] on input "Client" at bounding box center [186, 109] width 220 height 20
type input "w"
type input "0"
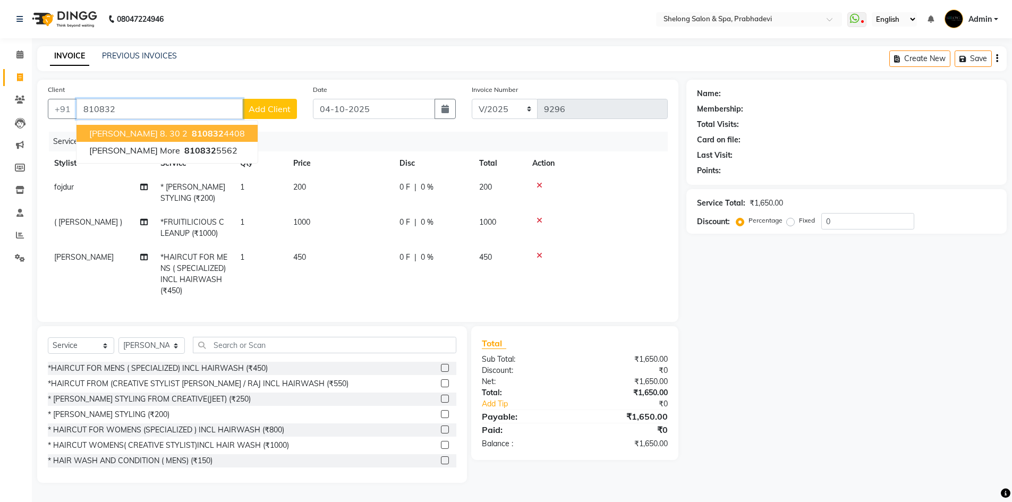
click at [129, 129] on span "[PERSON_NAME] 8. 30 2" at bounding box center [138, 133] width 98 height 11
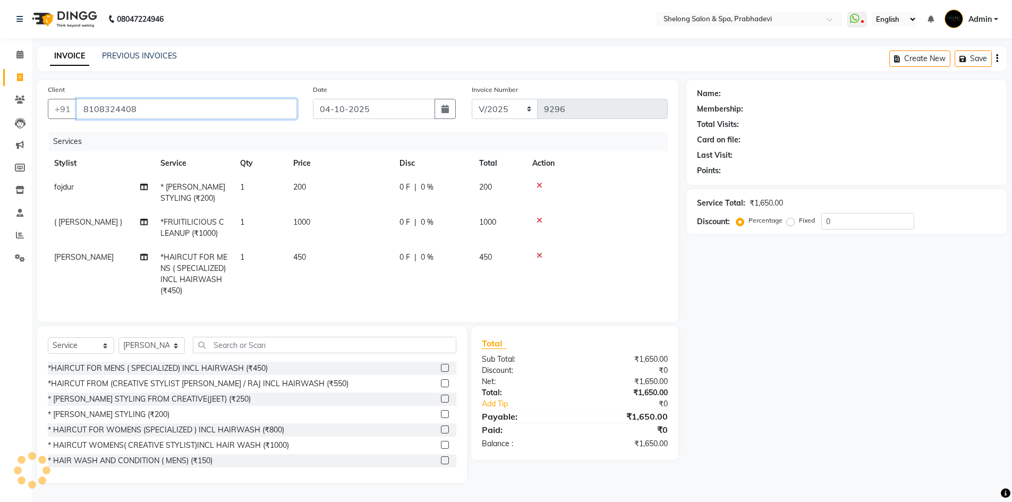
type input "8108324408"
type input "20"
select select "2: Object"
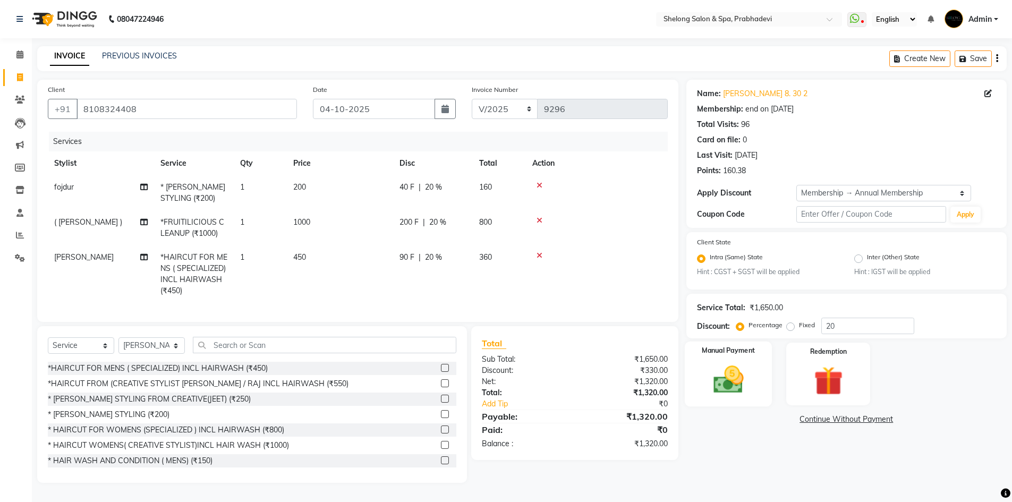
scroll to position [5, 0]
click at [750, 374] on img at bounding box center [728, 380] width 49 height 35
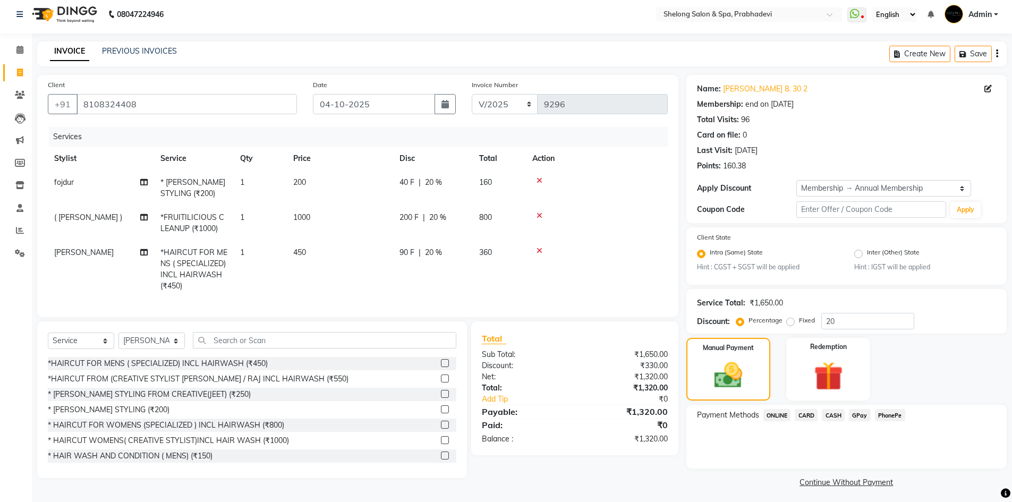
click at [860, 416] on span "GPay" at bounding box center [860, 415] width 22 height 12
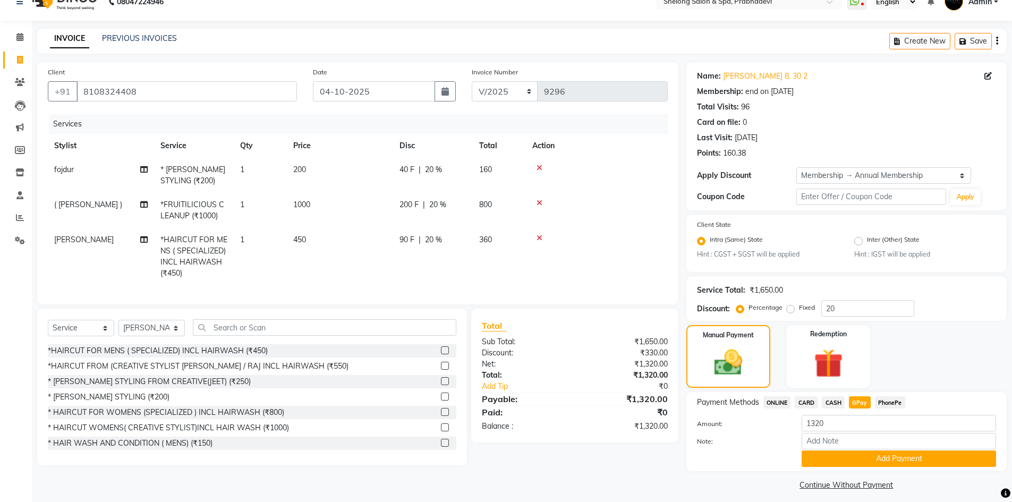
scroll to position [24, 0]
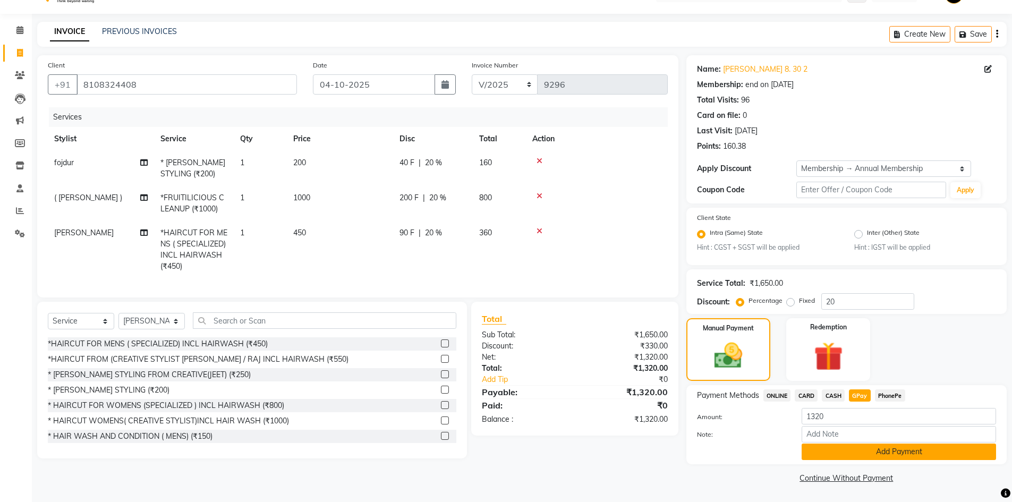
click at [894, 457] on button "Add Payment" at bounding box center [898, 451] width 194 height 16
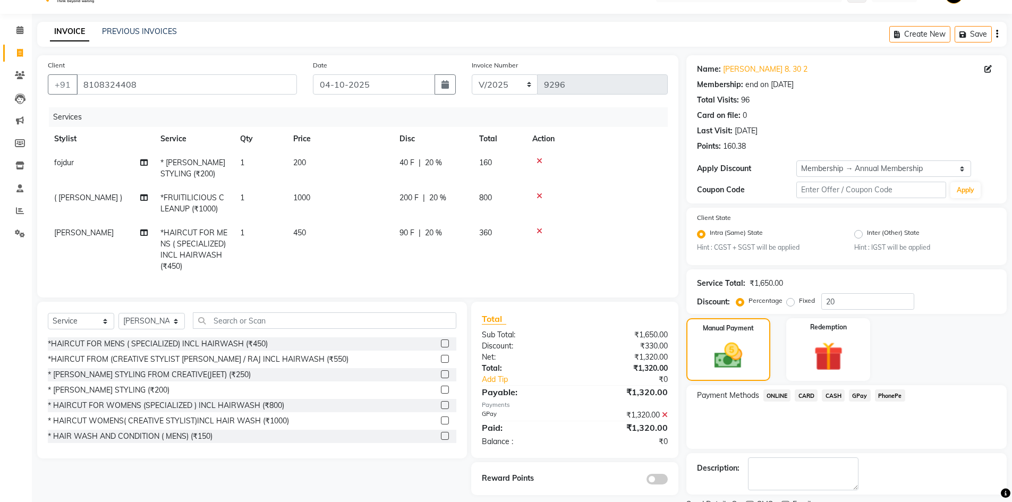
scroll to position [69, 0]
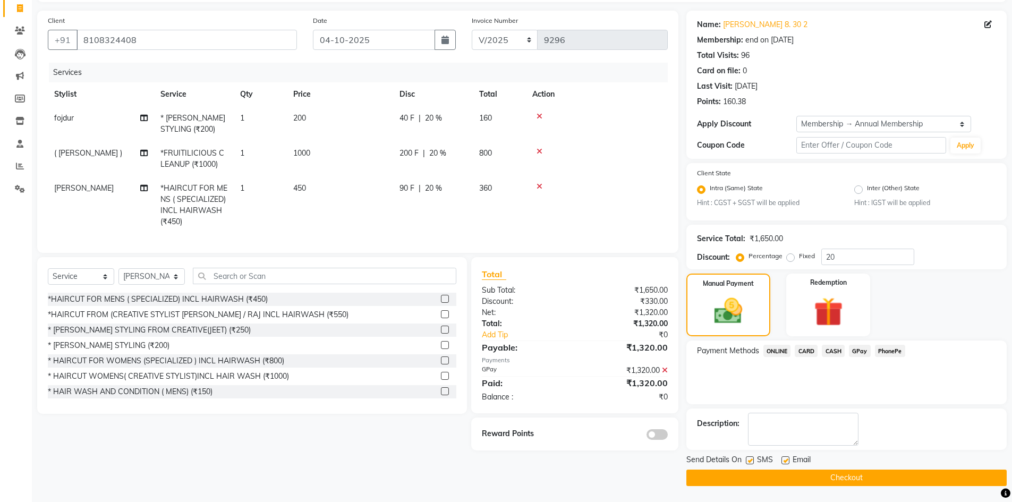
click at [850, 483] on button "Checkout" at bounding box center [846, 477] width 320 height 16
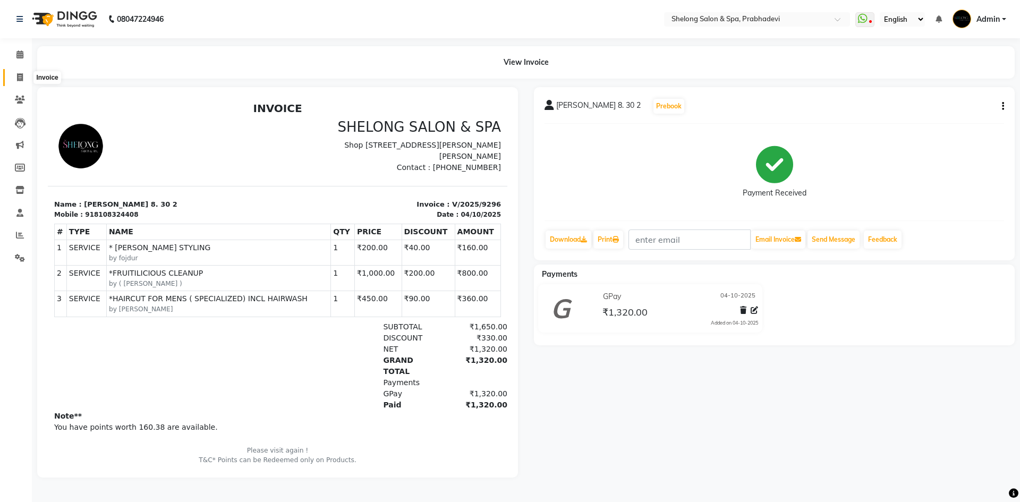
click at [20, 76] on icon at bounding box center [20, 77] width 6 height 8
select select "service"
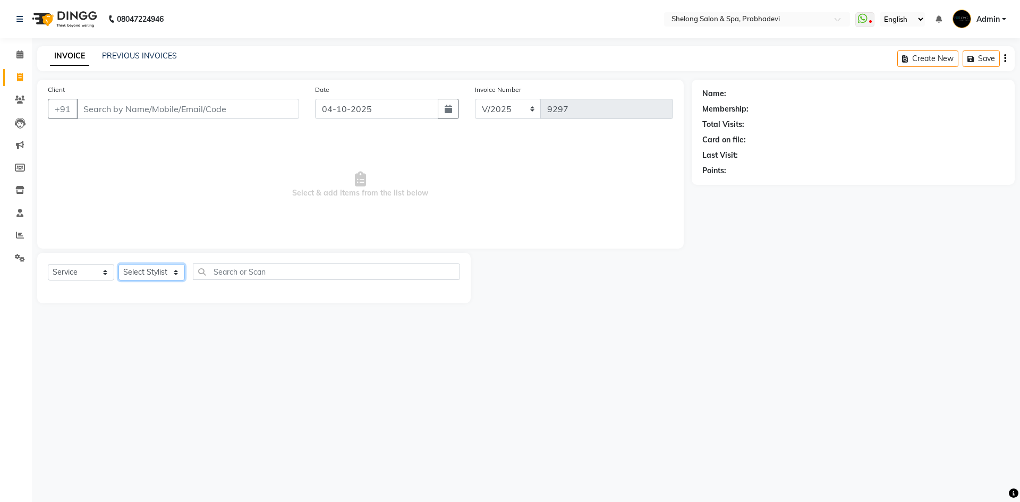
click at [169, 271] on select "Select Stylist" at bounding box center [151, 272] width 66 height 16
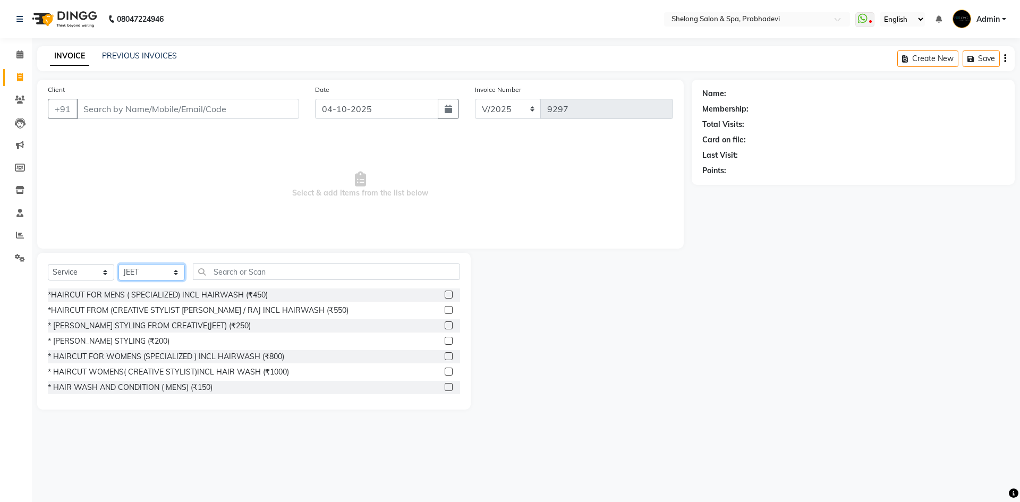
select select "66706"
click at [118, 264] on select "Select Stylist ( [PERSON_NAME] ) ( [PERSON_NAME] ) [PERSON_NAME] fojdur [PERSON…" at bounding box center [151, 272] width 66 height 16
click at [109, 340] on div "* [PERSON_NAME] STYLING (₹200)" at bounding box center [109, 341] width 122 height 11
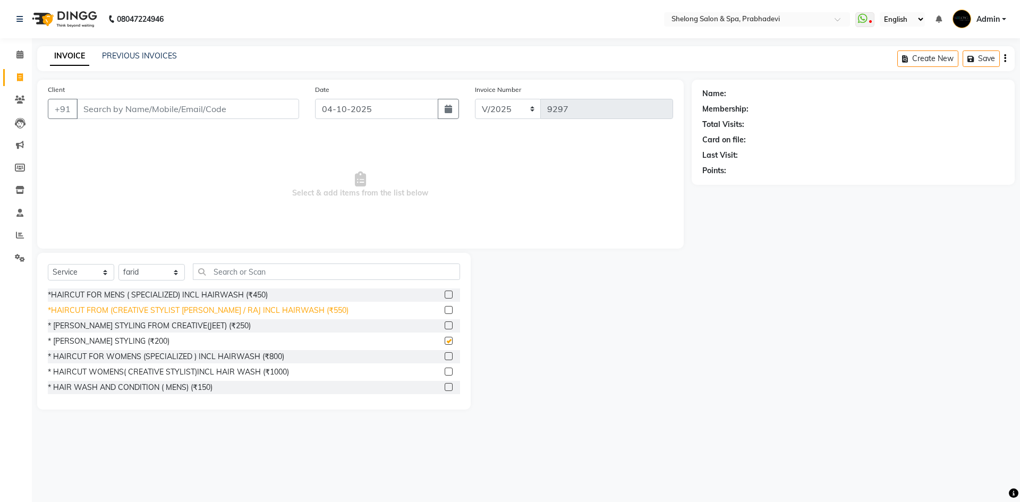
checkbox input "false"
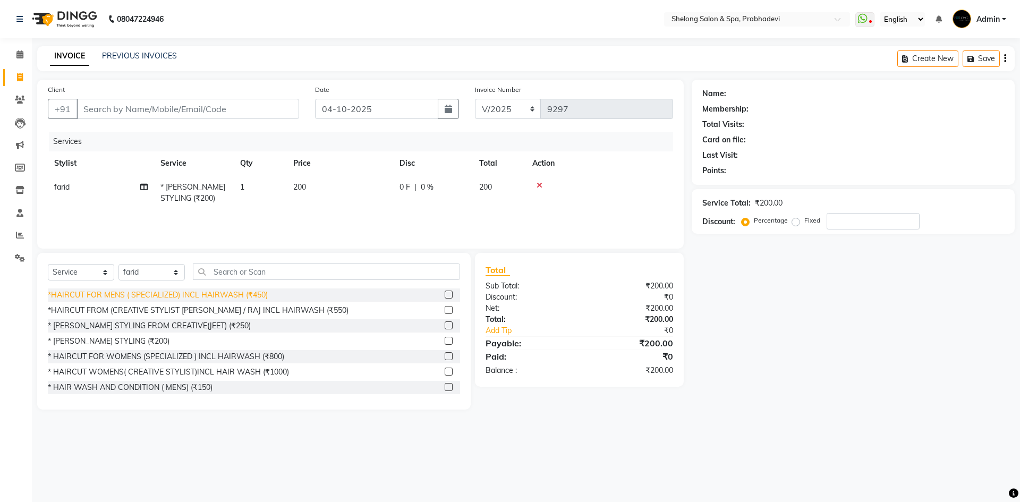
click at [196, 292] on div "*HAIRCUT FOR MENS ( SPECIALIZED) INCL HAIRWASH (₹450)" at bounding box center [158, 294] width 220 height 11
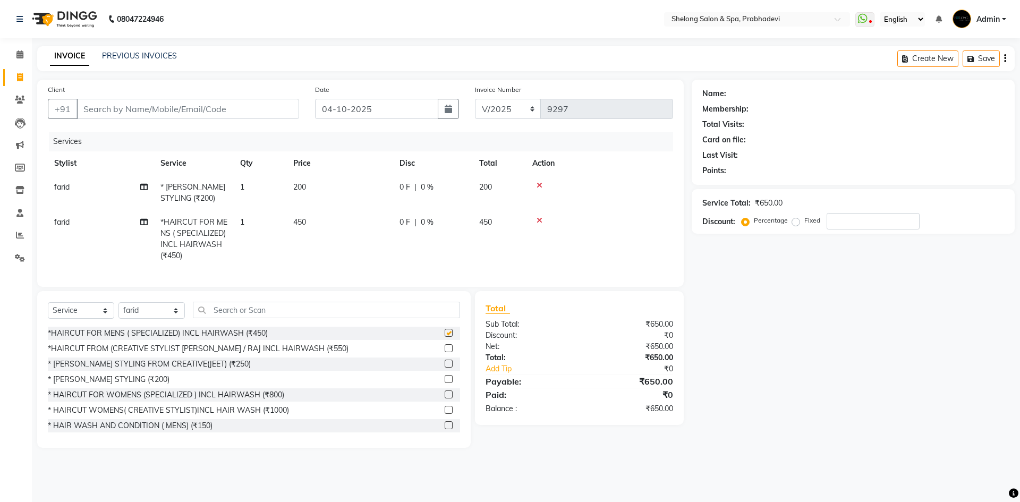
checkbox input "false"
click at [163, 107] on input "Client" at bounding box center [187, 109] width 223 height 20
type input "9"
type input "0"
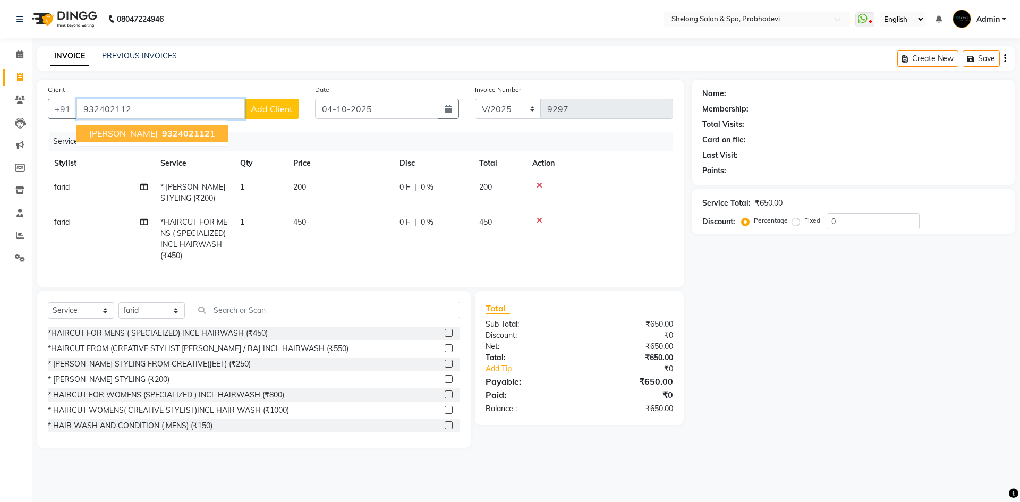
click at [162, 130] on span "932402112" at bounding box center [186, 133] width 48 height 11
type input "9324021121"
select select "2: Object"
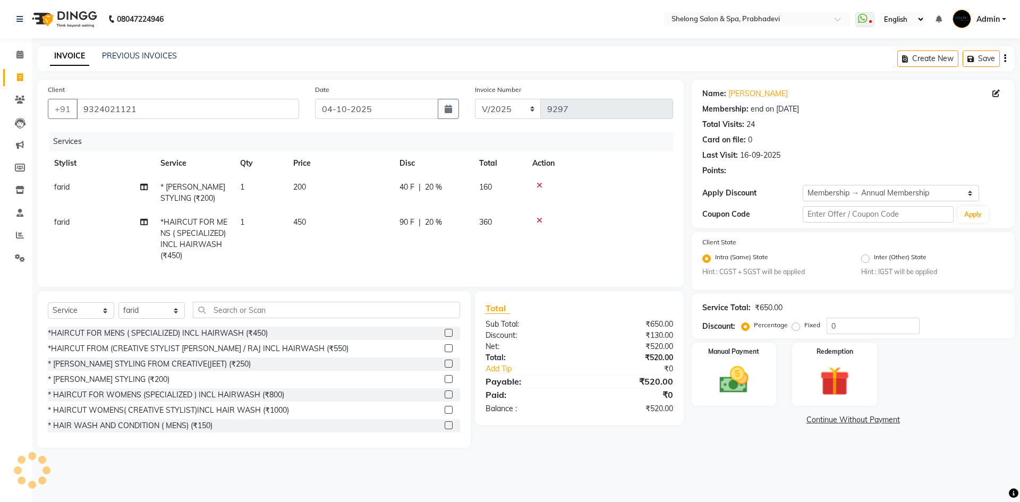
type input "20"
click at [735, 370] on img at bounding box center [733, 380] width 49 height 35
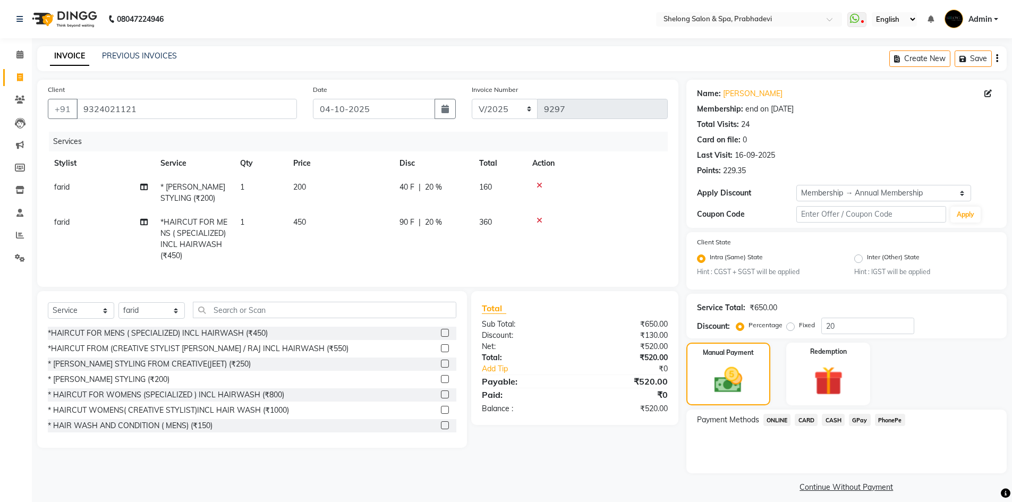
click at [833, 420] on span "CASH" at bounding box center [833, 420] width 23 height 12
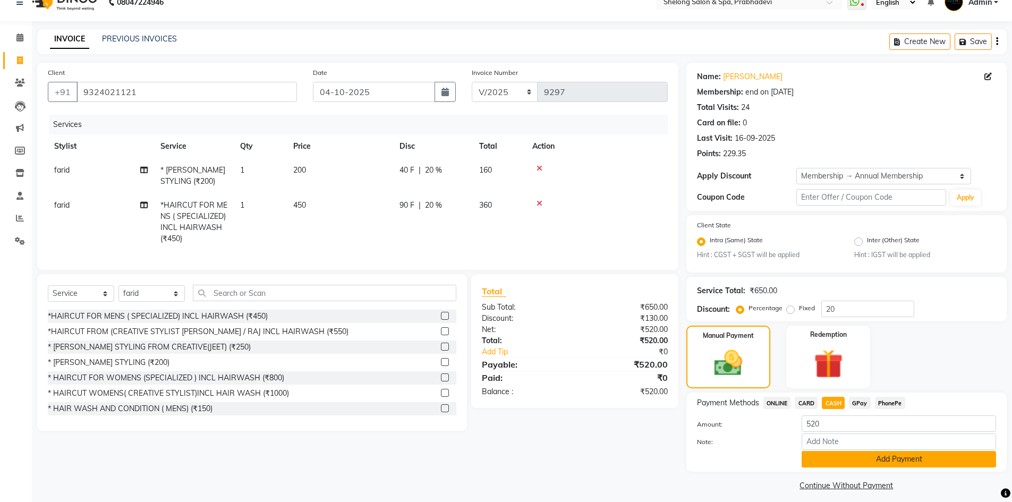
scroll to position [24, 0]
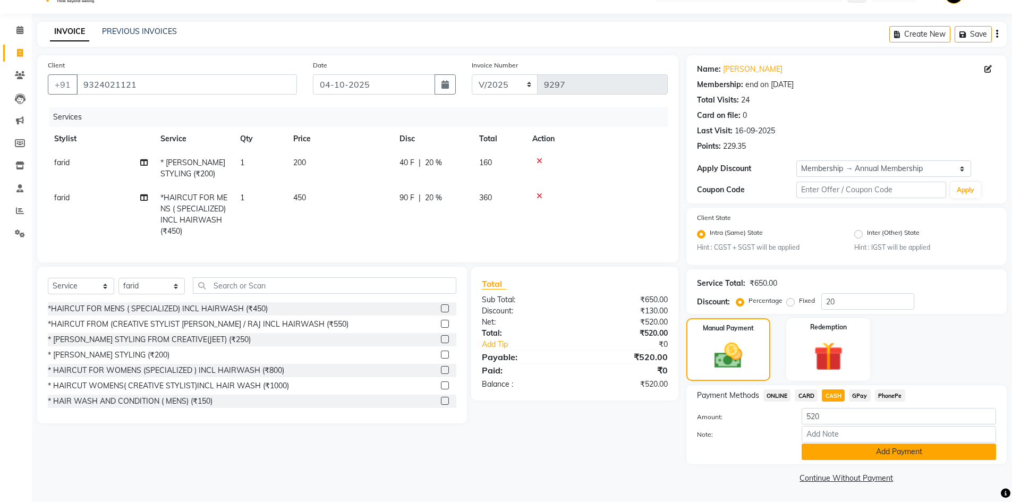
click at [874, 449] on button "Add Payment" at bounding box center [898, 451] width 194 height 16
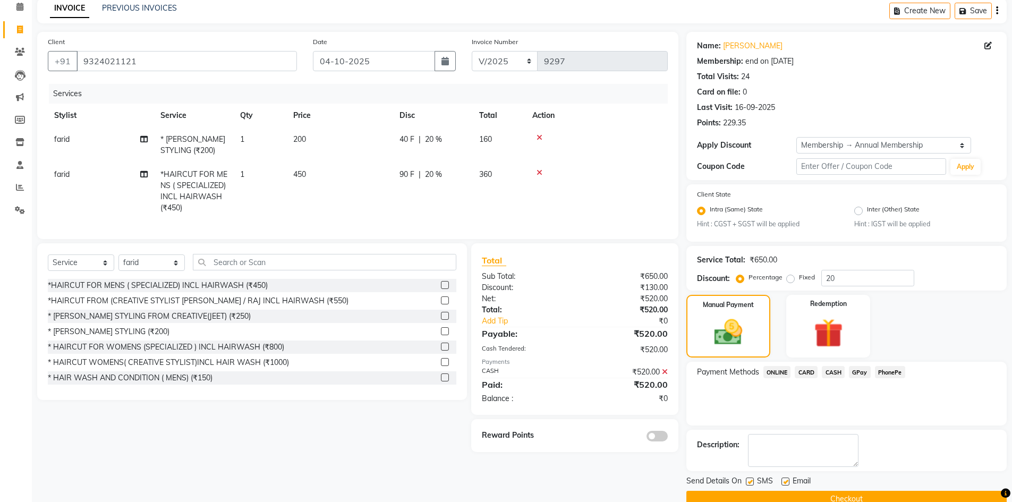
scroll to position [69, 0]
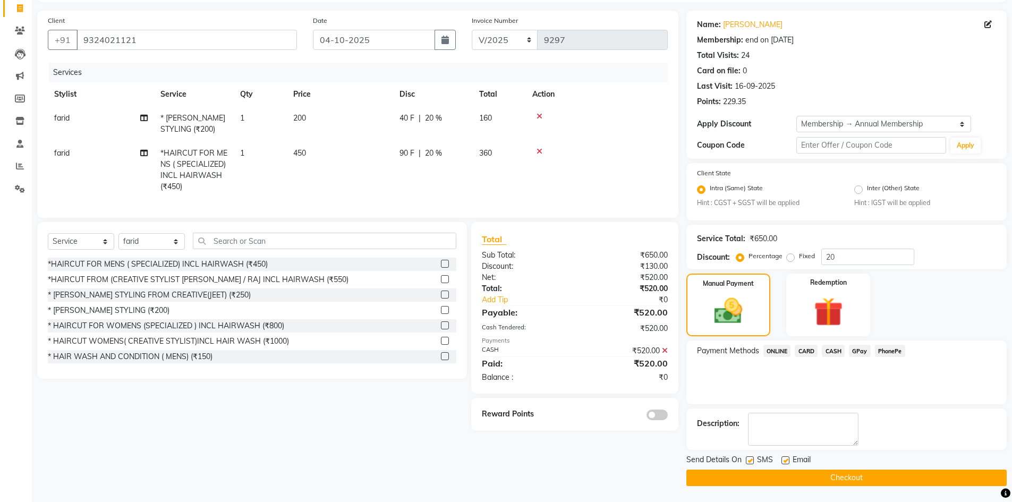
click at [652, 420] on span at bounding box center [656, 414] width 21 height 11
click at [668, 416] on input "checkbox" at bounding box center [668, 416] width 0 height 0
click at [849, 473] on button "Checkout" at bounding box center [846, 477] width 320 height 16
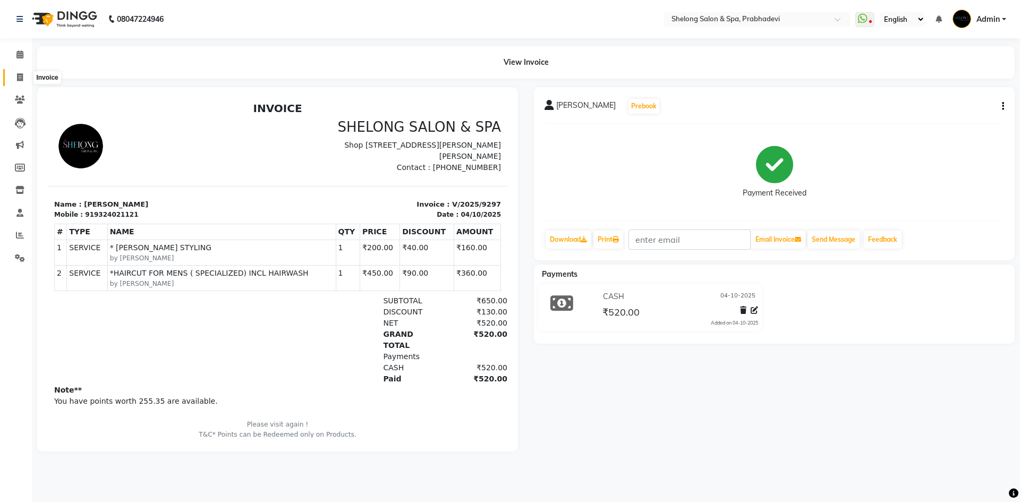
click at [21, 73] on icon at bounding box center [20, 77] width 6 height 8
select select "service"
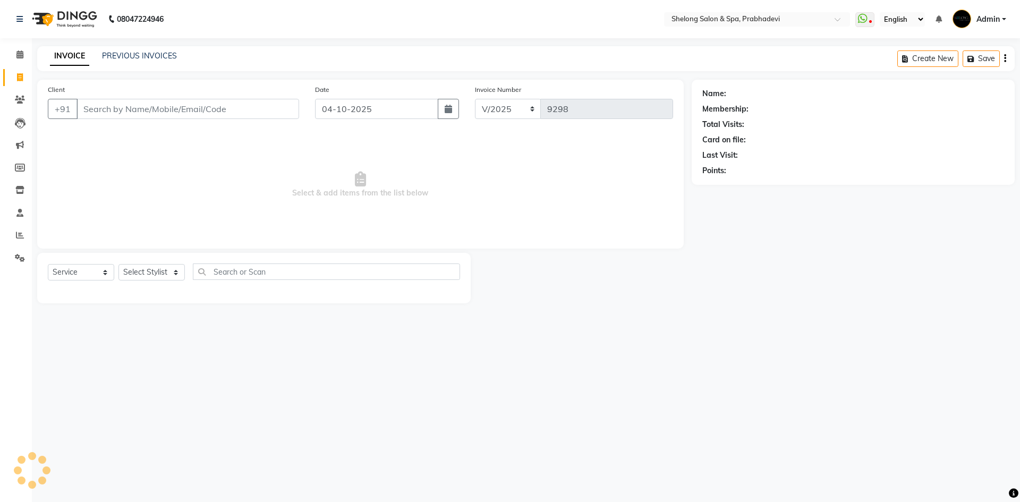
click at [150, 112] on input "Client" at bounding box center [187, 109] width 223 height 20
select select "16092"
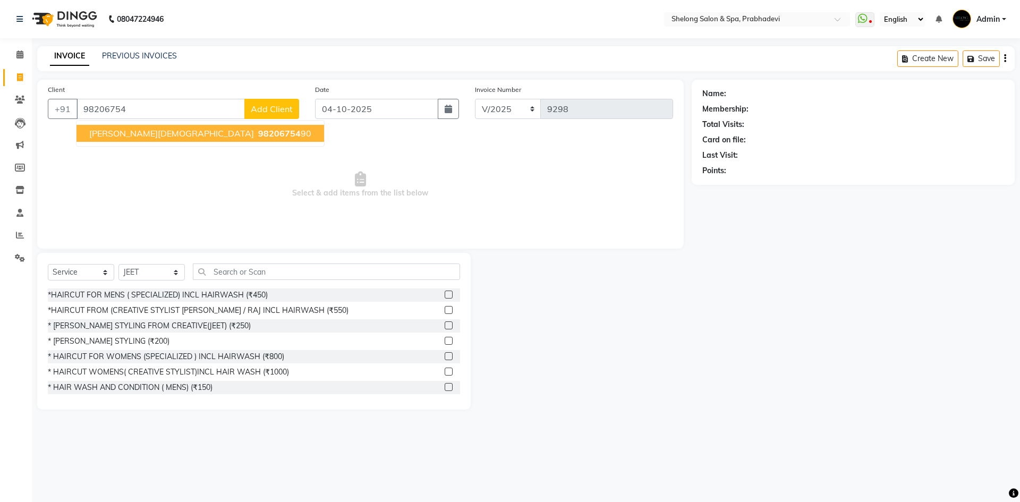
click at [258, 135] on span "98206754" at bounding box center [279, 133] width 42 height 11
type input "9820675490"
select select "2: Object"
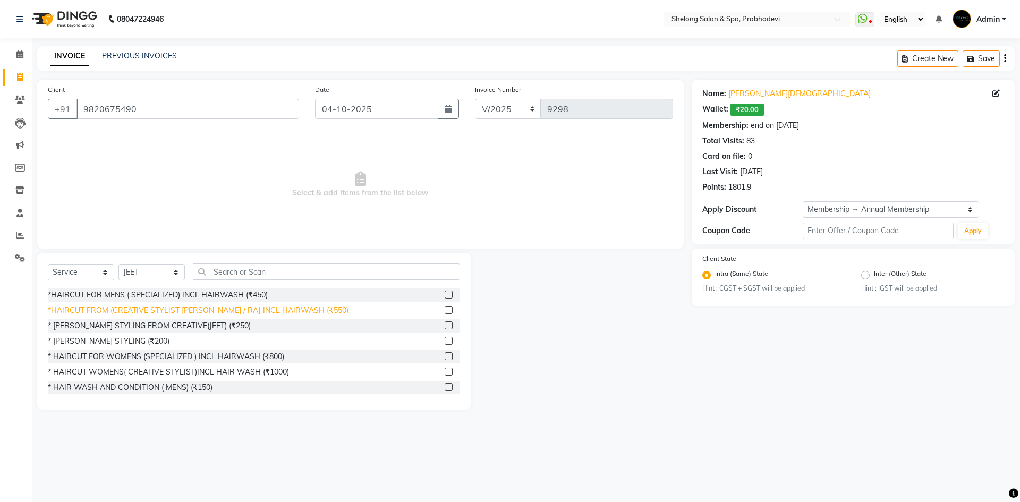
click at [274, 308] on div "*HAIRCUT FROM (CREATIVE STYLIST [PERSON_NAME] / RAJ INCL HAIRWASH (₹550)" at bounding box center [198, 310] width 301 height 11
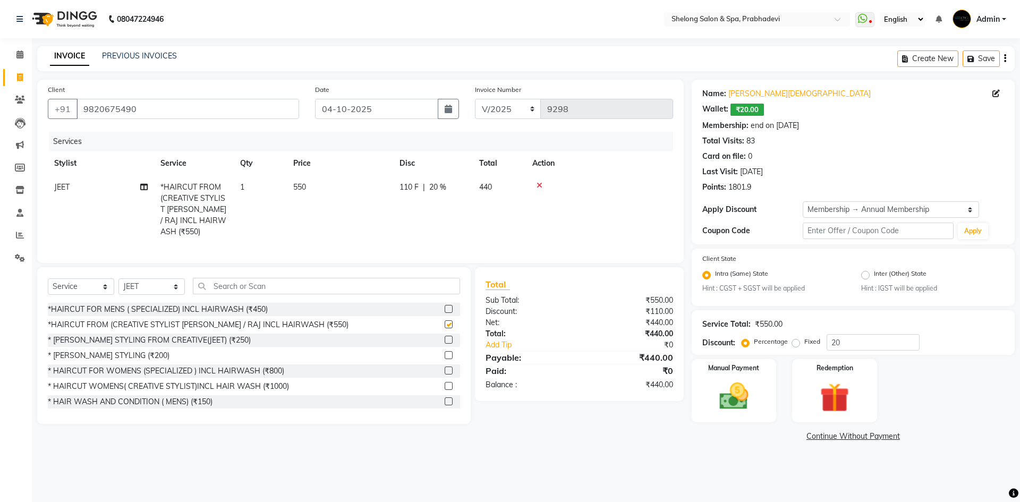
checkbox input "false"
drag, startPoint x: 161, startPoint y: 286, endPoint x: 161, endPoint y: 276, distance: 10.6
click at [161, 286] on select "Select Stylist ( [PERSON_NAME] ) ( [PERSON_NAME] ) [PERSON_NAME] fojdur [PERSON…" at bounding box center [151, 286] width 66 height 16
select select "47990"
click at [118, 278] on select "Select Stylist ( [PERSON_NAME] ) ( [PERSON_NAME] ) [PERSON_NAME] fojdur [PERSON…" at bounding box center [151, 286] width 66 height 16
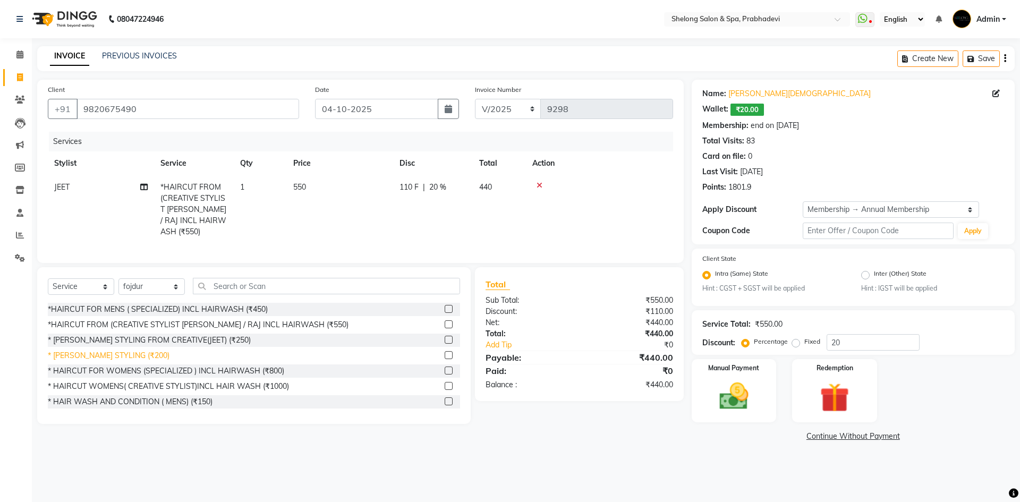
click at [114, 357] on div "* [PERSON_NAME] STYLING (₹200)" at bounding box center [109, 355] width 122 height 11
checkbox input "false"
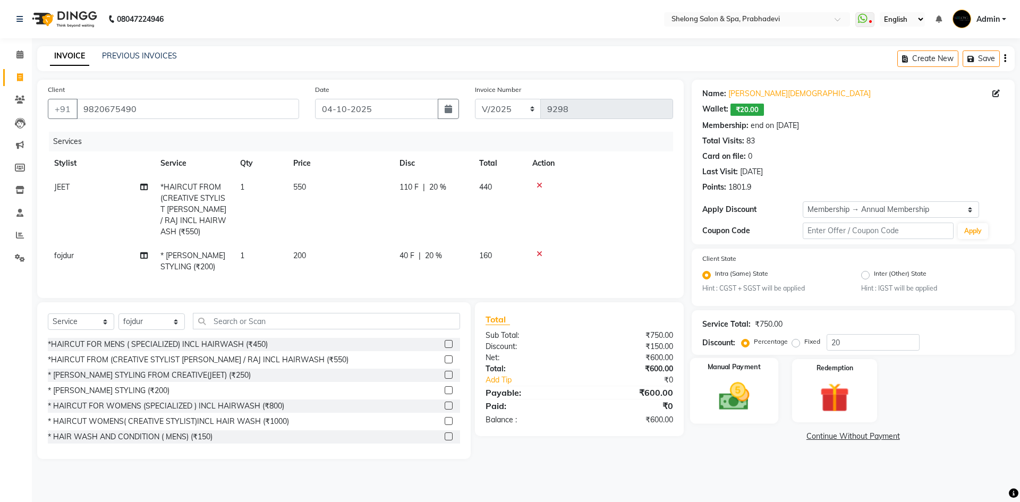
click at [766, 381] on div "Manual Payment" at bounding box center [733, 390] width 88 height 65
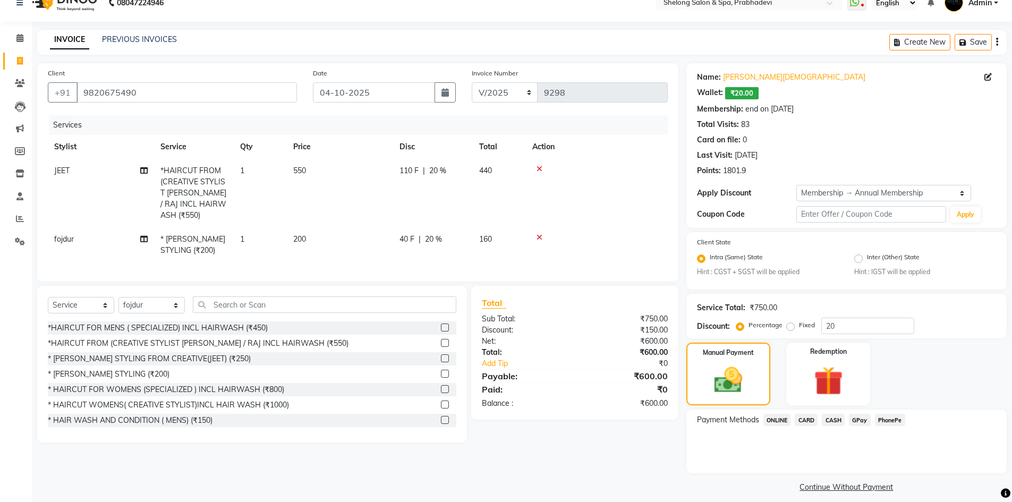
scroll to position [25, 0]
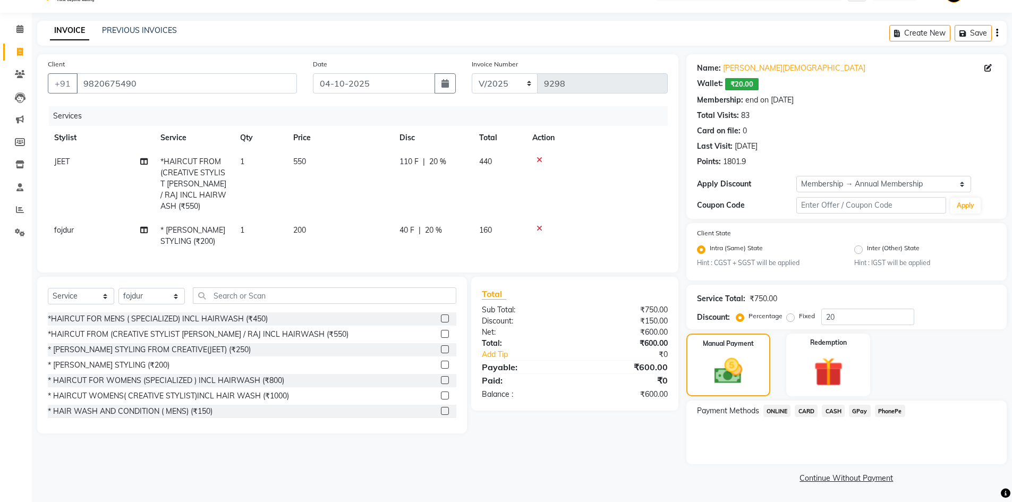
click at [859, 409] on span "GPay" at bounding box center [860, 411] width 22 height 12
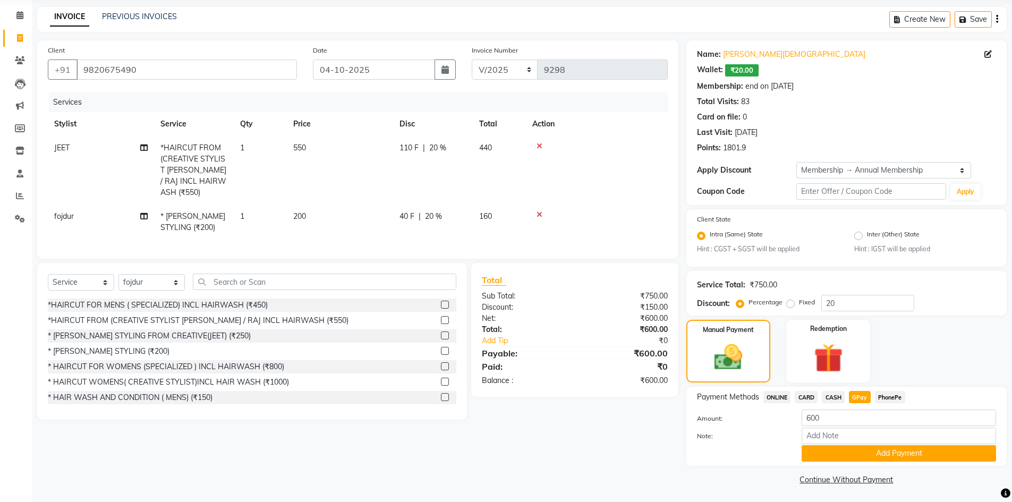
scroll to position [41, 0]
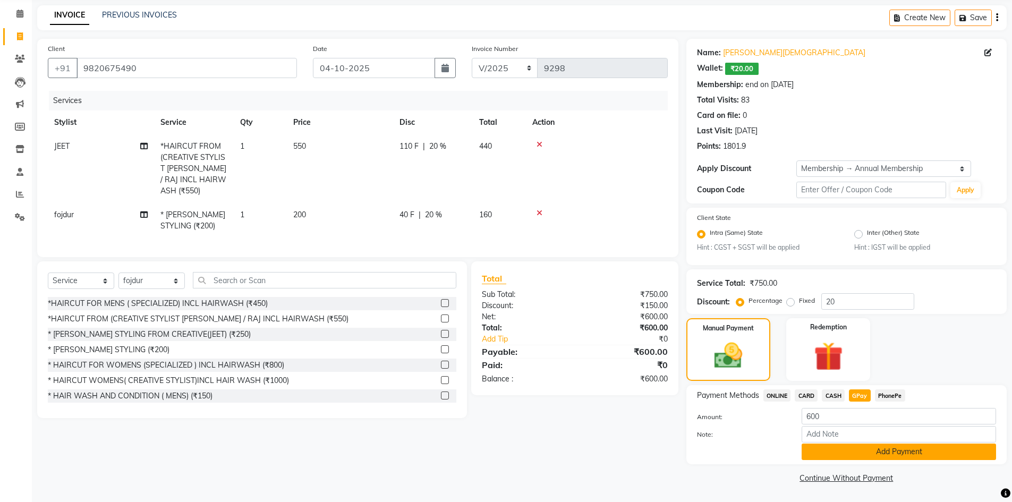
click at [863, 449] on button "Add Payment" at bounding box center [898, 451] width 194 height 16
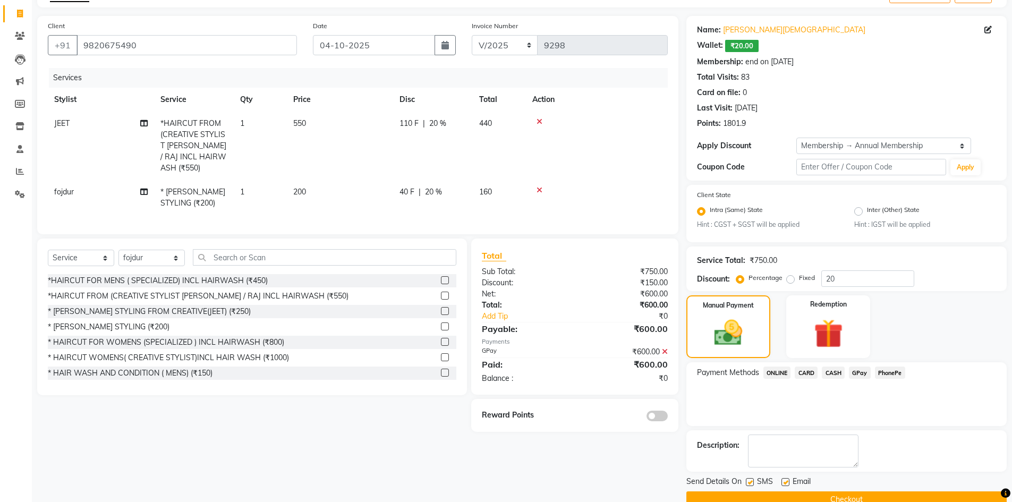
scroll to position [86, 0]
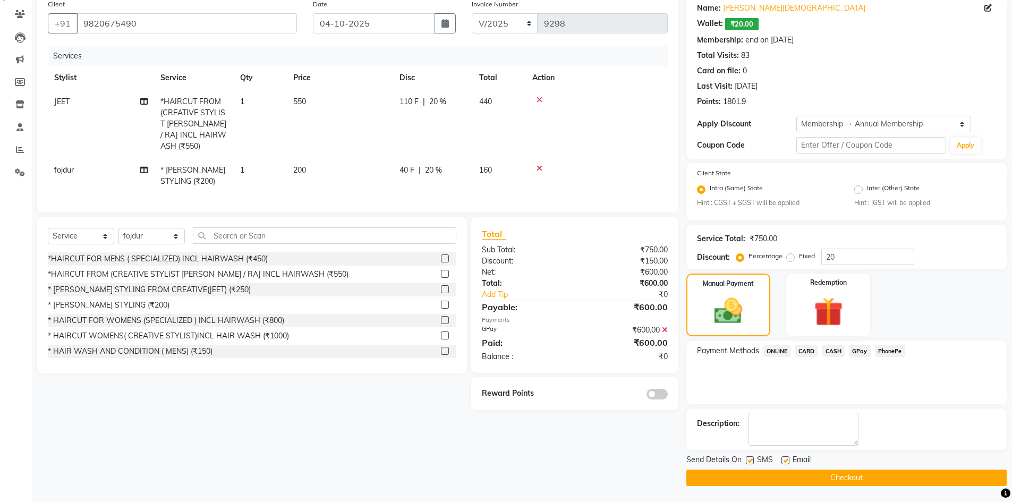
click at [845, 476] on button "Checkout" at bounding box center [846, 477] width 320 height 16
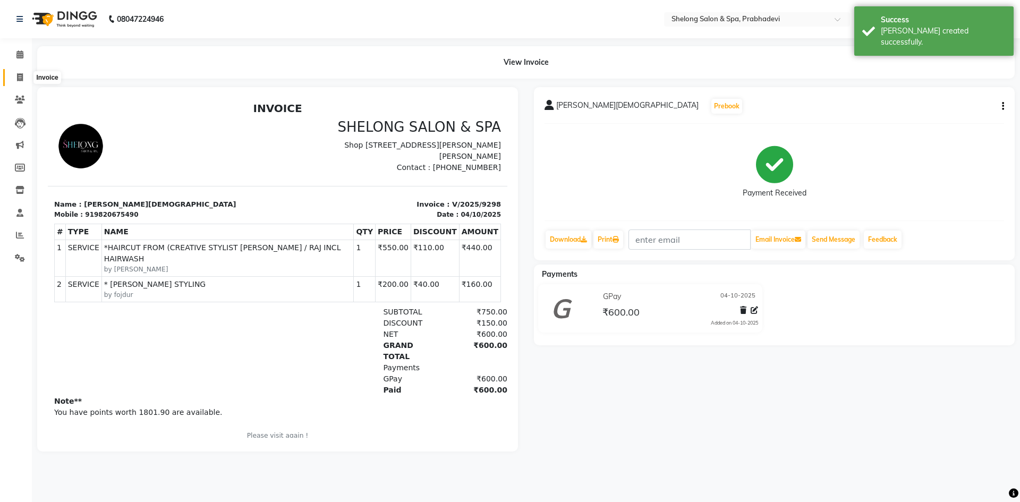
click at [19, 80] on icon at bounding box center [20, 77] width 6 height 8
select select "service"
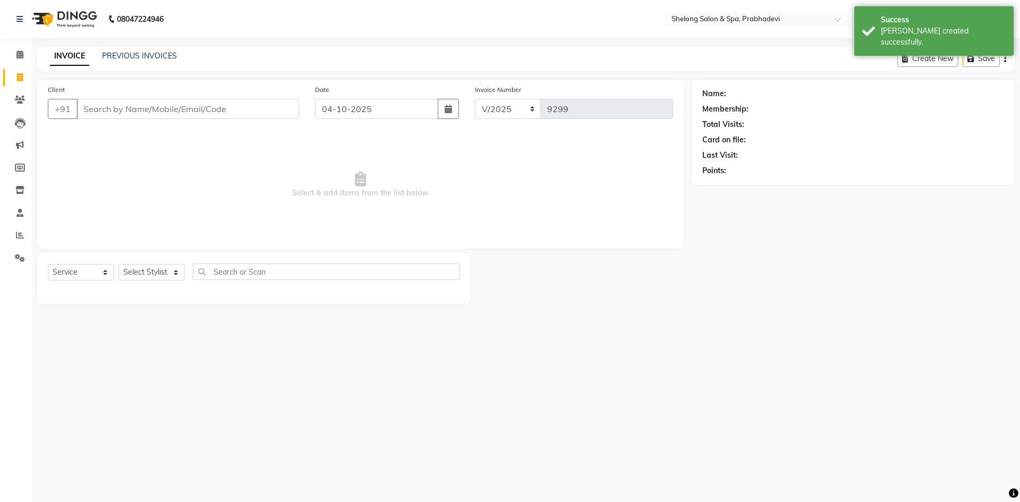
click at [135, 111] on input "Client" at bounding box center [187, 109] width 223 height 20
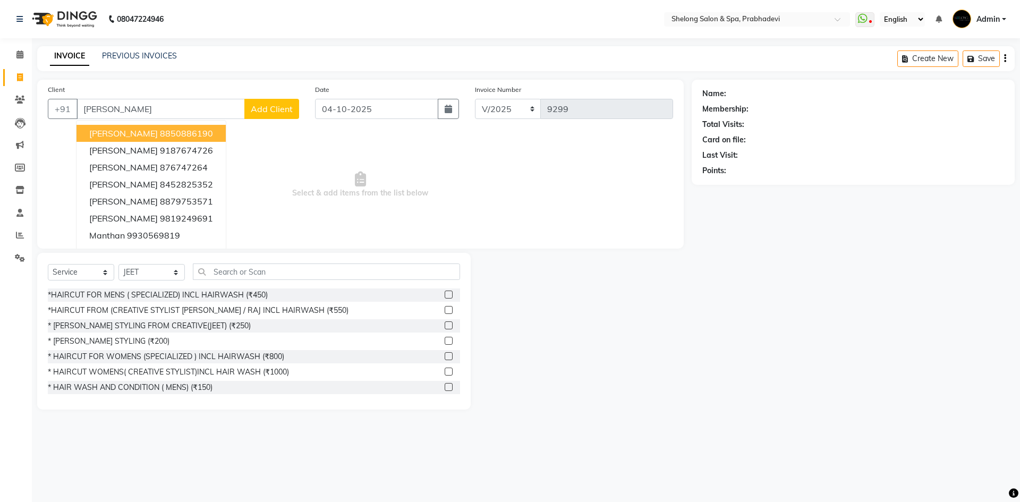
click at [160, 134] on ngb-highlight "8850886190" at bounding box center [186, 133] width 53 height 11
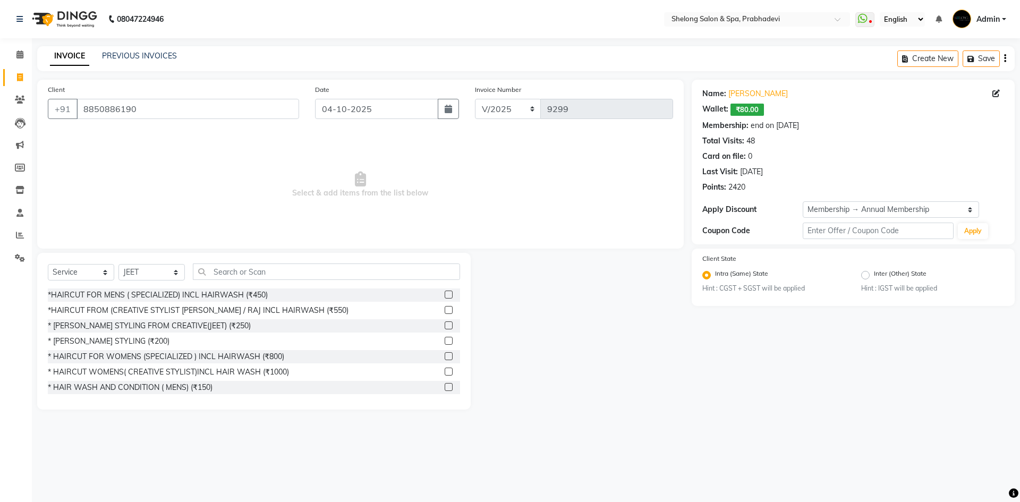
click at [147, 263] on div "Select Service Product Membership Package Voucher Prepaid Gift Card Select Styl…" at bounding box center [253, 331] width 433 height 157
click at [144, 271] on select "Select Stylist ( [PERSON_NAME] ) ( [PERSON_NAME] ) [PERSON_NAME] fojdur [PERSON…" at bounding box center [151, 272] width 66 height 16
click at [118, 264] on select "Select Stylist ( [PERSON_NAME] ) ( [PERSON_NAME] ) [PERSON_NAME] fojdur [PERSON…" at bounding box center [151, 272] width 66 height 16
click at [215, 297] on div "*HAIRCUT FOR MENS ( SPECIALIZED) INCL HAIRWASH (₹450)" at bounding box center [158, 294] width 220 height 11
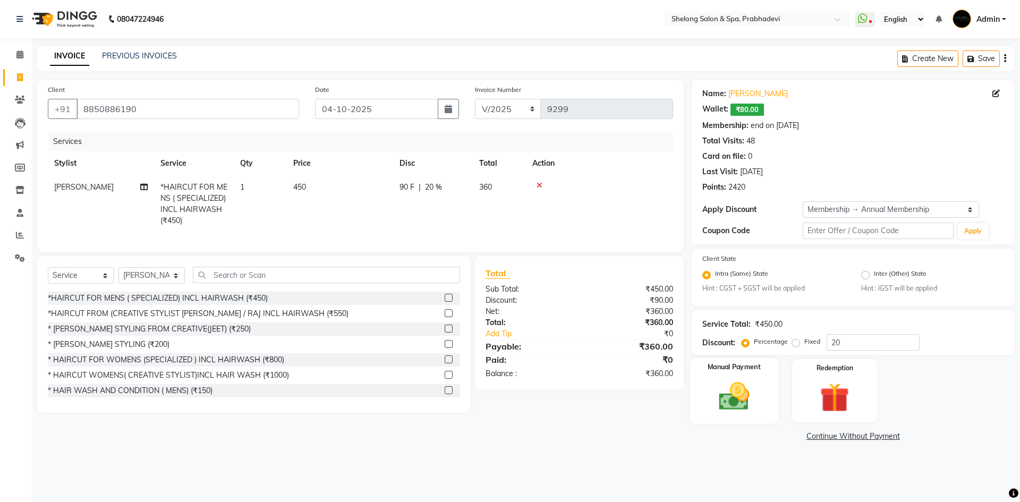
click at [766, 403] on div "Manual Payment" at bounding box center [733, 390] width 88 height 65
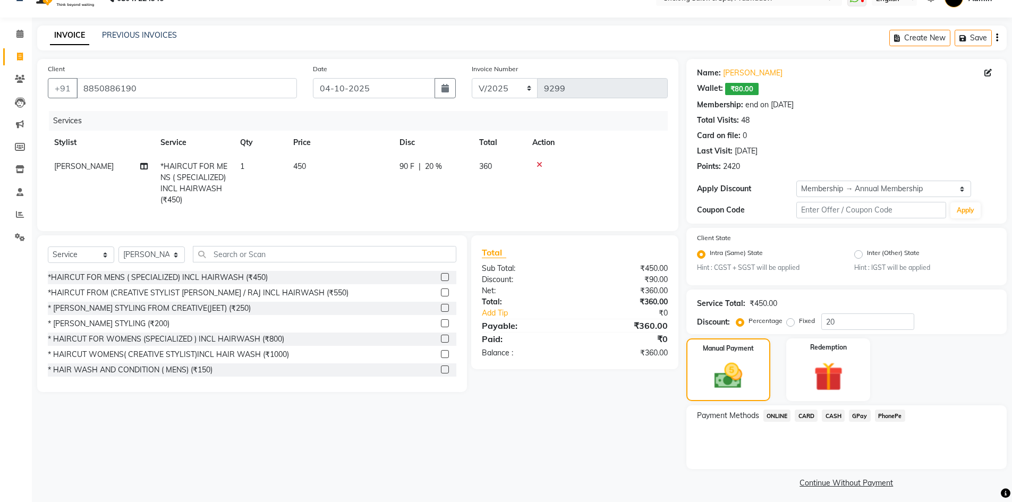
scroll to position [25, 0]
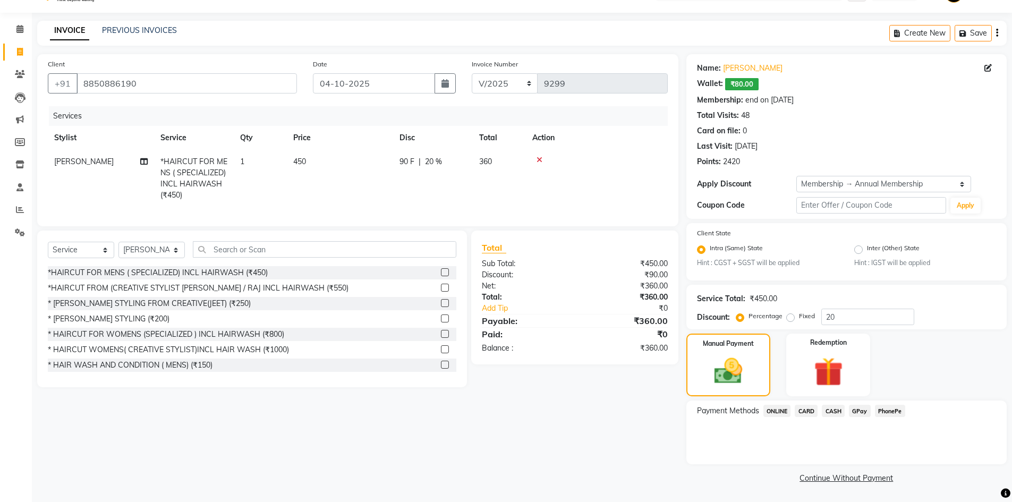
click at [863, 414] on span "GPay" at bounding box center [860, 411] width 22 height 12
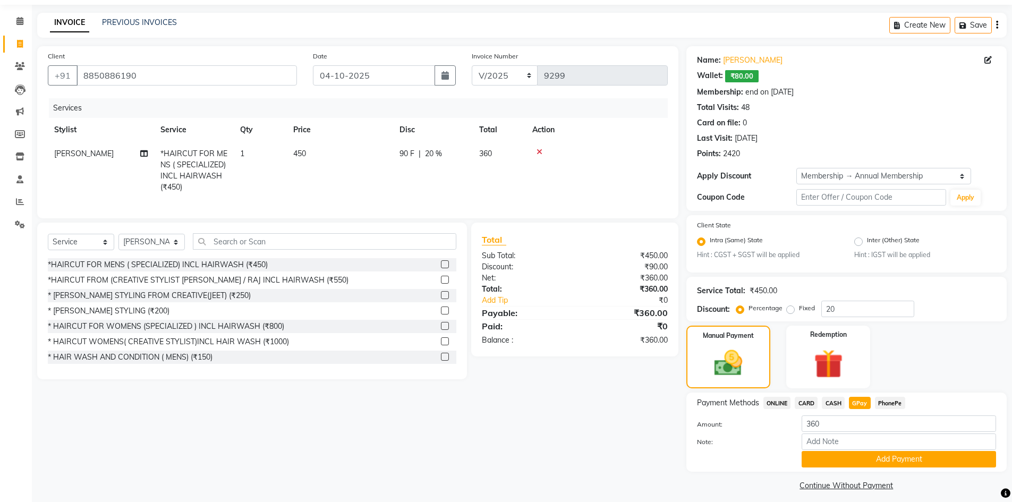
scroll to position [41, 0]
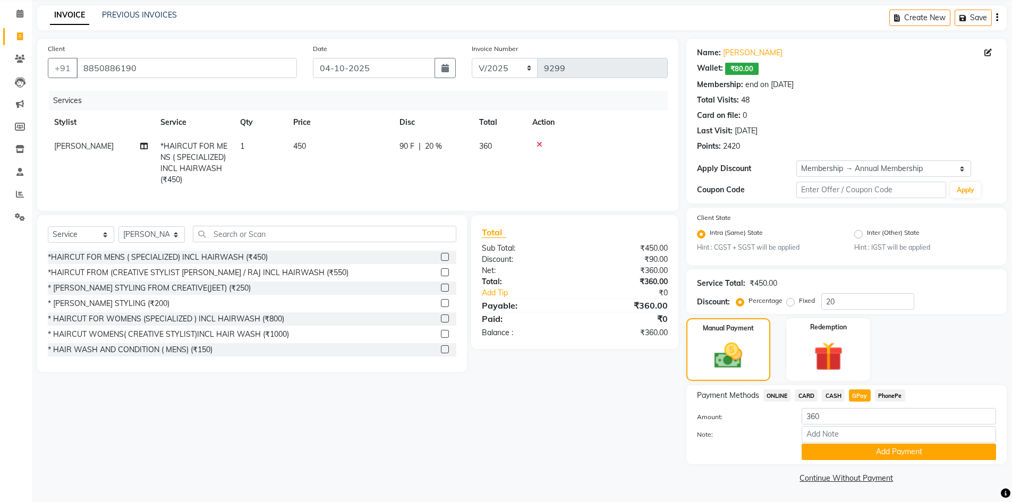
click at [834, 396] on span "CASH" at bounding box center [833, 395] width 23 height 12
click at [867, 449] on button "Add Payment" at bounding box center [898, 451] width 194 height 16
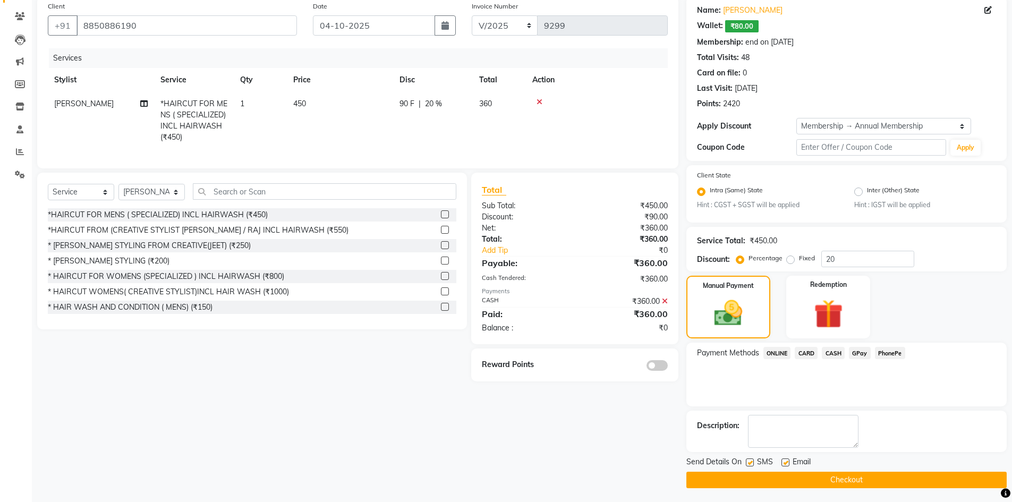
scroll to position [86, 0]
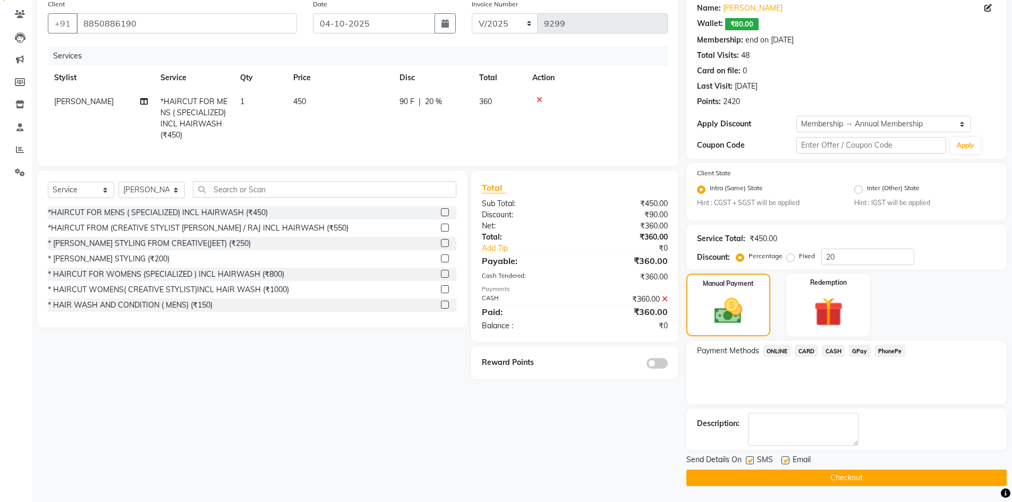
click at [827, 474] on button "Checkout" at bounding box center [846, 477] width 320 height 16
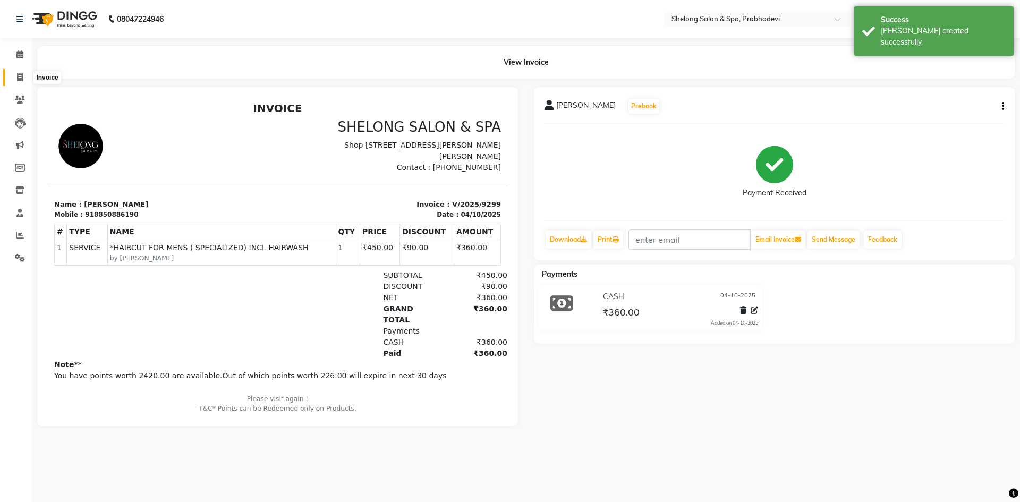
click at [19, 80] on icon at bounding box center [20, 77] width 6 height 8
